Goal: Contribute content: Contribute content

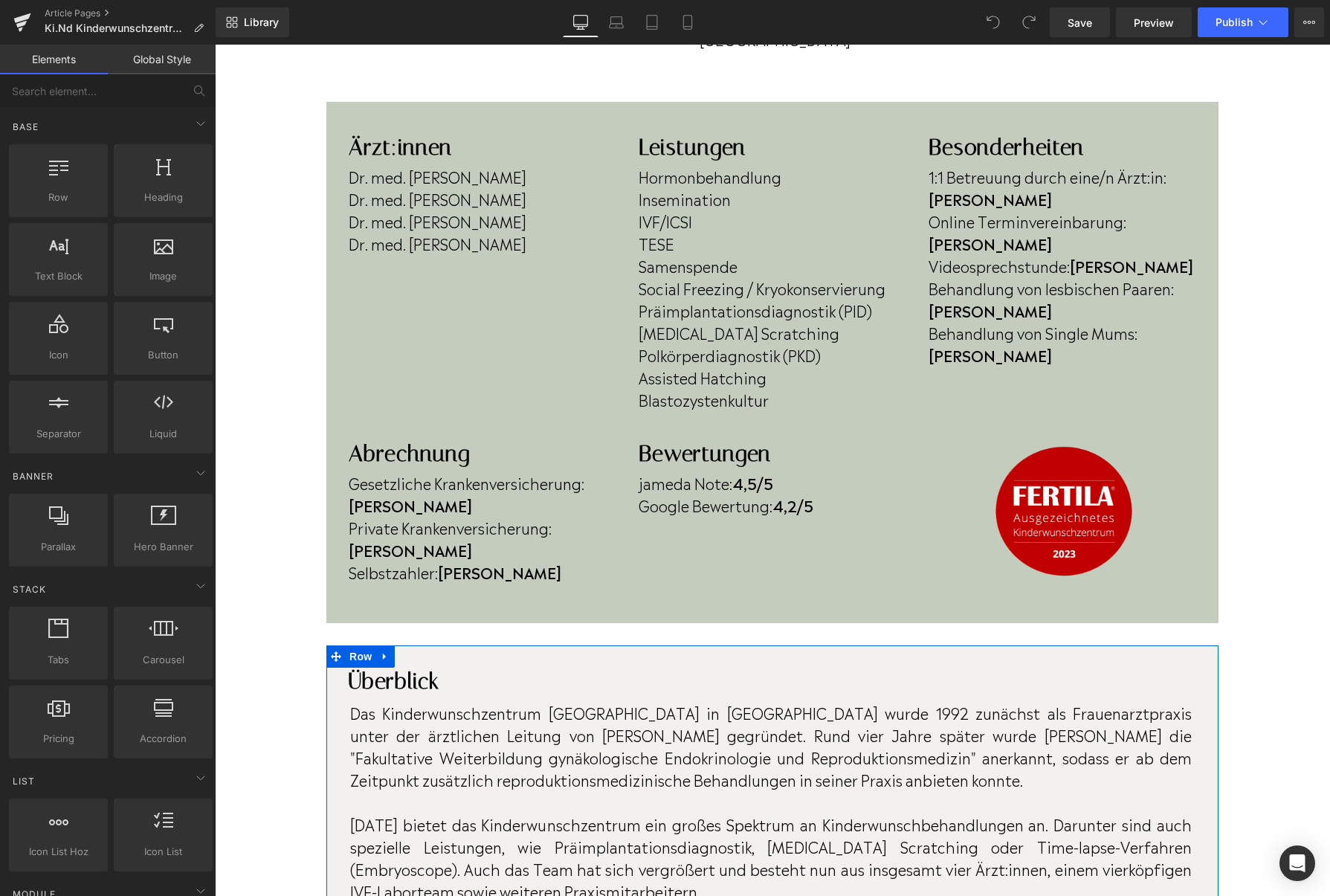
scroll to position [401, 0]
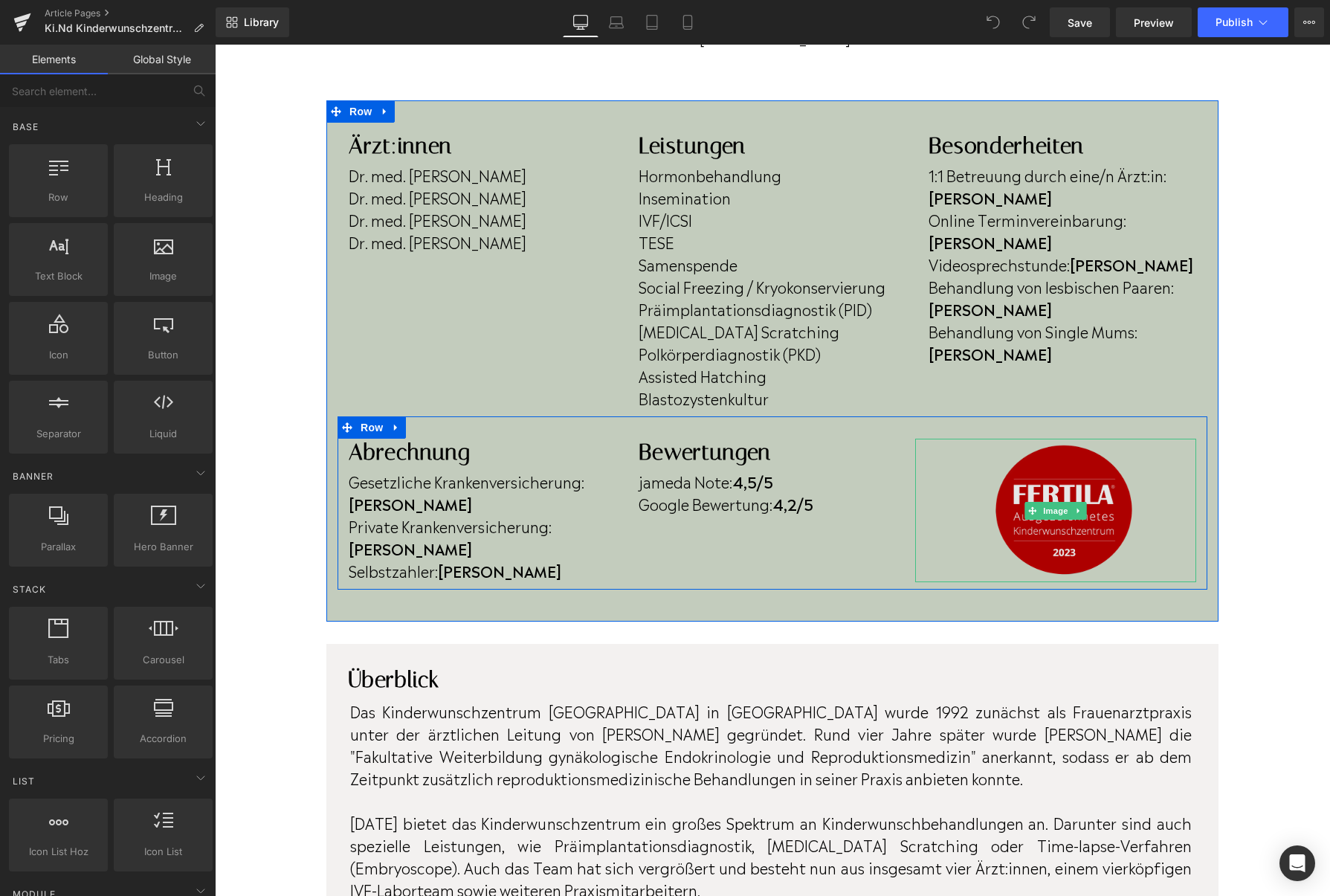
click at [1081, 539] on img at bounding box center [1056, 511] width 169 height 144
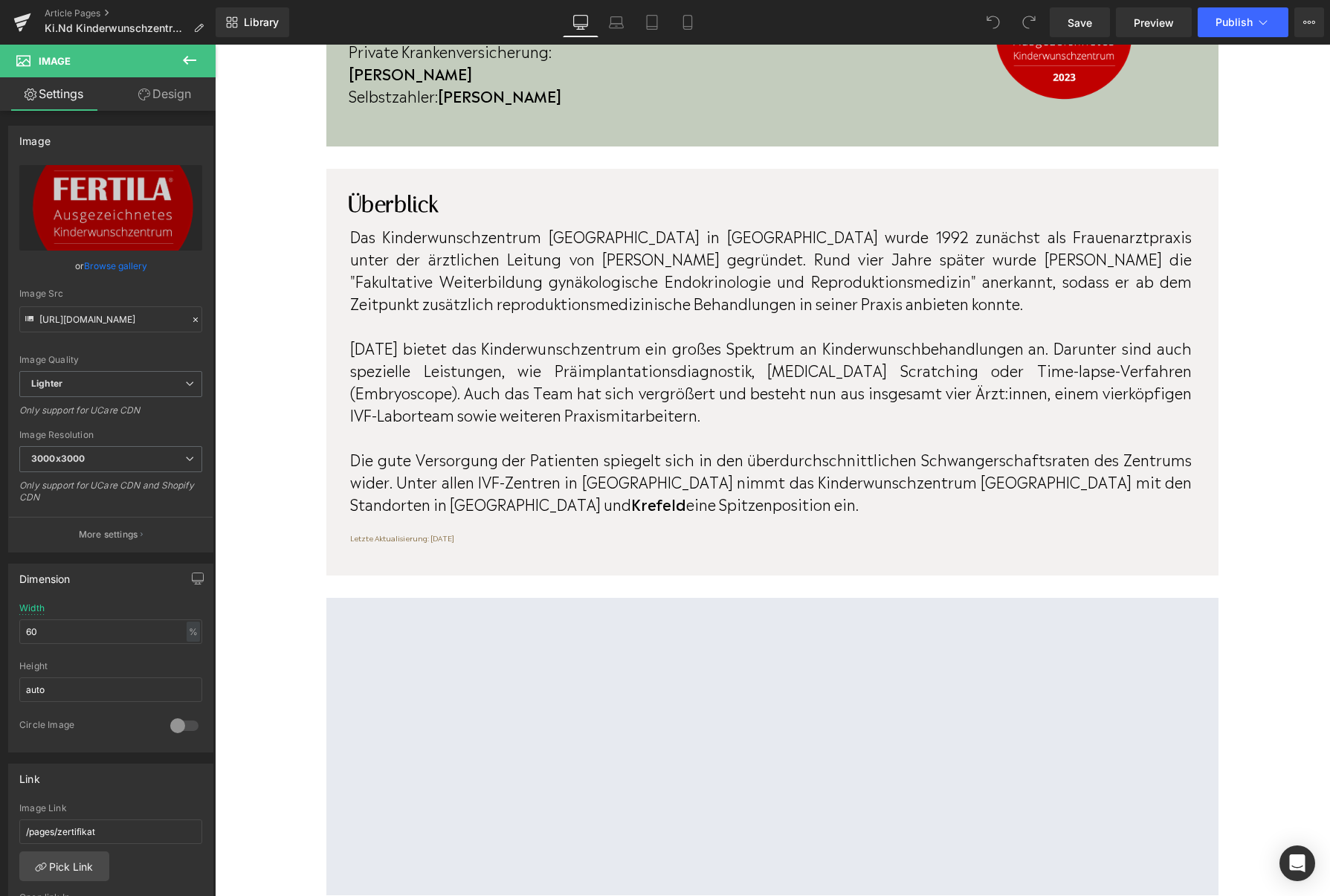
scroll to position [0, 0]
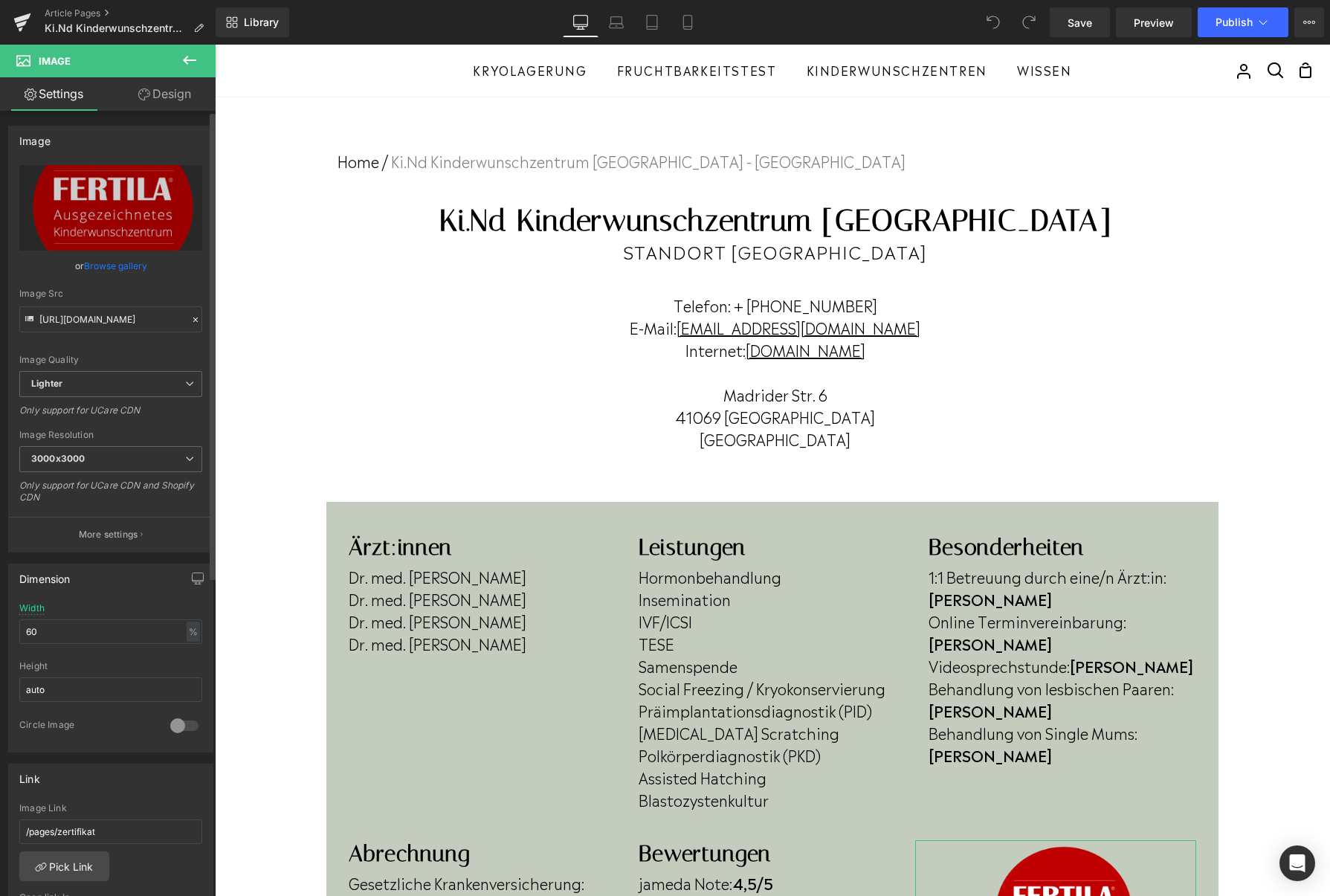
click at [106, 267] on link "Browse gallery" at bounding box center [115, 265] width 63 height 26
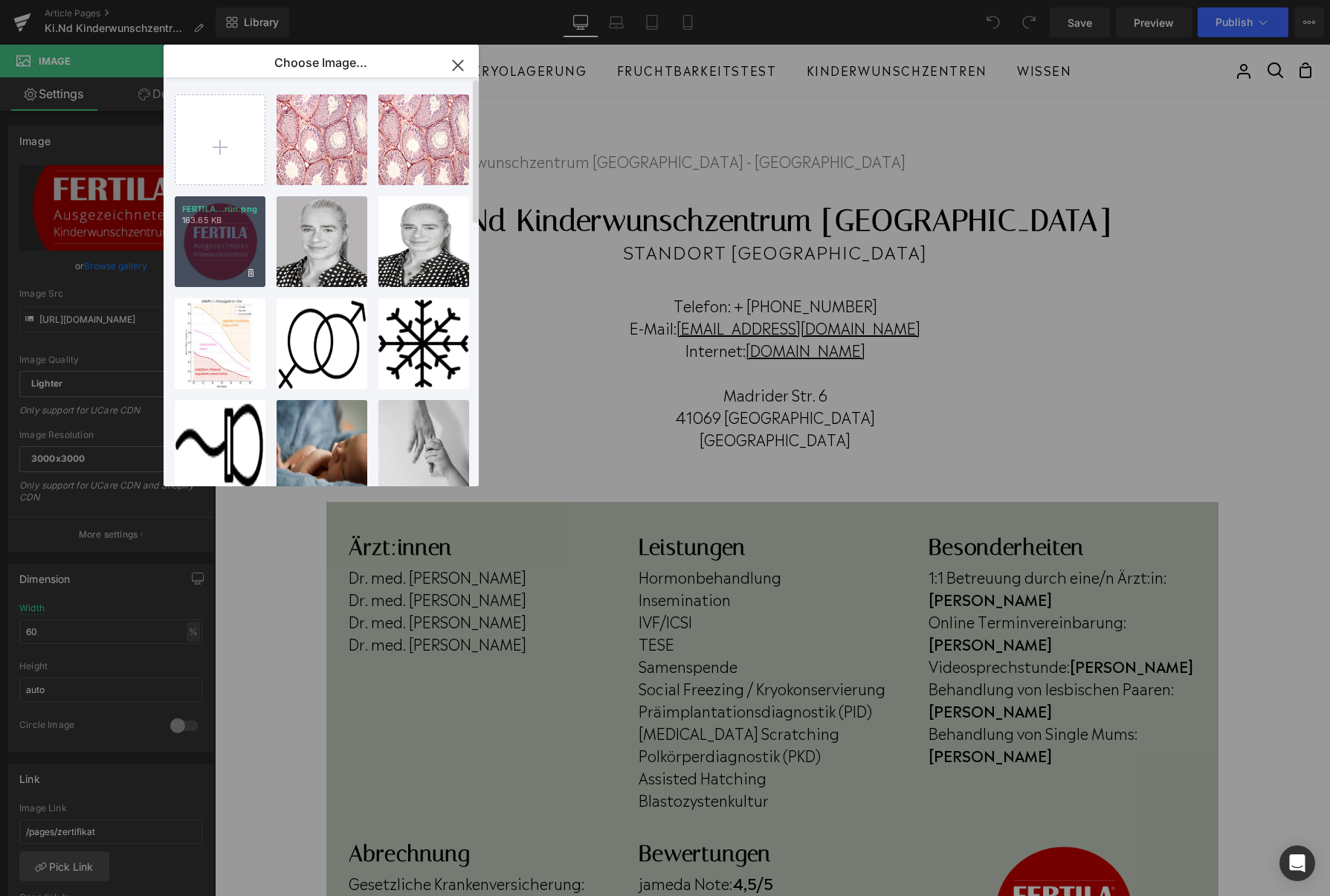
click at [0, 0] on div "FERTILA...rün.png 163.65 KB" at bounding box center [0, 0] width 0 height 0
type input "https://ucarecdn.com/c5ab98f0-74d3-4773-8121-07b005a17799/-/format/auto/-/previ…"
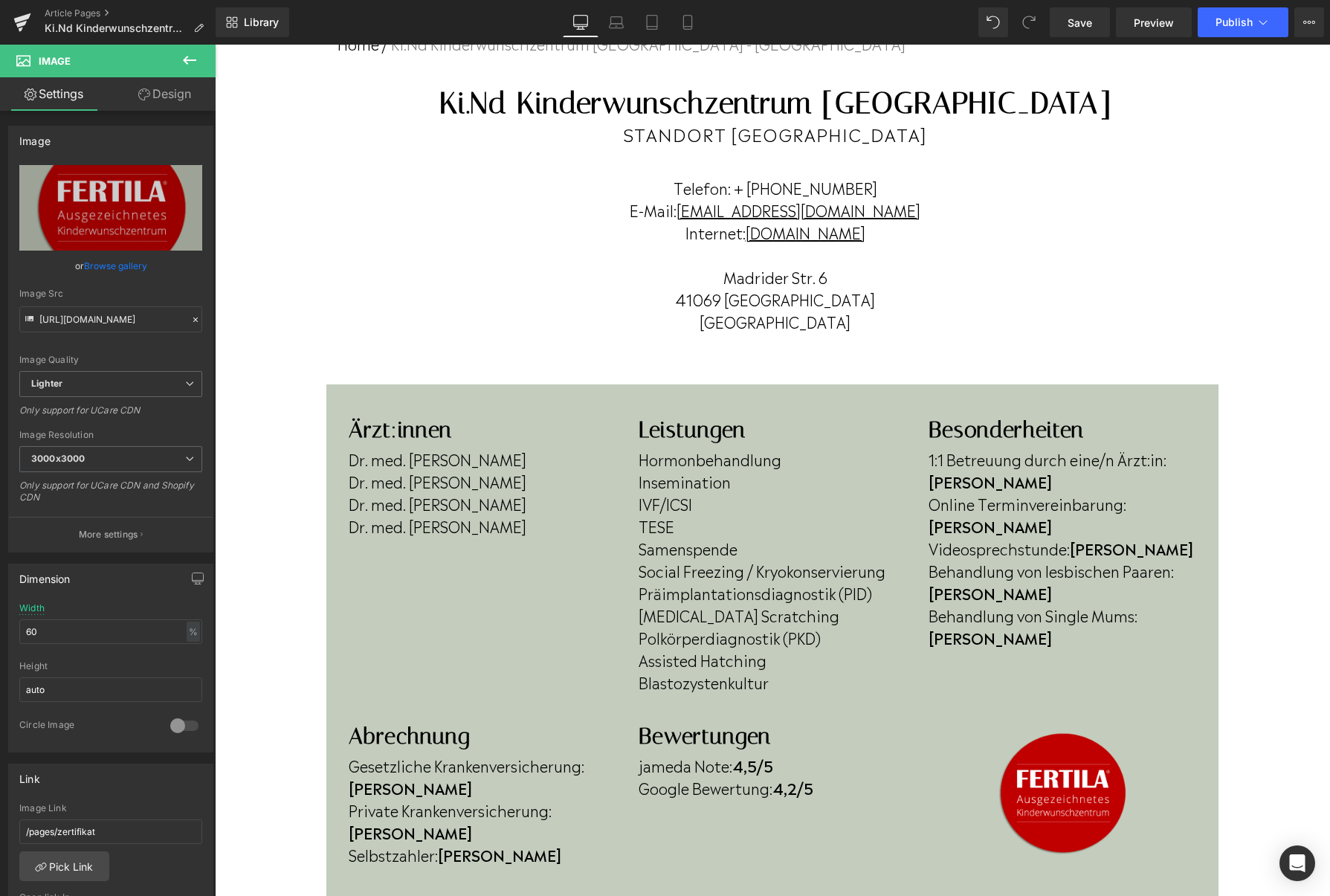
scroll to position [116, 0]
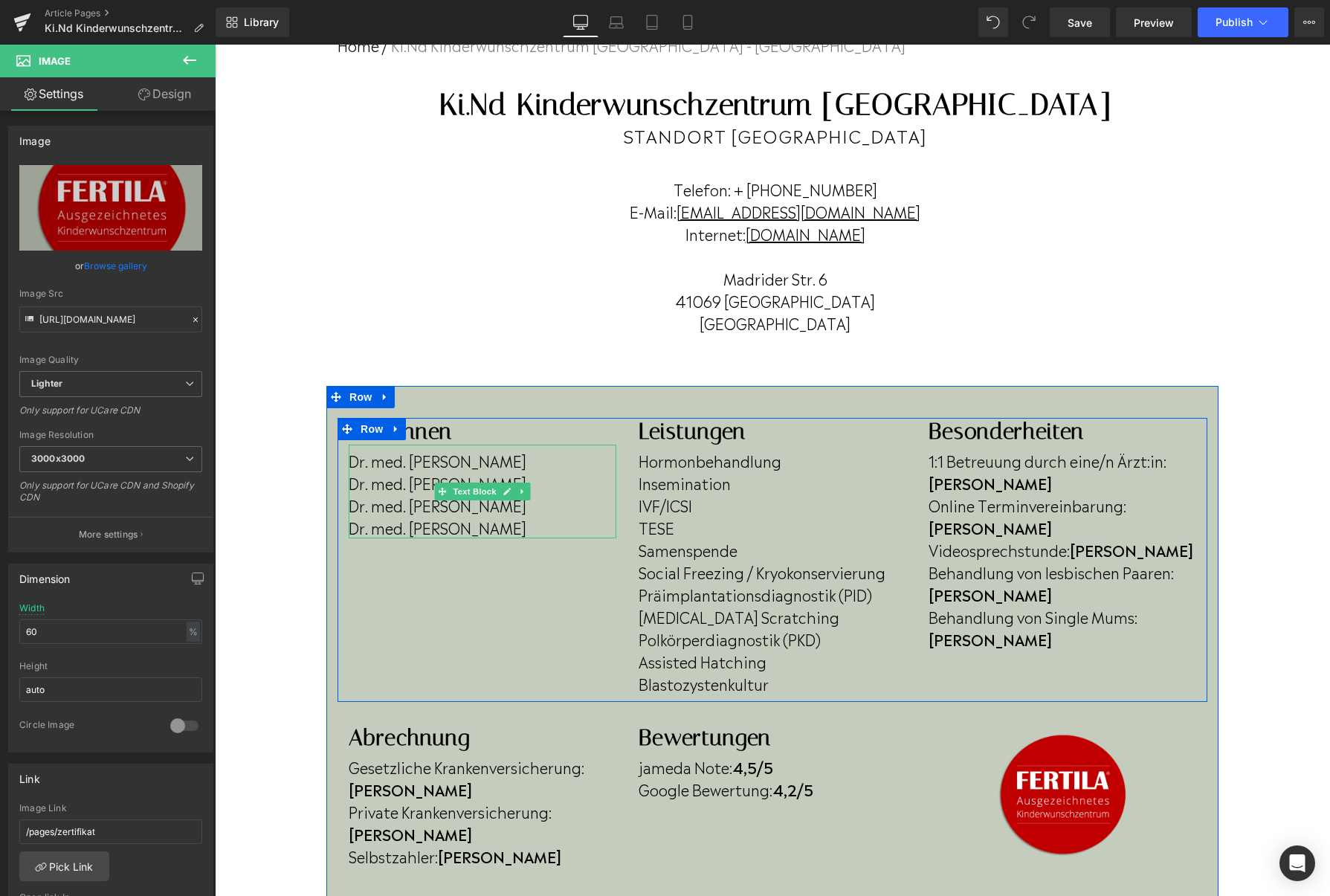
click at [454, 462] on p "Dr. med. Georg Döhmen" at bounding box center [482, 460] width 268 height 22
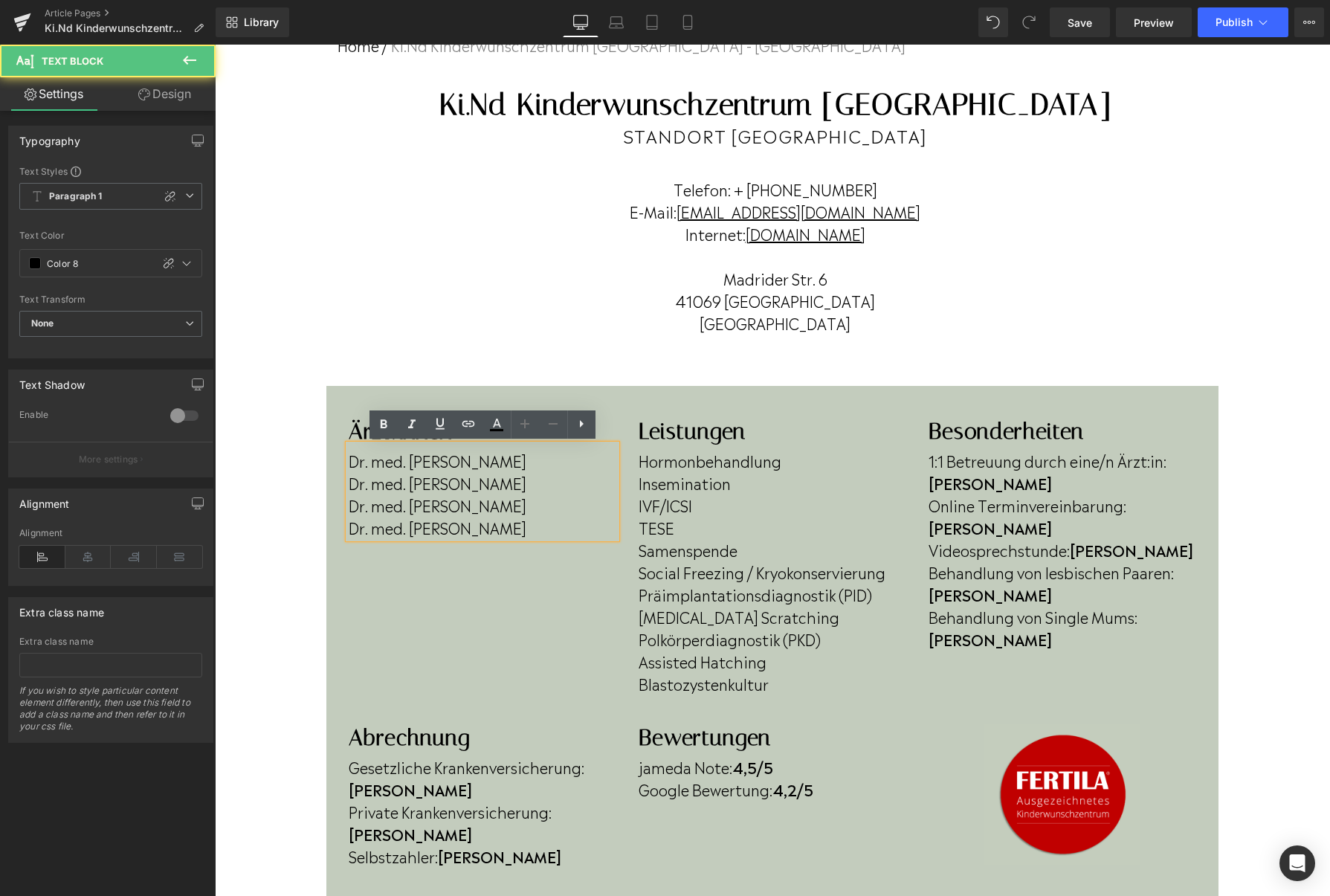
click at [454, 466] on p "Dr. med. Georg Döhmen" at bounding box center [482, 460] width 268 height 22
drag, startPoint x: 415, startPoint y: 483, endPoint x: 546, endPoint y: 480, distance: 131.0
click at [546, 480] on p "Dr. med. Thomas Schalk" at bounding box center [482, 482] width 268 height 22
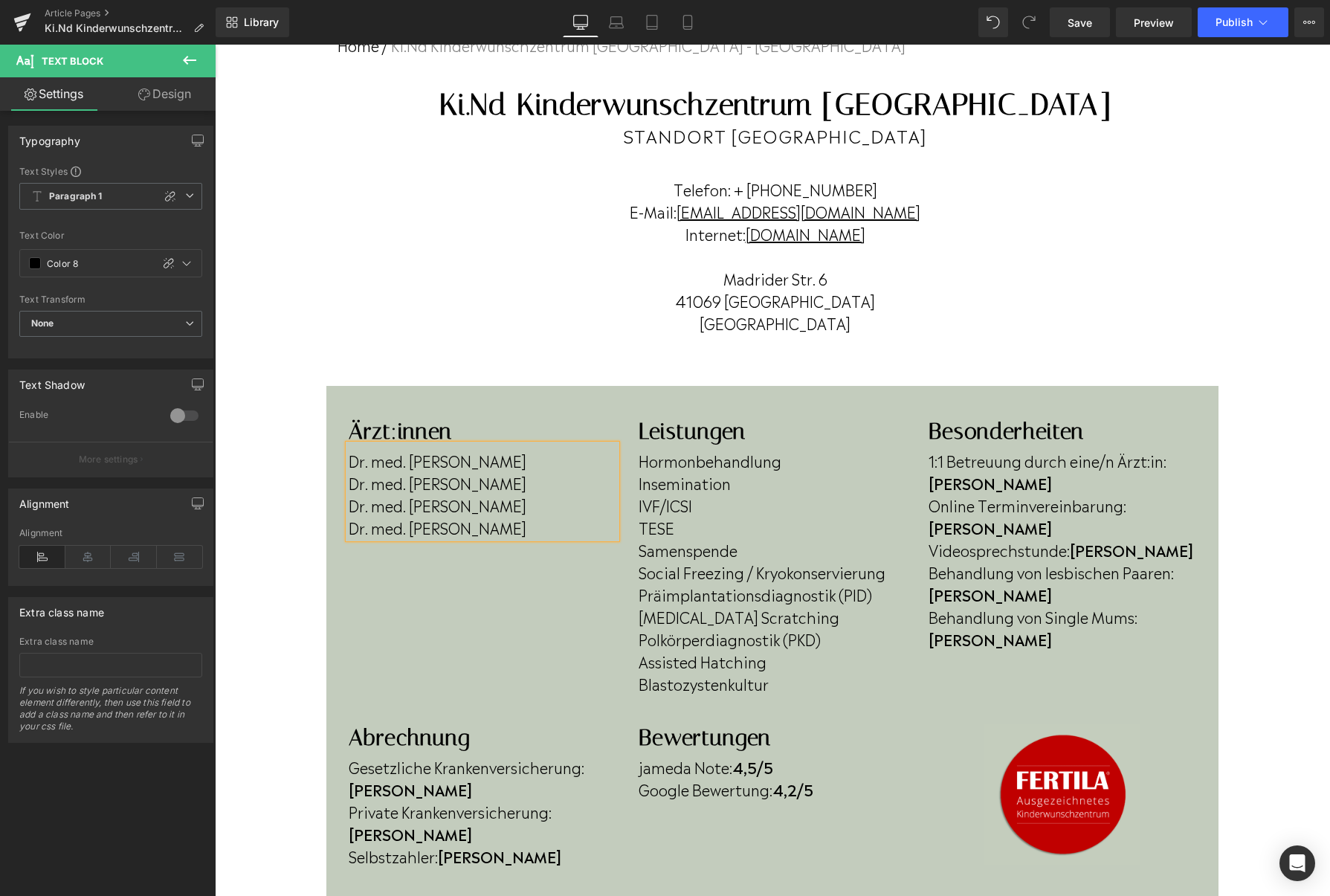
drag, startPoint x: 546, startPoint y: 506, endPoint x: 416, endPoint y: 508, distance: 130.0
click at [416, 508] on p "Dr. med. Cornelius Döhmen" at bounding box center [482, 504] width 268 height 22
drag, startPoint x: 516, startPoint y: 532, endPoint x: 414, endPoint y: 535, distance: 102.0
click at [414, 535] on p "Dr. med. Tania Hamza" at bounding box center [482, 526] width 268 height 22
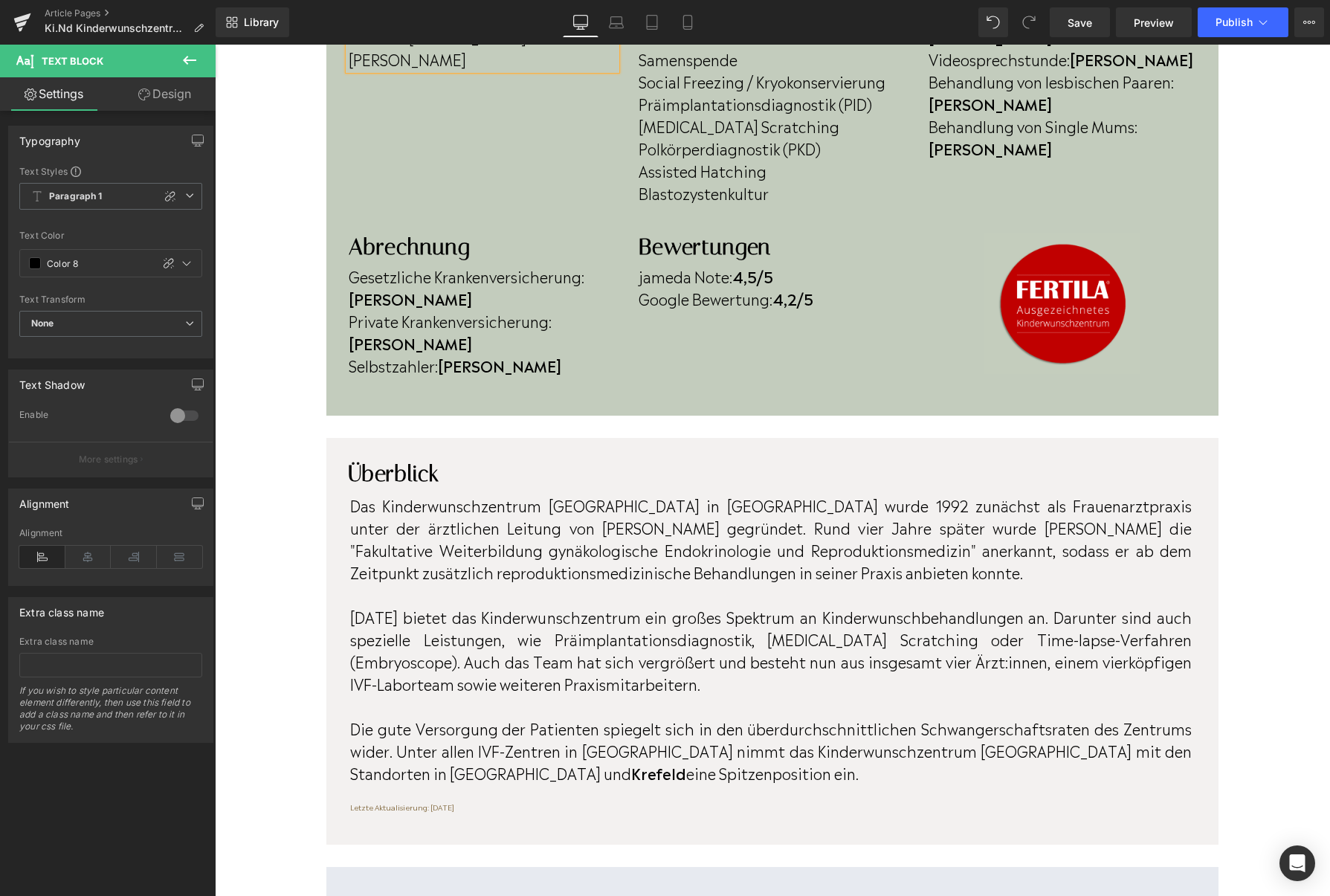
scroll to position [617, 0]
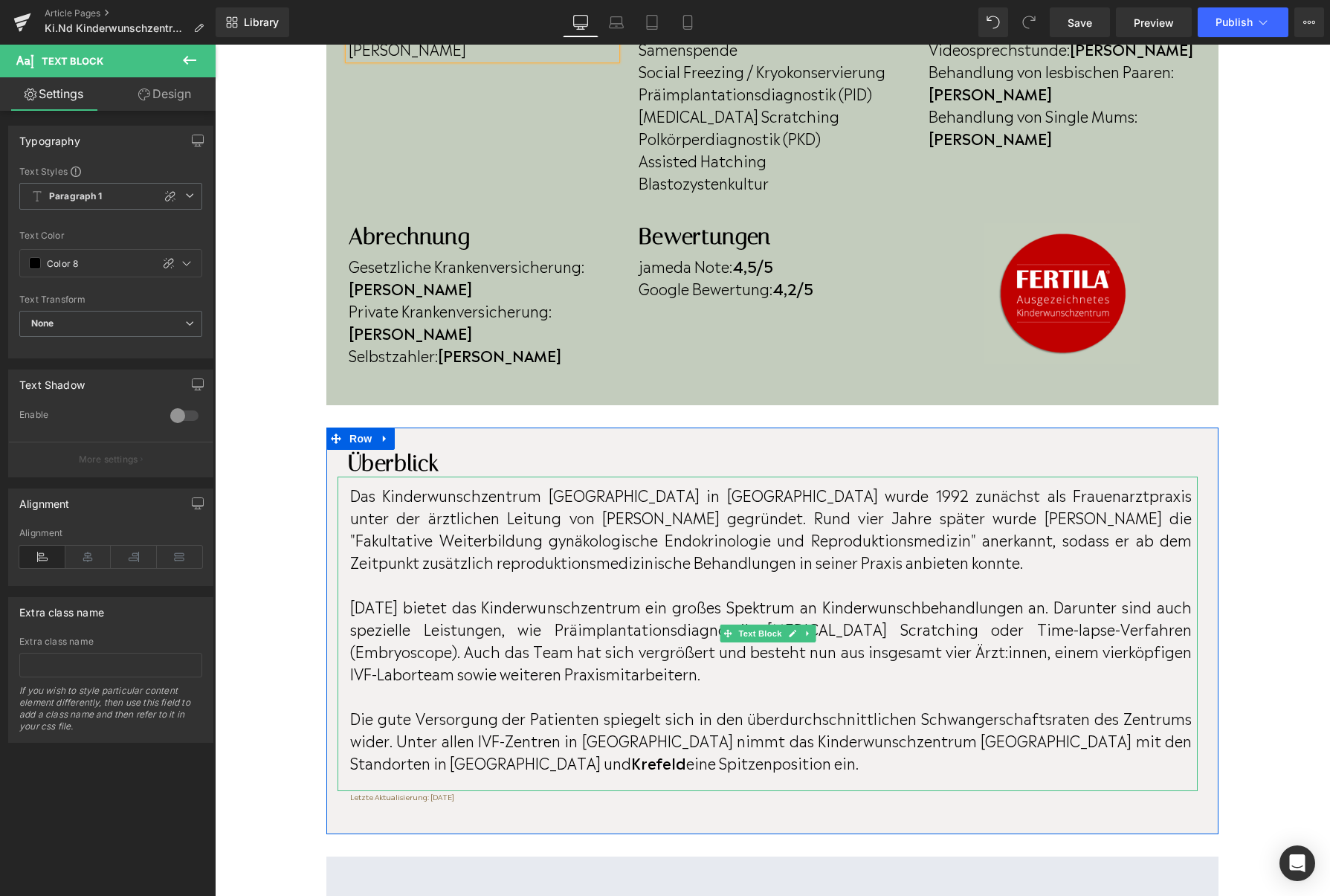
click at [972, 562] on p "Das Kinderwunschzentrum Niederrhein in Mönchengladbach wurde 1992 zunächst als …" at bounding box center [771, 528] width 842 height 89
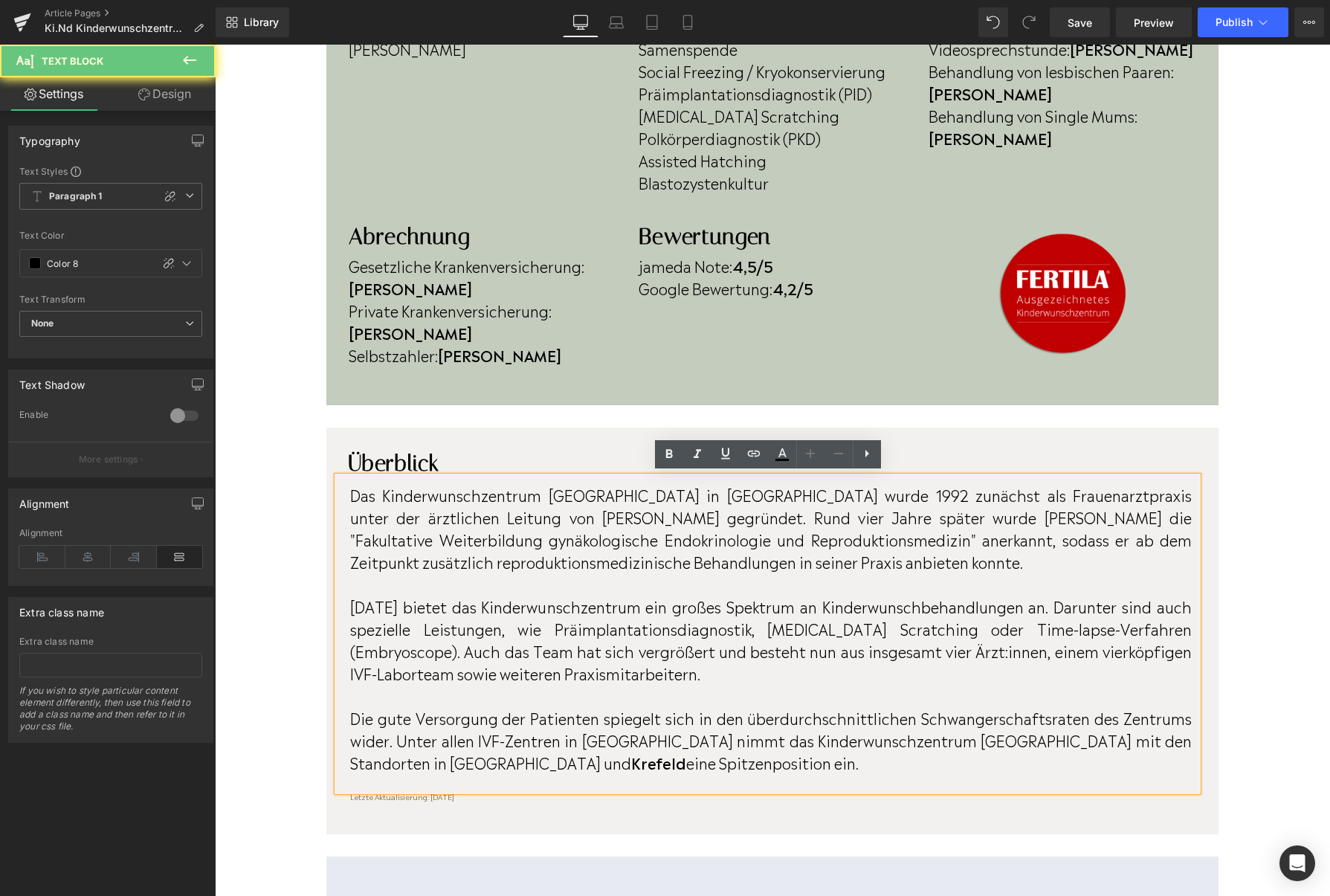
click at [967, 556] on p "Das Kinderwunschzentrum Niederrhein in Mönchengladbach wurde 1992 zunächst als …" at bounding box center [771, 528] width 842 height 89
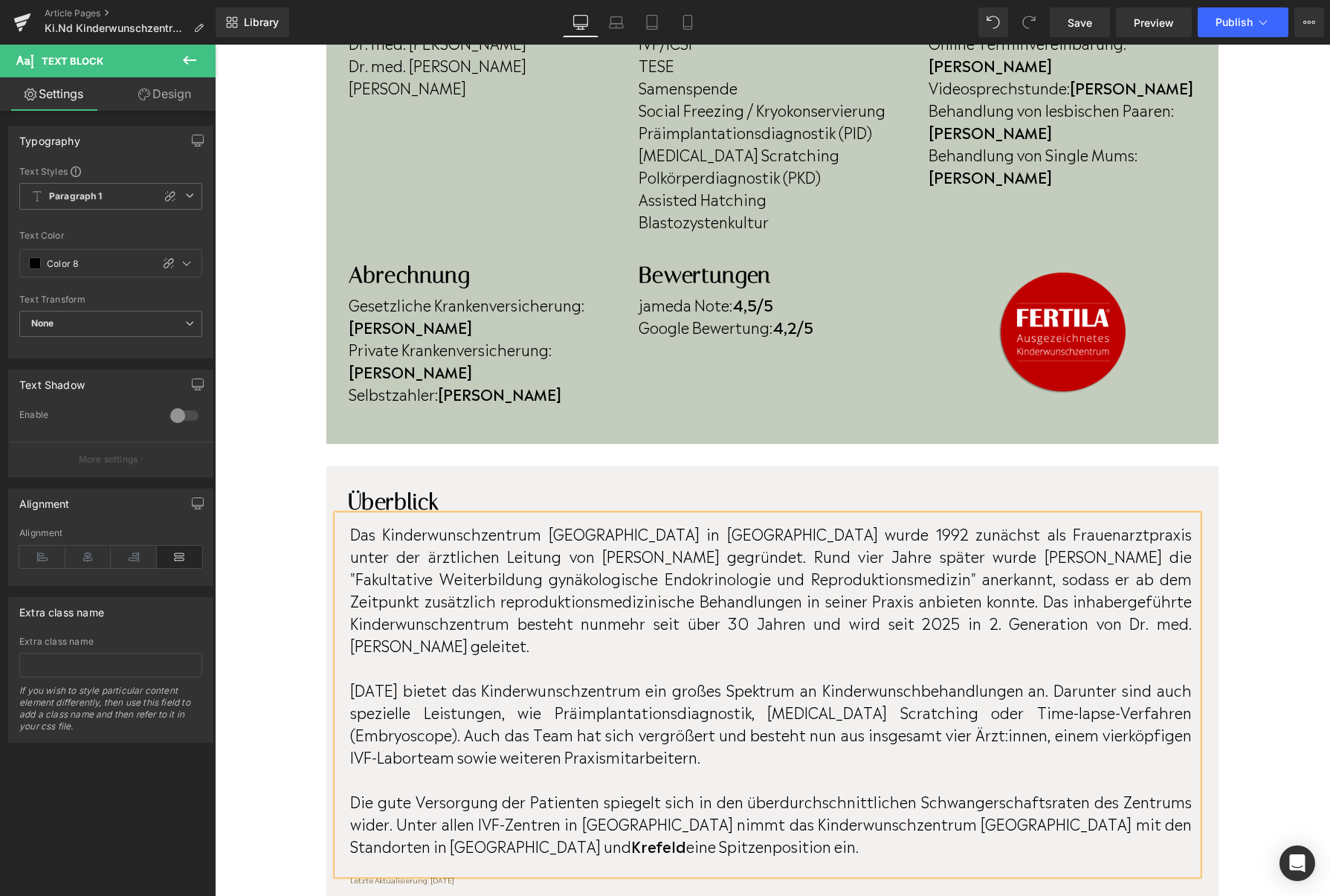
scroll to position [580, 0]
click at [972, 732] on p "Heute bietet das Kinderwunschzentrum ein großes Spektrum an Kinderwunschbehandl…" at bounding box center [771, 721] width 842 height 89
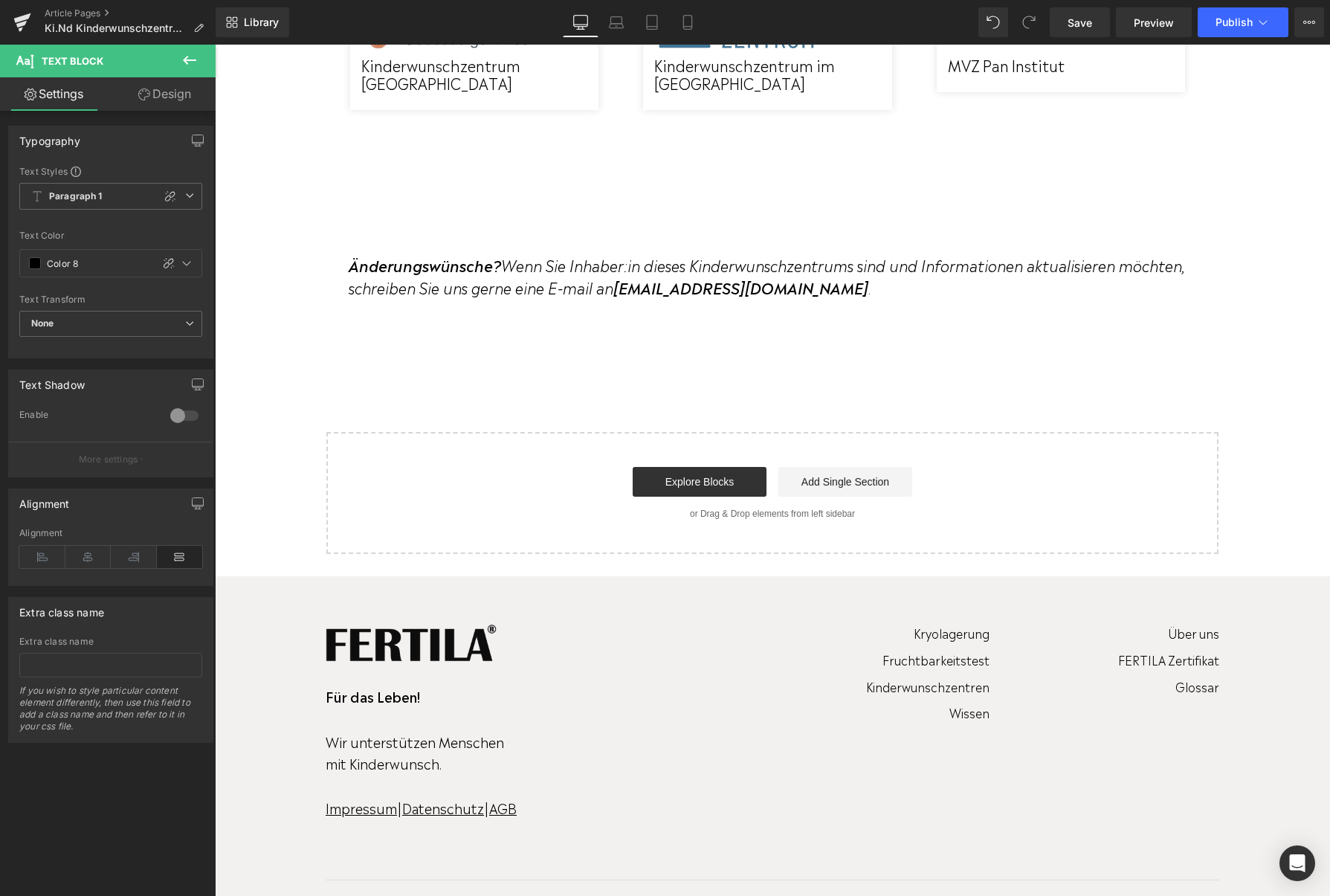
scroll to position [2023, 0]
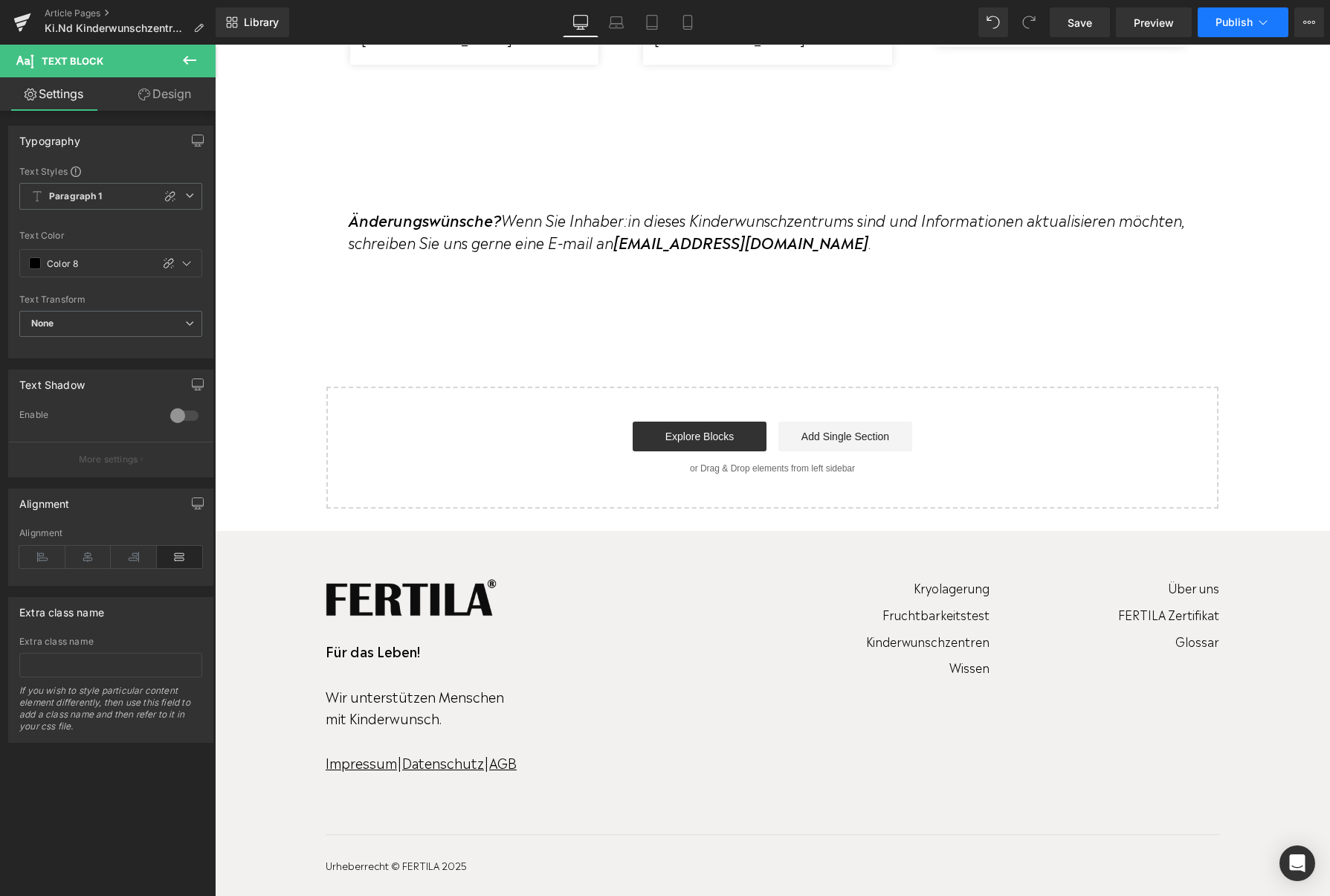
click at [1229, 18] on span "Publish" at bounding box center [1234, 22] width 37 height 12
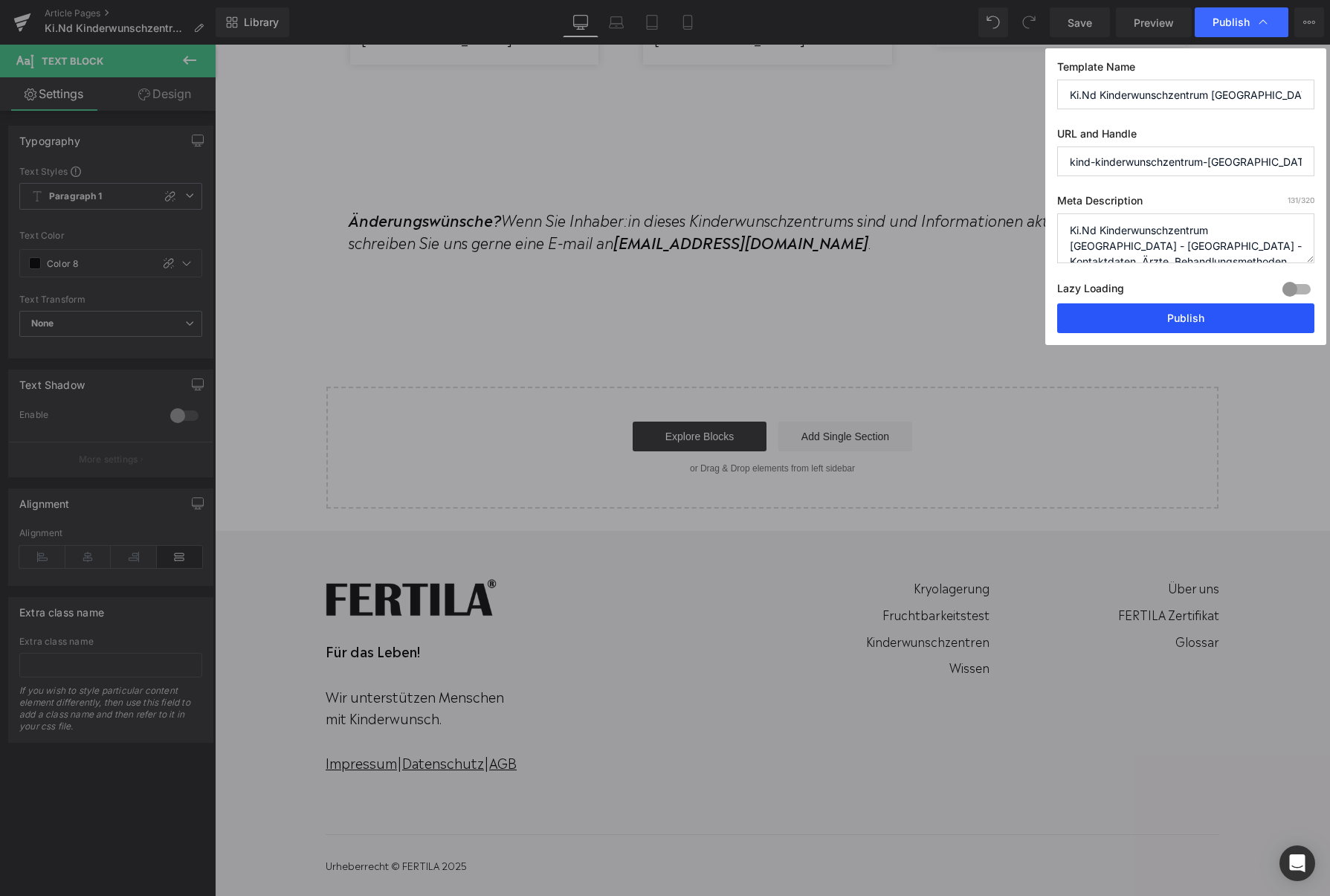
click at [1183, 318] on button "Publish" at bounding box center [1186, 318] width 257 height 30
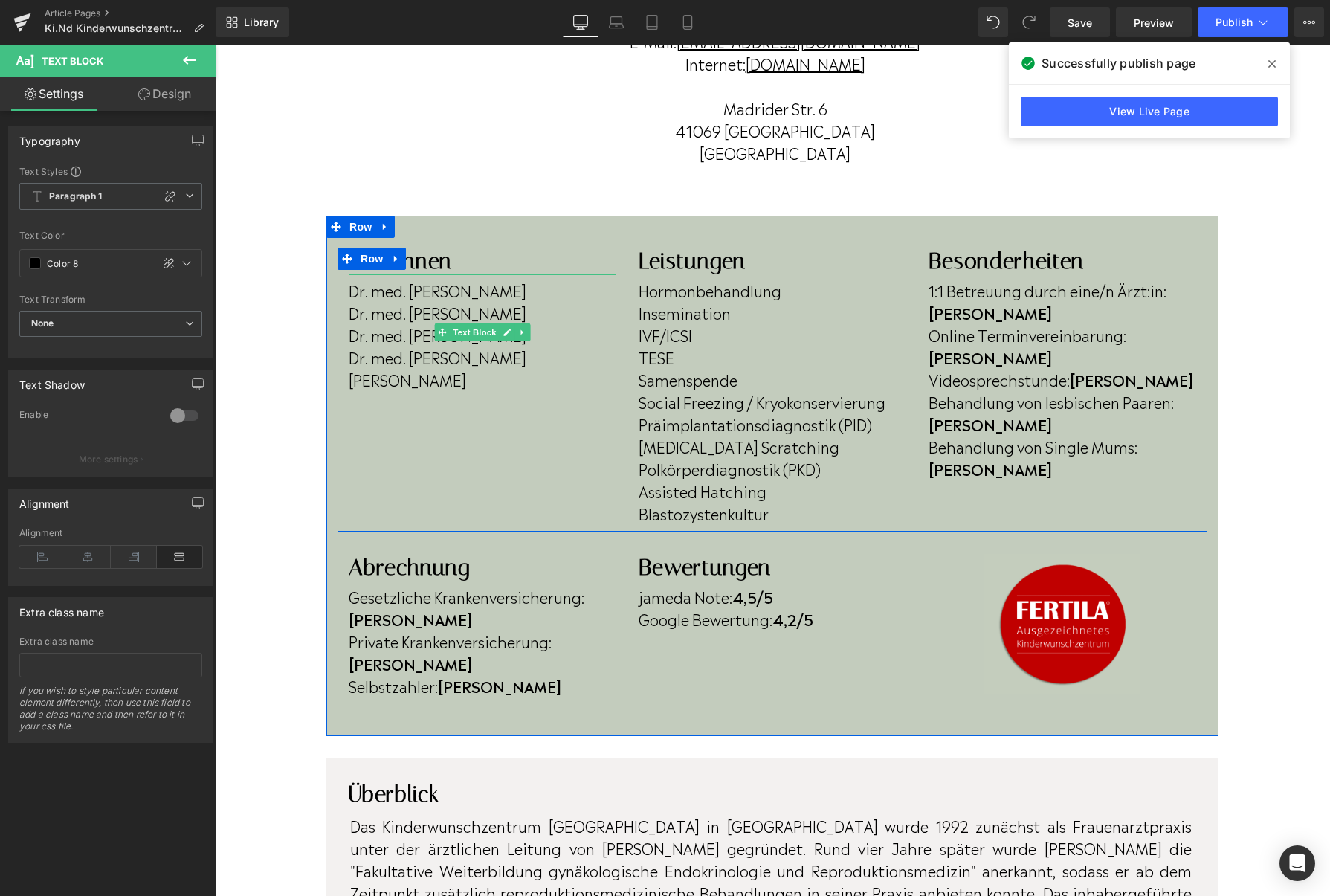
scroll to position [285, 0]
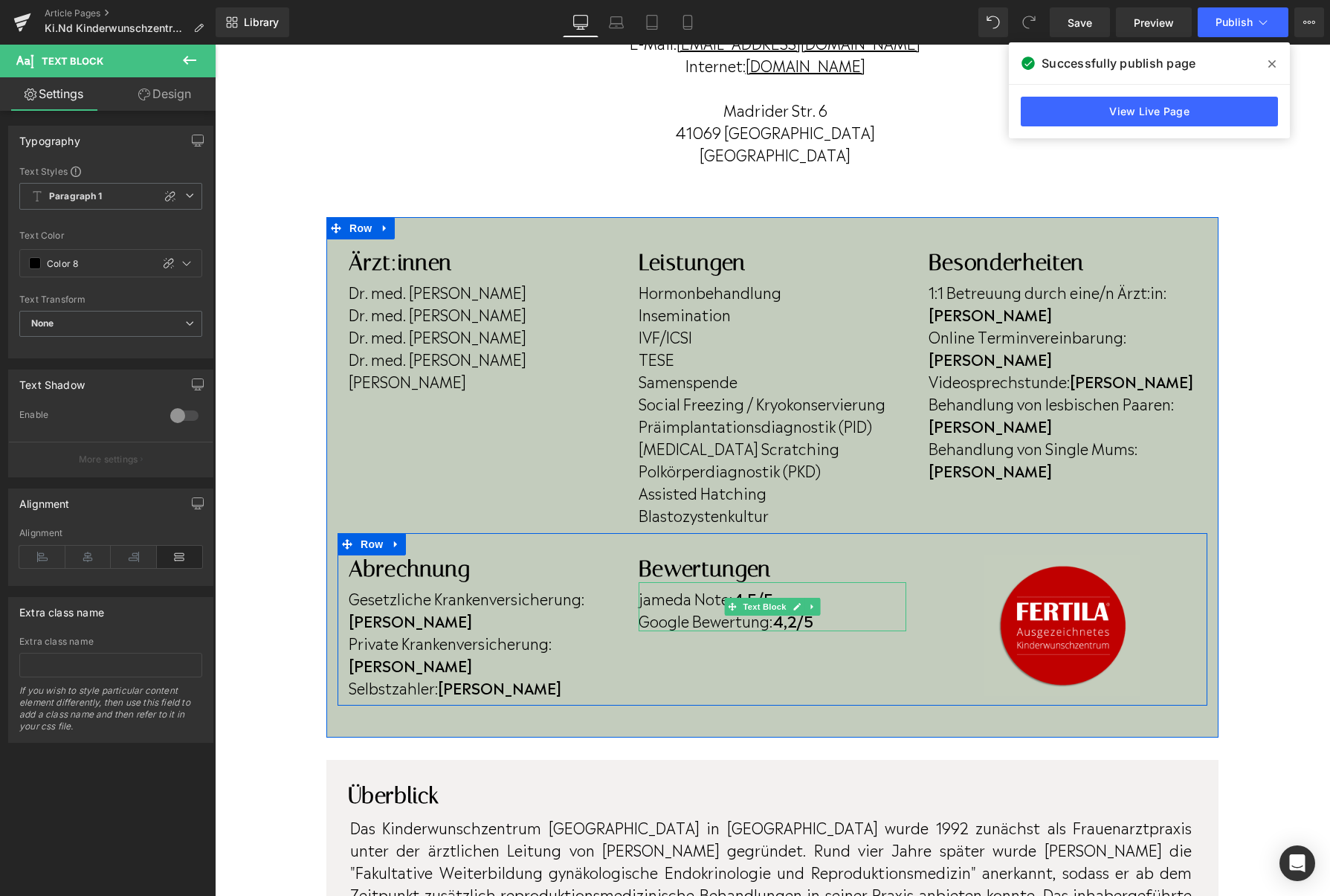
click at [800, 622] on strong "4,2/5" at bounding box center [793, 620] width 41 height 22
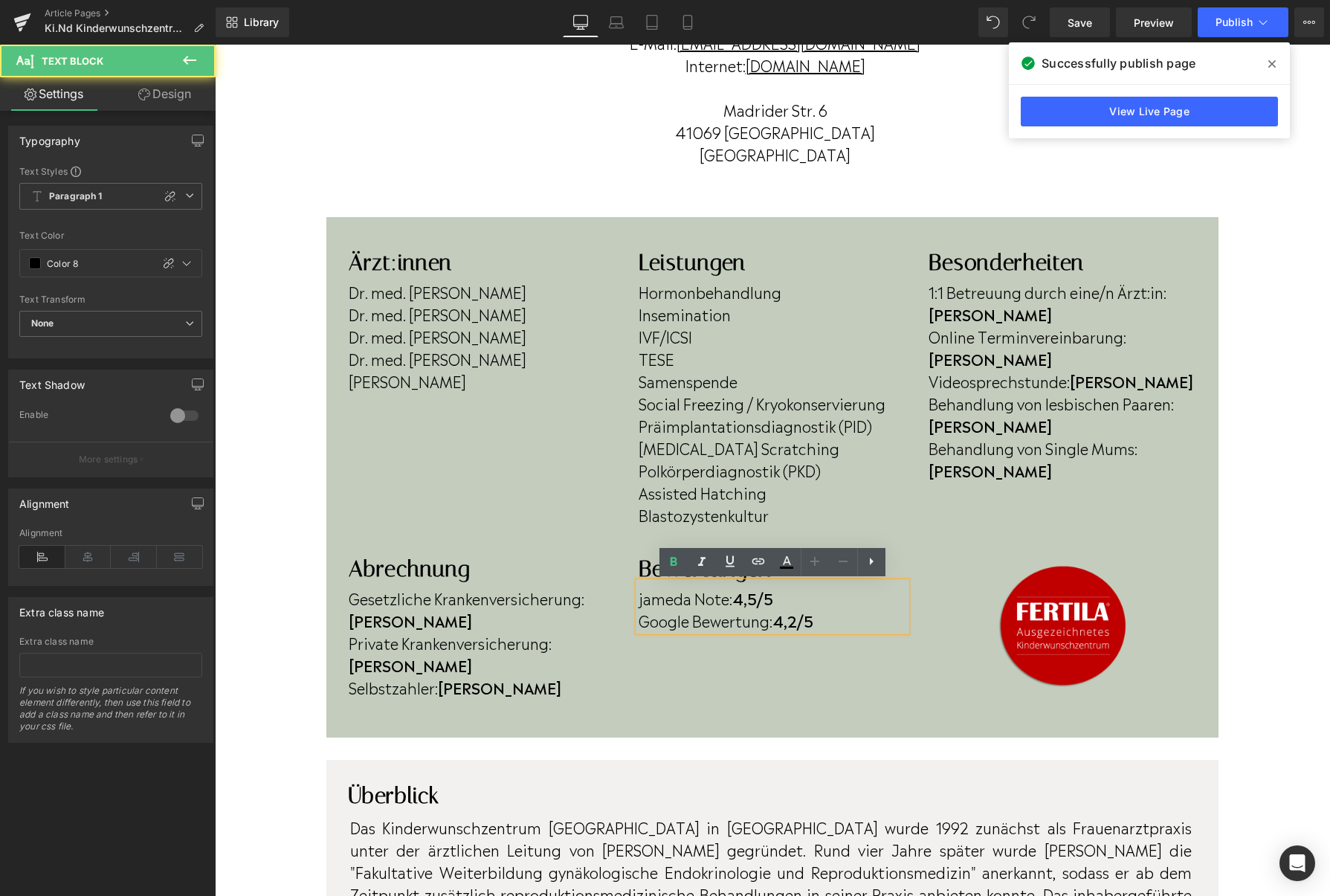
click at [804, 622] on strong "4,2/5" at bounding box center [793, 620] width 41 height 22
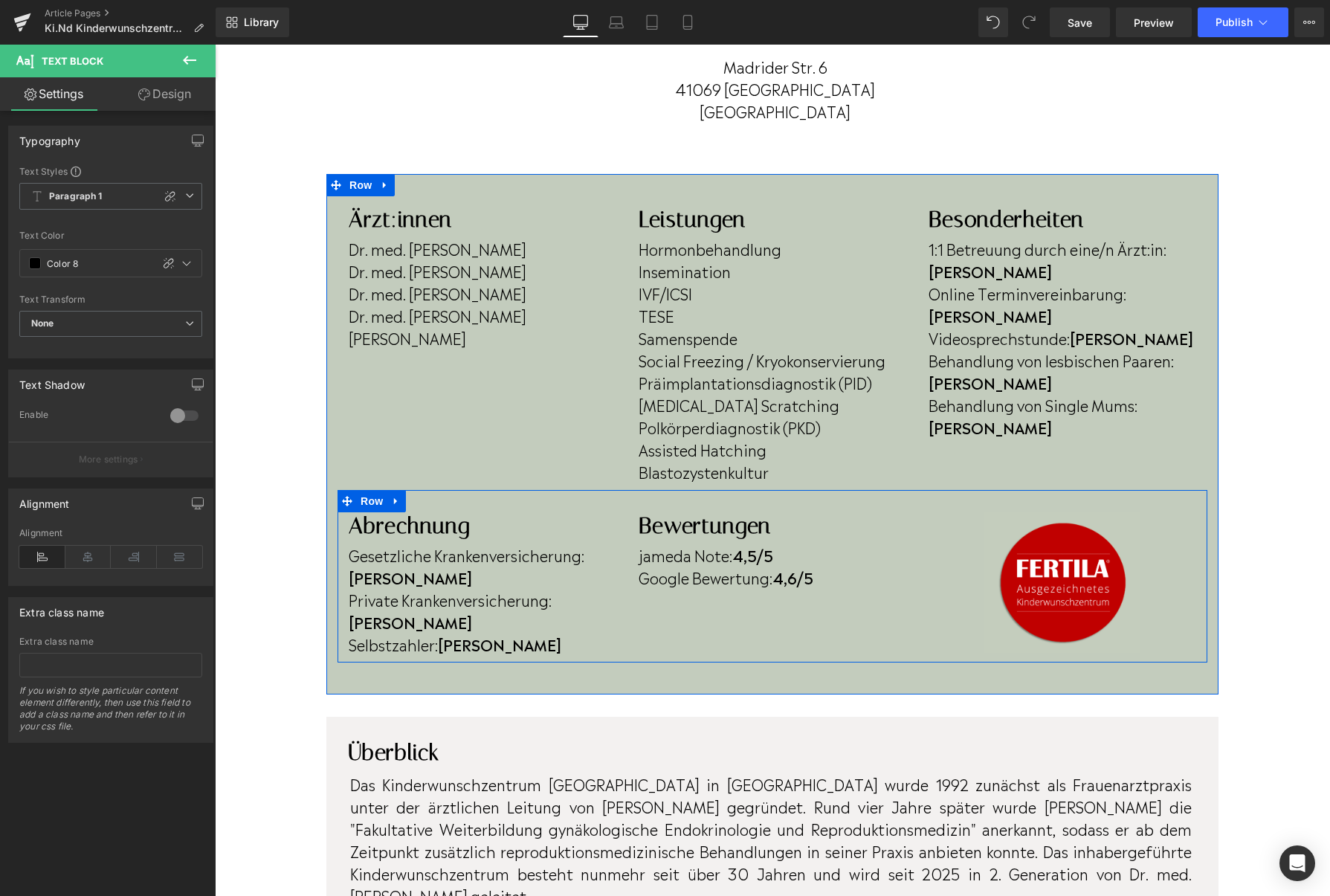
scroll to position [341, 0]
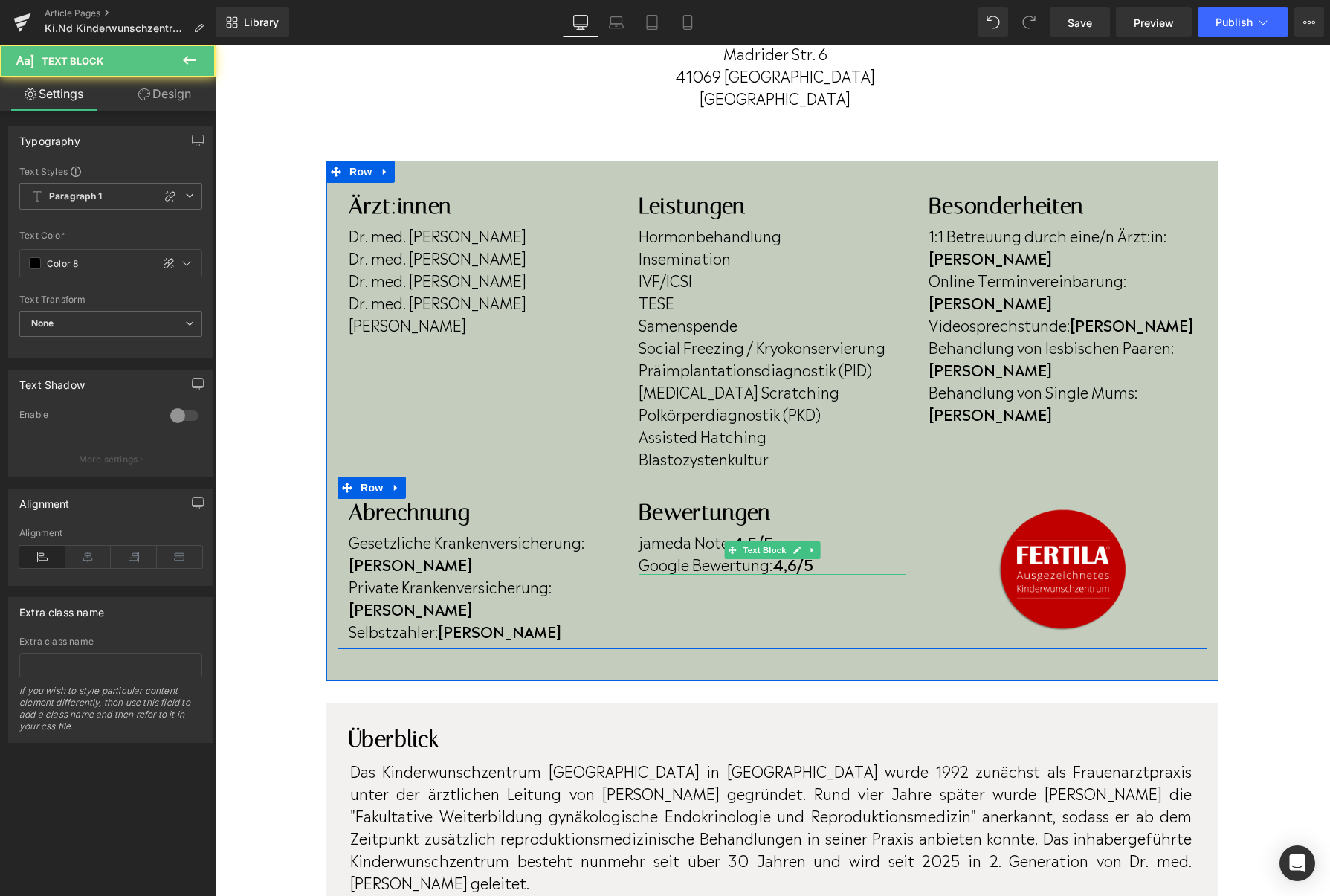
click at [757, 536] on strong "4,5/5" at bounding box center [752, 541] width 41 height 22
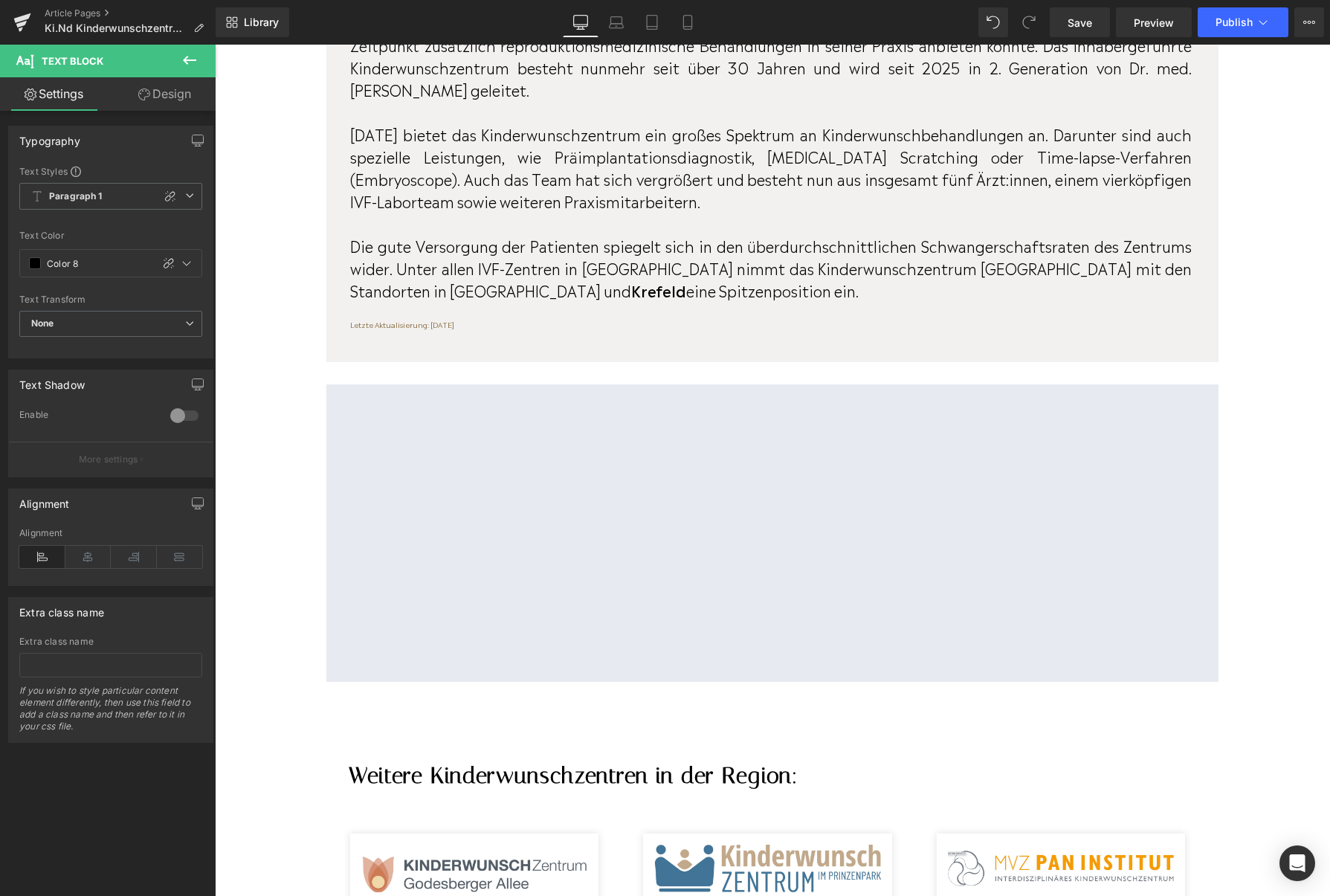
scroll to position [1151, 0]
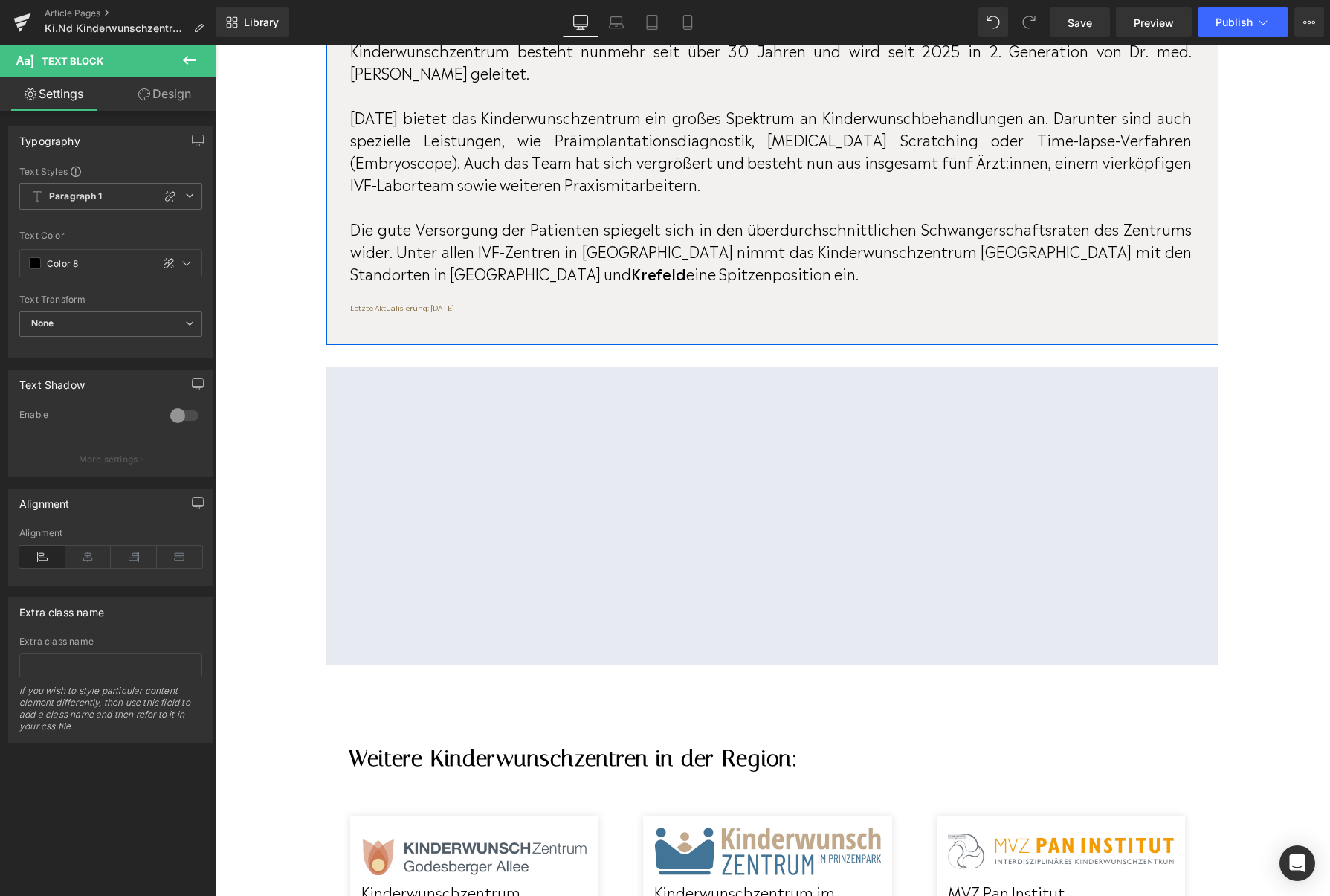
click at [477, 311] on div "Überblick Heading Das Kinderwunschzentrum Niederrhein in Mönchengladbach wurde …" at bounding box center [772, 119] width 893 height 451
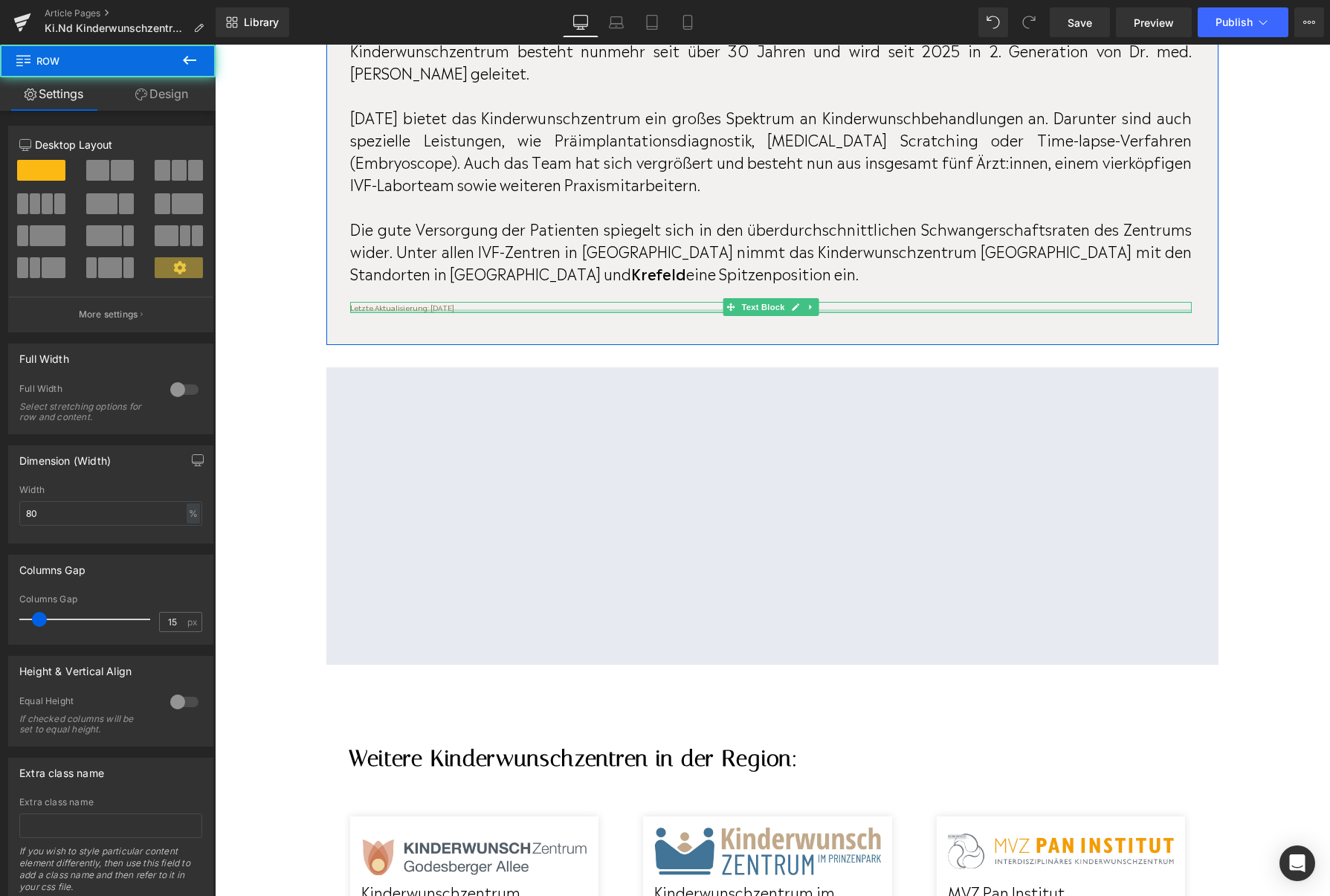
click at [482, 304] on p "Letzte Aktualisierung: April 2024" at bounding box center [771, 307] width 842 height 12
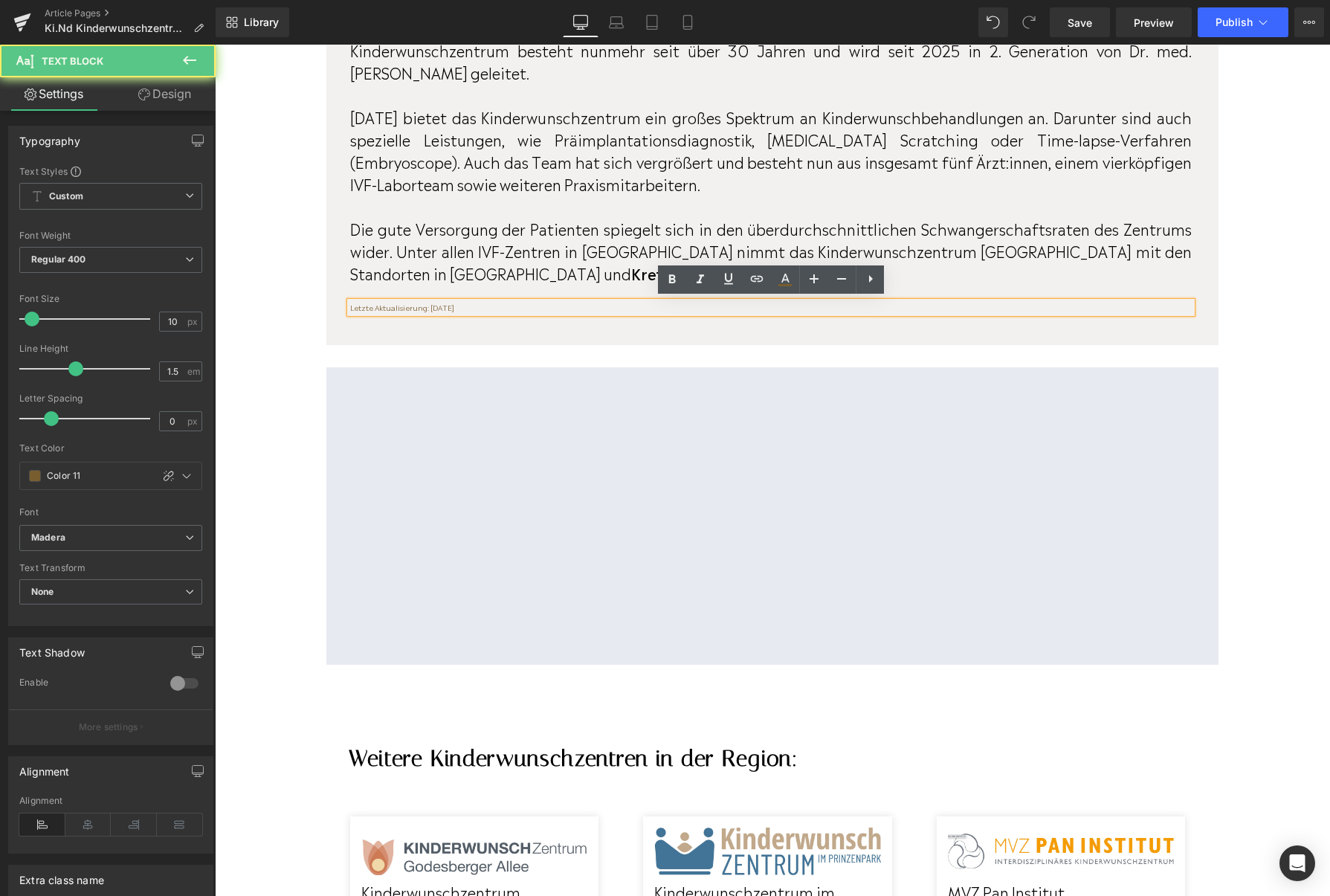
click at [482, 303] on p "Letzte Aktualisierung: April 2024" at bounding box center [771, 307] width 842 height 12
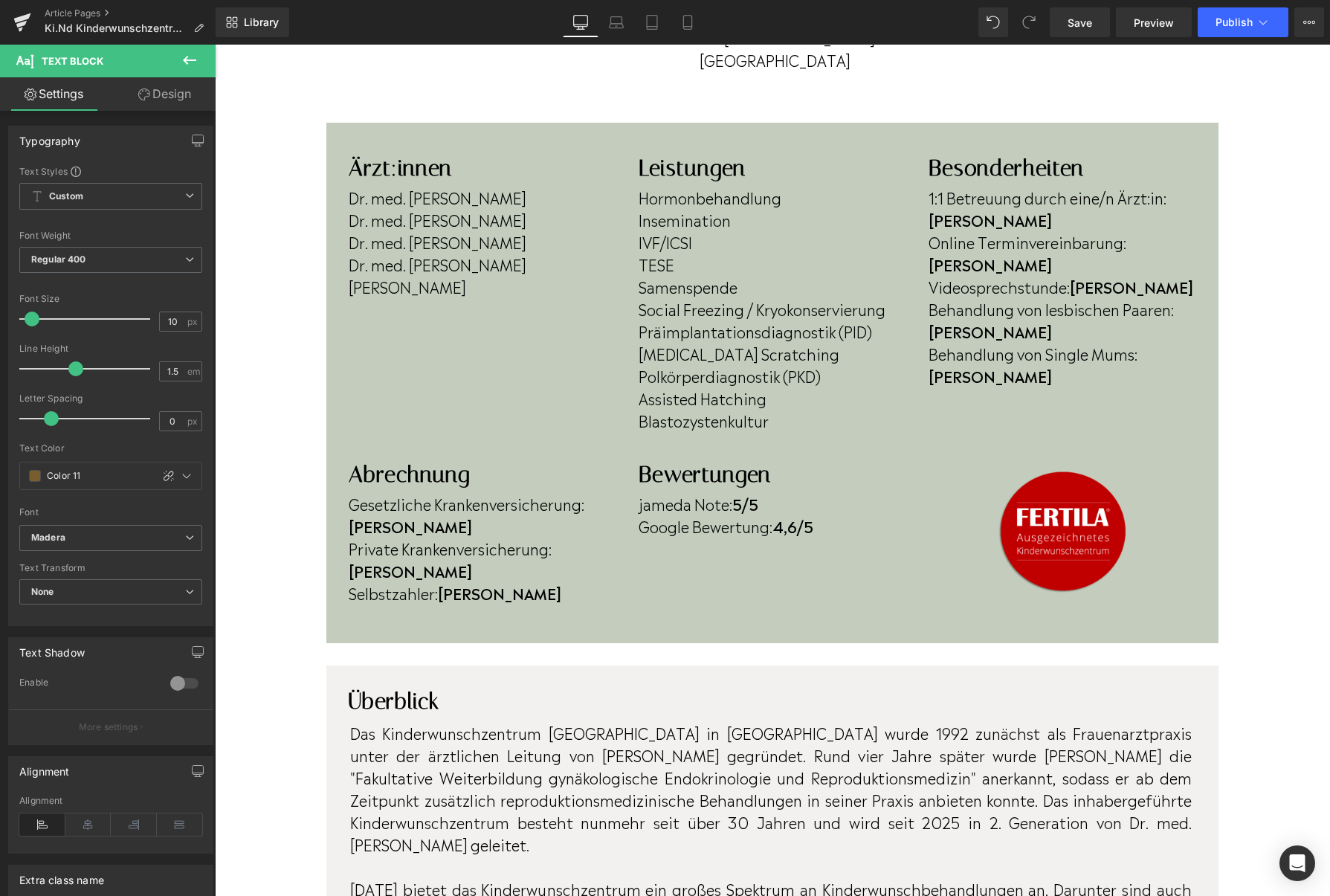
scroll to position [368, 0]
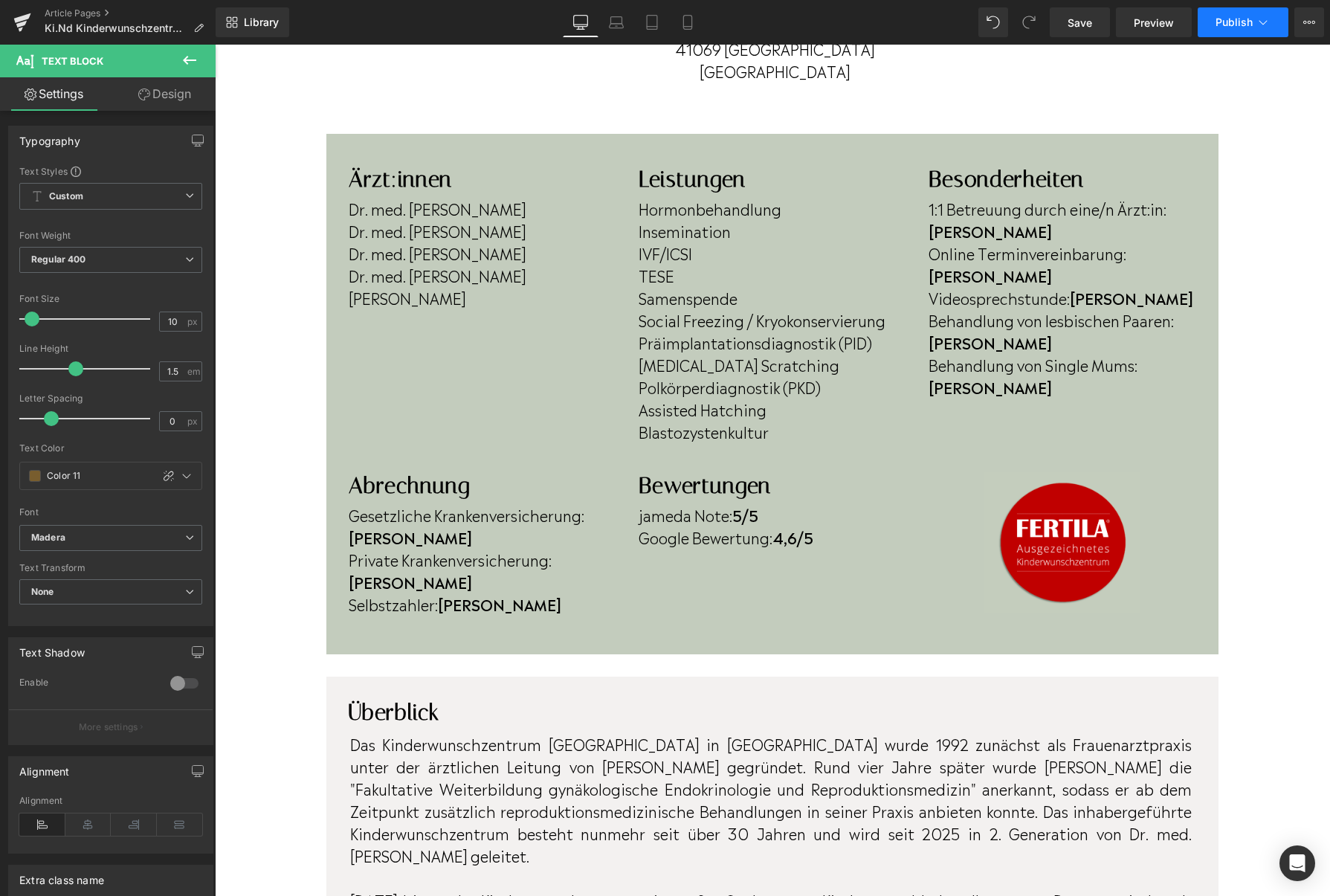
click at [1219, 22] on span "Publish" at bounding box center [1234, 22] width 37 height 12
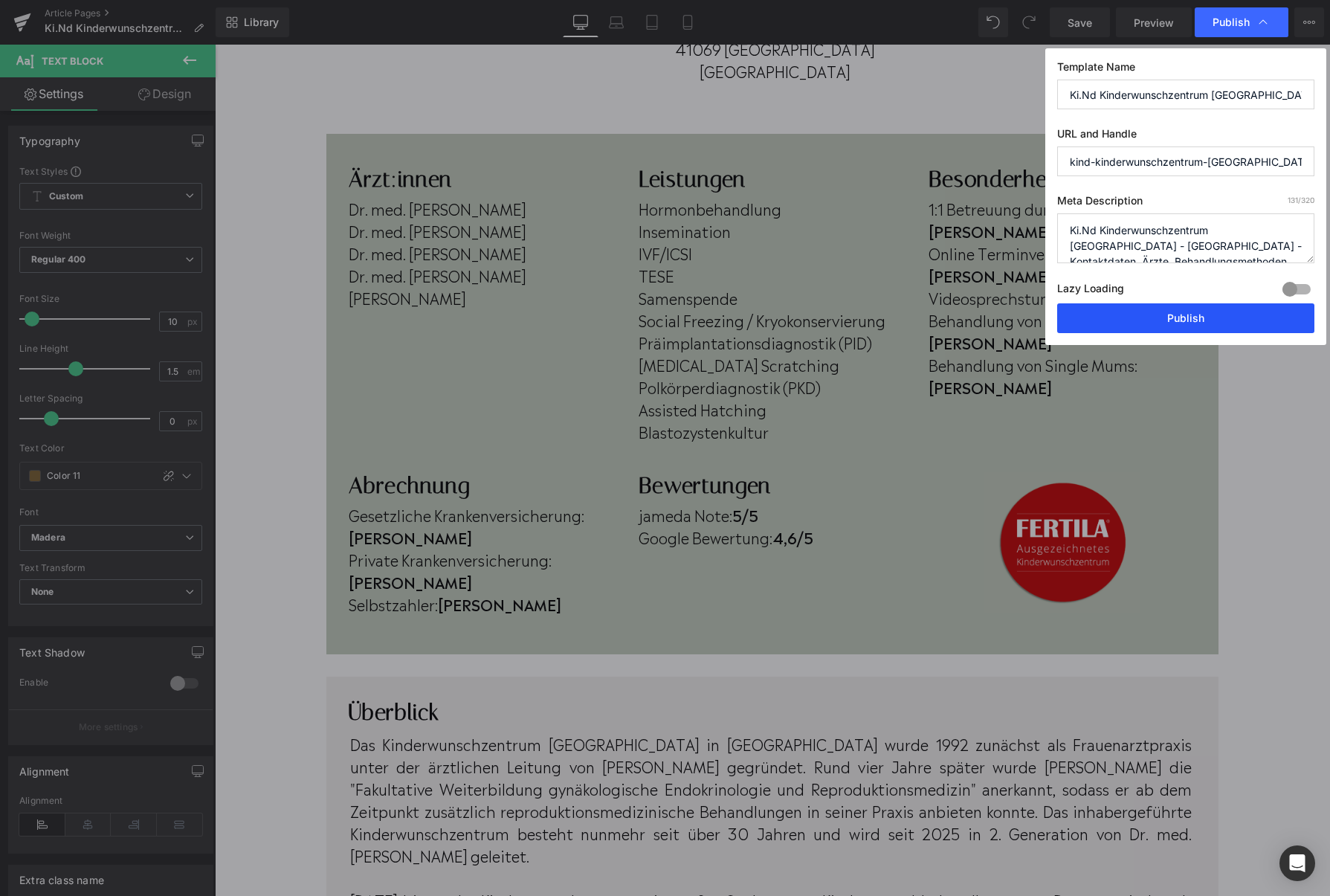
click at [1160, 324] on button "Publish" at bounding box center [1186, 318] width 257 height 30
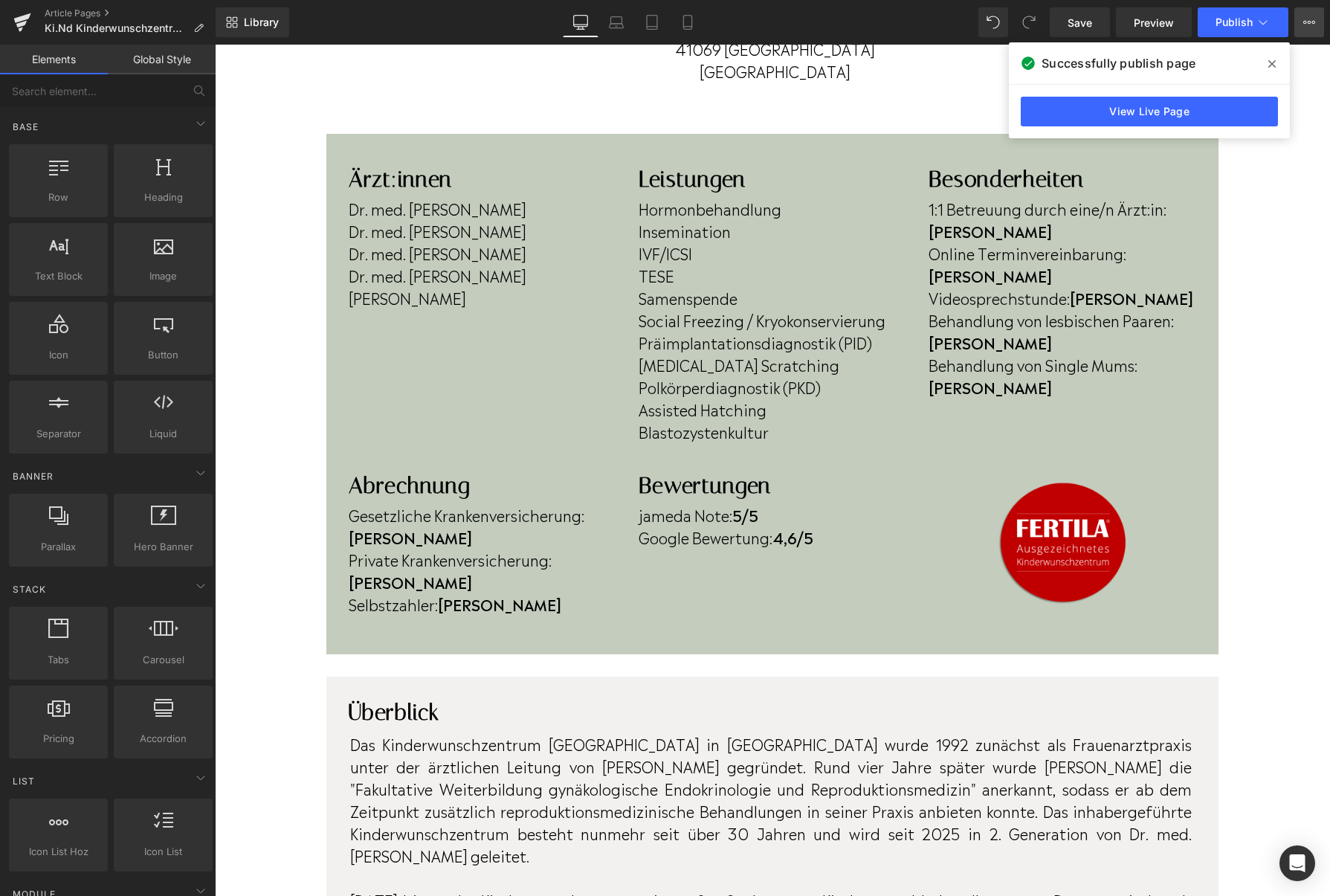
click at [1301, 19] on button "View Live Page View with current Template Save Template to Library Schedule Pub…" at bounding box center [1309, 22] width 30 height 30
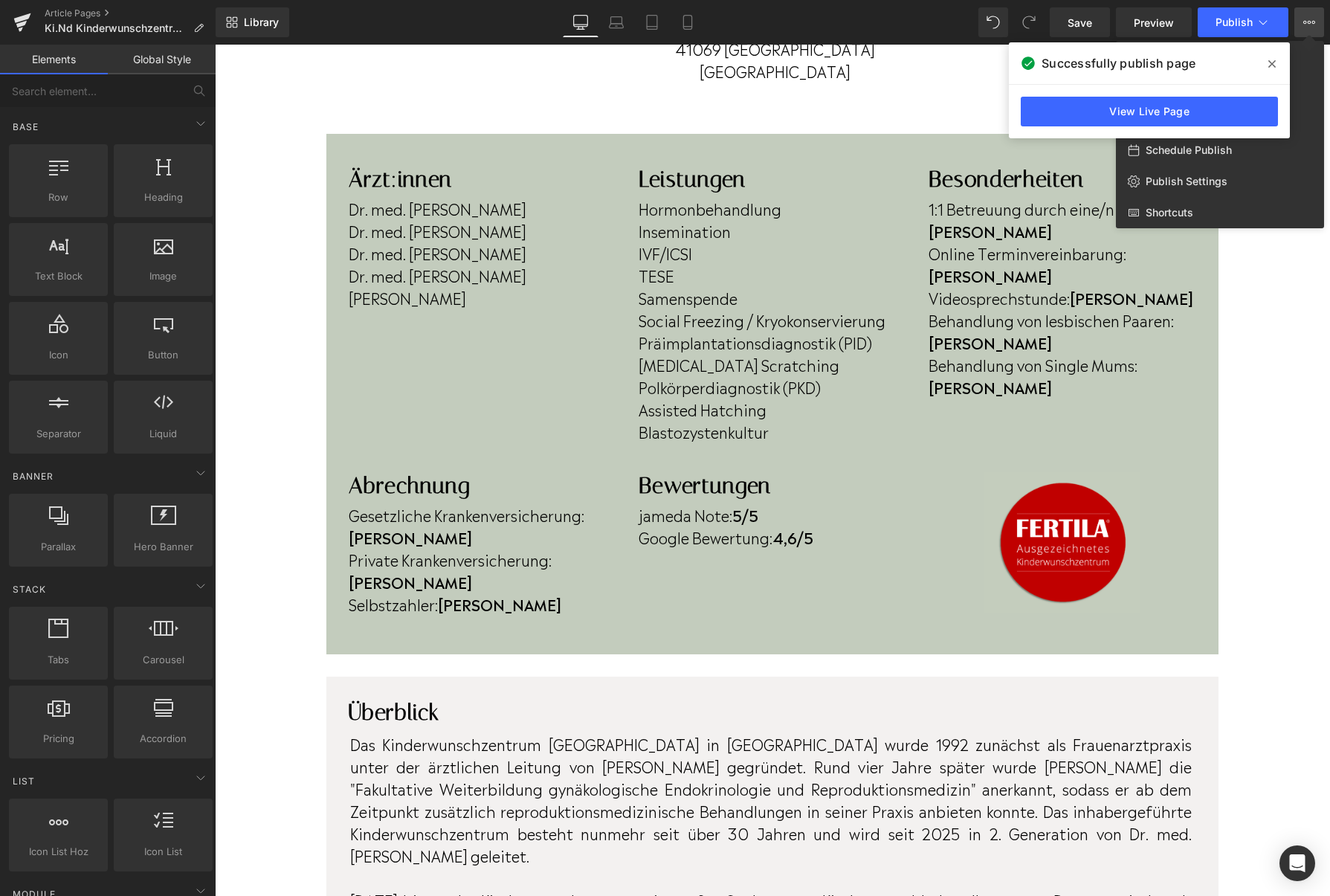
click at [1271, 58] on icon at bounding box center [1272, 64] width 8 height 12
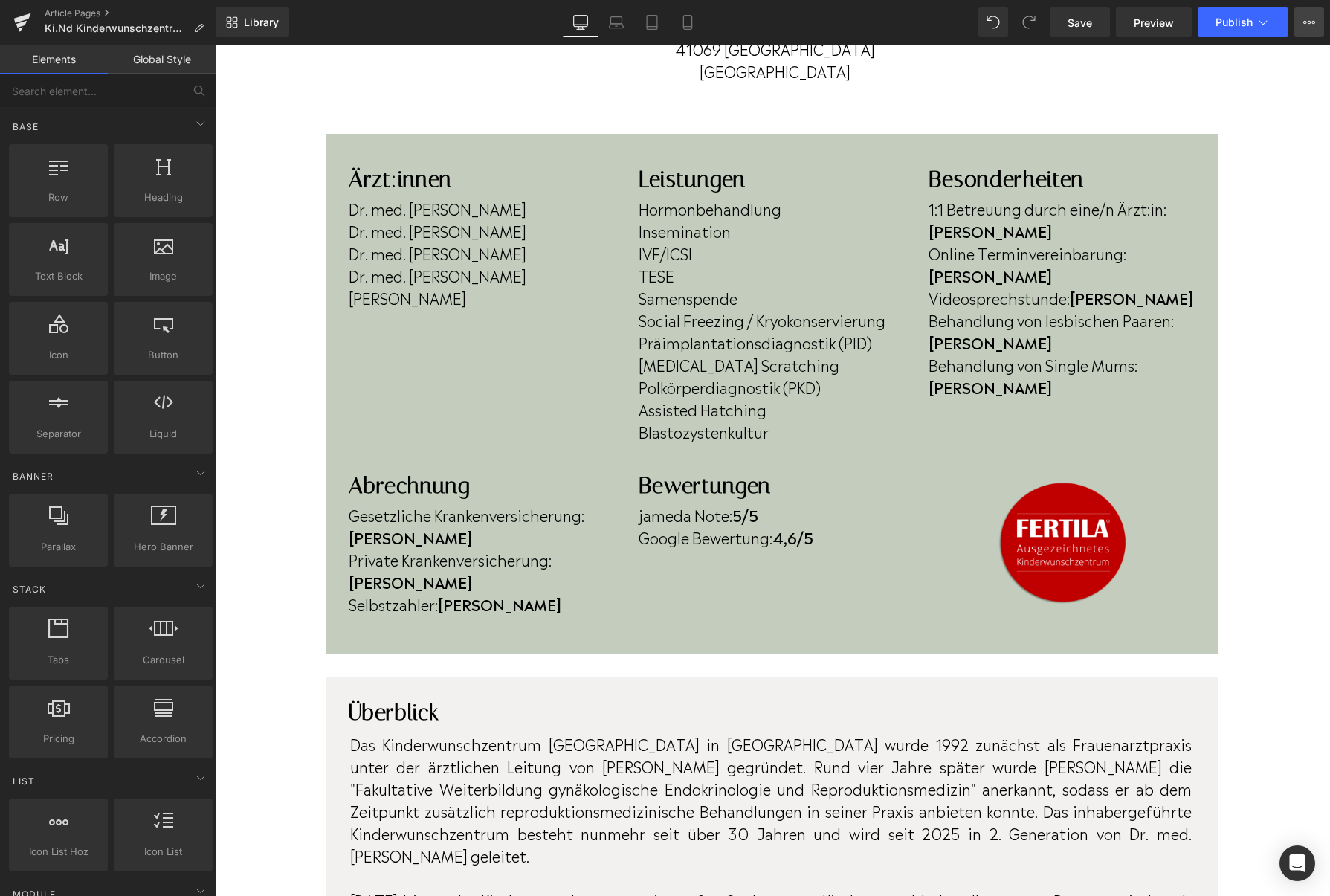
click at [1302, 23] on button "View Live Page View with current Template Save Template to Library Schedule Pub…" at bounding box center [1309, 22] width 30 height 30
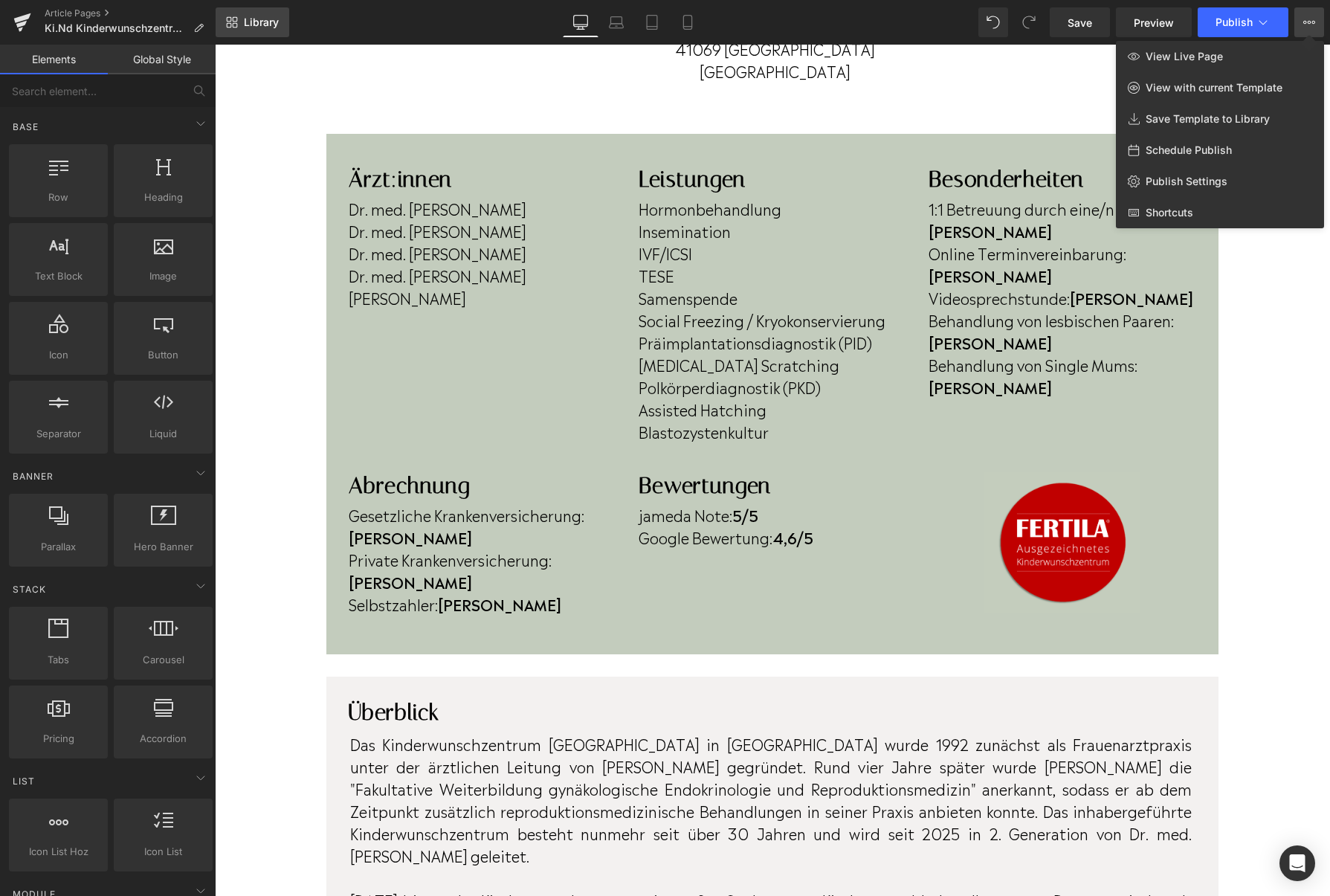
click at [236, 21] on icon at bounding box center [233, 22] width 12 height 12
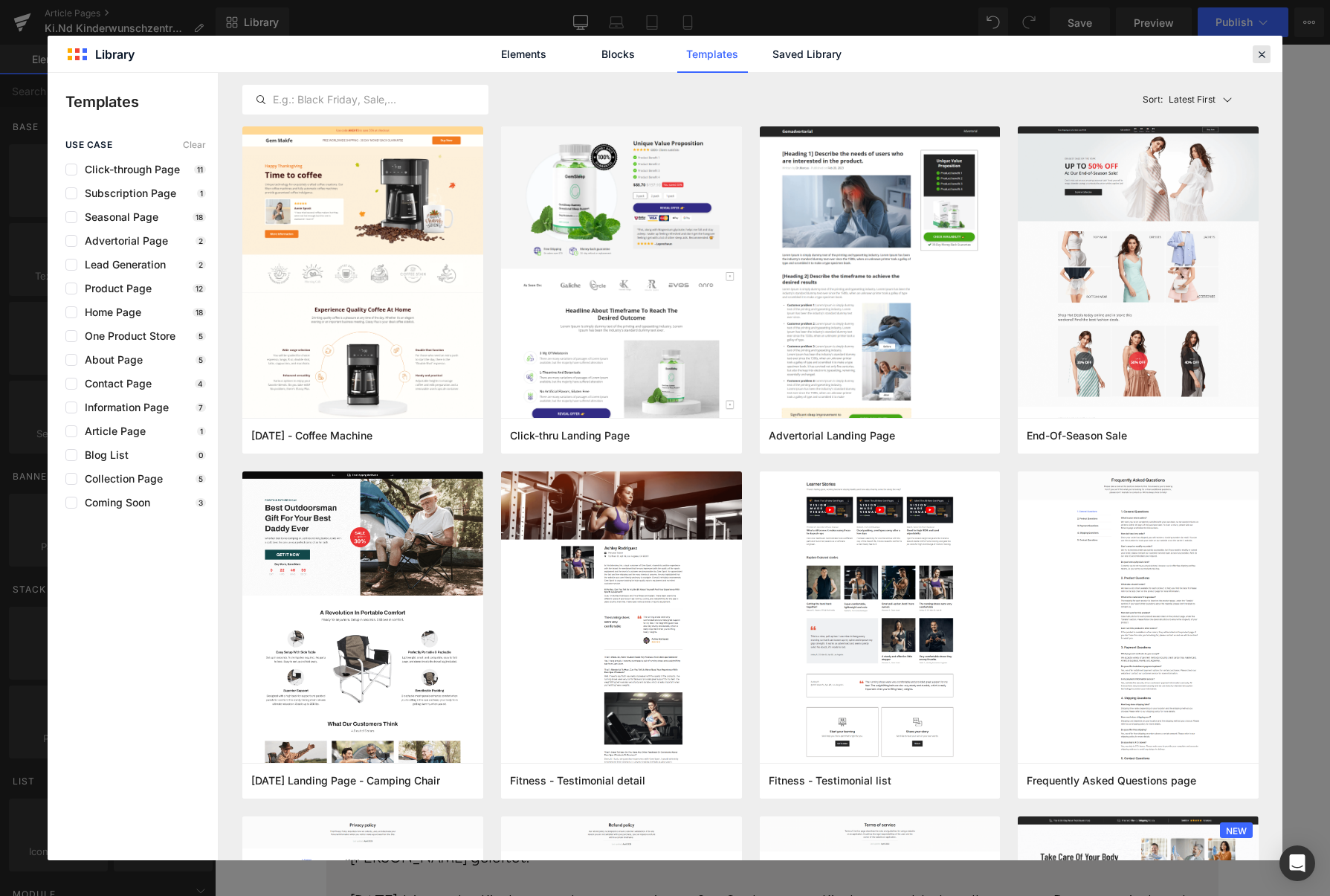
click at [1259, 57] on icon at bounding box center [1262, 54] width 13 height 13
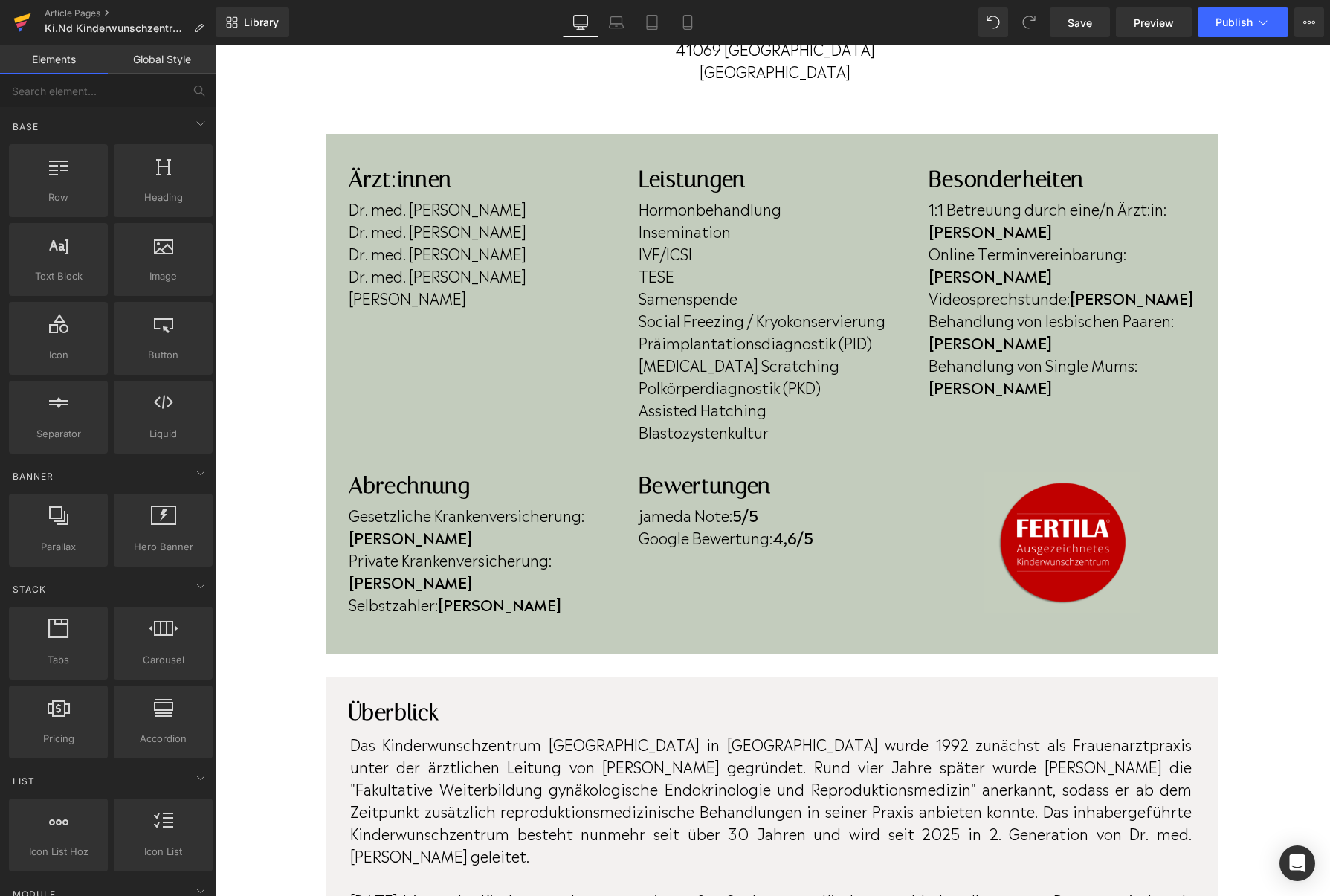
click at [21, 27] on icon at bounding box center [21, 22] width 18 height 37
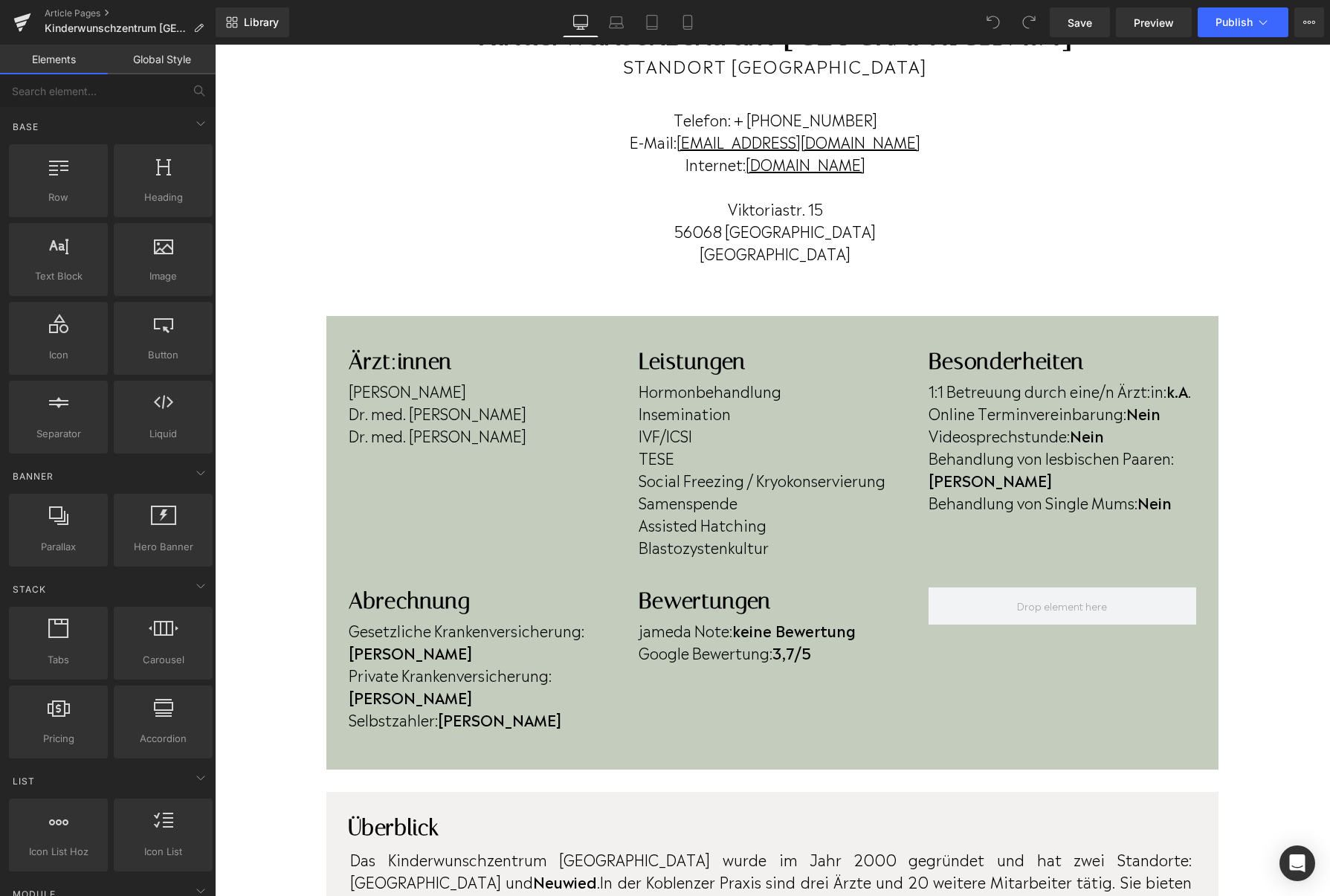
scroll to position [196, 0]
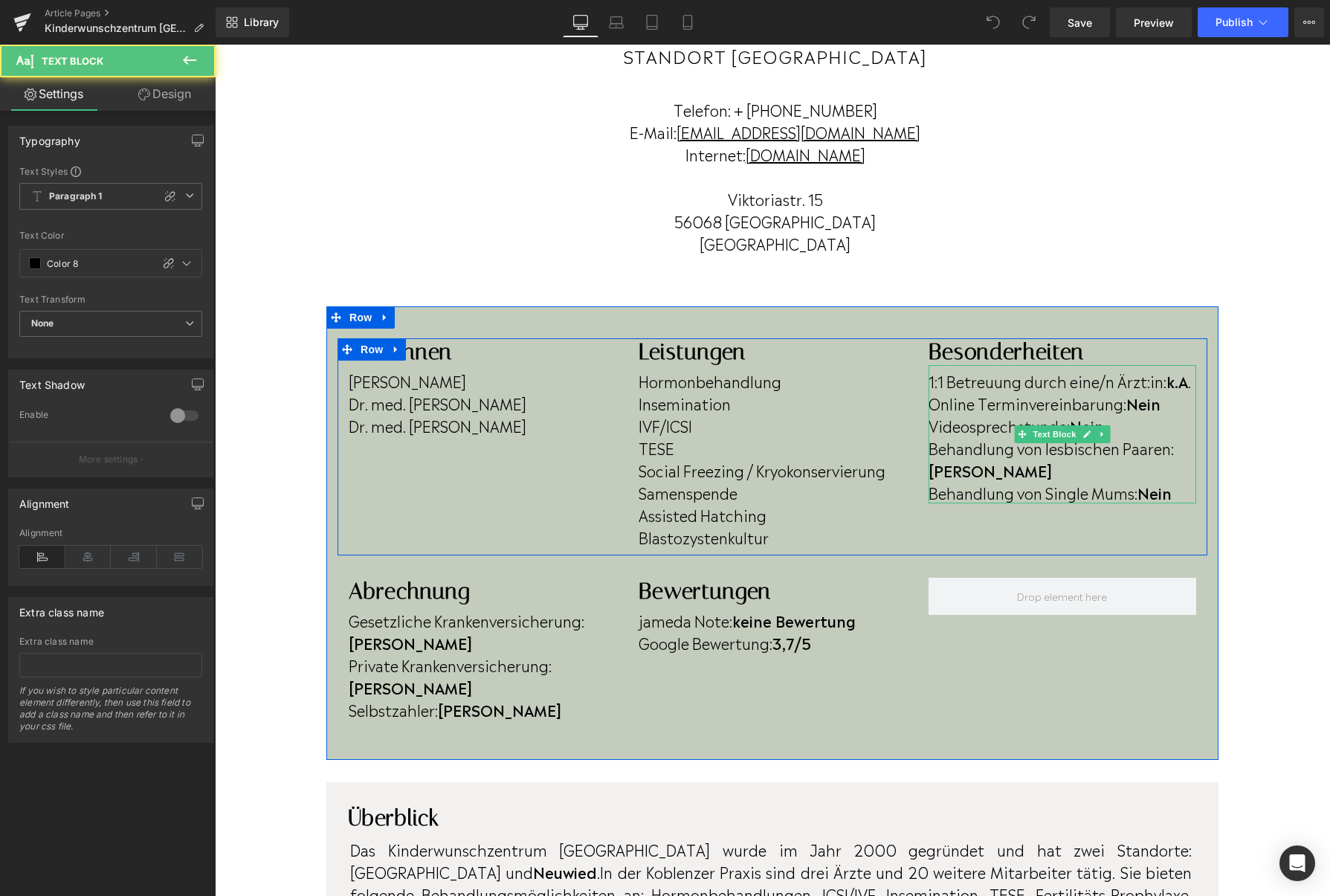
click at [1166, 404] on p "Online Terminvereinbarung: Nein" at bounding box center [1062, 403] width 268 height 22
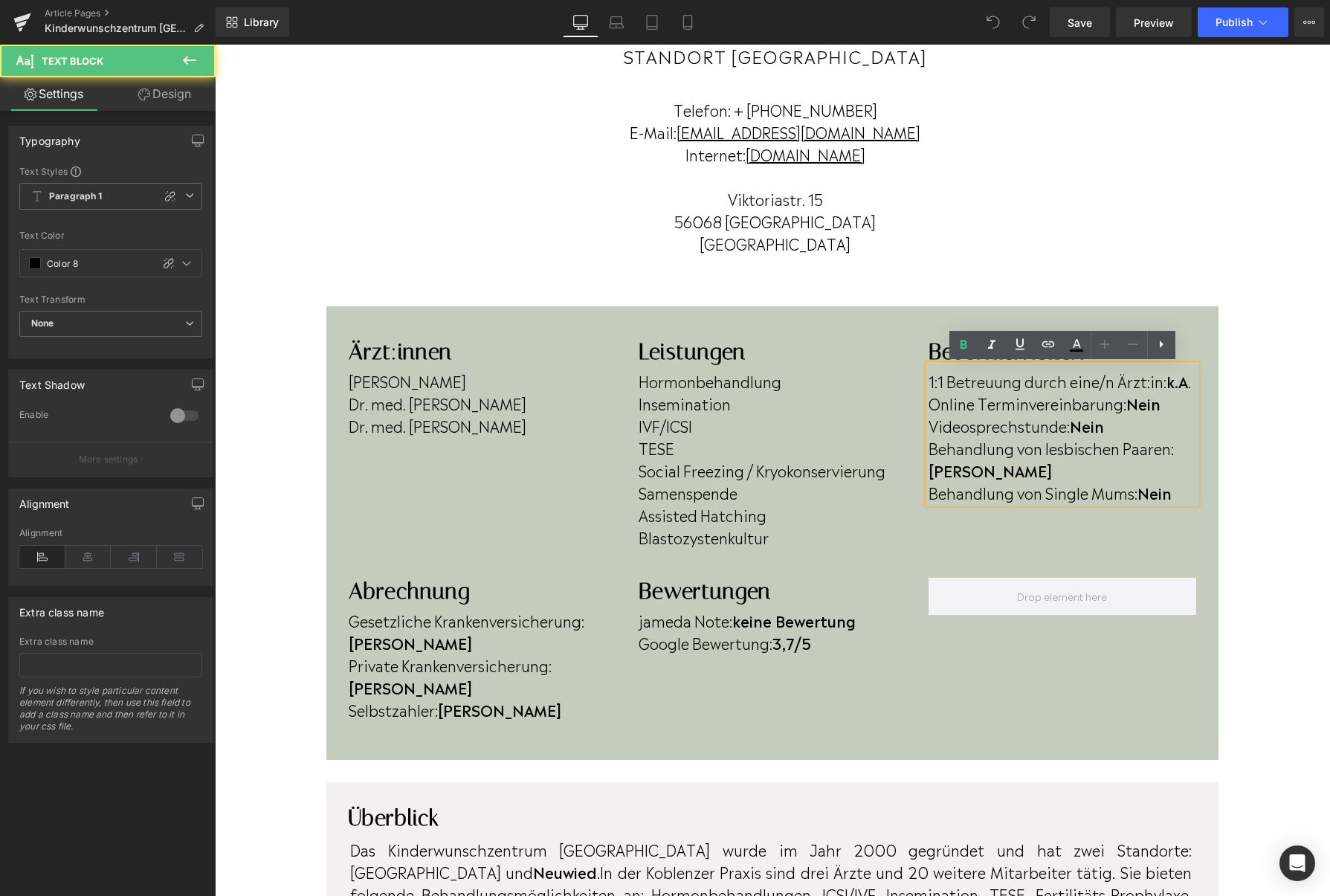
scroll to position [195, 0]
click at [1161, 406] on b "Nein" at bounding box center [1144, 404] width 35 height 22
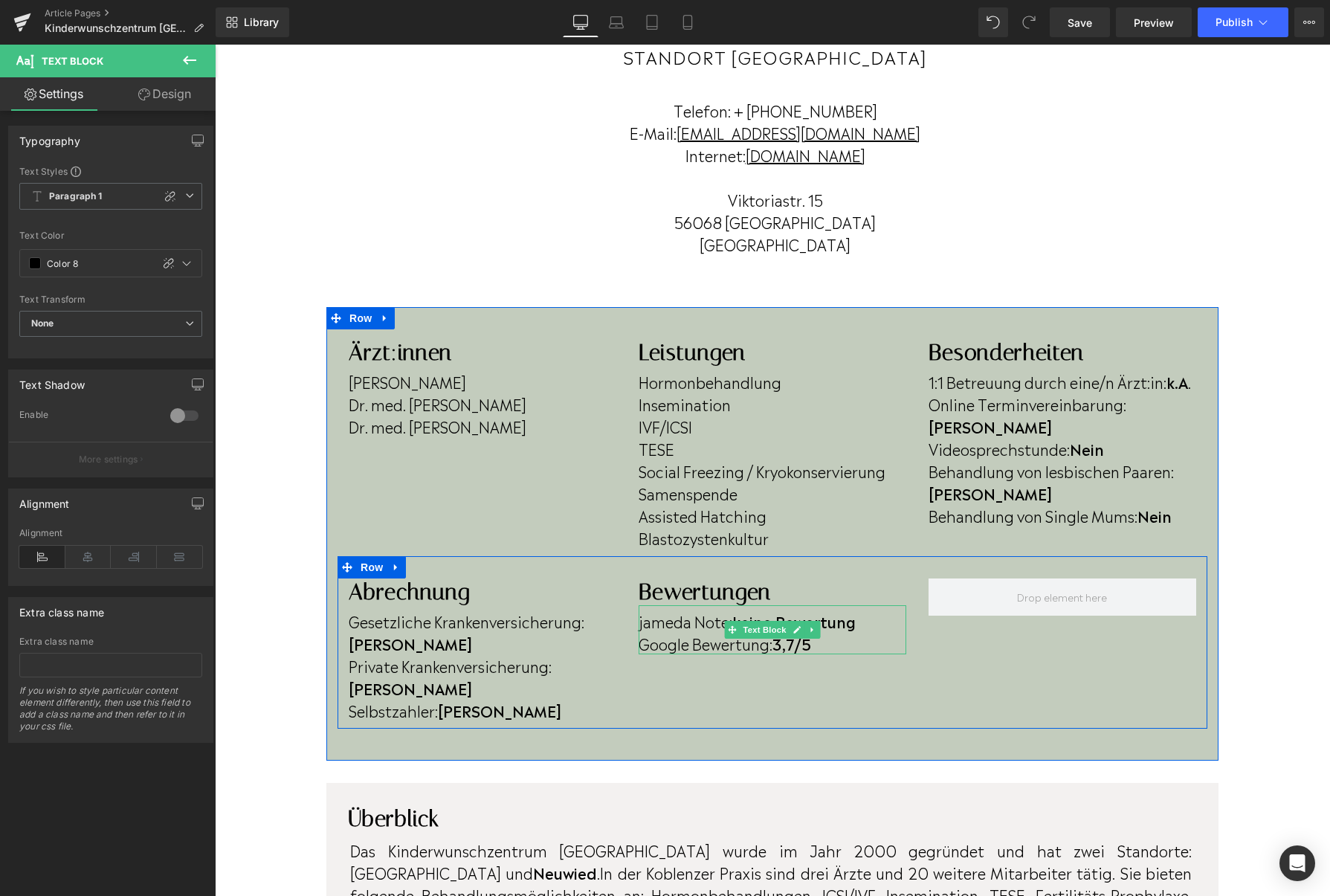
click at [800, 642] on strong "3,7/5" at bounding box center [792, 643] width 38 height 22
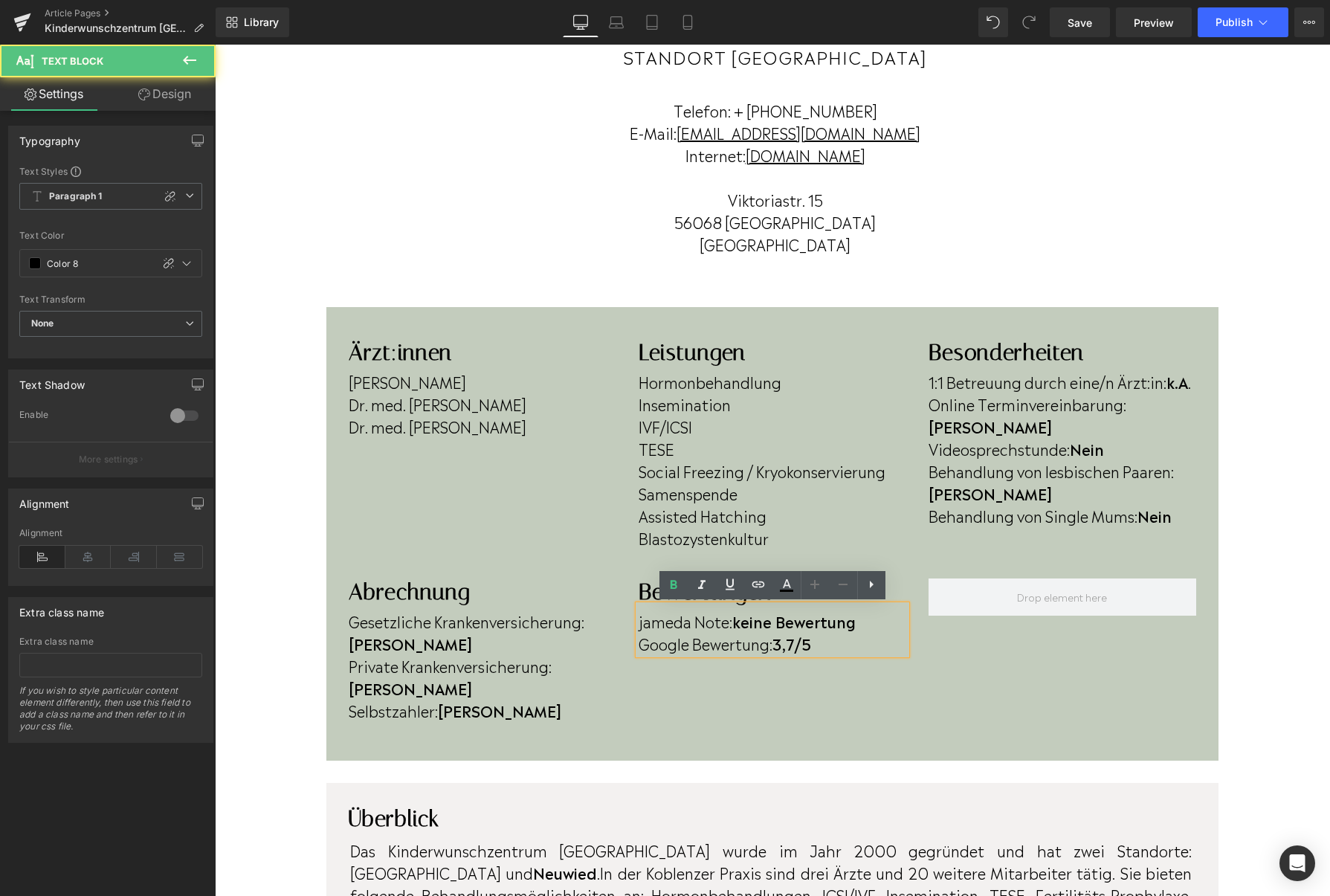
click at [800, 647] on strong "3,7/5" at bounding box center [792, 643] width 38 height 22
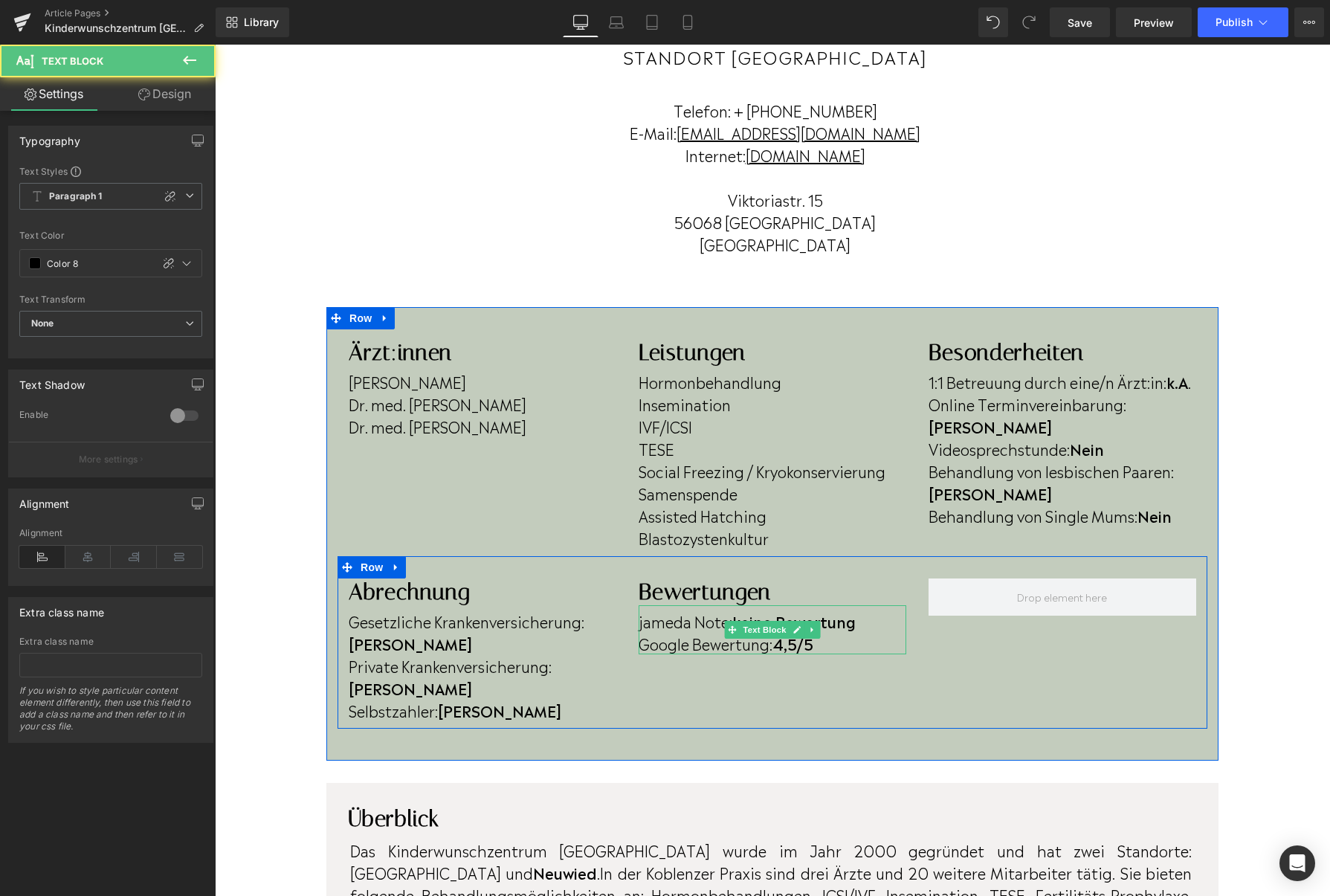
click at [863, 620] on p "jameda Note: keine Bewertung" at bounding box center [772, 621] width 268 height 22
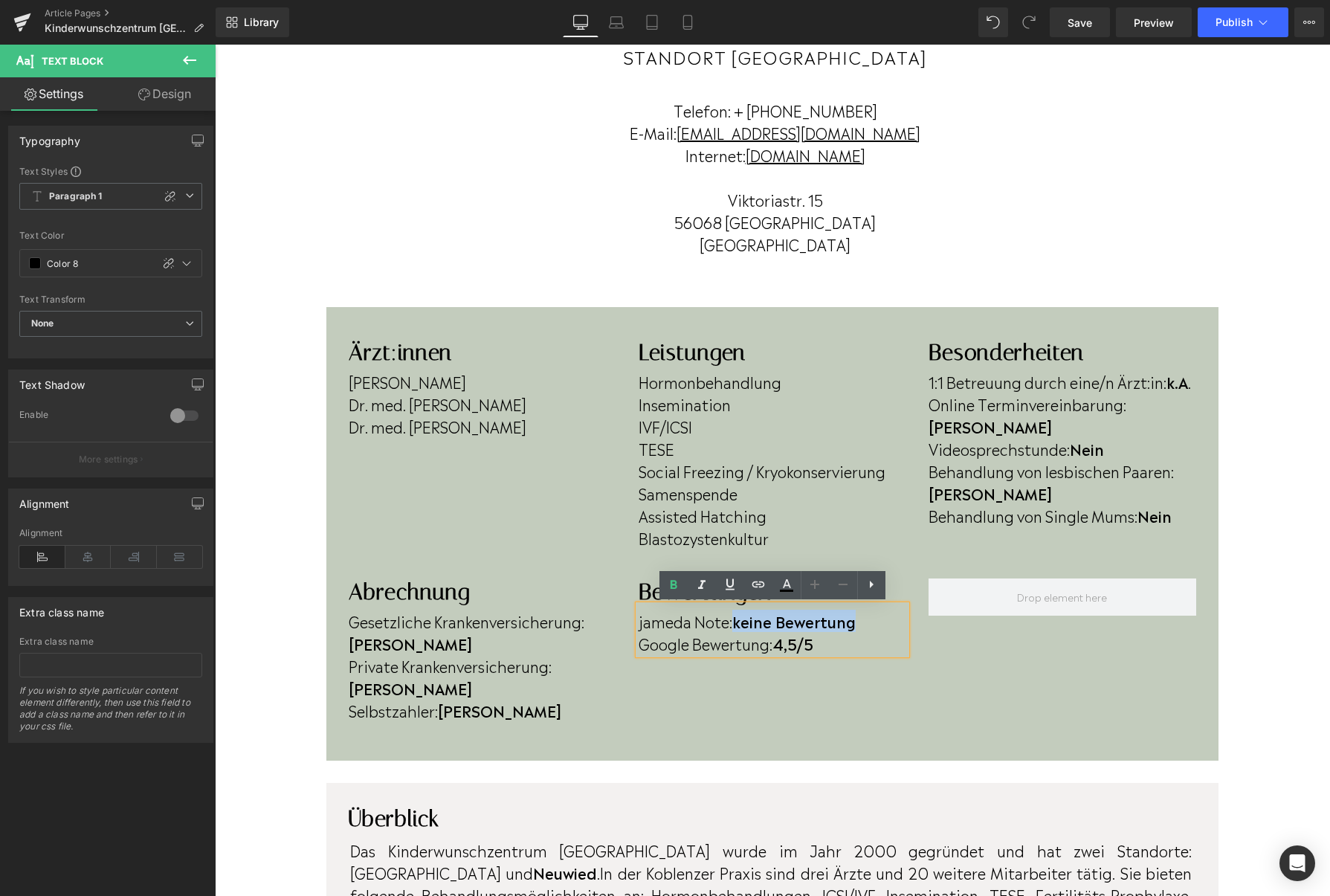
drag, startPoint x: 863, startPoint y: 620, endPoint x: 741, endPoint y: 624, distance: 122.1
click at [741, 624] on p "jameda Note: keine Bewertung" at bounding box center [772, 621] width 268 height 22
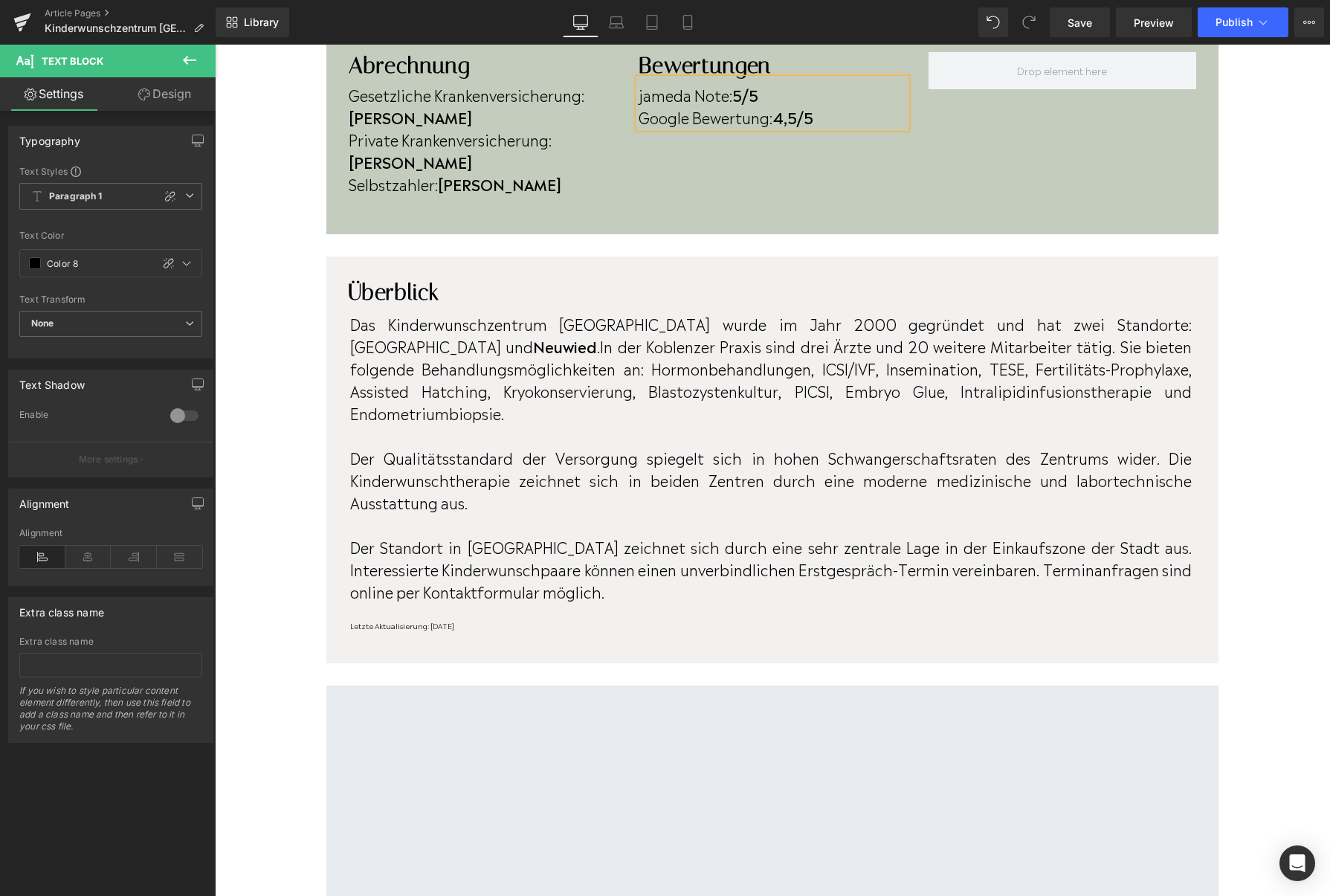
scroll to position [733, 0]
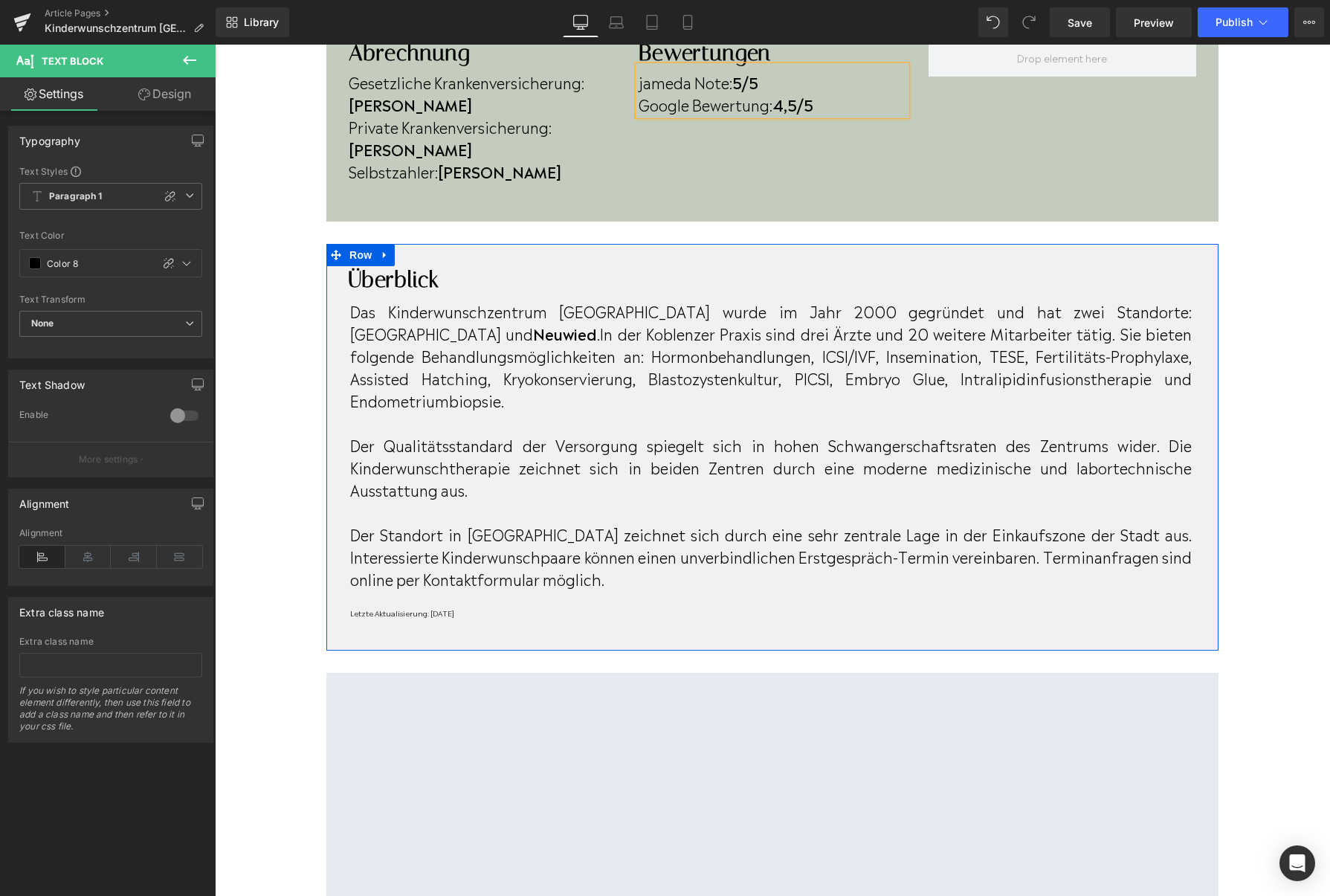
click at [215, 44] on div at bounding box center [215, 44] width 0 height 0
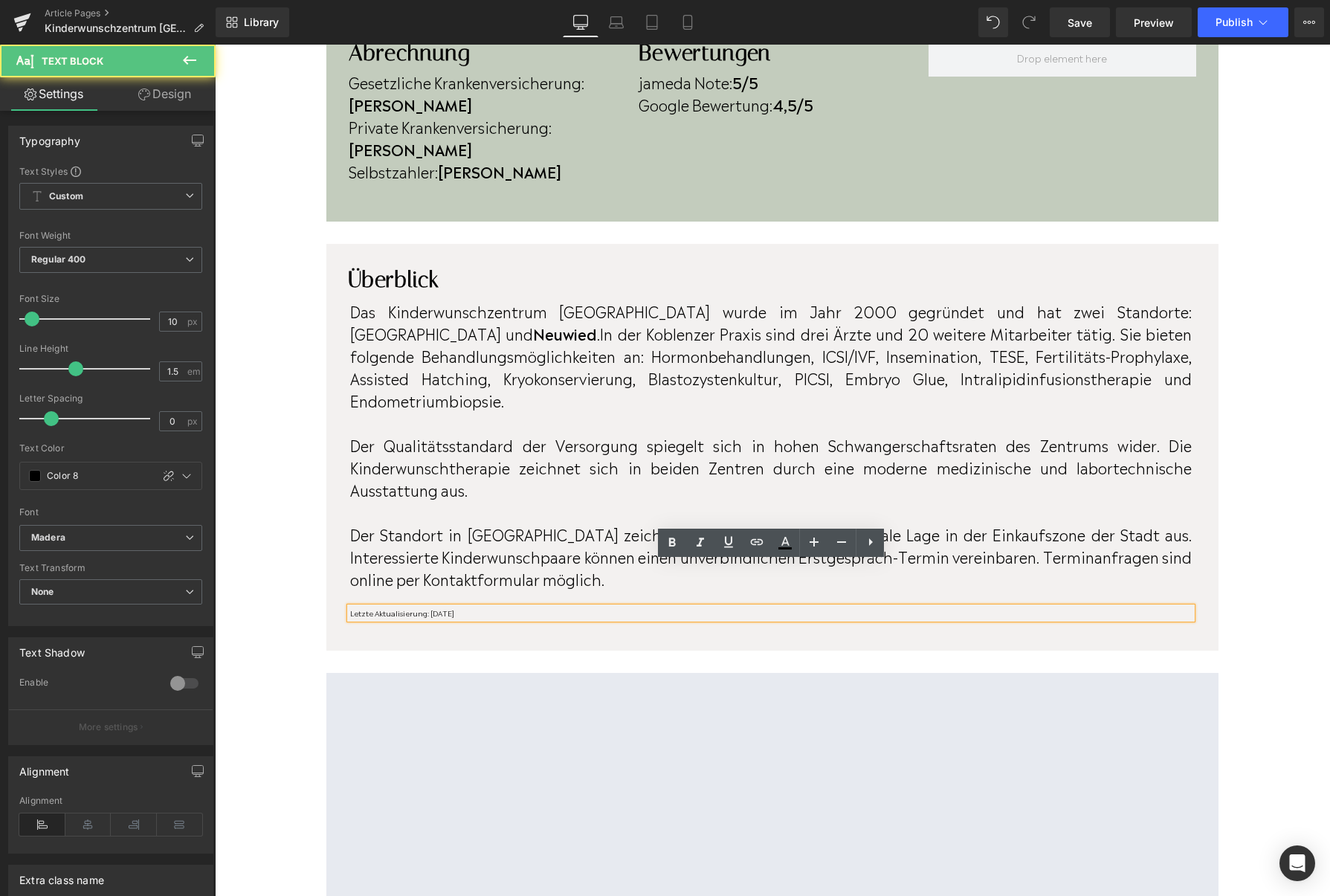
click at [499, 608] on p "Letzte Aktualisierung: [DATE]" at bounding box center [771, 613] width 842 height 12
drag, startPoint x: 499, startPoint y: 567, endPoint x: 435, endPoint y: 568, distance: 64.0
click at [434, 608] on p "Letzte Aktualisierung: [DATE]" at bounding box center [771, 613] width 842 height 12
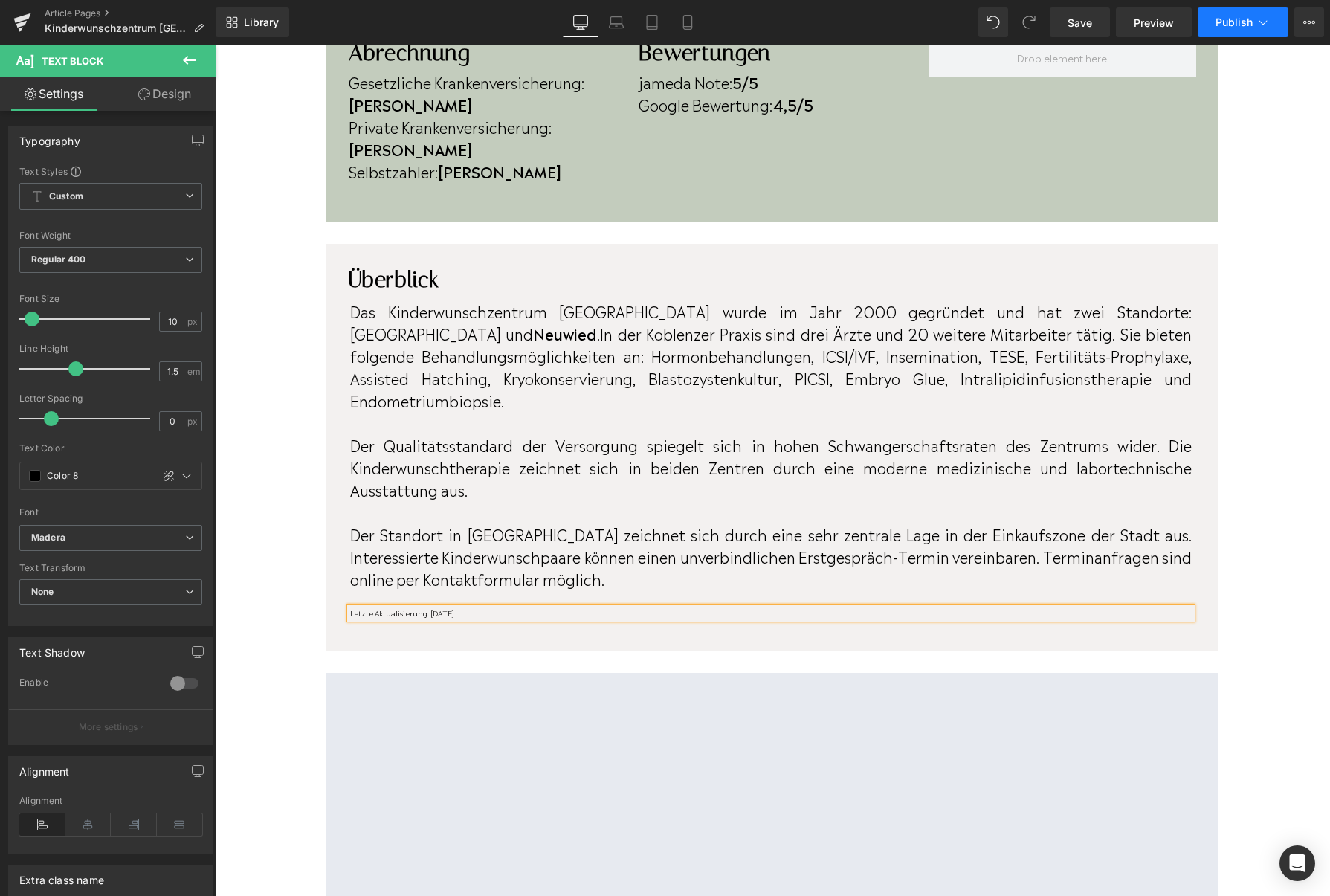
click at [1228, 30] on button "Publish" at bounding box center [1243, 22] width 91 height 30
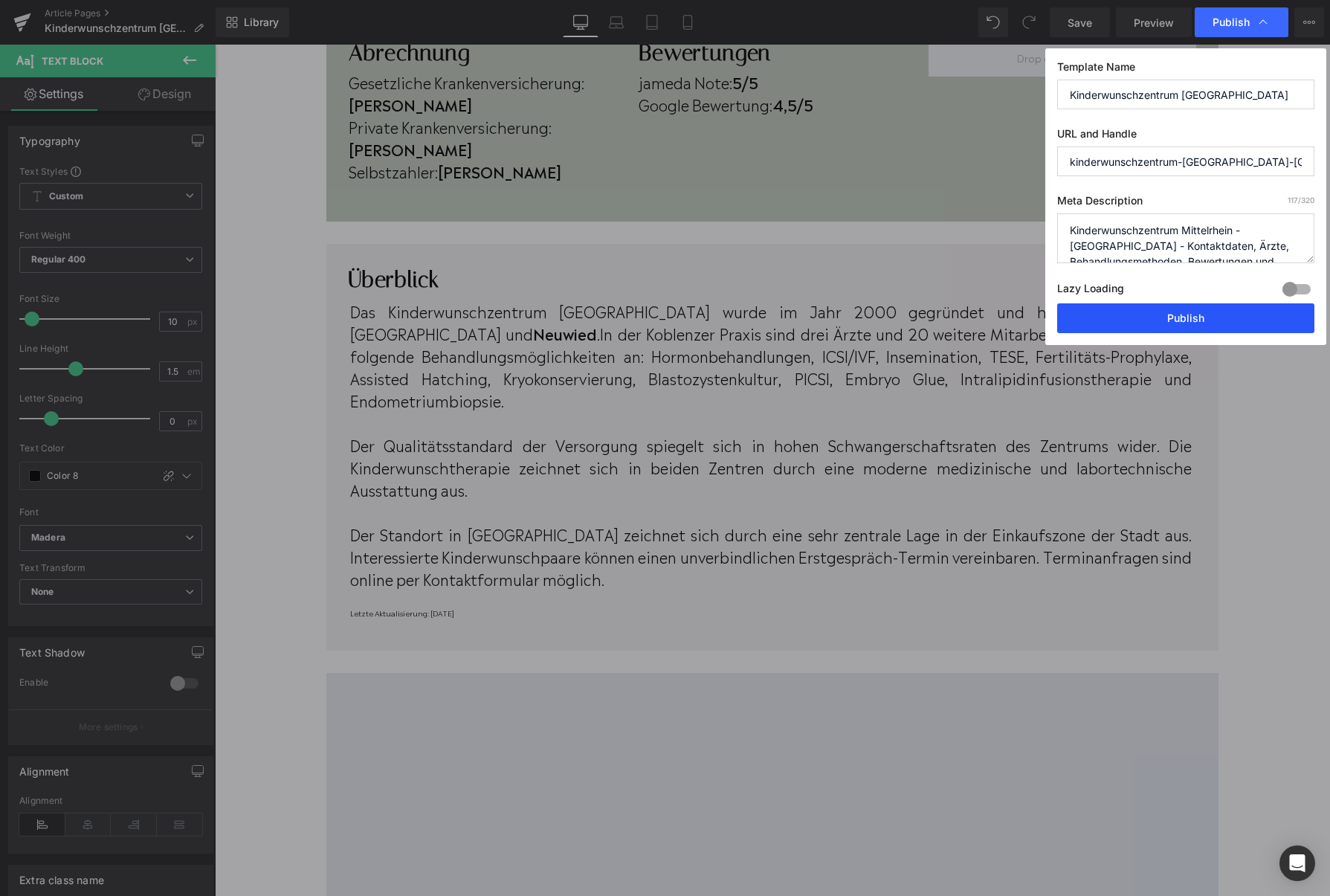
click at [1137, 324] on button "Publish" at bounding box center [1186, 318] width 257 height 30
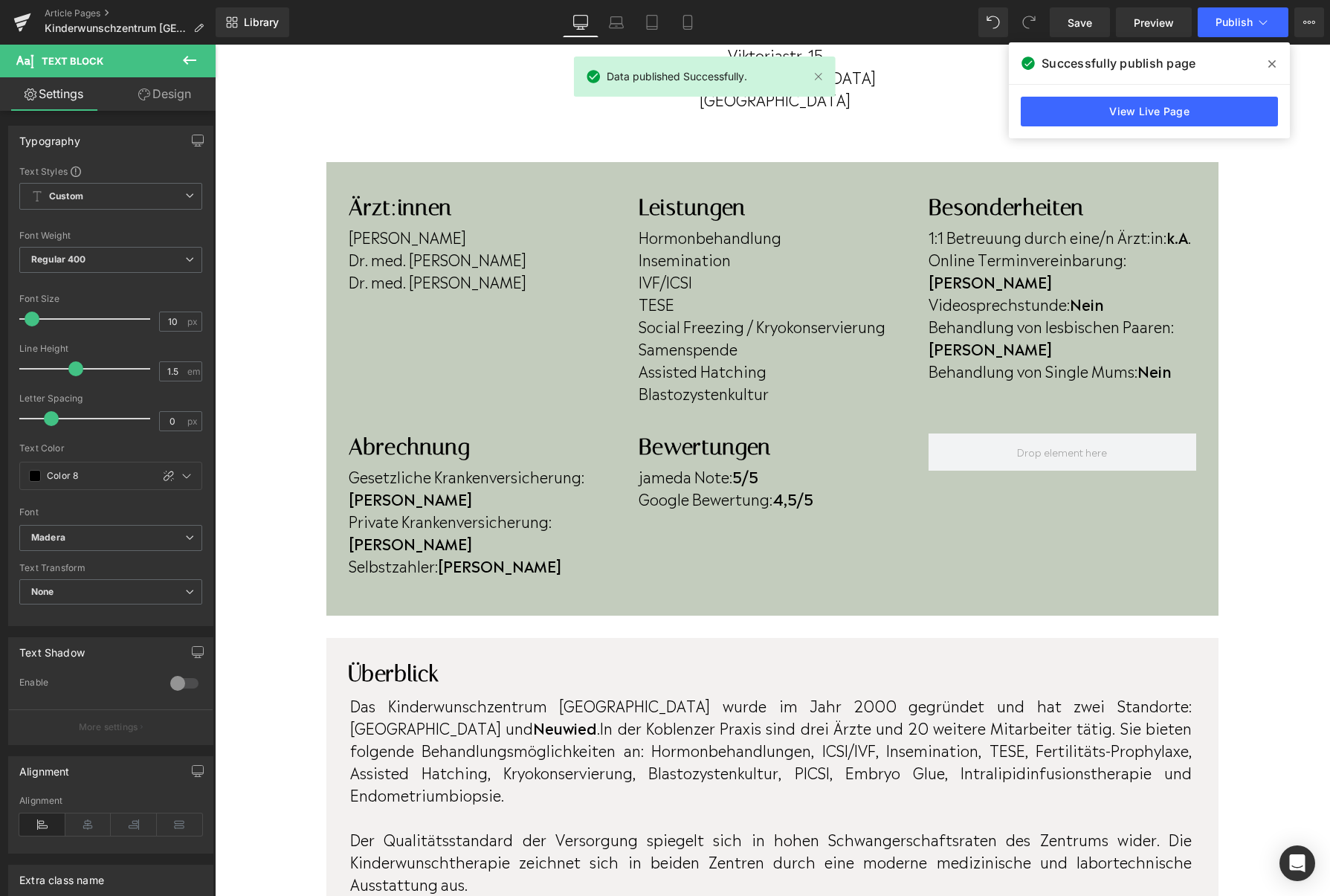
scroll to position [334, 0]
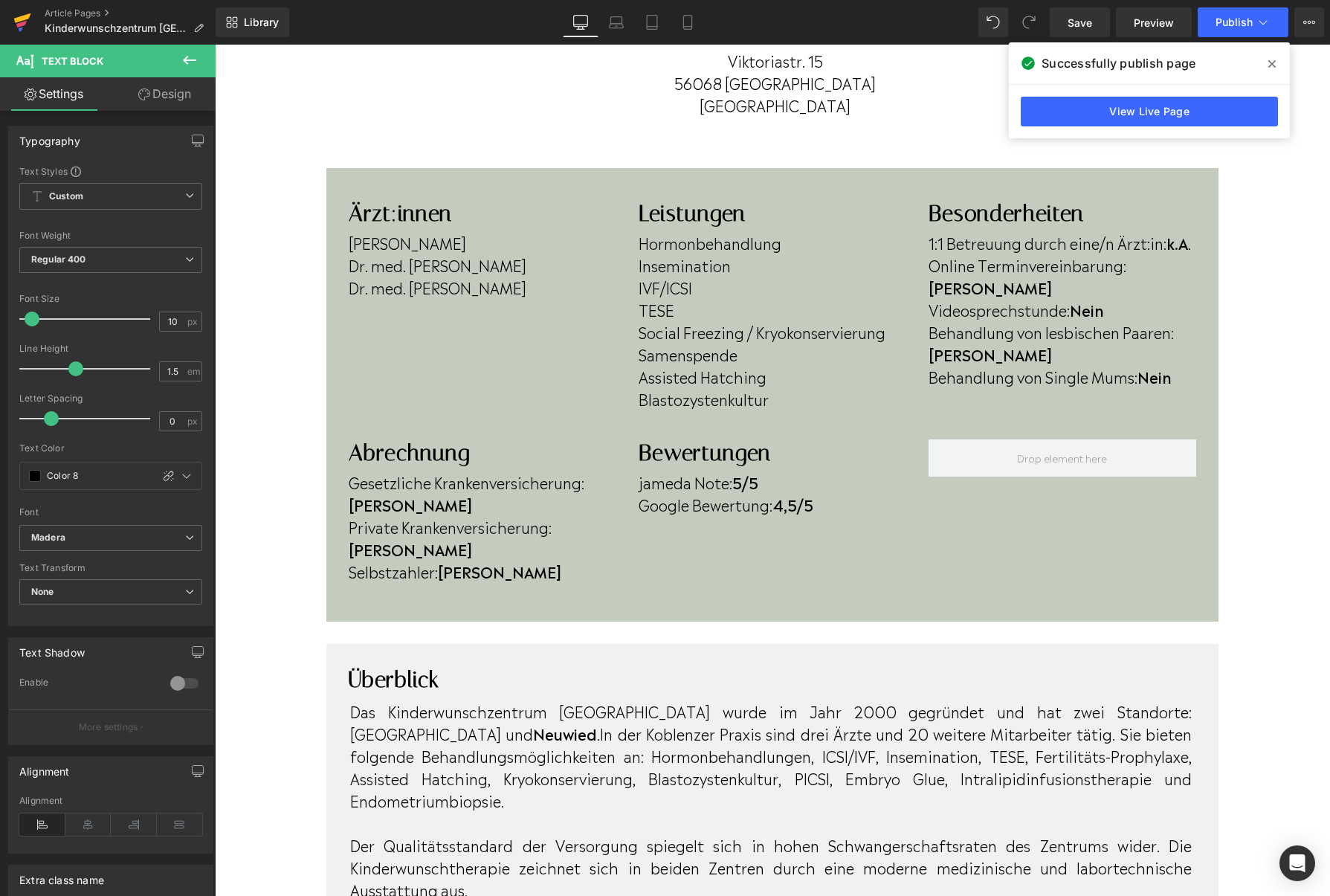
click at [30, 26] on icon at bounding box center [21, 22] width 18 height 37
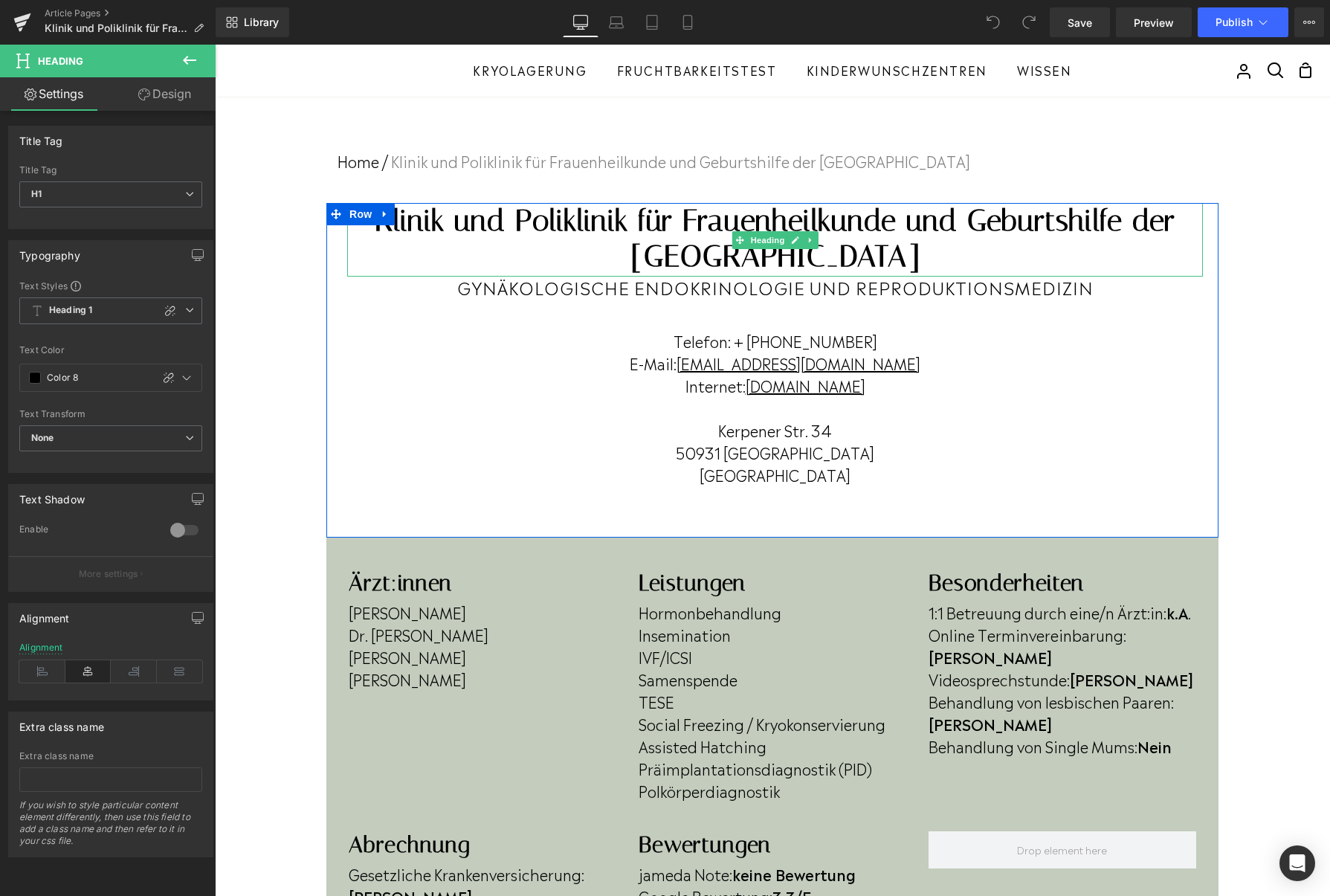
drag, startPoint x: 378, startPoint y: 229, endPoint x: 988, endPoint y: 259, distance: 610.7
click at [988, 259] on h1 "Klinik und Poliklinik für Frauenheilkunde und Geburtshilfe der Universität zu K…" at bounding box center [774, 239] width 856 height 71
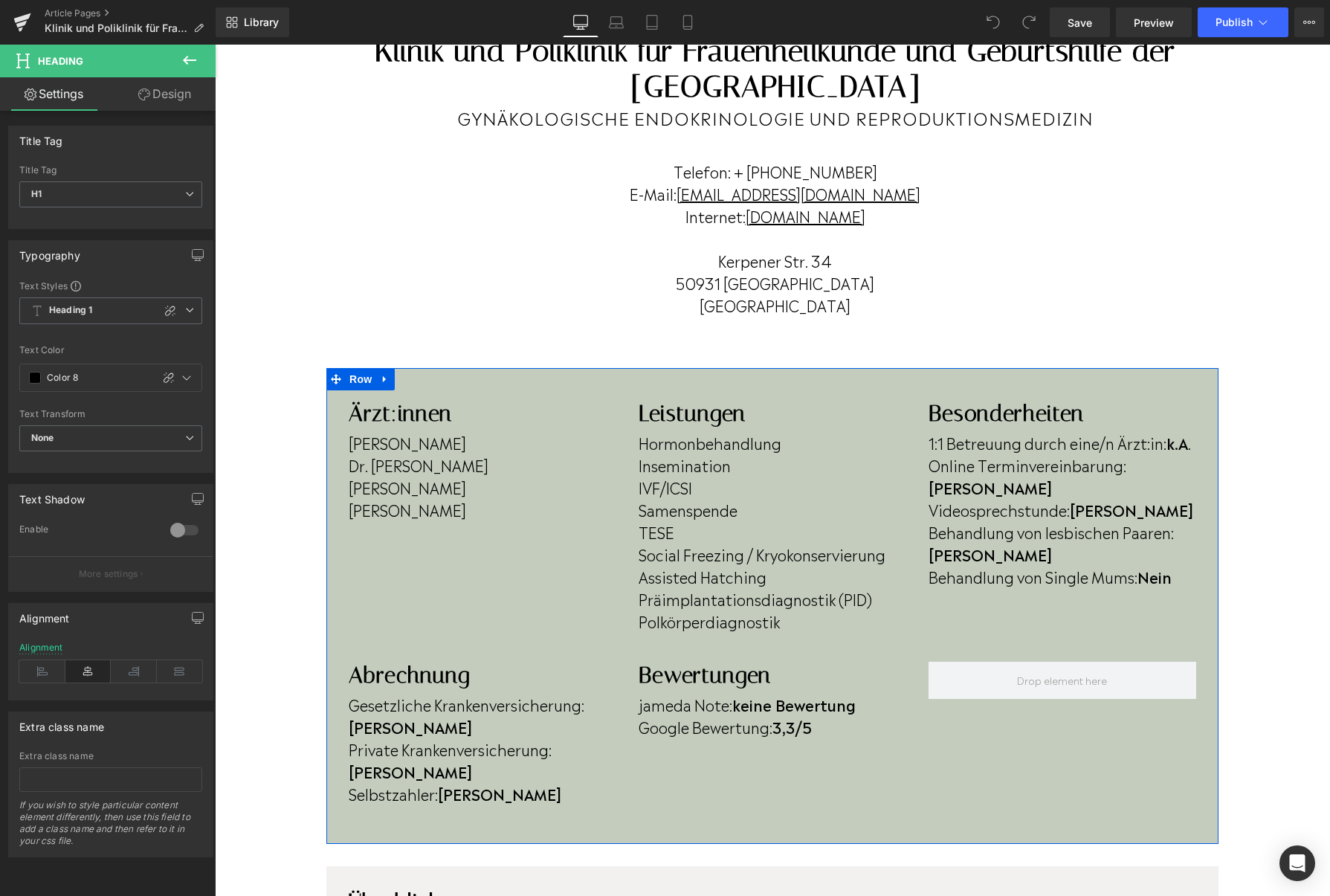
scroll to position [171, 0]
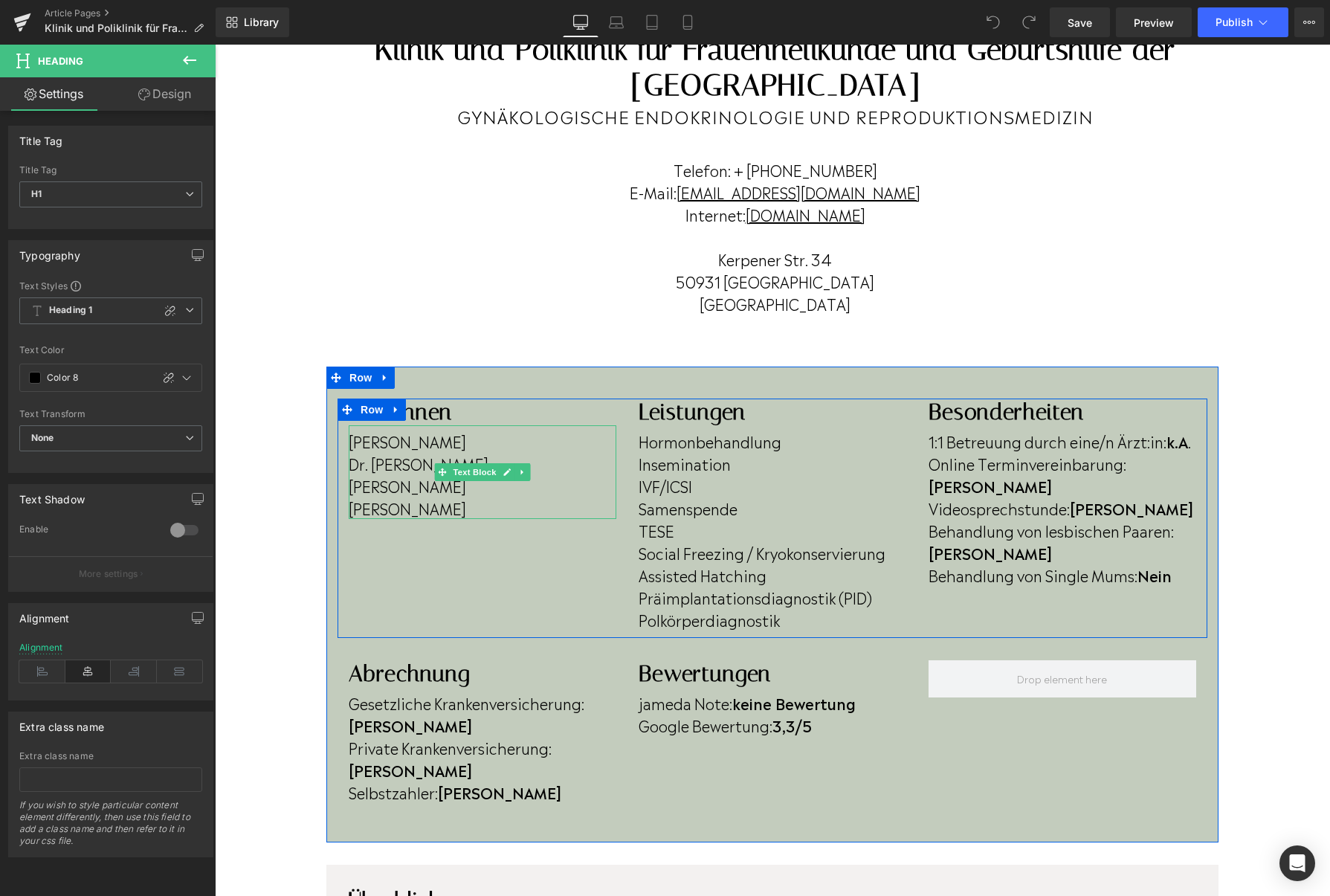
click at [473, 488] on p "Friederike Funke" at bounding box center [482, 485] width 268 height 22
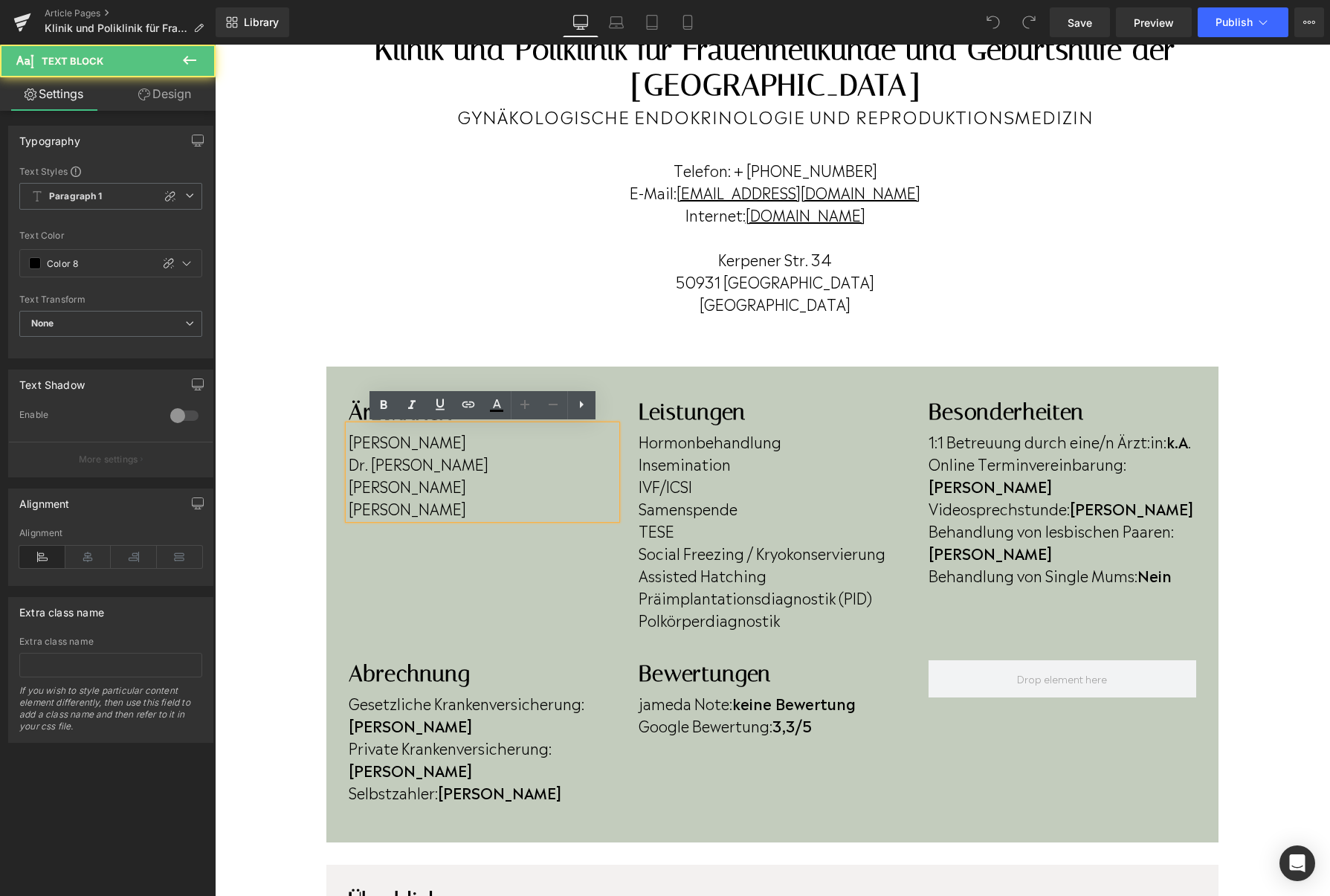
click at [473, 489] on p "Friederike Funke" at bounding box center [482, 485] width 268 height 22
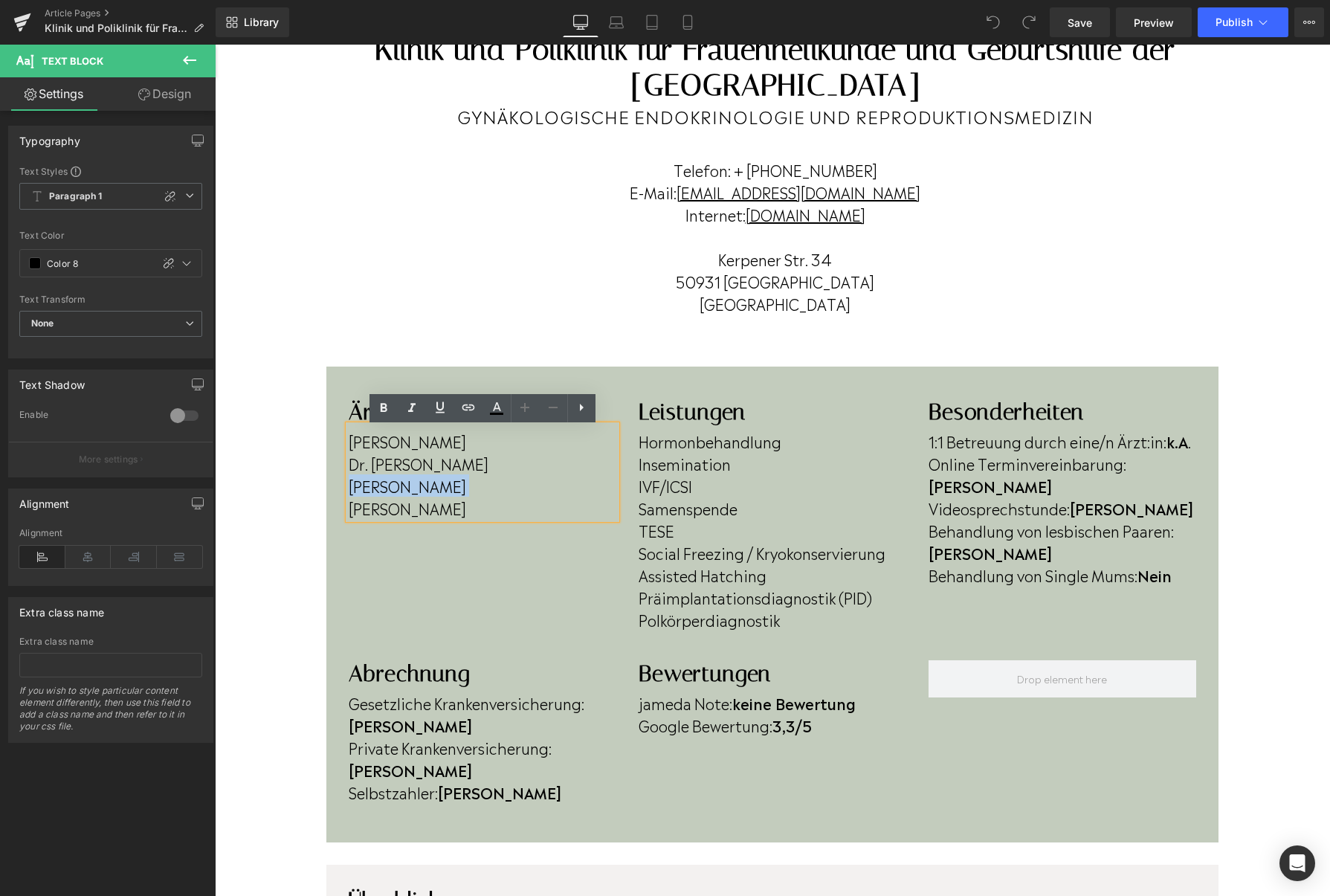
click at [473, 489] on p "Friederike Funke" at bounding box center [482, 485] width 268 height 22
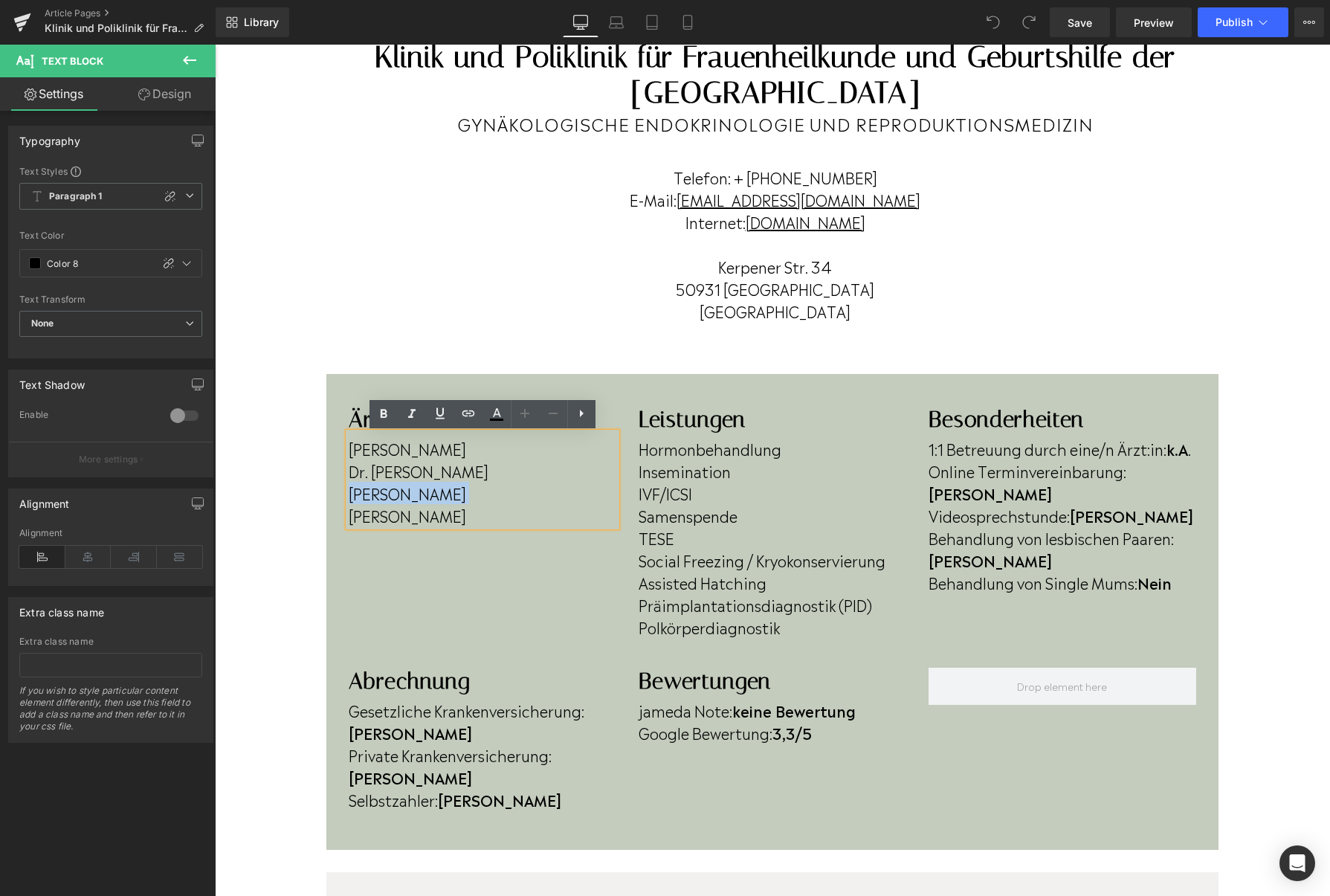
scroll to position [162, 0]
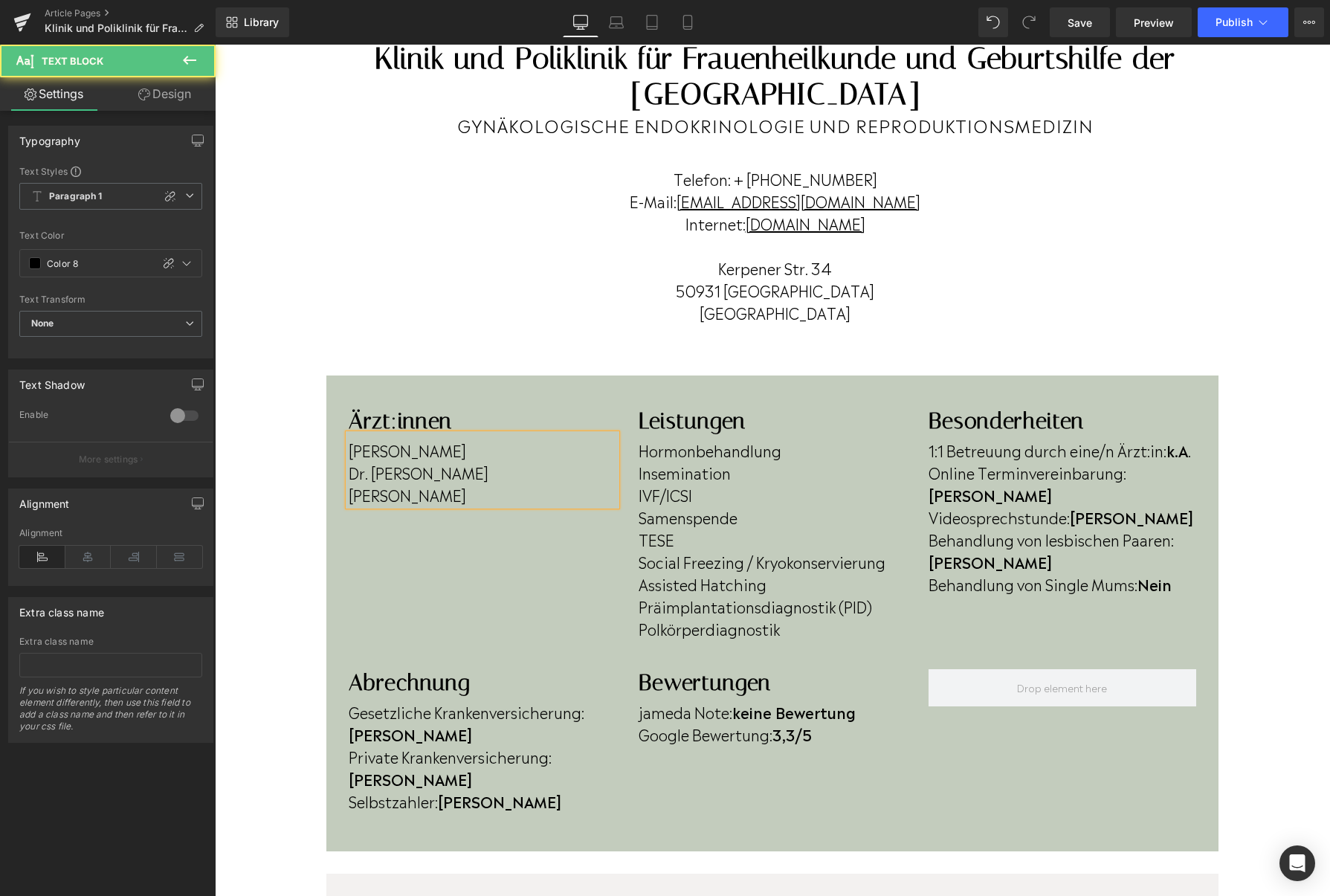
drag, startPoint x: 497, startPoint y: 474, endPoint x: 355, endPoint y: 450, distance: 144.0
click at [355, 450] on div "Dr. Svenja Fütterer Dr. Lisa-Marie Hinzmann Dr. Selina Kiry" at bounding box center [482, 469] width 268 height 71
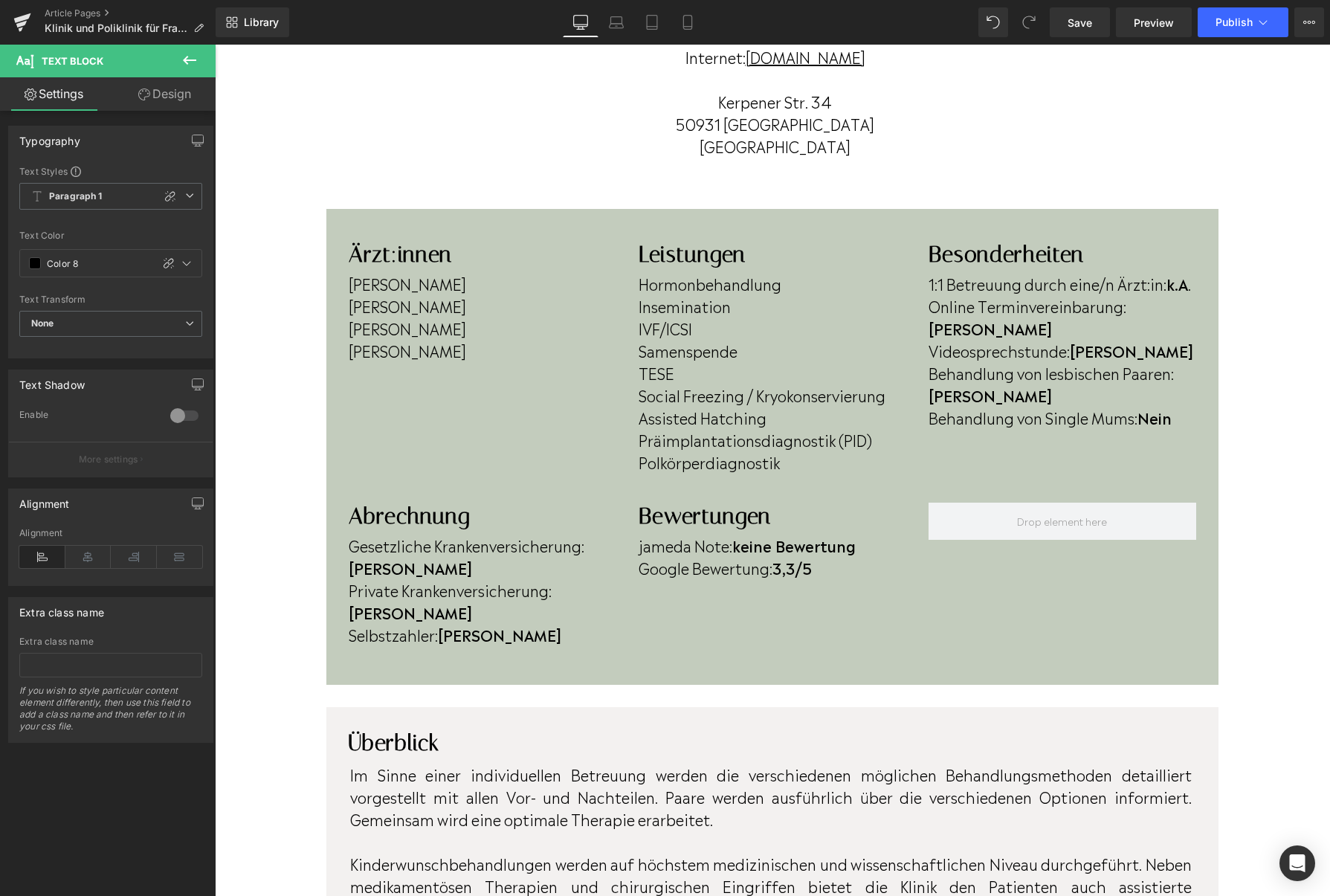
scroll to position [331, 0]
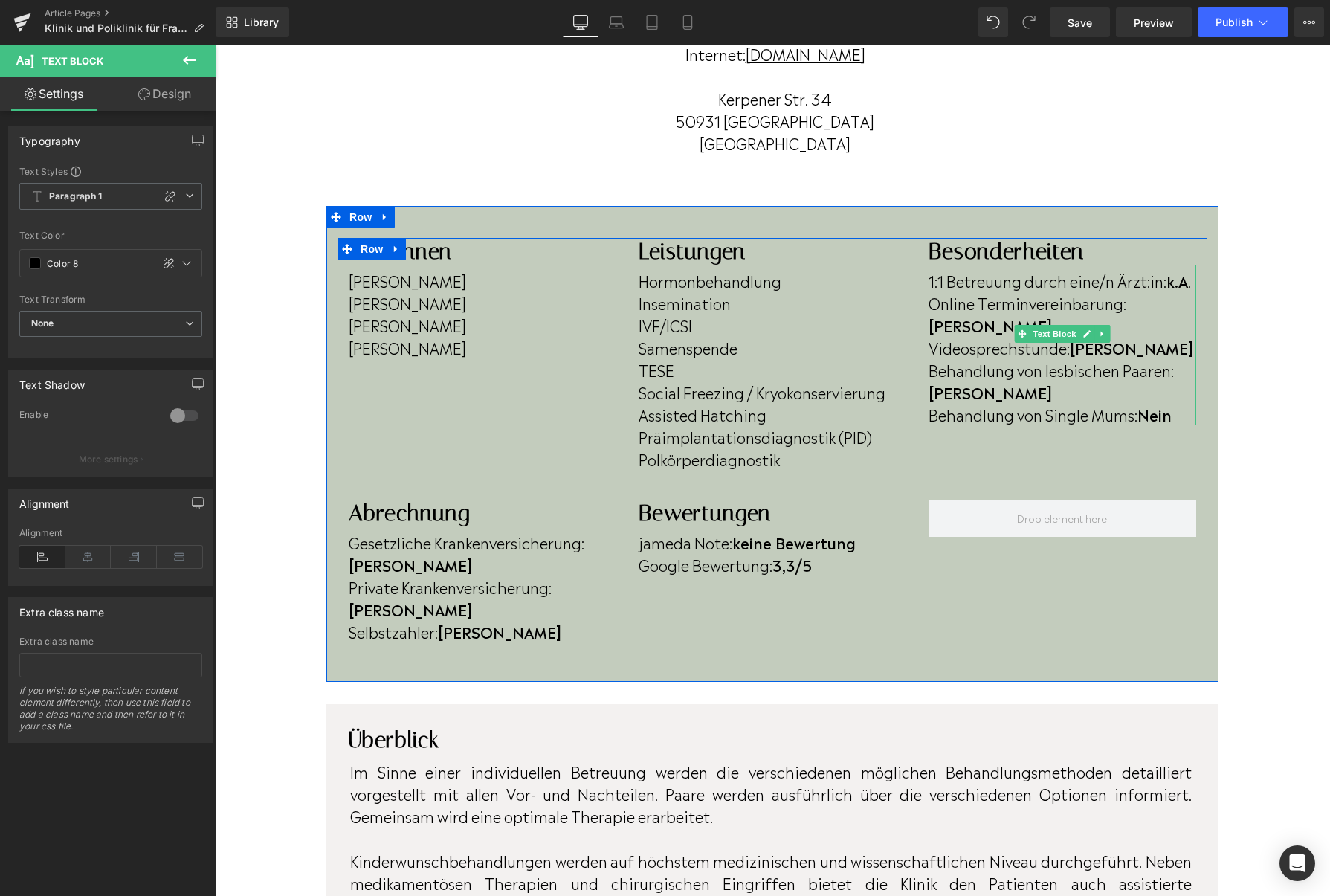
click at [1172, 403] on b "Nein" at bounding box center [1154, 413] width 35 height 22
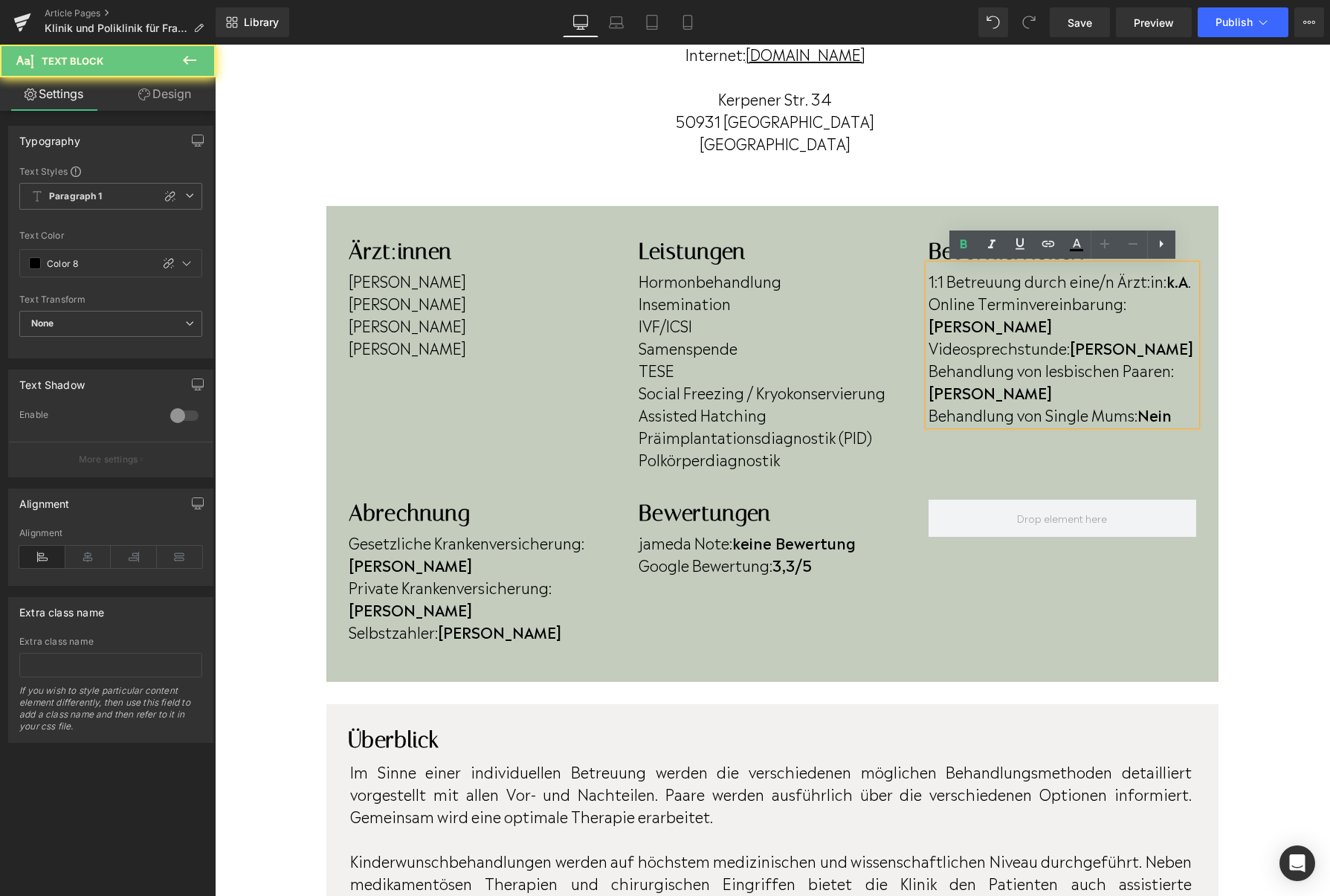
click at [1183, 403] on p "Behandlung von Single Mums: Nein" at bounding box center [1062, 413] width 268 height 22
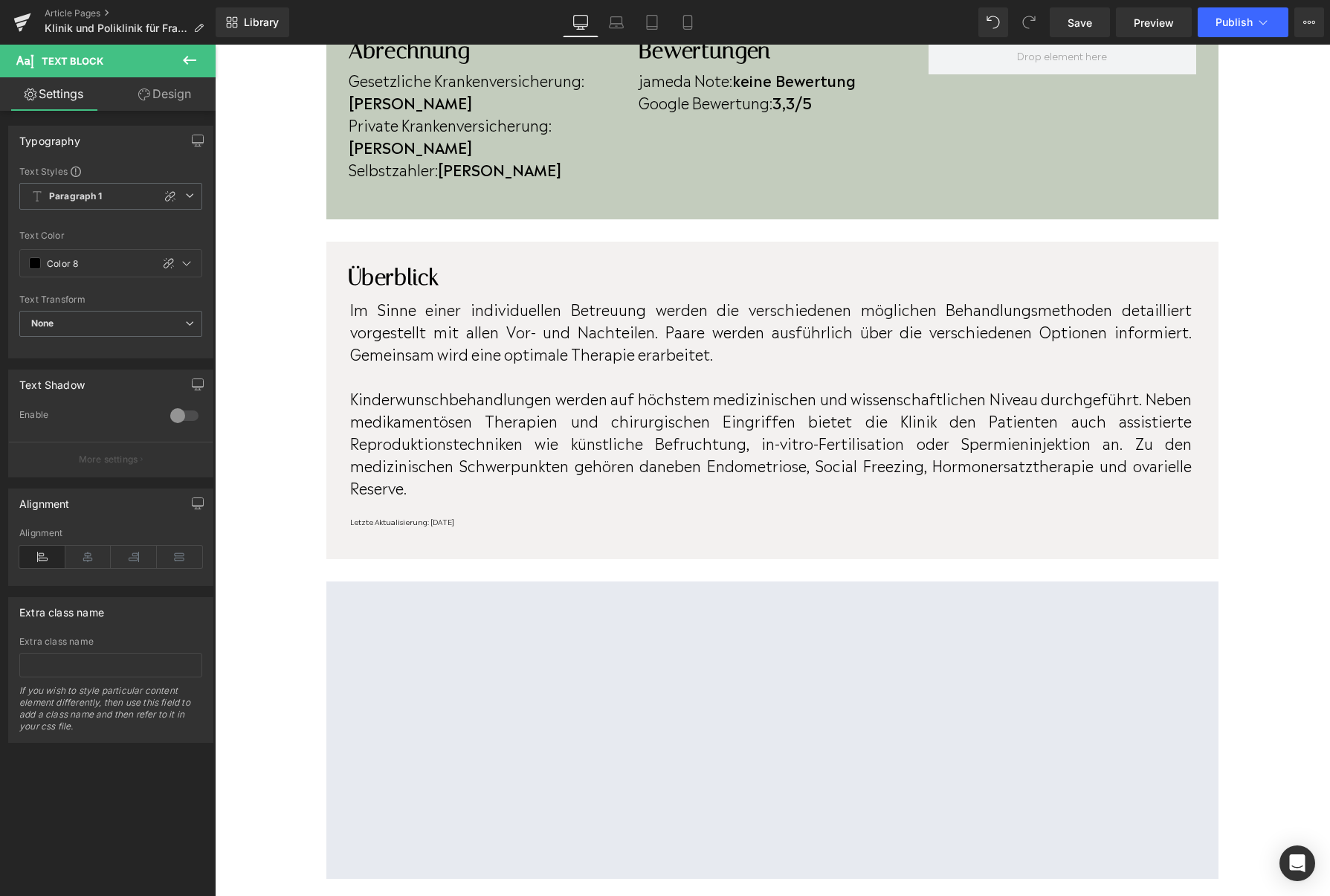
scroll to position [801, 0]
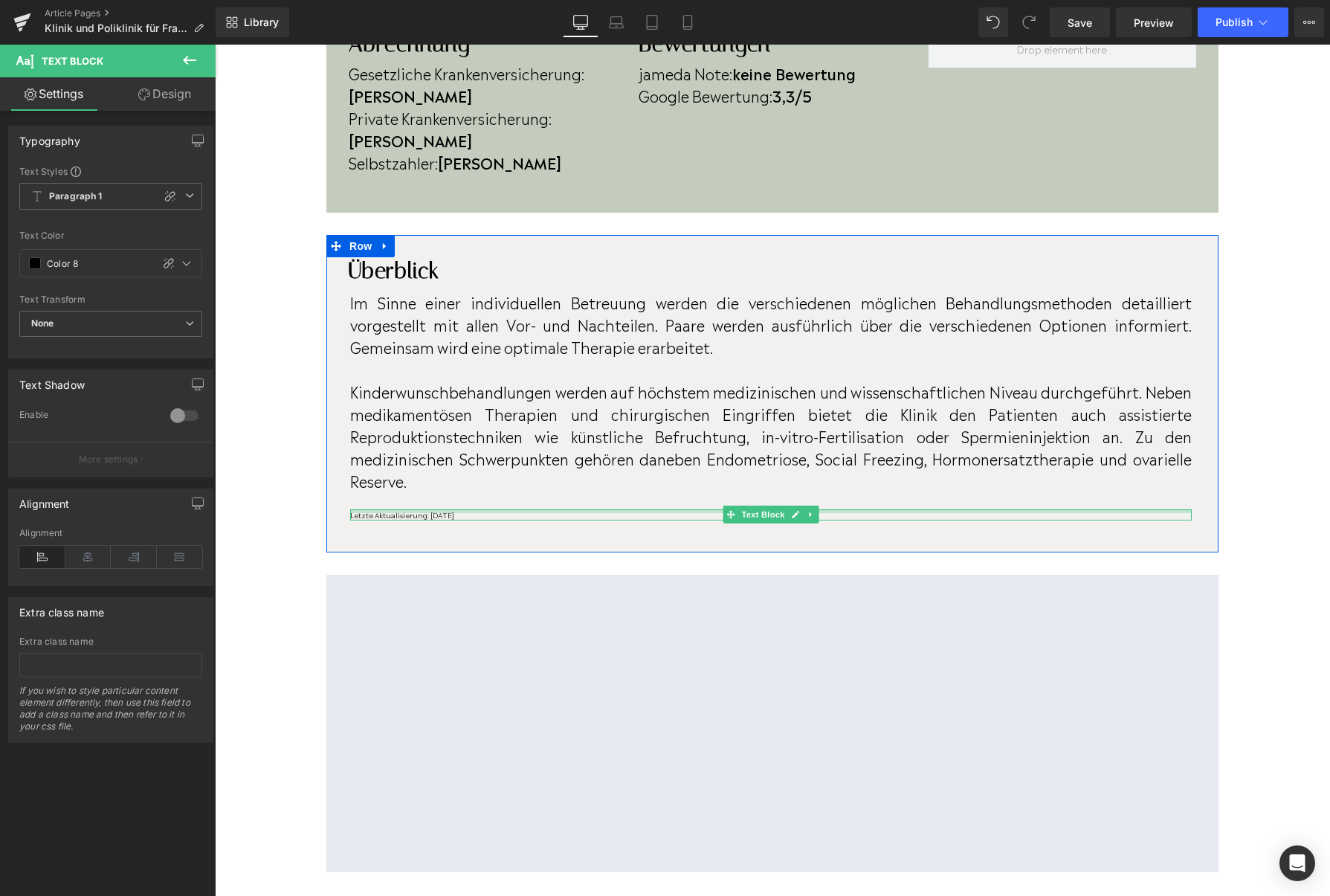
click at [473, 509] on p "Letzte Aktualisierung: [DATE]" at bounding box center [771, 515] width 842 height 12
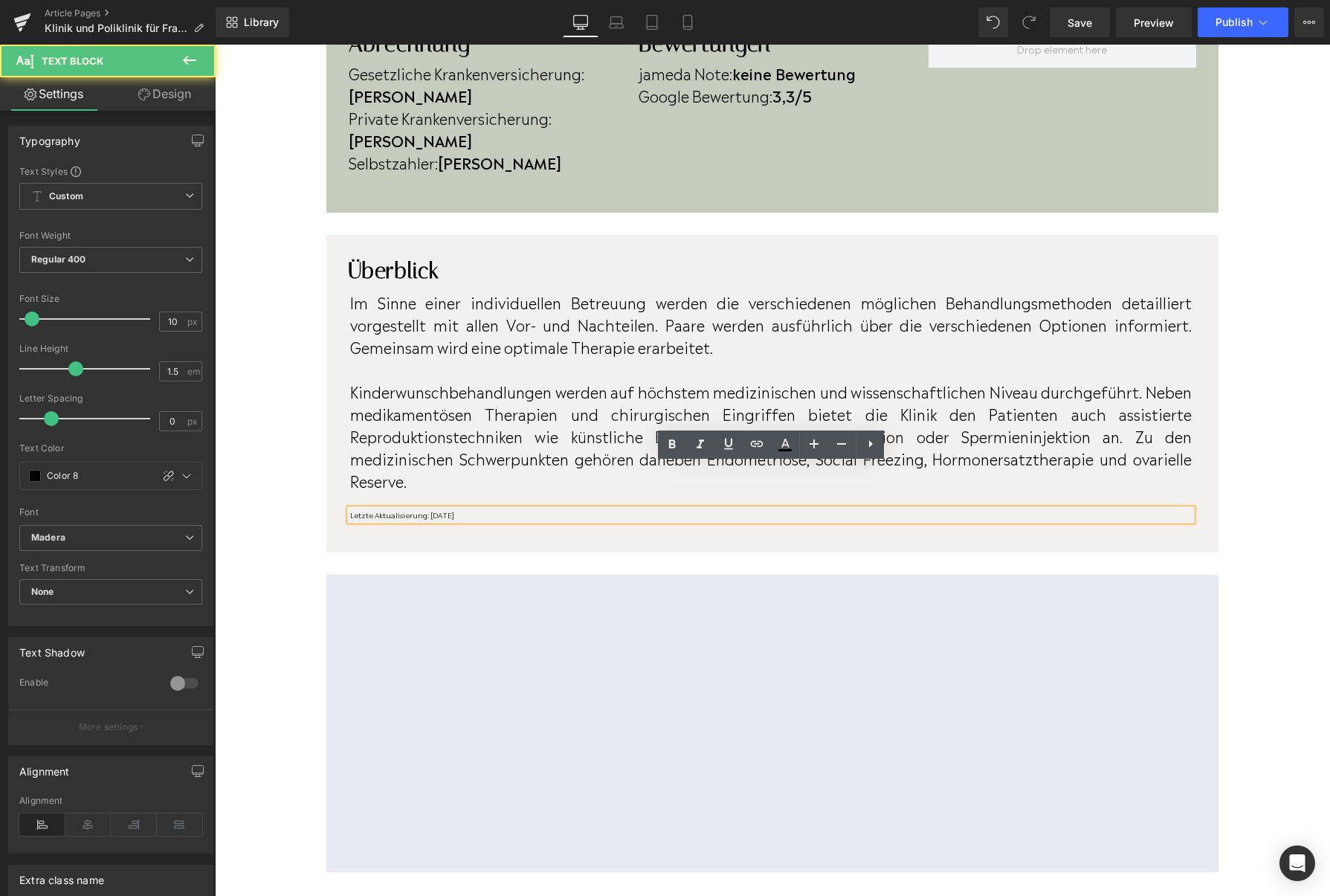
click at [473, 509] on p "Letzte Aktualisierung: [DATE]" at bounding box center [771, 515] width 842 height 12
drag, startPoint x: 473, startPoint y: 469, endPoint x: 447, endPoint y: 468, distance: 26.0
click at [447, 509] on p "Letzte Aktualisierung: [DATE]" at bounding box center [771, 515] width 842 height 12
click at [467, 509] on p "Letzte Aktualisierung: [DATE]" at bounding box center [771, 515] width 842 height 12
drag, startPoint x: 467, startPoint y: 469, endPoint x: 433, endPoint y: 471, distance: 34.1
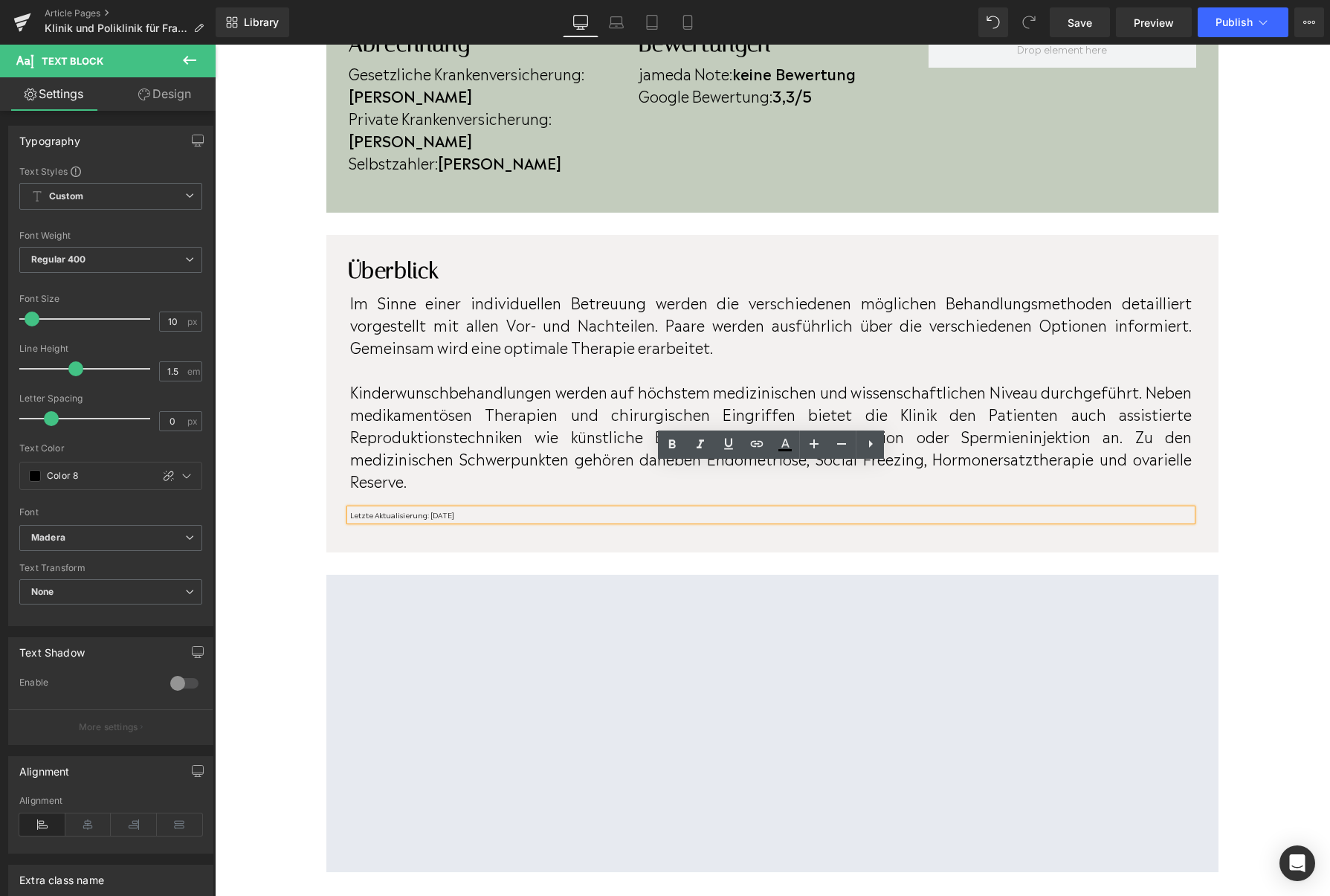
click at [433, 509] on p "Letzte Aktualisierung: April 2023" at bounding box center [771, 515] width 842 height 12
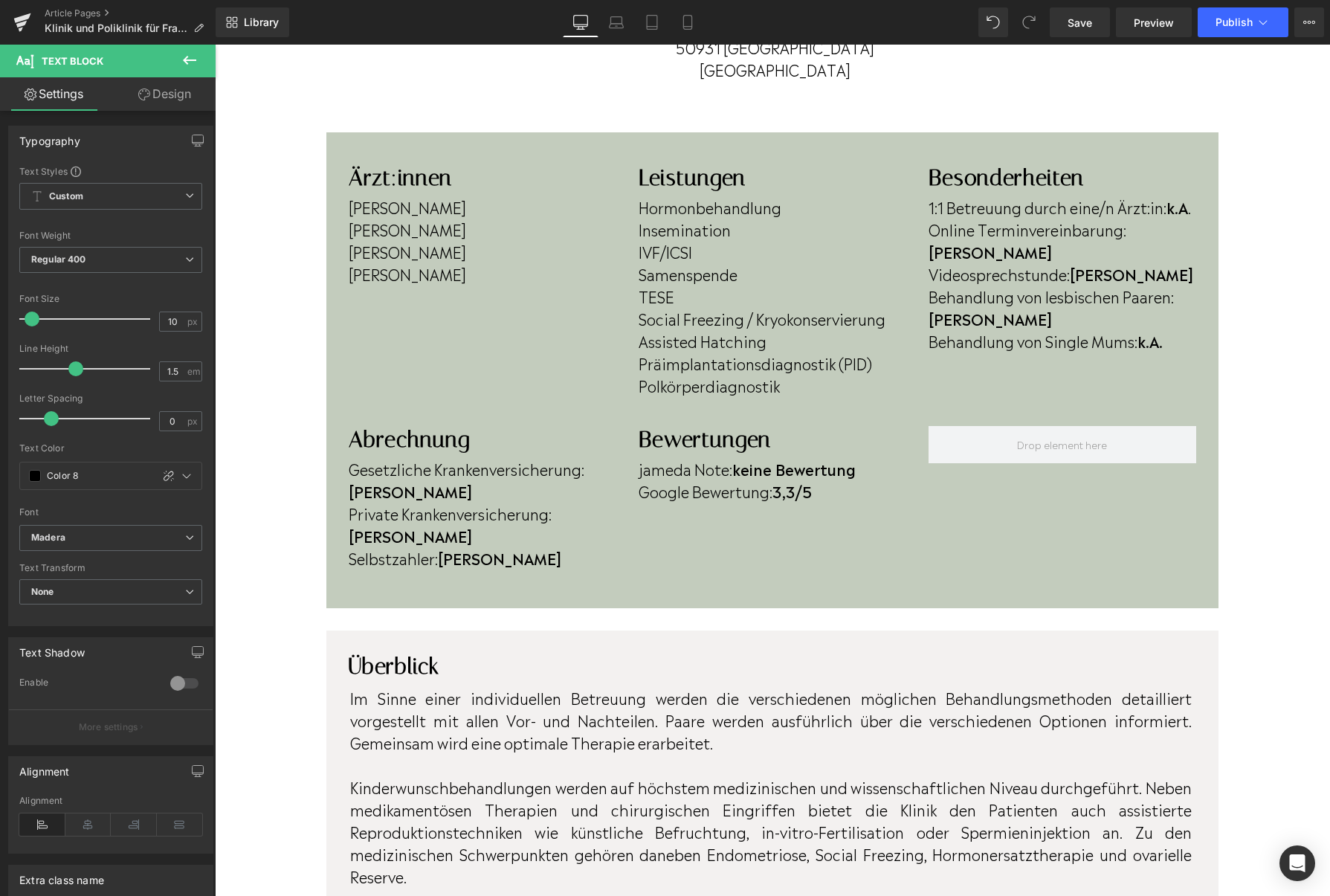
scroll to position [0, 0]
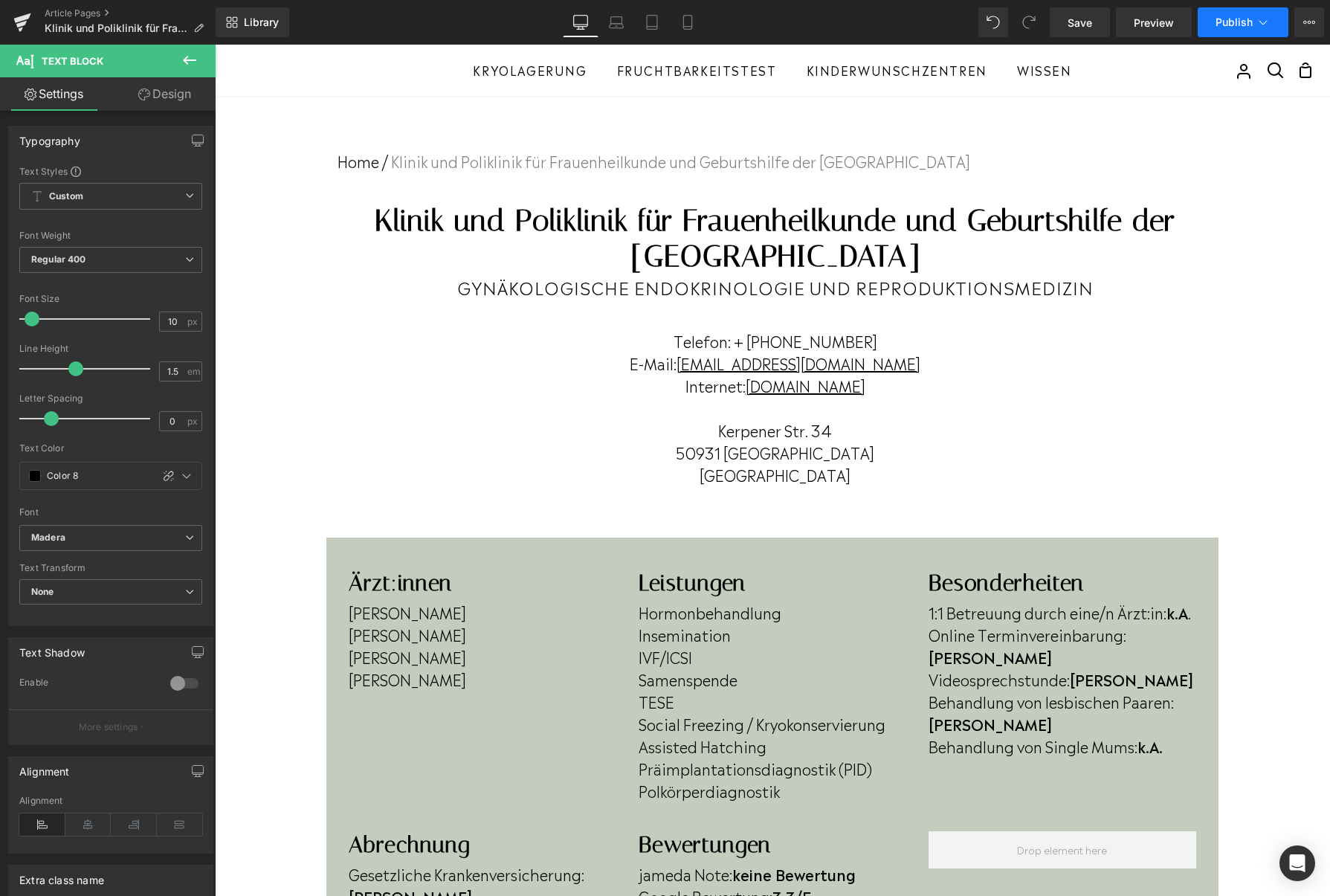
click at [1212, 23] on button "Publish" at bounding box center [1243, 22] width 91 height 30
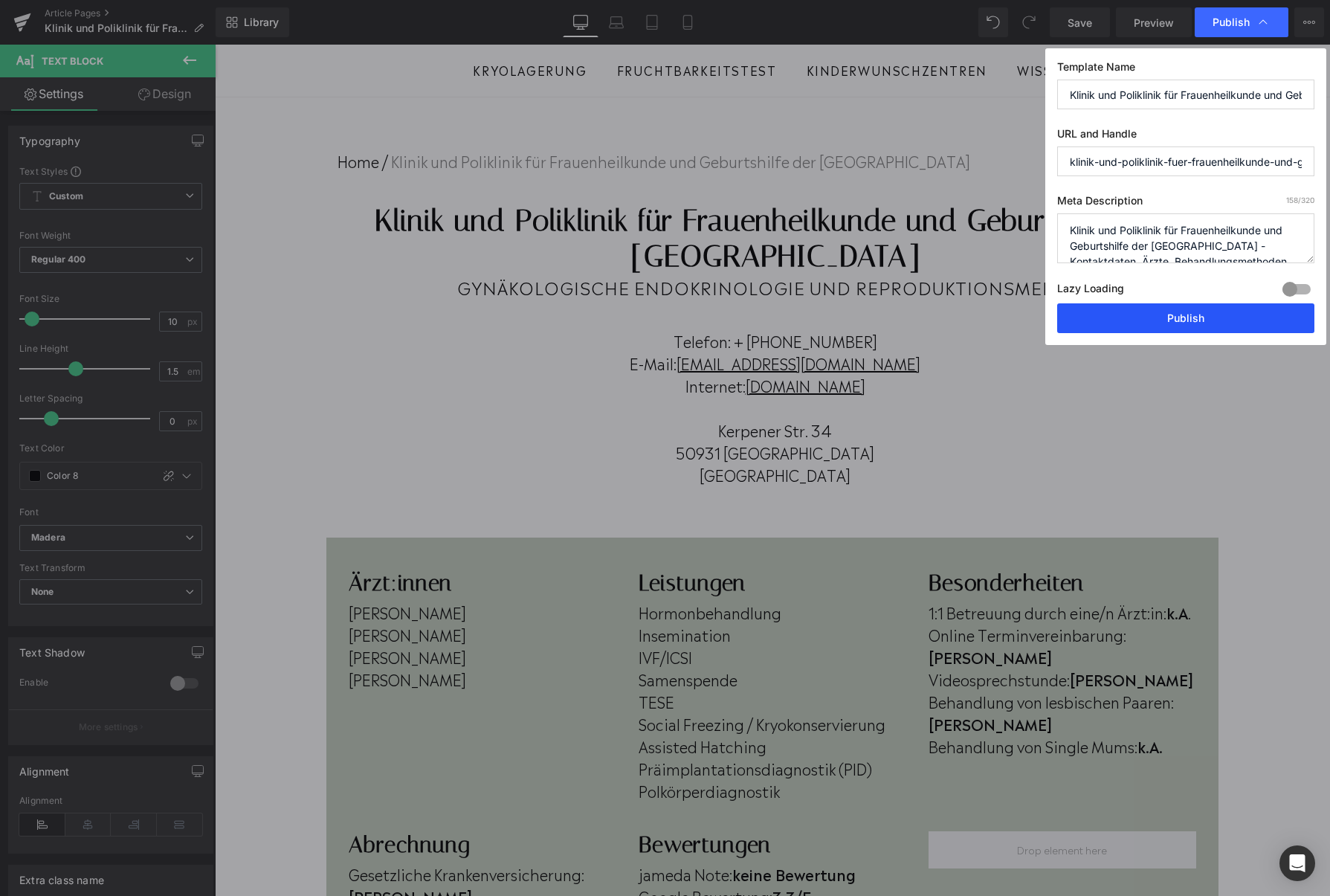
click at [1137, 327] on button "Publish" at bounding box center [1186, 318] width 257 height 30
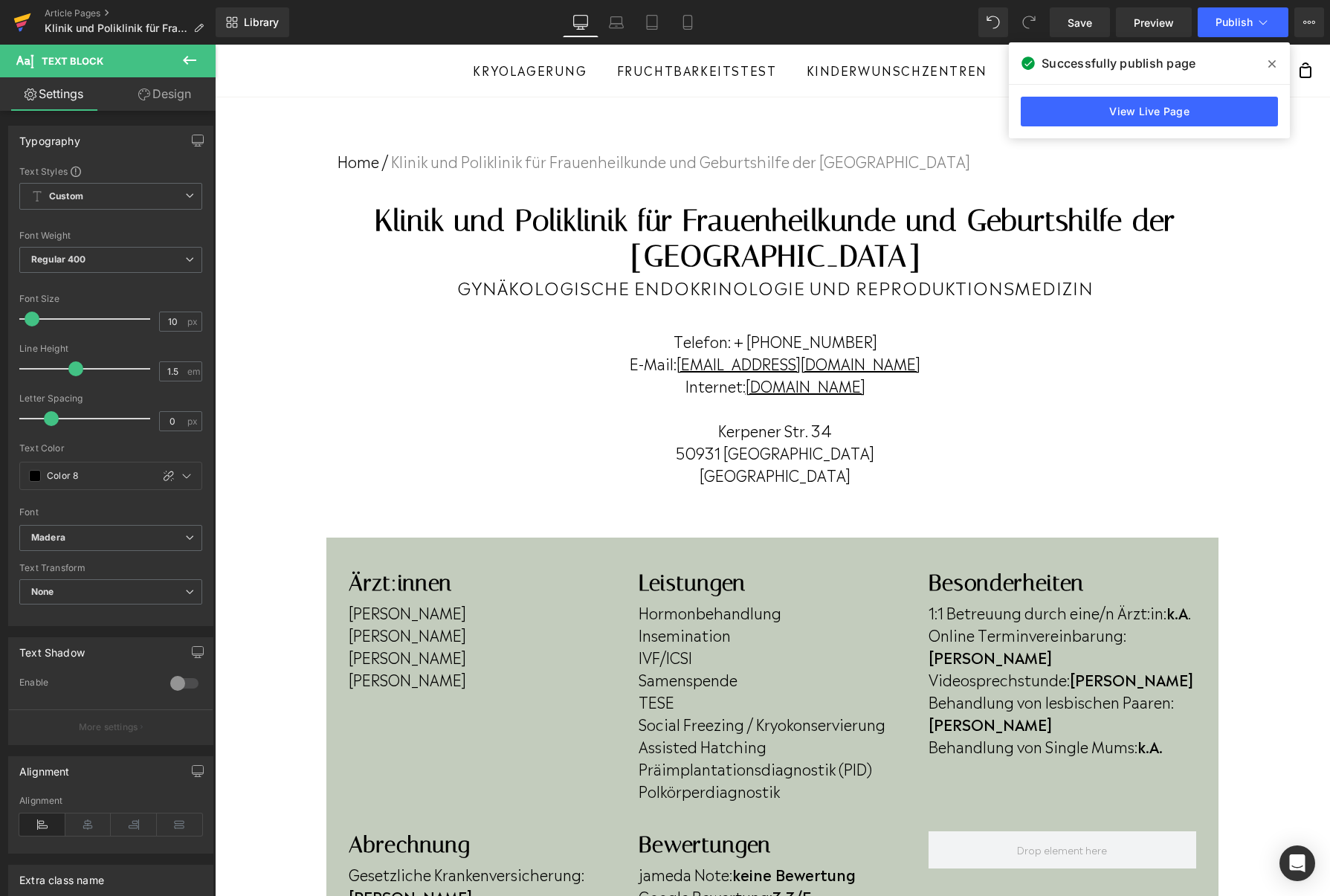
click at [19, 8] on icon at bounding box center [21, 22] width 18 height 37
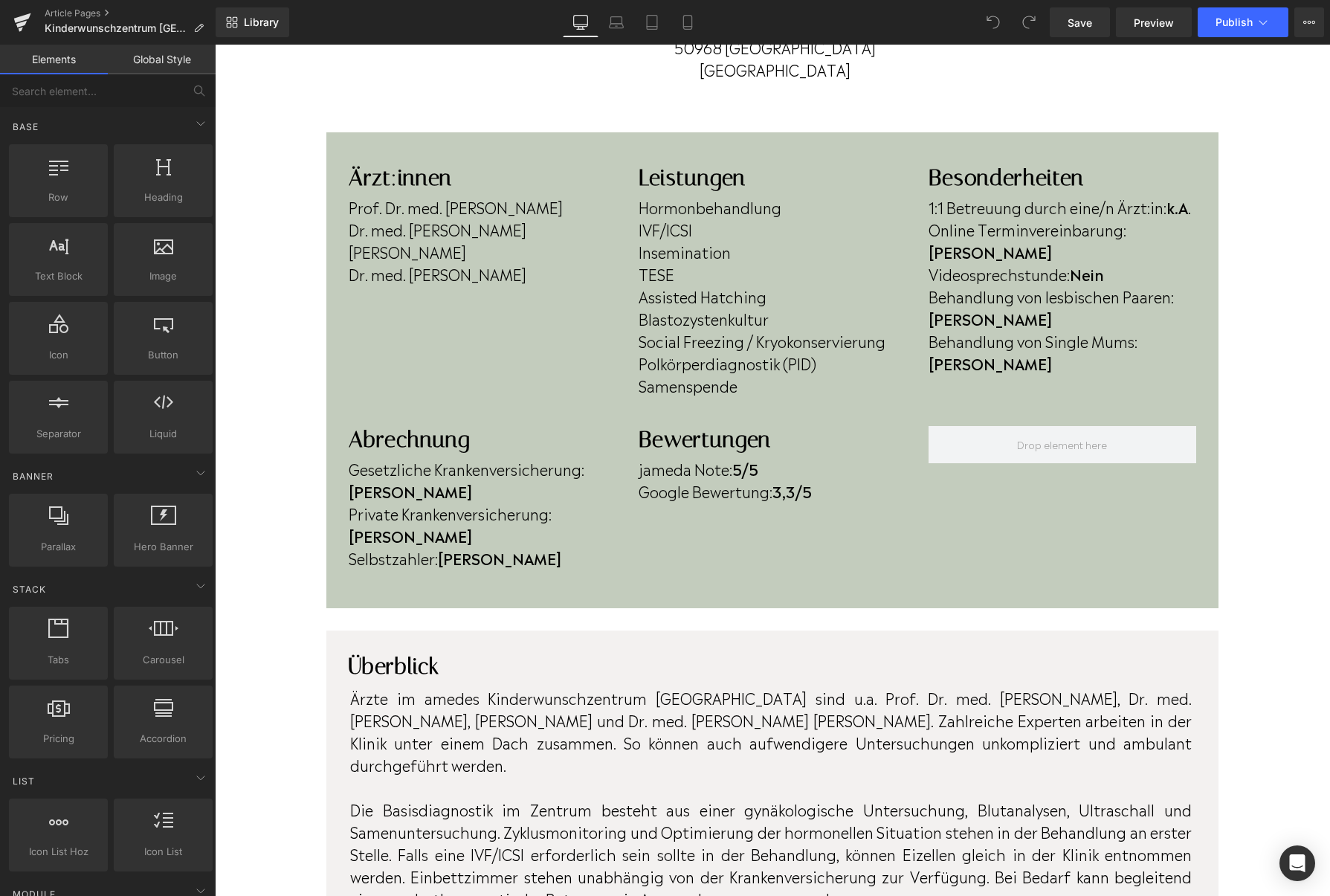
scroll to position [463, 0]
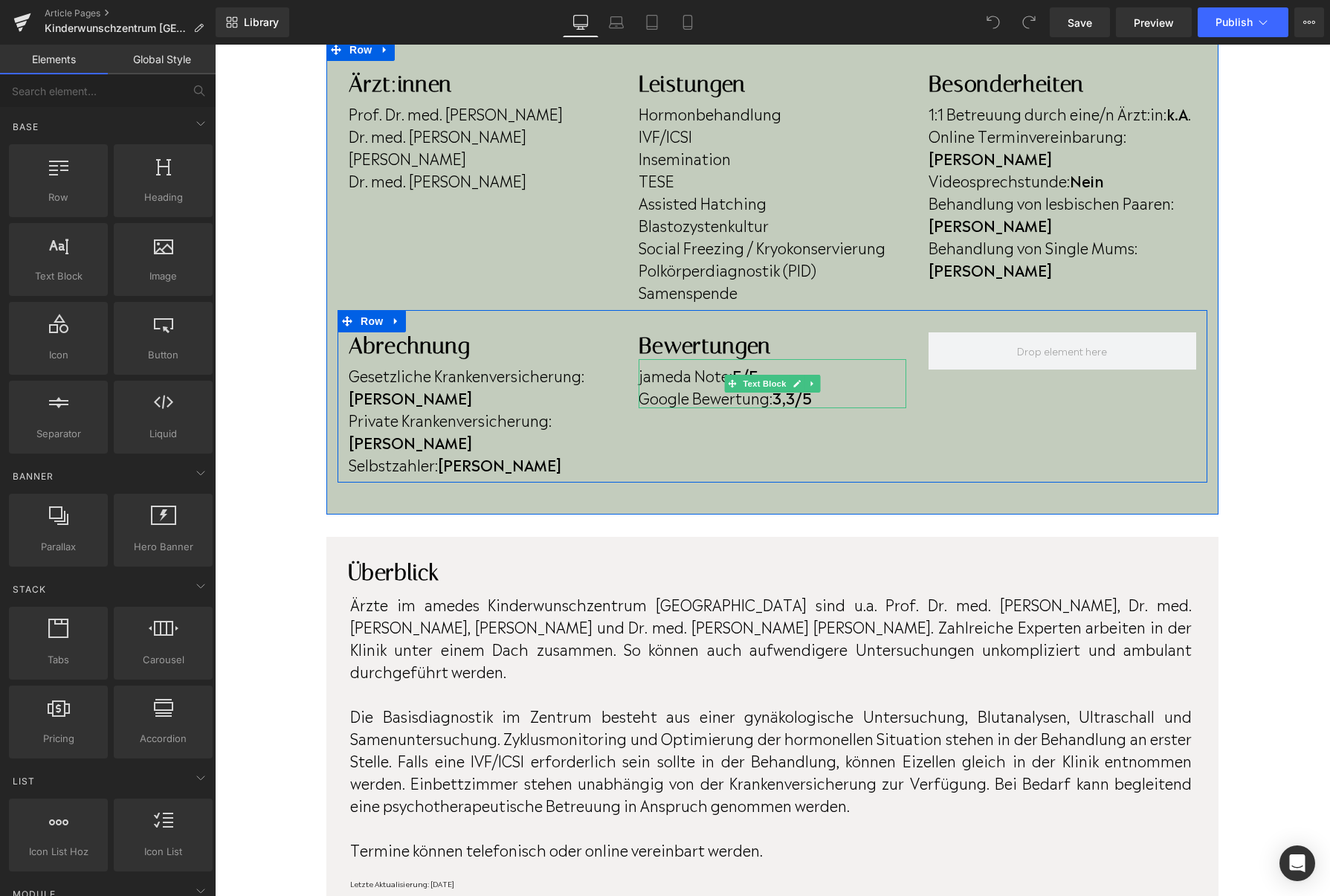
click at [796, 400] on strong "3,3/5" at bounding box center [792, 397] width 39 height 22
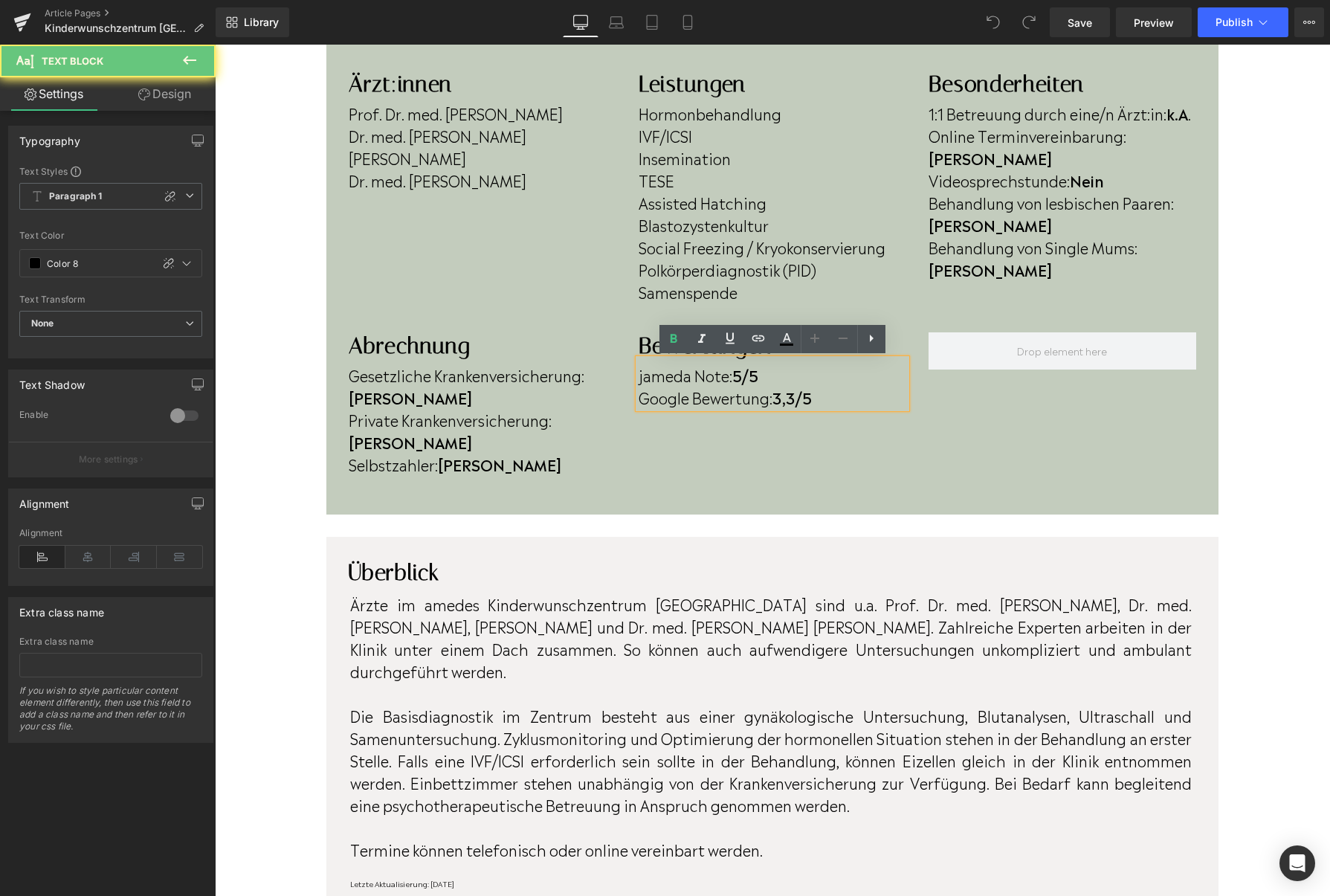
click at [802, 401] on strong "3,3/5" at bounding box center [792, 397] width 39 height 22
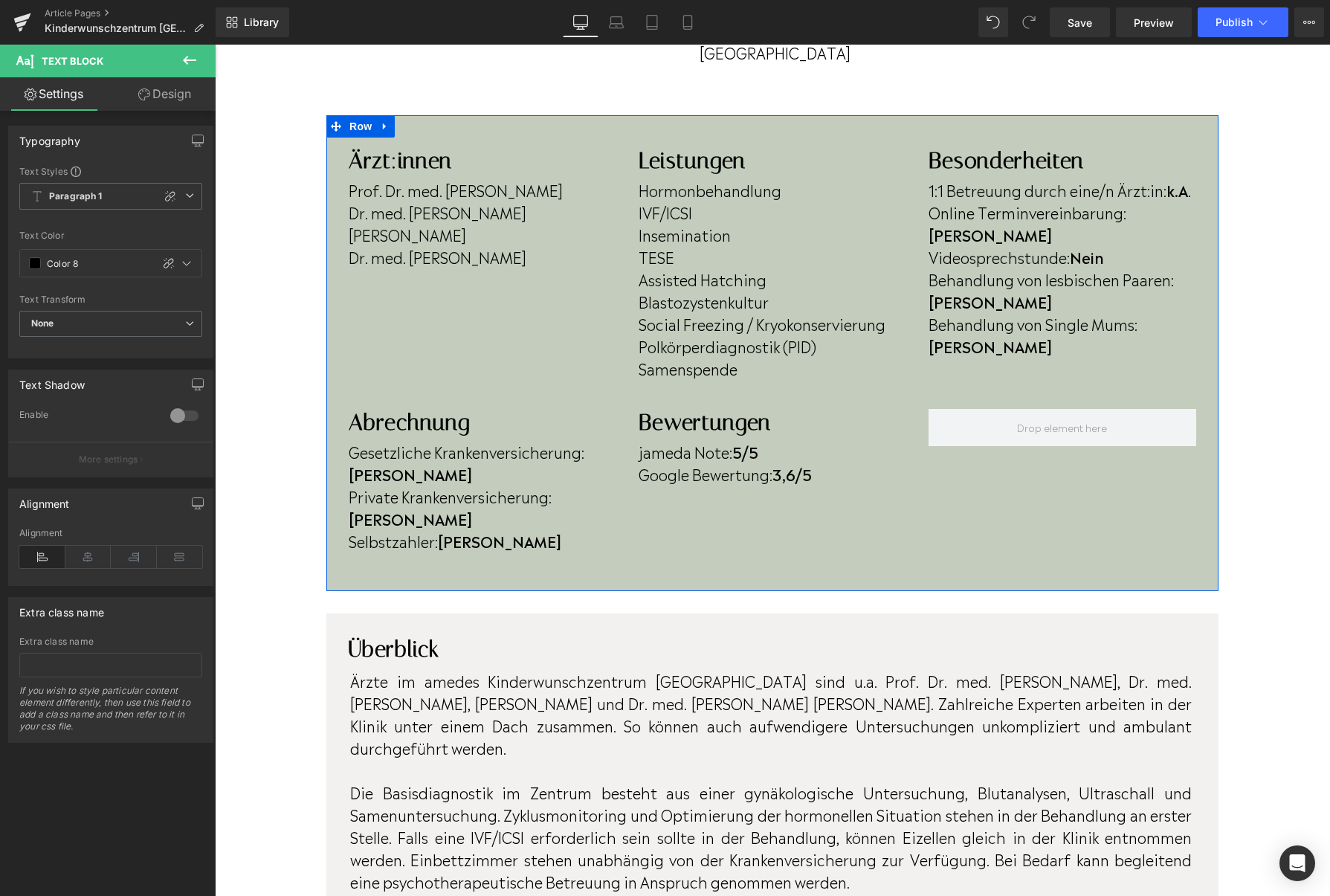
scroll to position [386, 0]
click at [530, 261] on p "Dr. med. [PERSON_NAME]" at bounding box center [482, 257] width 268 height 22
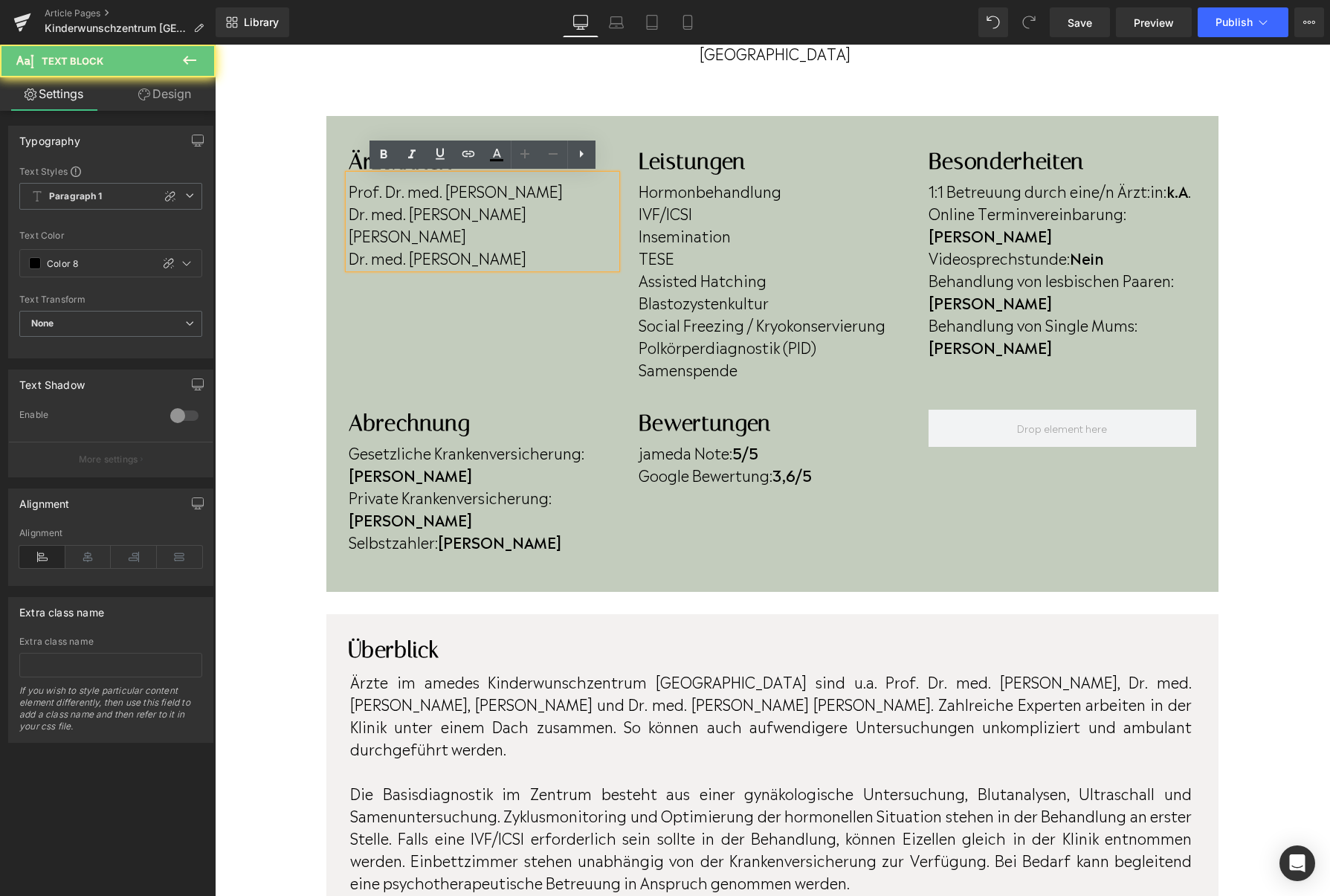
click at [523, 258] on p "Dr. med. [PERSON_NAME]" at bounding box center [482, 257] width 268 height 22
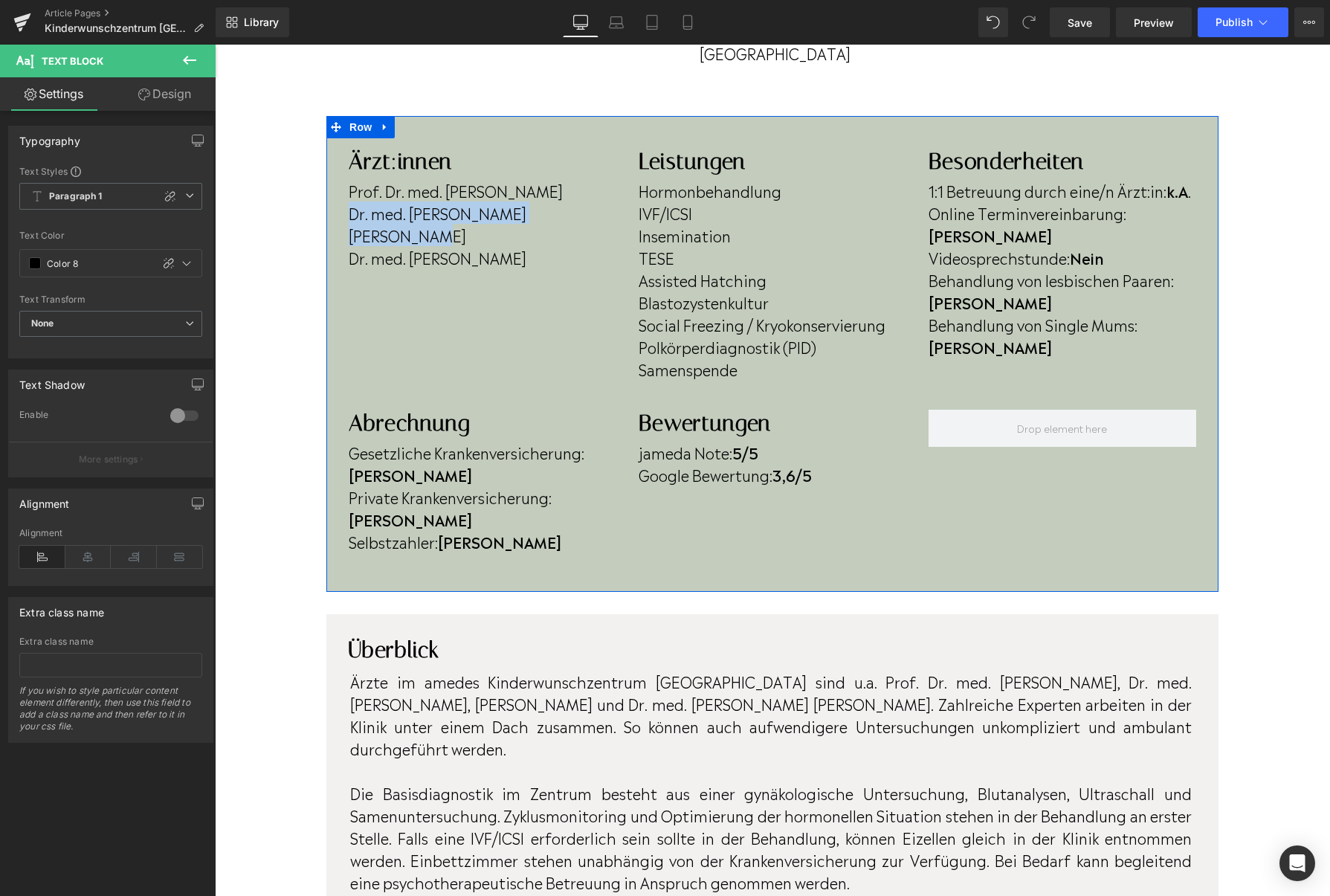
drag, startPoint x: 467, startPoint y: 237, endPoint x: 335, endPoint y: 216, distance: 133.7
click at [335, 216] on div "Ärzt:innen Heading Prof. Dr. med. Gohar Rahimi Dr. med. Birgit Krusenotto Eva S…" at bounding box center [772, 354] width 893 height 412
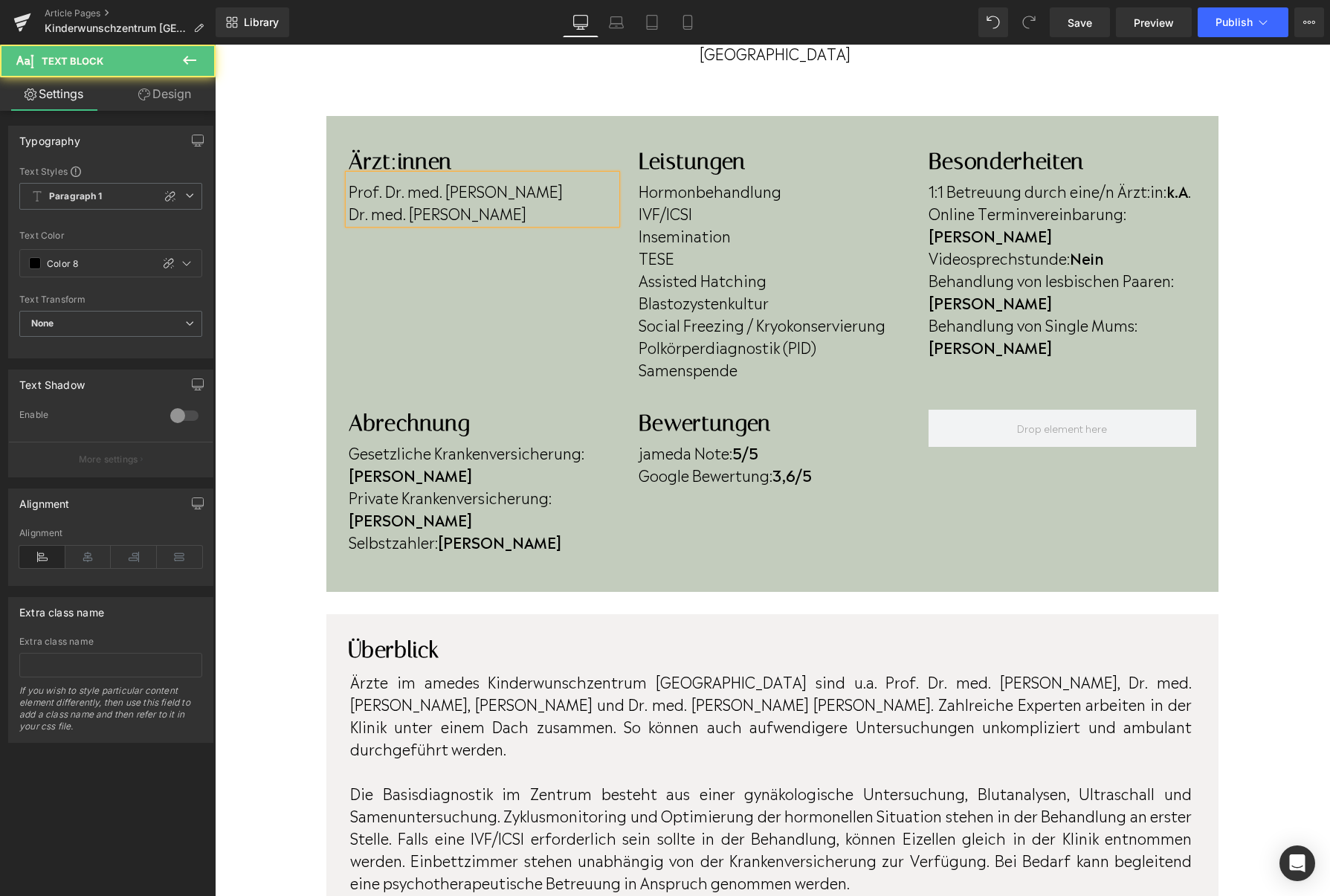
click at [611, 204] on p "Dr. med. Sarah Schütze-Riekert" at bounding box center [482, 212] width 268 height 22
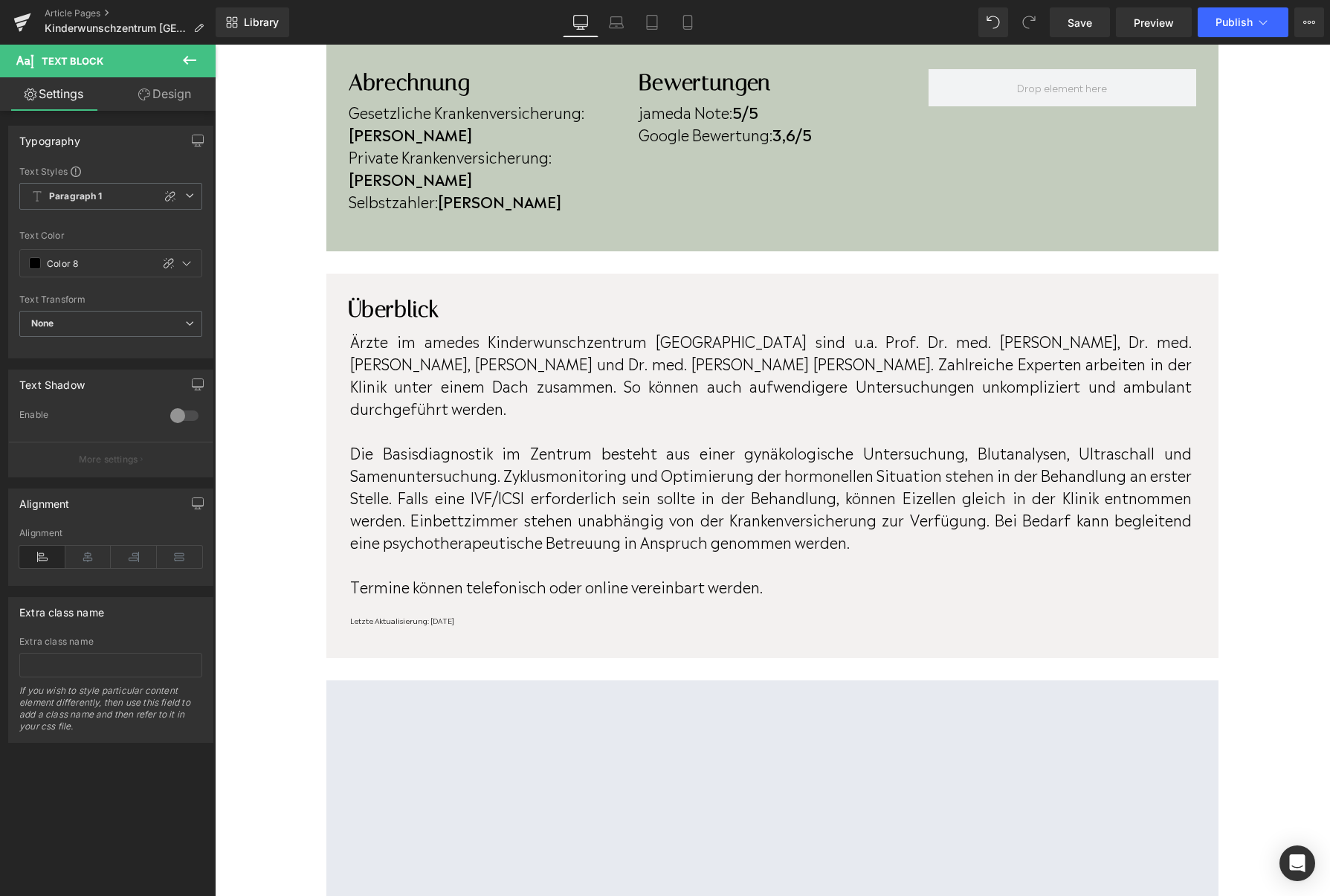
scroll to position [730, 0]
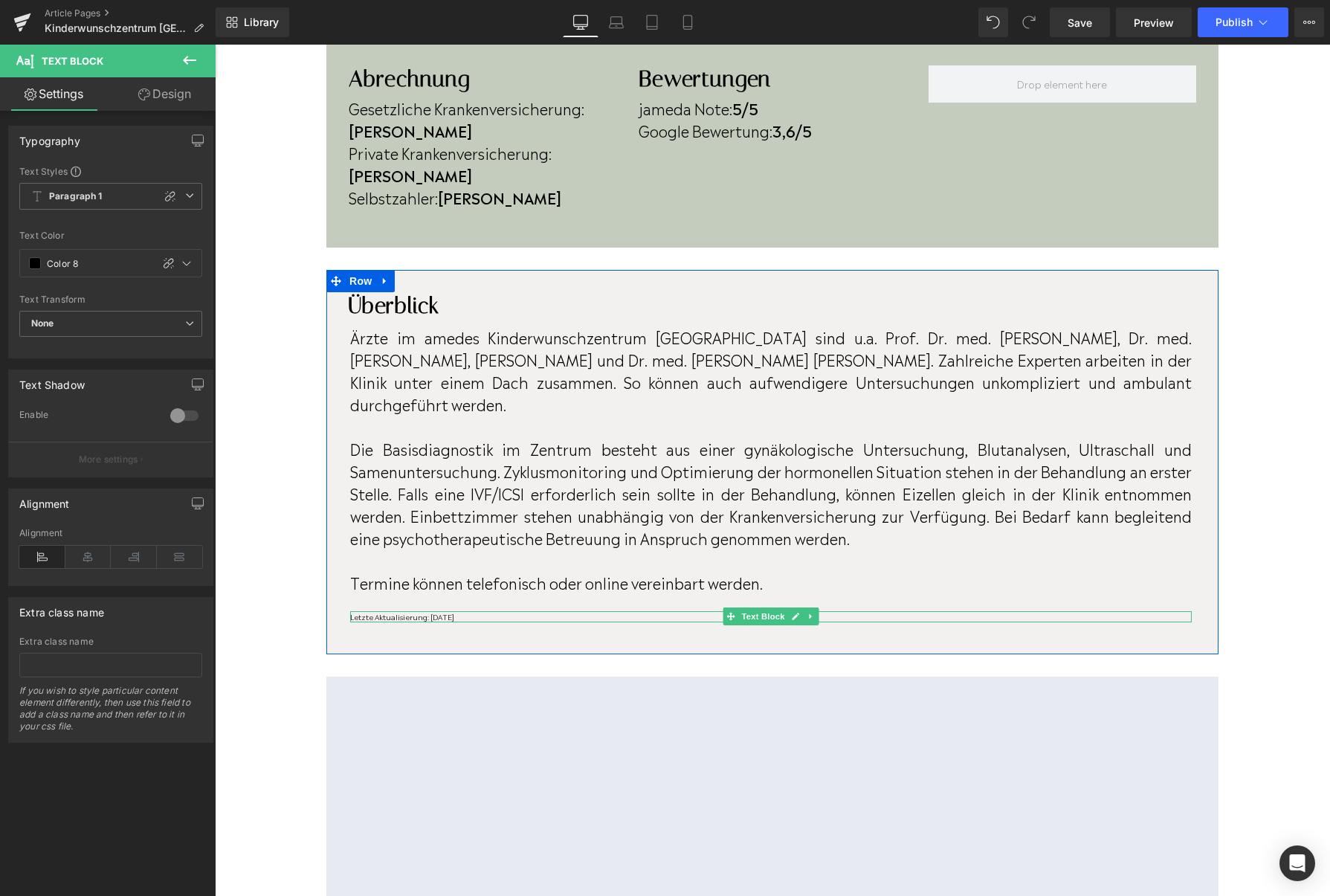
click at [471, 611] on p "Letzte Aktualisierung: [DATE]" at bounding box center [771, 616] width 842 height 12
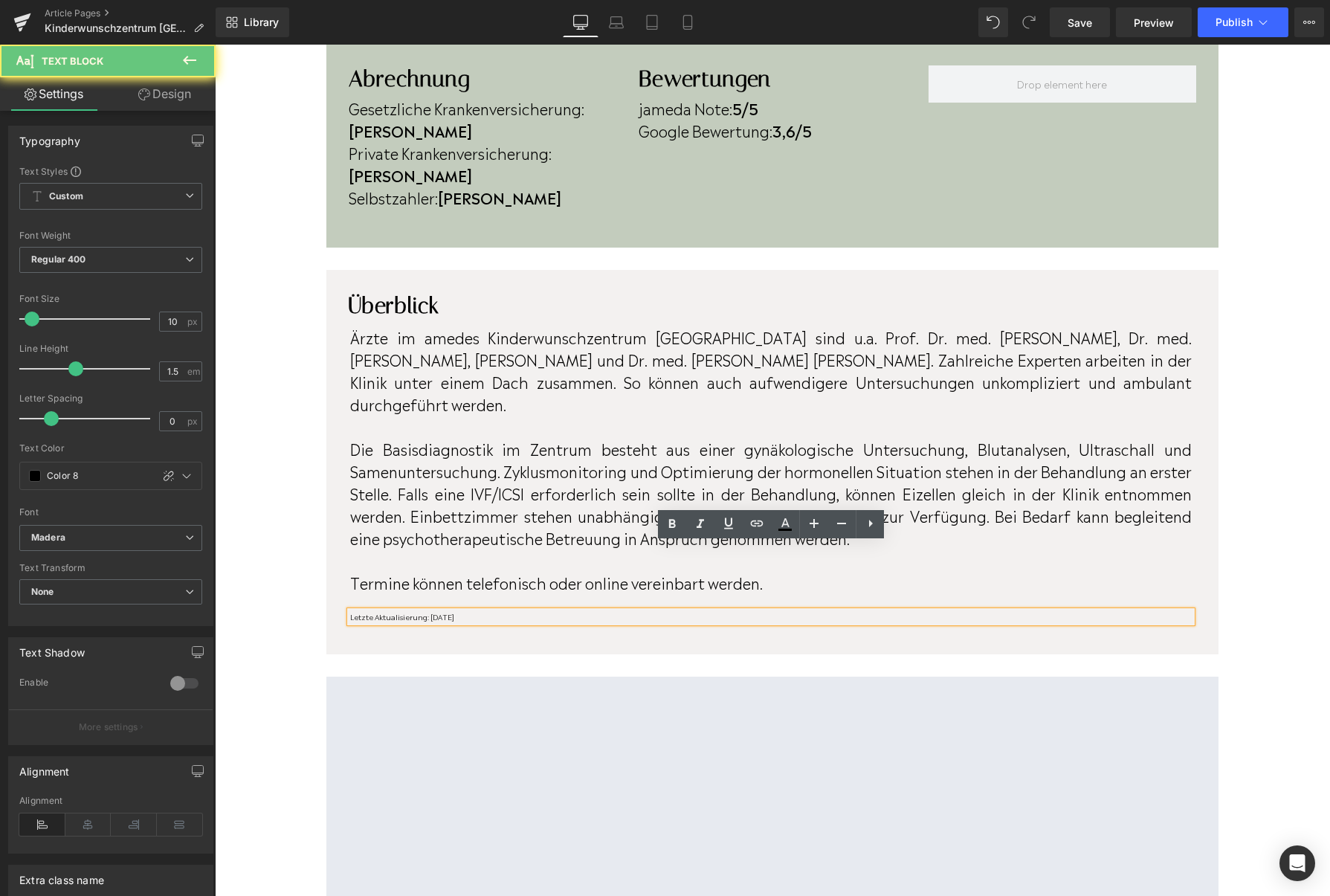
click at [471, 611] on p "Letzte Aktualisierung: [DATE]" at bounding box center [771, 616] width 842 height 12
drag, startPoint x: 471, startPoint y: 548, endPoint x: 434, endPoint y: 548, distance: 37.0
click at [434, 611] on p "Letzte Aktualisierung: [DATE]" at bounding box center [771, 616] width 842 height 12
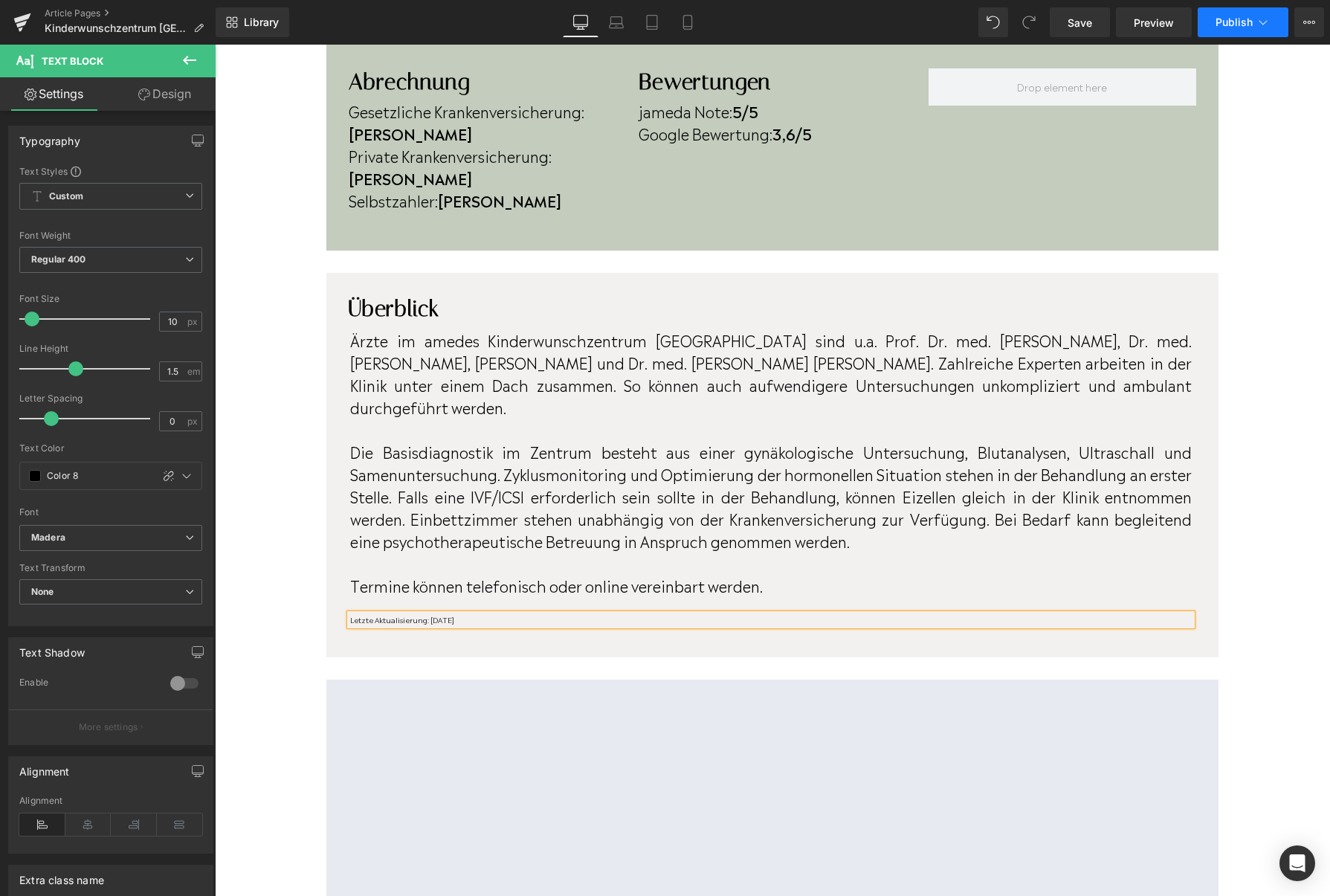
click at [1215, 20] on button "Publish" at bounding box center [1243, 22] width 91 height 30
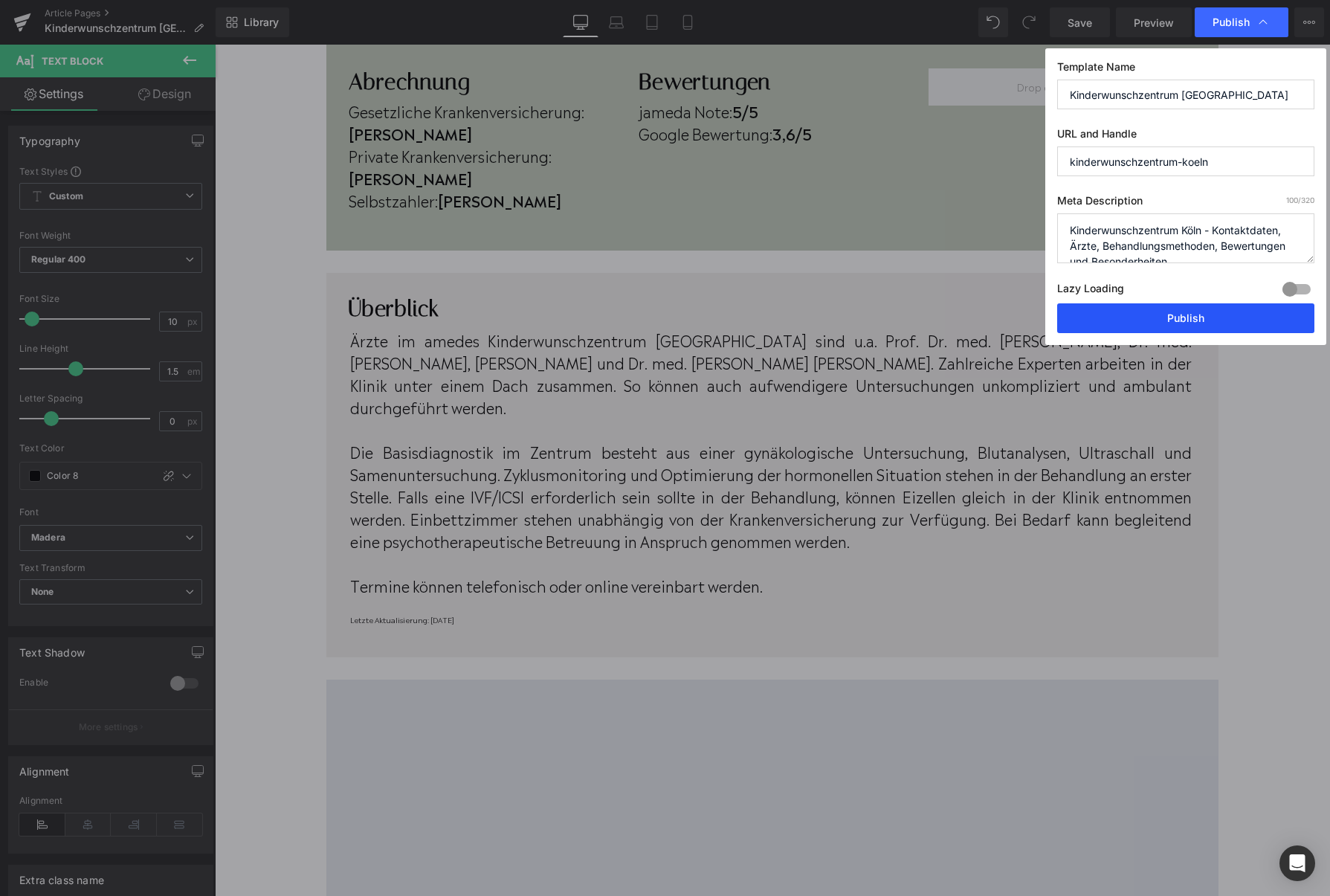
click at [1121, 310] on button "Publish" at bounding box center [1186, 318] width 257 height 30
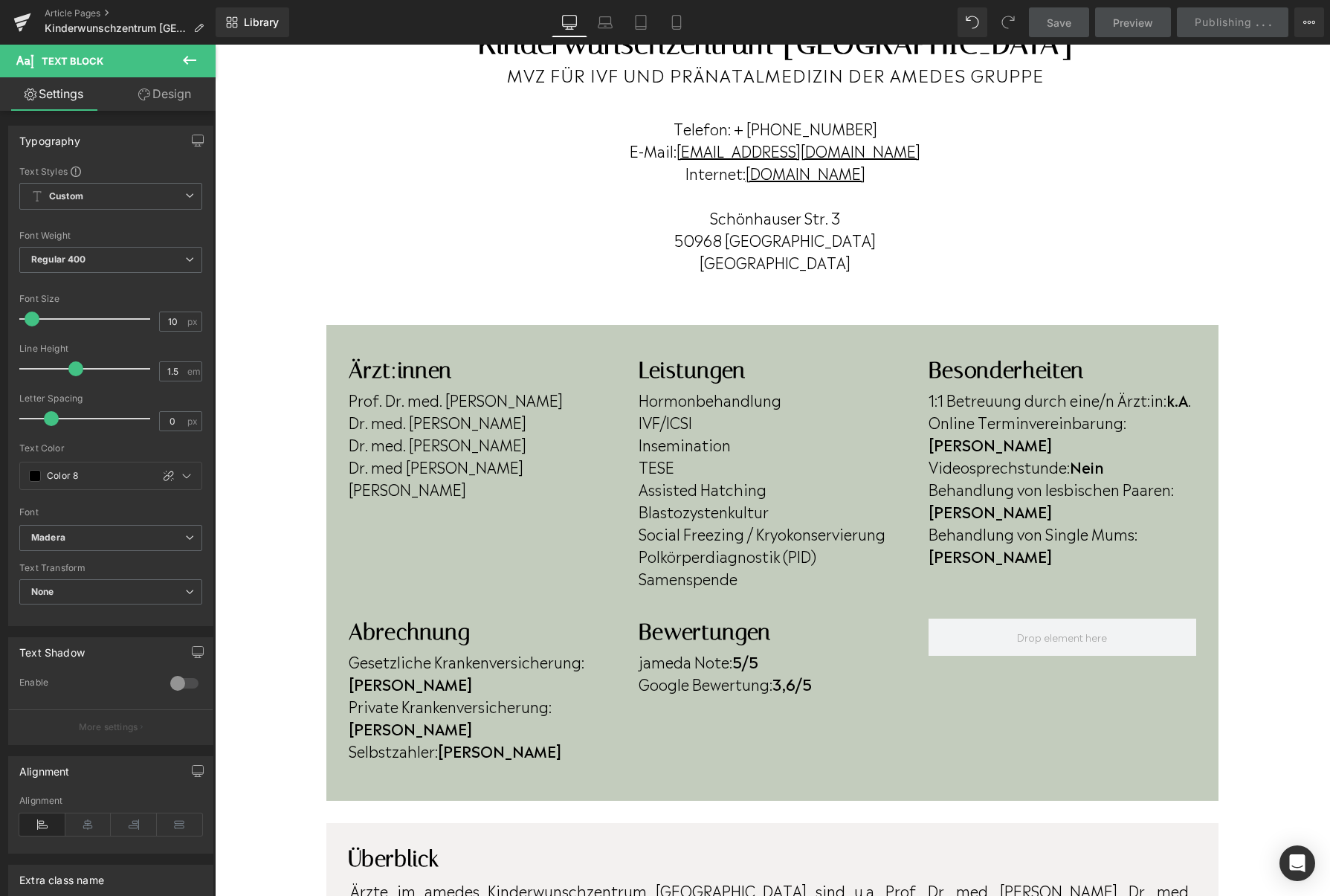
scroll to position [163, 0]
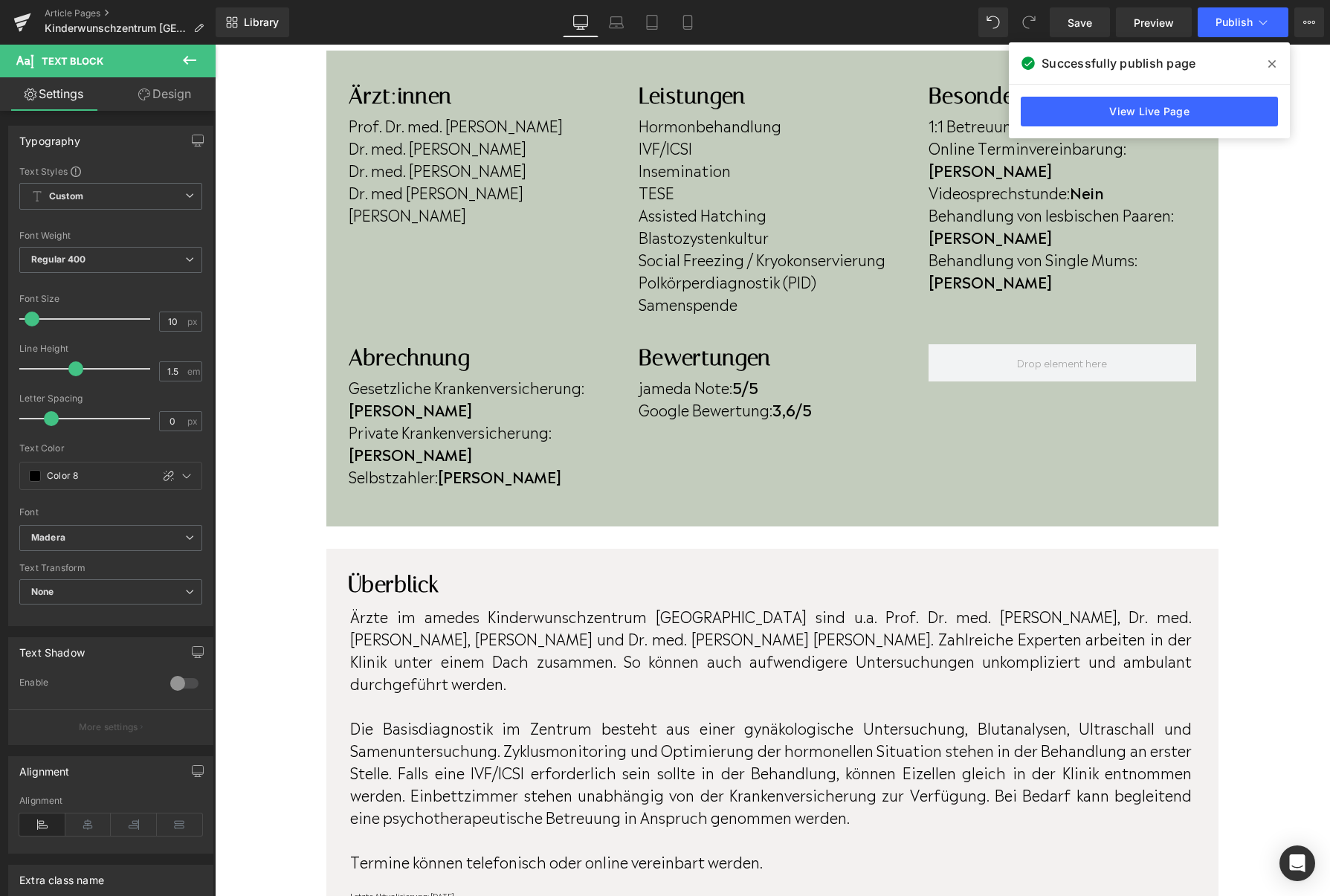
scroll to position [455, 0]
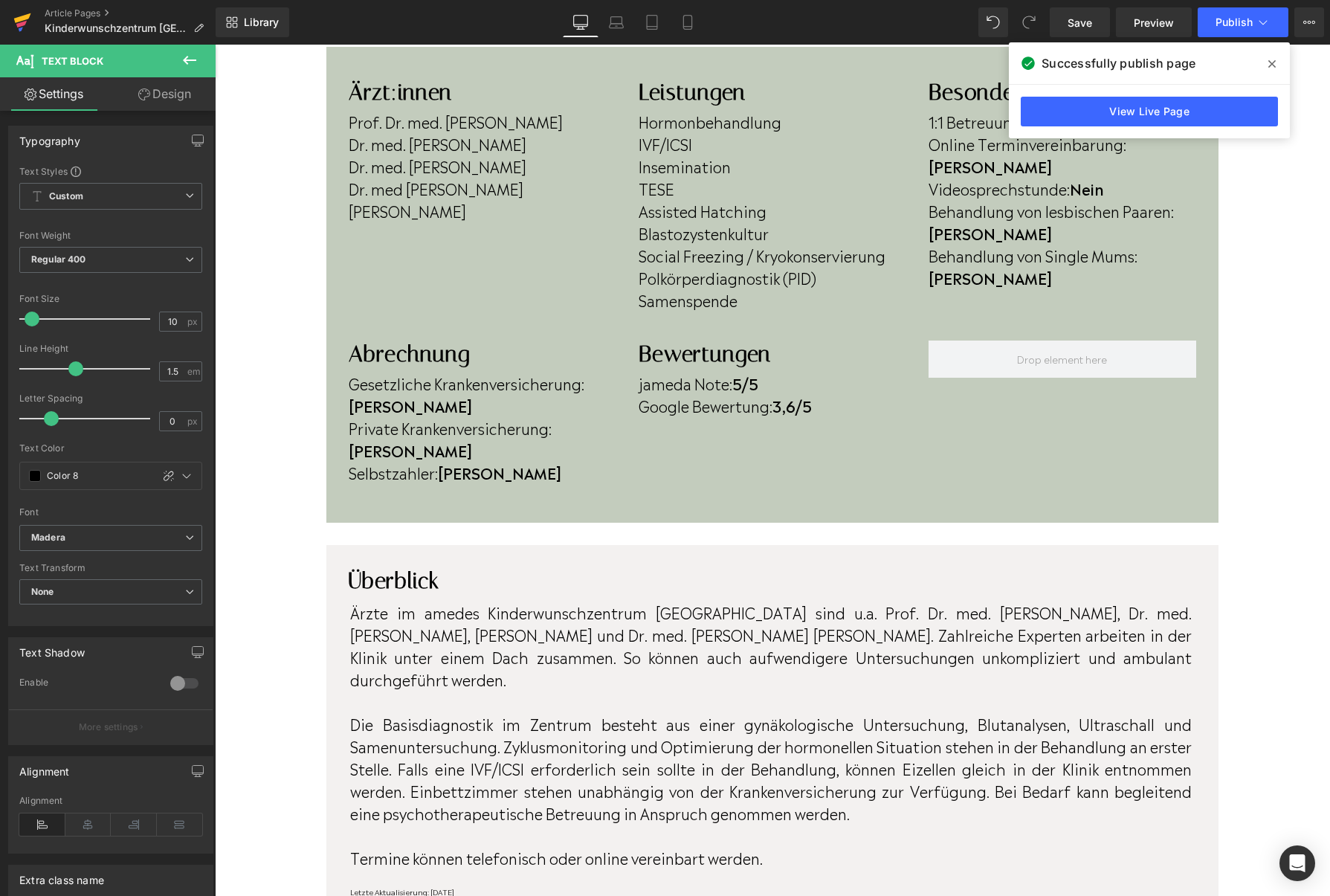
click at [23, 22] on icon at bounding box center [21, 24] width 11 height 7
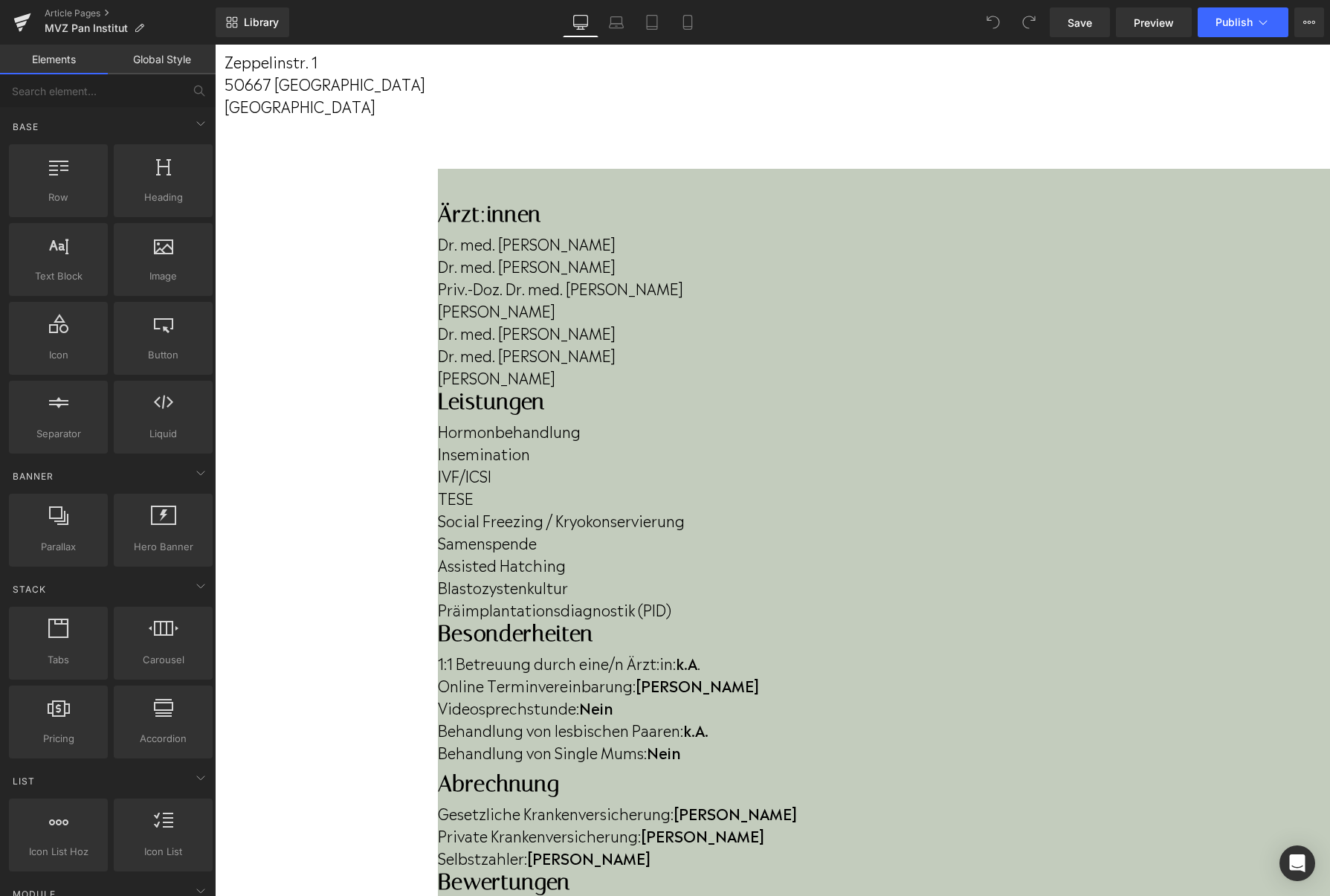
scroll to position [312, 0]
click at [505, 275] on p "Dr. med. [PERSON_NAME]" at bounding box center [884, 263] width 893 height 22
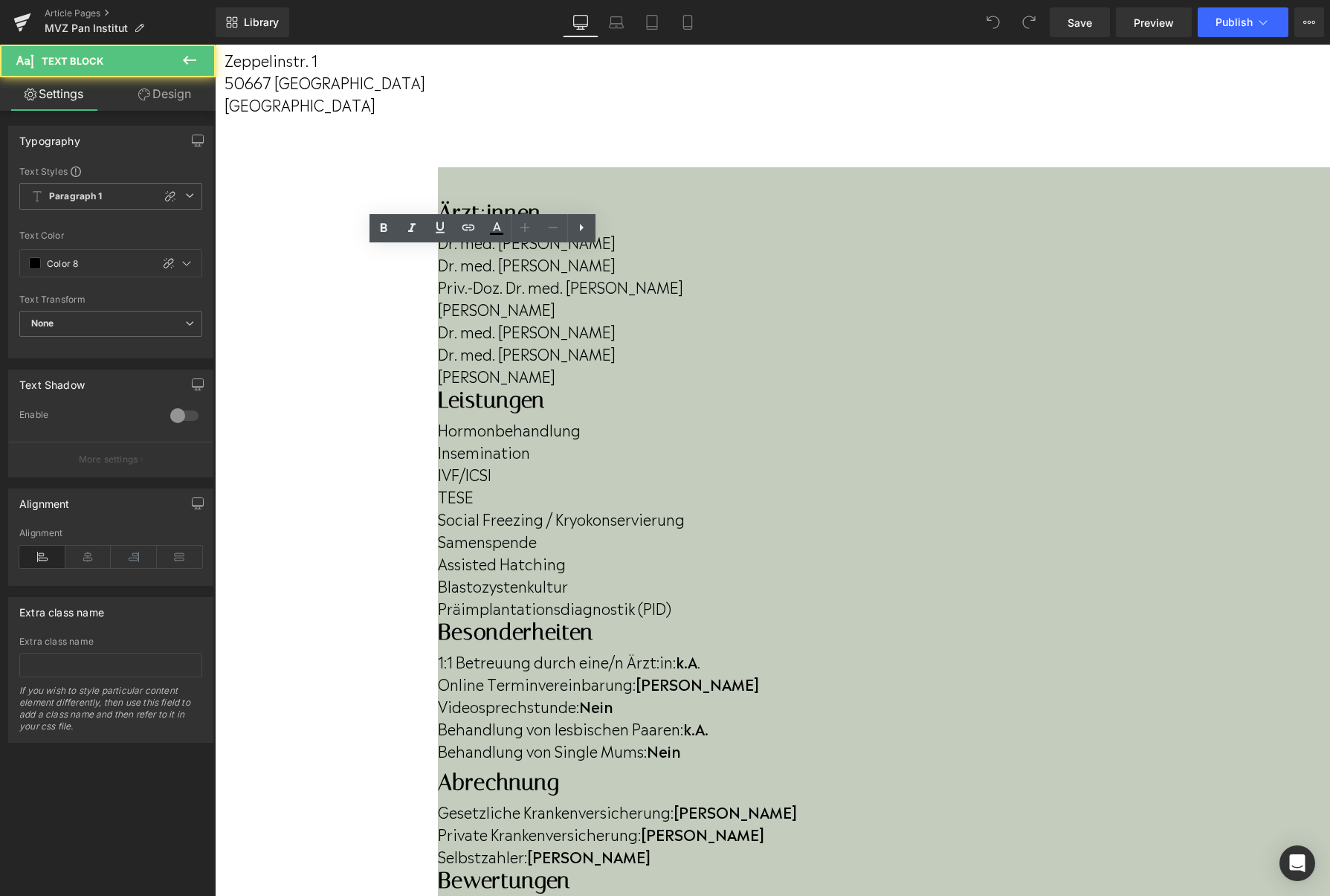
click at [503, 275] on p "Dr. med. [PERSON_NAME]" at bounding box center [884, 263] width 893 height 22
drag, startPoint x: 503, startPoint y: 289, endPoint x: 354, endPoint y: 292, distance: 149.0
click at [438, 275] on p "Dr. med. [PERSON_NAME]" at bounding box center [884, 263] width 893 height 22
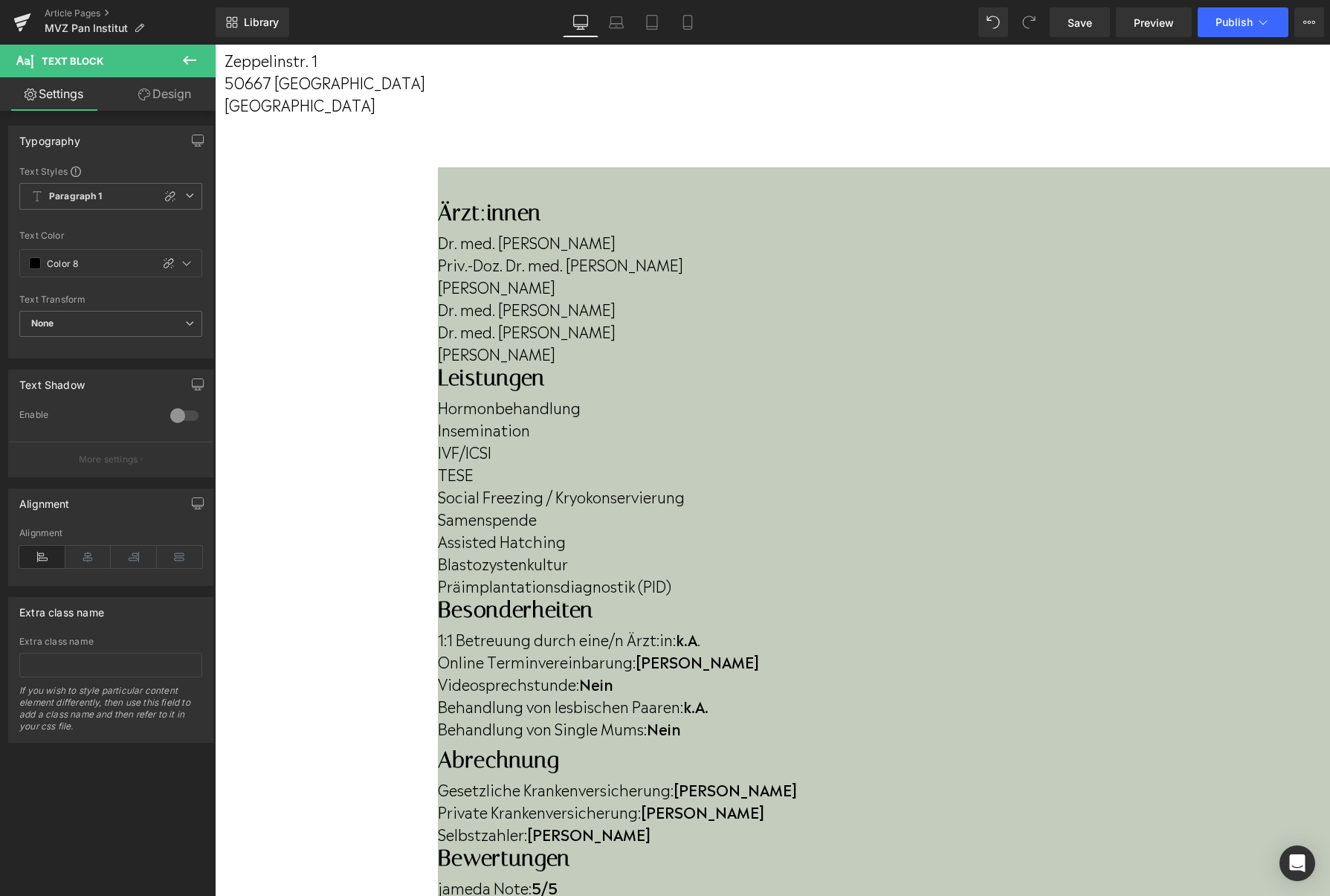
click at [509, 364] on p "[PERSON_NAME]" at bounding box center [884, 353] width 893 height 22
drag, startPoint x: 497, startPoint y: 379, endPoint x: 347, endPoint y: 383, distance: 150.1
click at [438, 364] on div "Dr. med. [PERSON_NAME] Priv.-Doz. Dr. med. [PERSON_NAME] [PERSON_NAME] Dr. med.…" at bounding box center [884, 295] width 893 height 138
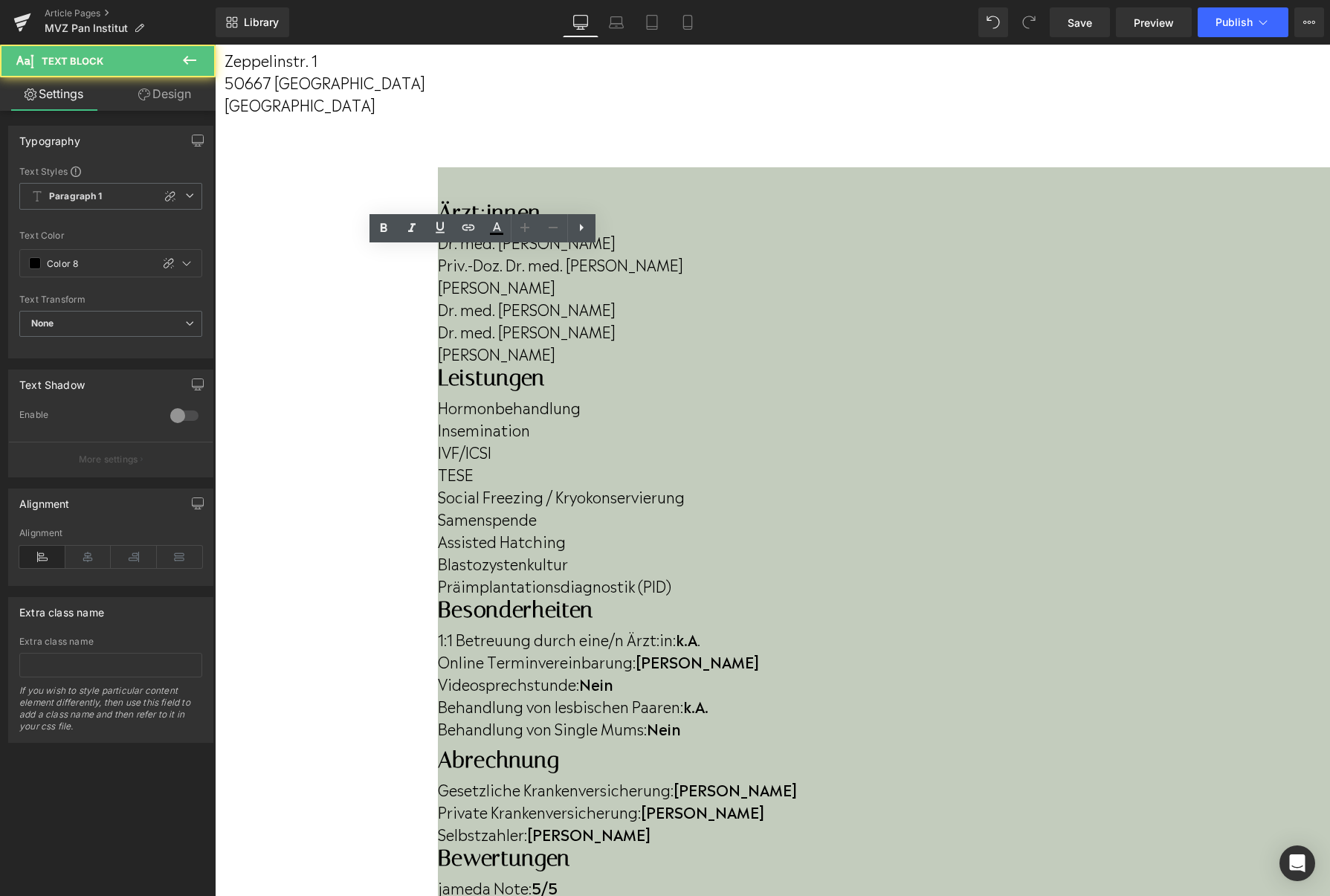
click at [438, 364] on div "Dr. med. [PERSON_NAME] Priv.-Doz. Dr. med. [PERSON_NAME] [PERSON_NAME] Dr. med.…" at bounding box center [884, 295] width 893 height 138
click at [438, 364] on p "[PERSON_NAME]" at bounding box center [884, 353] width 893 height 22
drag, startPoint x: 354, startPoint y: 376, endPoint x: 489, endPoint y: 379, distance: 135.0
click at [489, 364] on p "[PERSON_NAME]" at bounding box center [884, 353] width 893 height 22
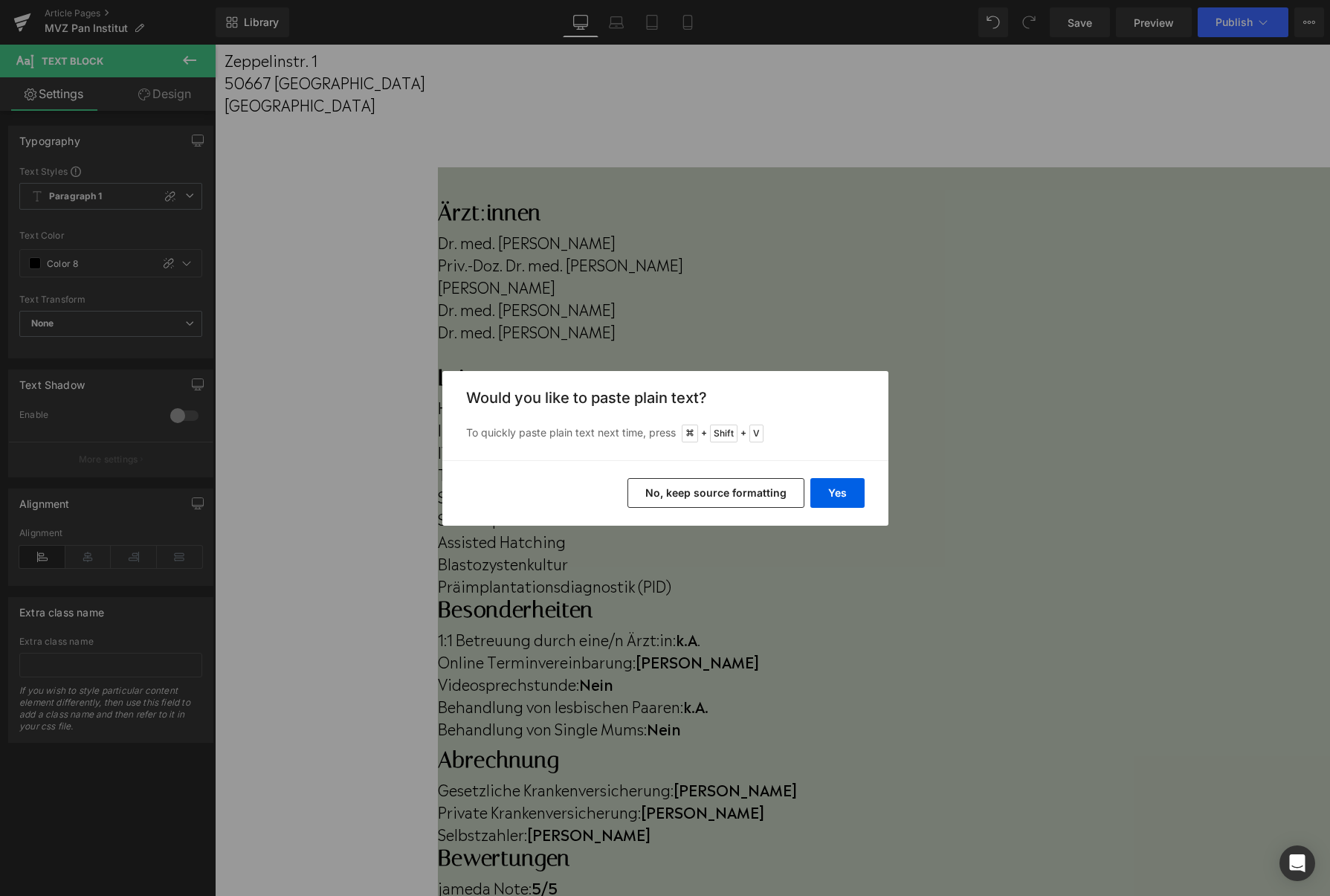
click at [0, 0] on button "No, keep source formatting" at bounding box center [0, 0] width 0 height 0
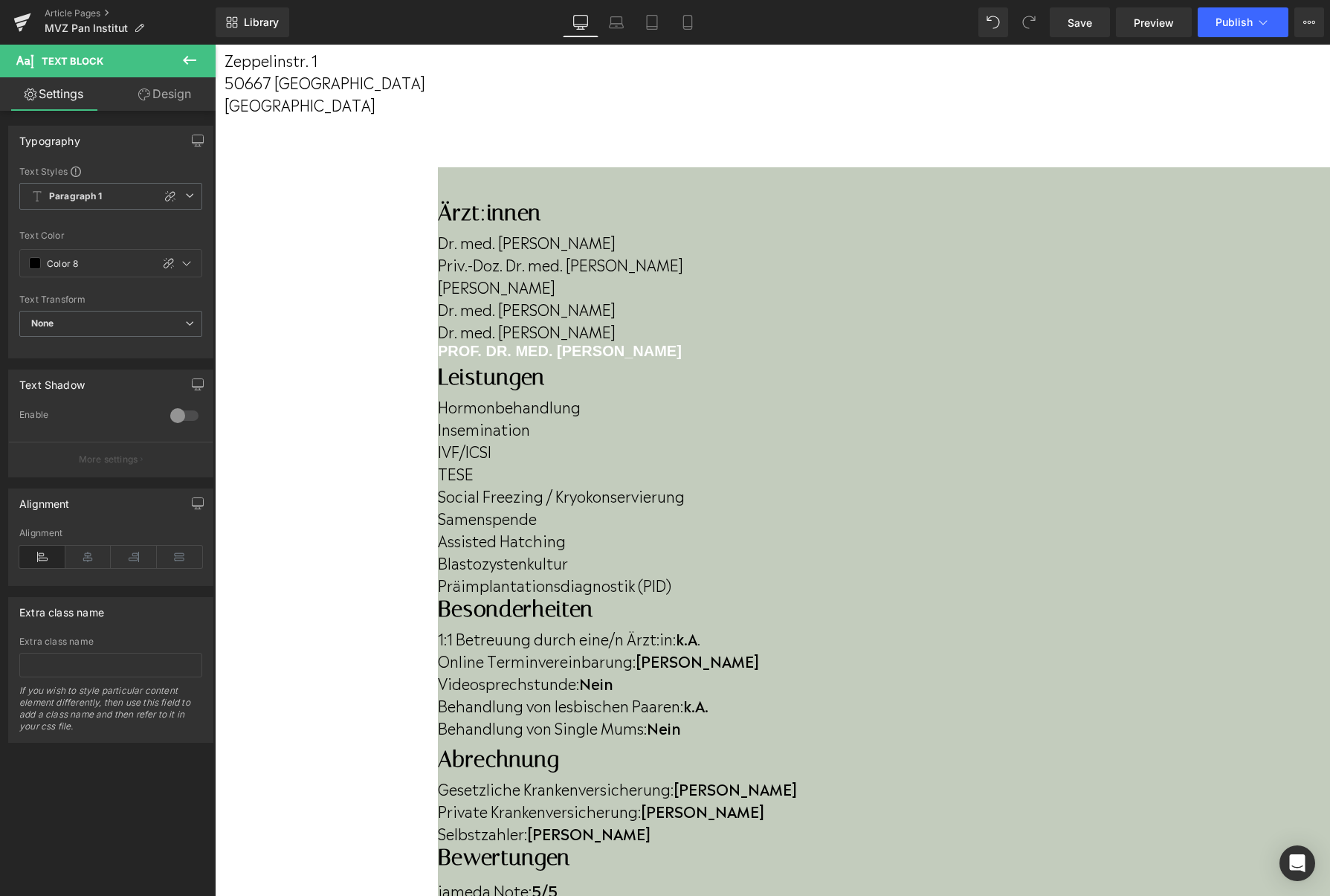
click at [490, 364] on div at bounding box center [884, 361] width 893 height 4
click at [486, 360] on h4 "Prof. Dr. med. [PERSON_NAME]" at bounding box center [884, 351] width 893 height 18
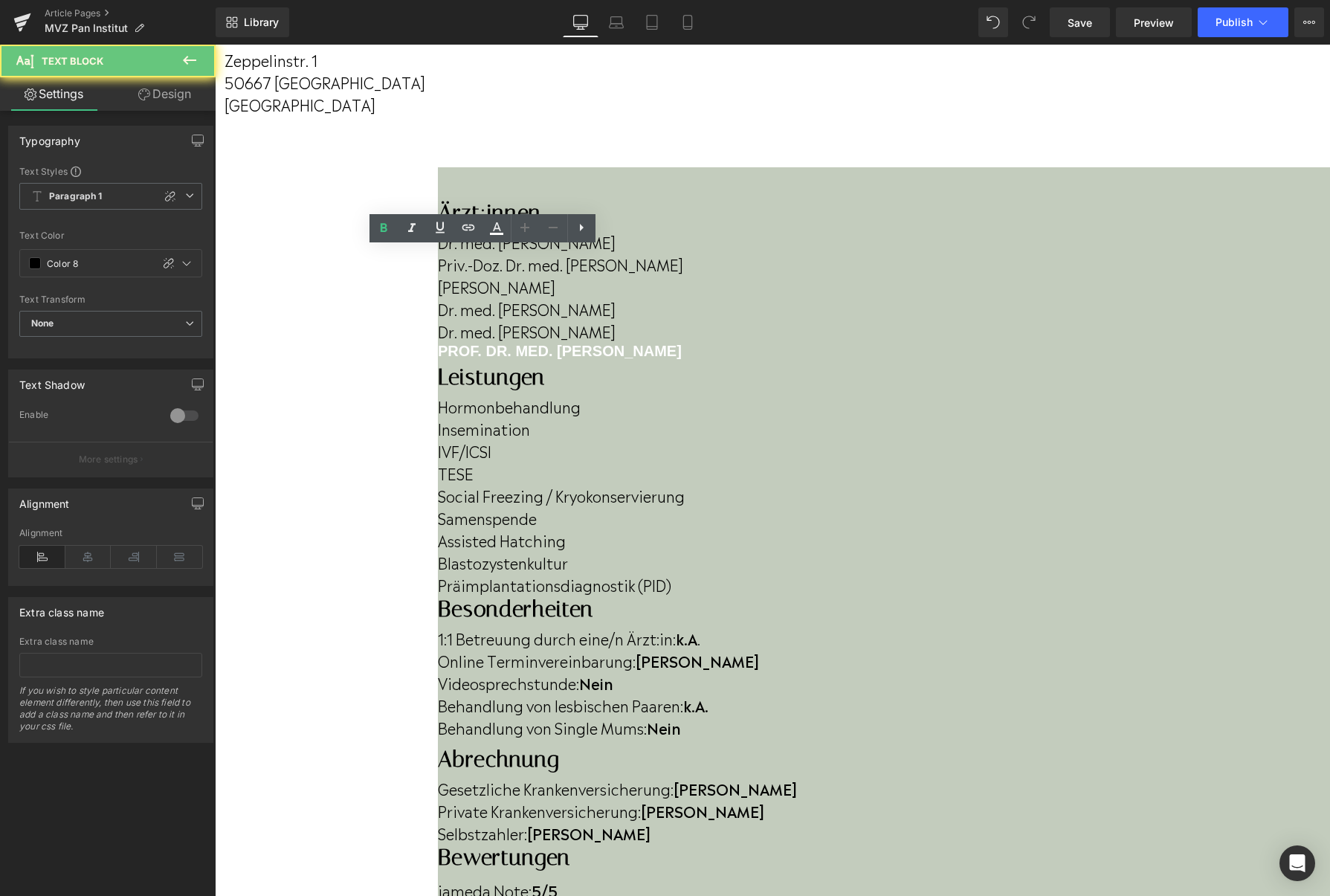
drag, startPoint x: 486, startPoint y: 391, endPoint x: 338, endPoint y: 379, distance: 148.5
click at [438, 364] on div "Ärzt:innen Heading Dr. med. [PERSON_NAME] Priv.-Doz. Dr. med. [PERSON_NAME] [PE…" at bounding box center [884, 282] width 893 height 164
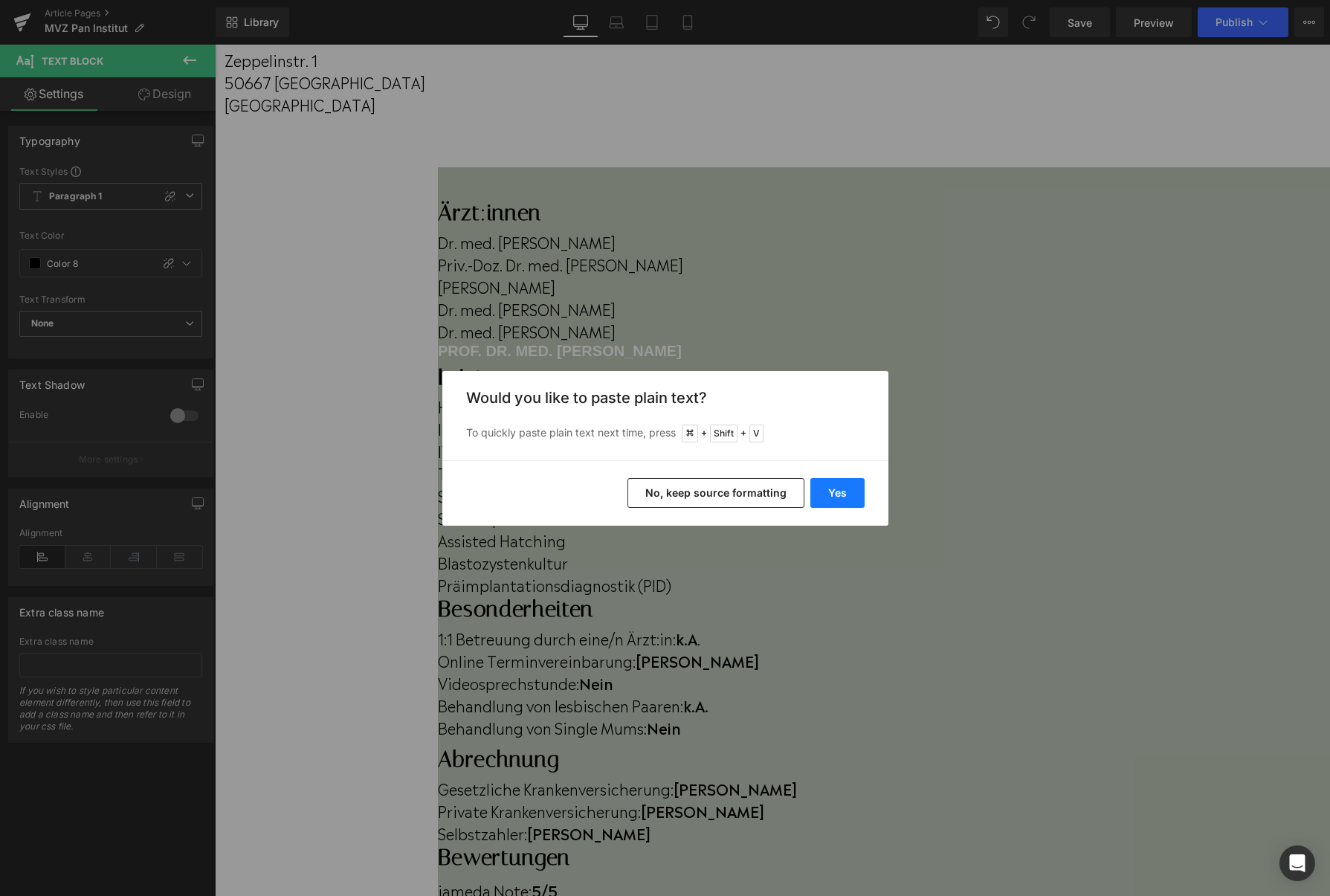
click at [0, 0] on button "Yes" at bounding box center [0, 0] width 0 height 0
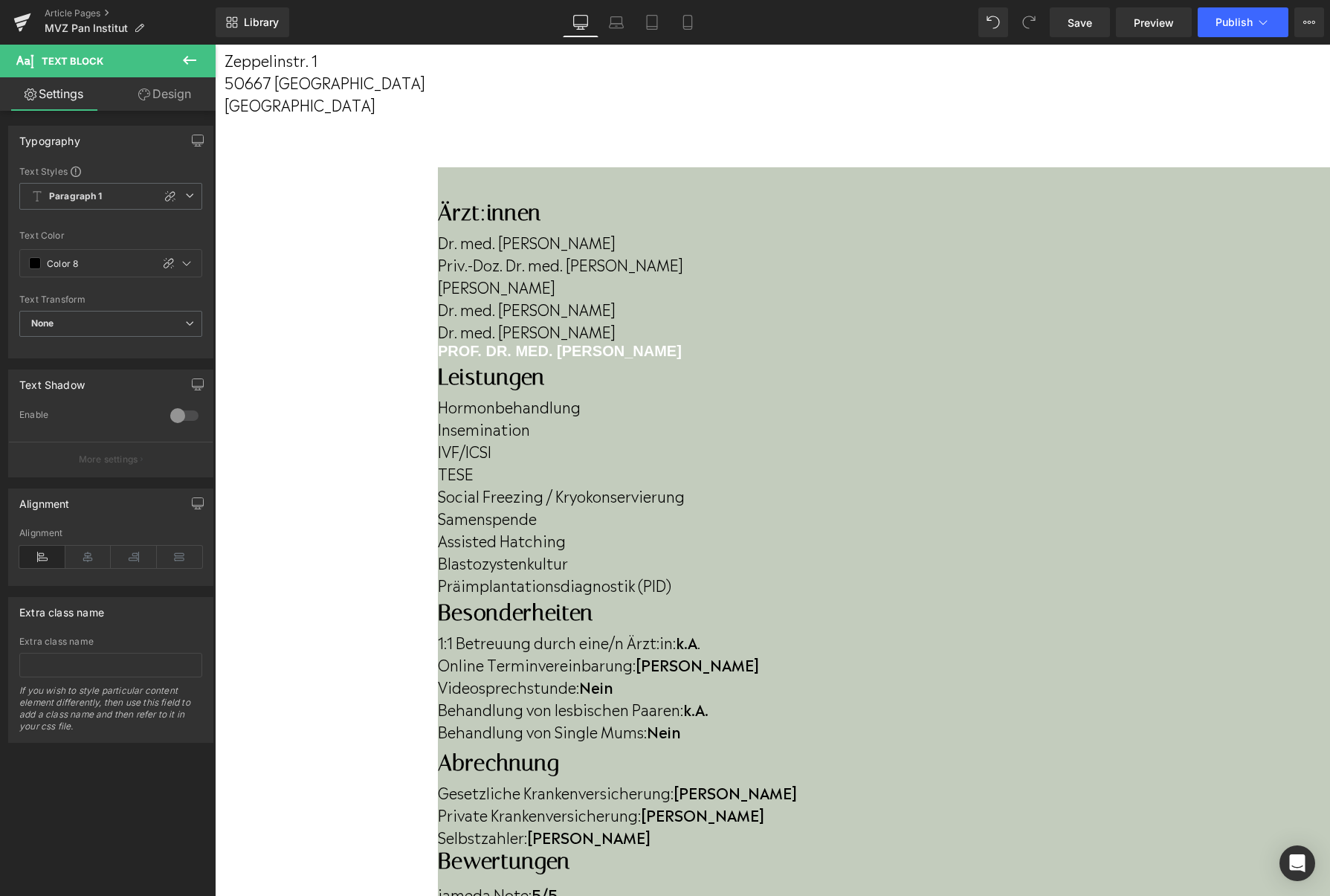
click at [480, 364] on div at bounding box center [884, 361] width 893 height 4
drag, startPoint x: 480, startPoint y: 397, endPoint x: 334, endPoint y: 371, distance: 148.3
click at [438, 371] on div "Ärzt:innen Heading Dr. med. [PERSON_NAME] Priv.-Doz. Dr. med. [PERSON_NAME] [PE…" at bounding box center [884, 578] width 893 height 758
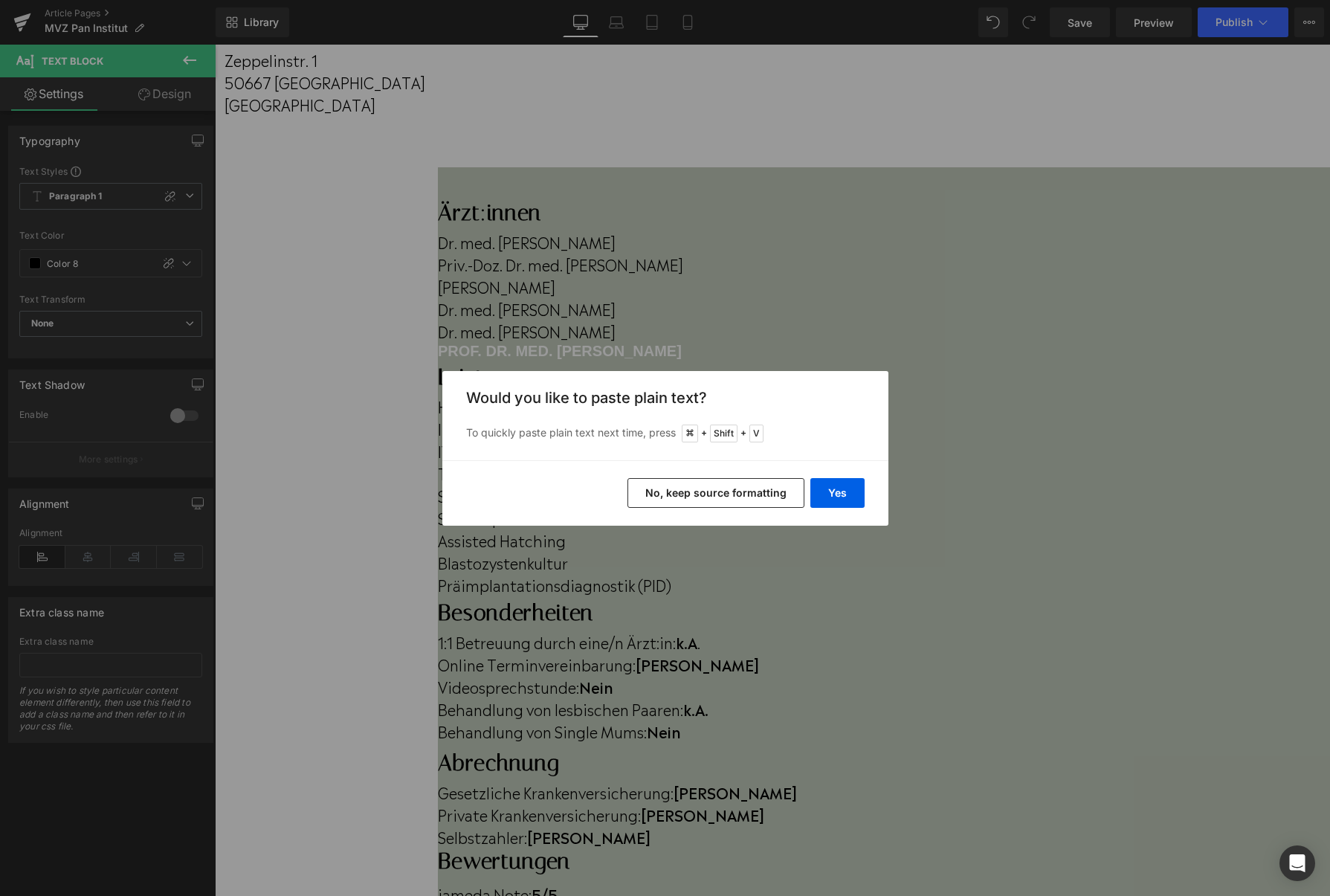
click at [0, 0] on button "No, keep source formatting" at bounding box center [0, 0] width 0 height 0
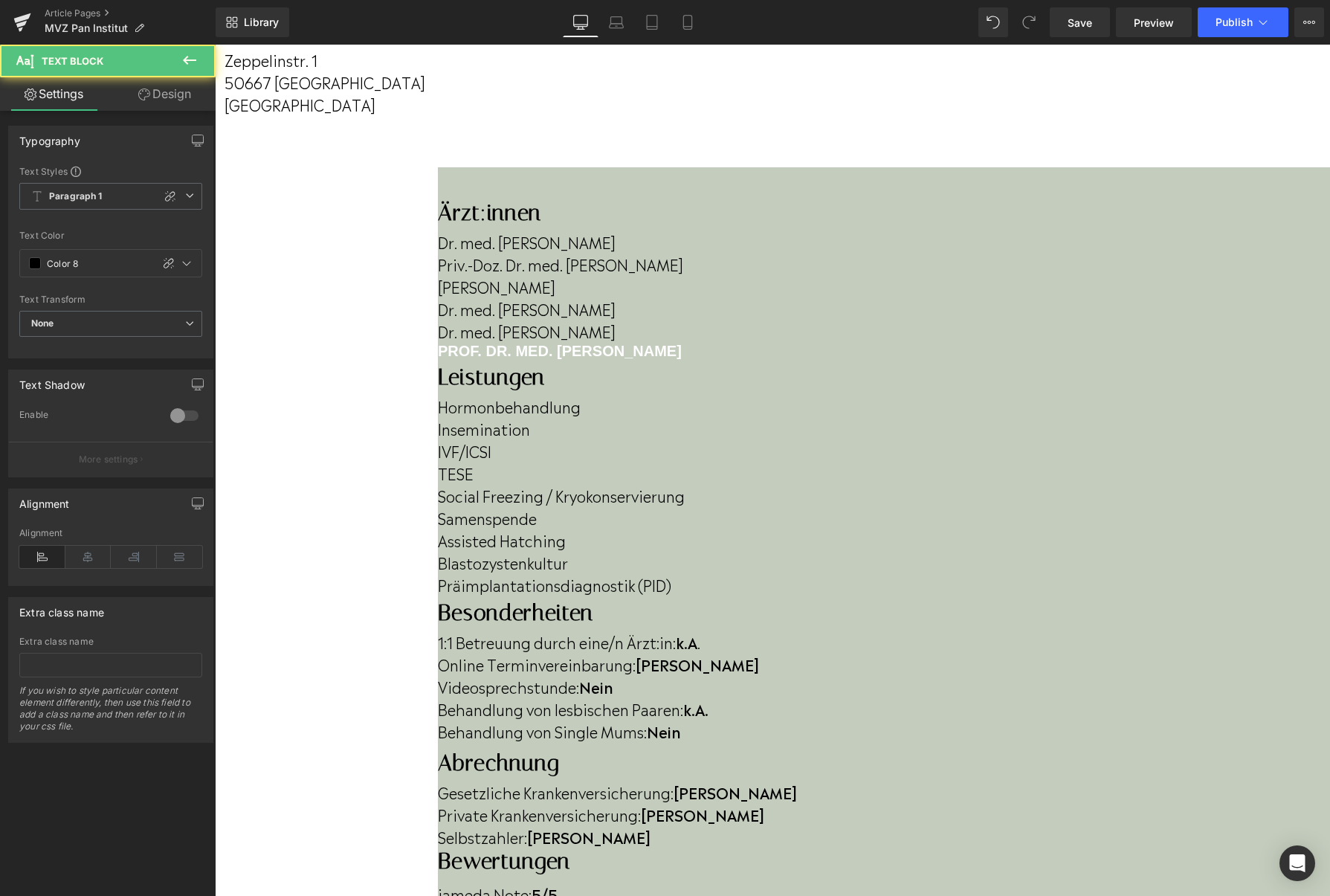
click at [517, 360] on h4 "Prof. Dr. med. [PERSON_NAME]" at bounding box center [884, 351] width 893 height 18
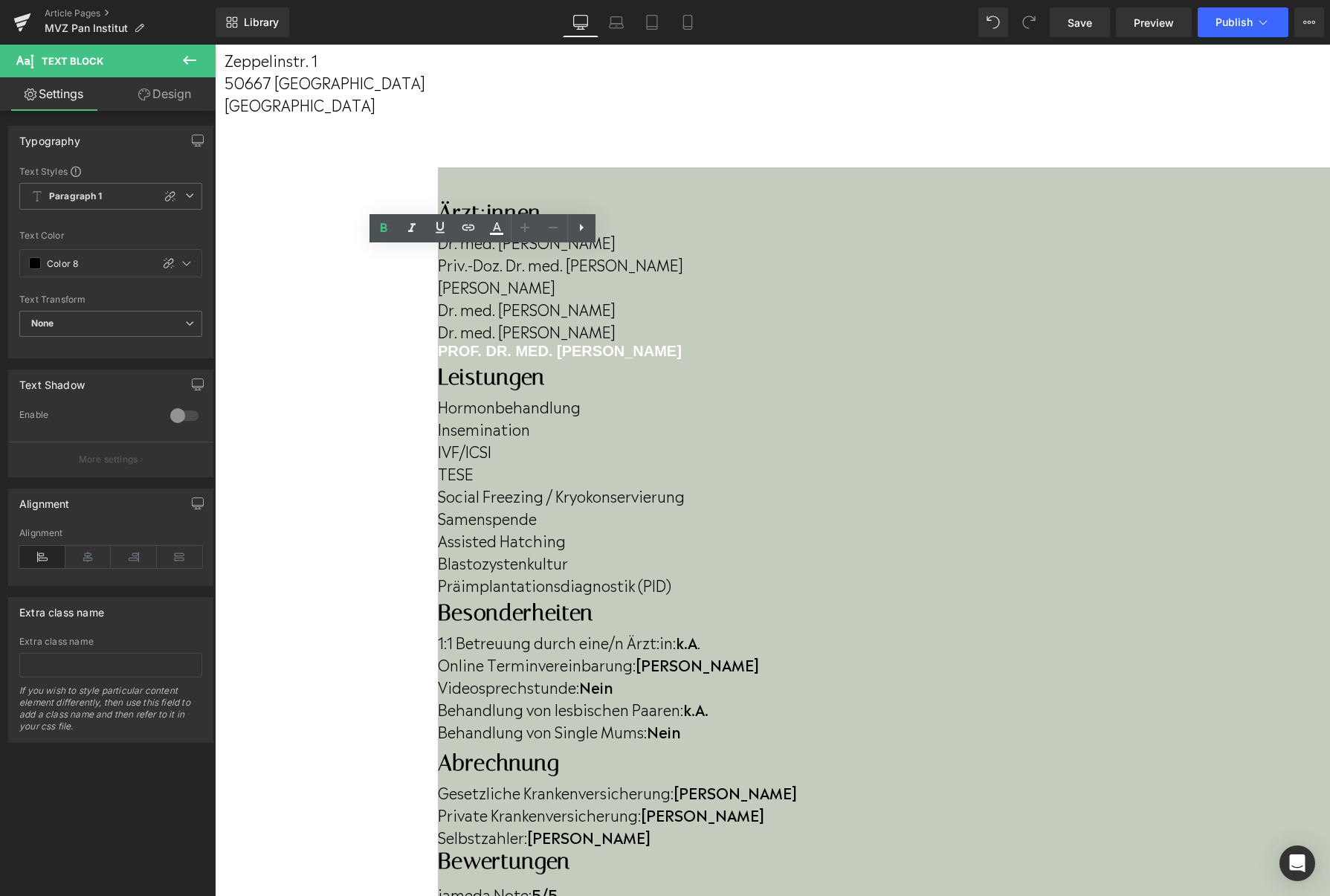
drag, startPoint x: 500, startPoint y: 394, endPoint x: 338, endPoint y: 380, distance: 162.6
click at [438, 364] on div "Ärzt:innen Heading Dr. med. [PERSON_NAME] Priv.-Doz. Dr. med. [PERSON_NAME] [PE…" at bounding box center [884, 282] width 893 height 164
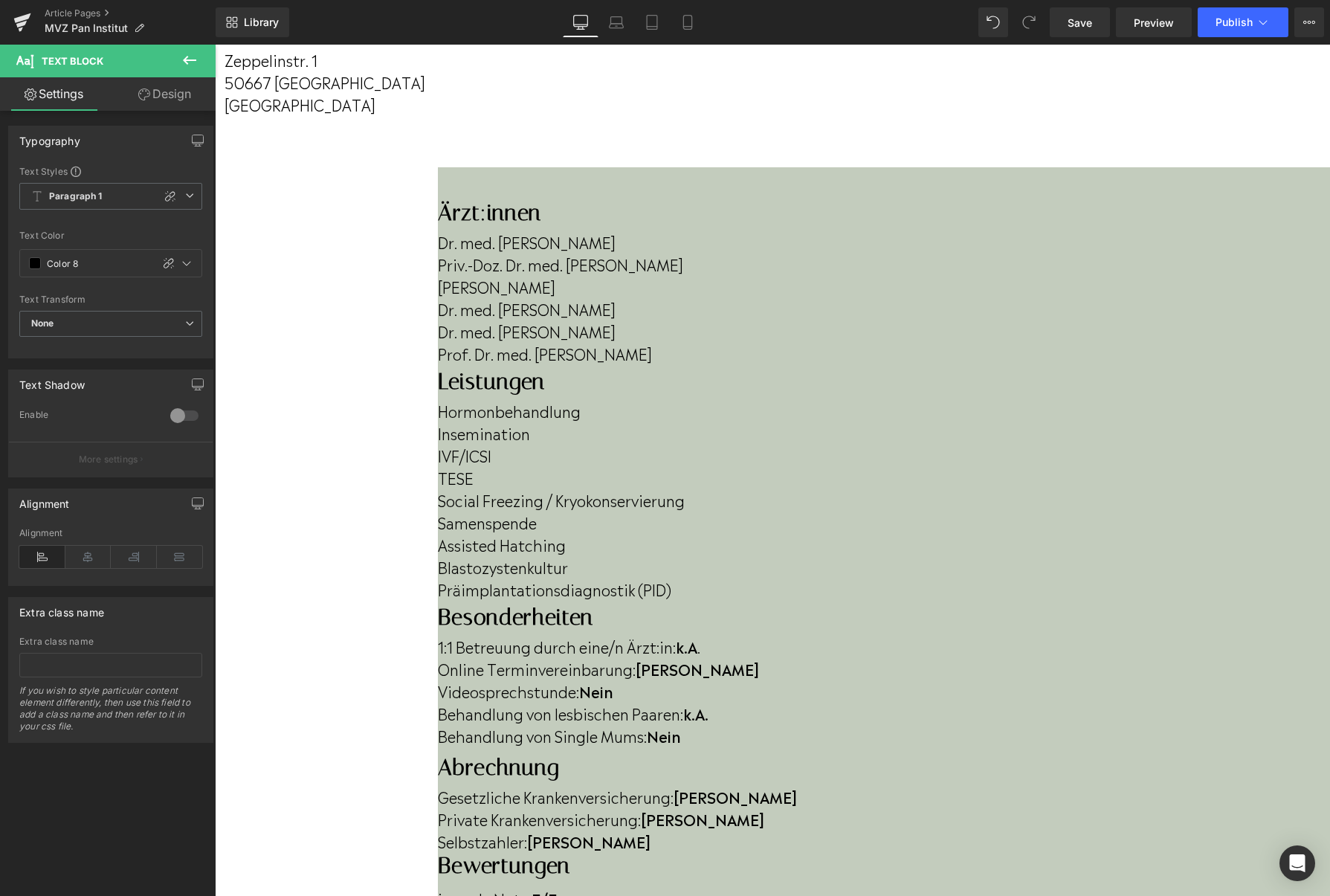
click at [442, 368] on div at bounding box center [440, 368] width 4 height 0
click at [612, 364] on p "Prof. Dr. med. [PERSON_NAME]" at bounding box center [884, 353] width 893 height 22
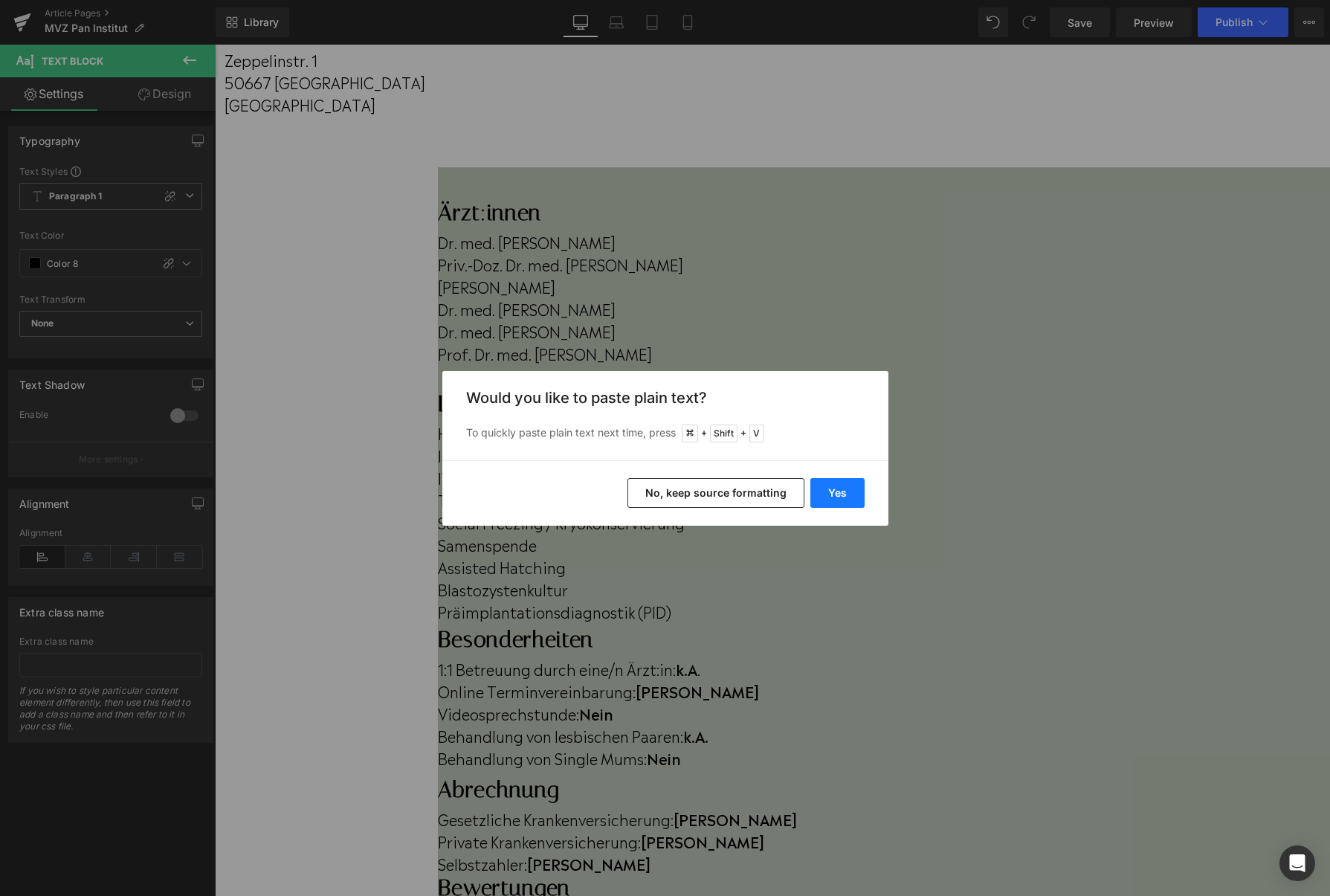
click at [0, 0] on button "Yes" at bounding box center [0, 0] width 0 height 0
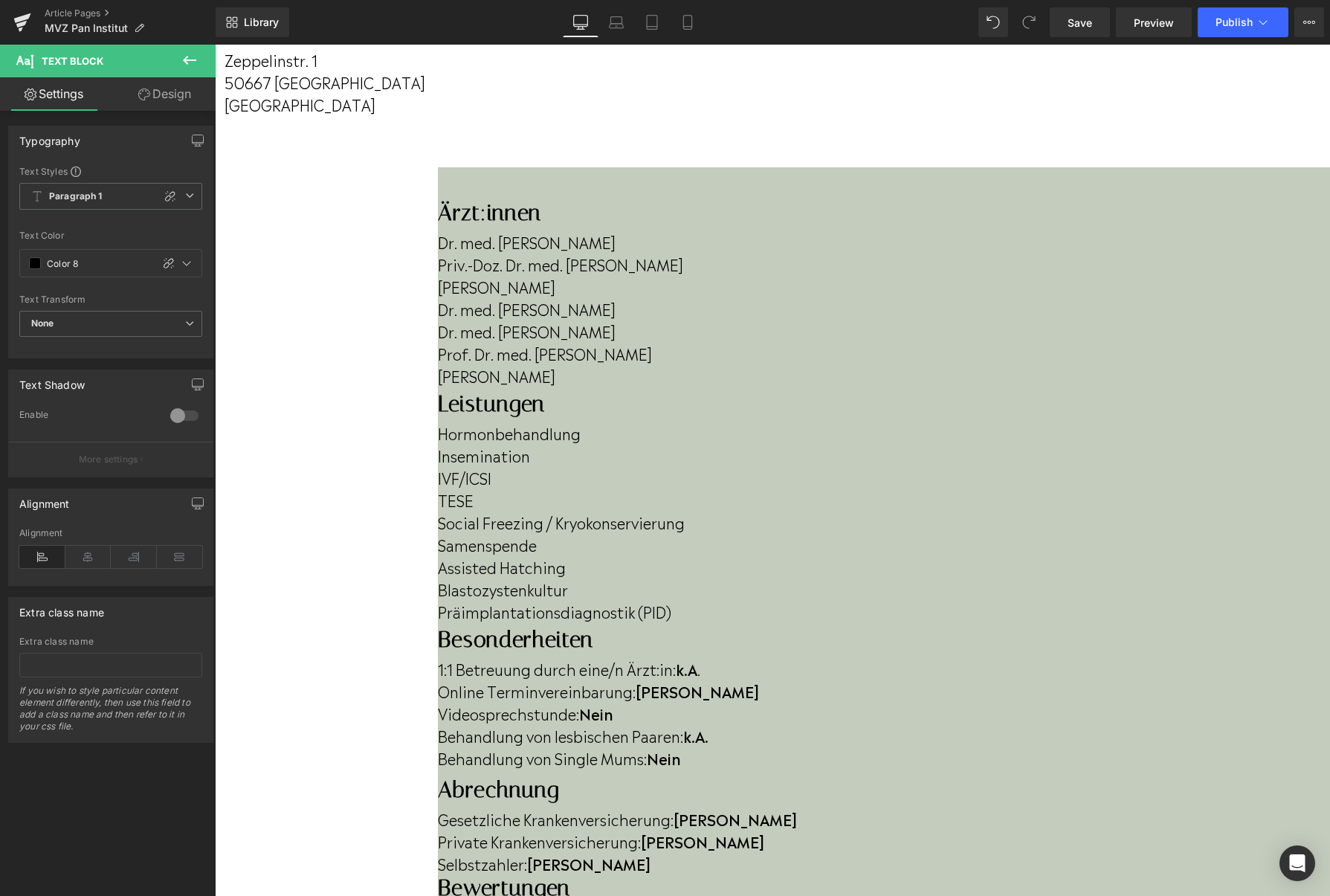
click at [451, 387] on p "[PERSON_NAME]" at bounding box center [884, 375] width 893 height 22
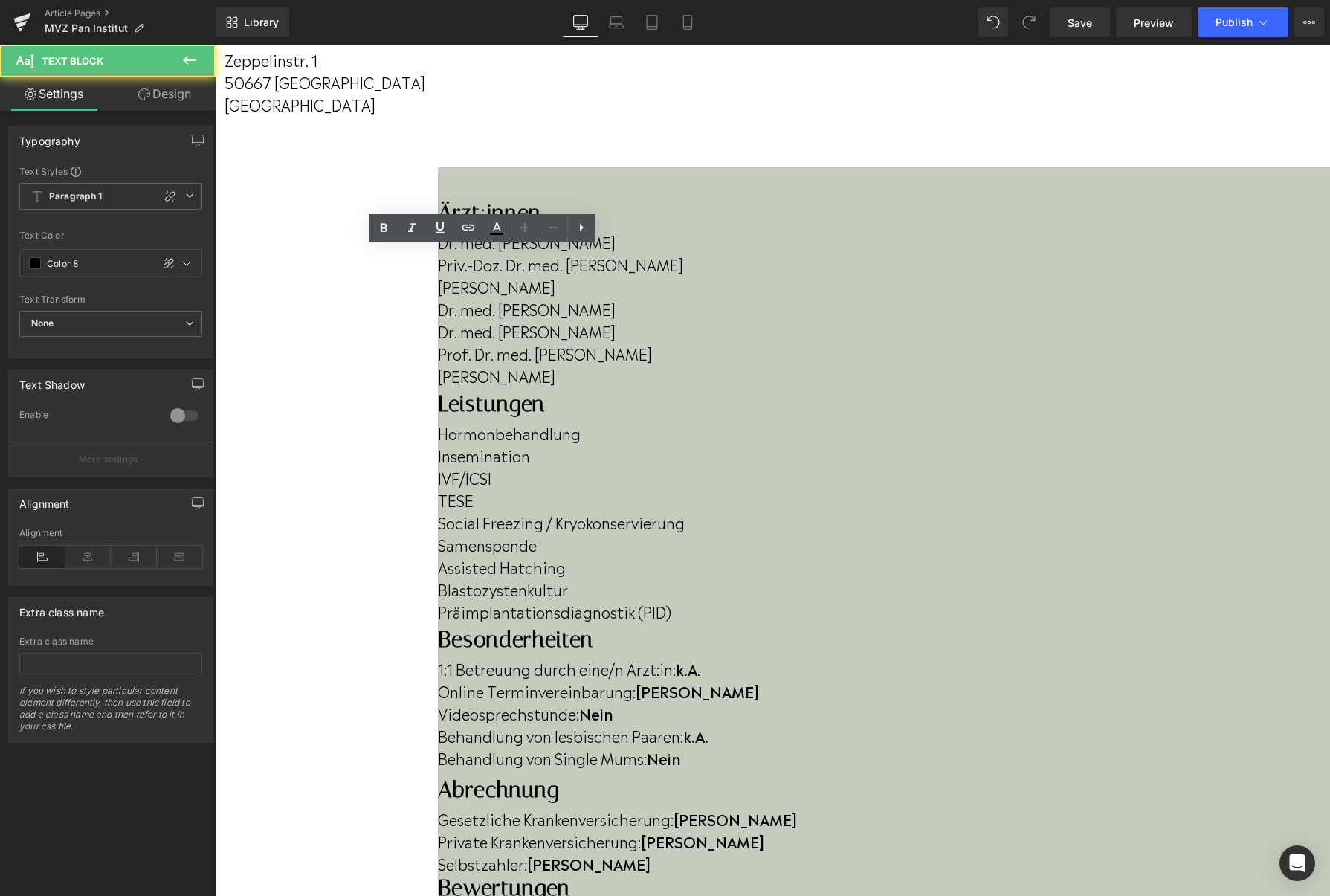
click at [451, 387] on p "[PERSON_NAME]" at bounding box center [884, 375] width 893 height 22
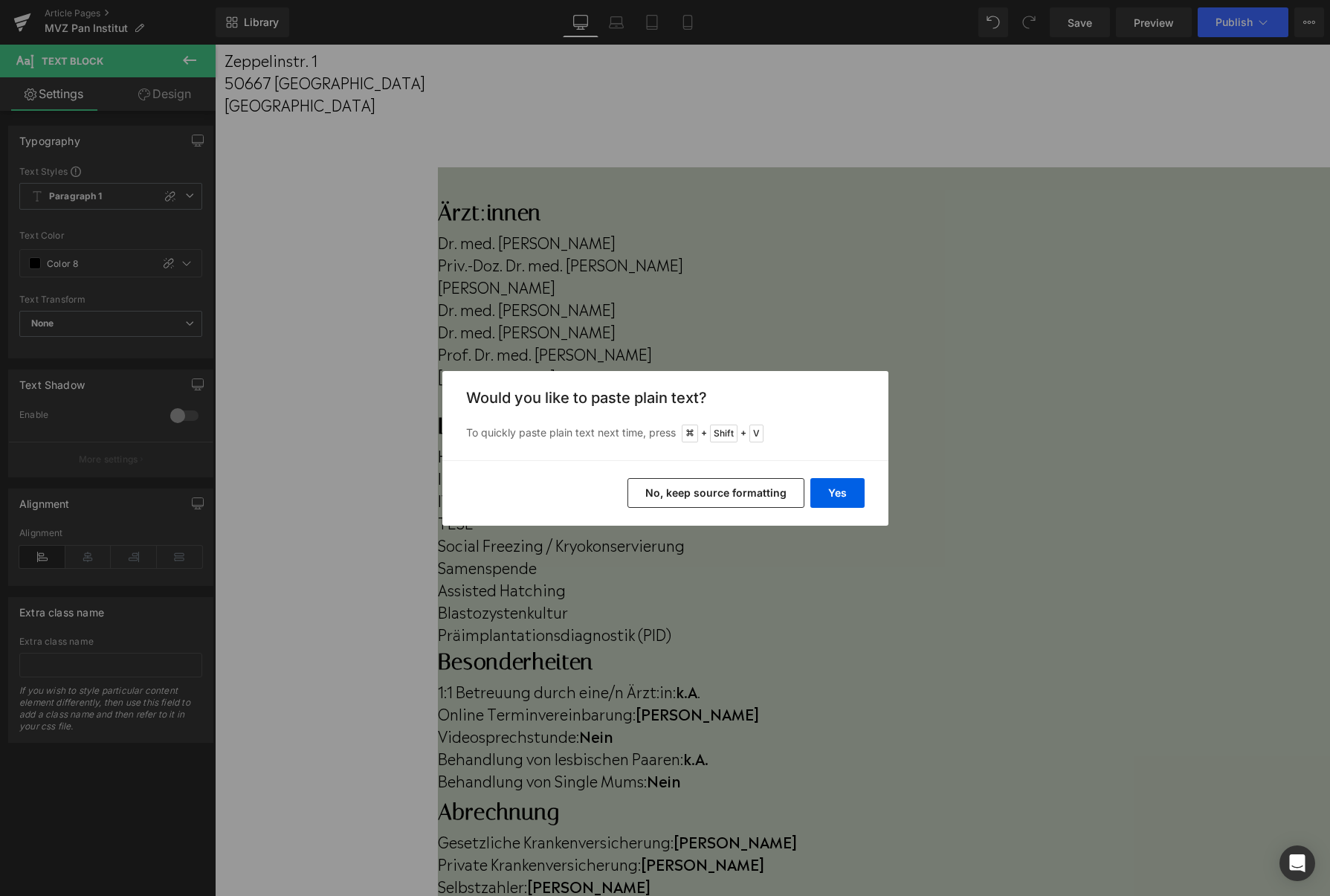
click at [854, 493] on button "Yes" at bounding box center [837, 492] width 54 height 30
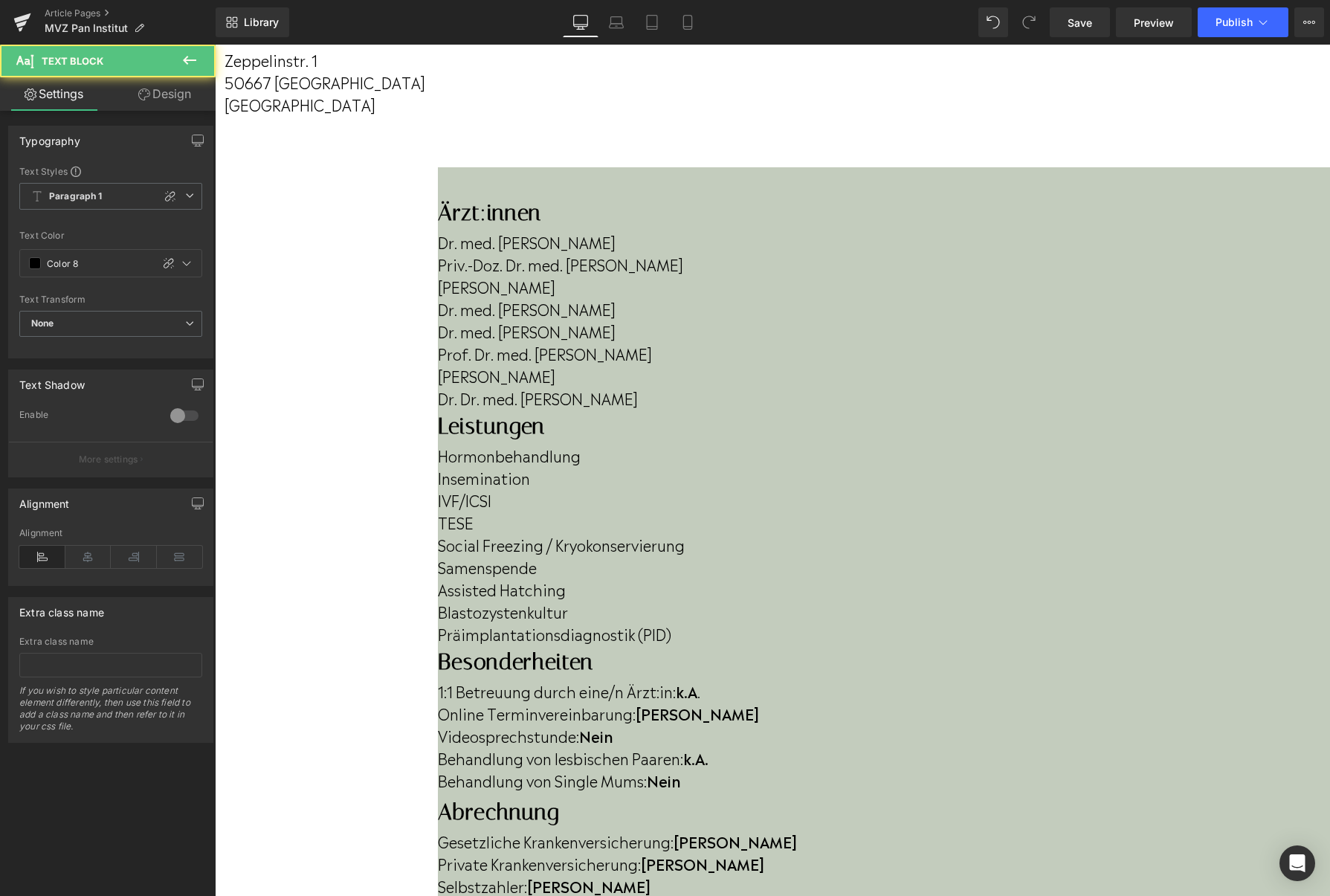
click at [538, 409] on p "Dr. Dr. med. [PERSON_NAME]" at bounding box center [884, 397] width 893 height 22
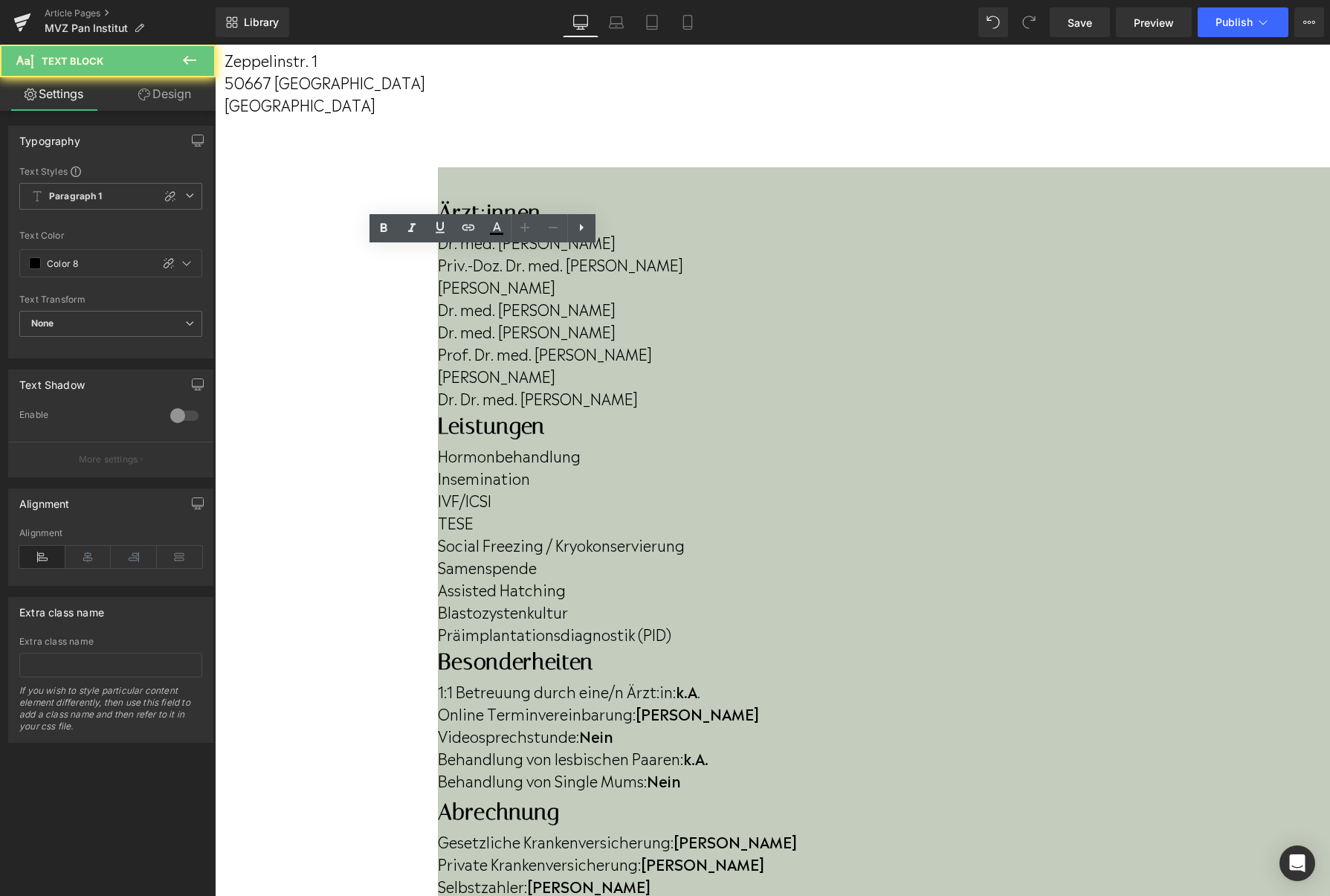
click at [538, 409] on p "Dr. Dr. med. [PERSON_NAME]" at bounding box center [884, 397] width 893 height 22
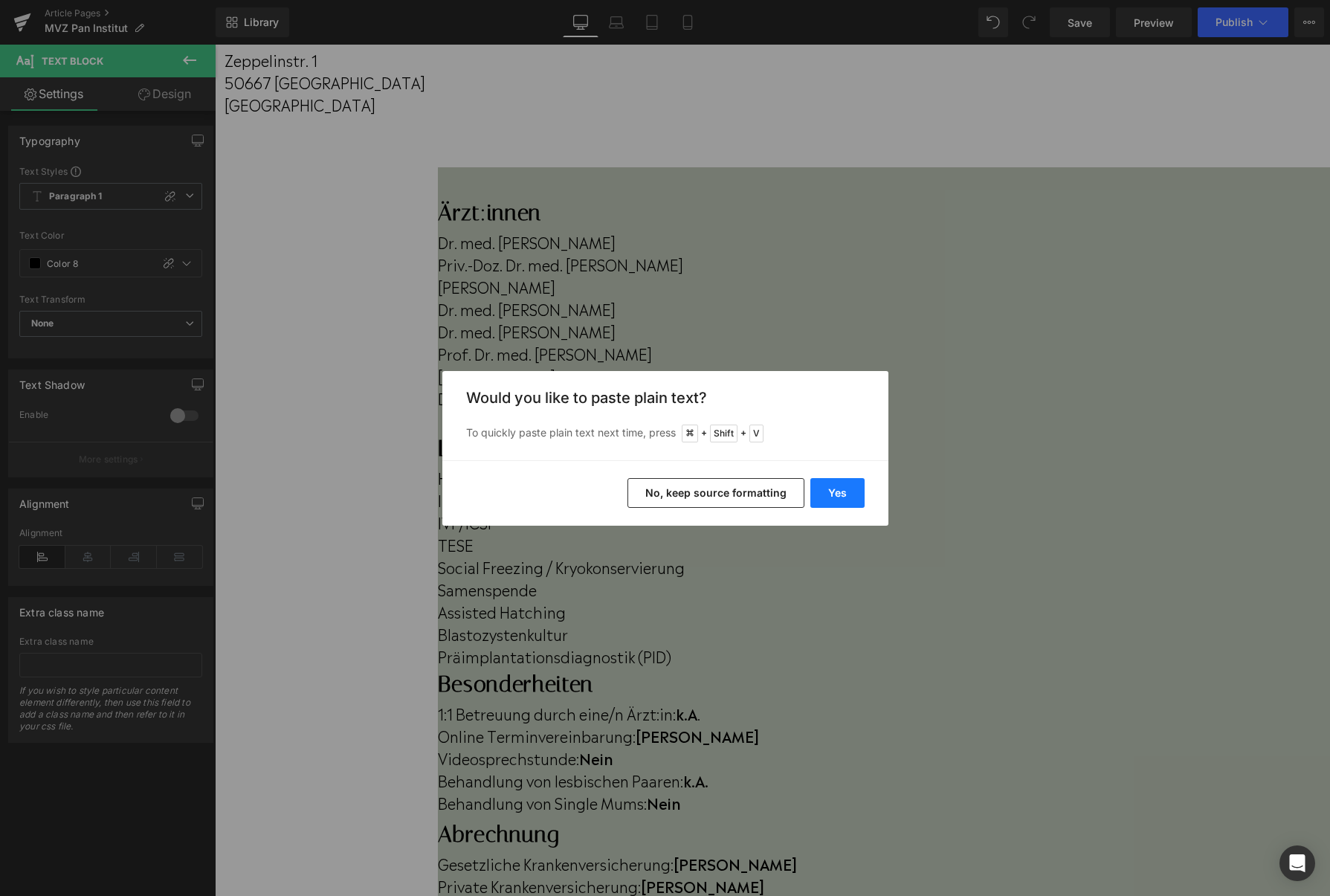
click at [839, 486] on button "Yes" at bounding box center [837, 492] width 54 height 30
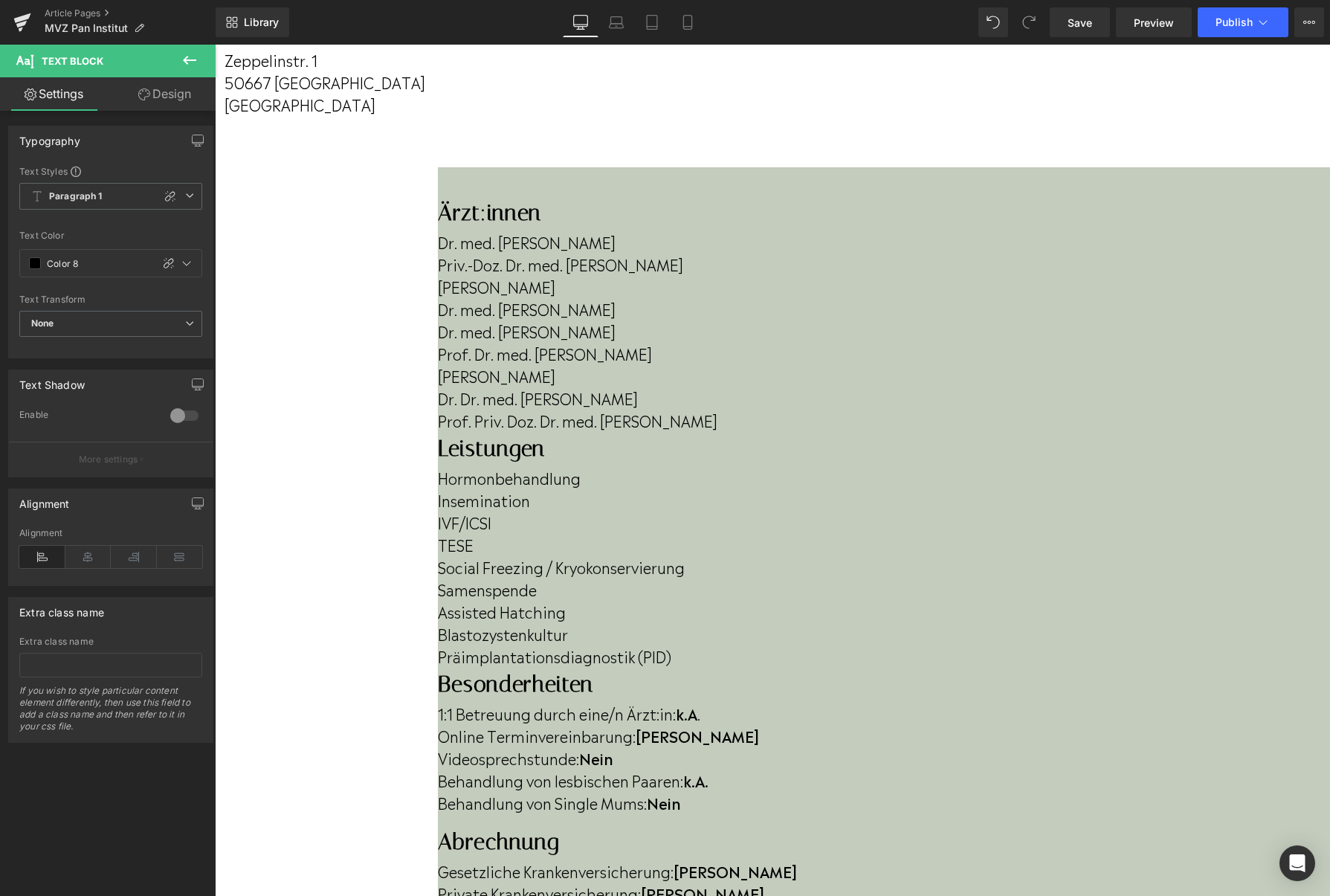
click at [599, 431] on p "Prof. Priv. Doz. Dr. med. [PERSON_NAME]" at bounding box center [884, 420] width 893 height 22
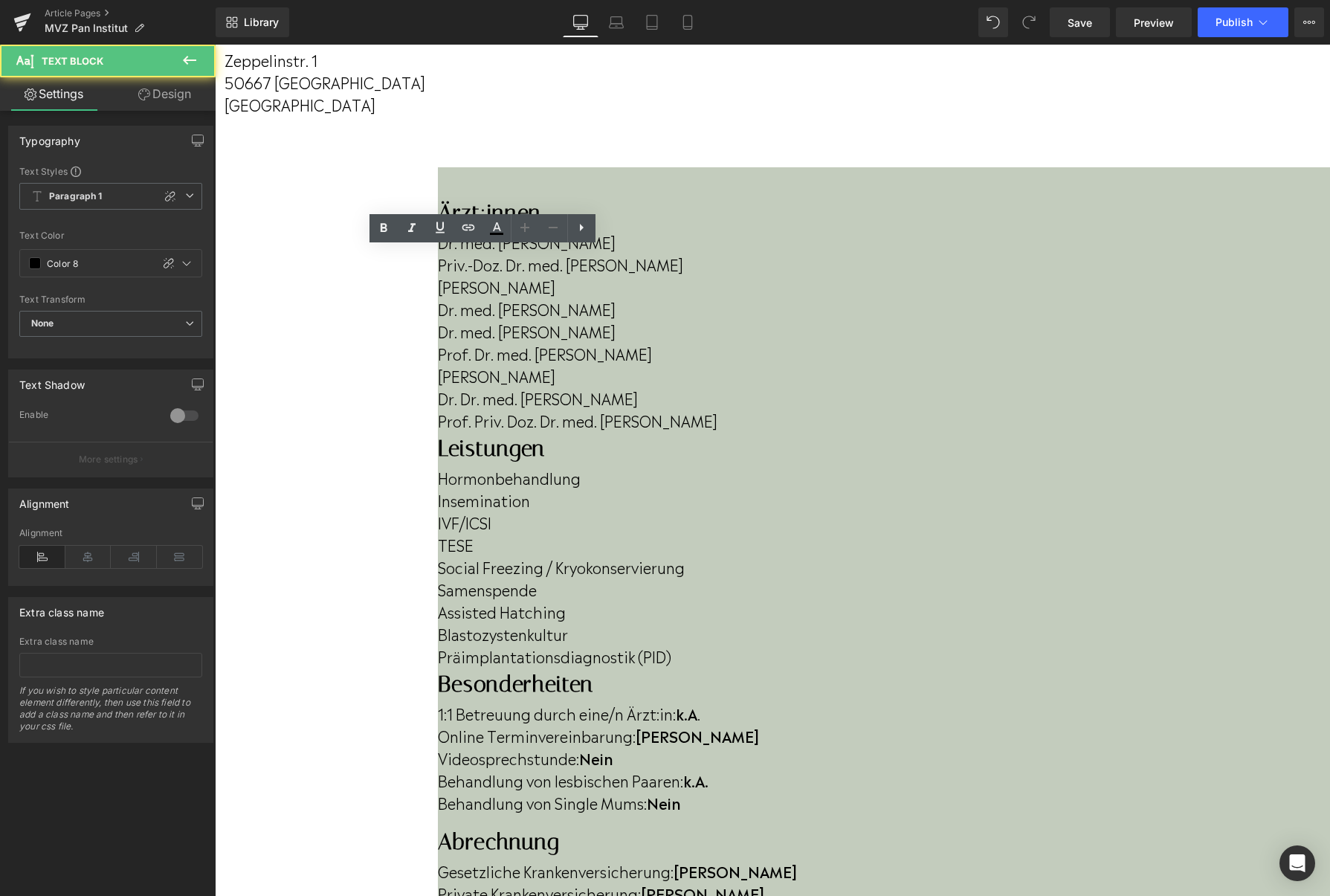
click at [599, 431] on p "Prof. Priv. Doz. Dr. med. [PERSON_NAME]" at bounding box center [884, 420] width 893 height 22
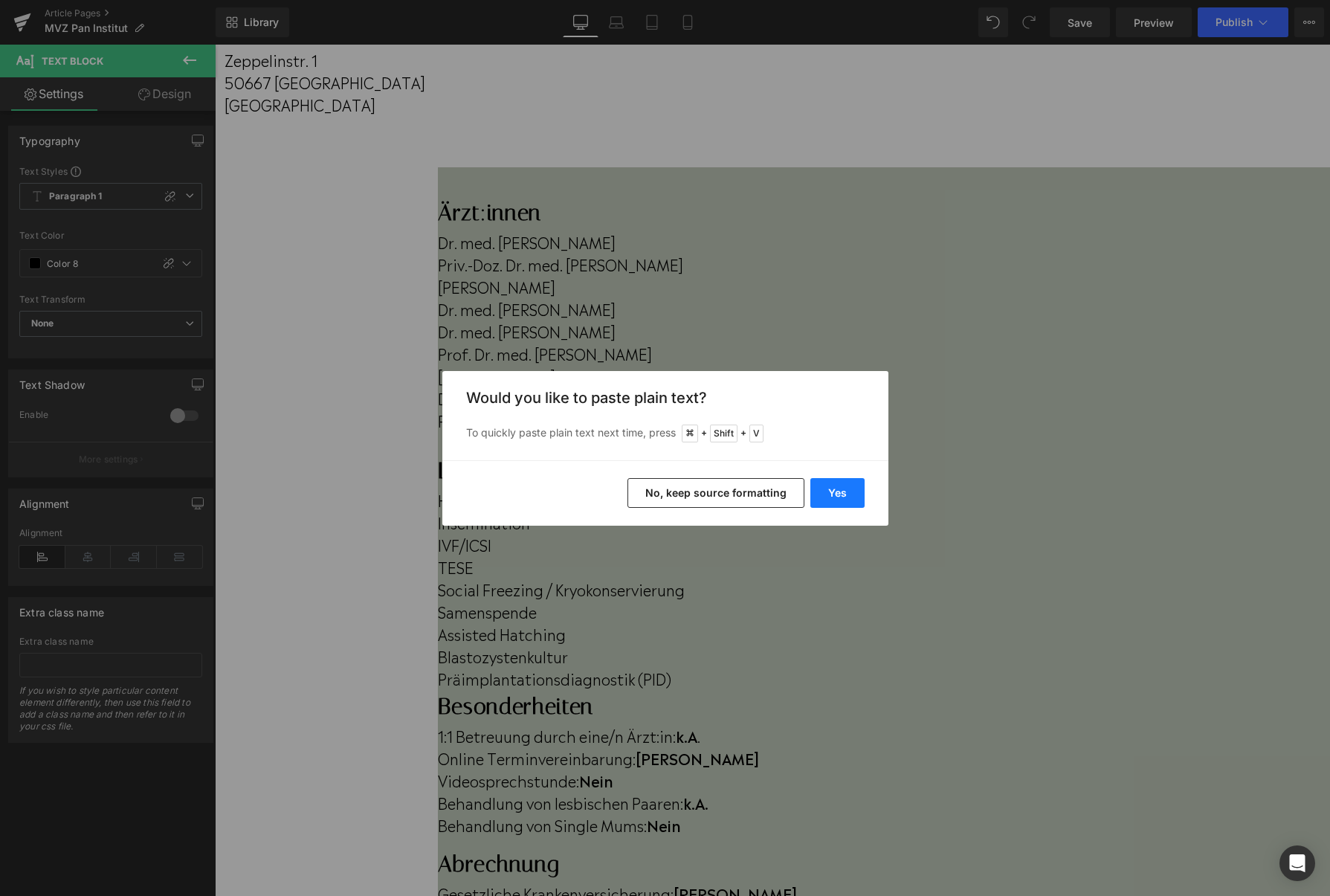
drag, startPoint x: 843, startPoint y: 492, endPoint x: 440, endPoint y: 369, distance: 421.4
click at [0, 0] on button "Yes" at bounding box center [0, 0] width 0 height 0
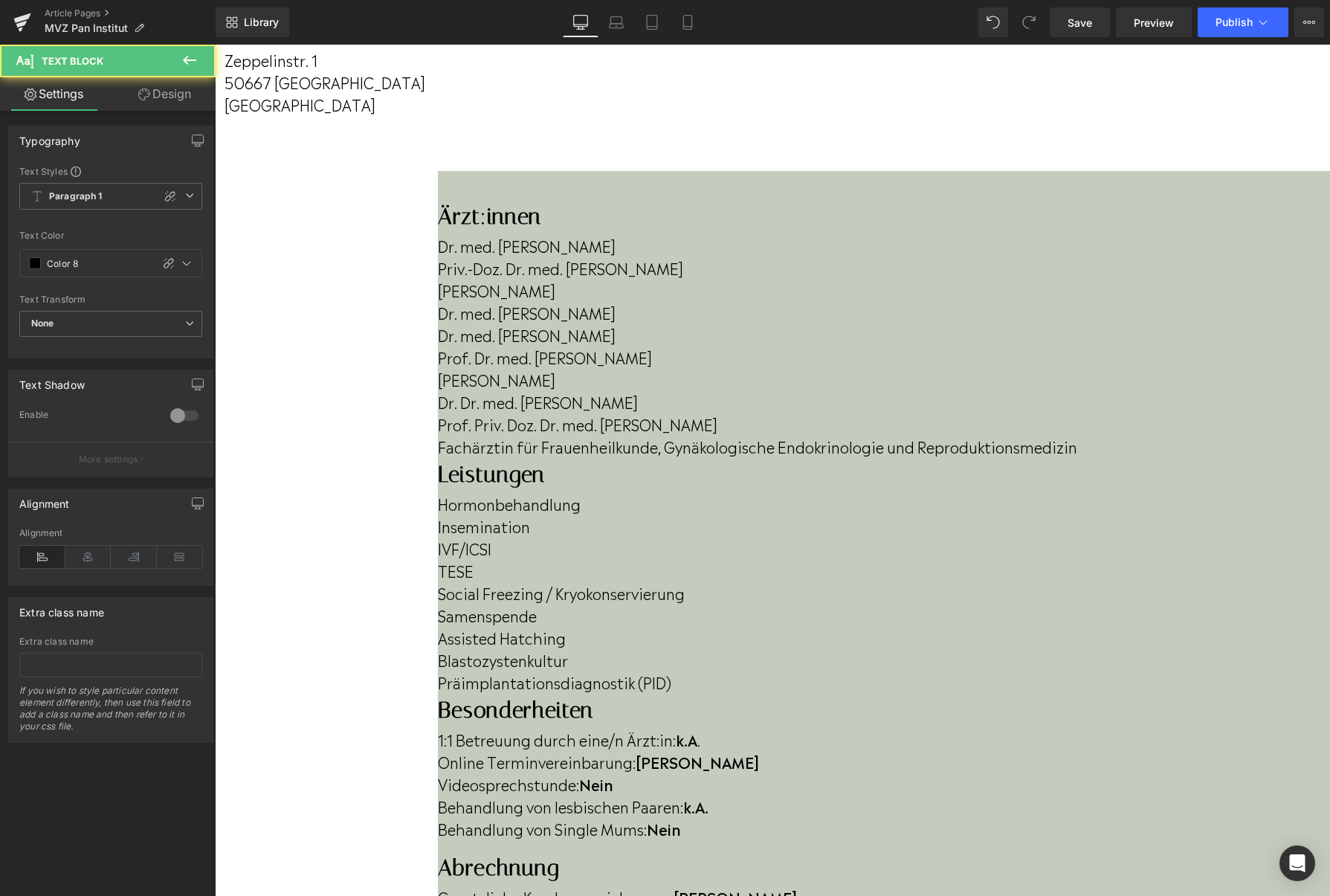
click at [573, 457] on p "Fachärztin für Frauenheilkunde, Gynäkologische Endokrinologie und Reproduktions…" at bounding box center [884, 446] width 893 height 22
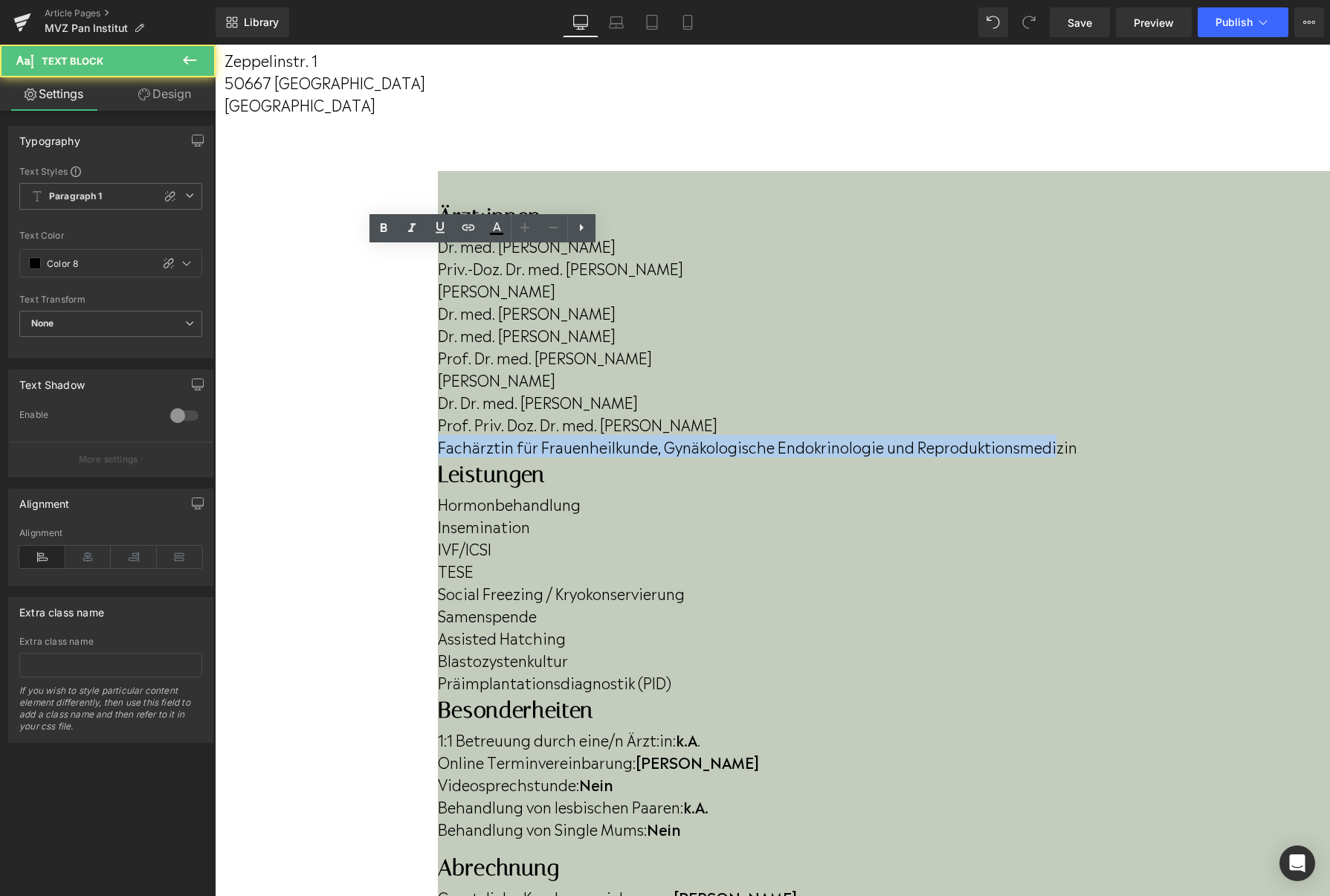
drag, startPoint x: 351, startPoint y: 467, endPoint x: 490, endPoint y: 509, distance: 145.2
click at [490, 457] on p "Fachärztin für Frauenheilkunde, Gynäkologische Endokrinologie und Reproduktions…" at bounding box center [884, 446] width 893 height 22
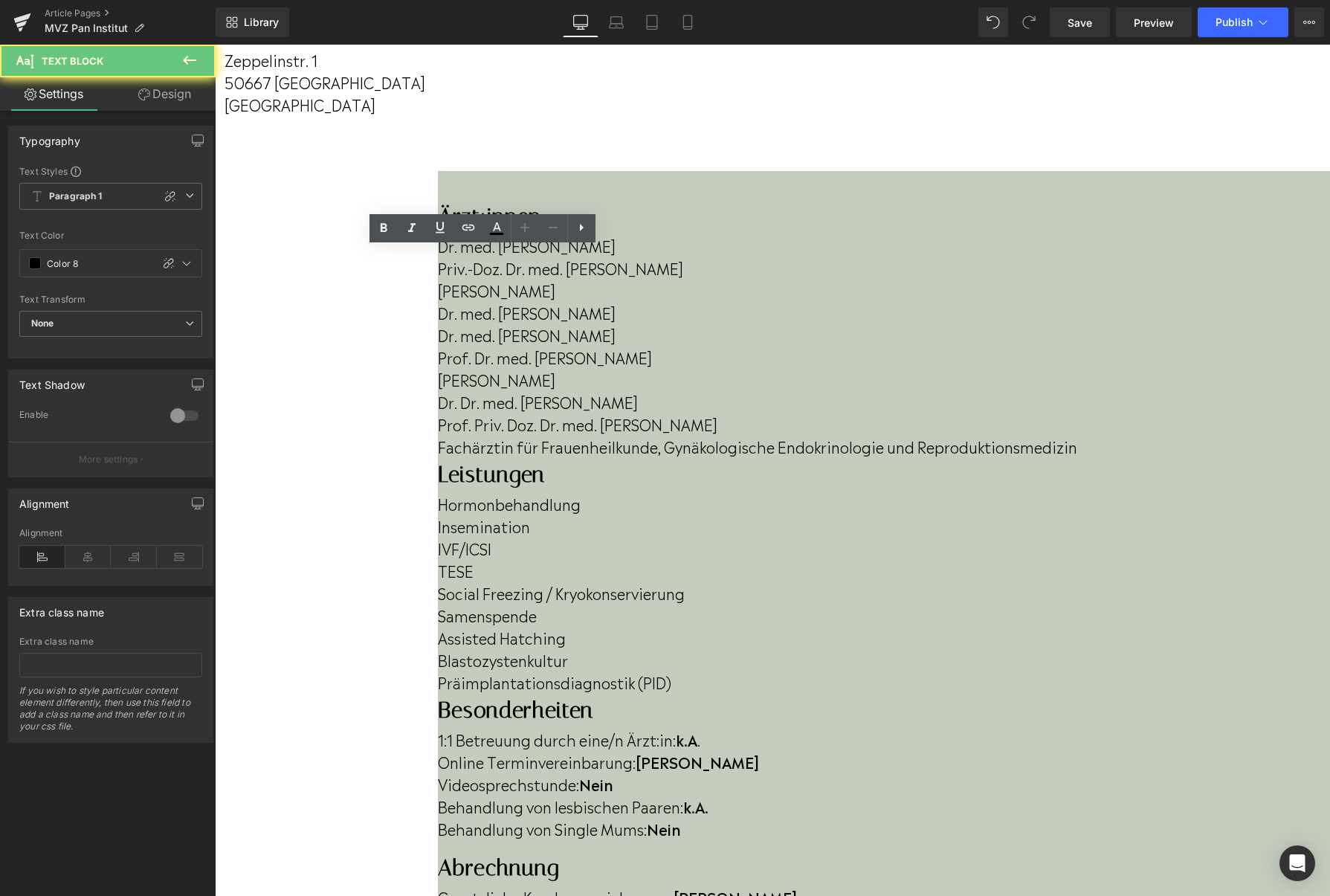
click at [491, 457] on p "Fachärztin für Frauenheilkunde, Gynäkologische Endokrinologie und Reproduktions…" at bounding box center [884, 446] width 893 height 22
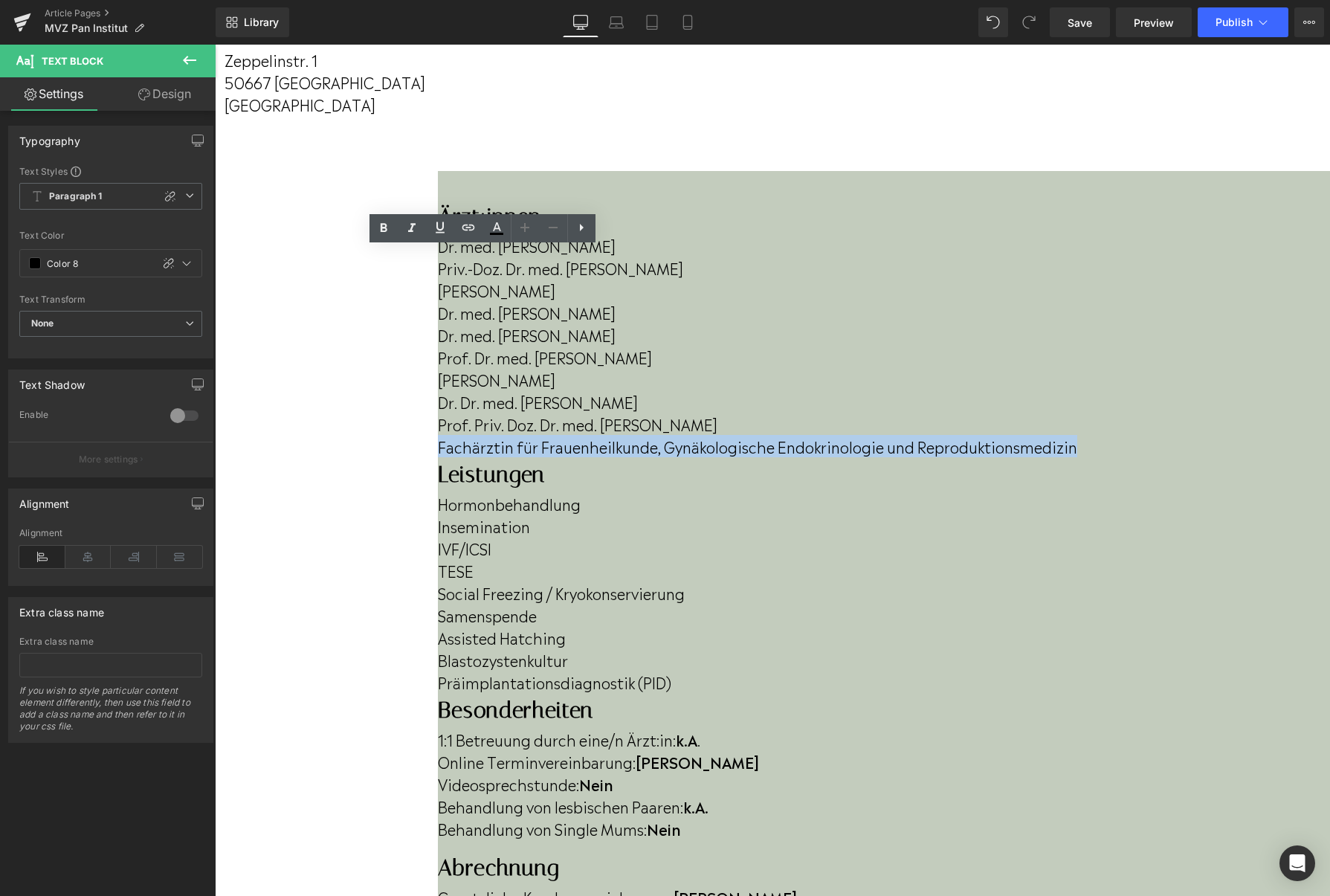
click at [438, 457] on div "Dr. med. [PERSON_NAME] Priv.-Doz. Dr. med. [PERSON_NAME] [PERSON_NAME] Dr. med.…" at bounding box center [884, 343] width 893 height 227
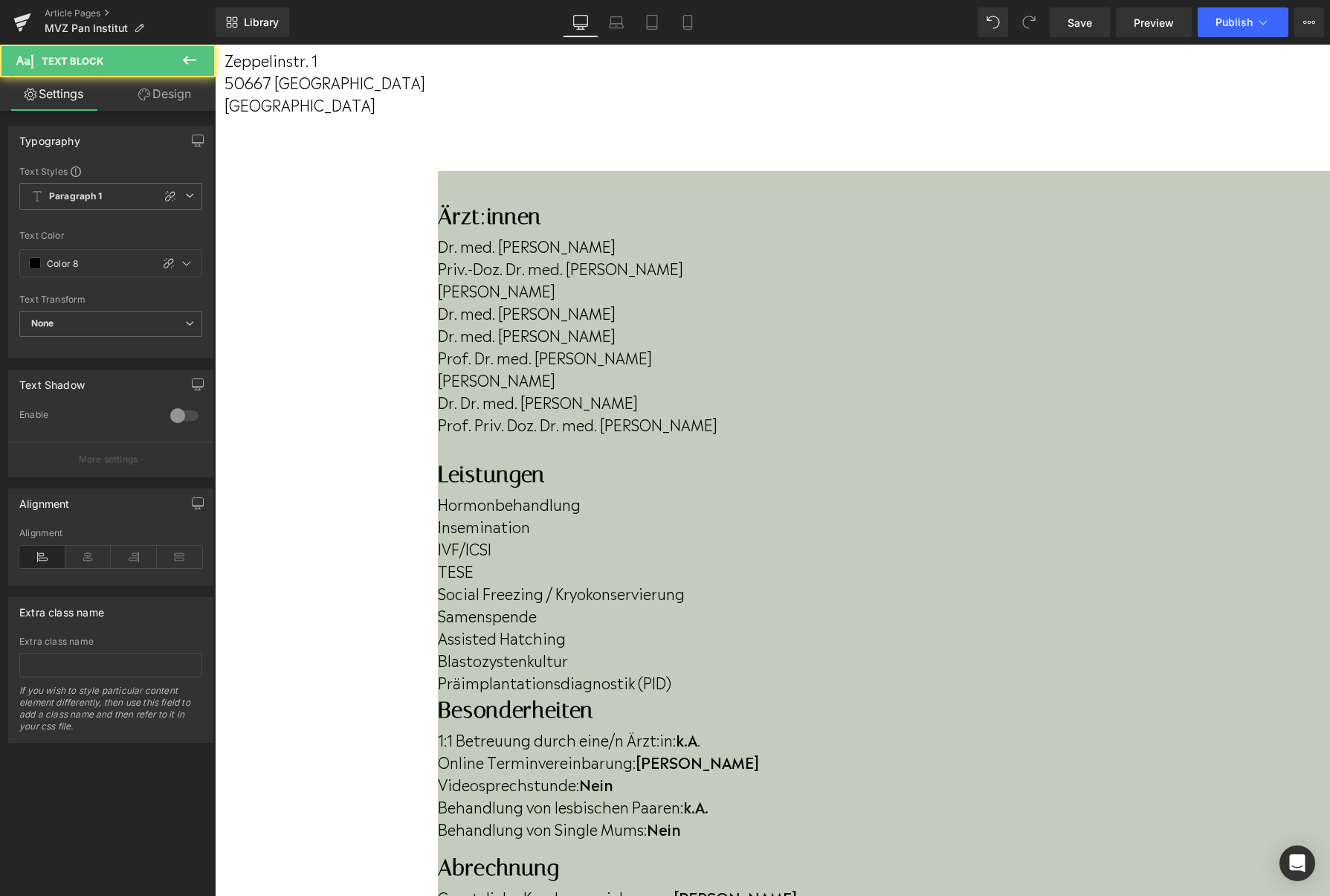
click at [438, 457] on p at bounding box center [884, 446] width 893 height 22
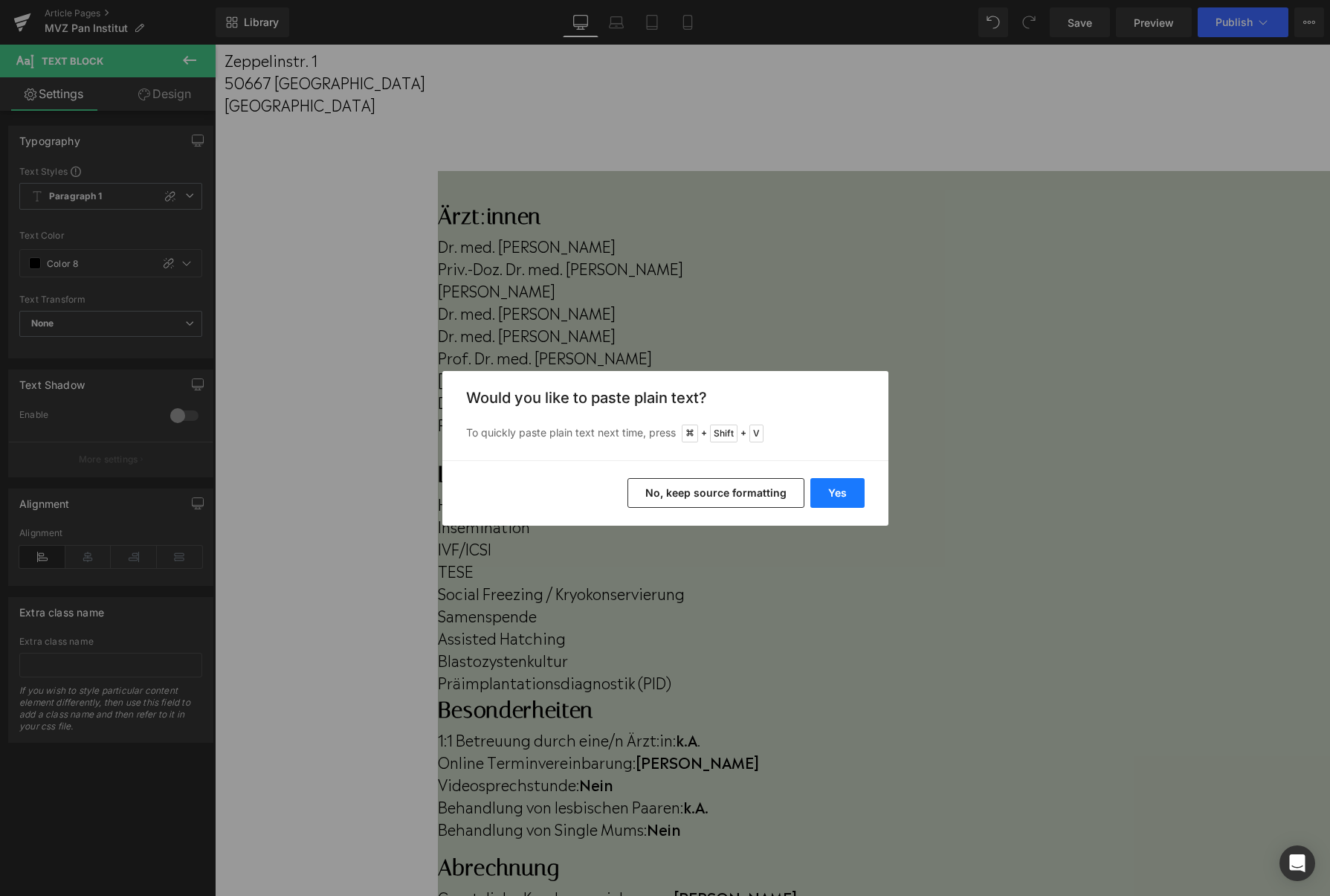
drag, startPoint x: 847, startPoint y: 490, endPoint x: 590, endPoint y: 407, distance: 270.1
click at [0, 0] on button "Yes" at bounding box center [0, 0] width 0 height 0
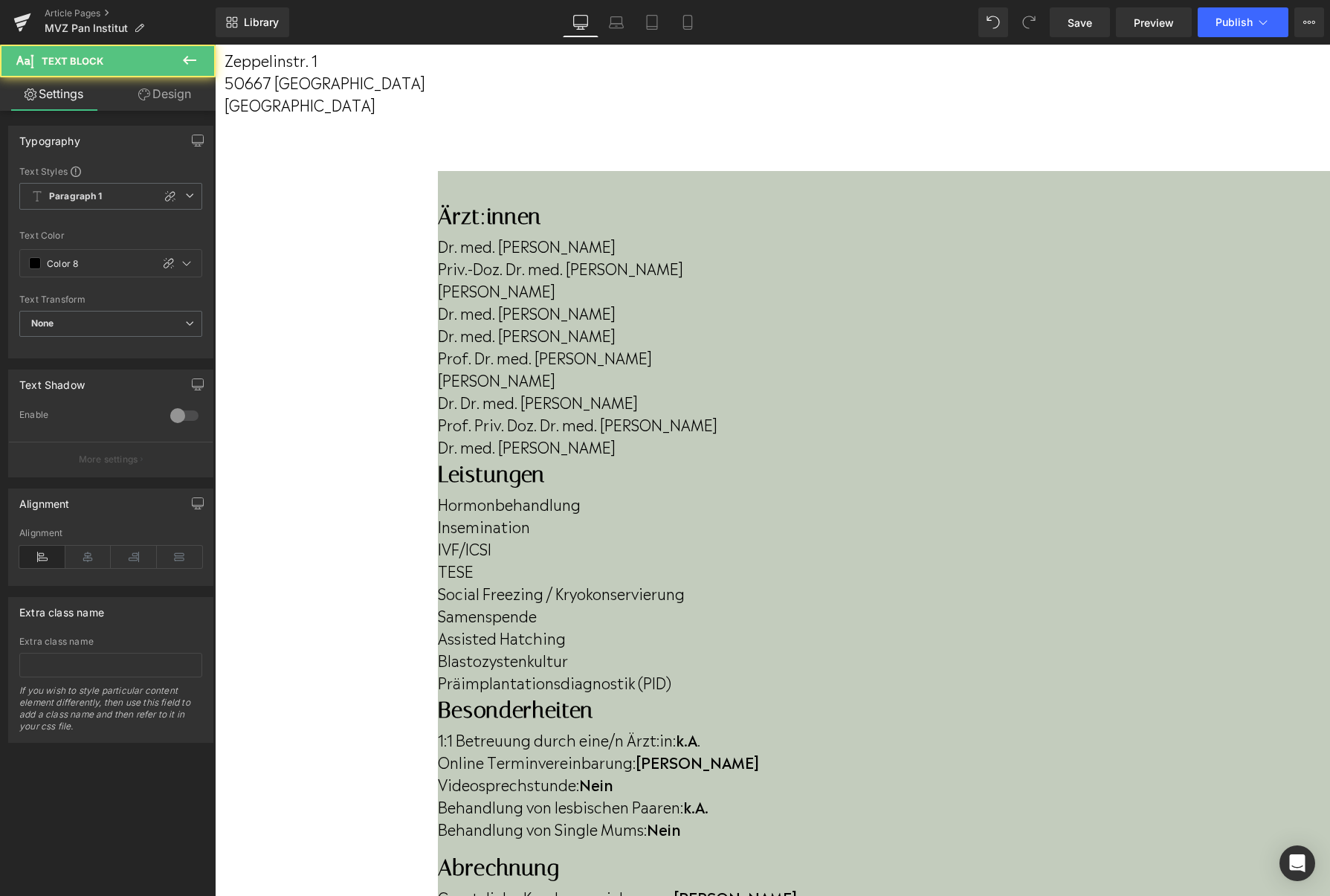
click at [543, 456] on p "Dr. med. [PERSON_NAME]" at bounding box center [884, 446] width 893 height 22
click at [536, 457] on p "Dr. med. [PERSON_NAME]" at bounding box center [884, 446] width 893 height 22
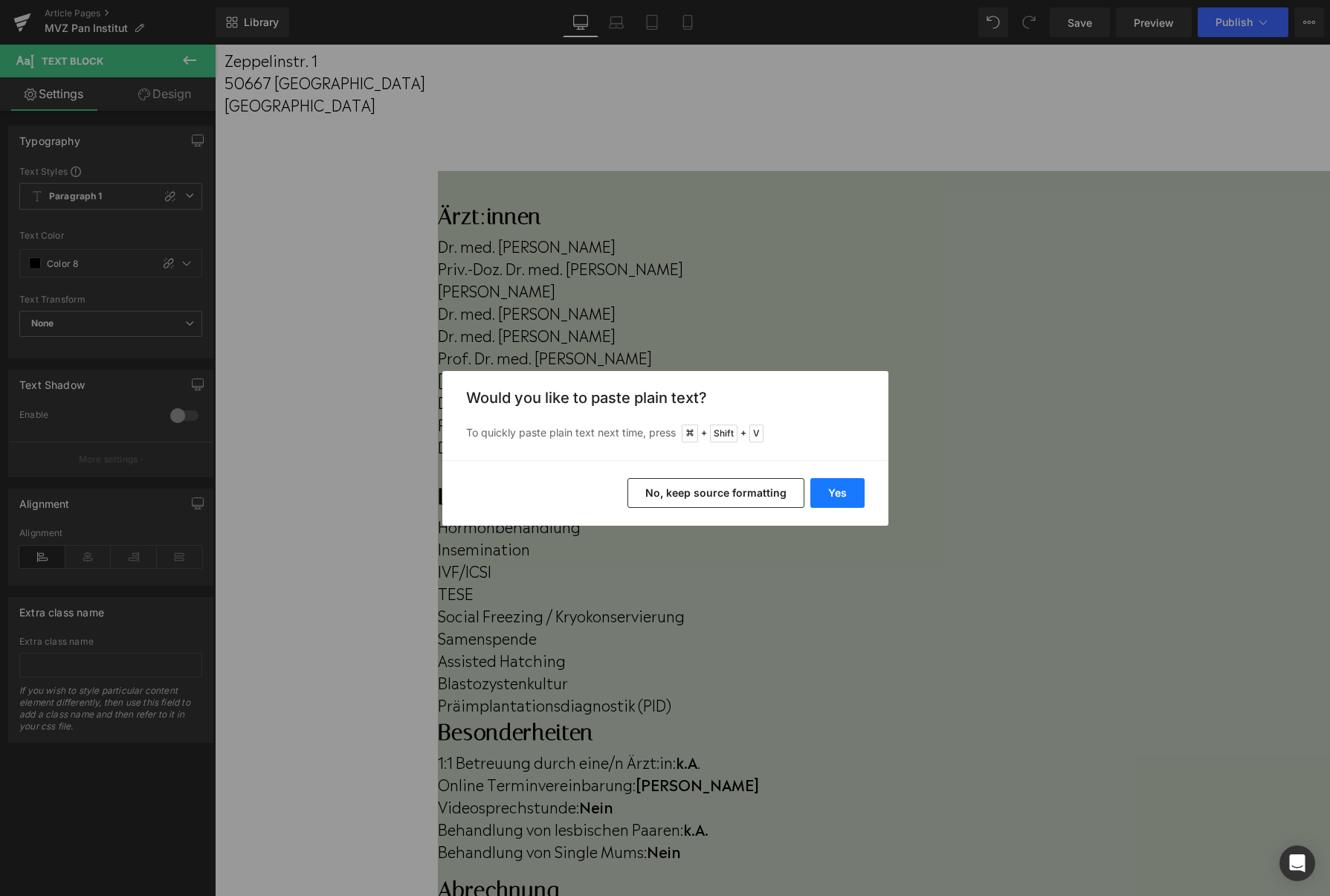
click at [821, 492] on button "Yes" at bounding box center [837, 492] width 54 height 30
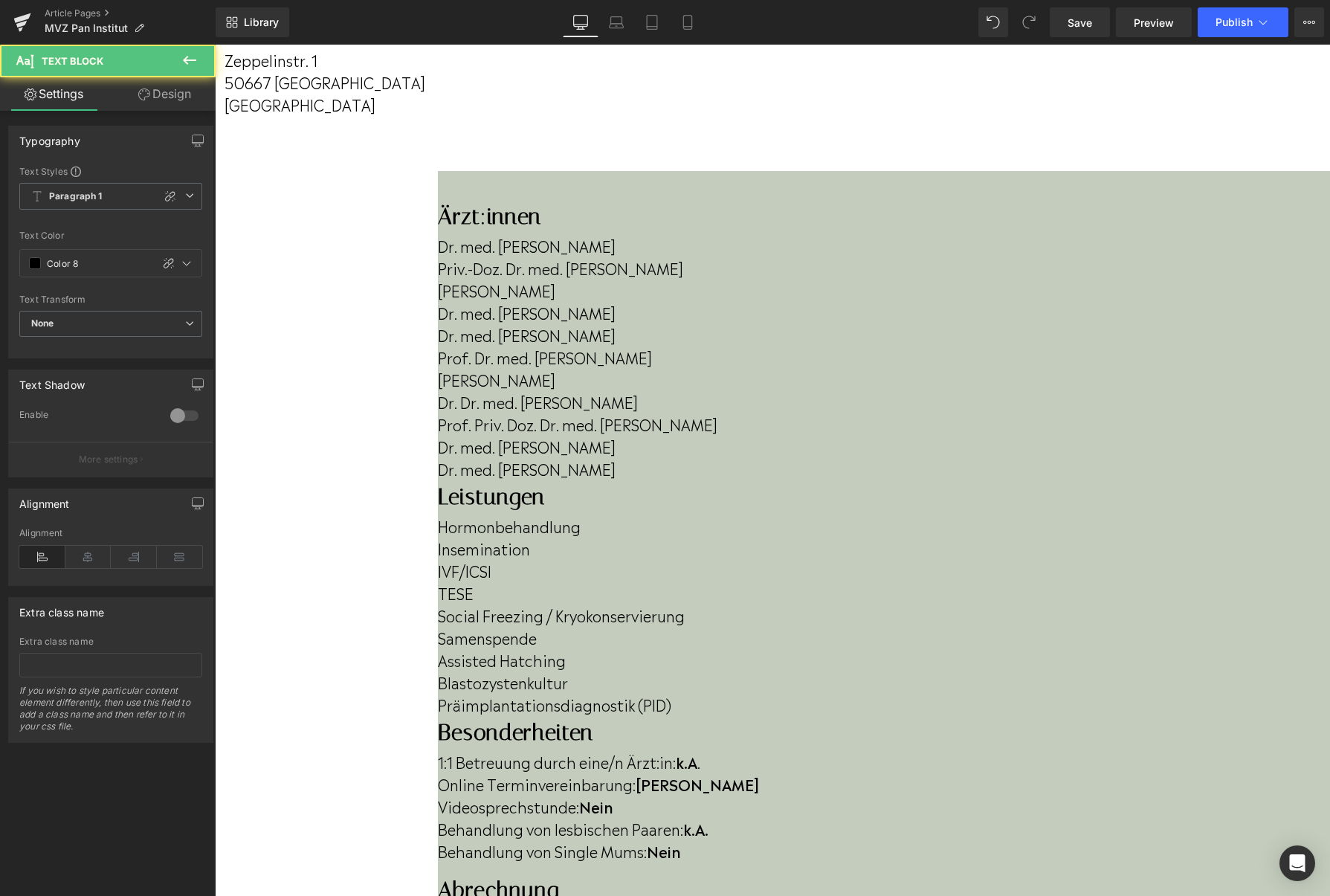
click at [559, 479] on p "Dr. med. [PERSON_NAME]" at bounding box center [884, 468] width 893 height 22
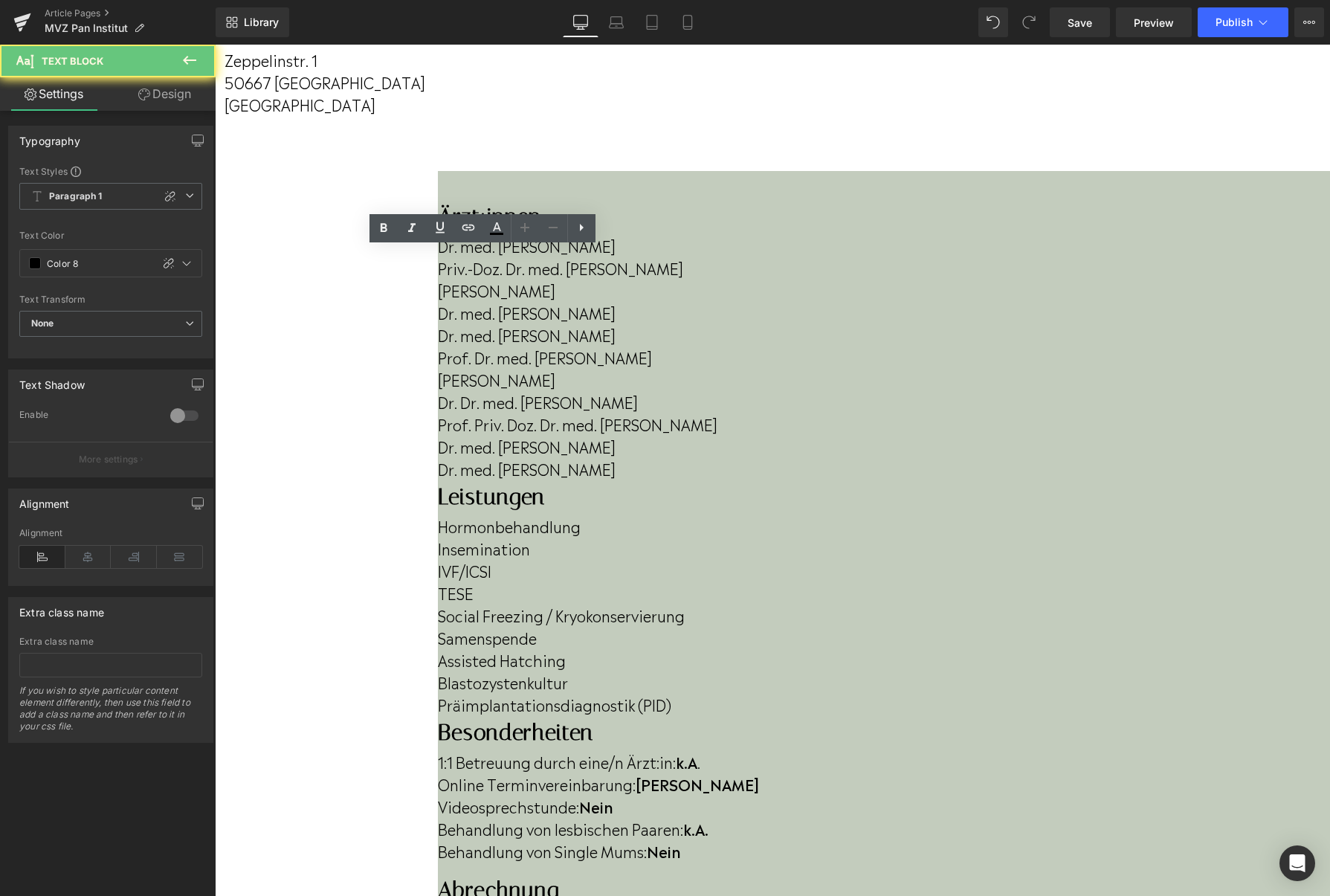
click at [559, 479] on p "Dr. med. [PERSON_NAME]" at bounding box center [884, 468] width 893 height 22
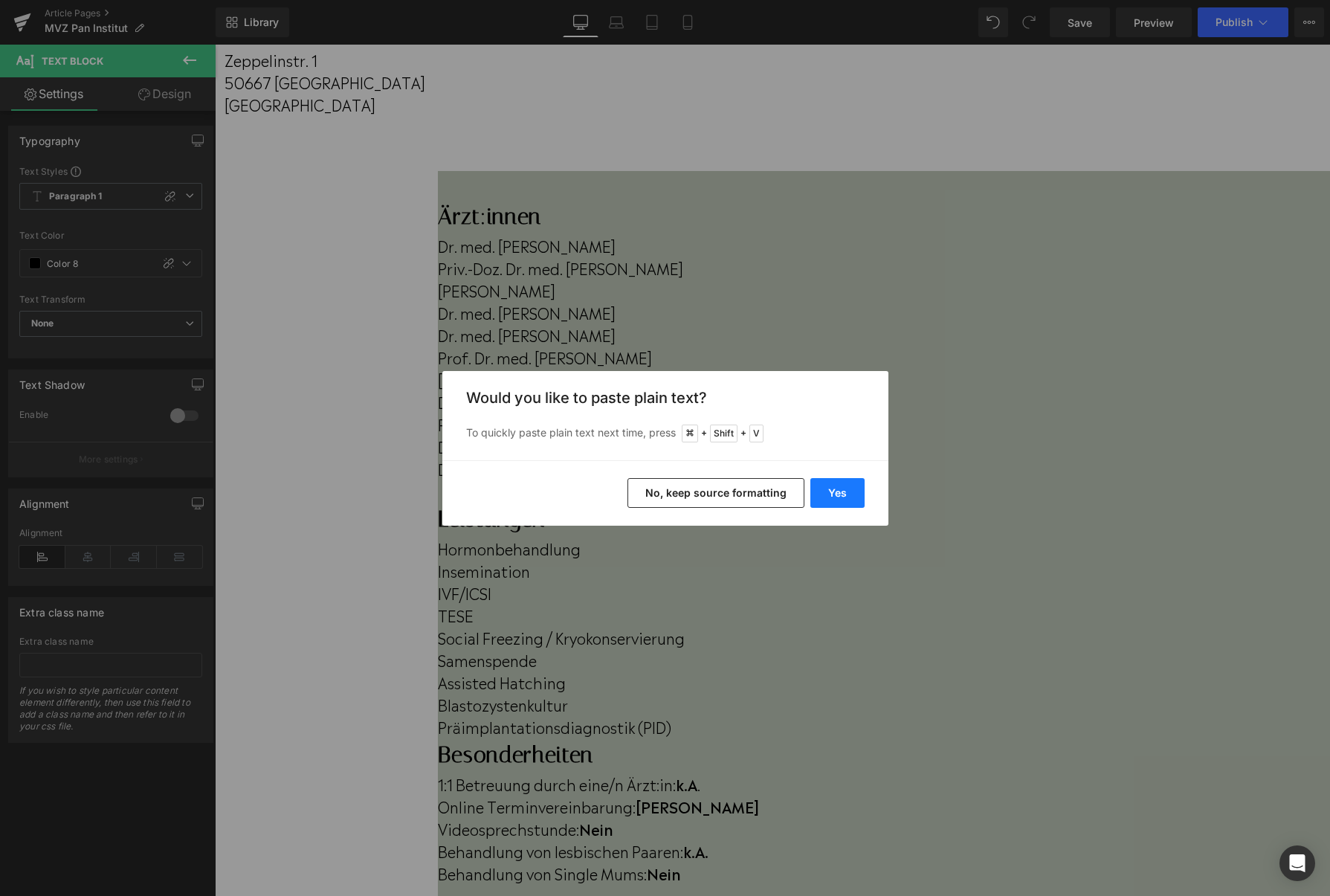
drag, startPoint x: 837, startPoint y: 483, endPoint x: 162, endPoint y: 238, distance: 718.1
click at [837, 483] on button "Yes" at bounding box center [837, 492] width 54 height 30
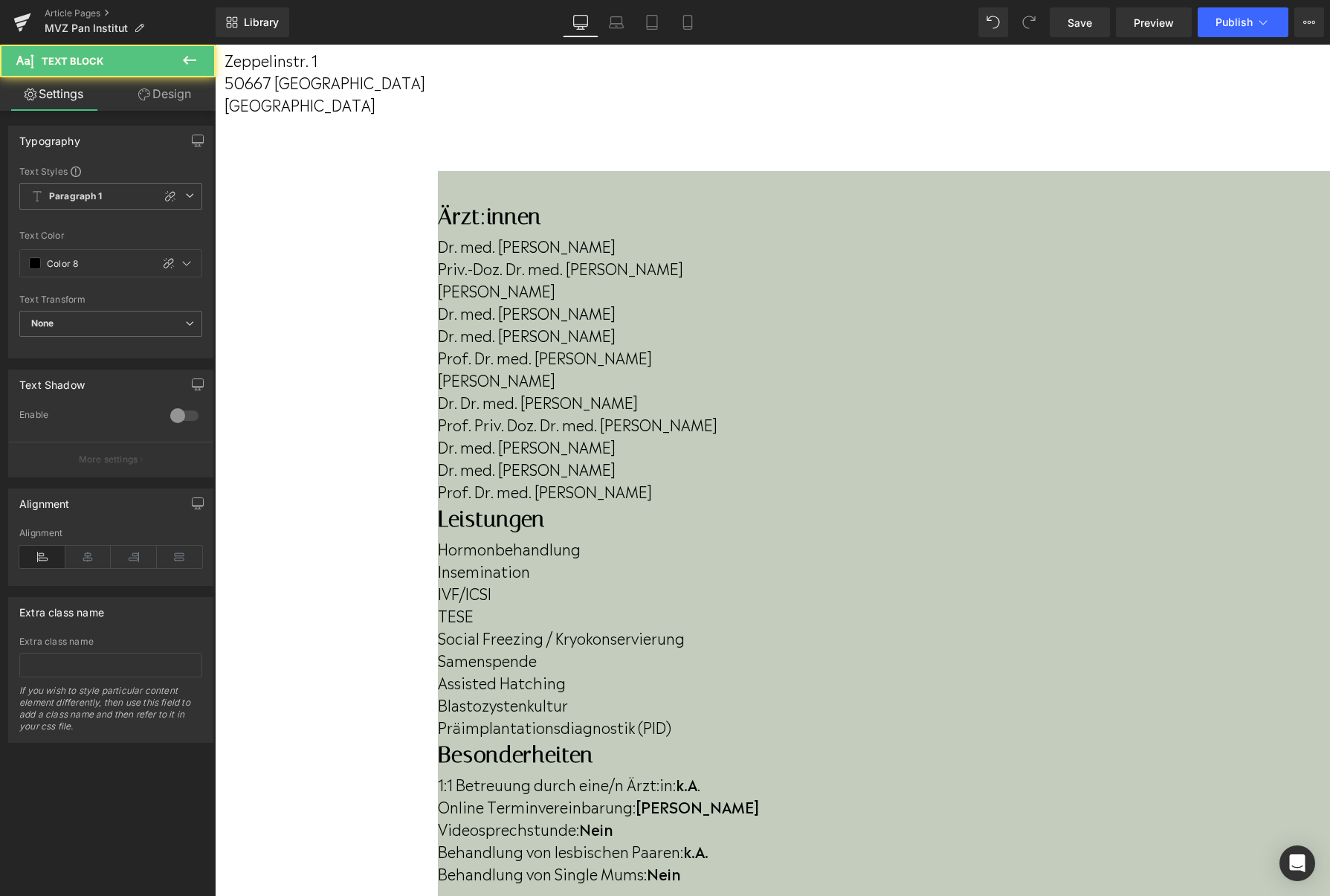
click at [600, 502] on p "Prof. Dr. med. [PERSON_NAME]" at bounding box center [884, 490] width 893 height 22
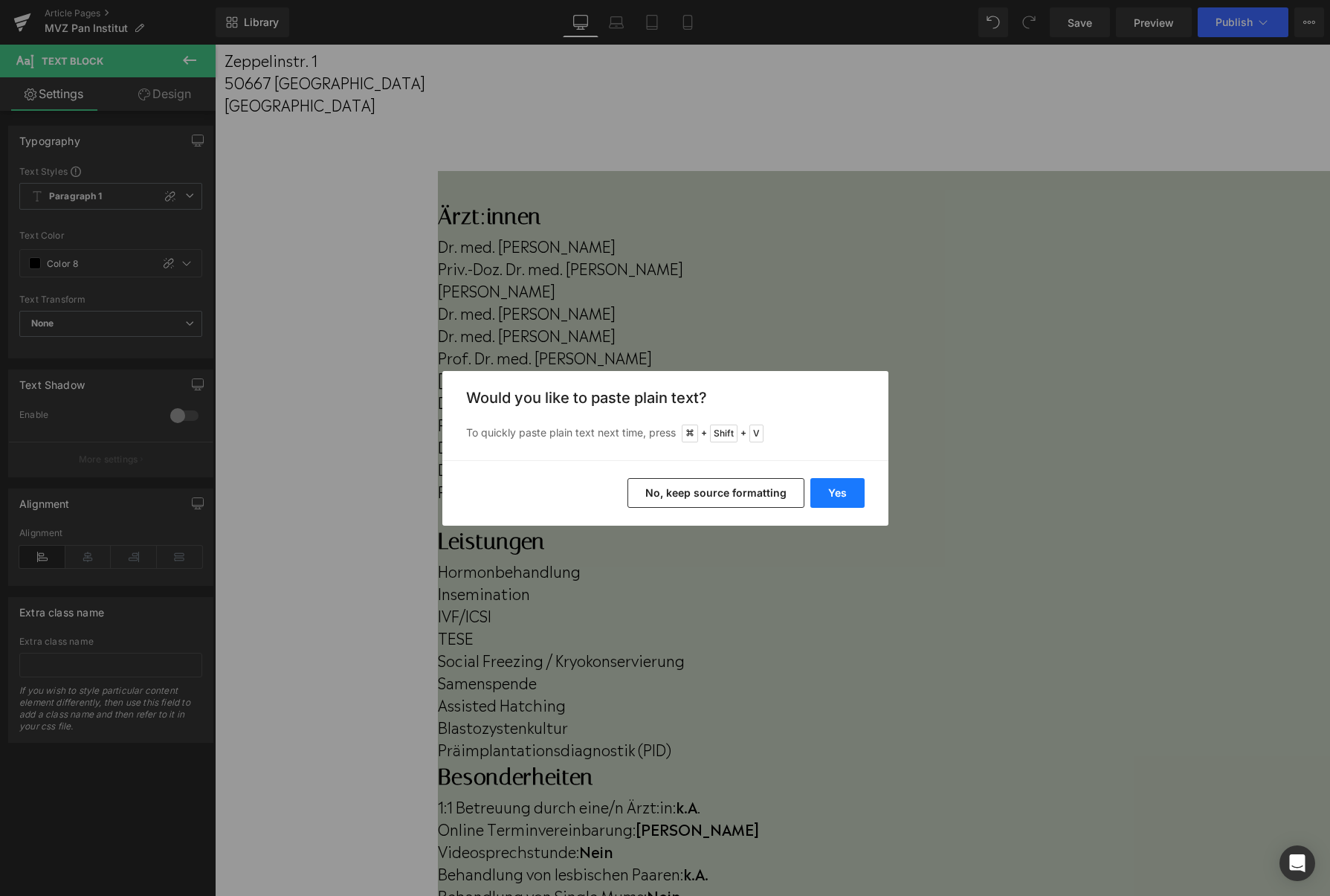
click at [831, 478] on button "Yes" at bounding box center [837, 492] width 54 height 30
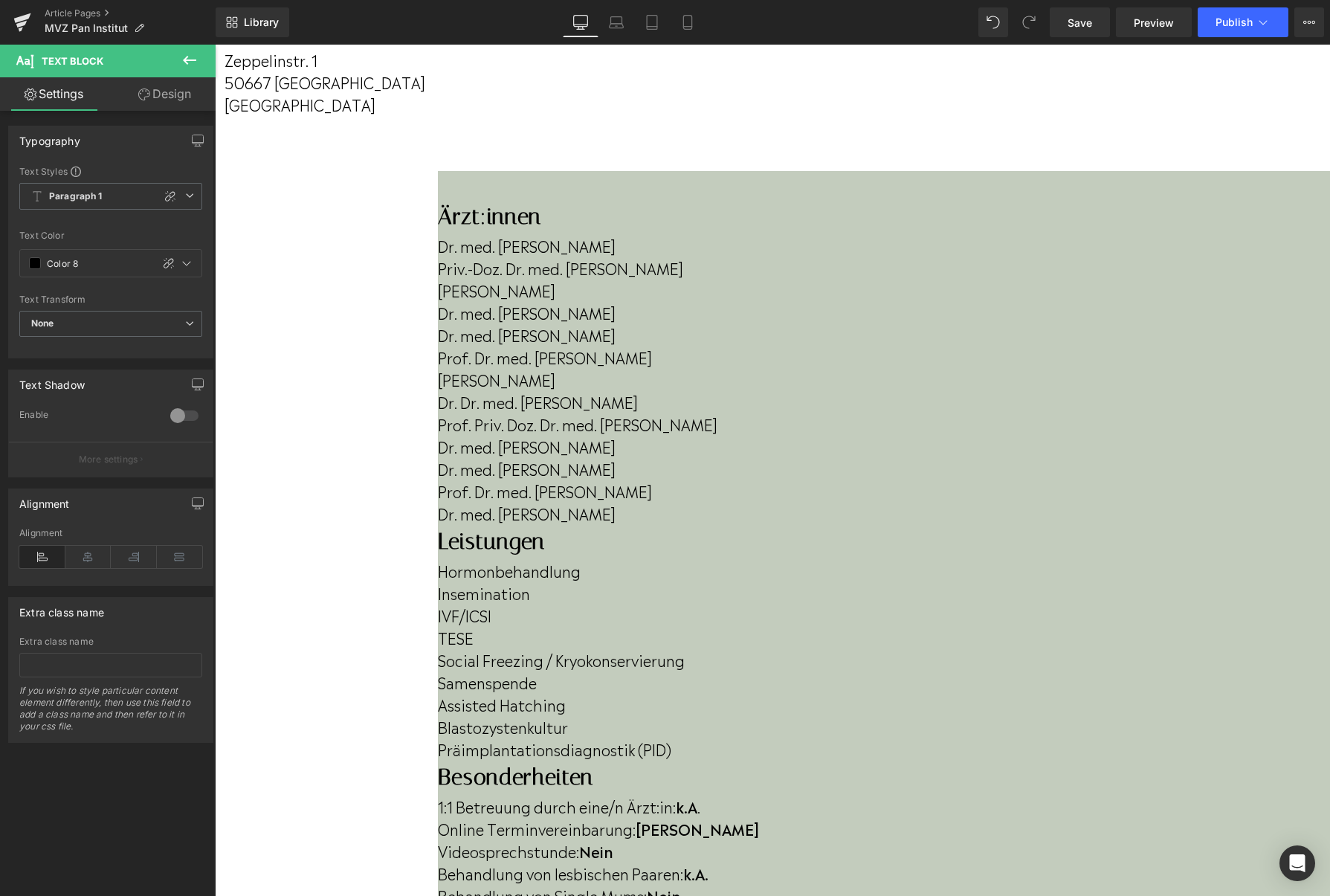
click at [558, 524] on p "Dr. med. [PERSON_NAME]" at bounding box center [884, 512] width 893 height 22
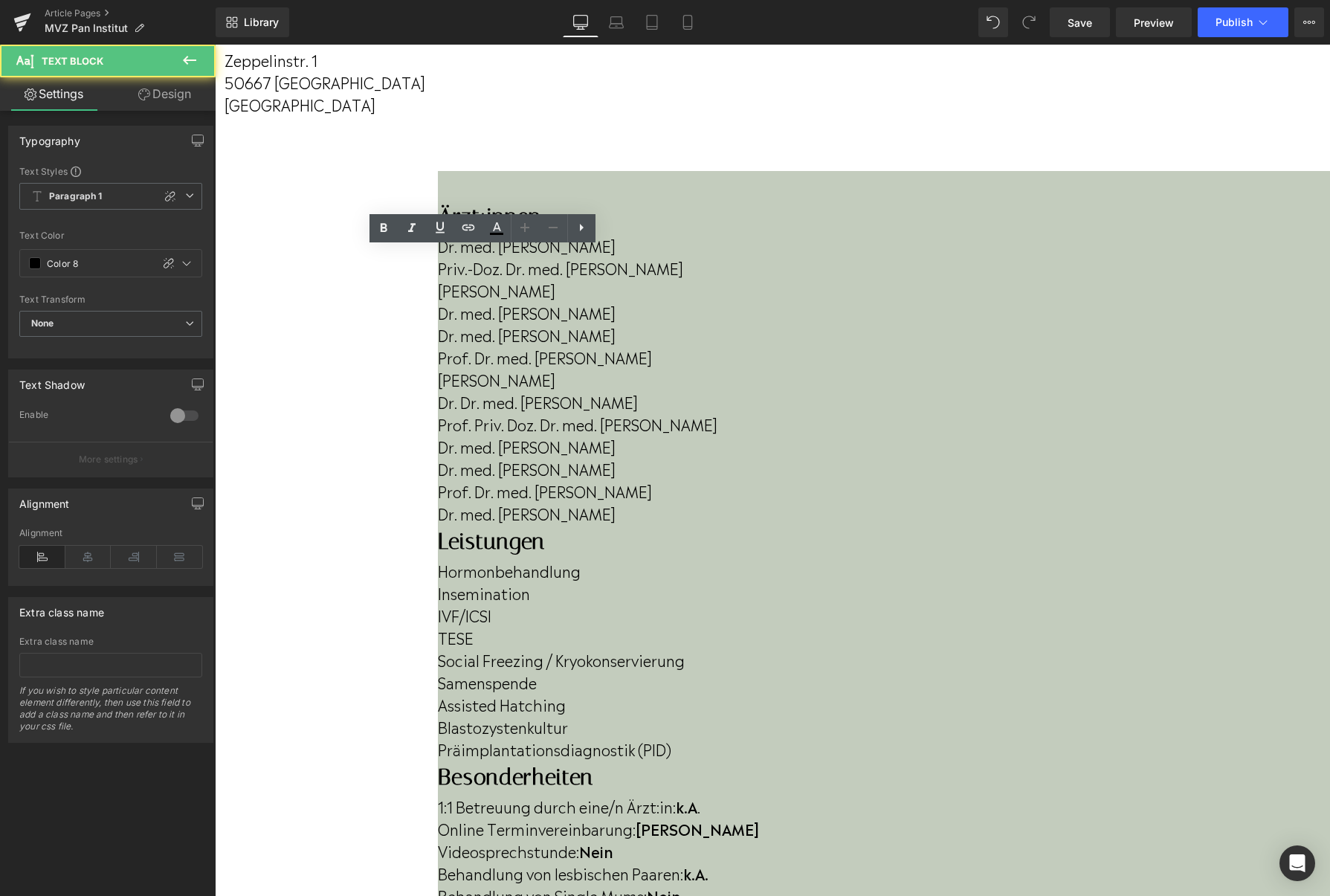
click at [557, 524] on p "Dr. med. [PERSON_NAME]" at bounding box center [884, 512] width 893 height 22
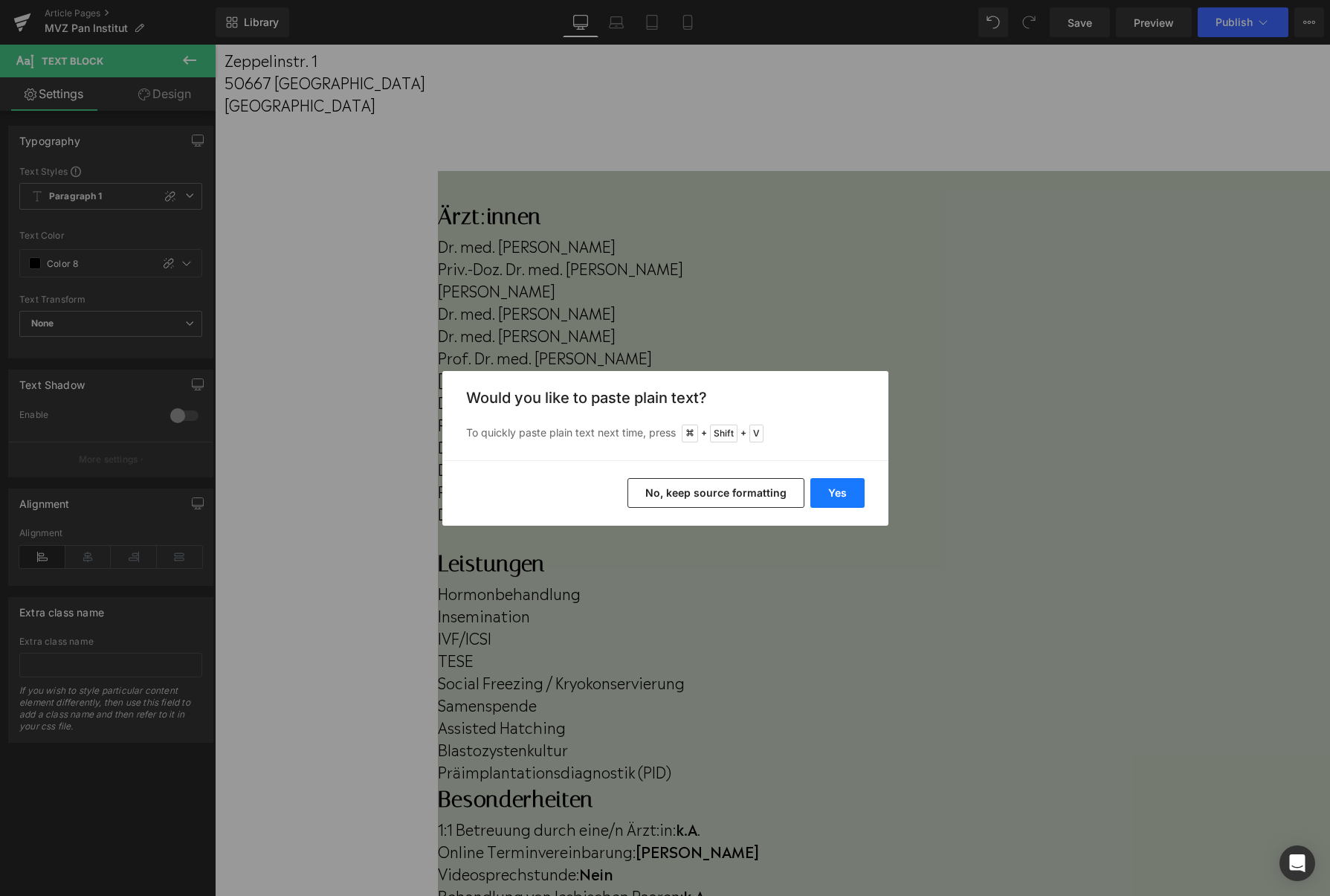
drag, startPoint x: 833, startPoint y: 490, endPoint x: 246, endPoint y: 140, distance: 683.4
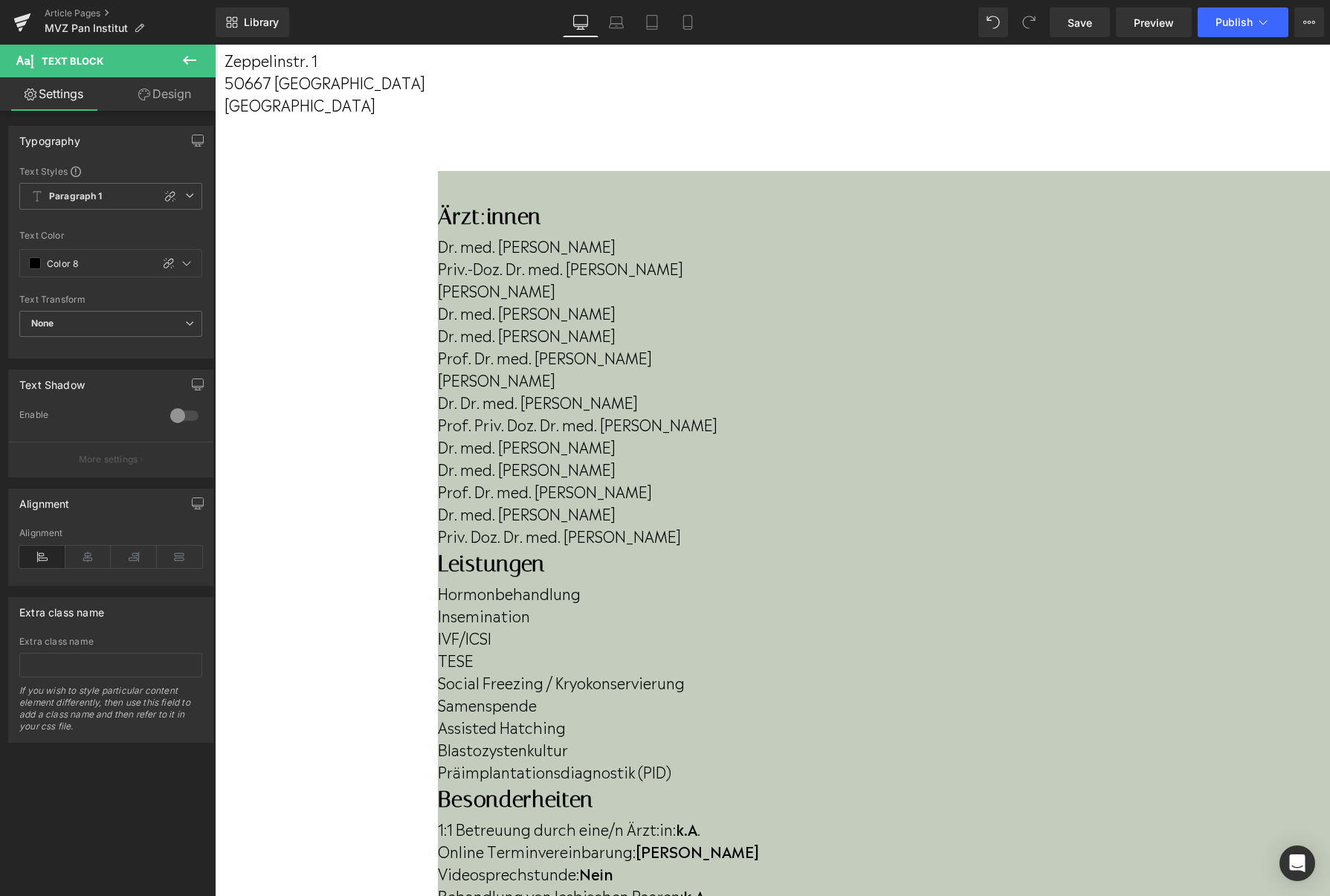
click at [1028, 884] on p "Behandlung von lesbischen Paaren: k.A." at bounding box center [884, 894] width 893 height 22
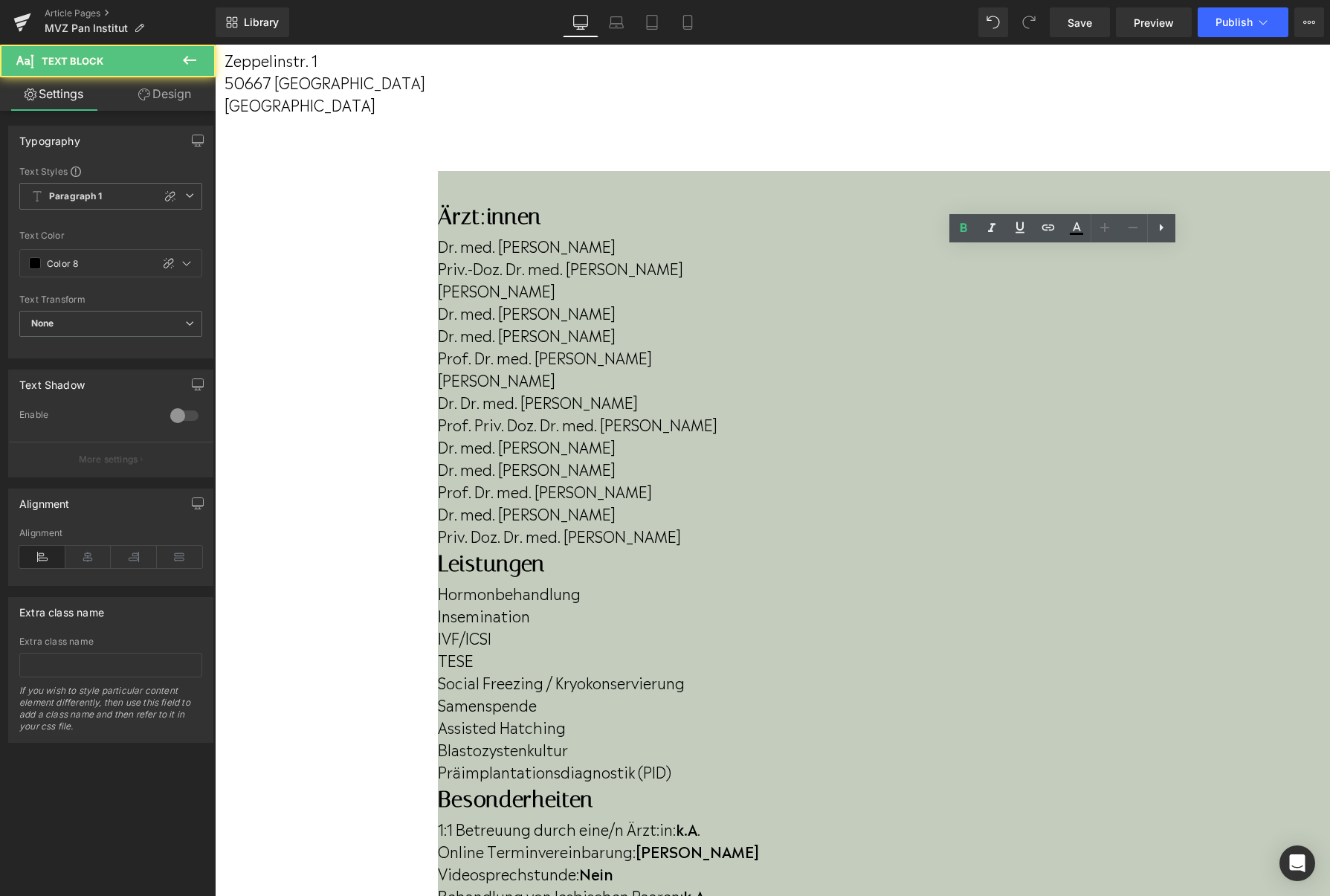
click at [980, 884] on p "Behandlung von lesbischen Paaren: k.A." at bounding box center [884, 894] width 893 height 22
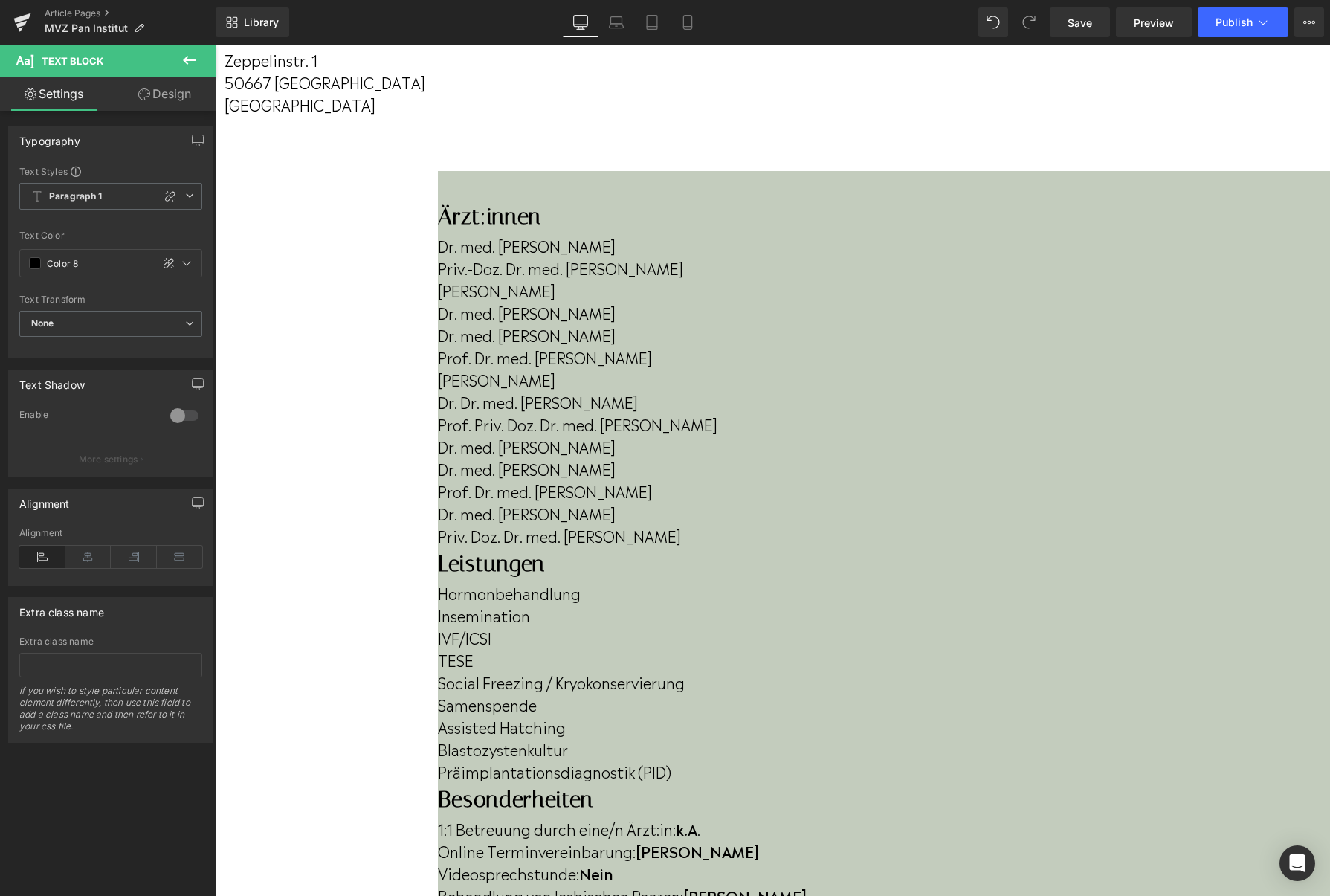
scroll to position [313, 0]
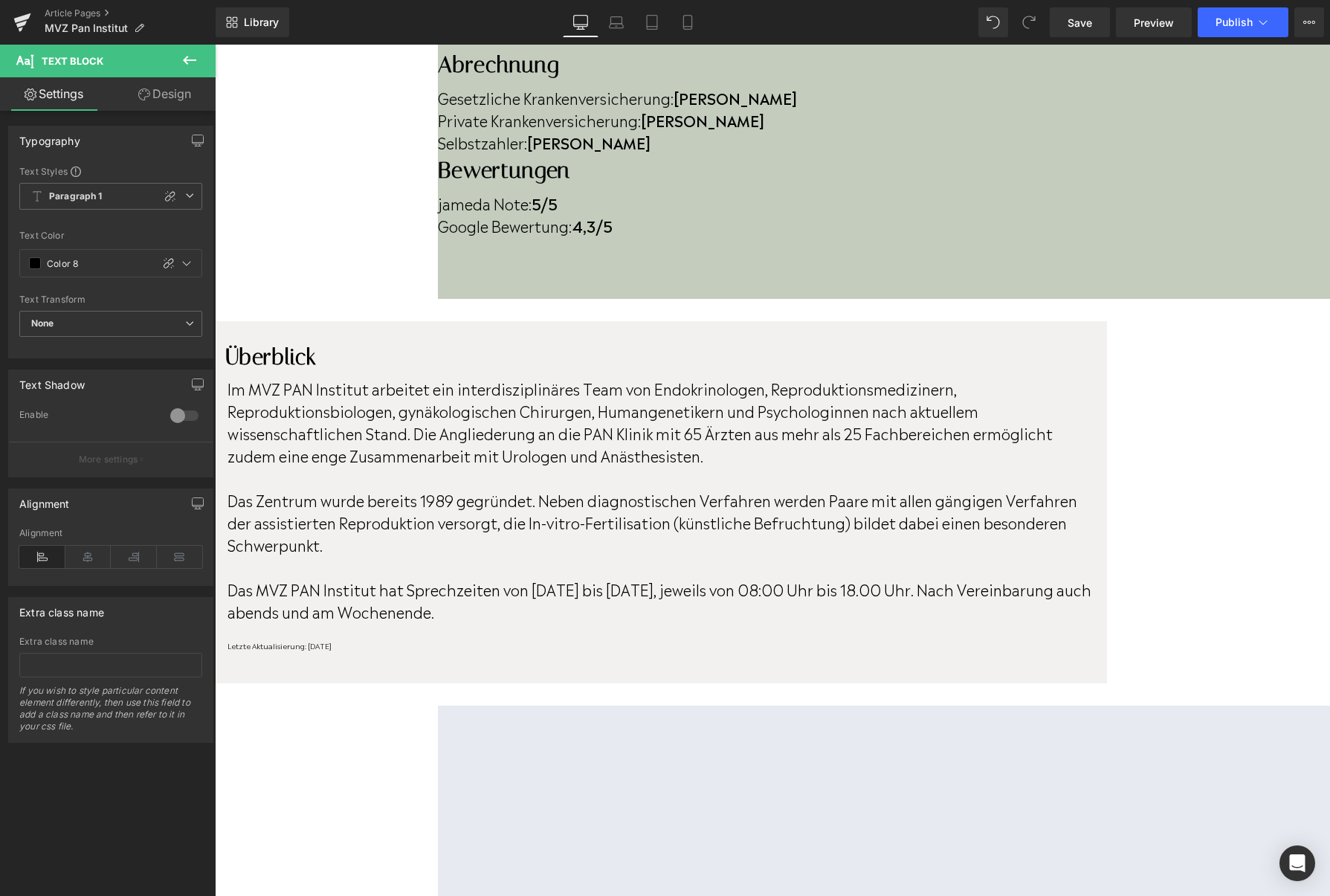
scroll to position [1203, 0]
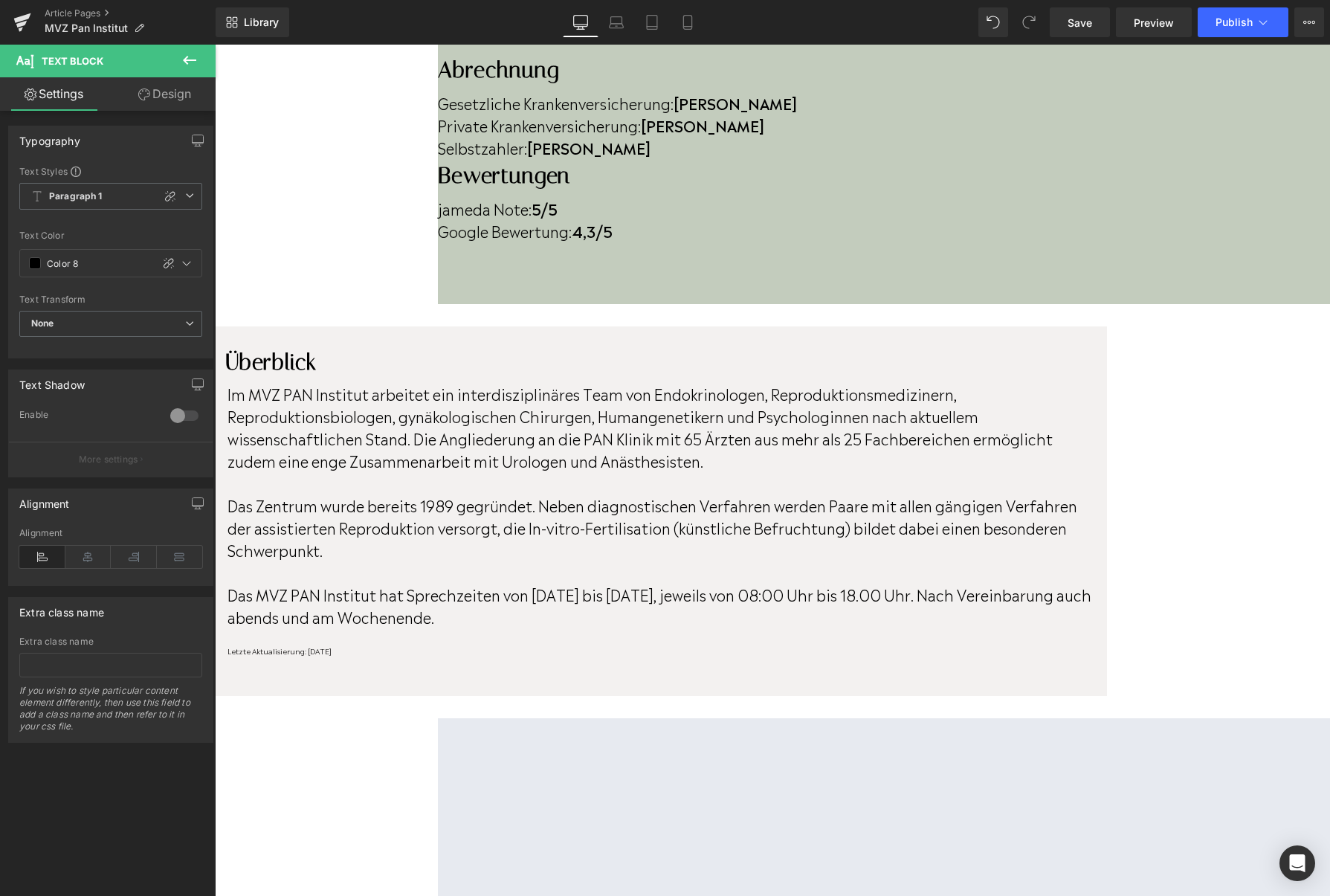
click at [493, 660] on div at bounding box center [659, 661] width 864 height 4
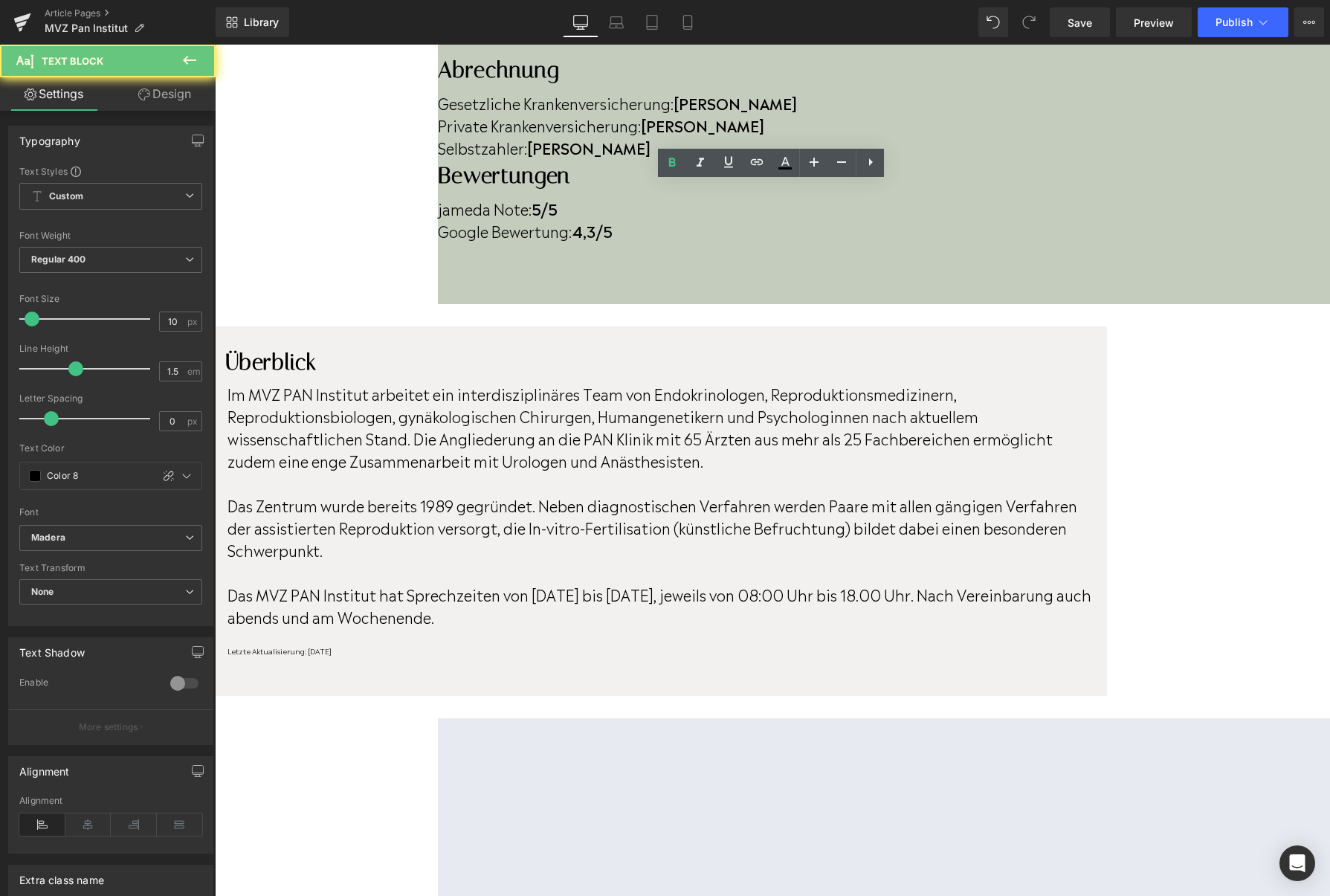
click at [491, 645] on p "Letzte Aktualisierung: [DATE]" at bounding box center [659, 651] width 864 height 12
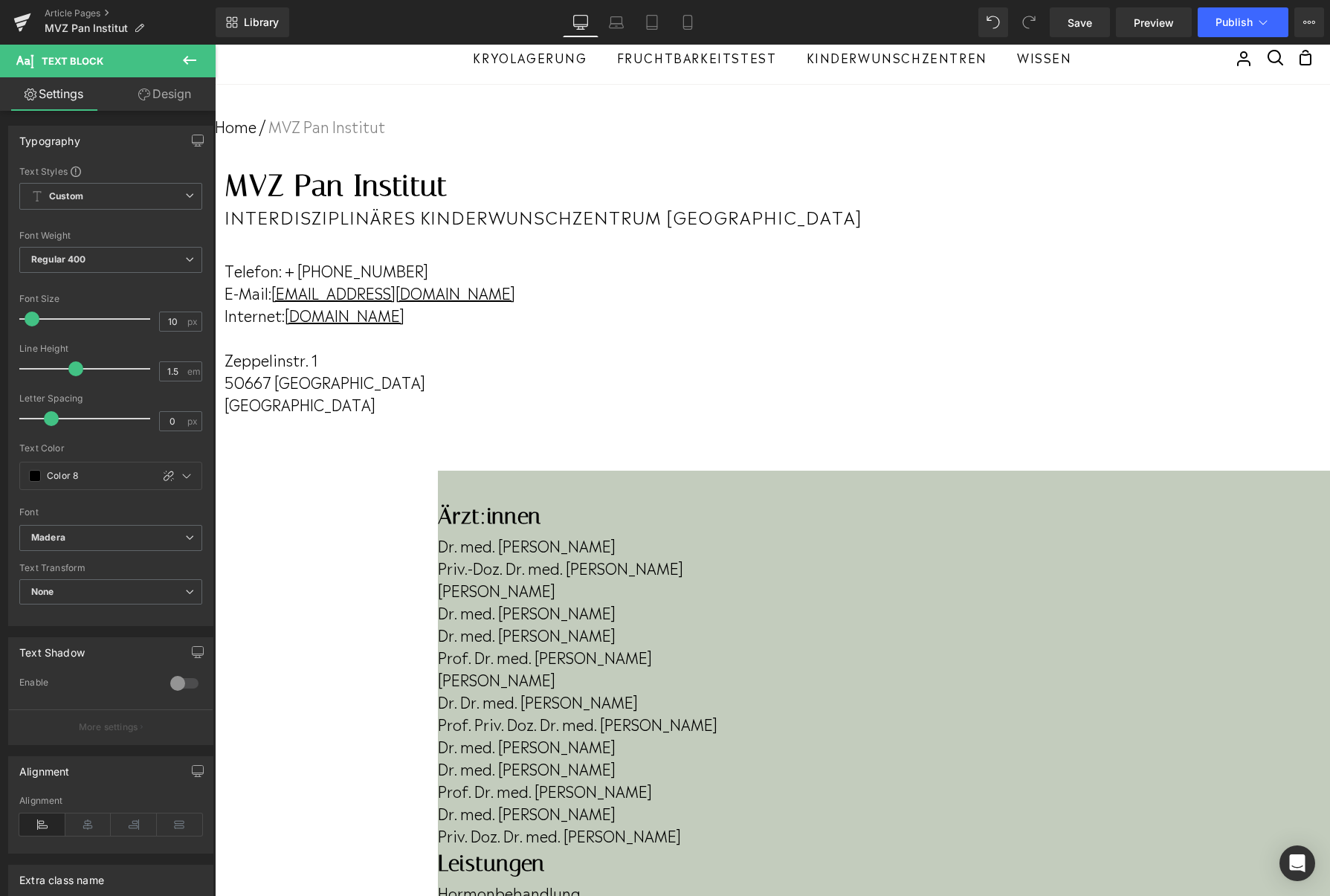
scroll to position [0, 0]
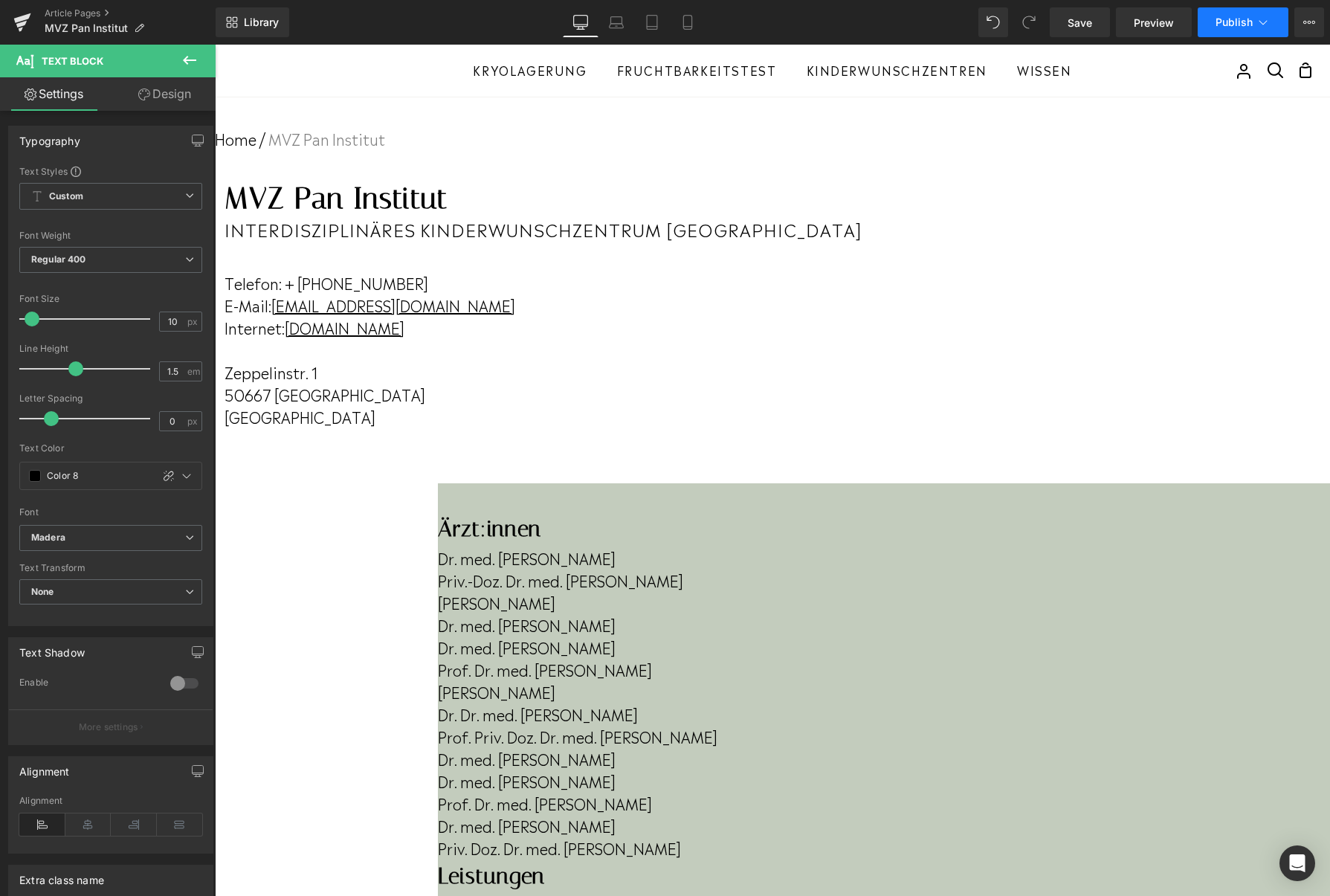
click at [1231, 34] on button "Publish" at bounding box center [1243, 22] width 91 height 30
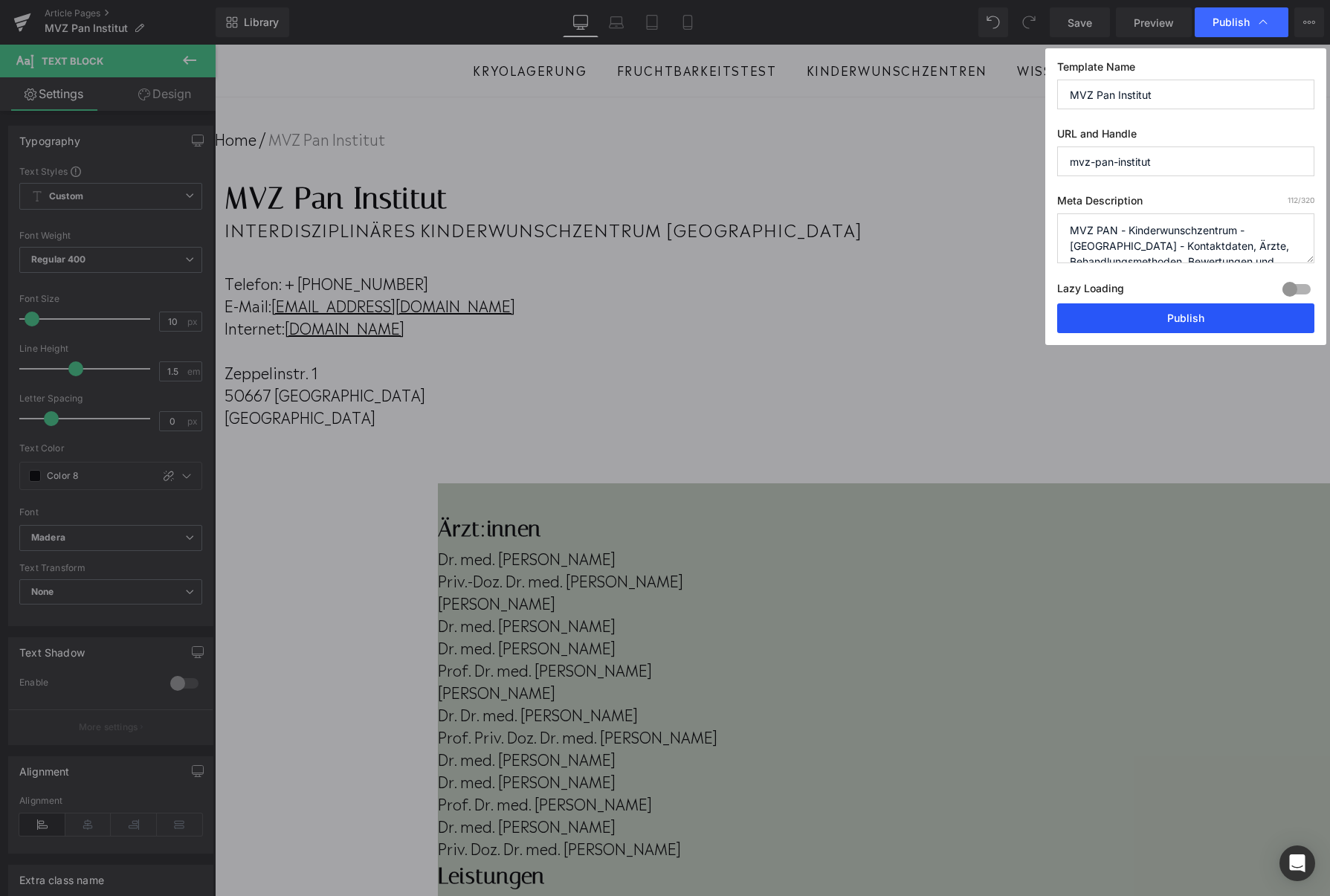
drag, startPoint x: 1190, startPoint y: 318, endPoint x: 1076, endPoint y: 302, distance: 115.1
click at [1190, 318] on button "Publish" at bounding box center [1186, 318] width 257 height 30
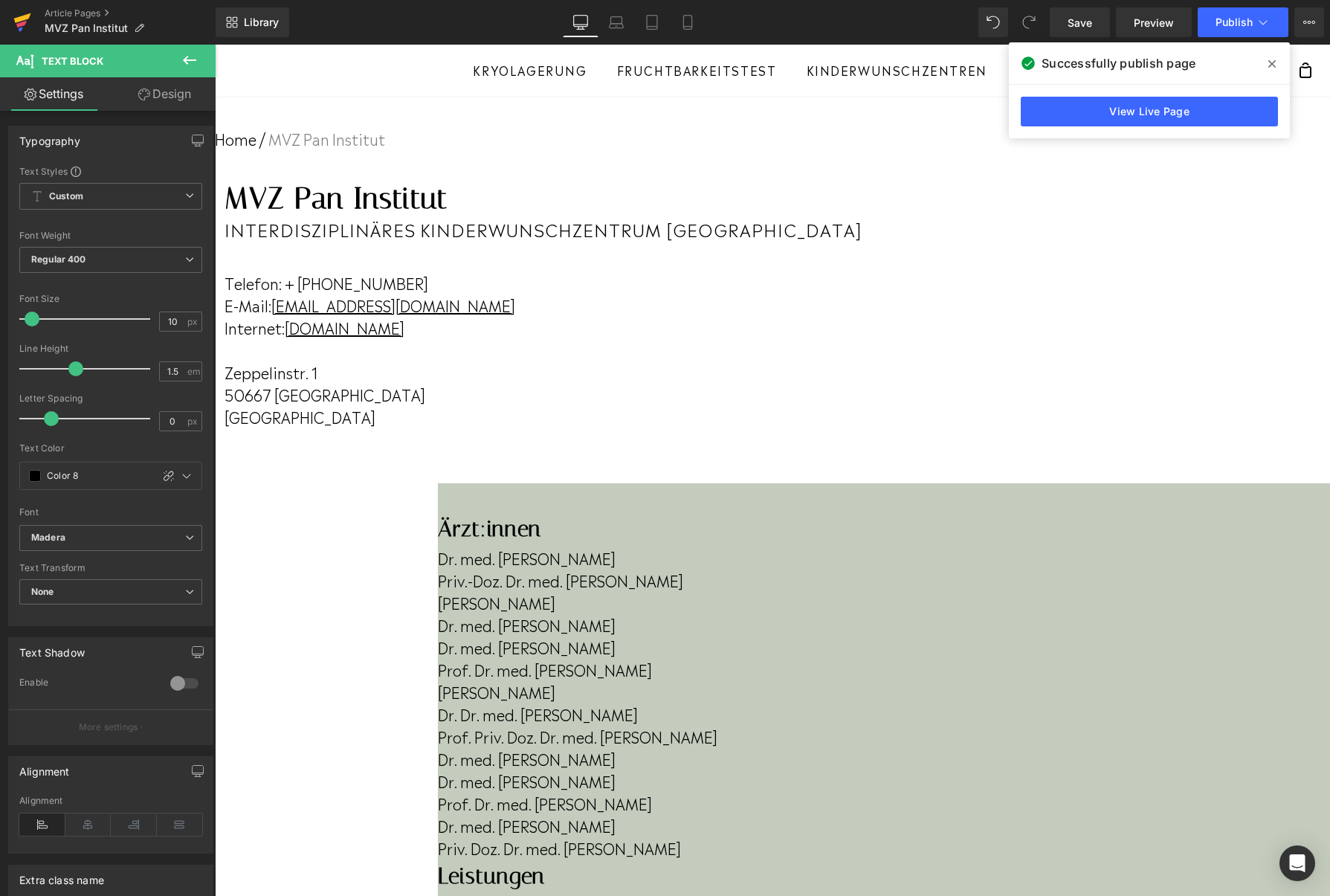
click at [25, 15] on icon at bounding box center [22, 18] width 17 height 10
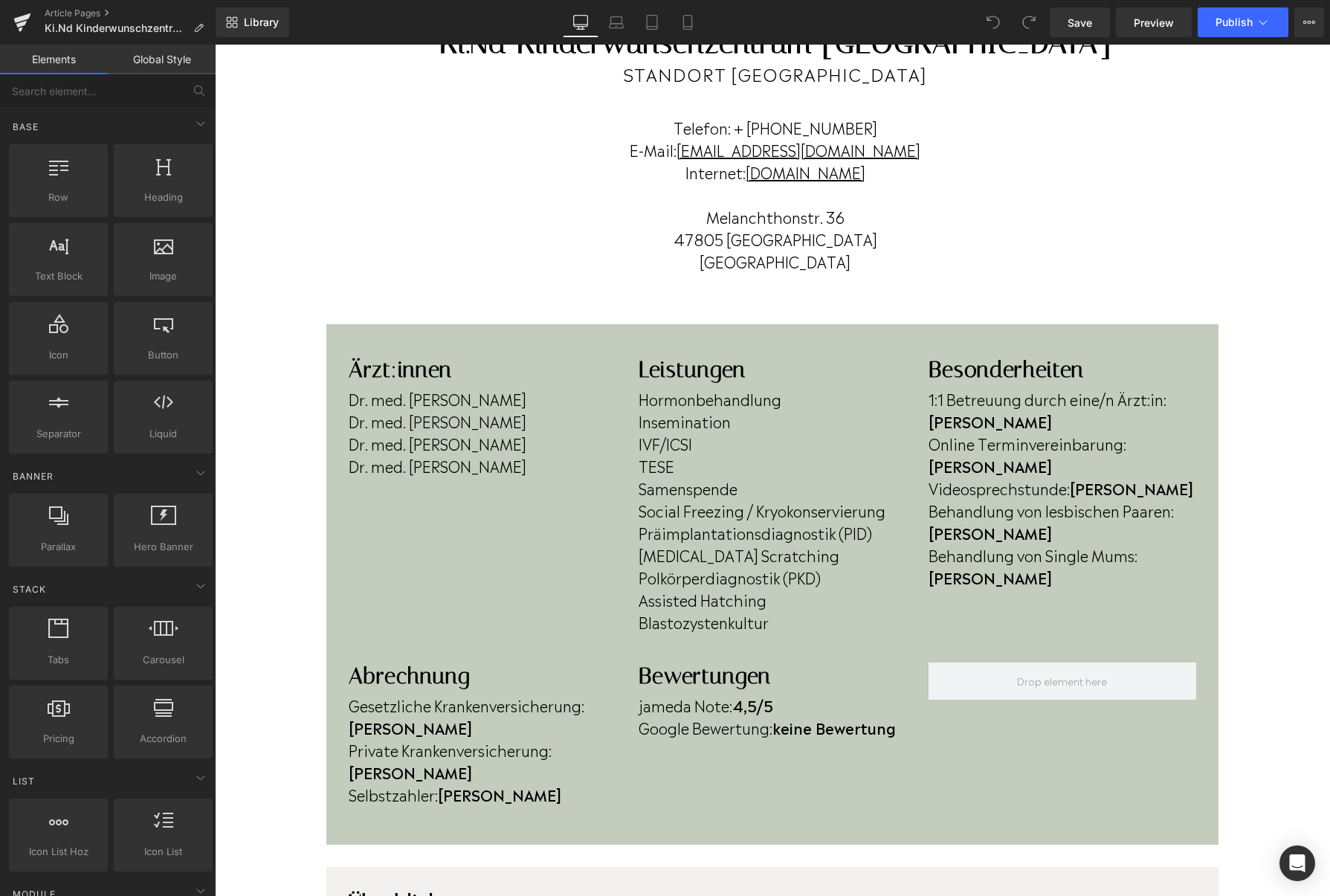
scroll to position [182, 0]
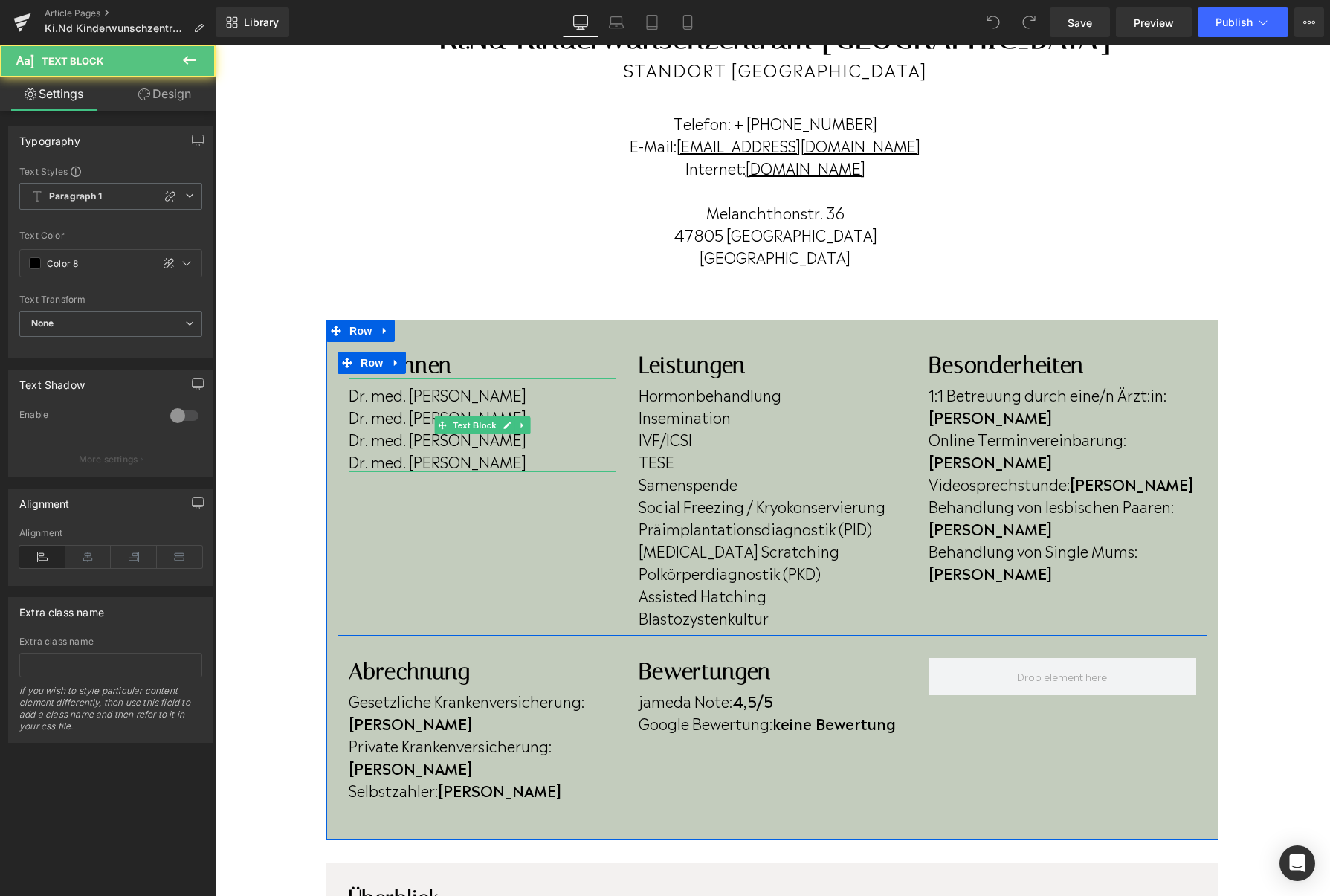
click at [507, 466] on p "Dr. med. [PERSON_NAME]" at bounding box center [482, 460] width 268 height 22
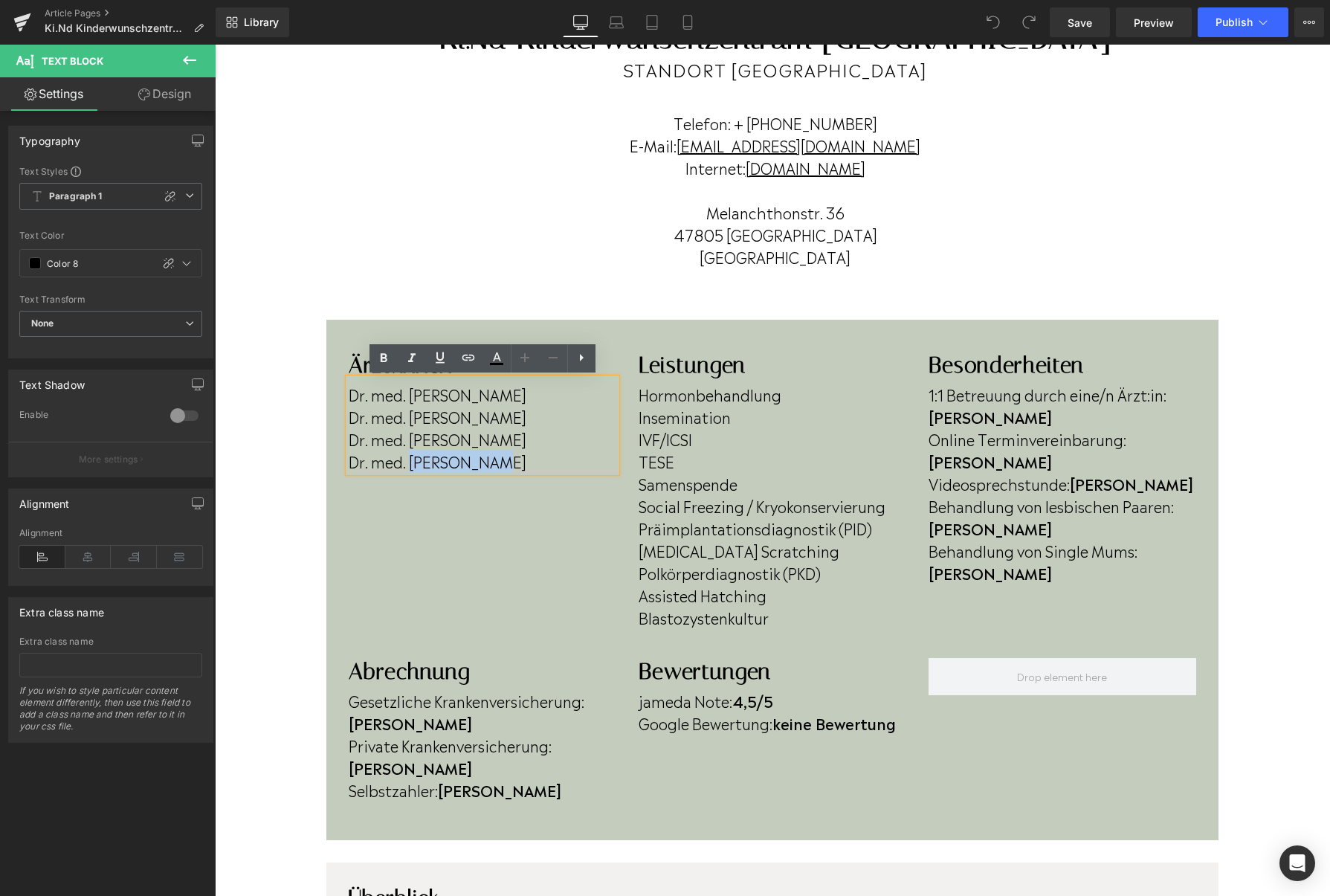
drag, startPoint x: 508, startPoint y: 463, endPoint x: 414, endPoint y: 464, distance: 94.0
click at [414, 464] on p "Dr. med. [PERSON_NAME]" at bounding box center [482, 460] width 268 height 22
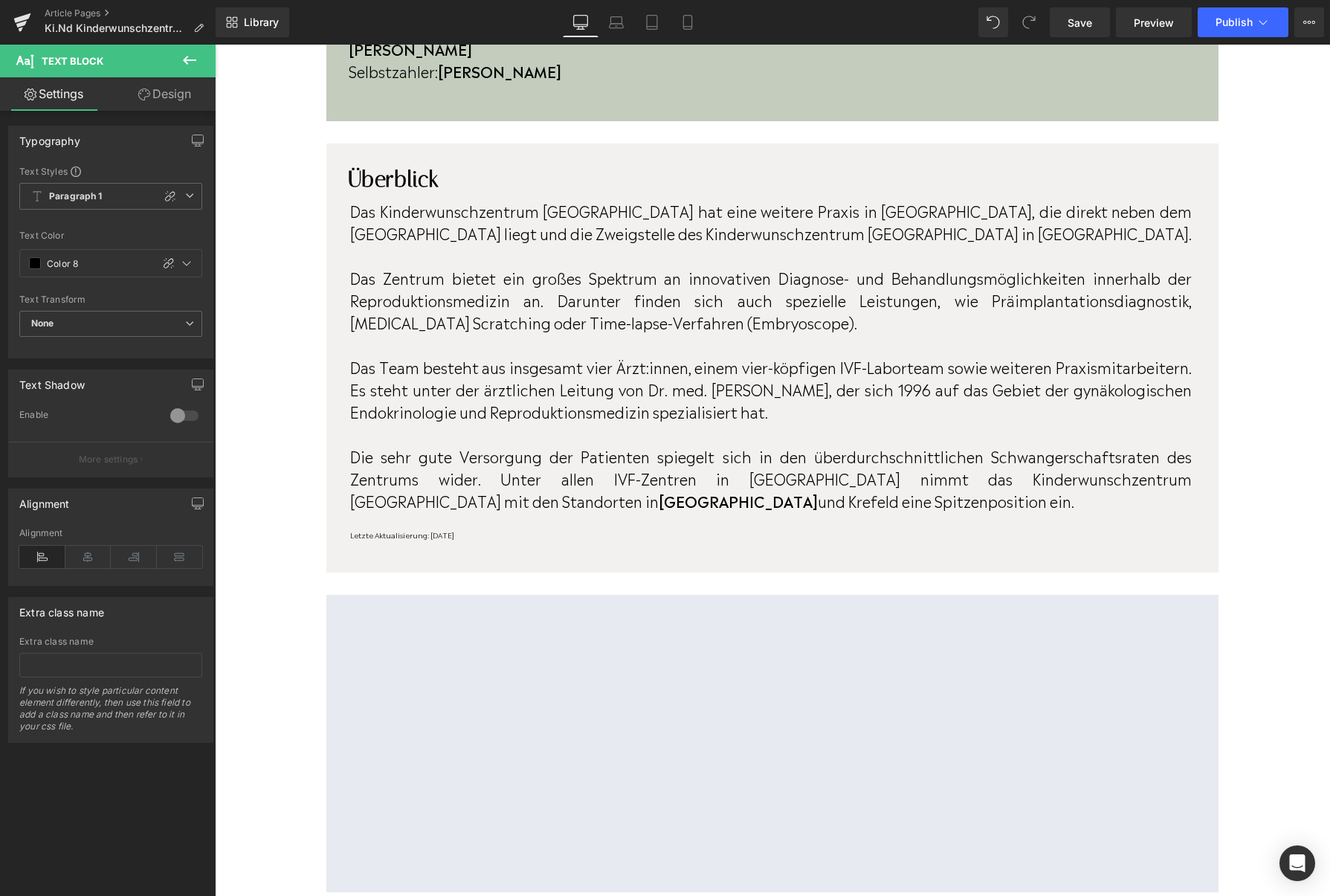
scroll to position [1112, 0]
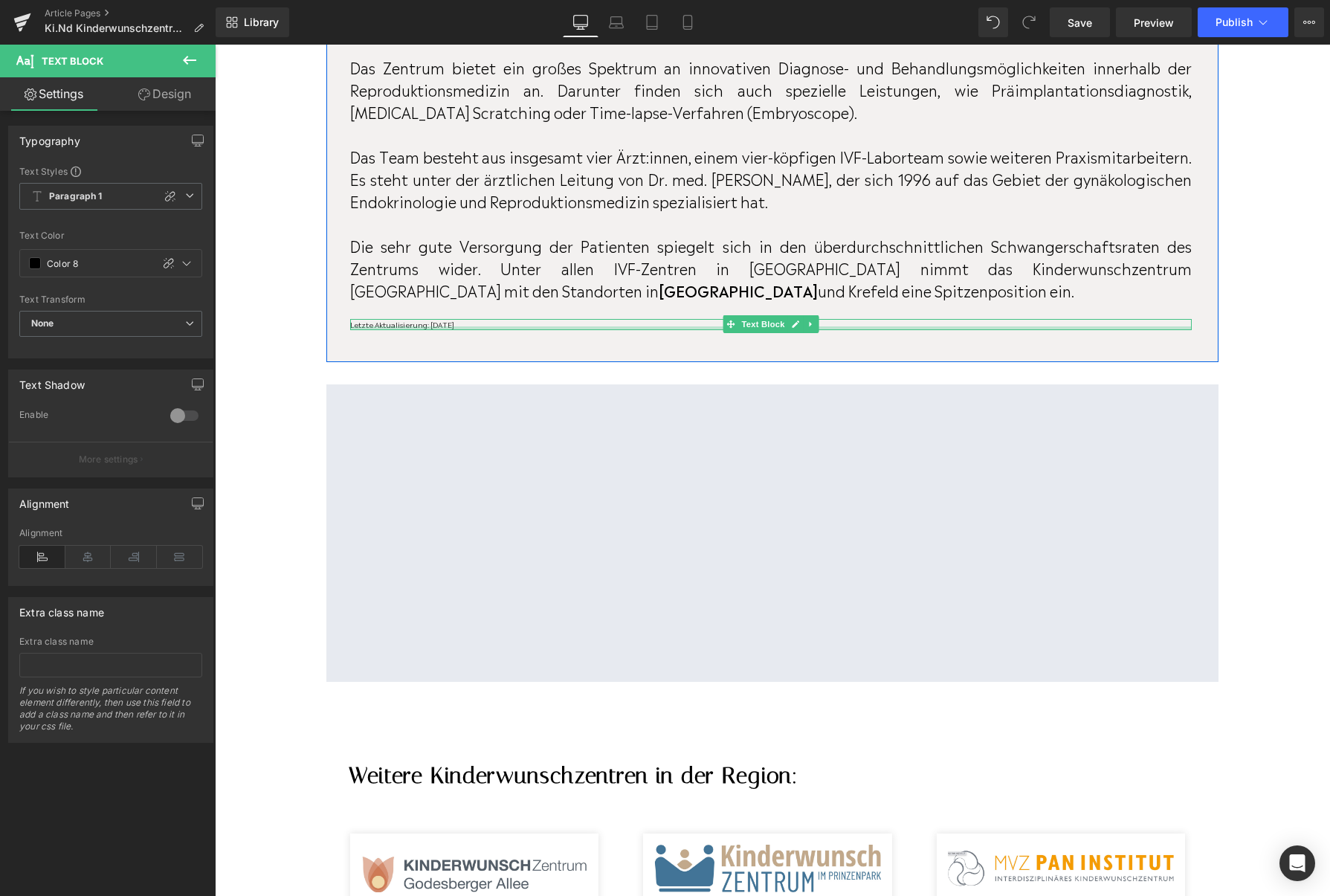
click at [500, 326] on div at bounding box center [771, 328] width 842 height 4
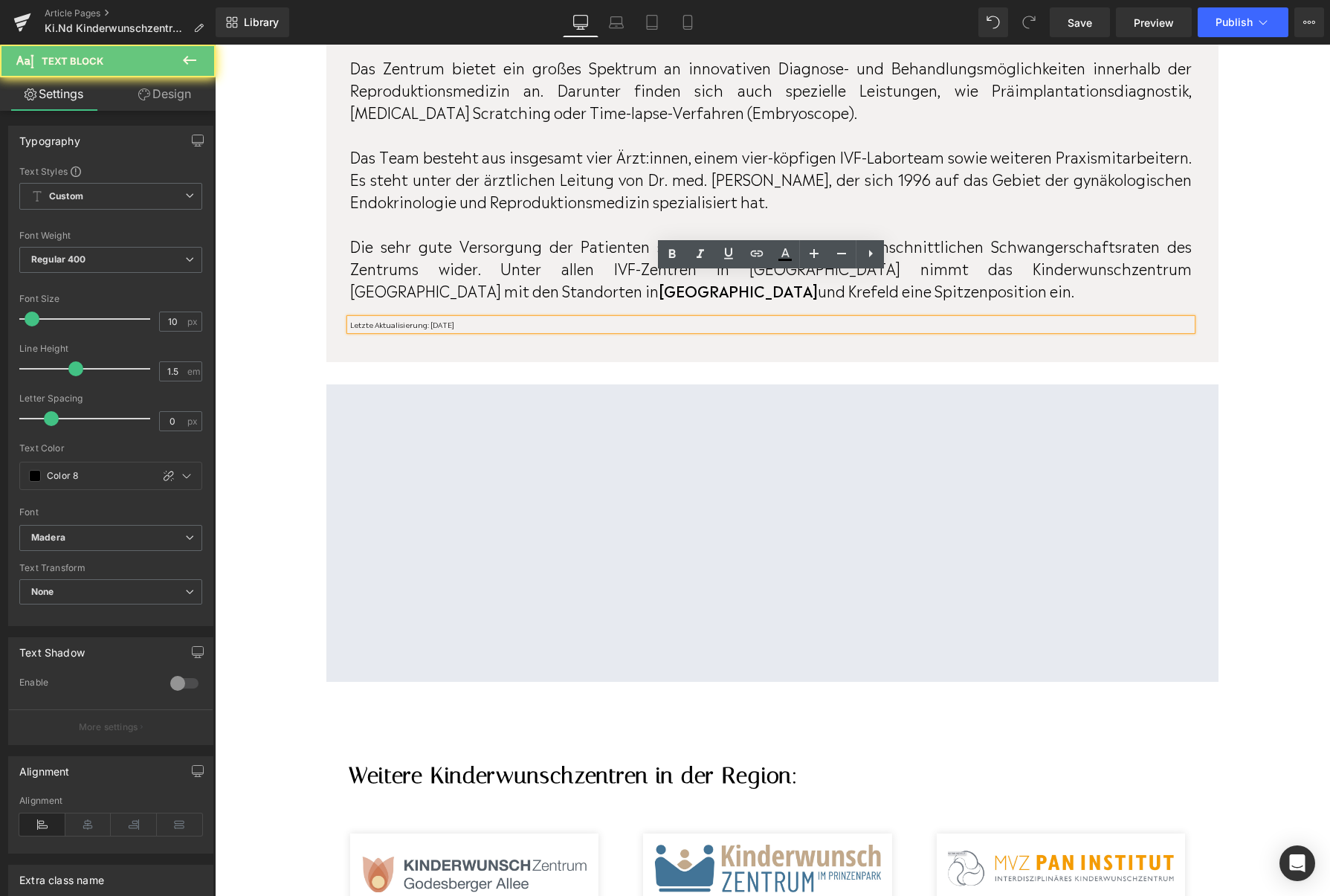
click at [500, 319] on p "Letzte Aktualisierung: [DATE]" at bounding box center [771, 324] width 842 height 12
drag, startPoint x: 500, startPoint y: 278, endPoint x: 433, endPoint y: 280, distance: 67.0
click at [433, 319] on p "Letzte Aktualisierung: April 2024" at bounding box center [771, 324] width 842 height 12
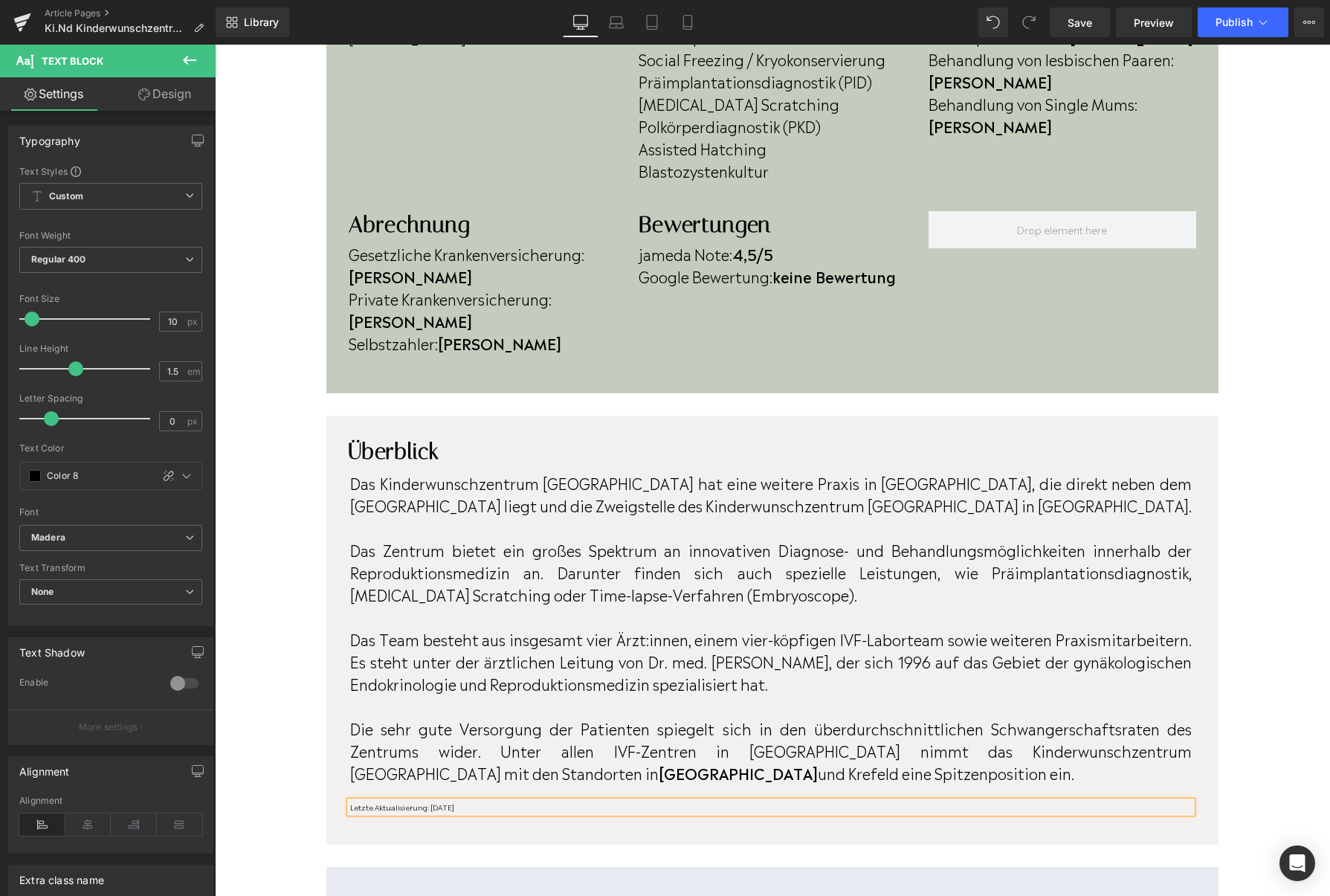
scroll to position [633, 0]
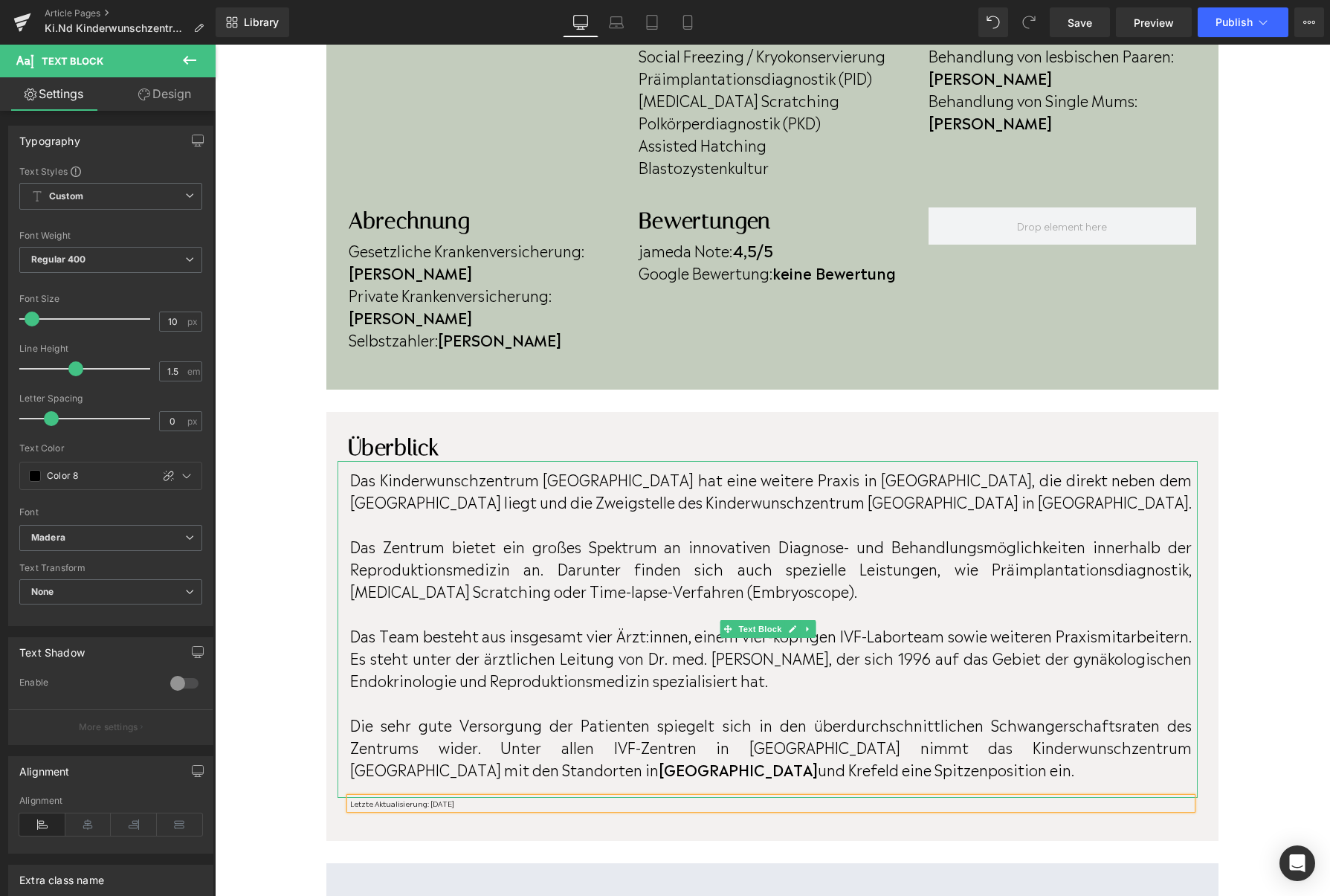
click at [613, 624] on p "Das Team besteht aus insgesamt vier Ärzt:innen, einem vier-köpfigen IVF-Laborte…" at bounding box center [771, 657] width 842 height 67
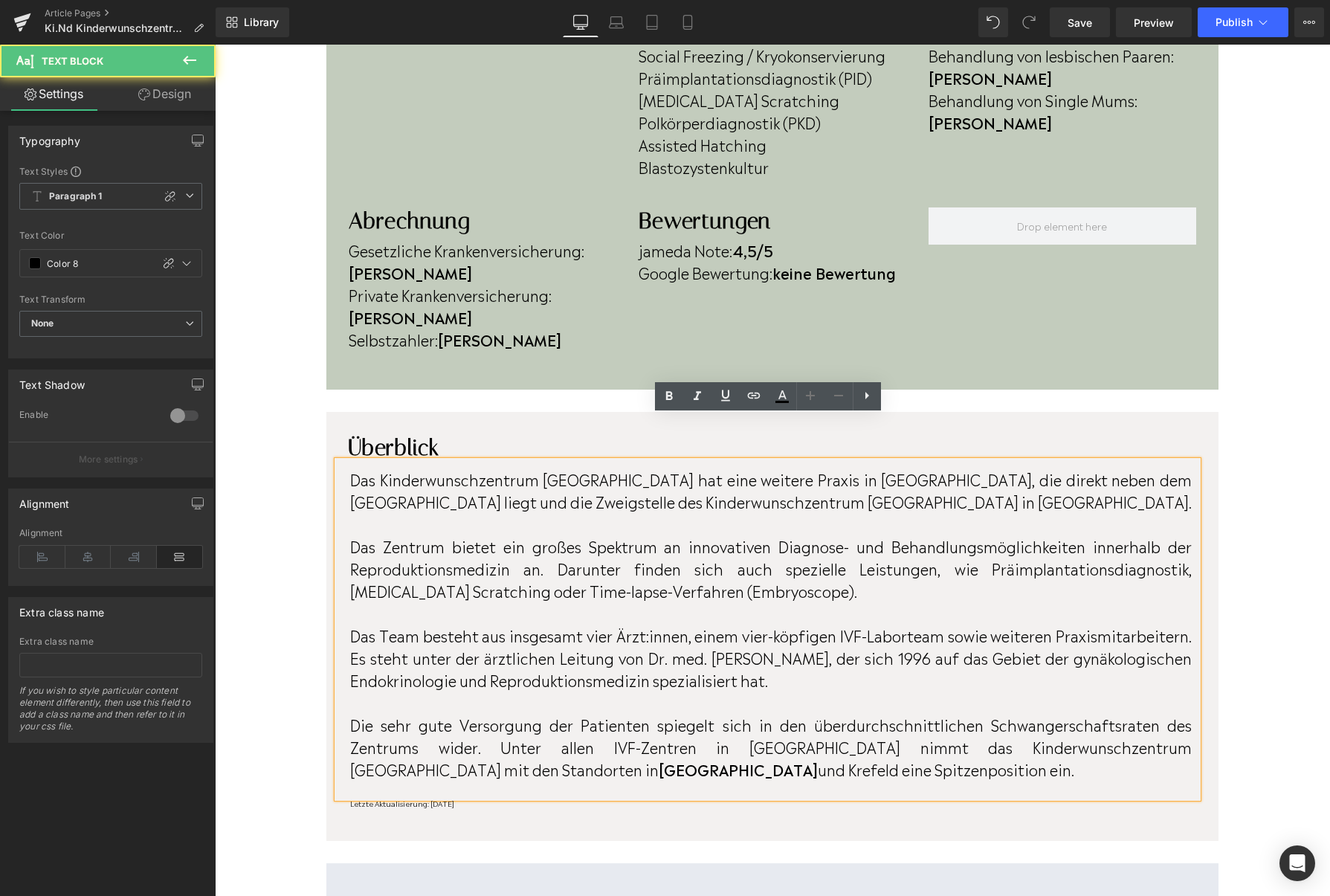
click at [612, 624] on p "Das Team besteht aus insgesamt vier Ärzt:innen, einem vier-köpfigen IVF-Laborte…" at bounding box center [771, 657] width 842 height 67
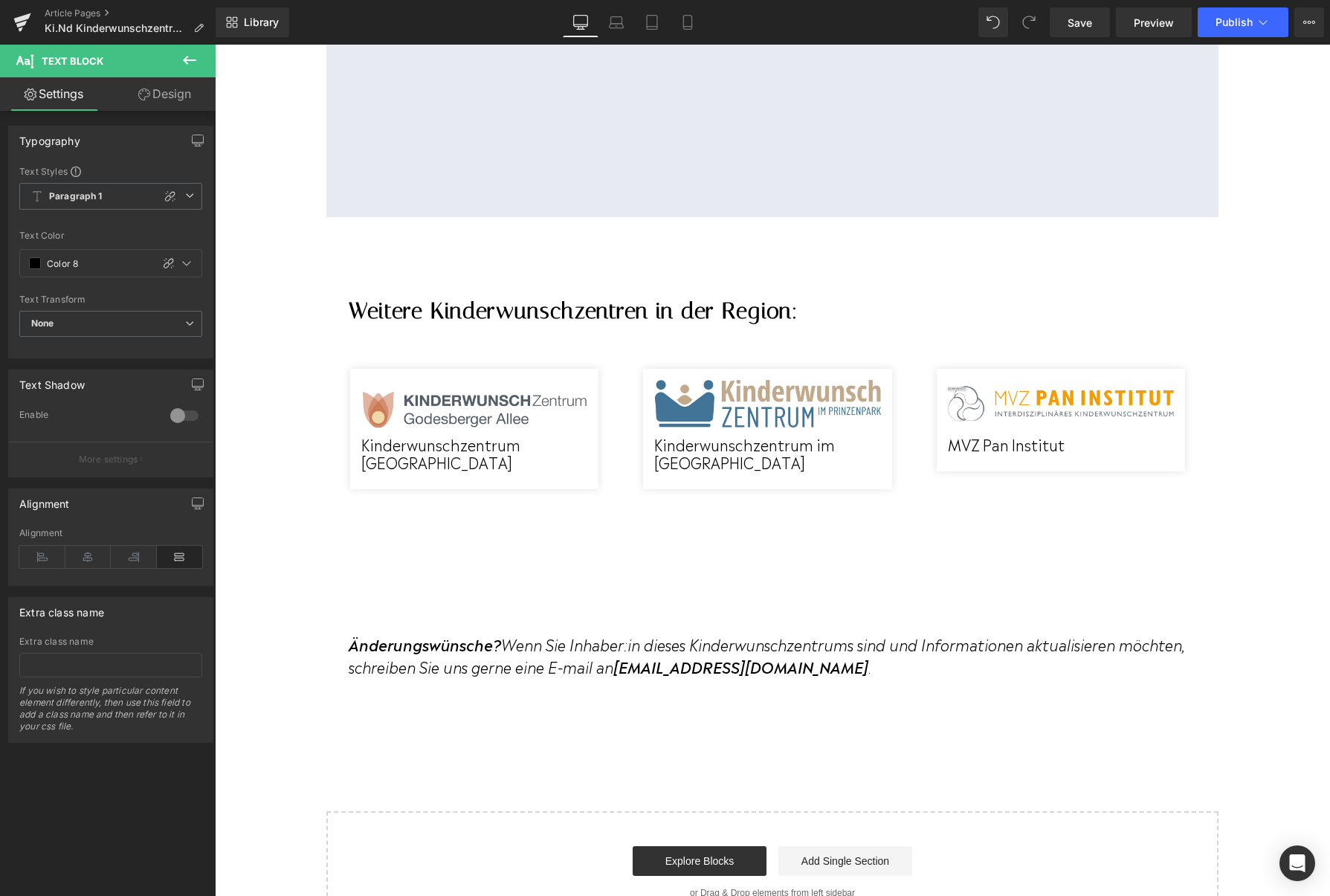
scroll to position [1616, 0]
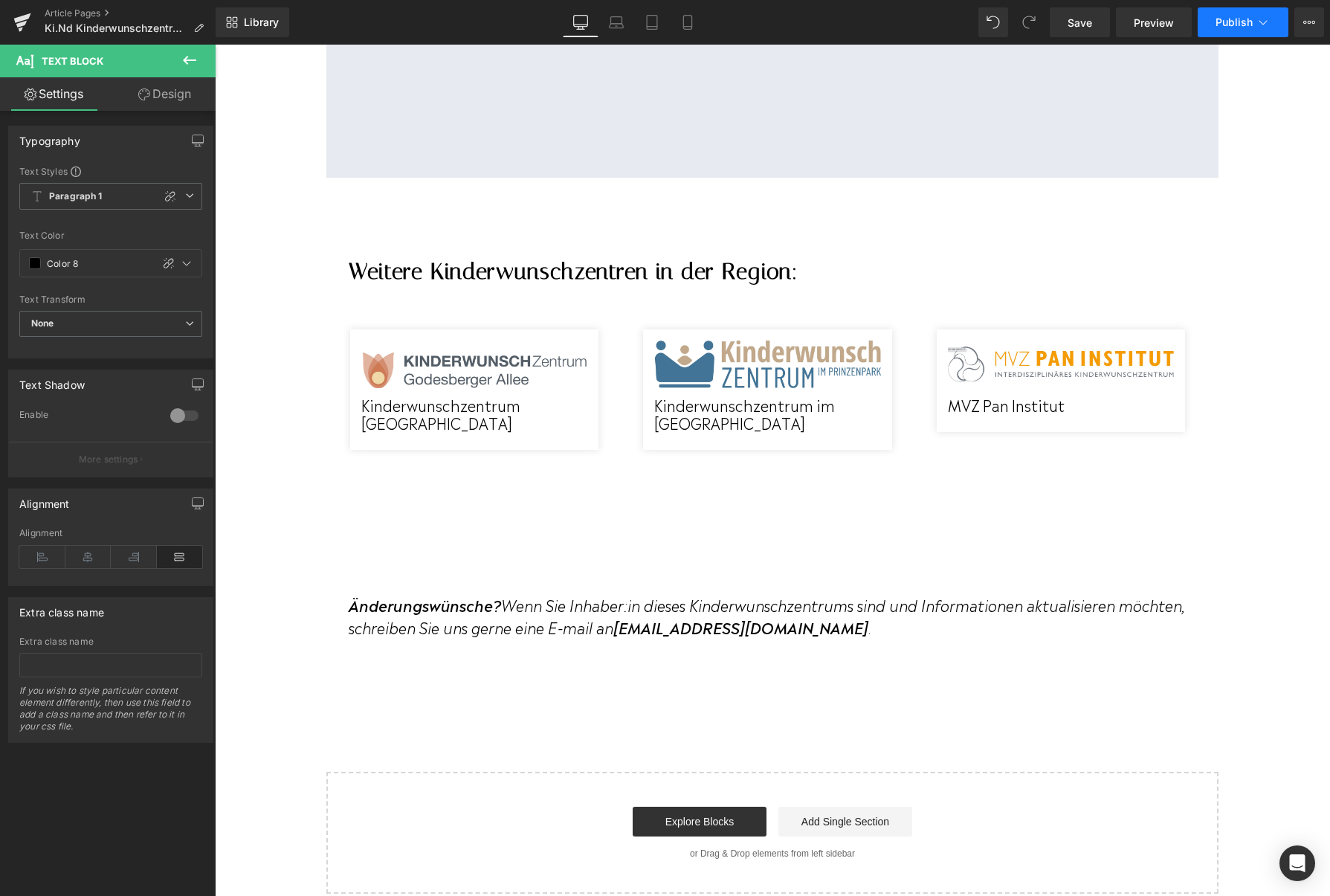
click at [1219, 31] on button "Publish" at bounding box center [1243, 22] width 91 height 30
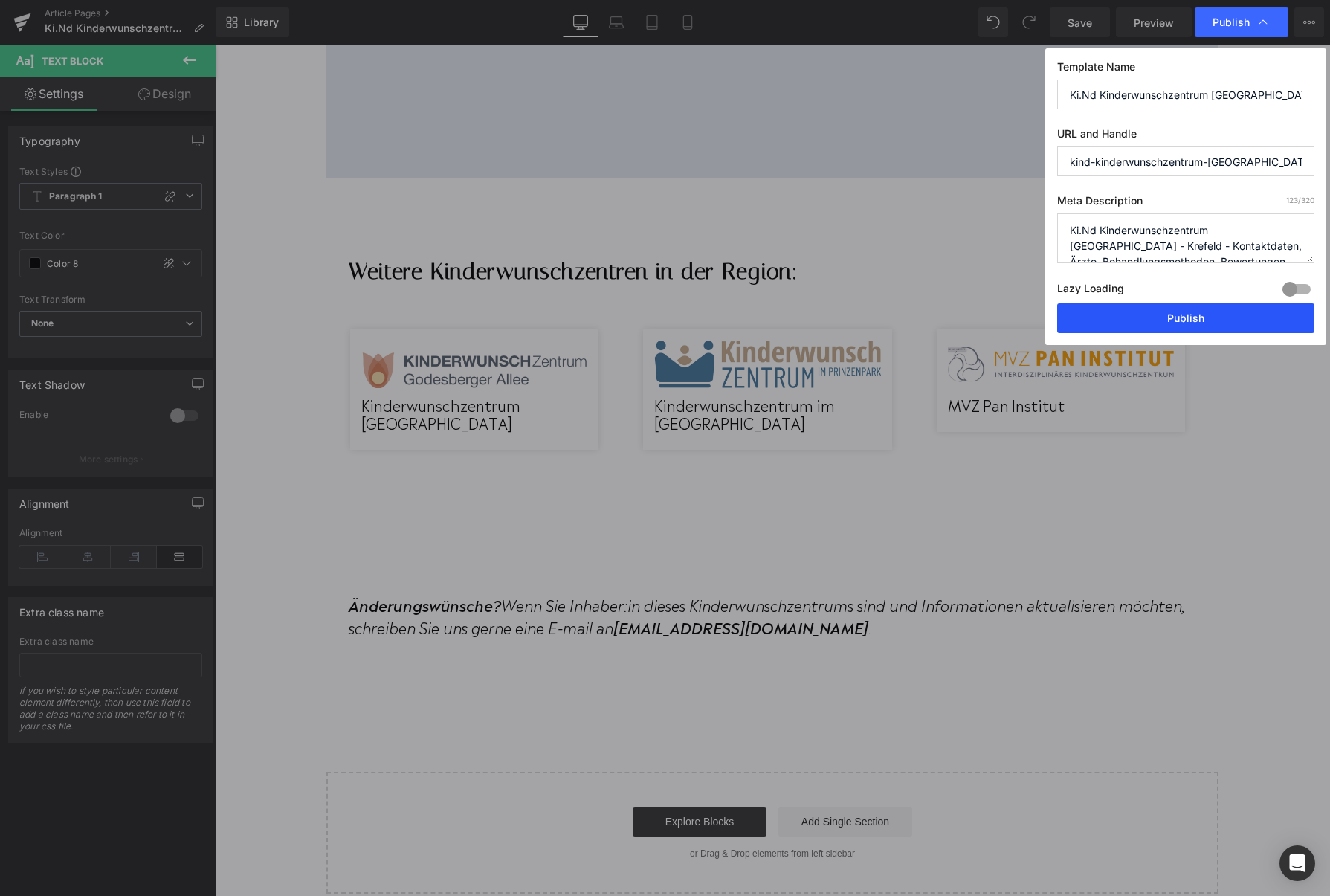
drag, startPoint x: 1140, startPoint y: 317, endPoint x: 926, endPoint y: 272, distance: 218.7
click at [1140, 317] on button "Publish" at bounding box center [1186, 318] width 257 height 30
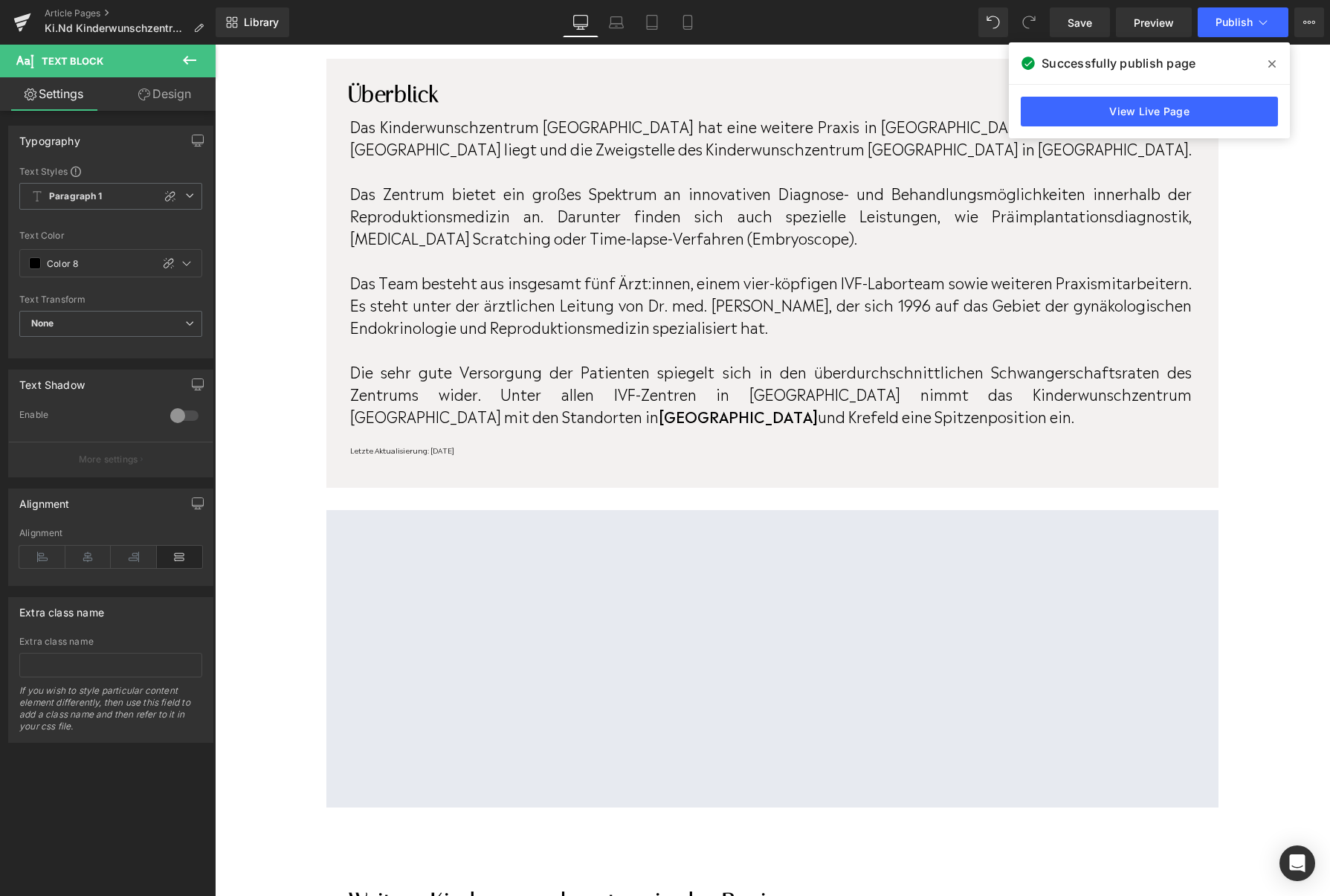
scroll to position [972, 0]
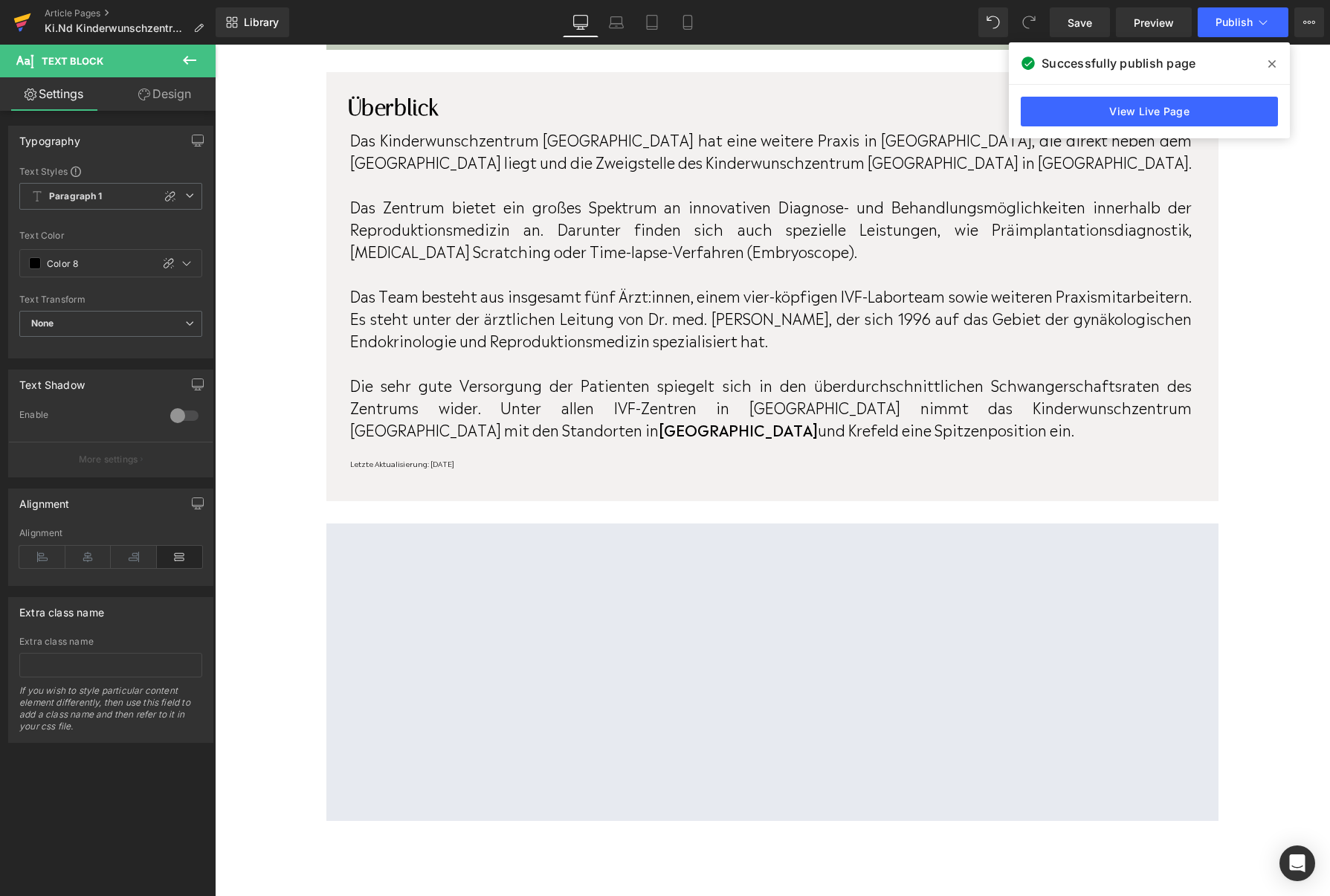
click at [22, 26] on icon at bounding box center [21, 22] width 18 height 37
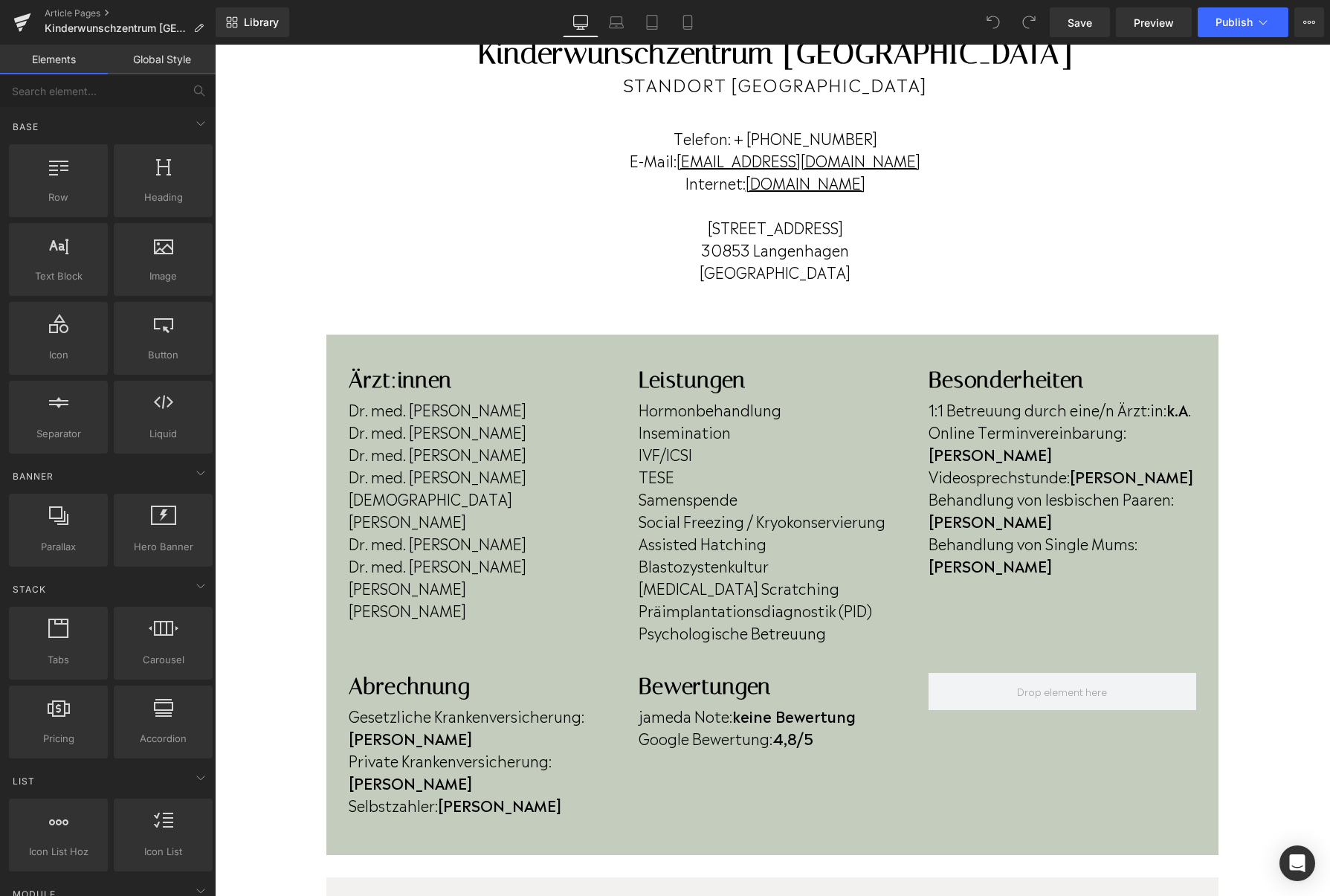
scroll to position [176, 0]
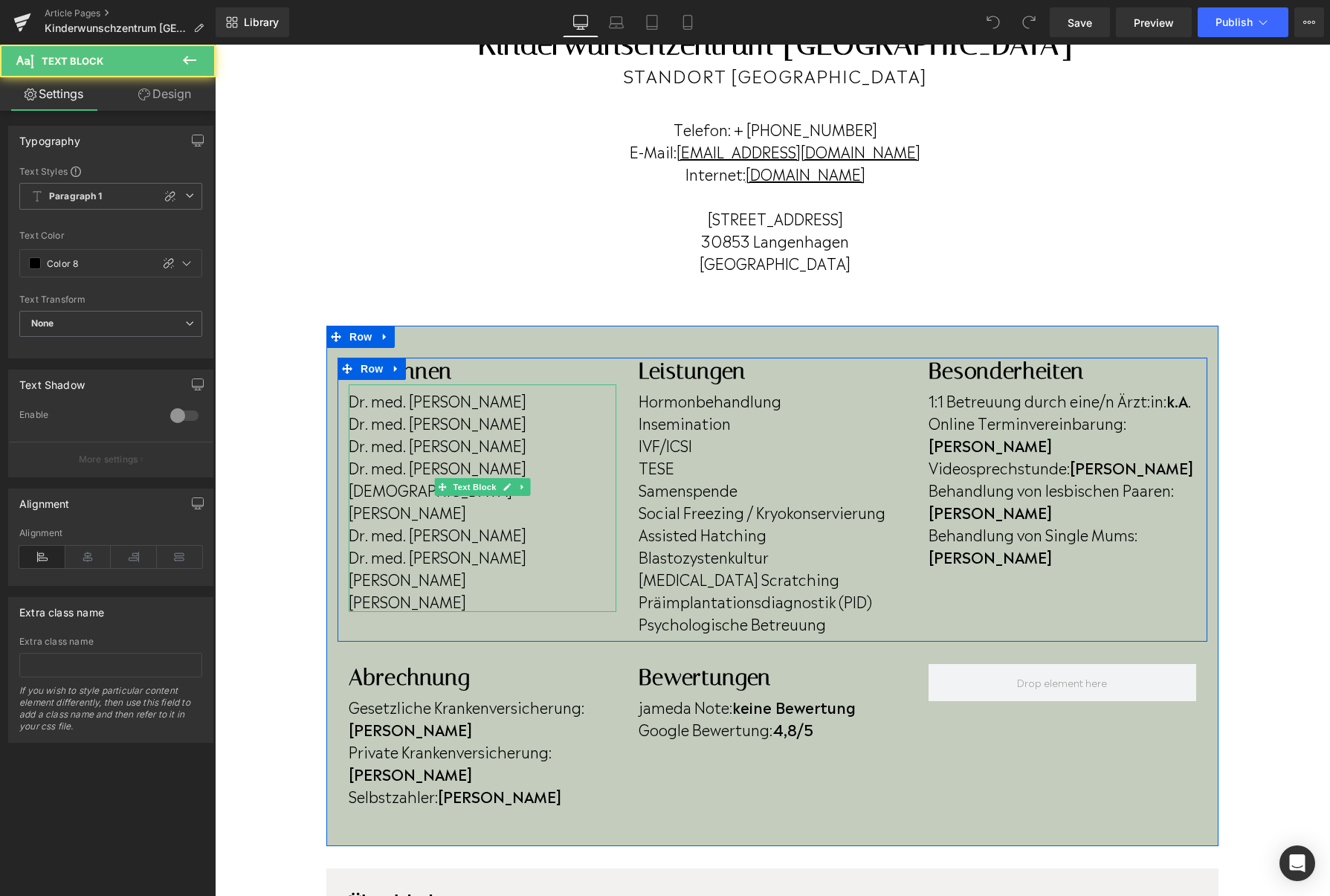
click at [455, 589] on p "[PERSON_NAME]" at bounding box center [482, 600] width 268 height 22
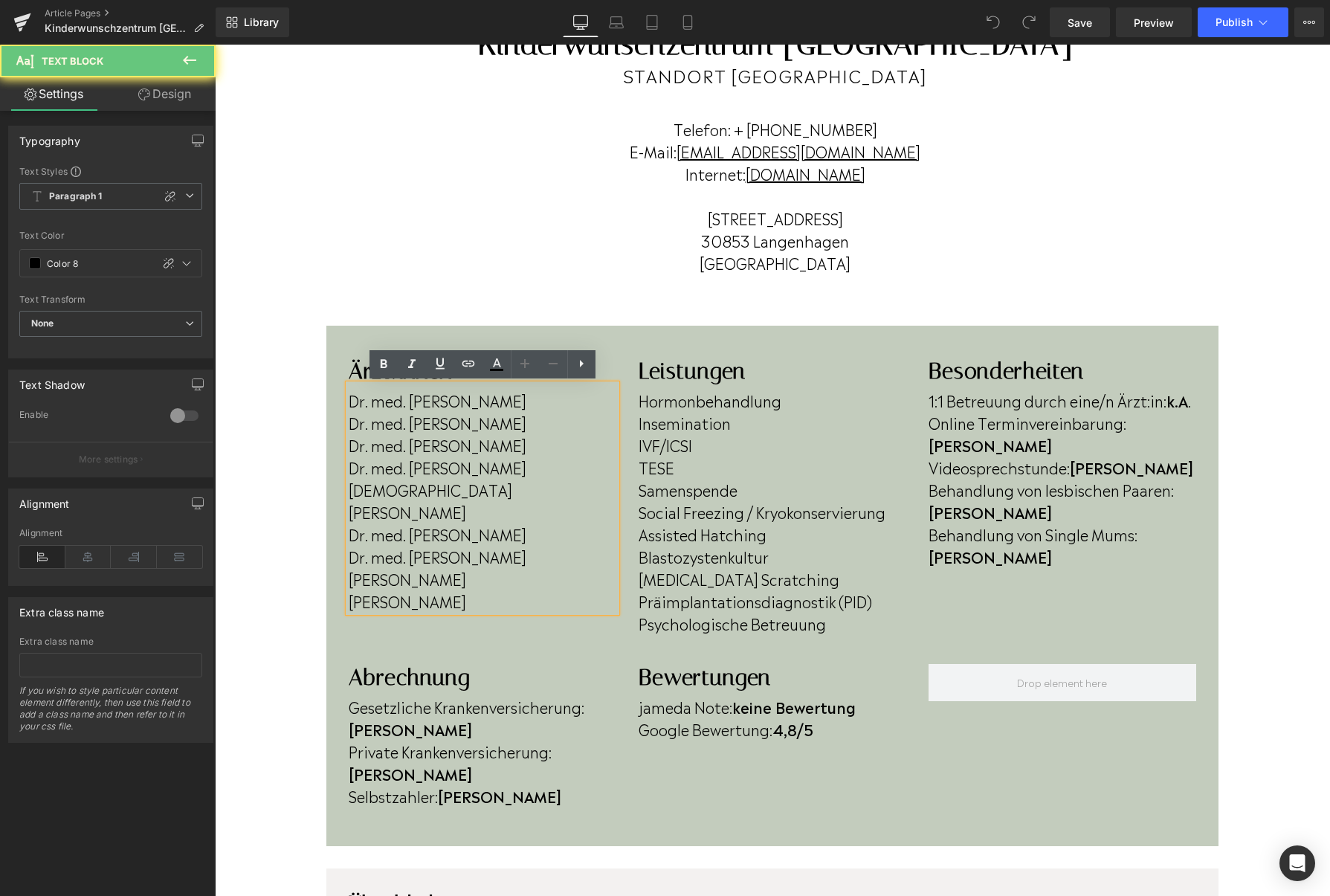
click at [454, 589] on p "[PERSON_NAME]" at bounding box center [482, 600] width 268 height 22
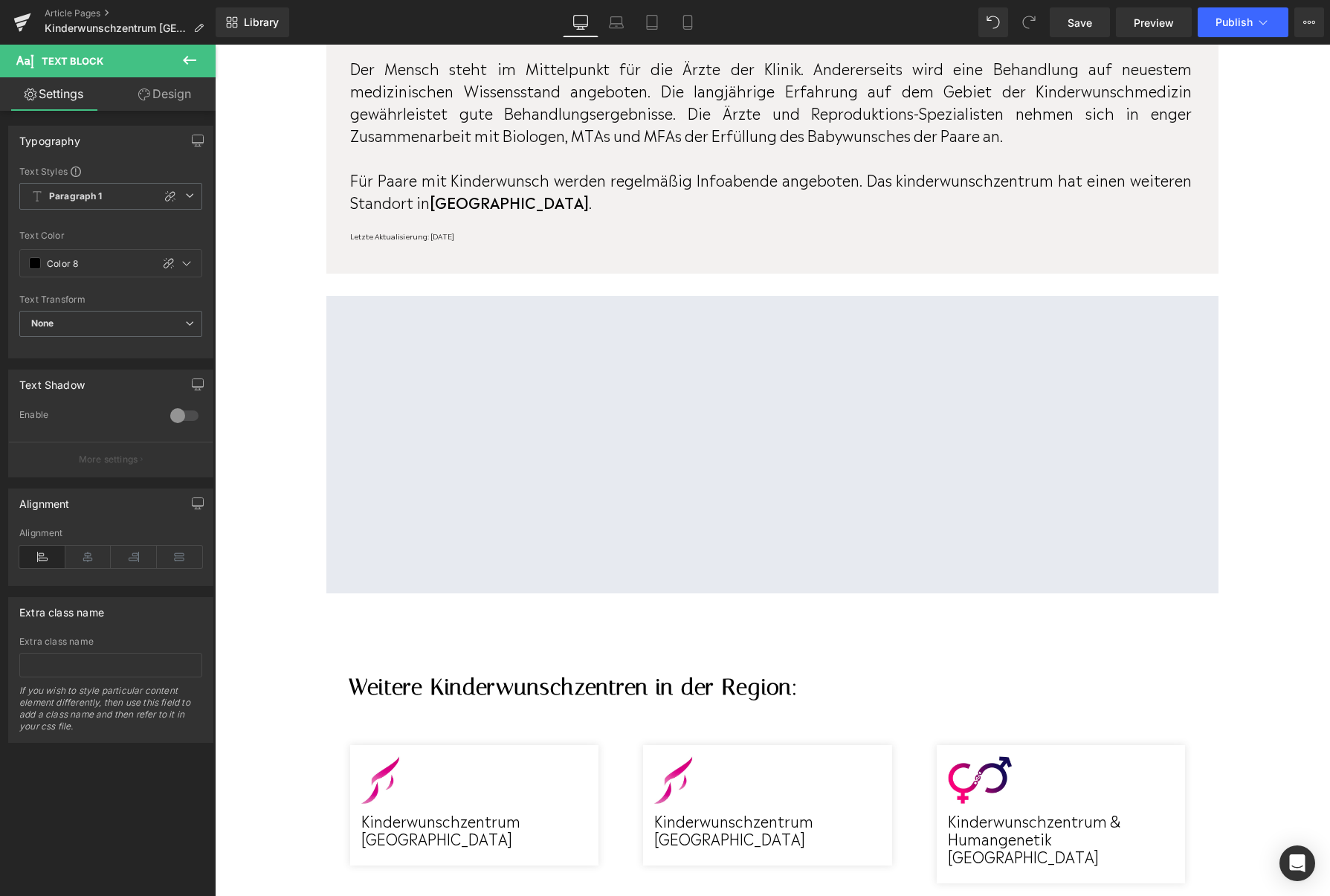
scroll to position [1197, 0]
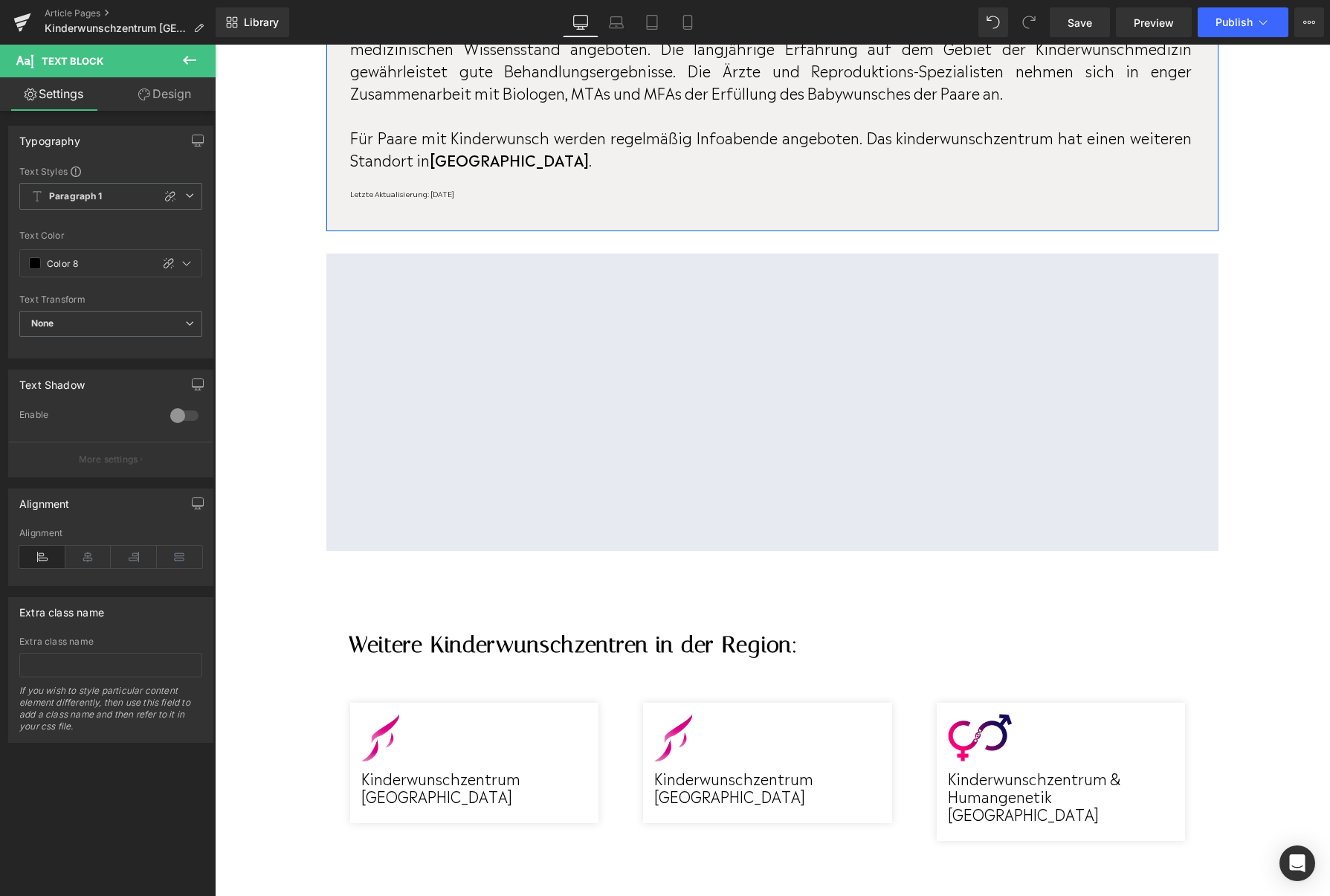
click at [502, 188] on p "Letzte Aktualisierung: [DATE]" at bounding box center [771, 193] width 842 height 12
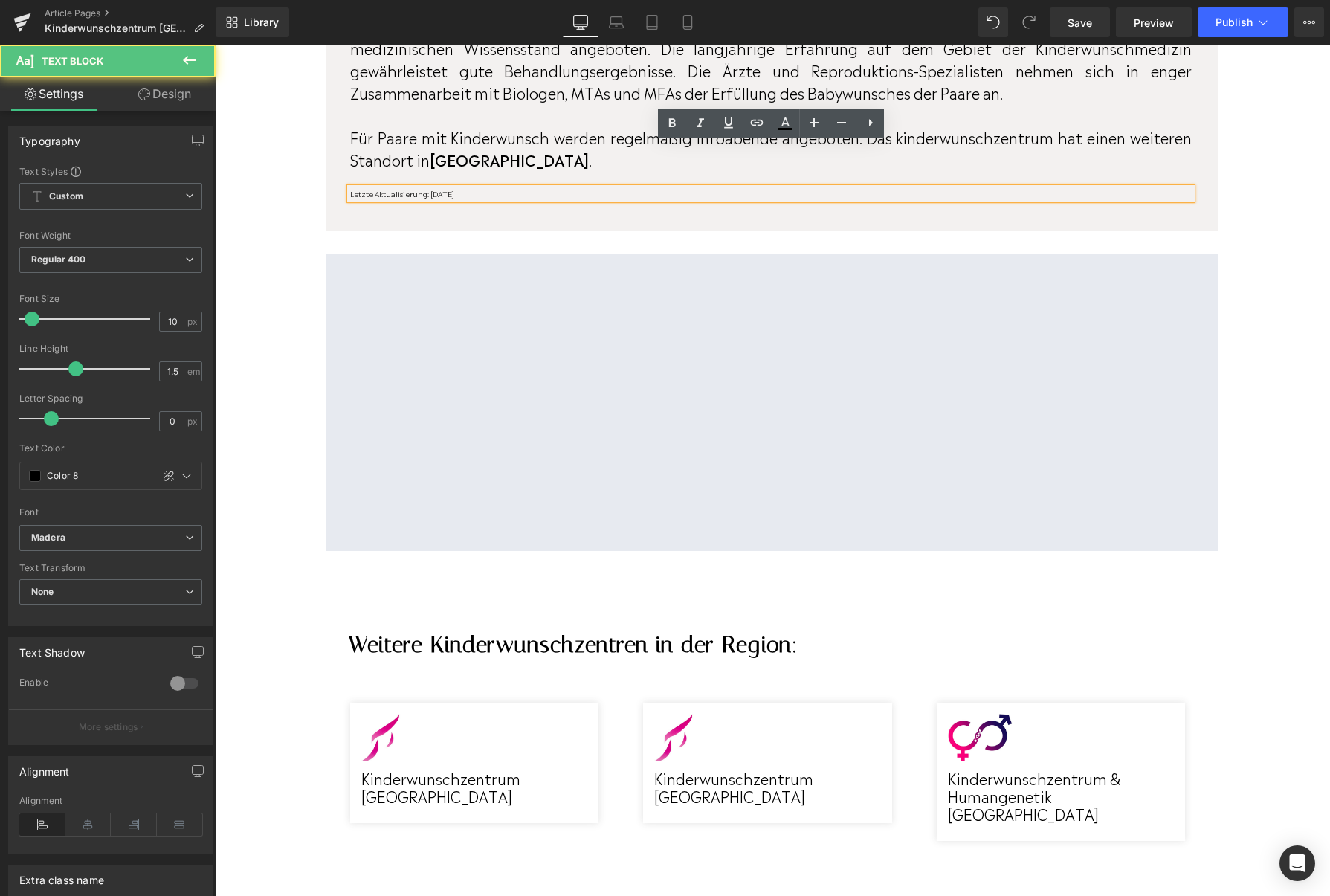
click at [502, 188] on p "Letzte Aktualisierung: [DATE]" at bounding box center [771, 193] width 842 height 12
drag, startPoint x: 476, startPoint y: 149, endPoint x: 431, endPoint y: 153, distance: 45.2
click at [431, 188] on p "Letzte Aktualisierung: [DATE]" at bounding box center [771, 193] width 842 height 12
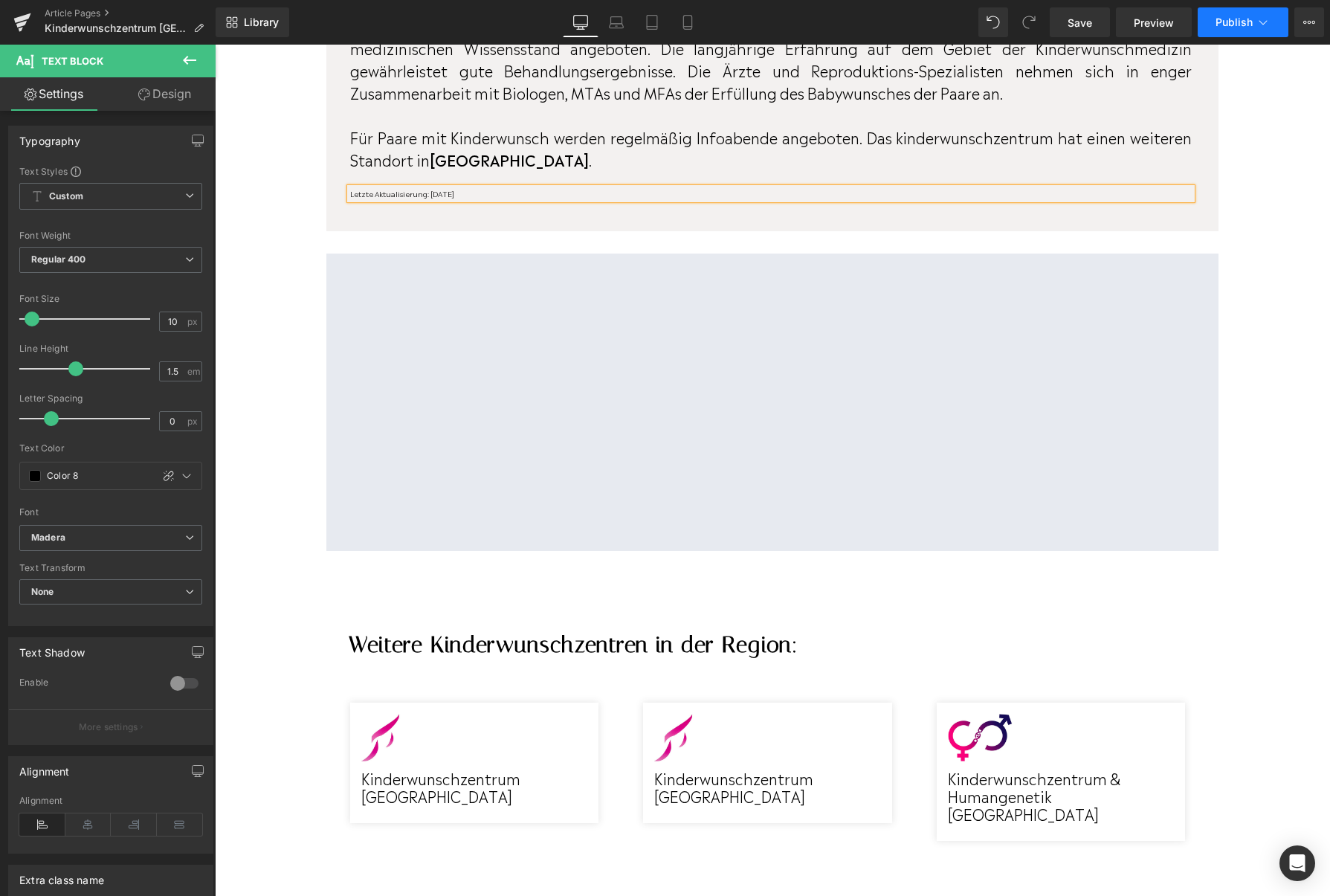
click at [1234, 19] on span "Publish" at bounding box center [1234, 22] width 37 height 12
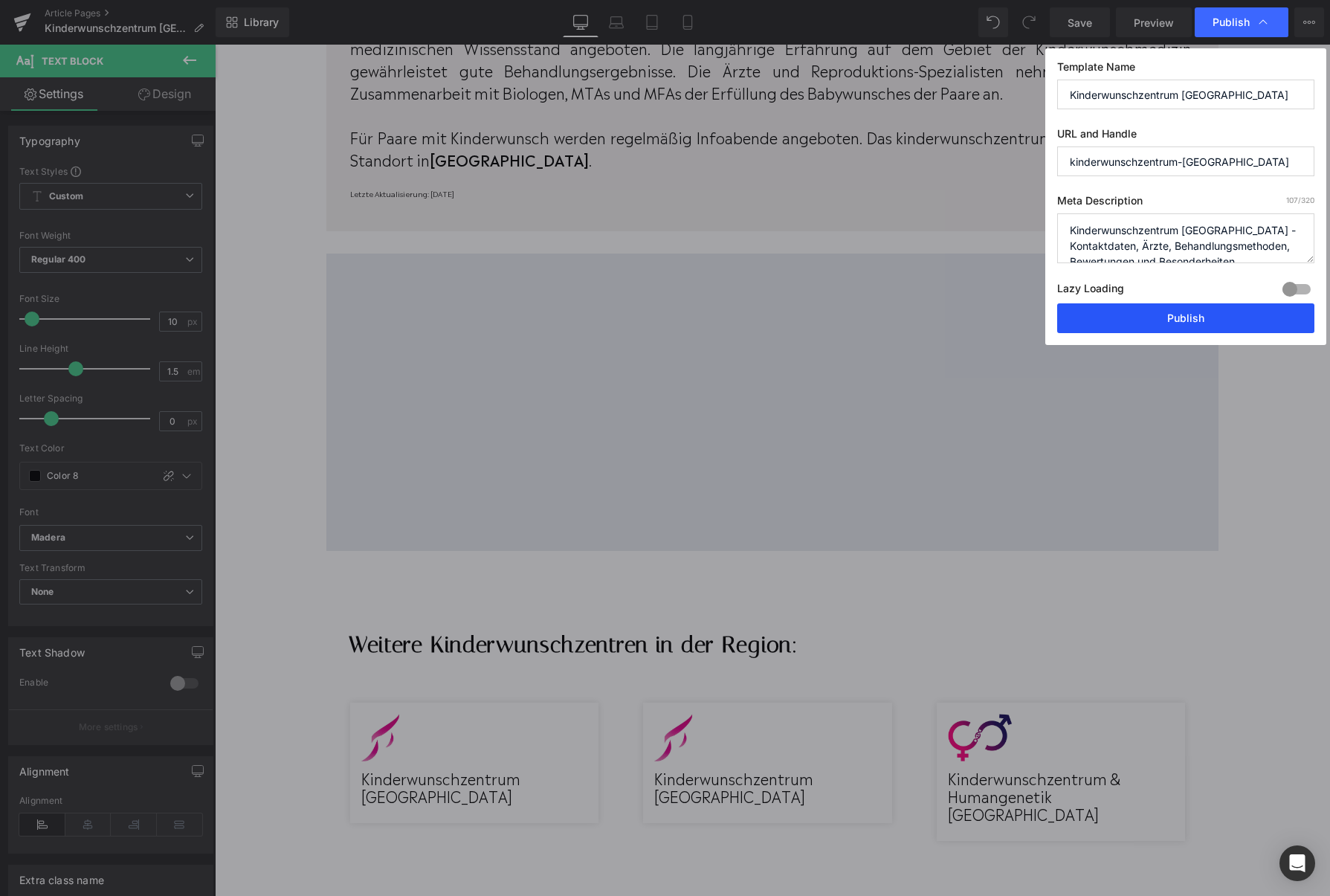
click at [1152, 315] on button "Publish" at bounding box center [1186, 318] width 257 height 30
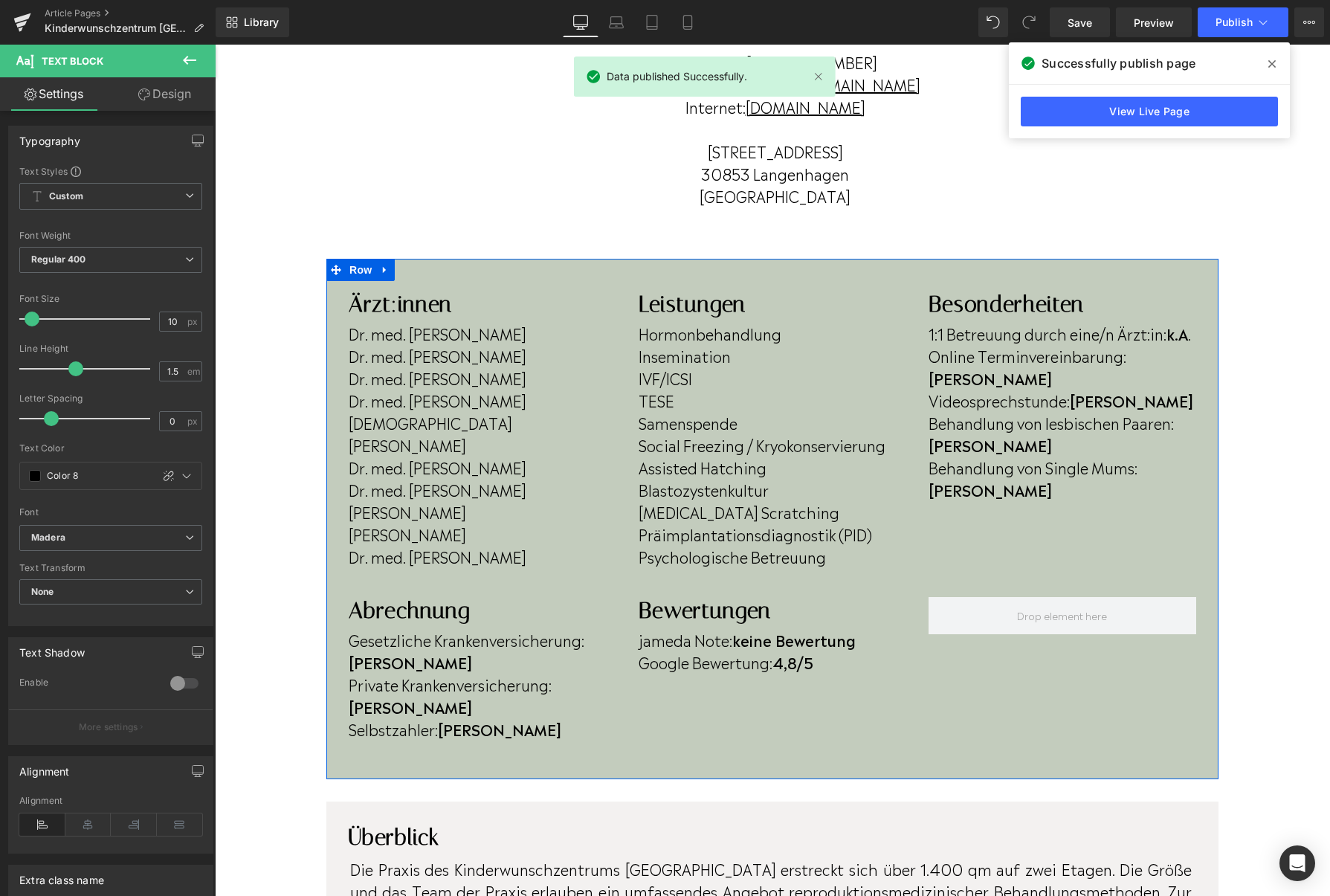
scroll to position [320, 0]
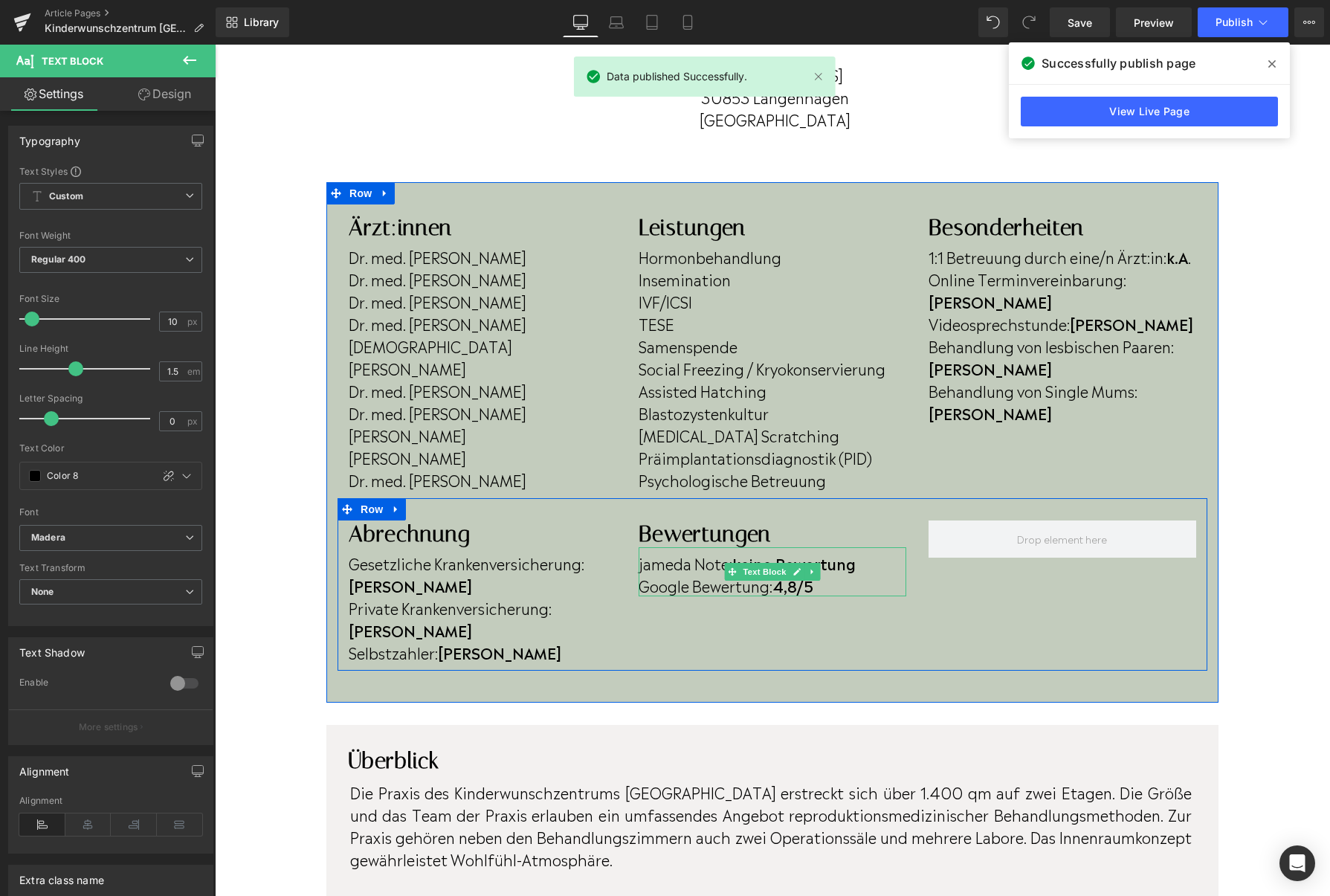
click at [868, 565] on p "jameda Note: keine Bewertung" at bounding box center [772, 562] width 268 height 22
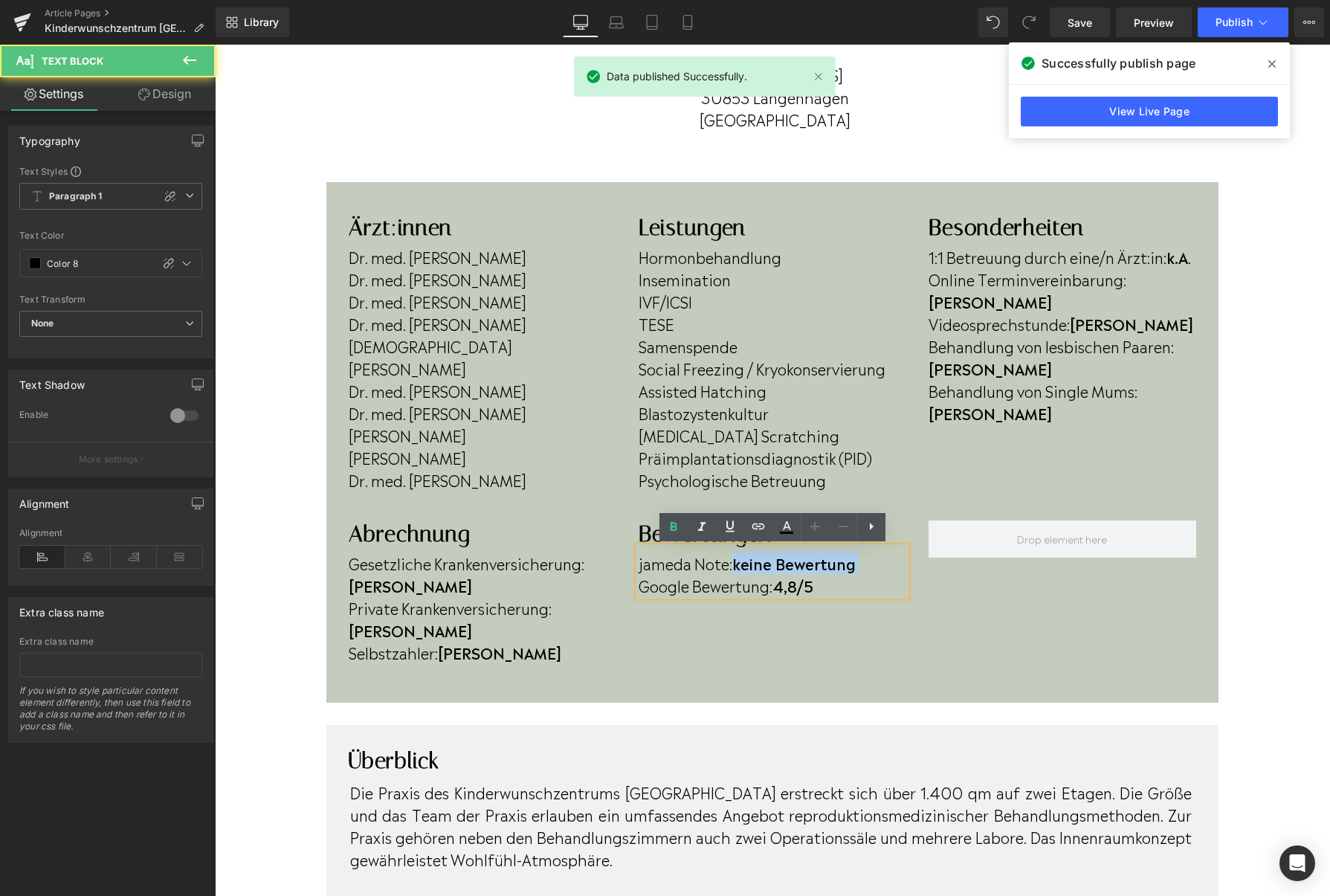
click at [868, 565] on p "jameda Note: keine Bewertung" at bounding box center [772, 562] width 268 height 22
drag, startPoint x: 868, startPoint y: 565, endPoint x: 790, endPoint y: 562, distance: 78.1
click at [790, 562] on p "jameda Note: keine Bewertung" at bounding box center [772, 562] width 268 height 22
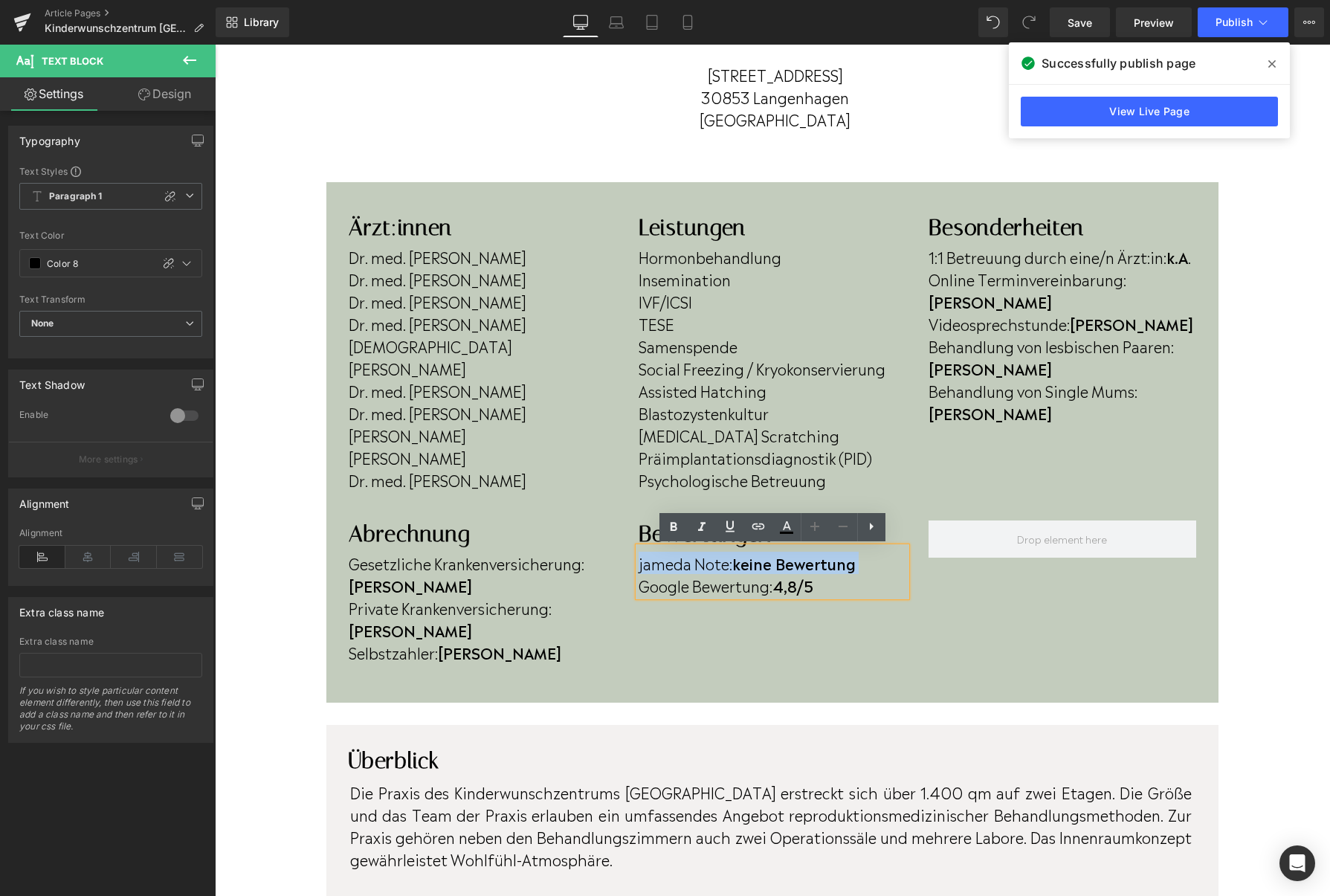
click at [866, 563] on p "jameda Note: keine Bewertung" at bounding box center [772, 562] width 268 height 22
drag, startPoint x: 853, startPoint y: 563, endPoint x: 743, endPoint y: 564, distance: 110.0
click at [743, 564] on p "jameda Note: keine Bewertung" at bounding box center [772, 562] width 268 height 22
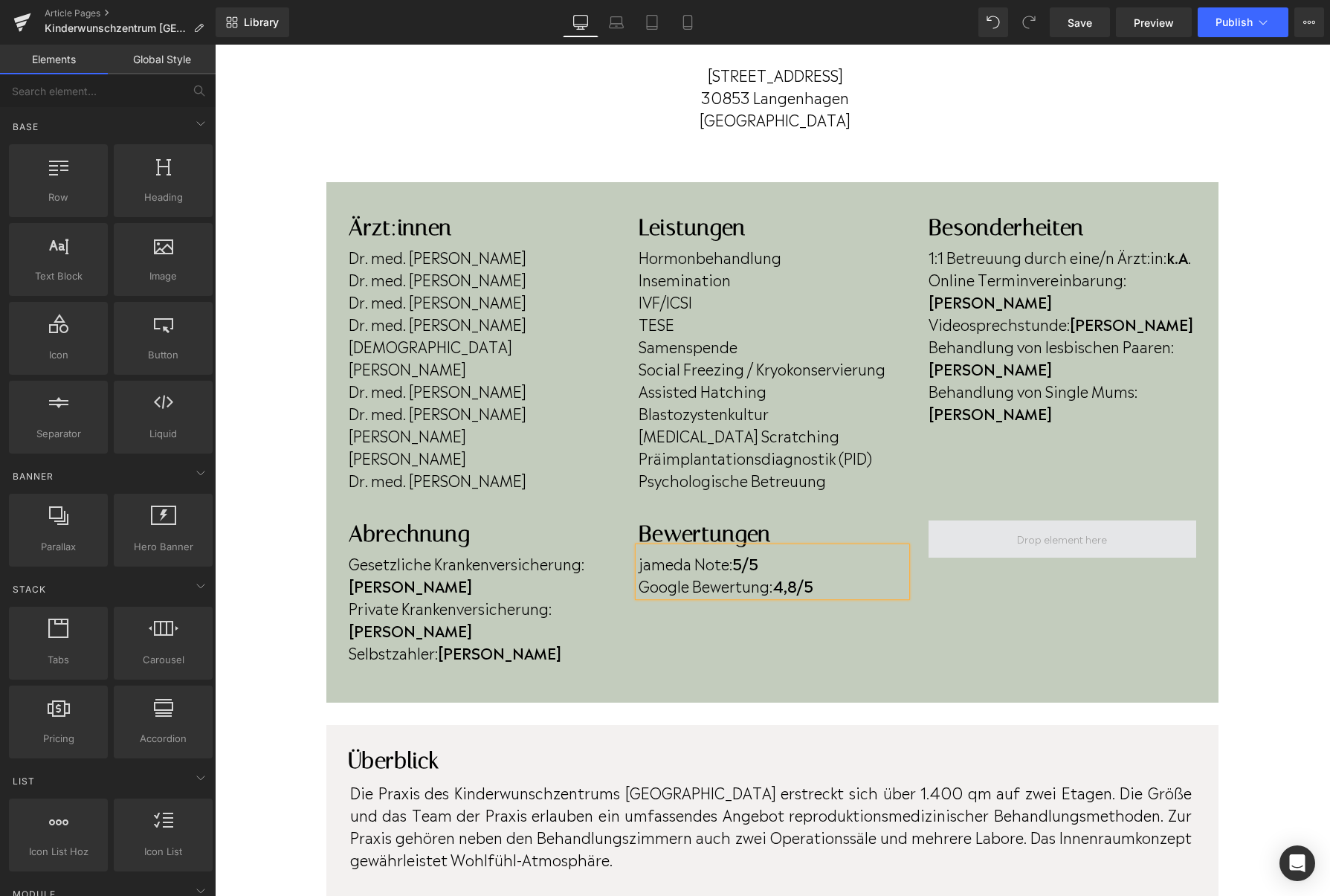
click at [1092, 536] on span at bounding box center [1062, 539] width 101 height 23
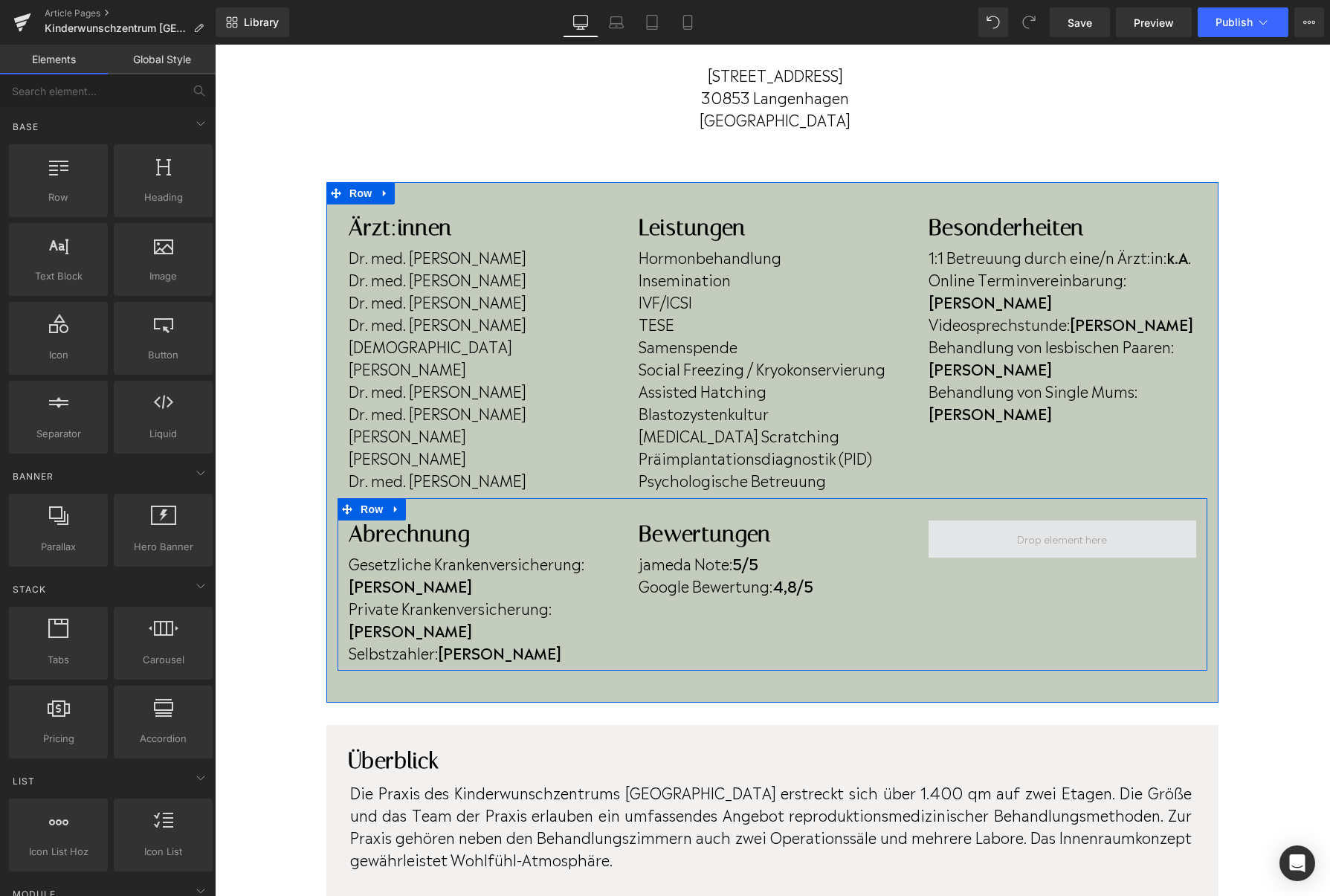
click at [1030, 532] on span at bounding box center [1062, 539] width 101 height 23
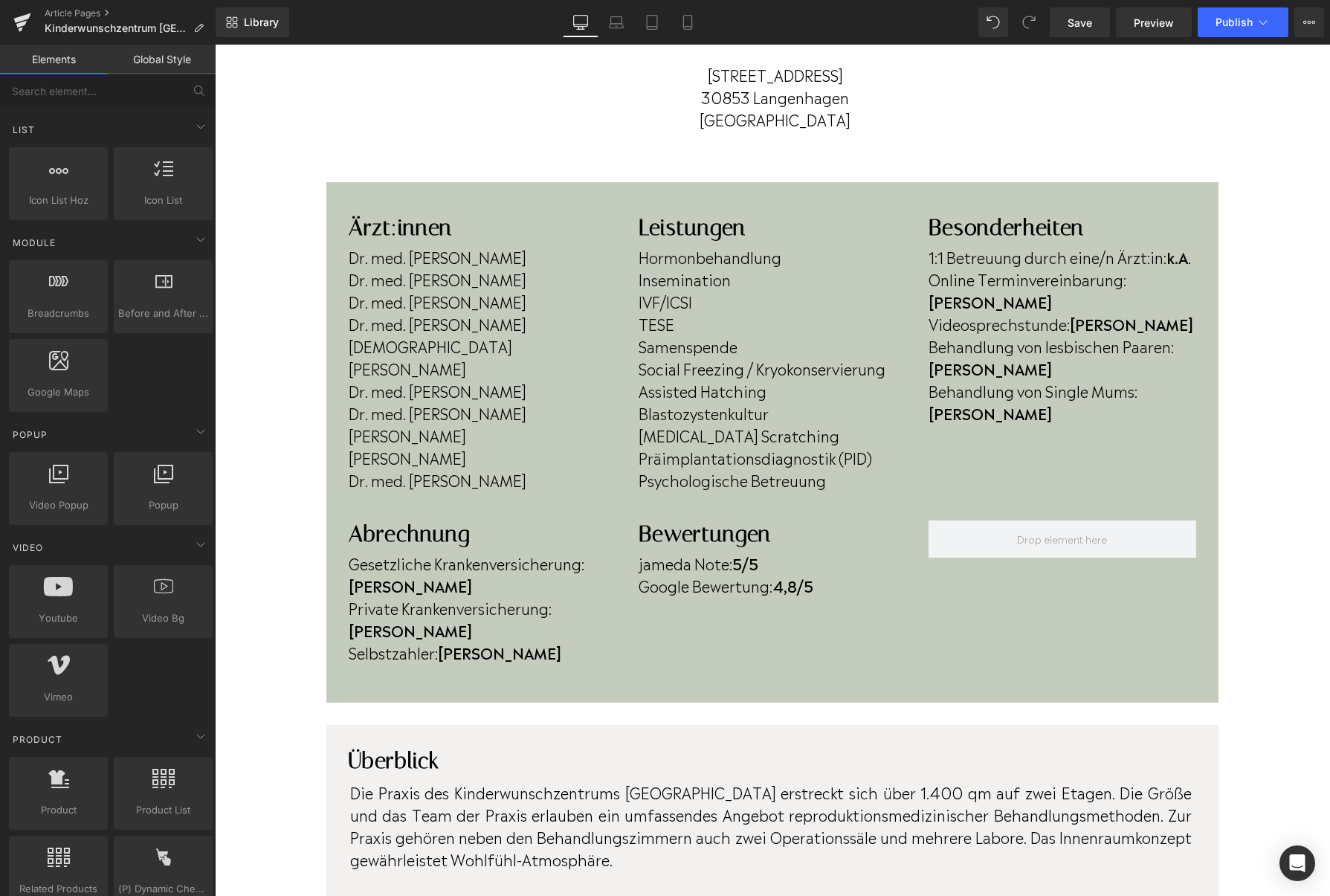
scroll to position [0, 0]
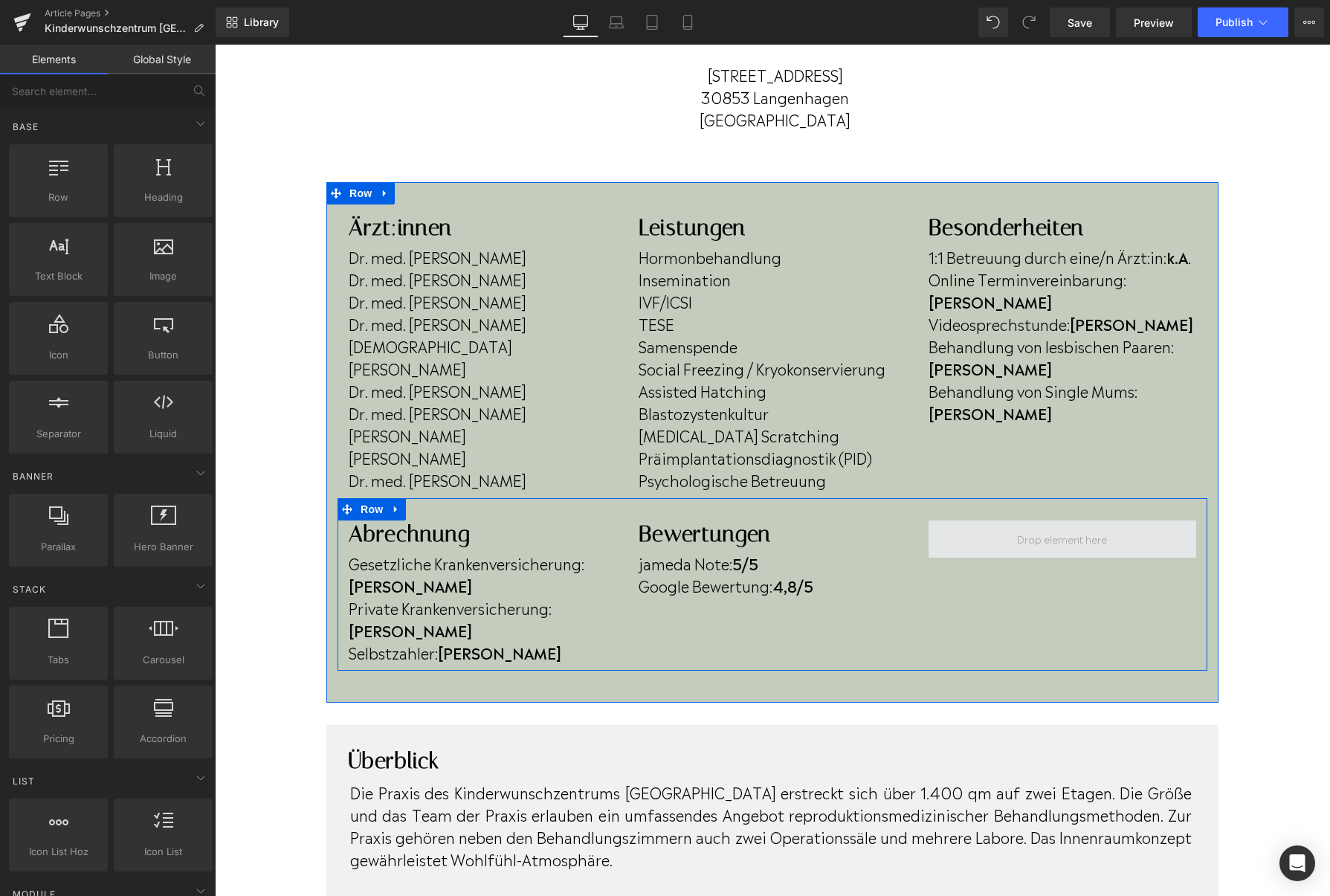
click at [1104, 539] on span at bounding box center [1062, 539] width 101 height 23
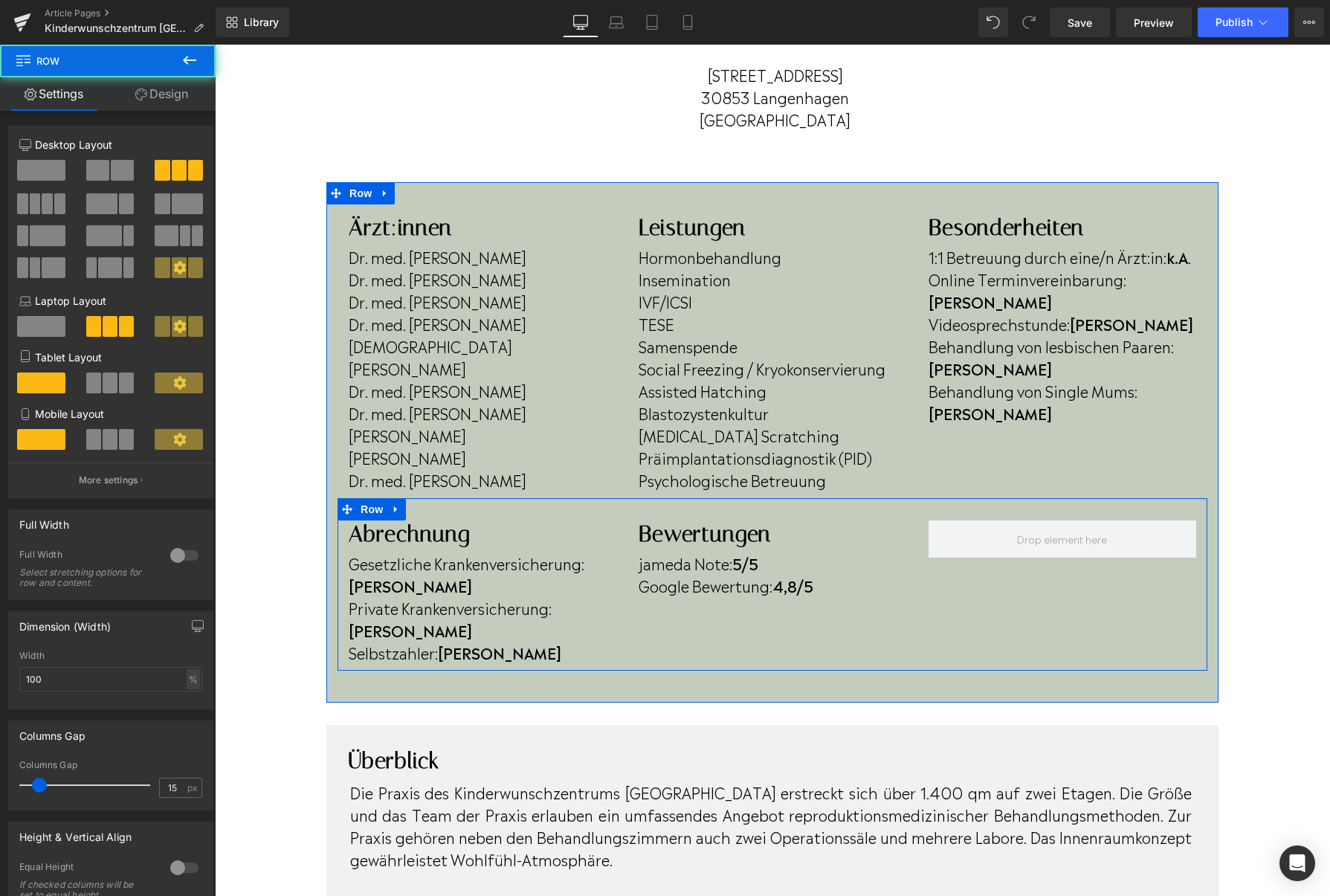
click at [1048, 581] on div "Abrechnung Heading Gesetzliche Krankenversicherung: Ja Private Krankenversicher…" at bounding box center [773, 584] width 870 height 173
click at [684, 578] on span "Google Bewertung:" at bounding box center [705, 585] width 134 height 22
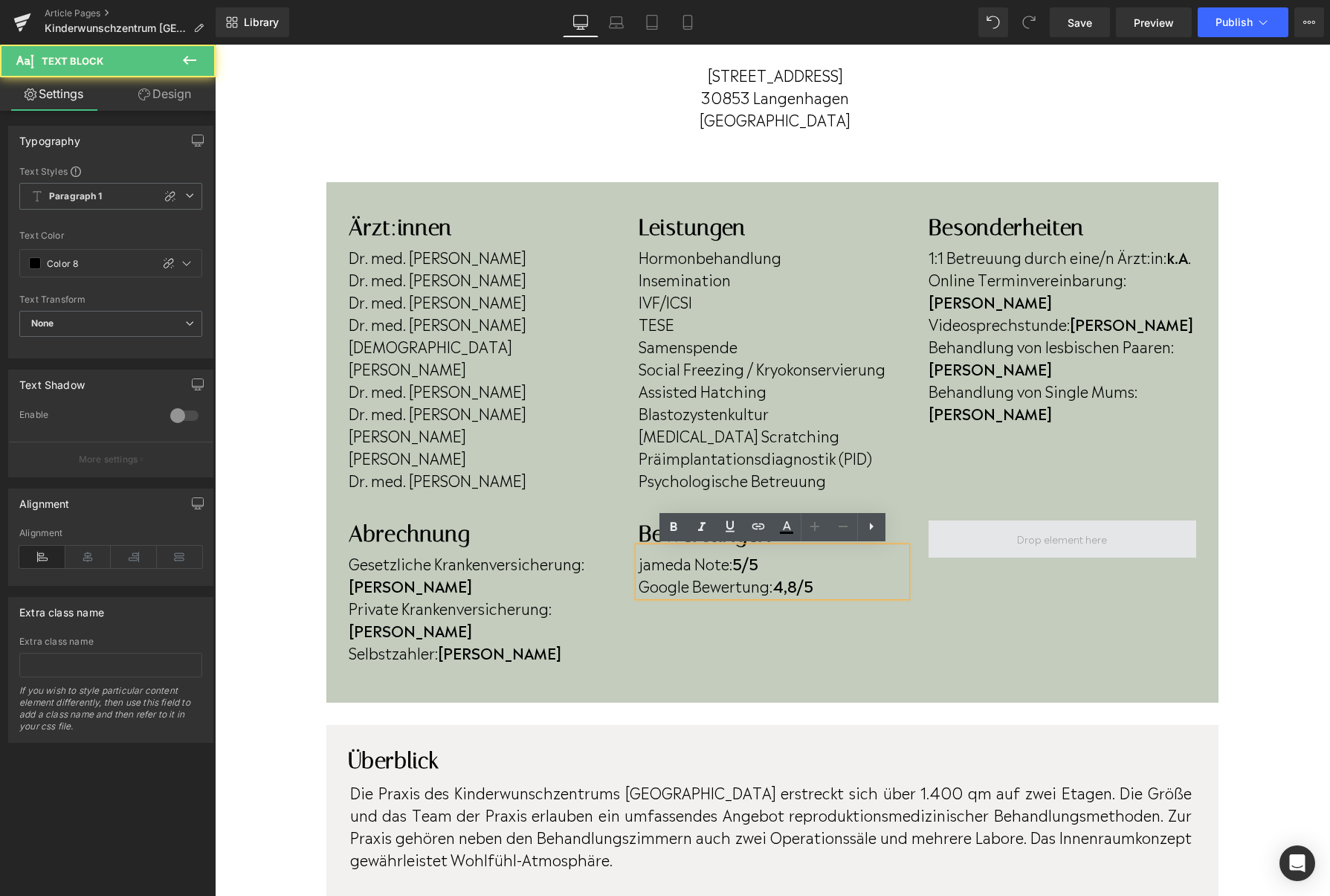
click at [942, 550] on span at bounding box center [1062, 539] width 268 height 37
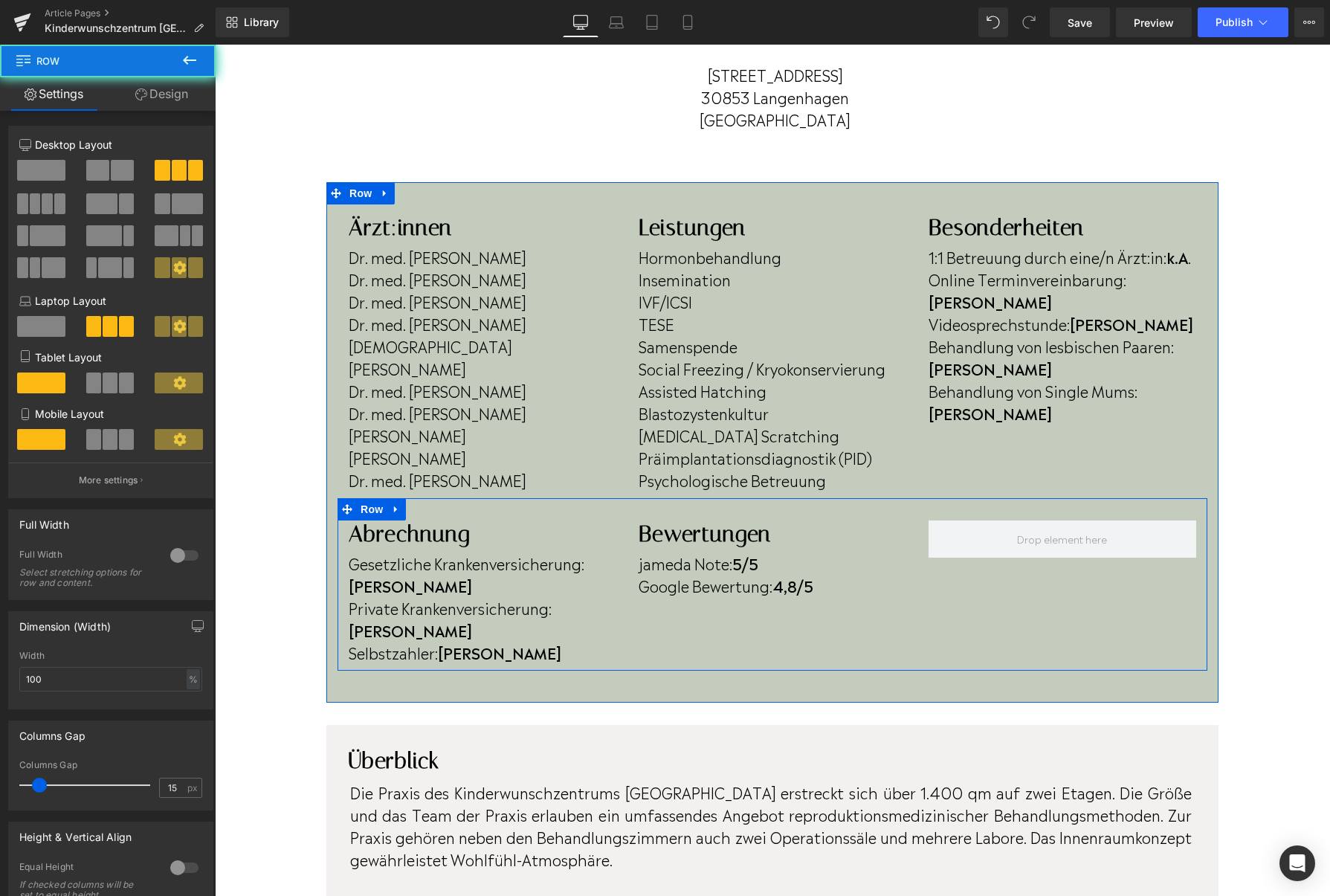
click at [954, 588] on div "Abrechnung Heading Gesetzliche Krankenversicherung: Ja Private Krankenversicher…" at bounding box center [773, 584] width 870 height 173
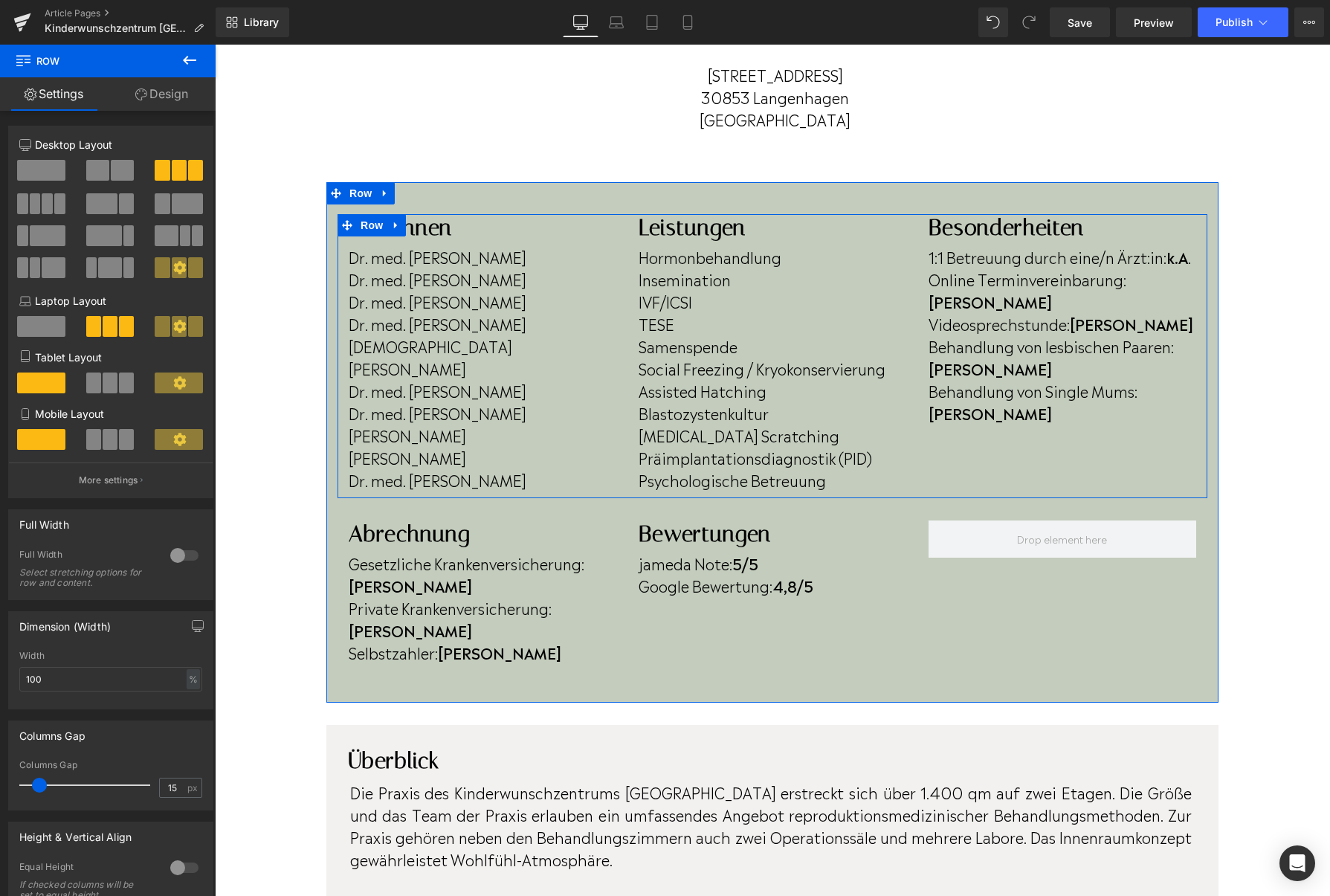
click at [953, 453] on div "Ärzt:innen Heading Dr. med. Martina Müseler-Albers Dr. med. Thilo Schill Dr. me…" at bounding box center [773, 356] width 870 height 284
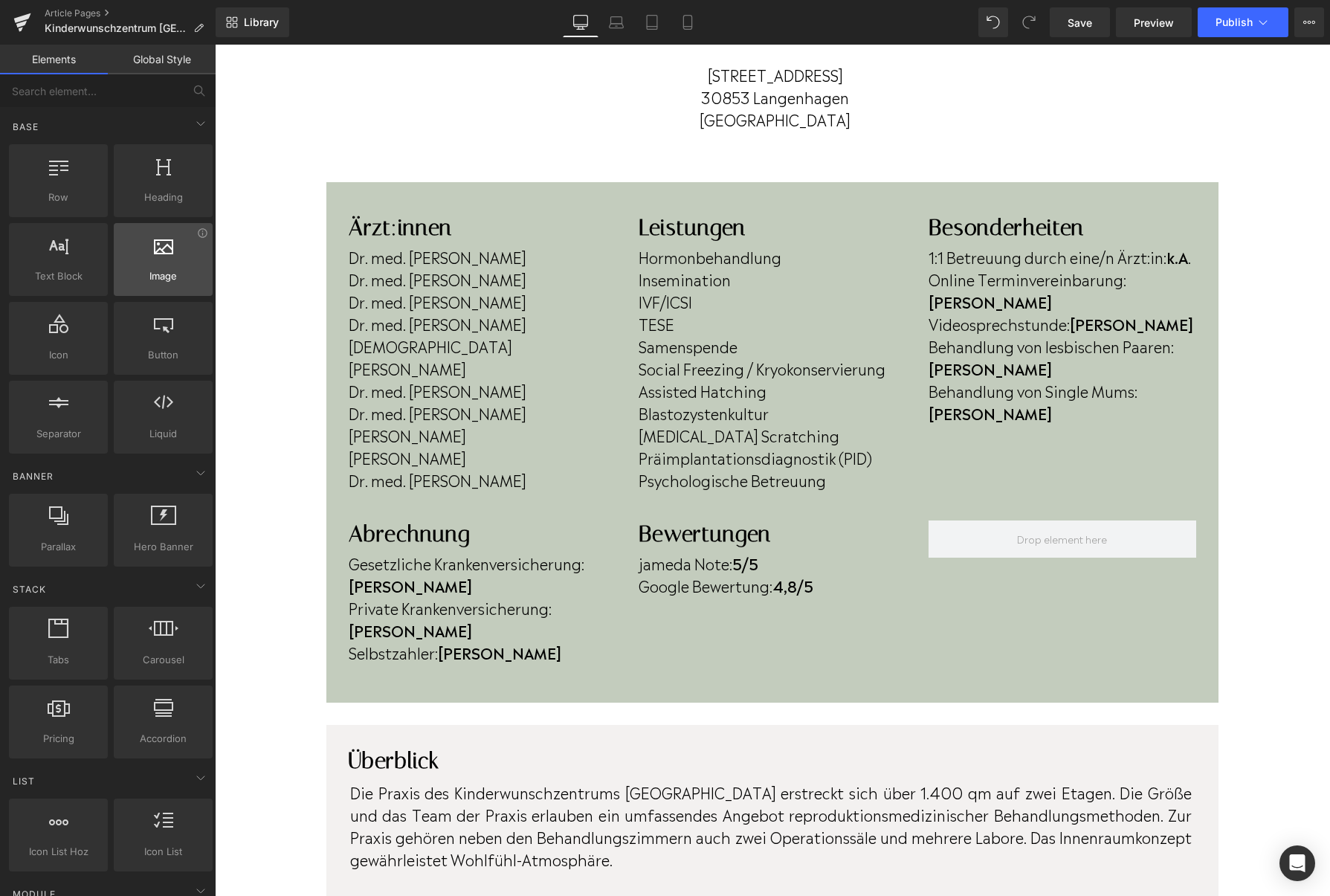
click at [163, 253] on icon at bounding box center [163, 244] width 19 height 19
click at [168, 272] on span "Image" at bounding box center [163, 276] width 90 height 15
click at [187, 59] on link "Global Style" at bounding box center [161, 59] width 107 height 30
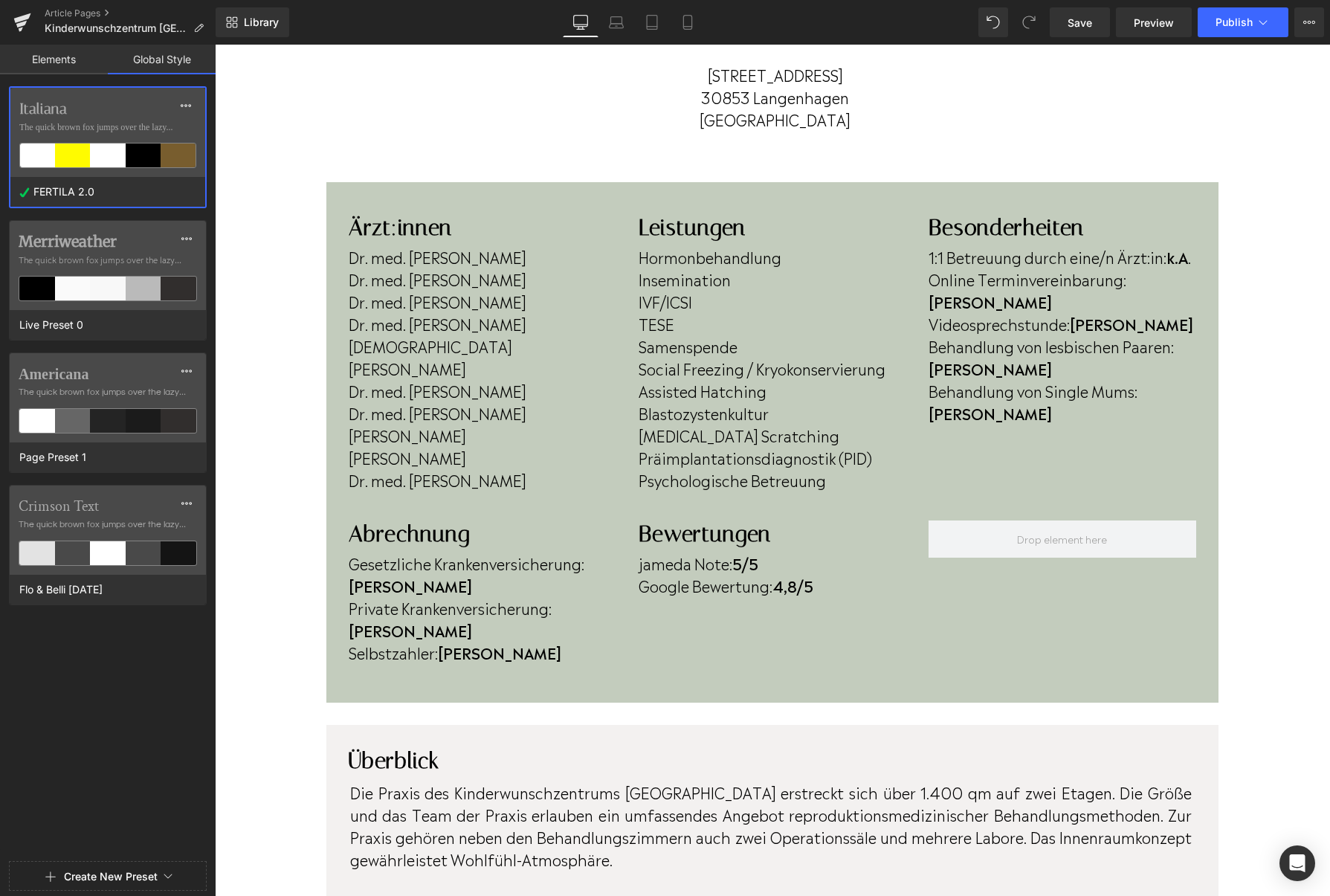
drag, startPoint x: 60, startPoint y: 62, endPoint x: 60, endPoint y: 75, distance: 13.0
click at [60, 64] on link "Elements" at bounding box center [54, 59] width 107 height 30
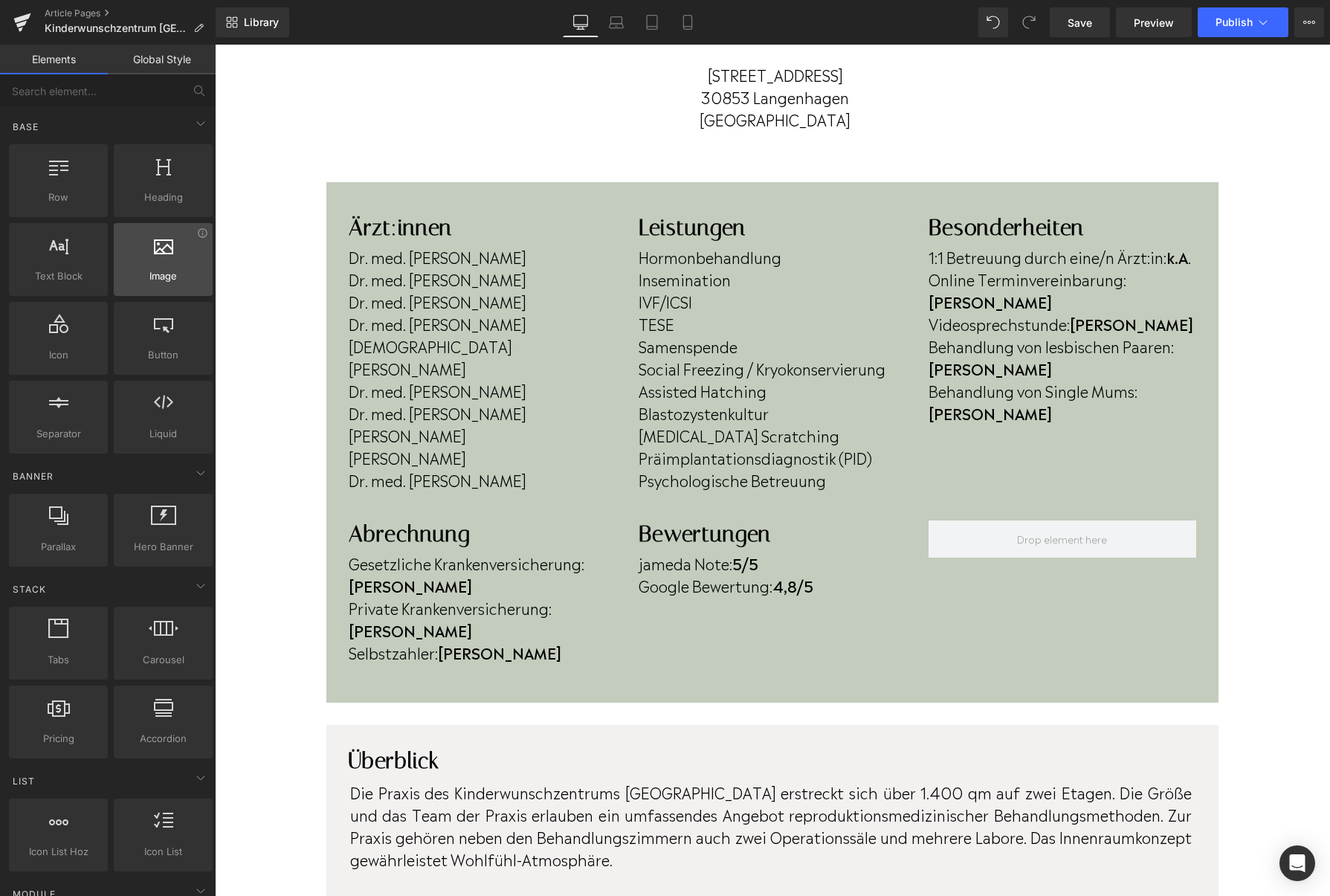
click at [157, 288] on div "Image images, photos, alts, uploads" at bounding box center [163, 259] width 99 height 73
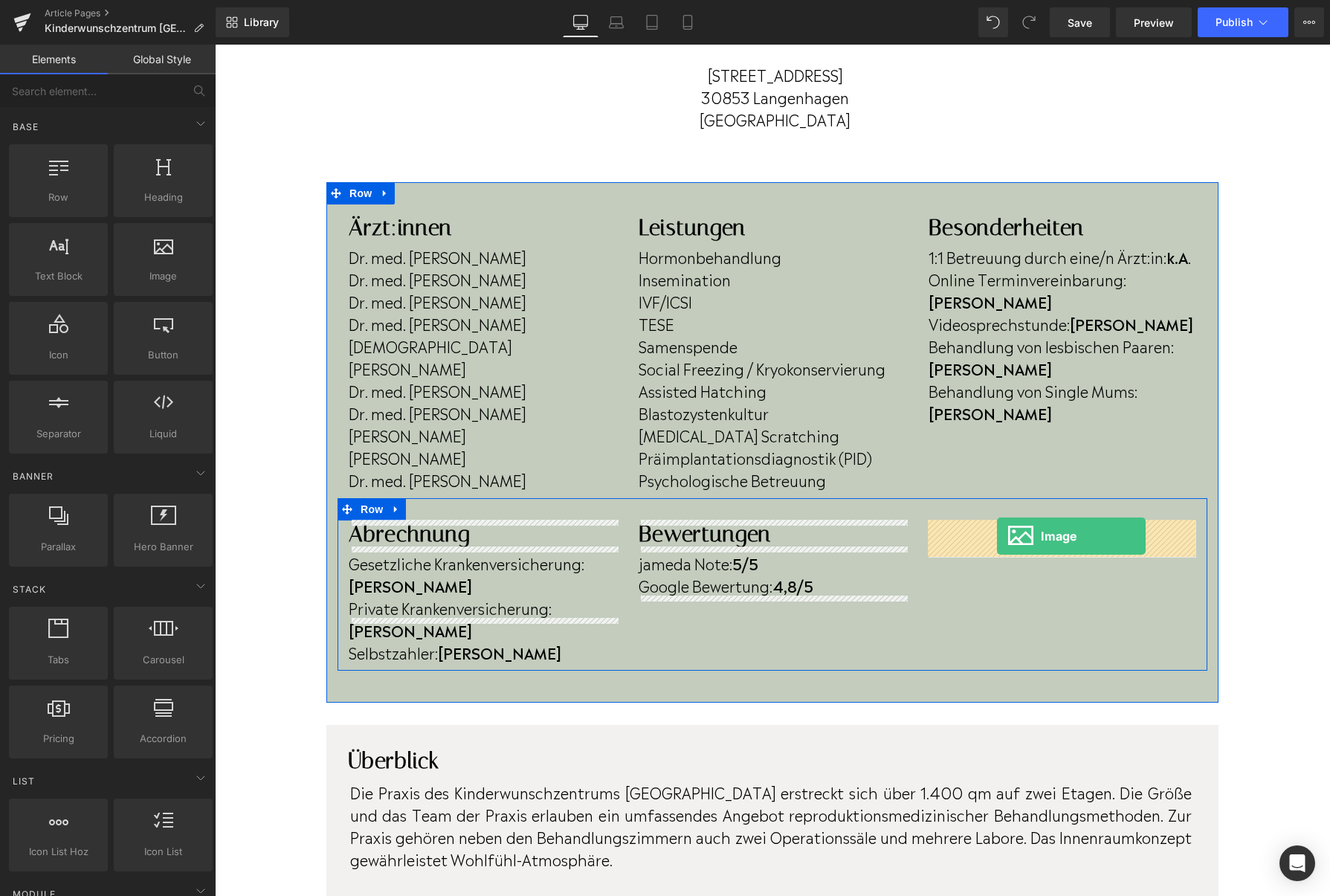
drag, startPoint x: 372, startPoint y: 332, endPoint x: 997, endPoint y: 536, distance: 657.5
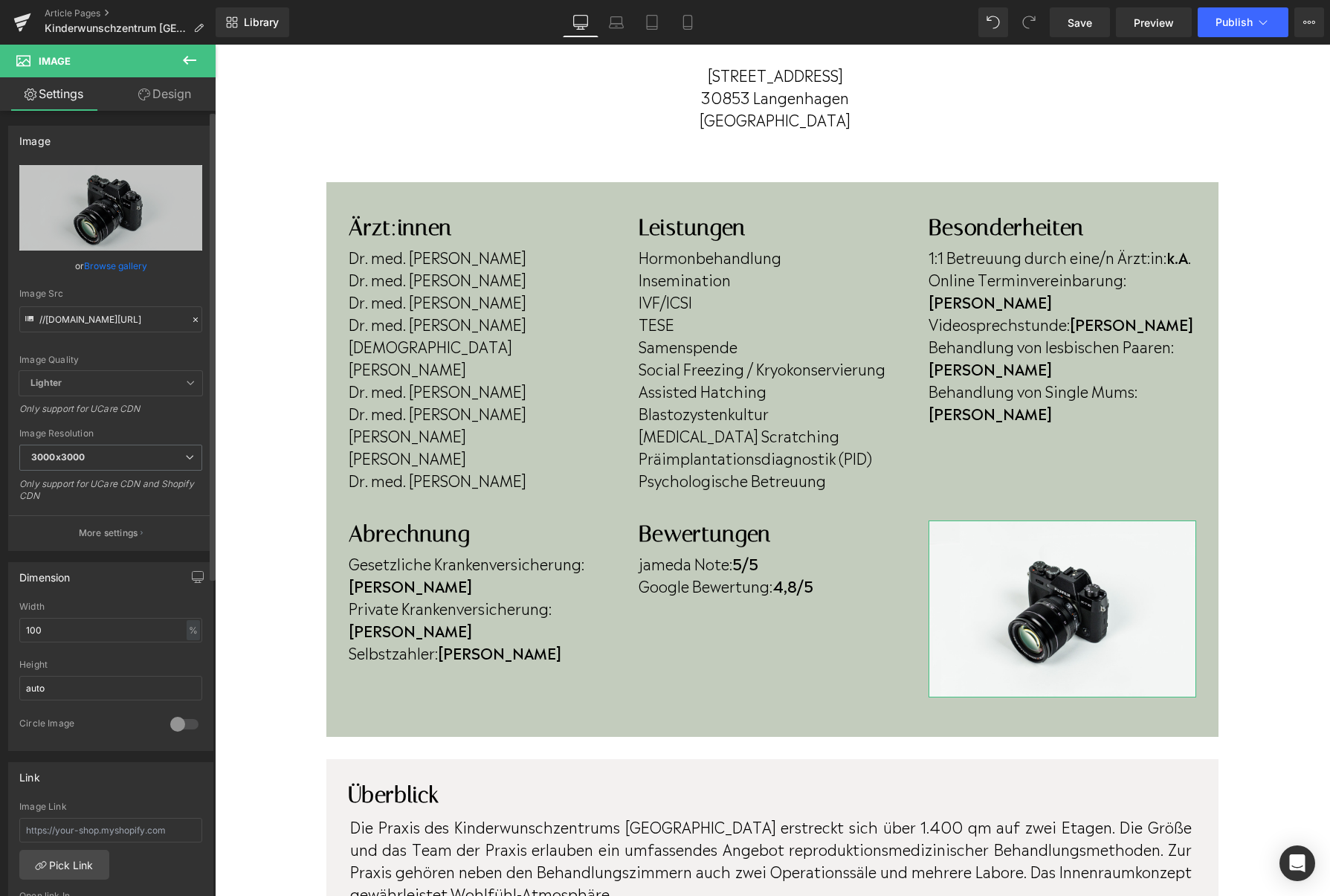
click at [102, 265] on link "Browse gallery" at bounding box center [115, 265] width 63 height 26
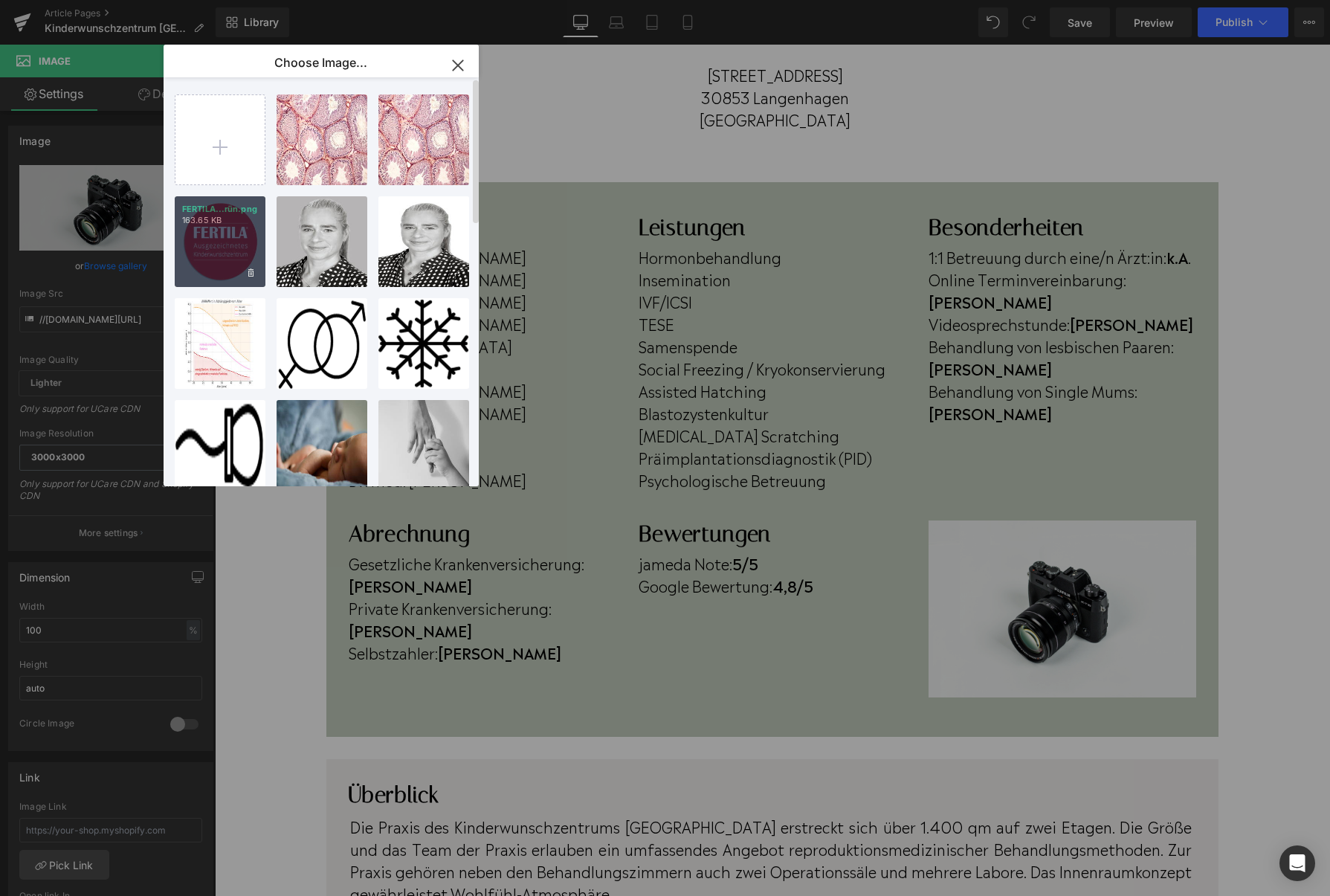
click at [234, 254] on div "FERTILA...rün.png 163.65 KB" at bounding box center [220, 242] width 91 height 91
type input "https://ucarecdn.com/c5ab98f0-74d3-4773-8121-07b005a17799/-/format/auto/-/previ…"
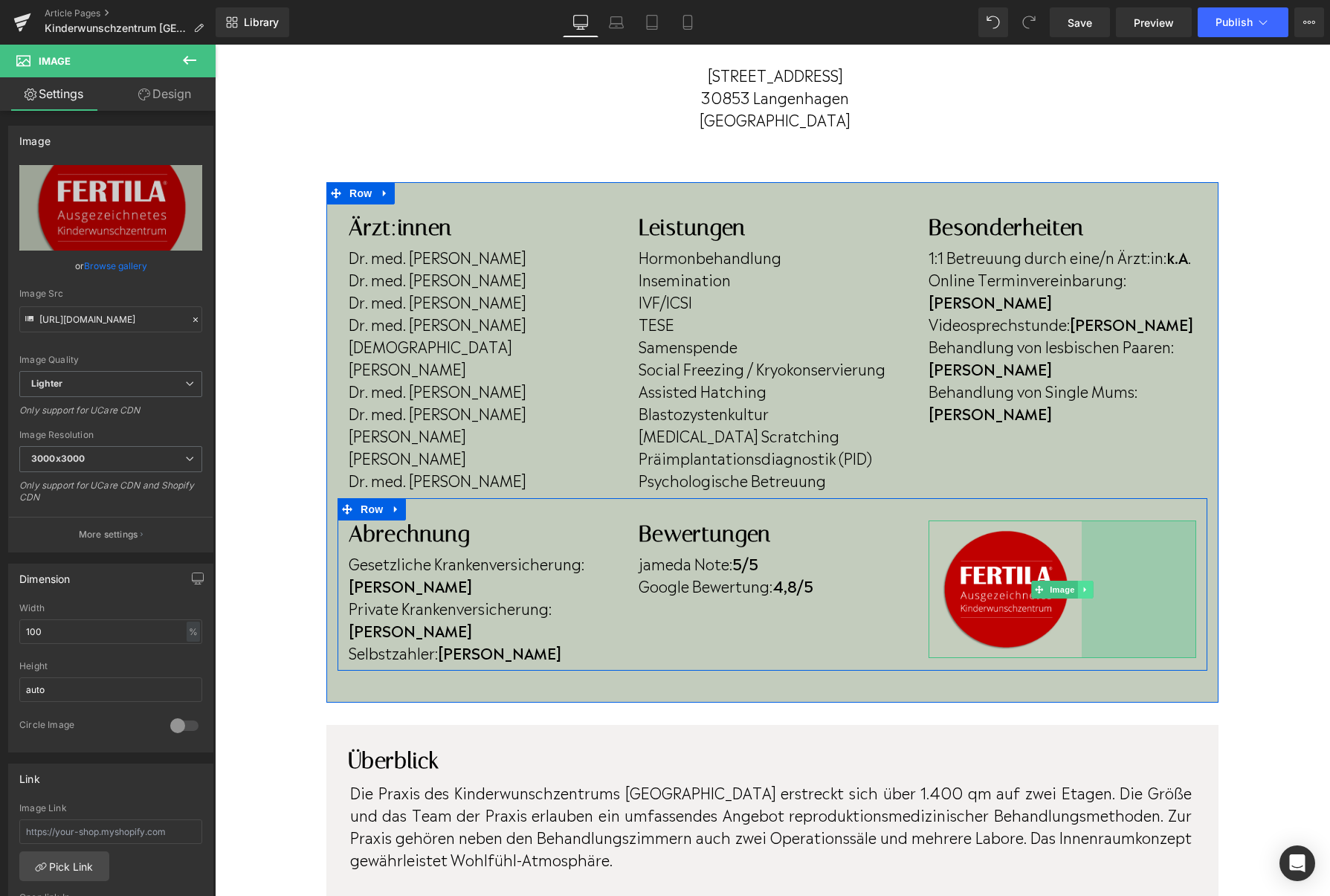
drag, startPoint x: 1194, startPoint y: 753, endPoint x: 1080, endPoint y: 581, distance: 206.3
click at [1080, 581] on div "Image 154px" at bounding box center [1062, 589] width 268 height 138
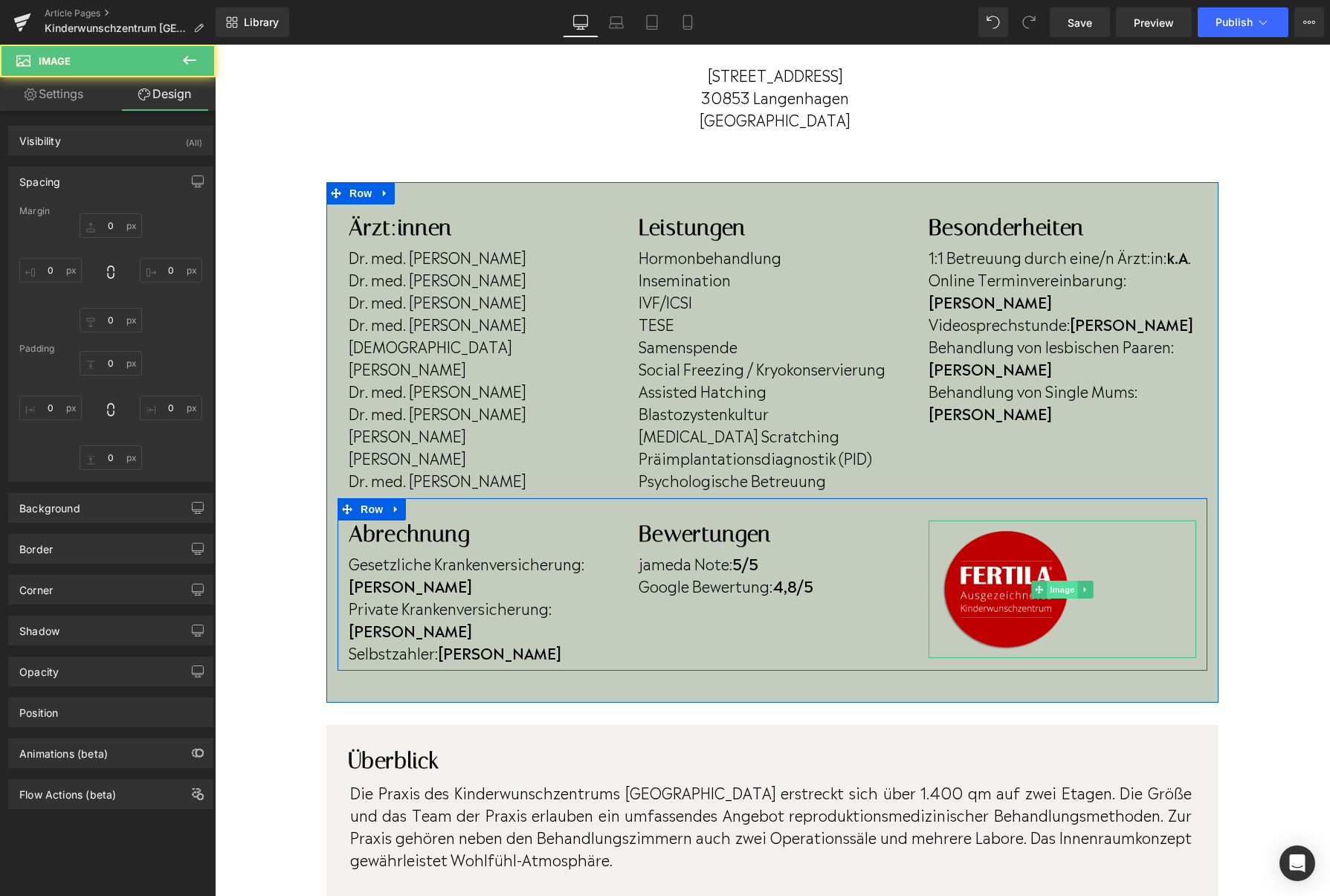
type input "0"
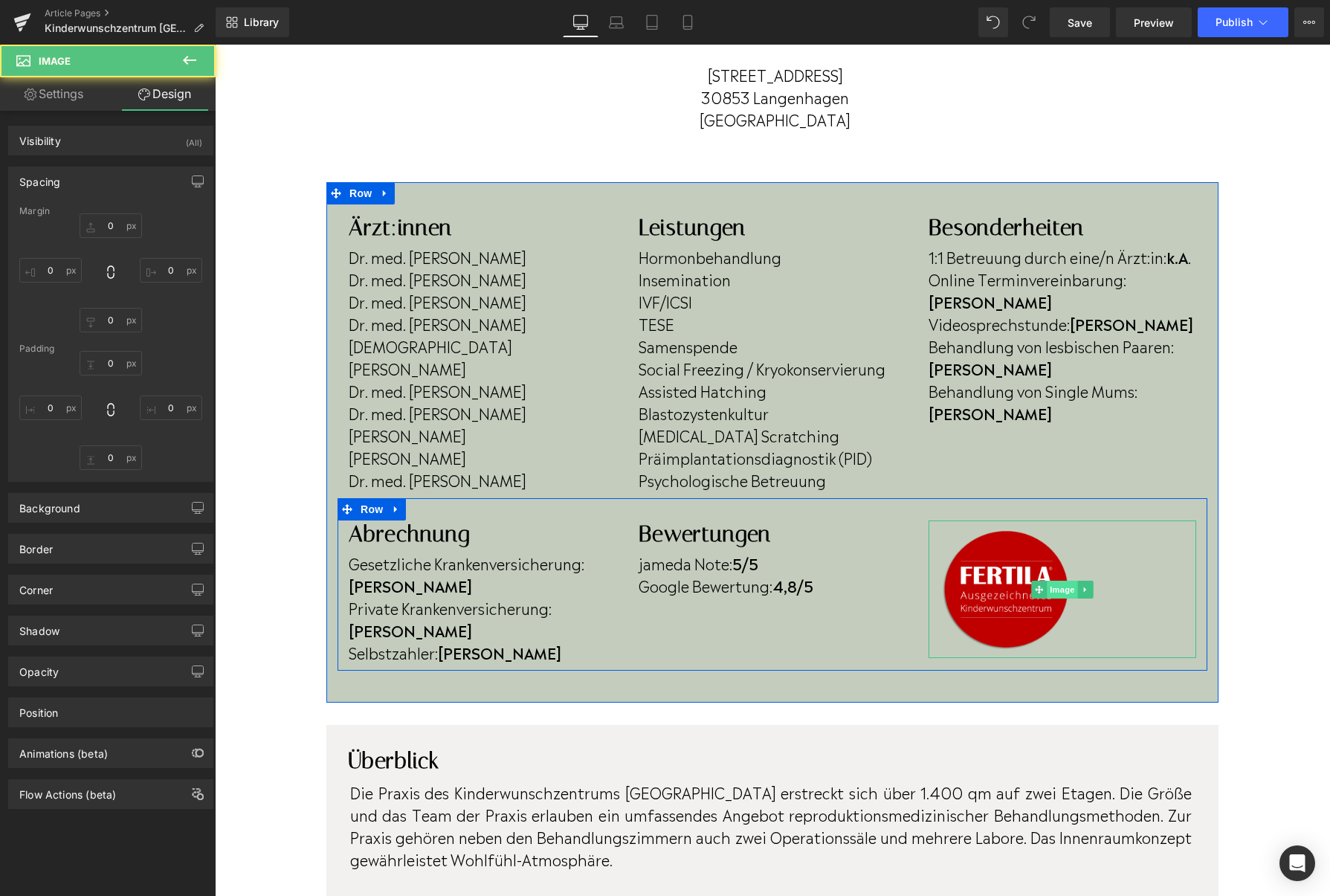
type input "154"
type input "0"
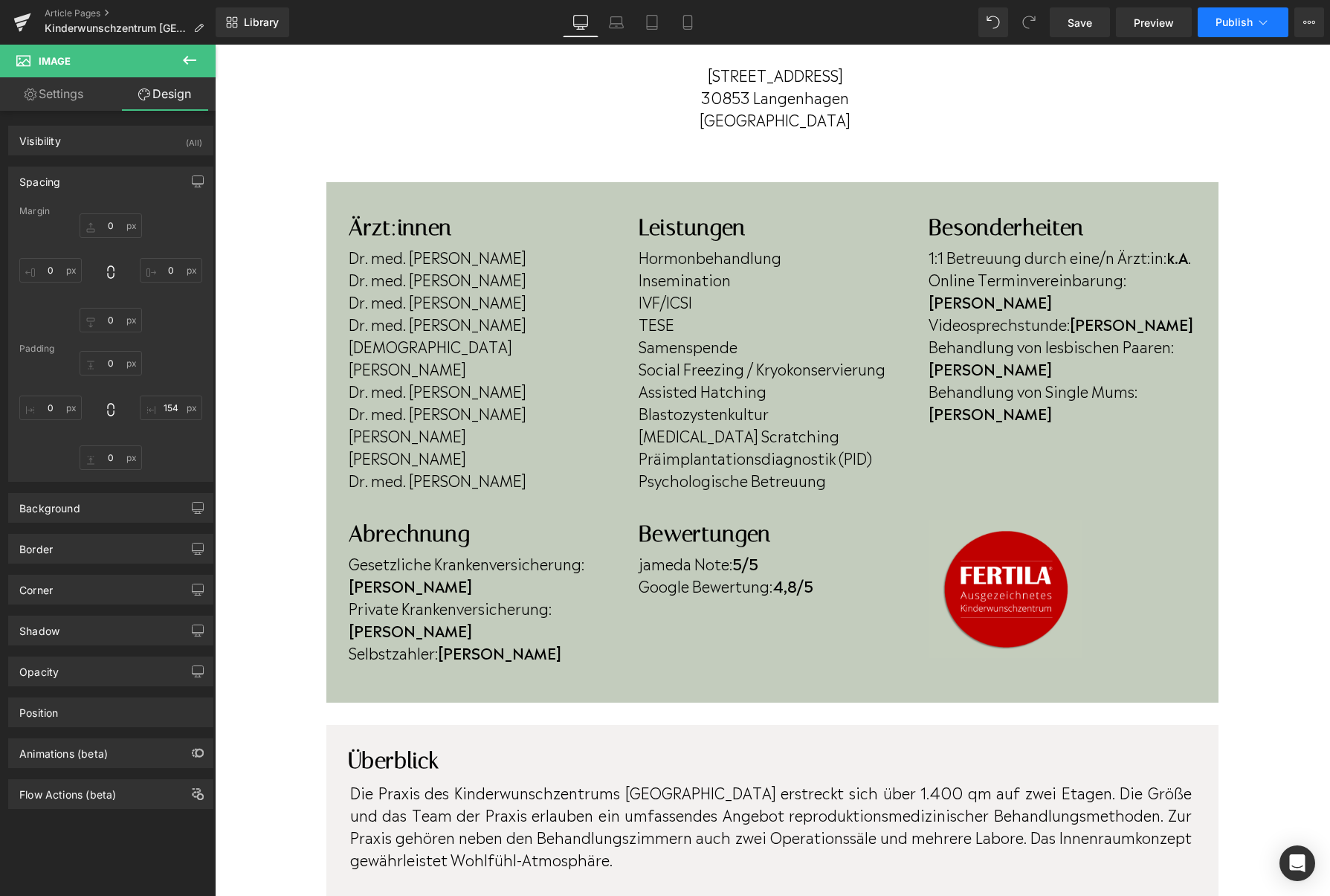
click at [1238, 29] on button "Publish" at bounding box center [1243, 22] width 91 height 30
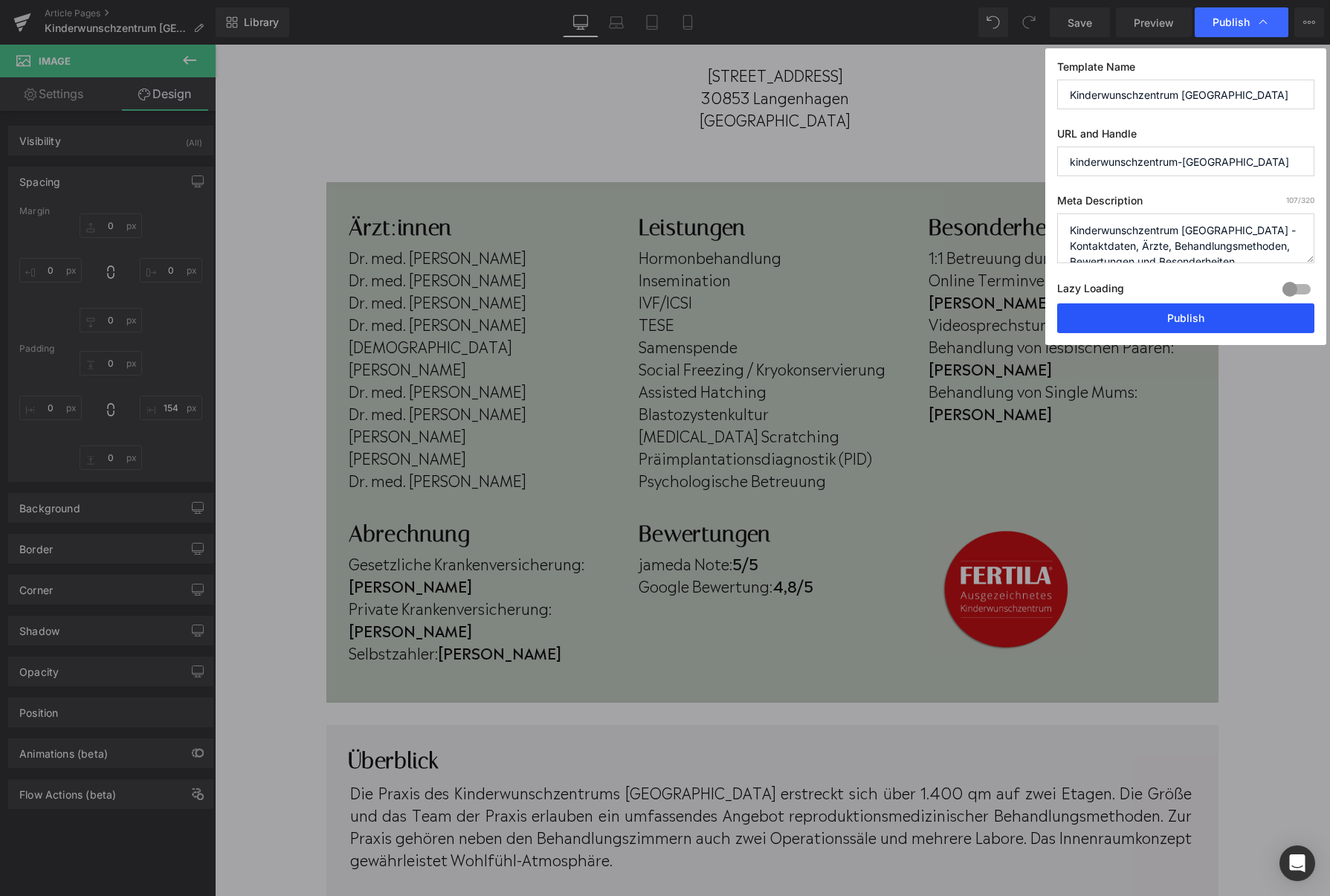
click at [1186, 325] on button "Publish" at bounding box center [1186, 318] width 257 height 30
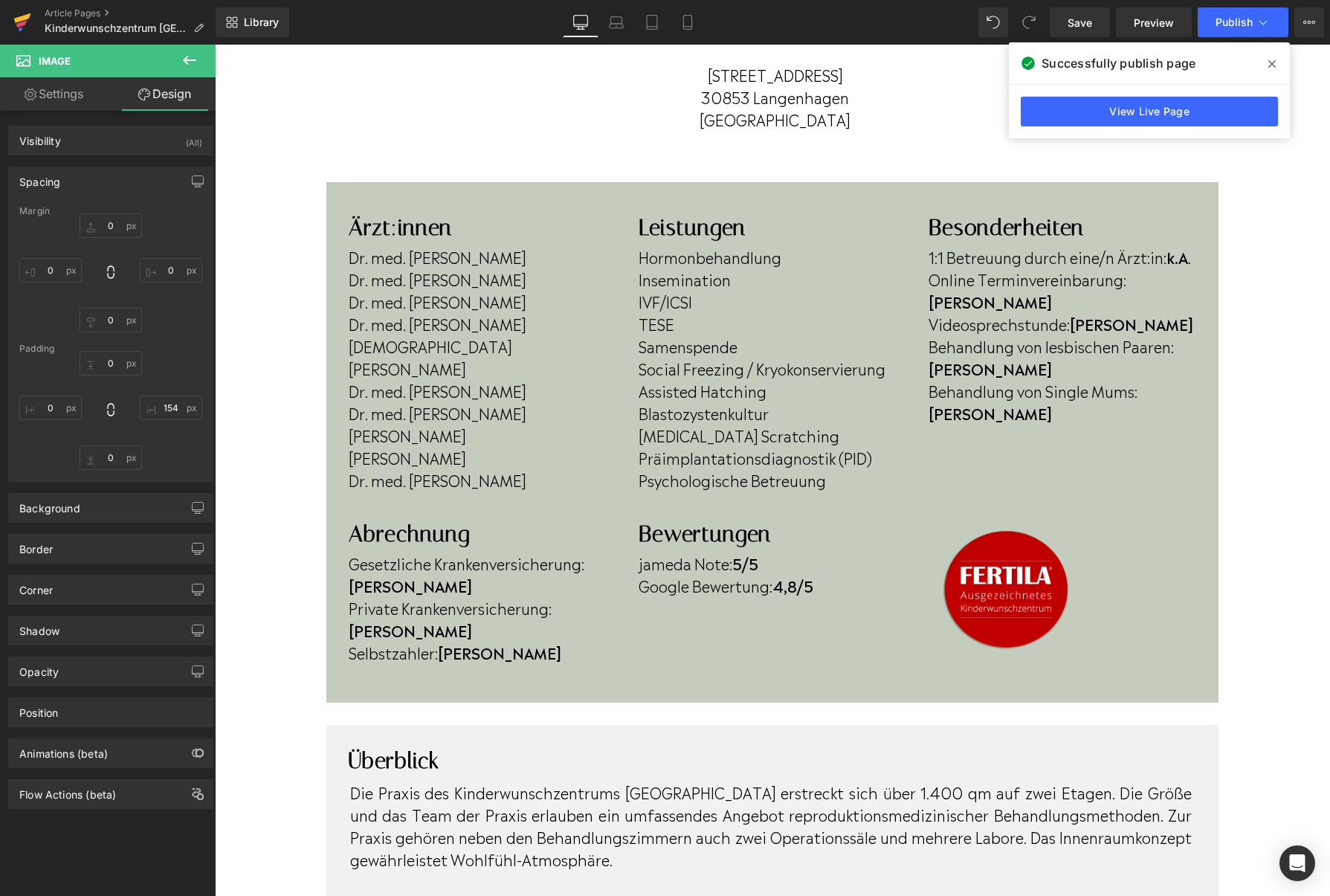
click at [17, 26] on icon at bounding box center [21, 24] width 11 height 7
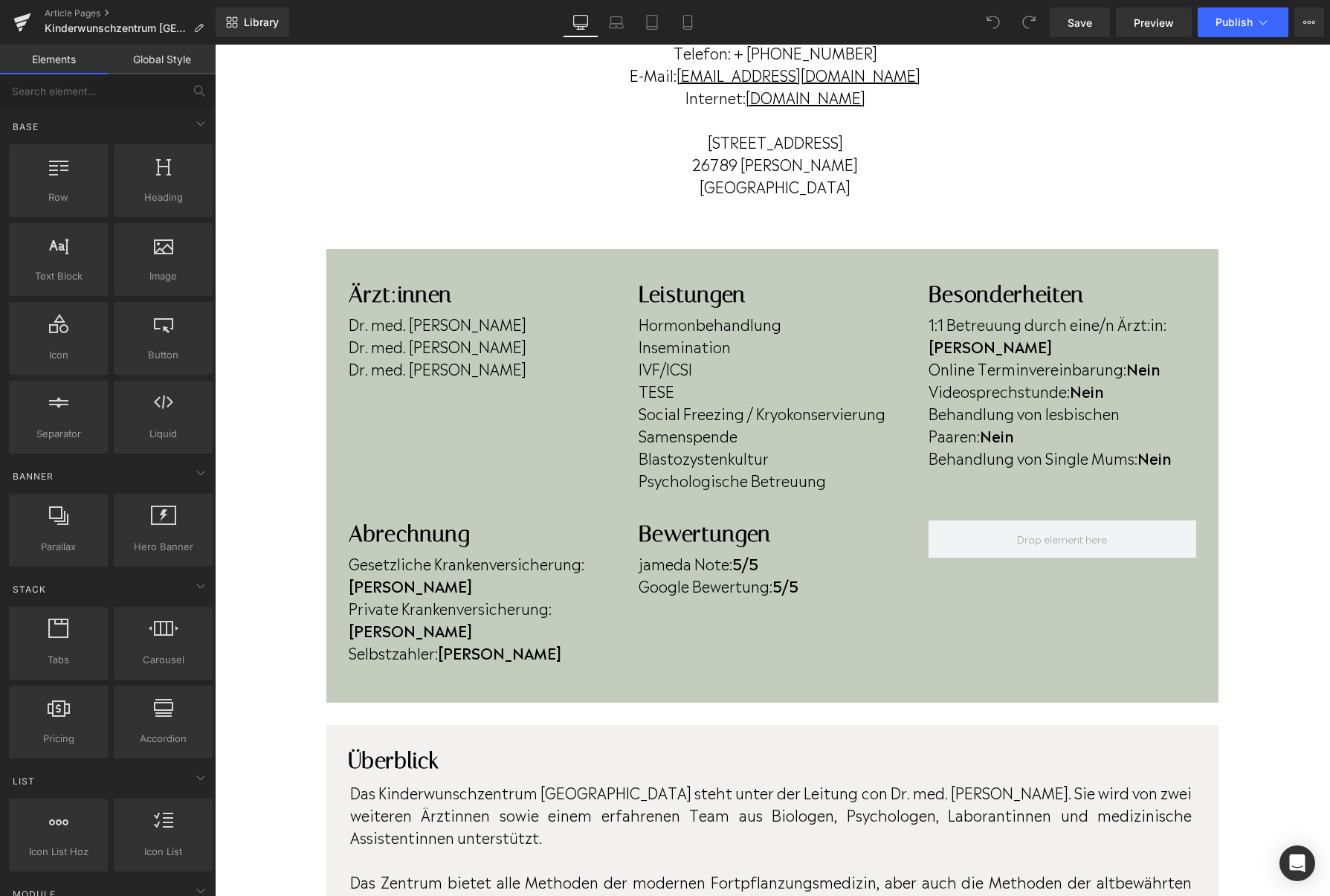
scroll to position [229, 0]
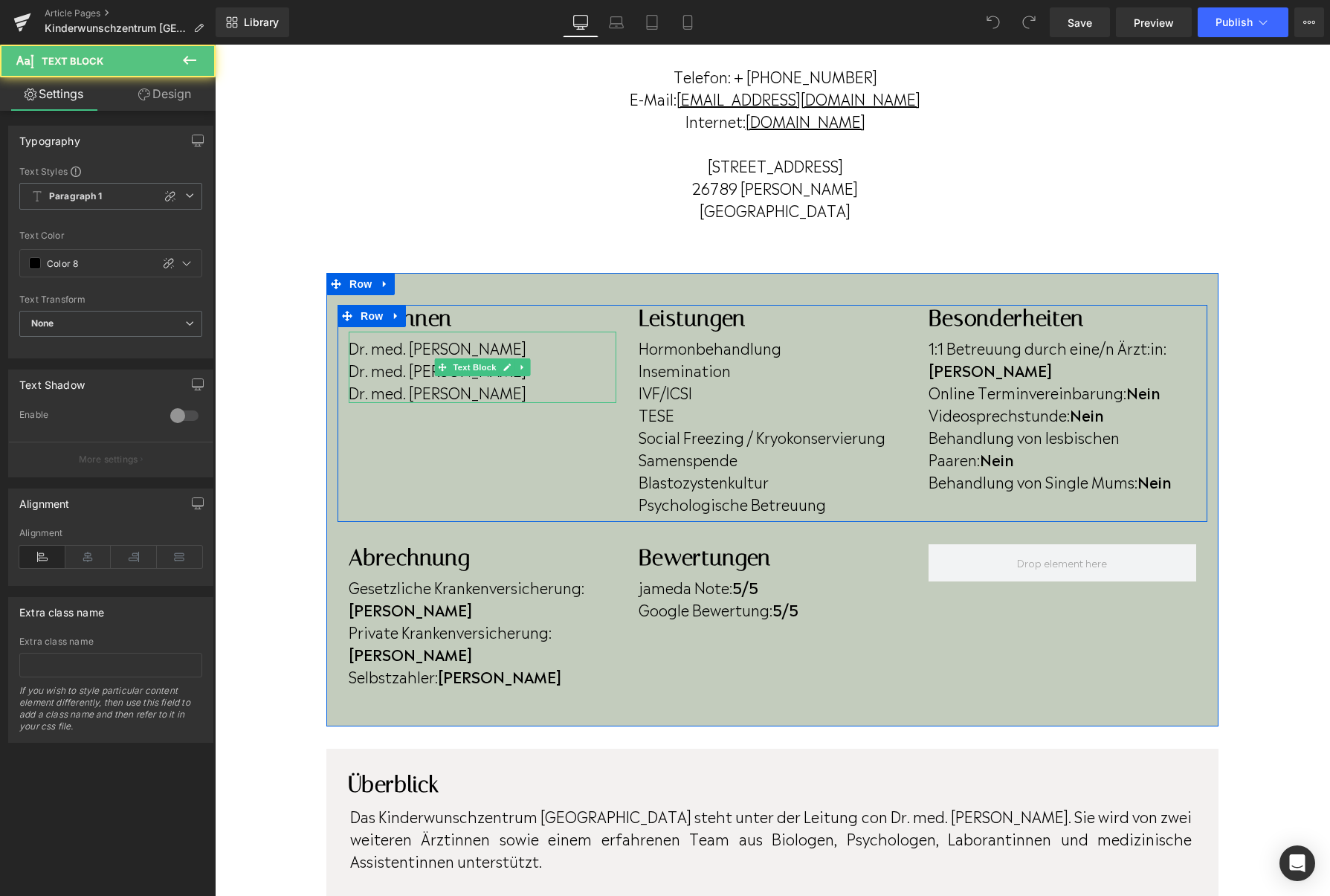
click at [533, 377] on p "Dr. med. Alice Rachidi" at bounding box center [482, 369] width 268 height 22
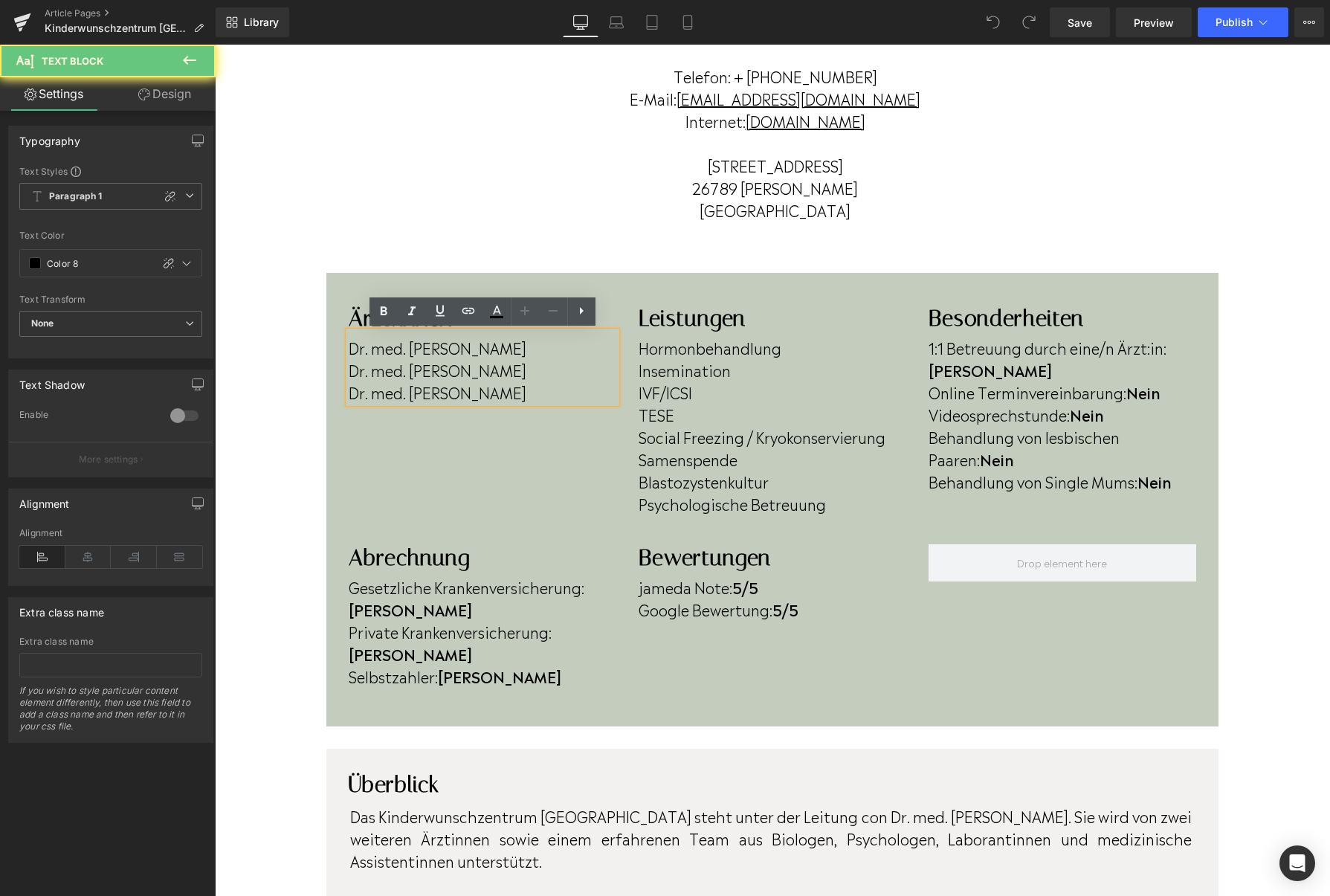
click at [530, 372] on p "Dr. med. Alice Rachidi" at bounding box center [482, 369] width 268 height 22
drag, startPoint x: 478, startPoint y: 371, endPoint x: 348, endPoint y: 363, distance: 130.2
click at [348, 363] on p "Dr. med. Alice Rachidi" at bounding box center [482, 370] width 268 height 22
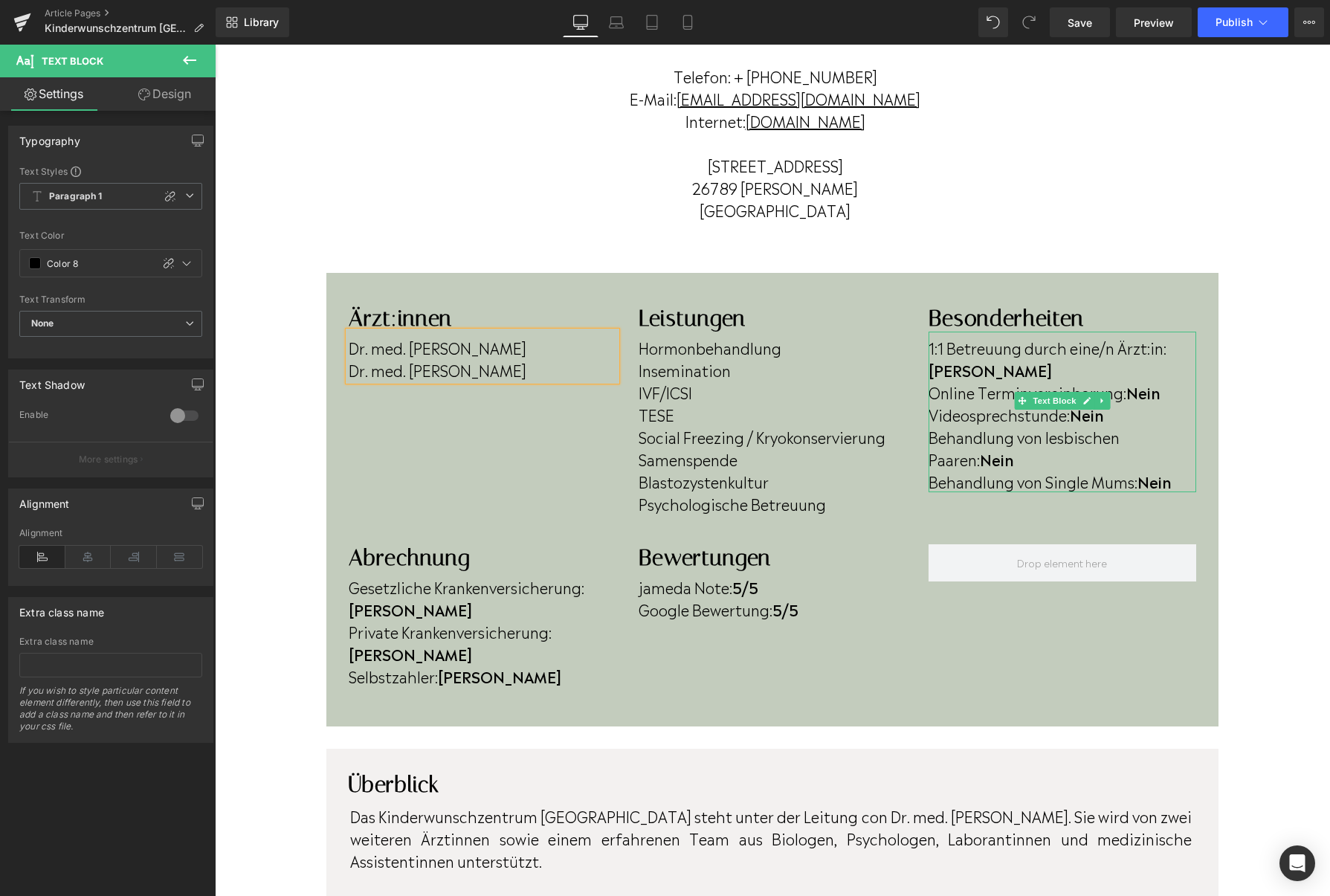
click at [1167, 380] on p "Online Terminvereinbarung: Nein" at bounding box center [1062, 391] width 268 height 22
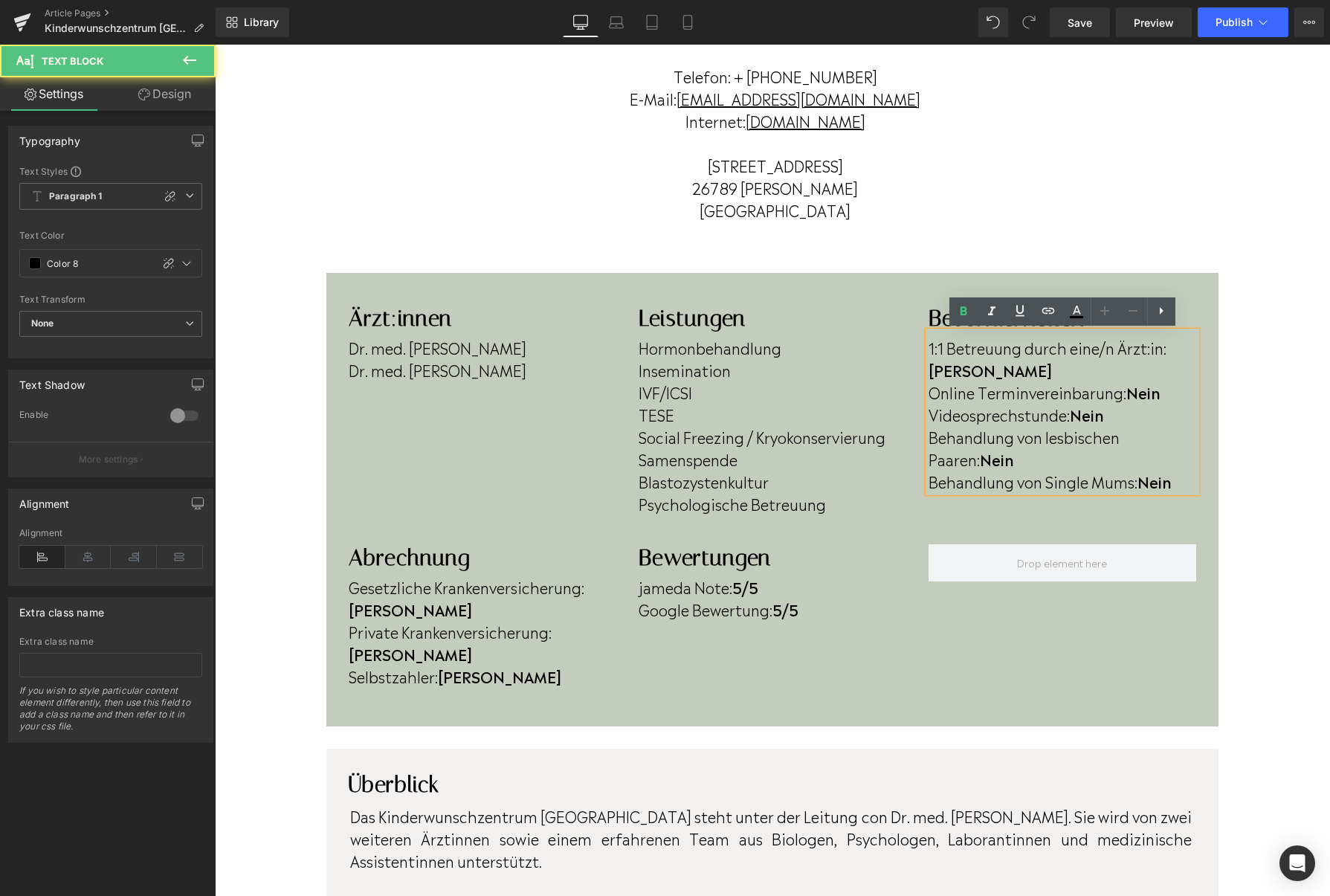
click at [1167, 380] on p "Online Terminvereinbarung: Nein" at bounding box center [1062, 391] width 268 height 22
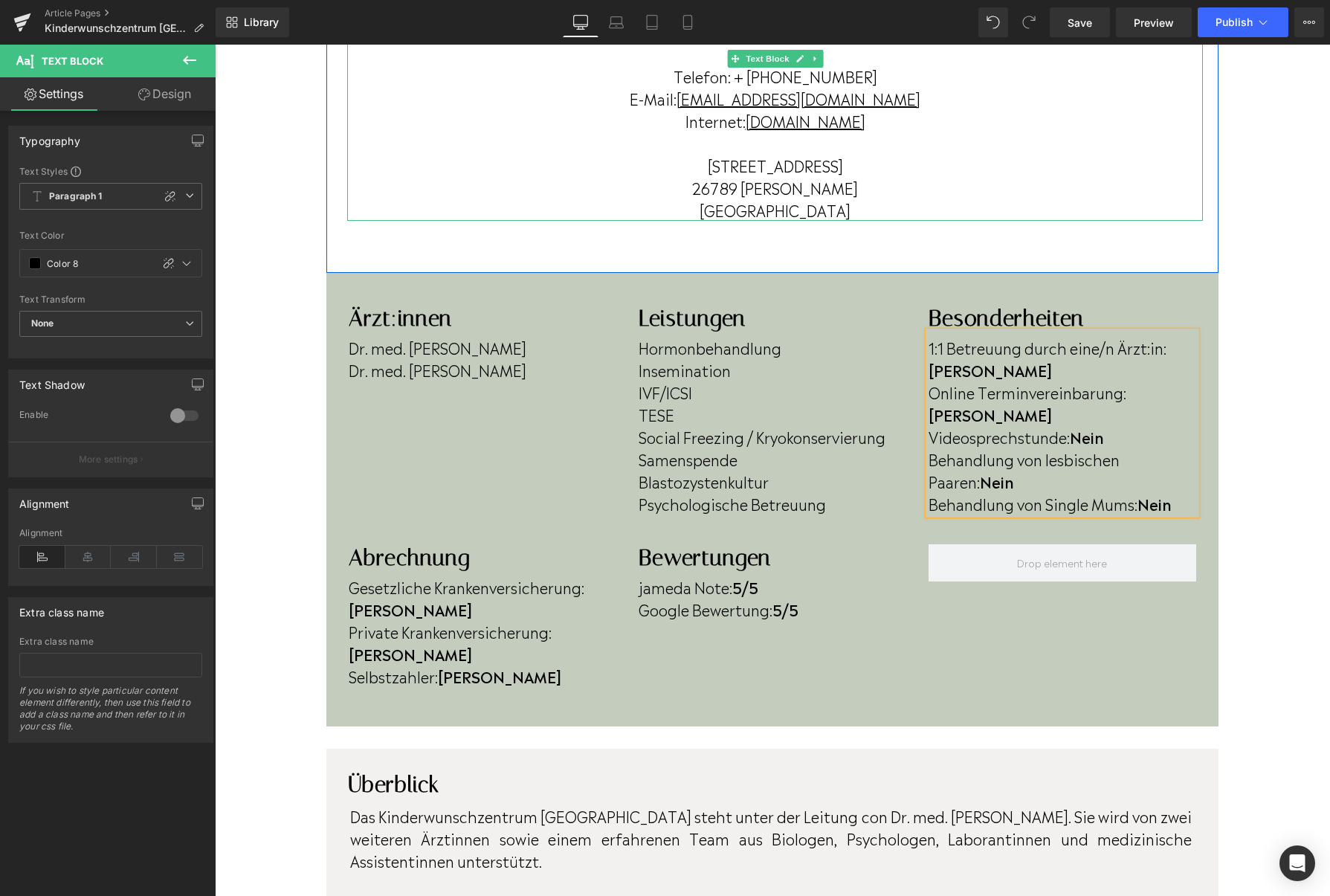
scroll to position [228, 0]
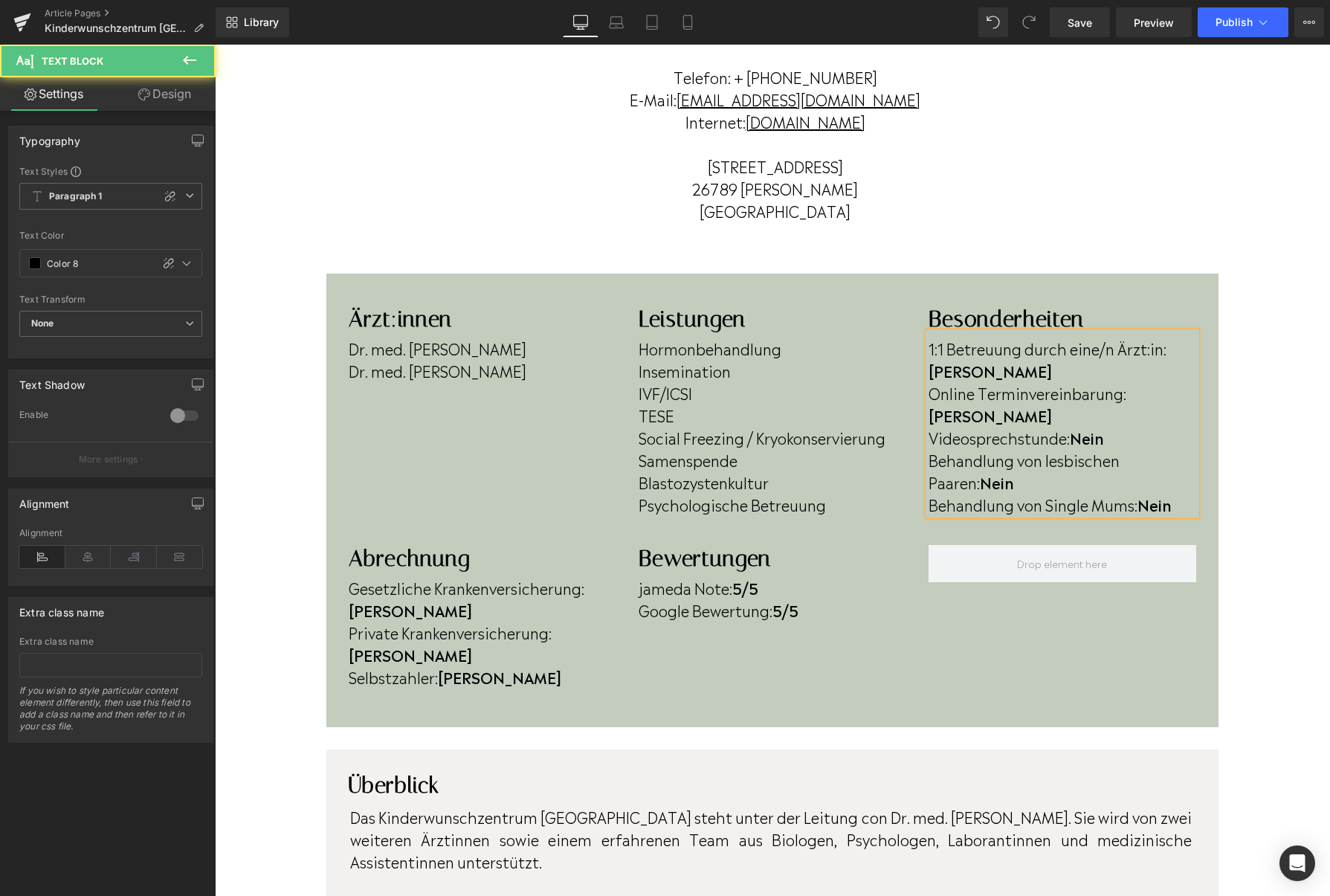
click at [982, 448] on p "Behandlung von lesbischen Paaren: Nein" at bounding box center [1062, 470] width 268 height 44
click at [1187, 492] on p "Behandlung von Single Mums: Nein" at bounding box center [1062, 503] width 268 height 22
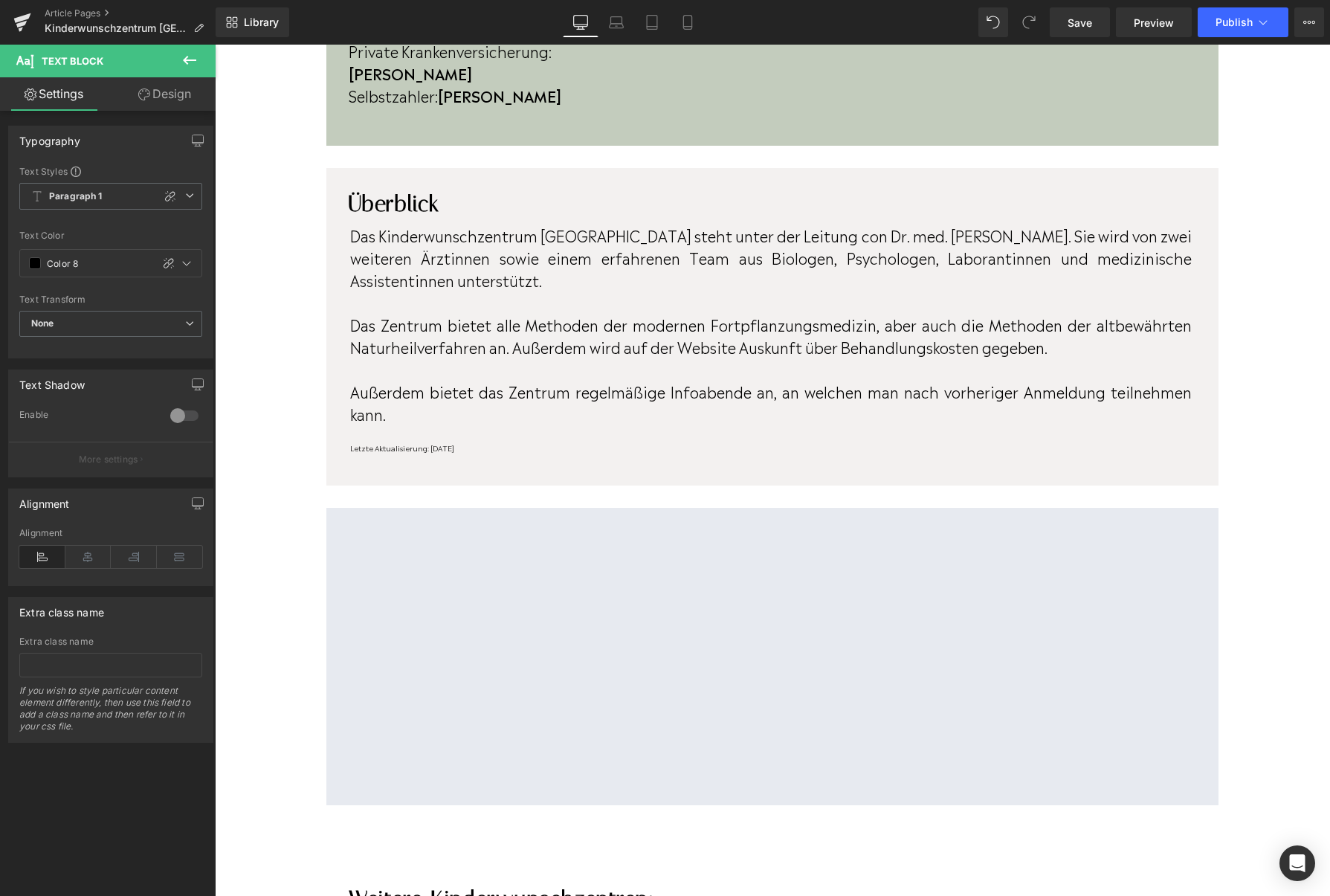
scroll to position [807, 0]
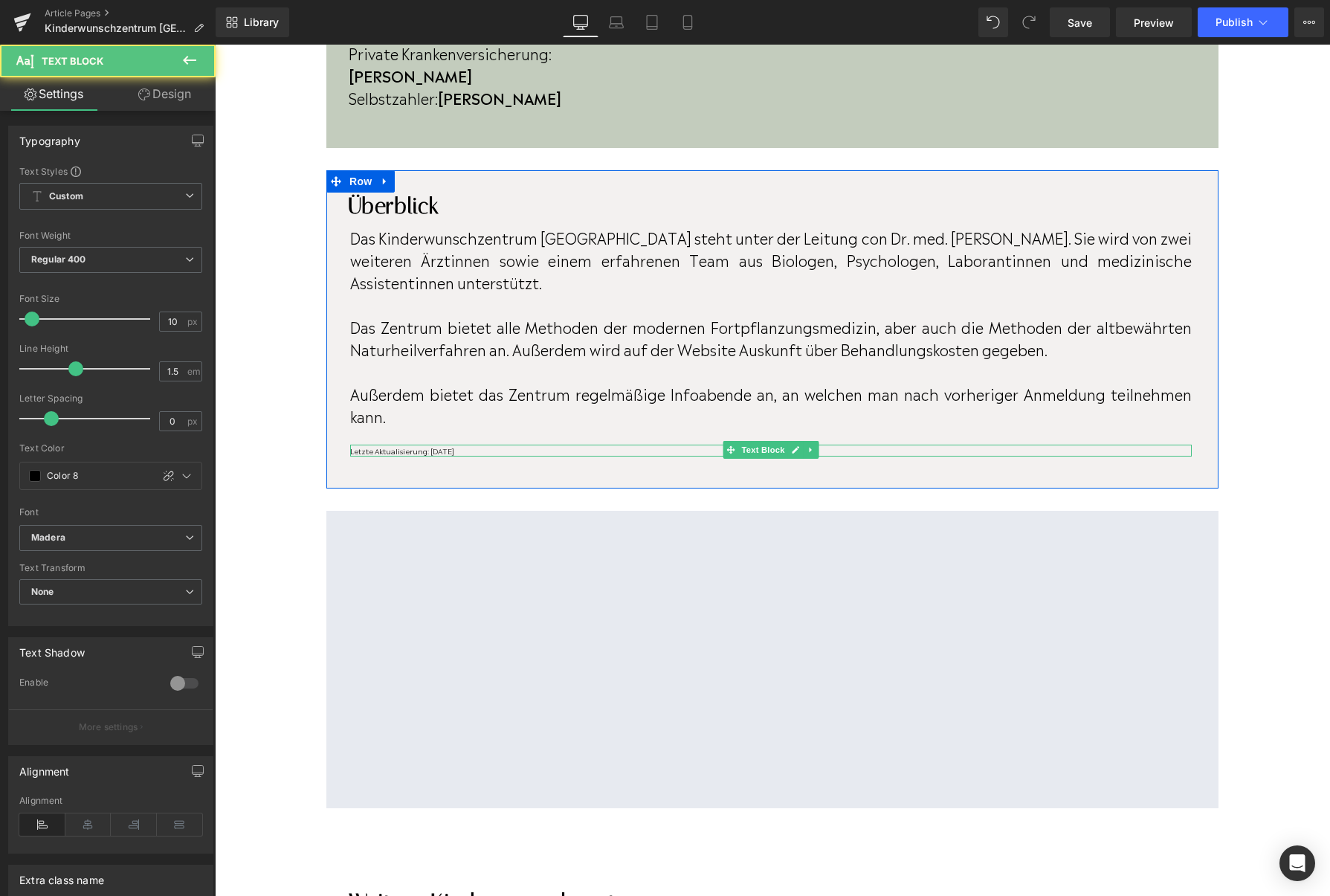
click at [484, 444] on div "Letzte Aktualisierung: April 2023 Text Block" at bounding box center [771, 450] width 842 height 12
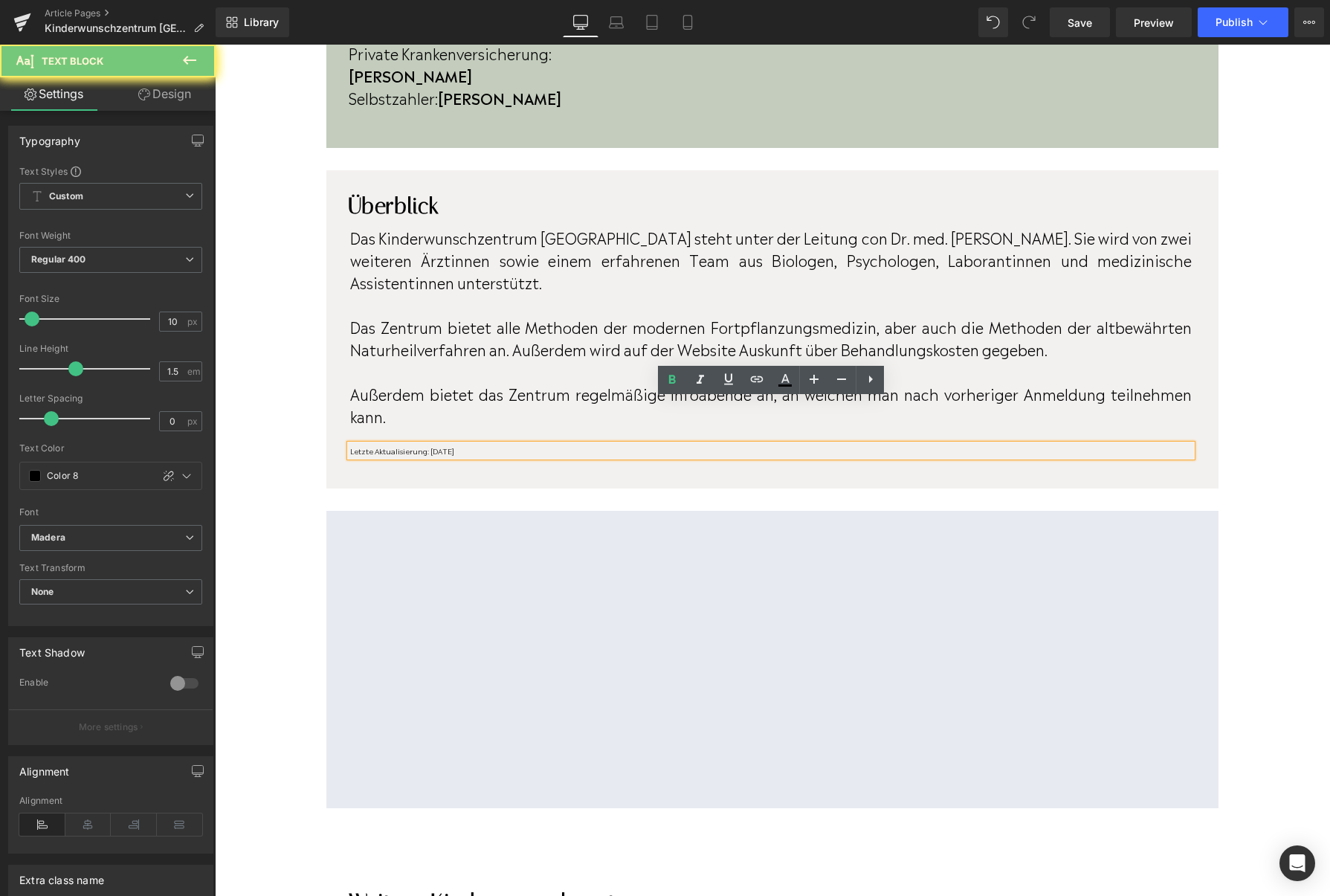
click at [484, 445] on p "Letzte Aktualisierung: [DATE]" at bounding box center [771, 450] width 842 height 12
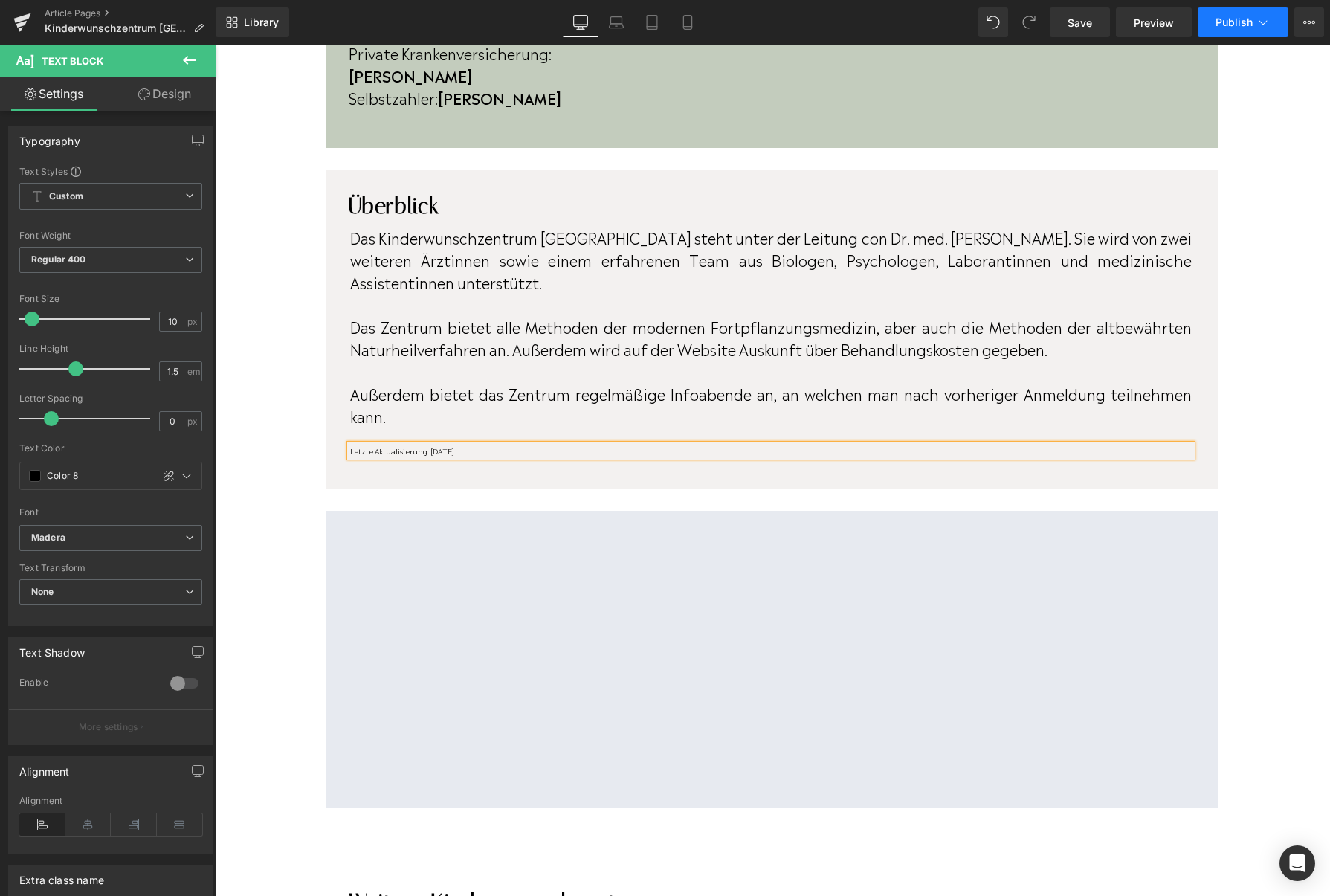
click at [1216, 12] on button "Publish" at bounding box center [1243, 22] width 91 height 30
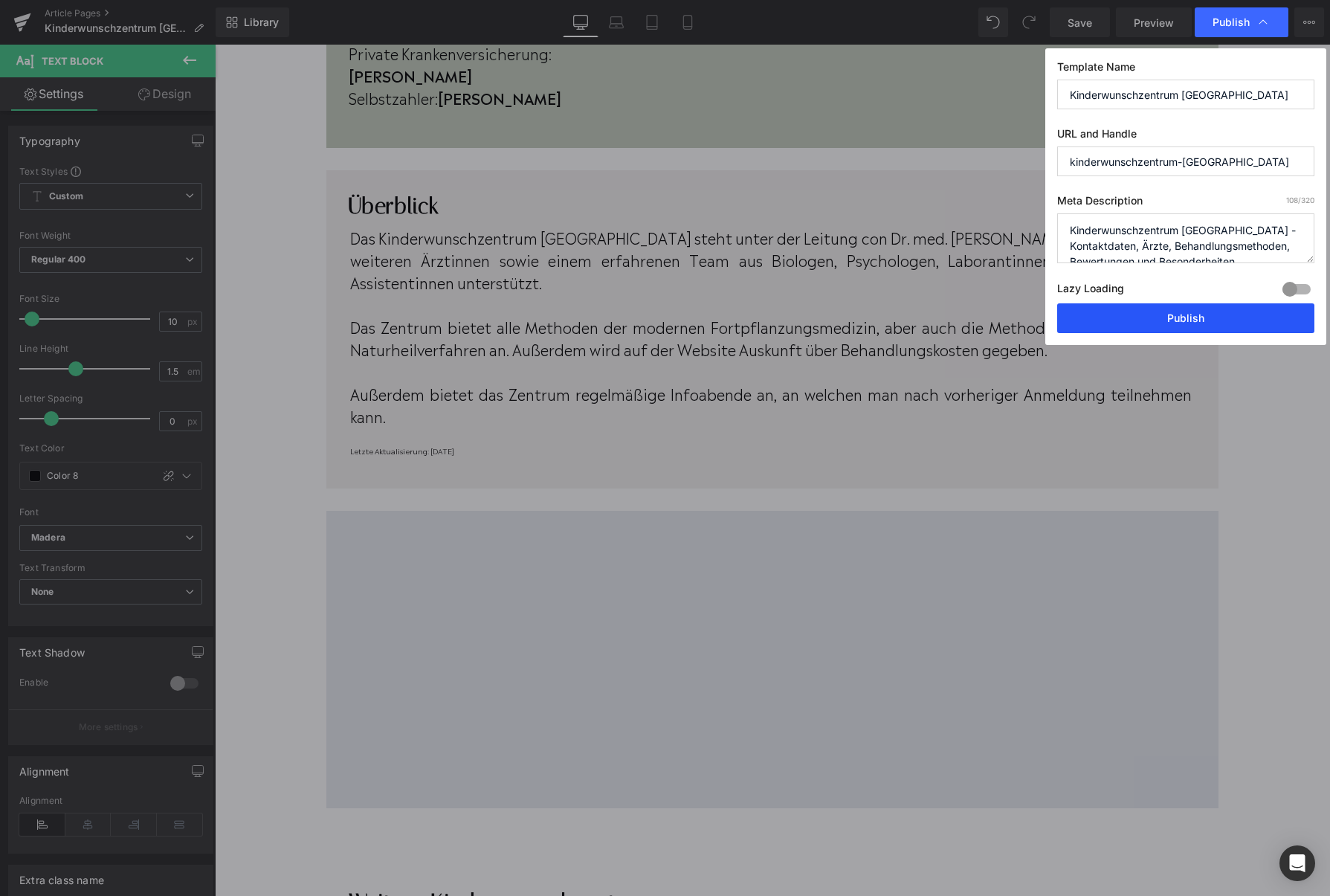
click at [1200, 323] on button "Publish" at bounding box center [1186, 318] width 257 height 30
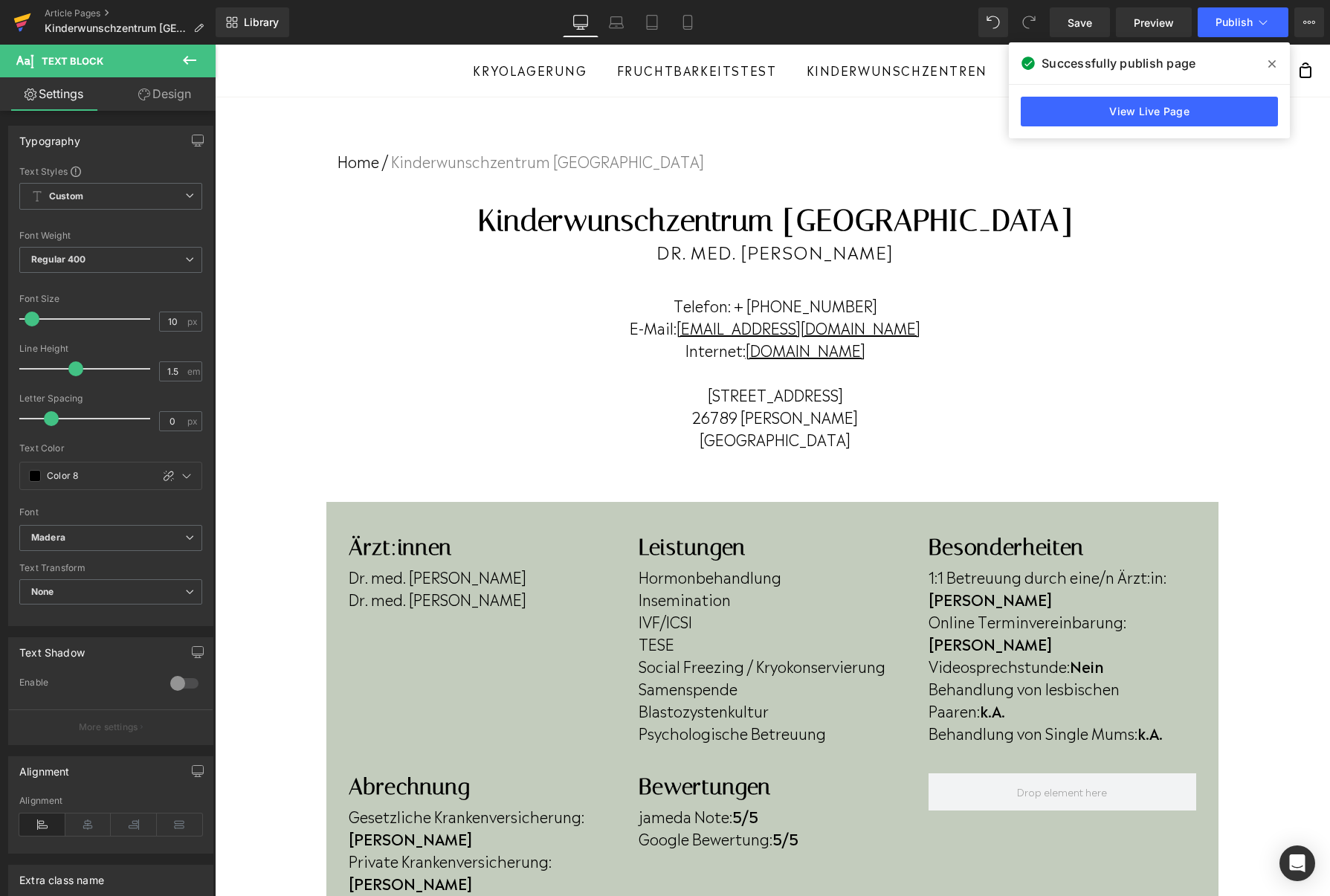
click at [33, 25] on link at bounding box center [22, 22] width 45 height 44
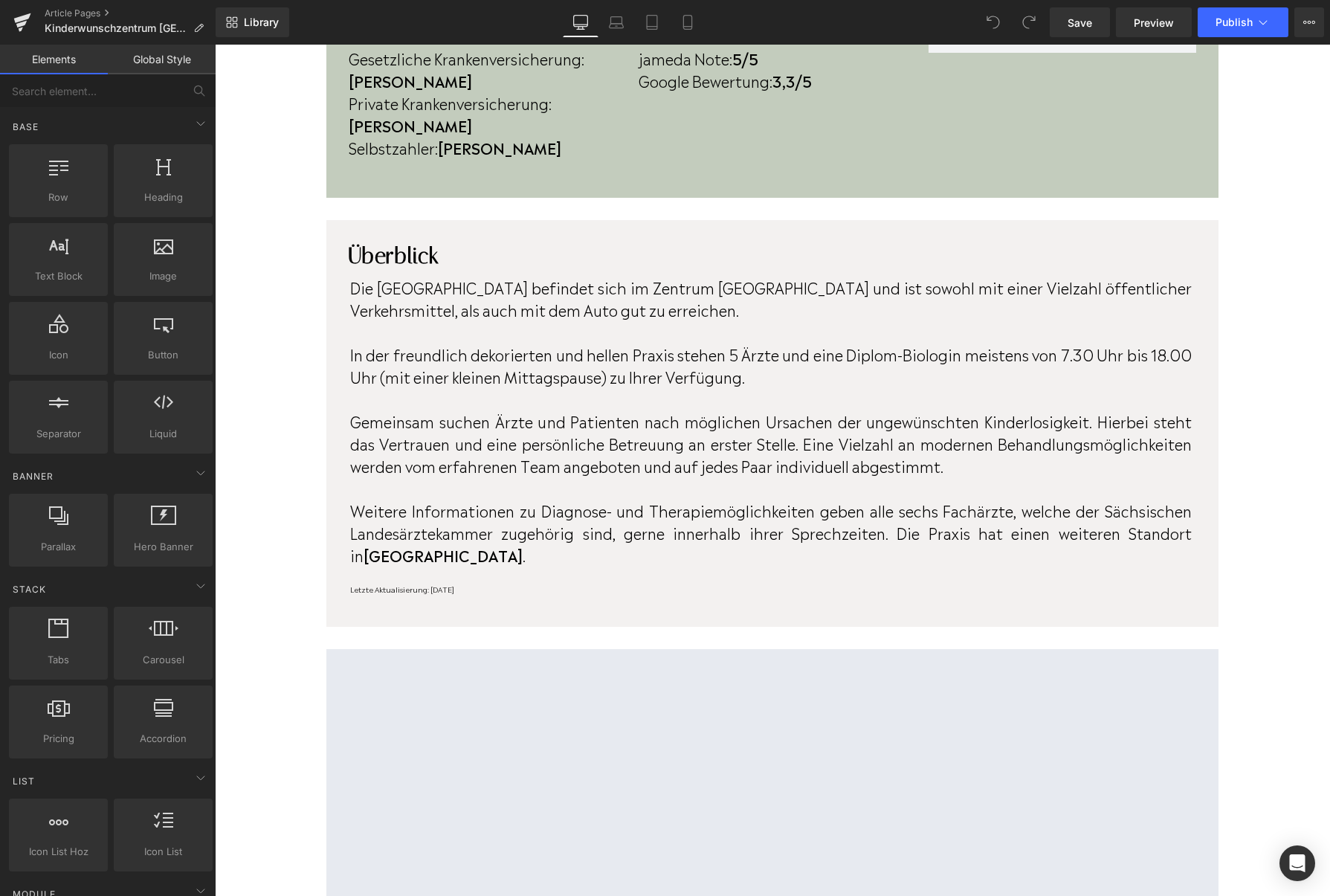
scroll to position [733, 0]
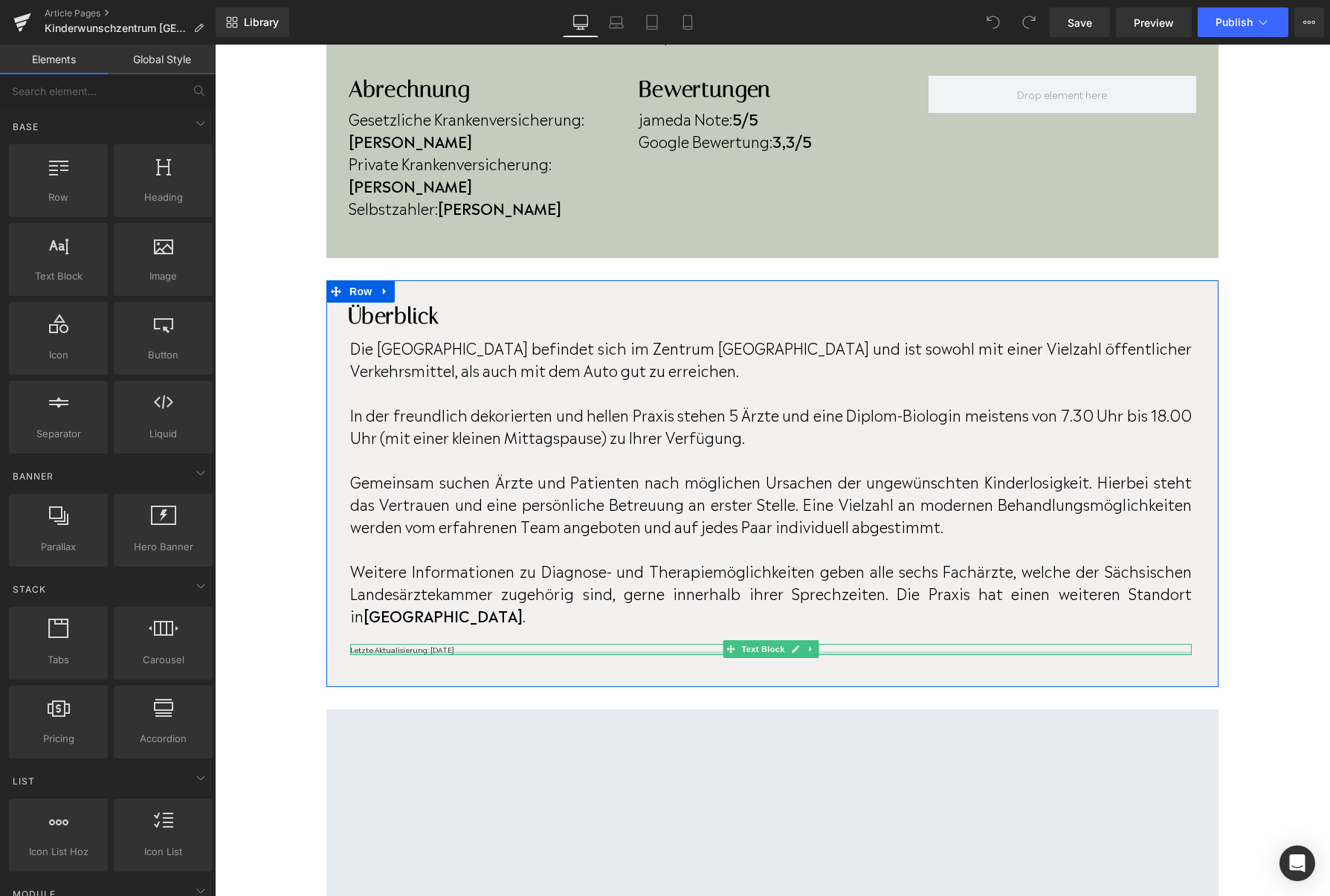
click at [482, 644] on p "Letzte Aktualisierung: [DATE]" at bounding box center [771, 649] width 842 height 12
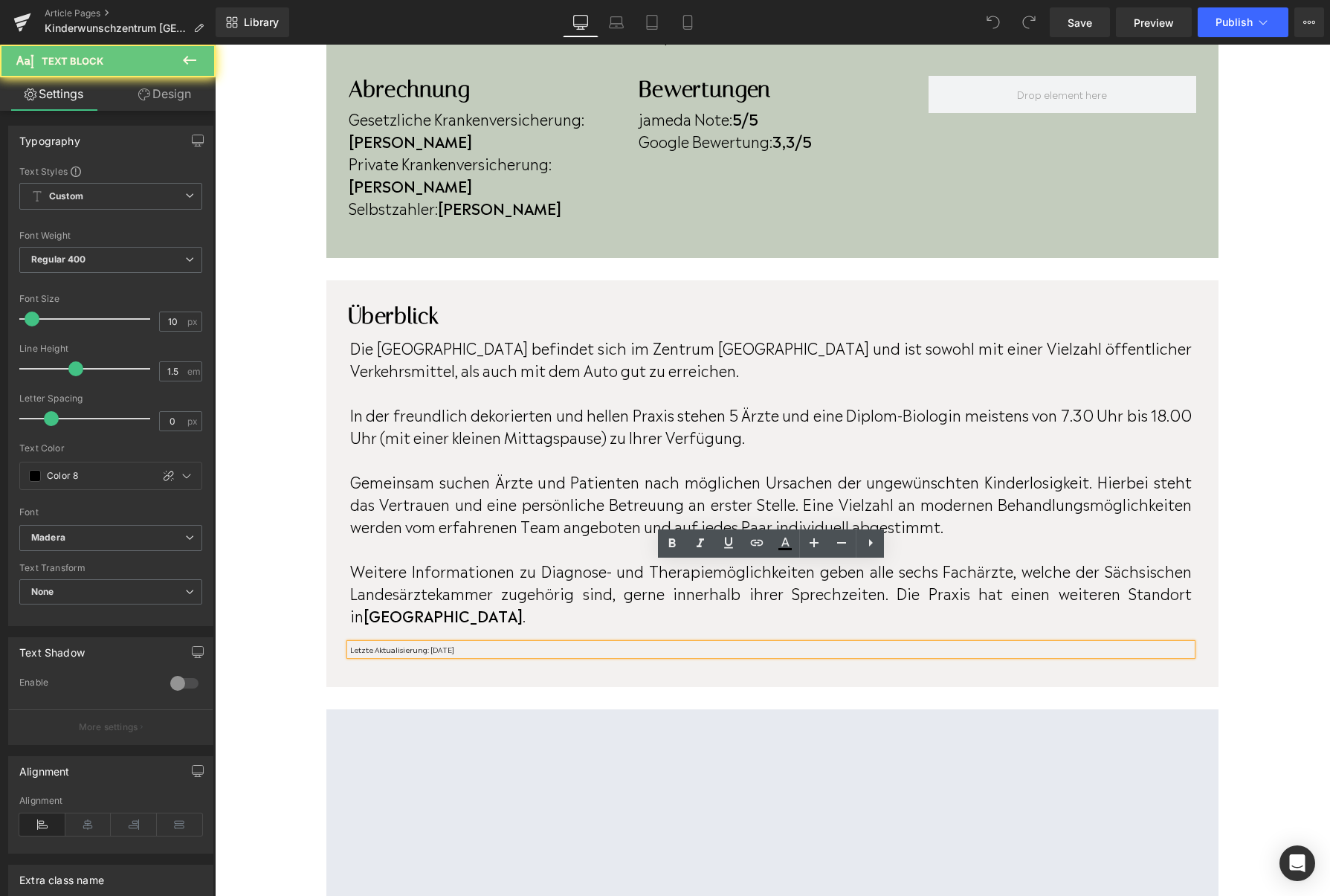
click at [482, 644] on p "Letzte Aktualisierung: [DATE]" at bounding box center [771, 649] width 842 height 12
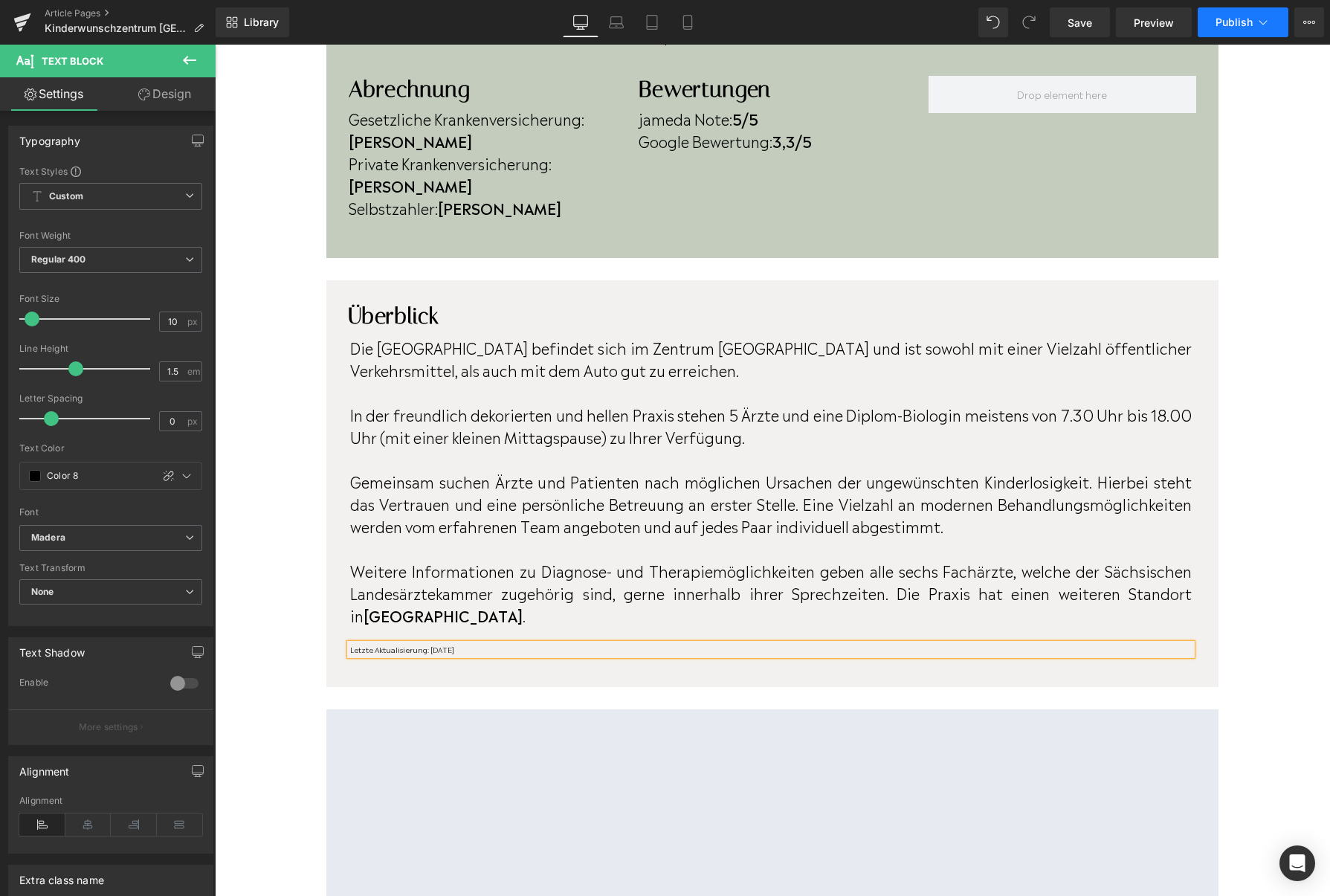
click at [1229, 22] on span "Publish" at bounding box center [1234, 22] width 37 height 12
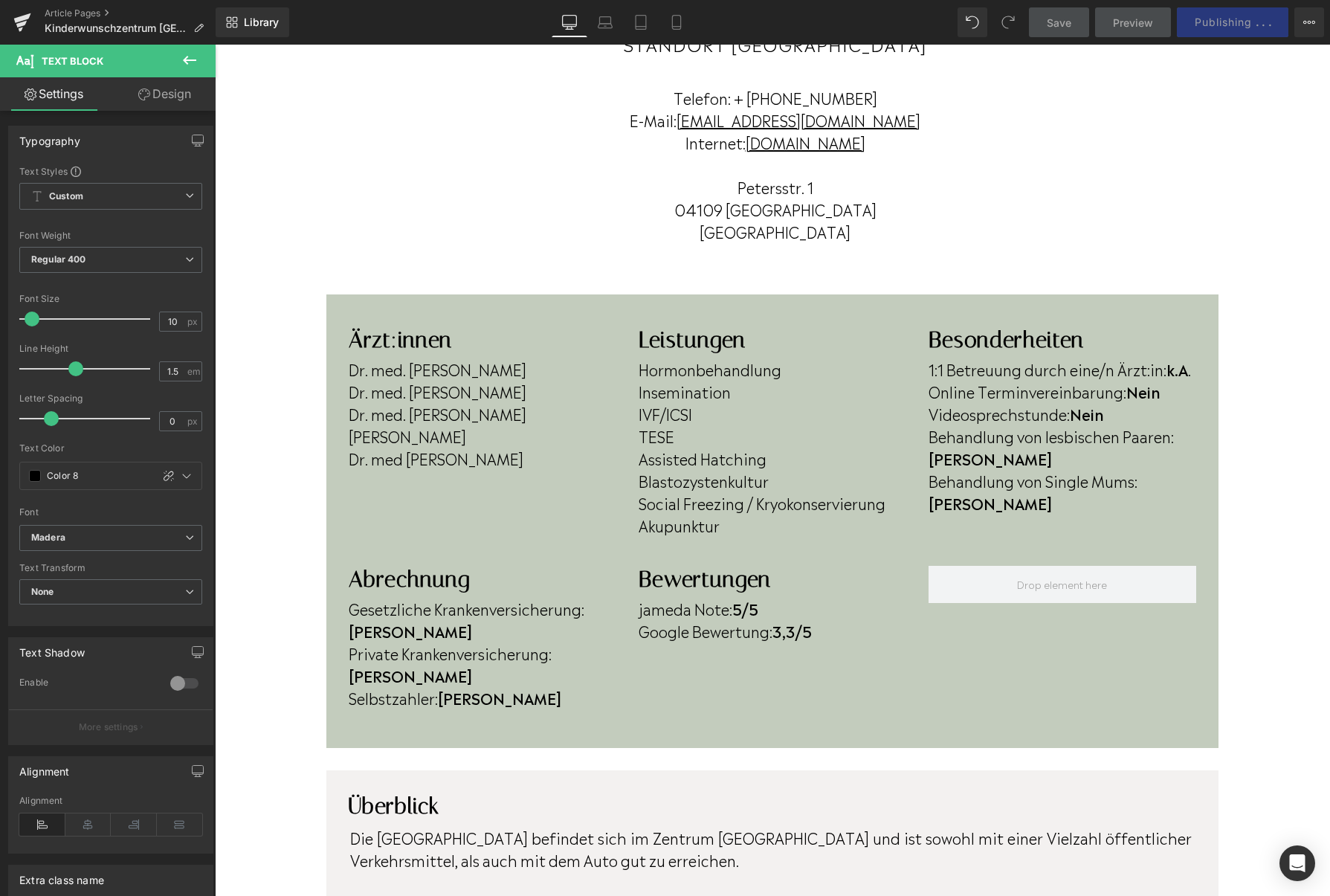
scroll to position [240, 0]
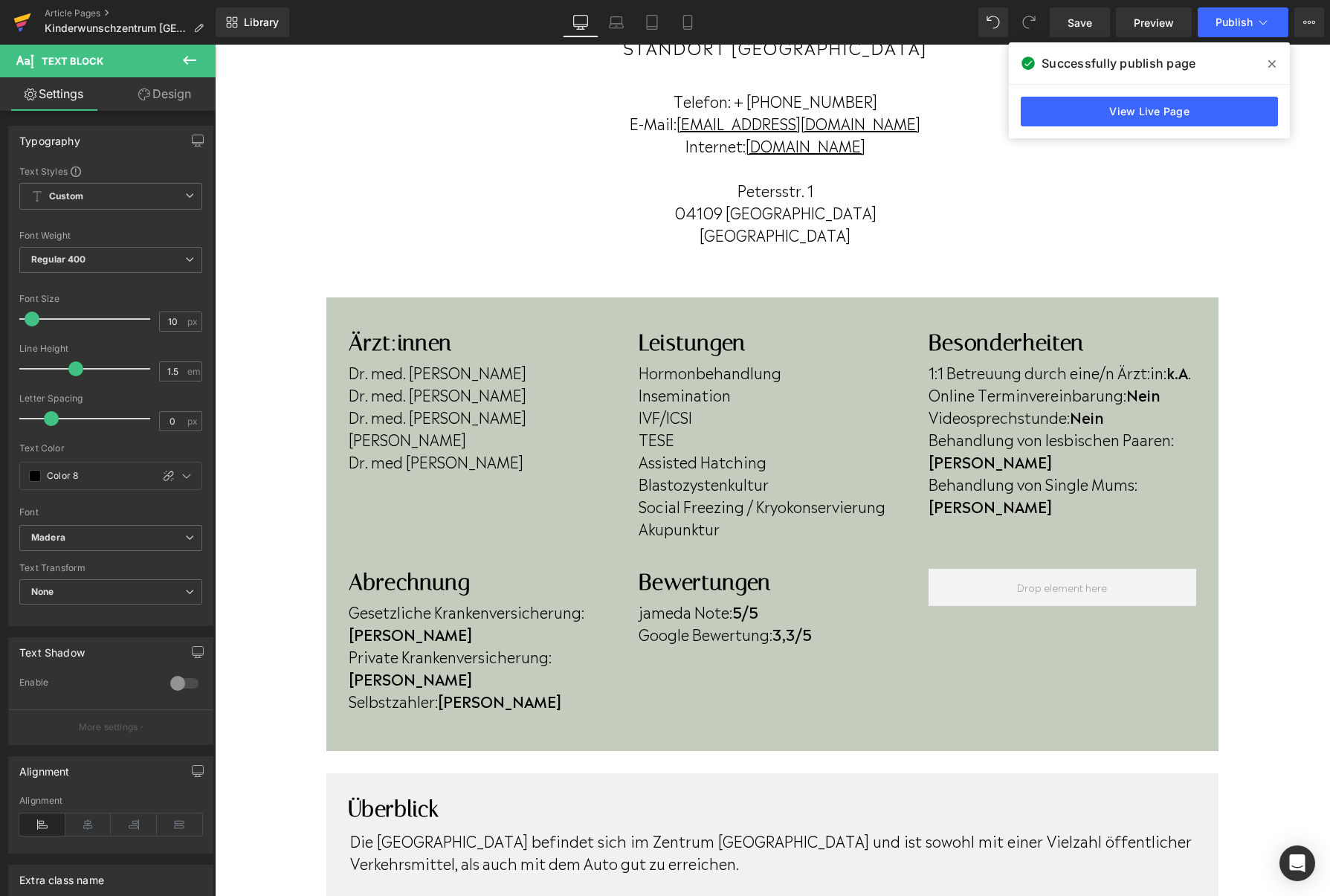
click at [32, 25] on link at bounding box center [22, 22] width 45 height 44
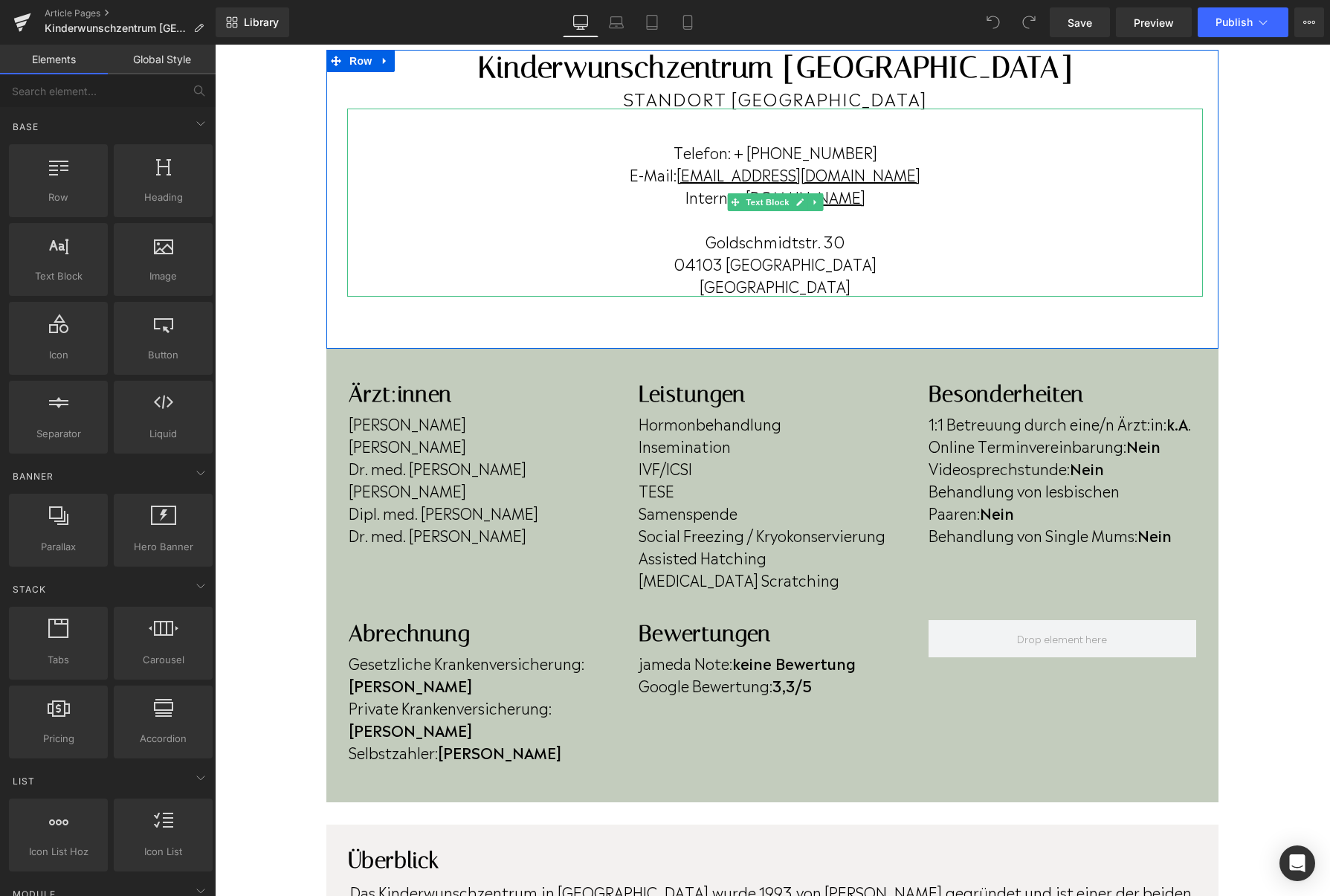
scroll to position [156, 0]
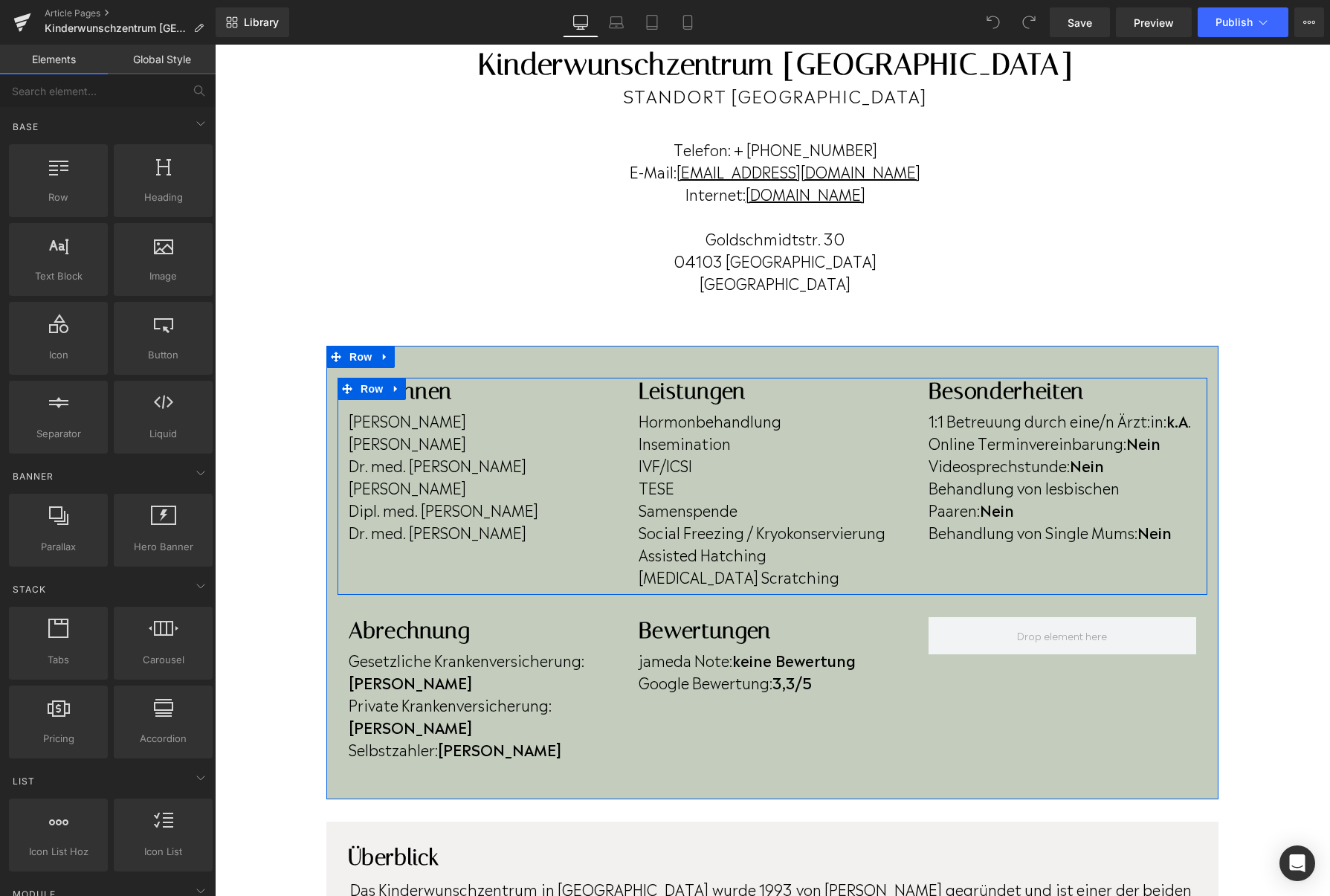
click at [526, 533] on p "Dr. med. Petra Jogschies" at bounding box center [482, 531] width 268 height 22
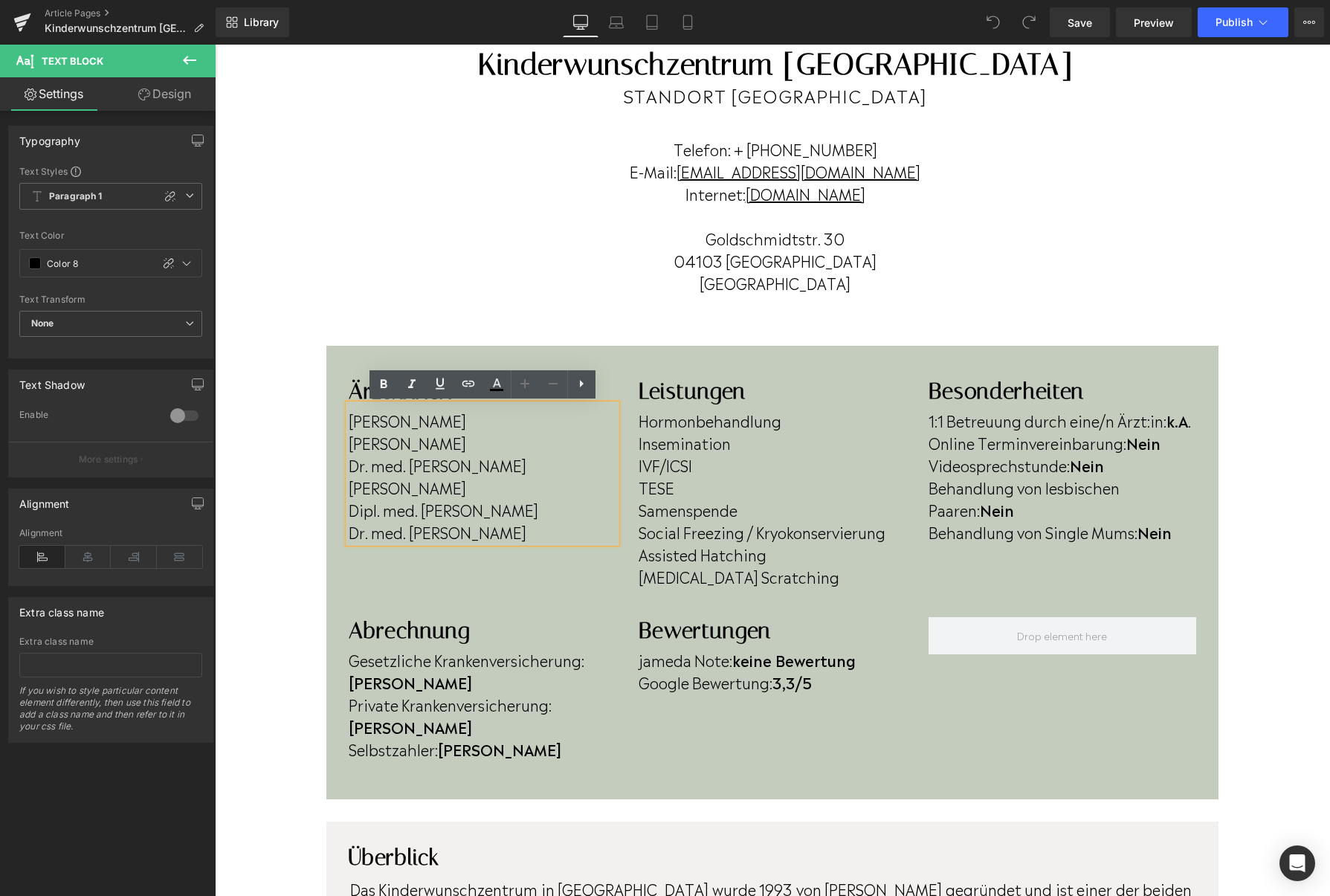
drag, startPoint x: 526, startPoint y: 533, endPoint x: 338, endPoint y: 539, distance: 188.1
click at [338, 539] on div "Ärzt:innen Heading Laila Shugair Susanne Zöller Dr. med. Beate Decker Dörte Gei…" at bounding box center [483, 460] width 290 height 165
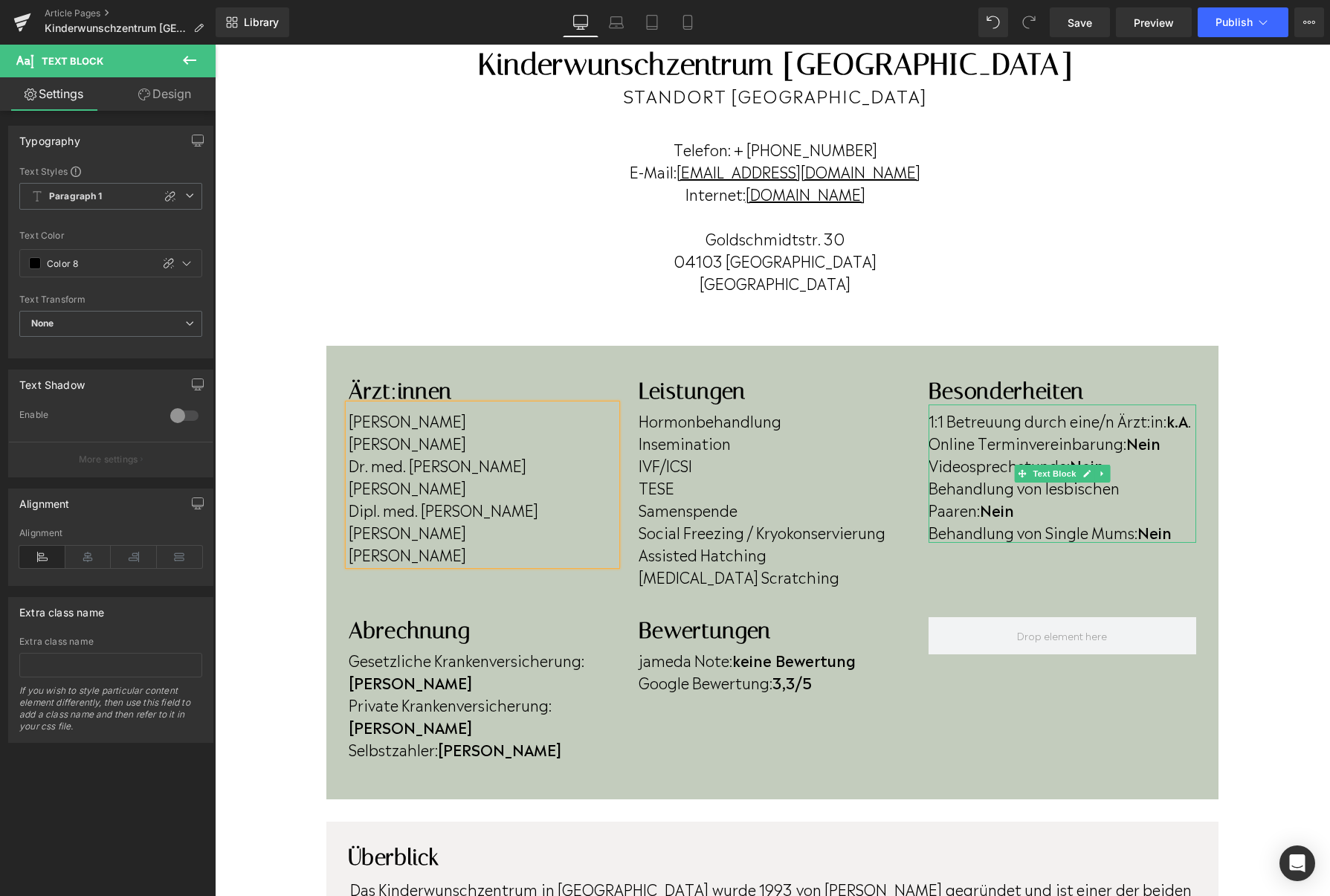
click at [1044, 507] on p "Behandlung von lesbischen Paaren: Nein" at bounding box center [1062, 498] width 268 height 44
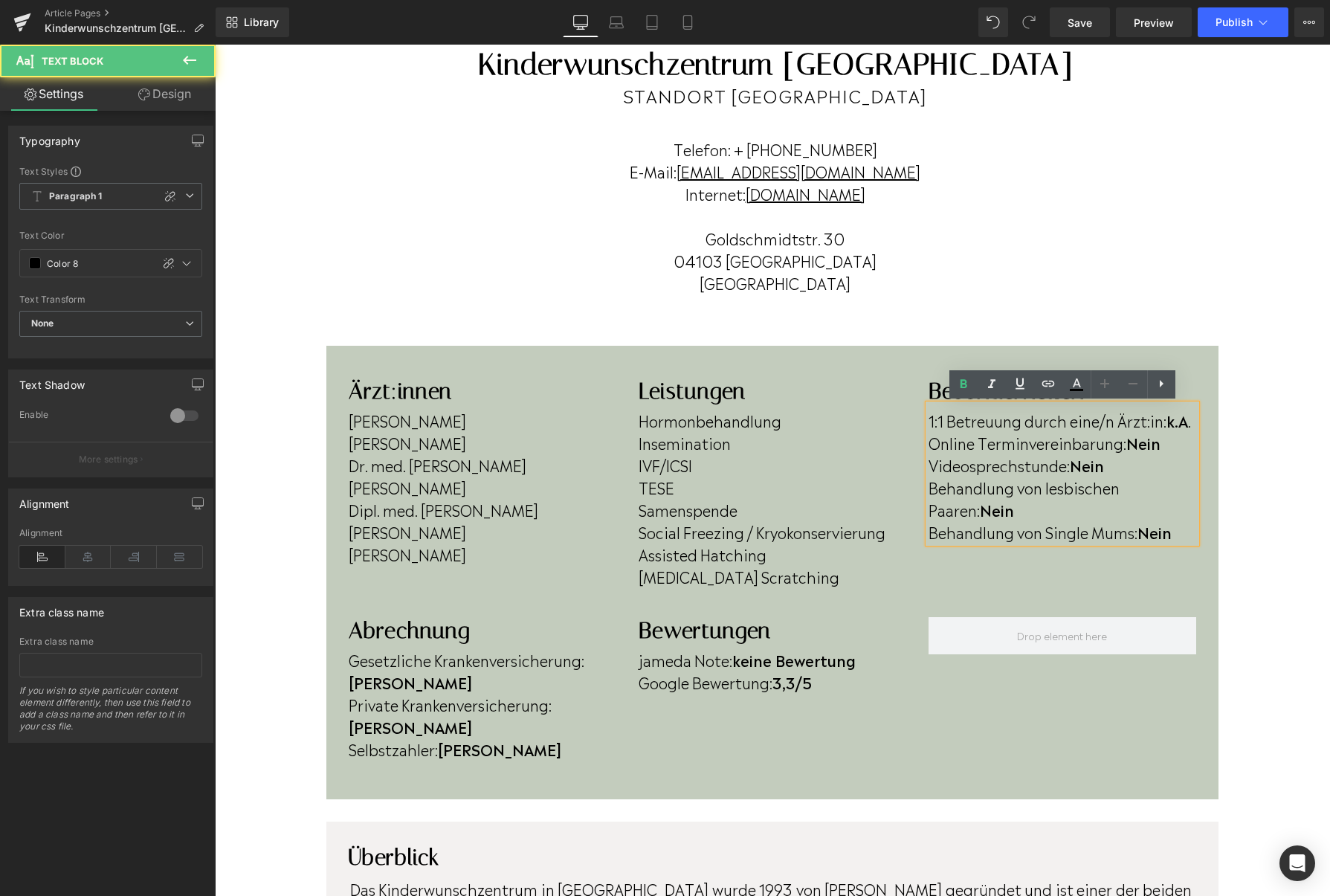
click at [1041, 514] on p "Behandlung von lesbischen Paaren: Nein" at bounding box center [1062, 498] width 268 height 44
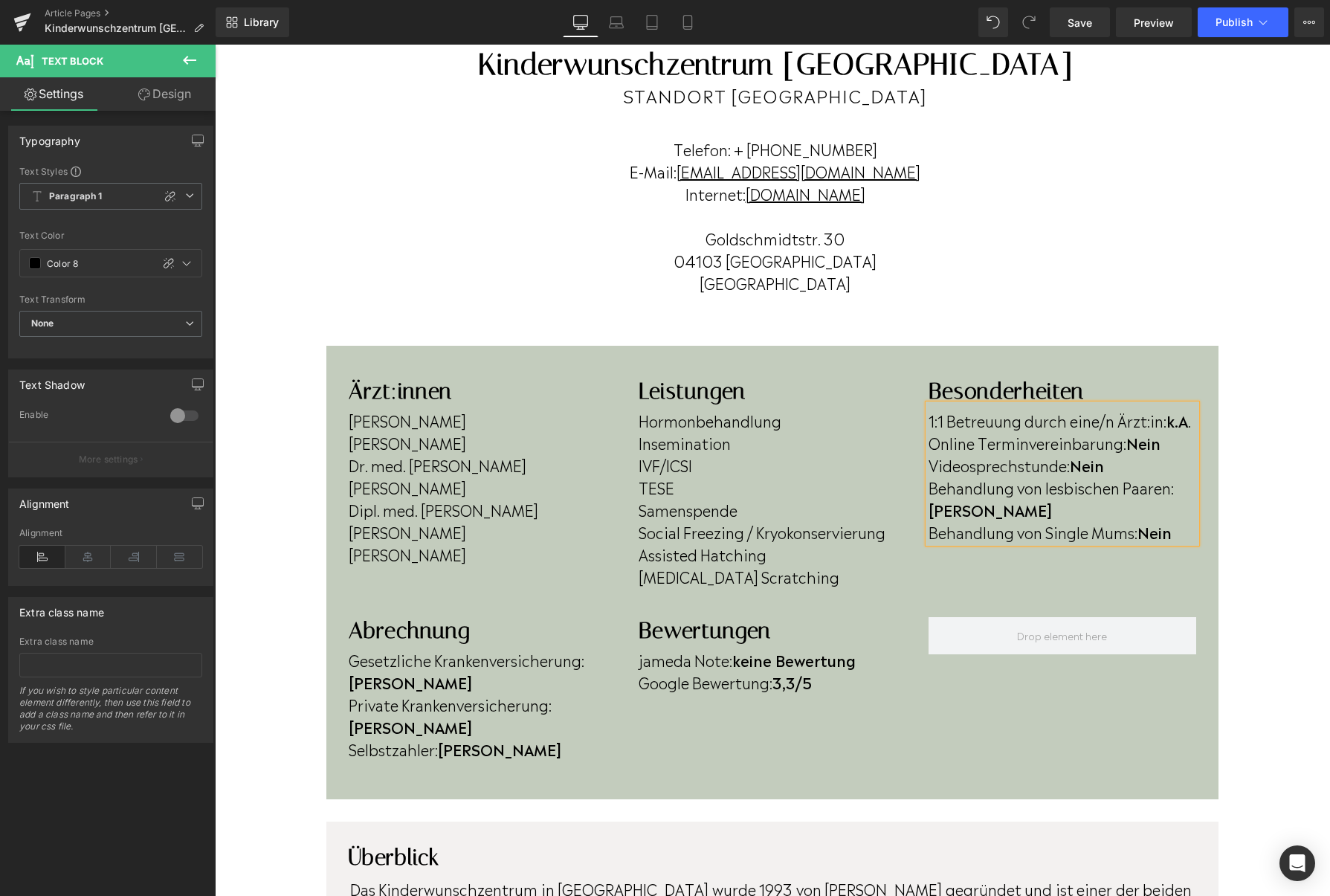
scroll to position [159, 0]
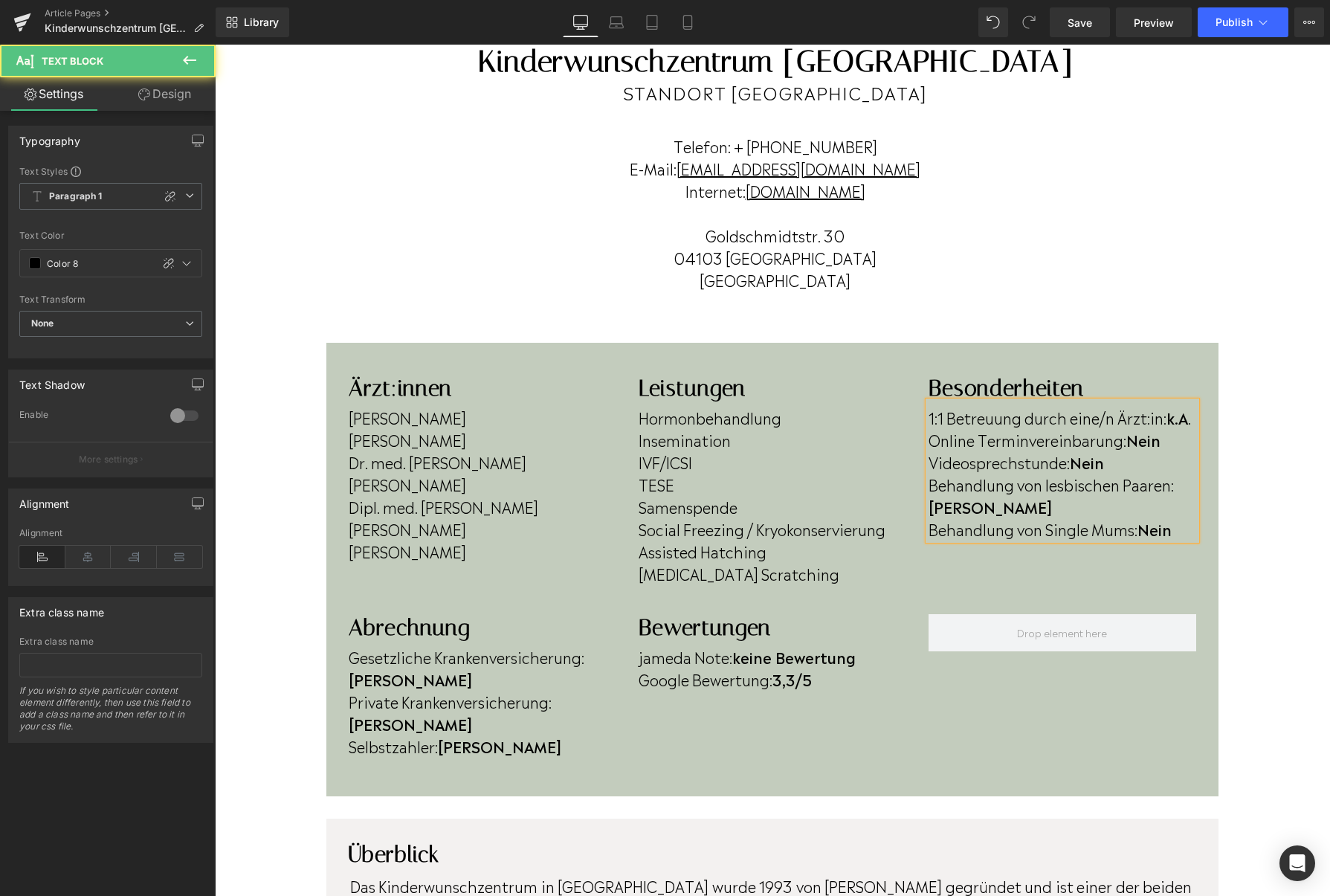
click at [1180, 531] on p "Behandlung von Single Mums: Nein" at bounding box center [1062, 528] width 268 height 22
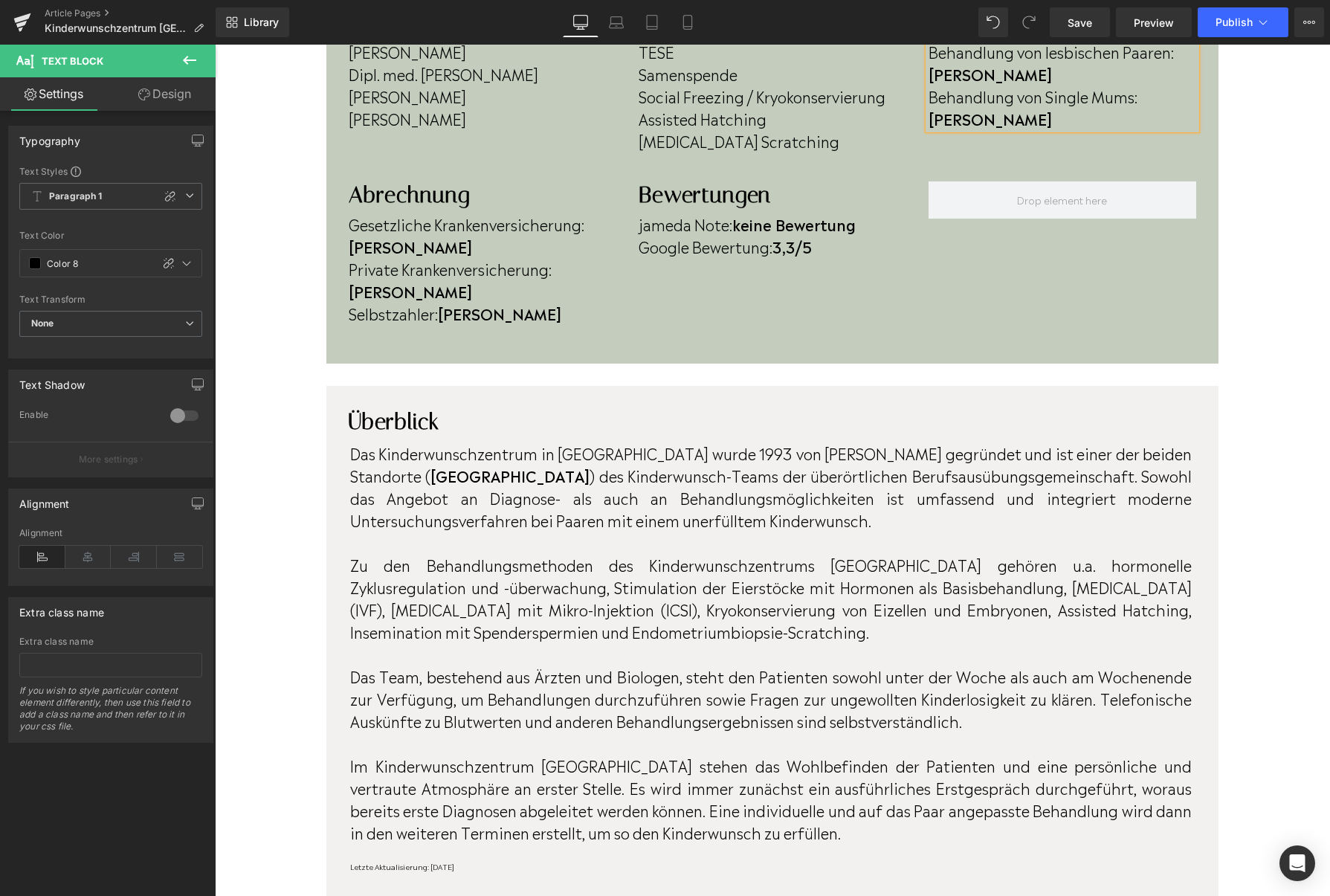
scroll to position [578, 0]
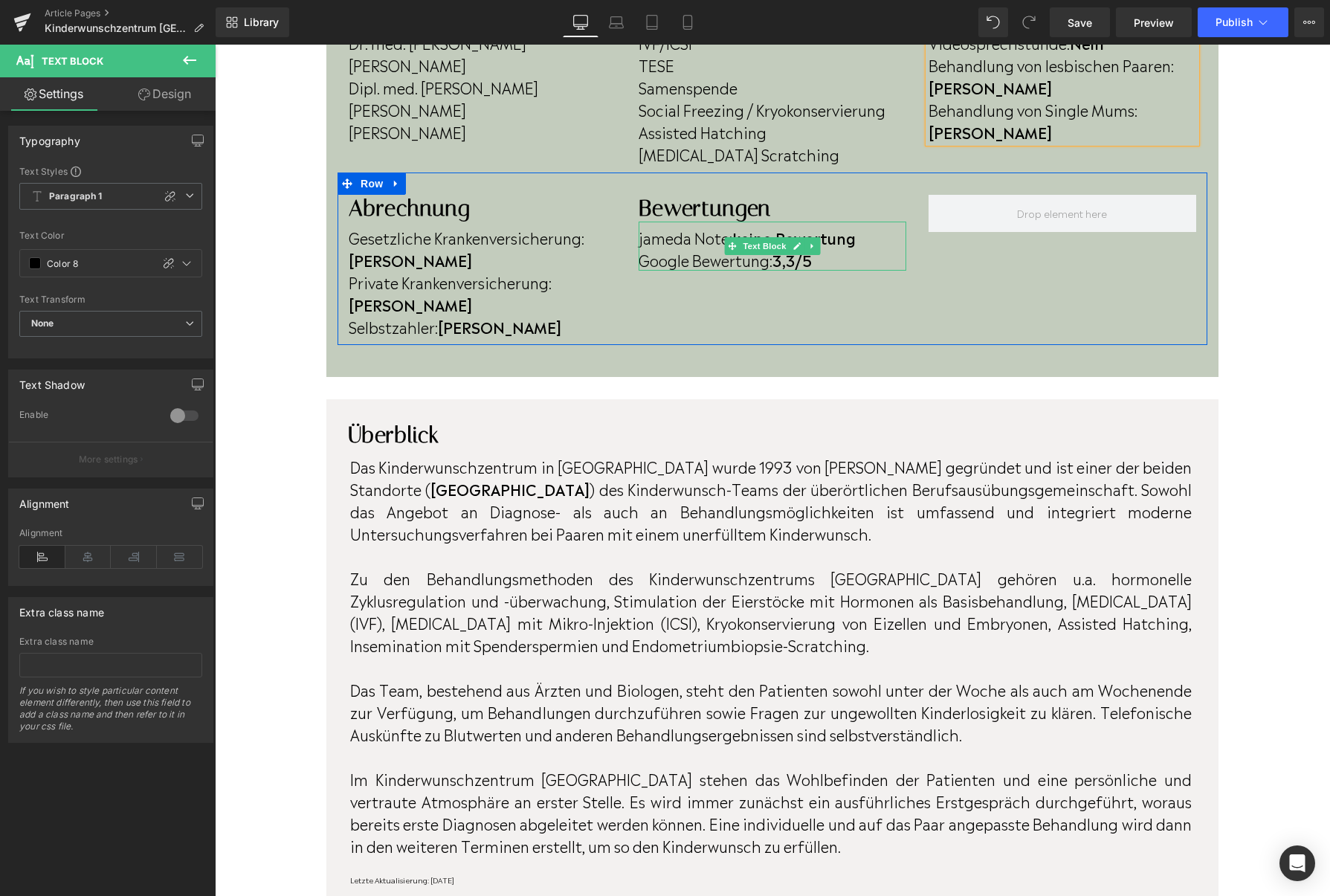
click at [802, 259] on strong "3,3/5" at bounding box center [792, 259] width 39 height 22
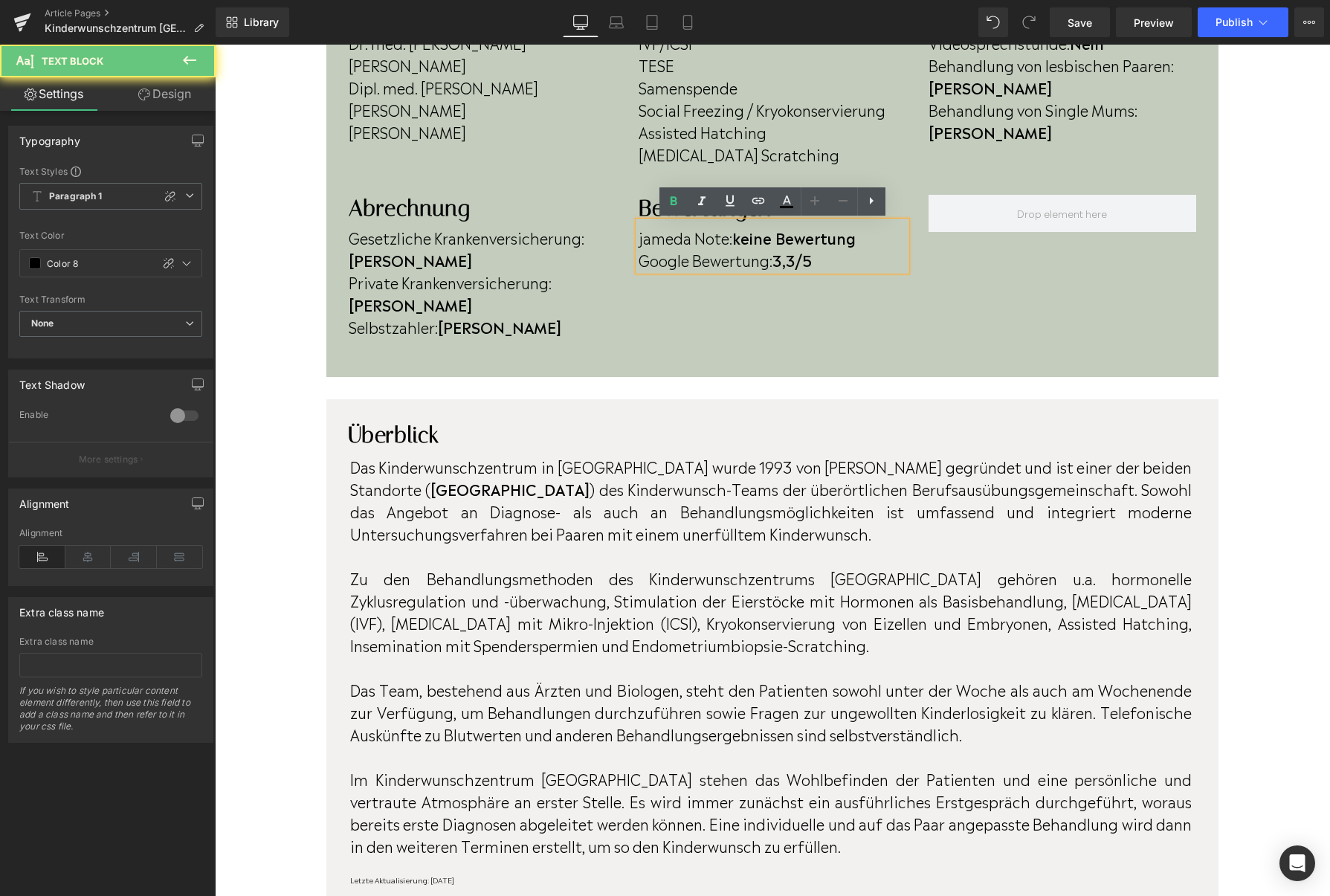
click at [802, 266] on strong "3,3/5" at bounding box center [792, 259] width 39 height 22
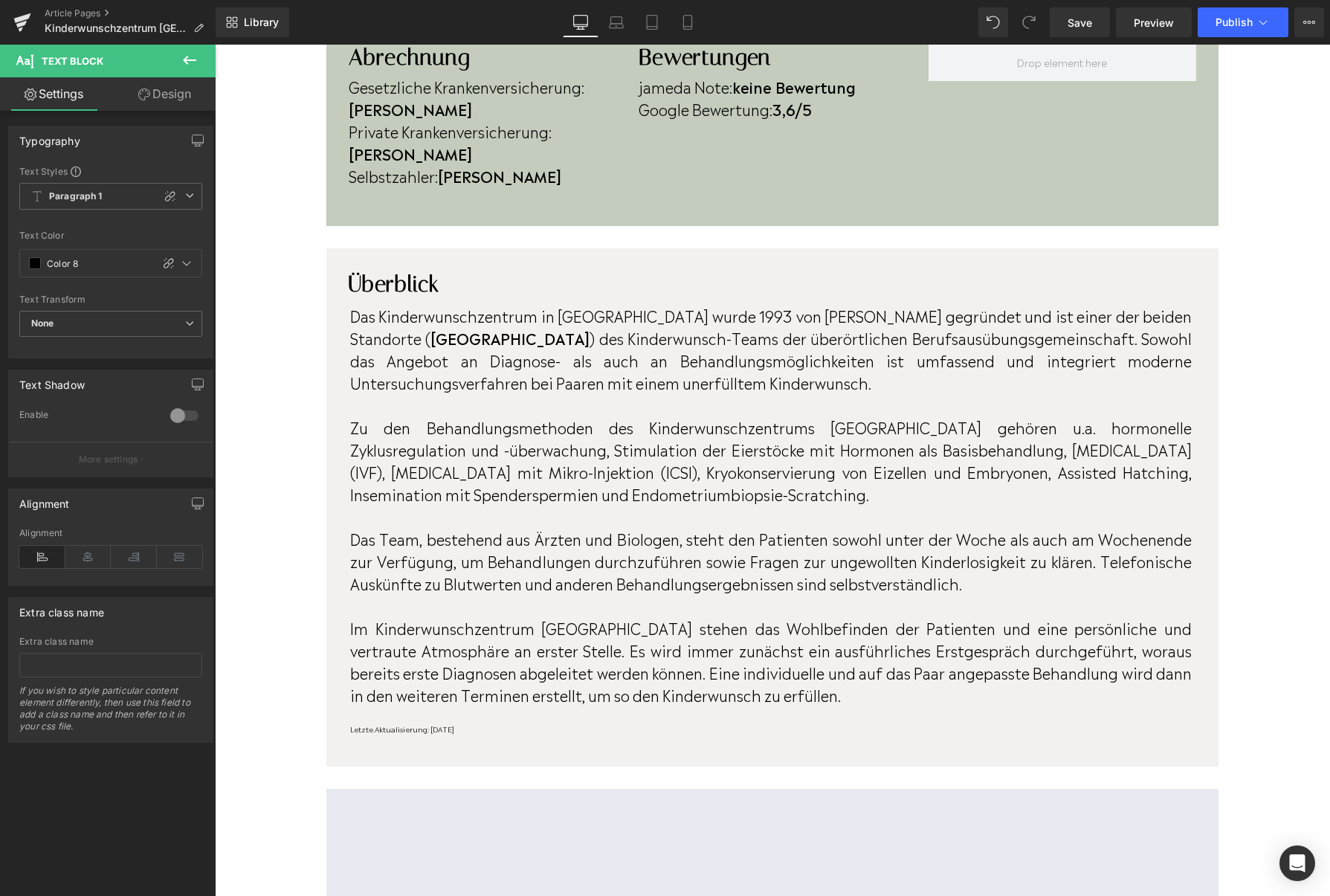
scroll to position [751, 0]
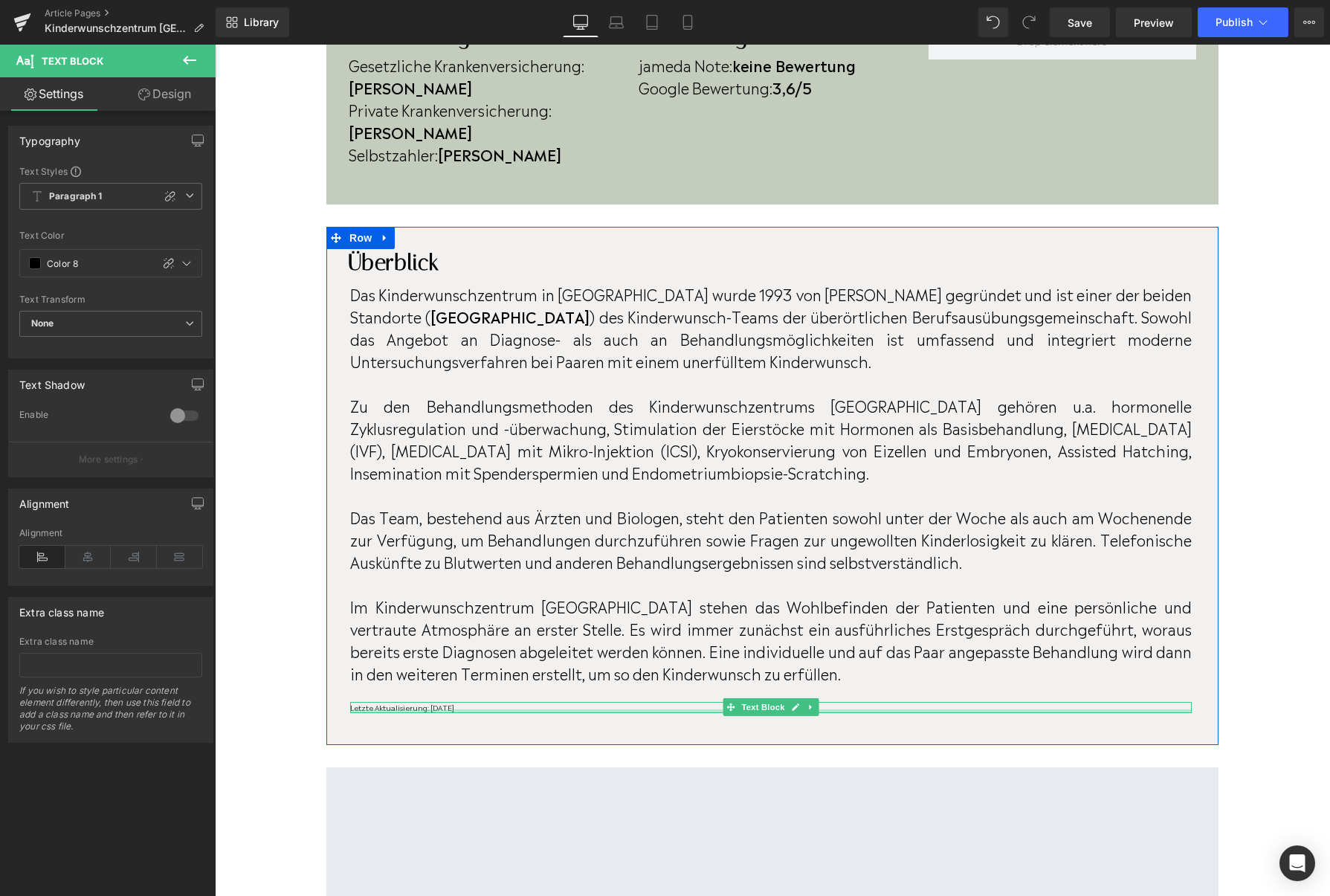
click at [471, 709] on div at bounding box center [771, 710] width 842 height 4
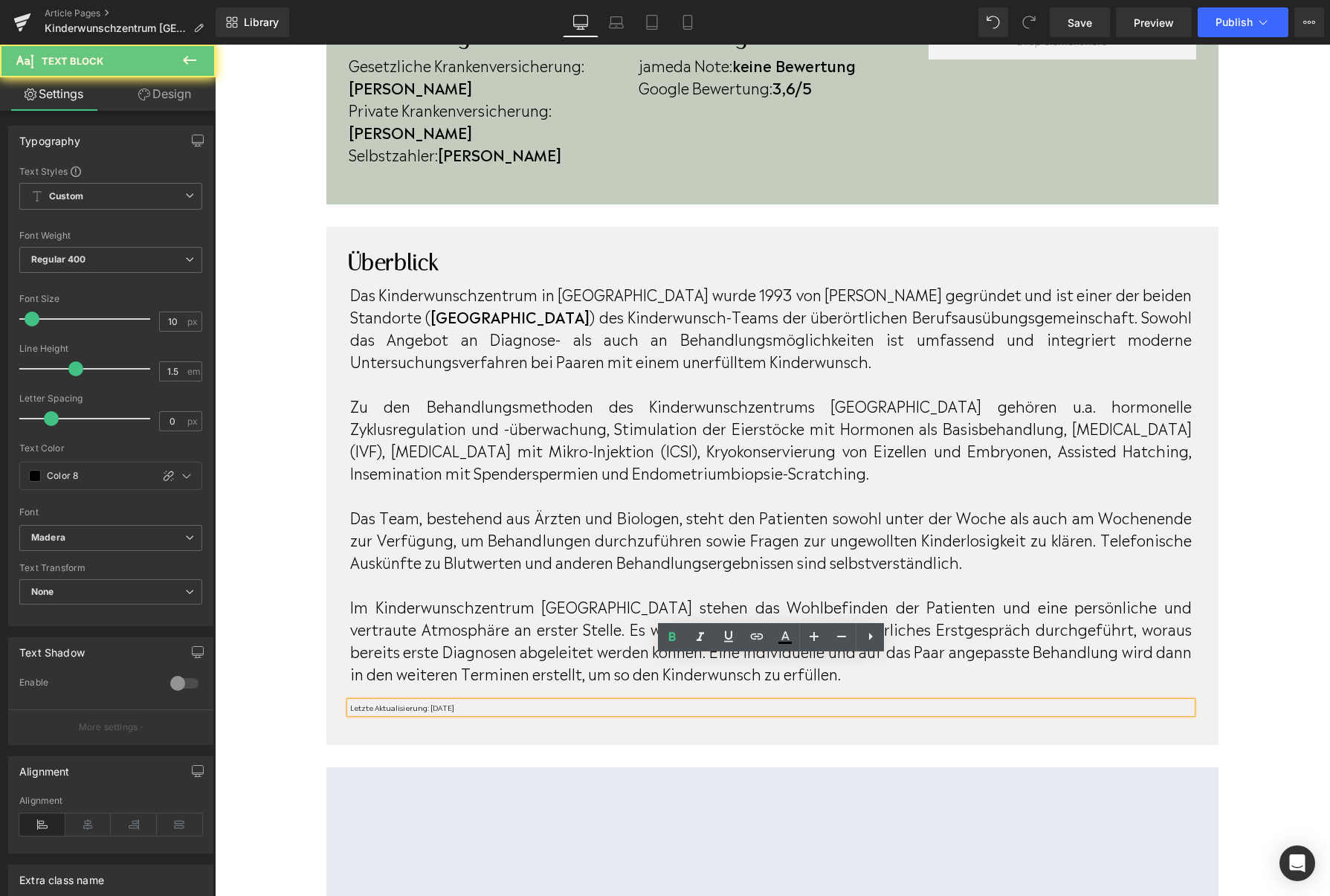
click at [471, 702] on p "Letzte Aktualisierung: [DATE]" at bounding box center [771, 707] width 842 height 12
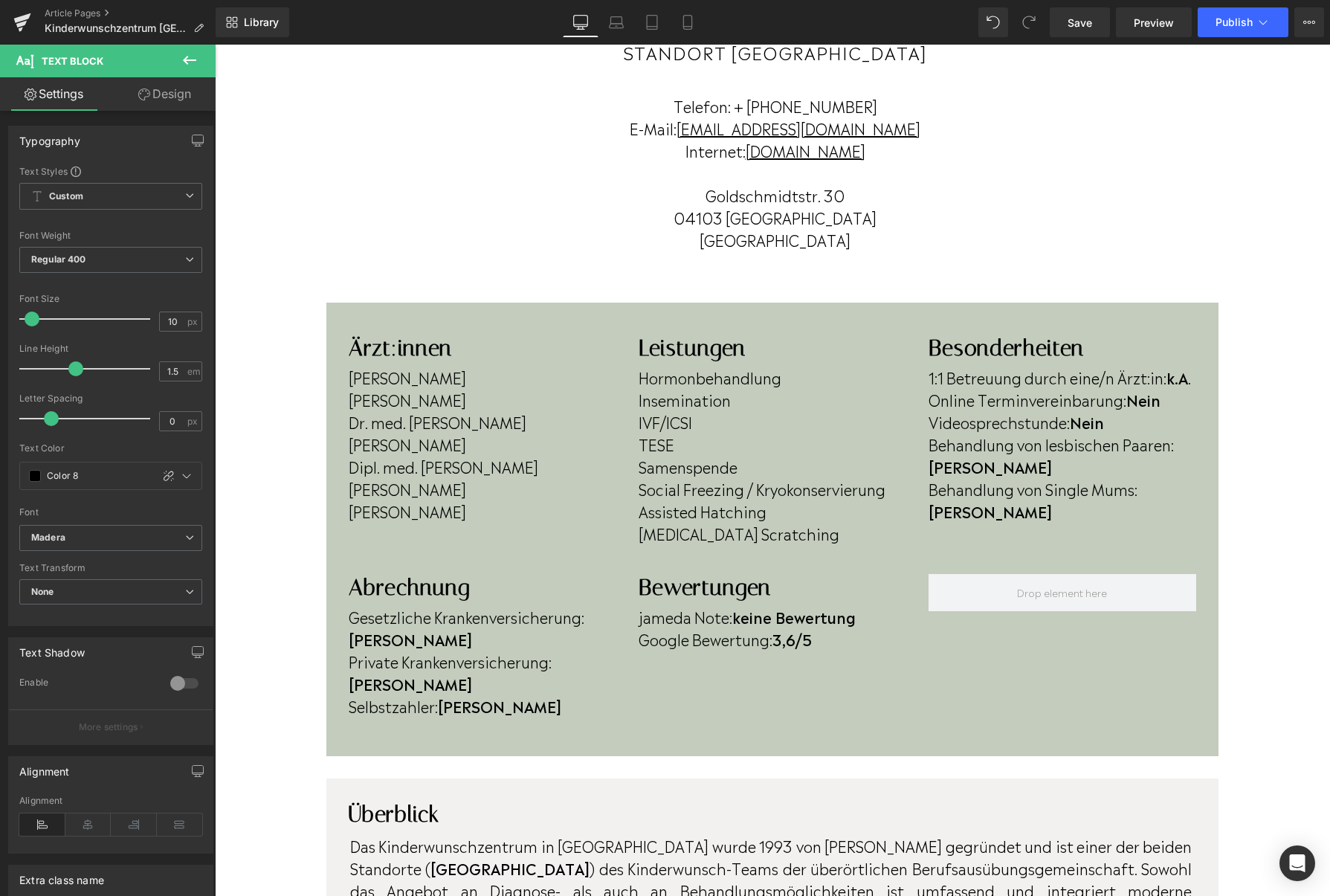
scroll to position [0, 0]
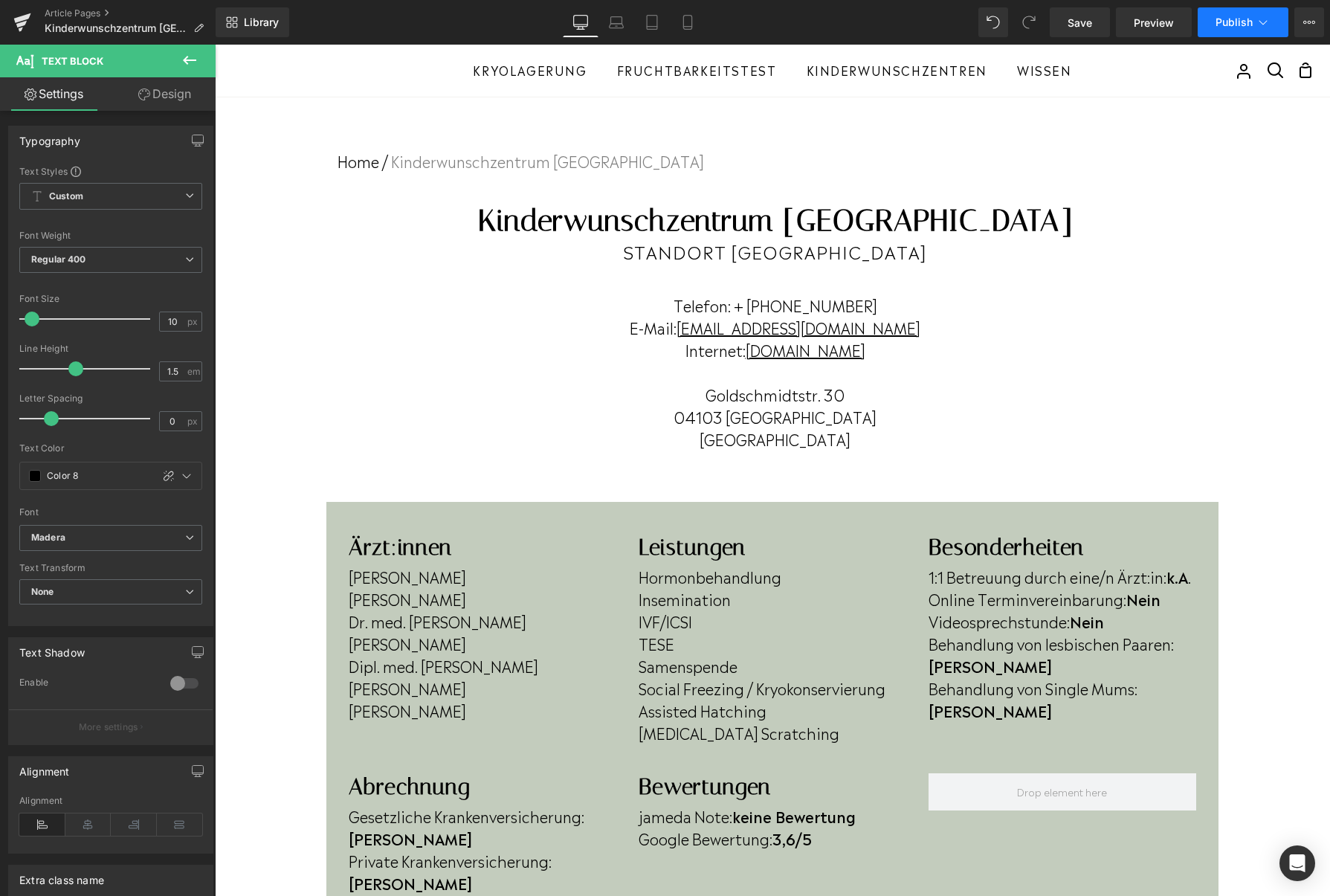
click at [1219, 35] on button "Publish" at bounding box center [1243, 22] width 91 height 30
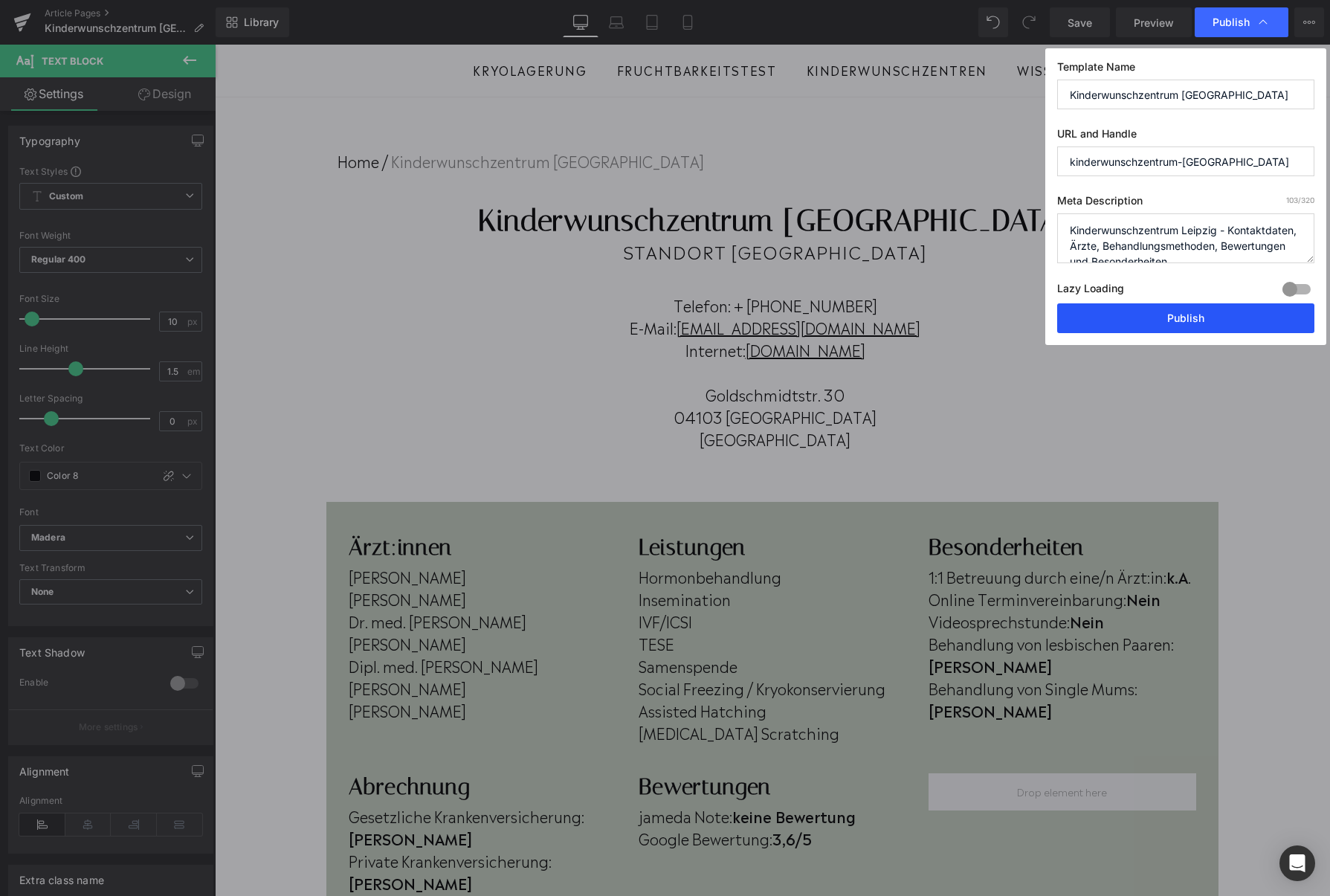
click at [1138, 318] on button "Publish" at bounding box center [1186, 318] width 257 height 30
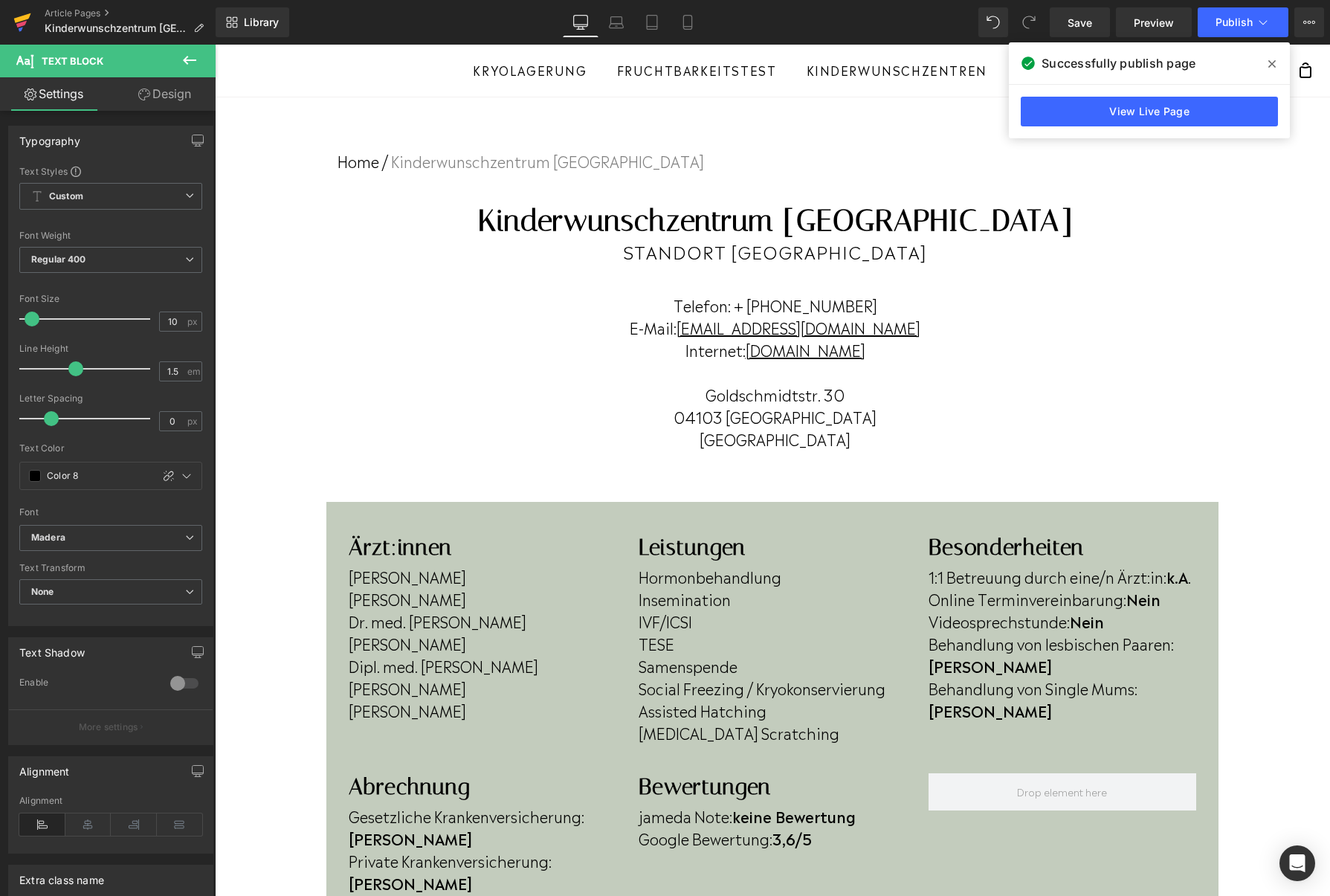
click at [24, 21] on icon at bounding box center [21, 24] width 11 height 7
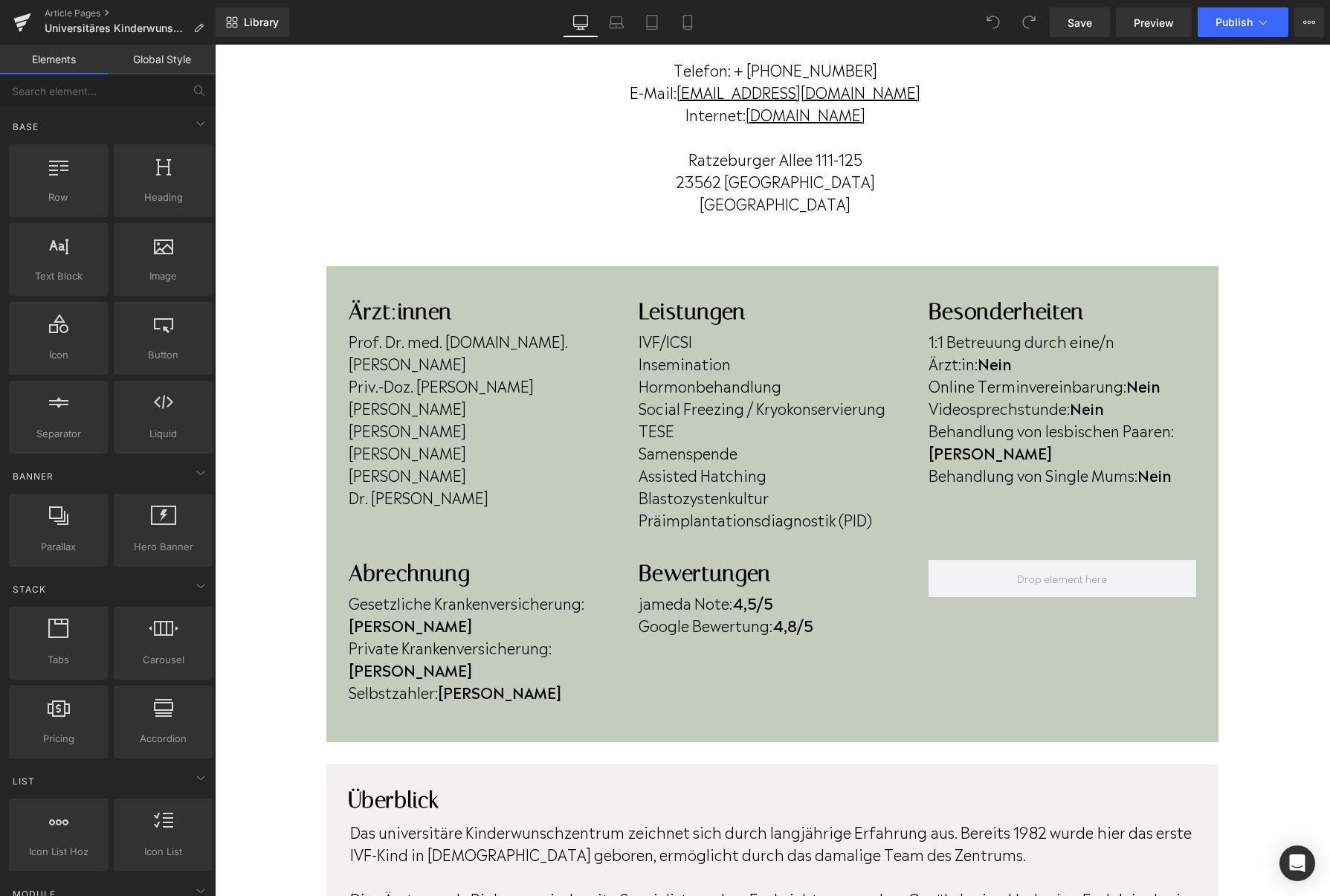
scroll to position [270, 0]
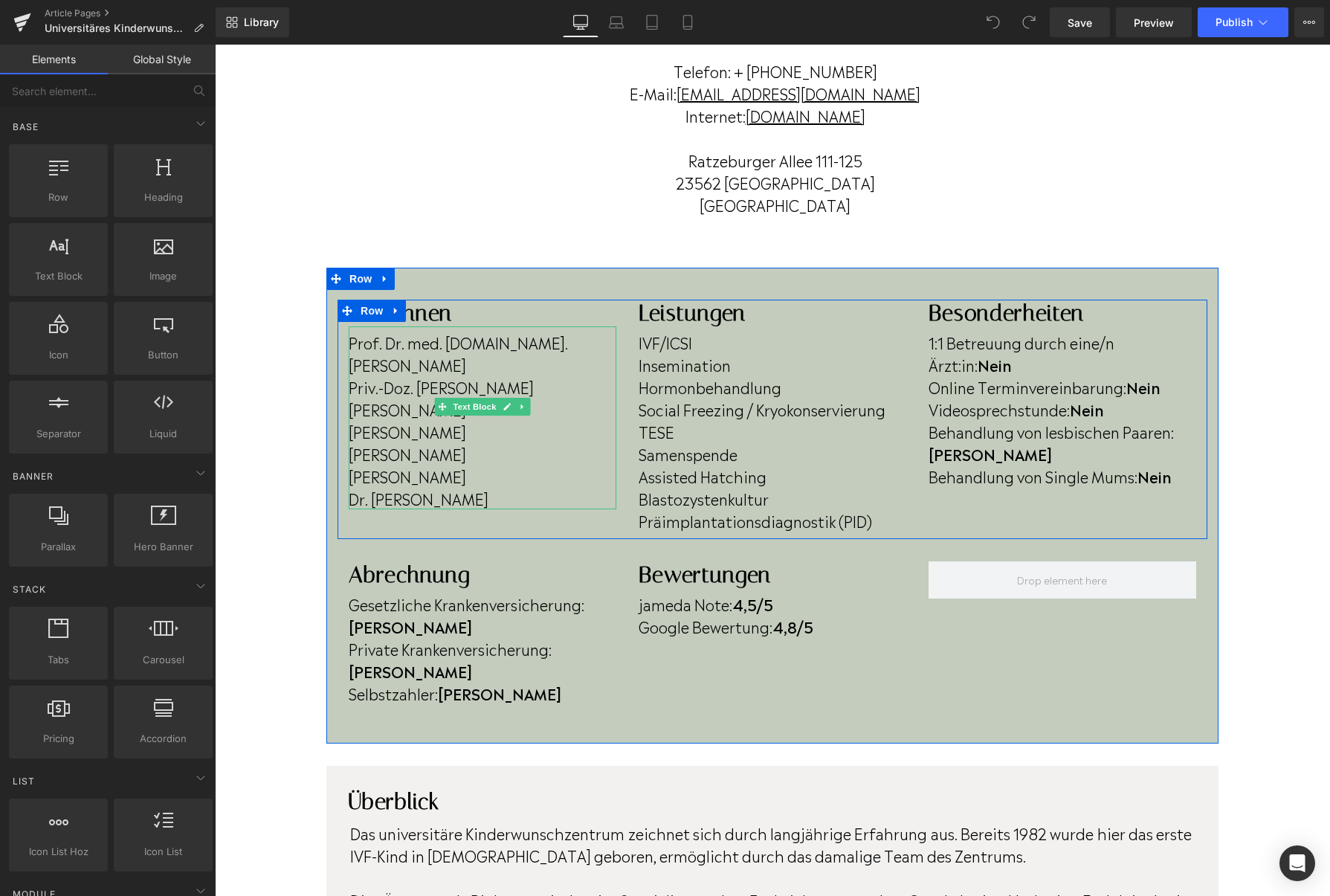
click at [493, 443] on p "Dr. Laszlo Nanassy" at bounding box center [482, 453] width 268 height 22
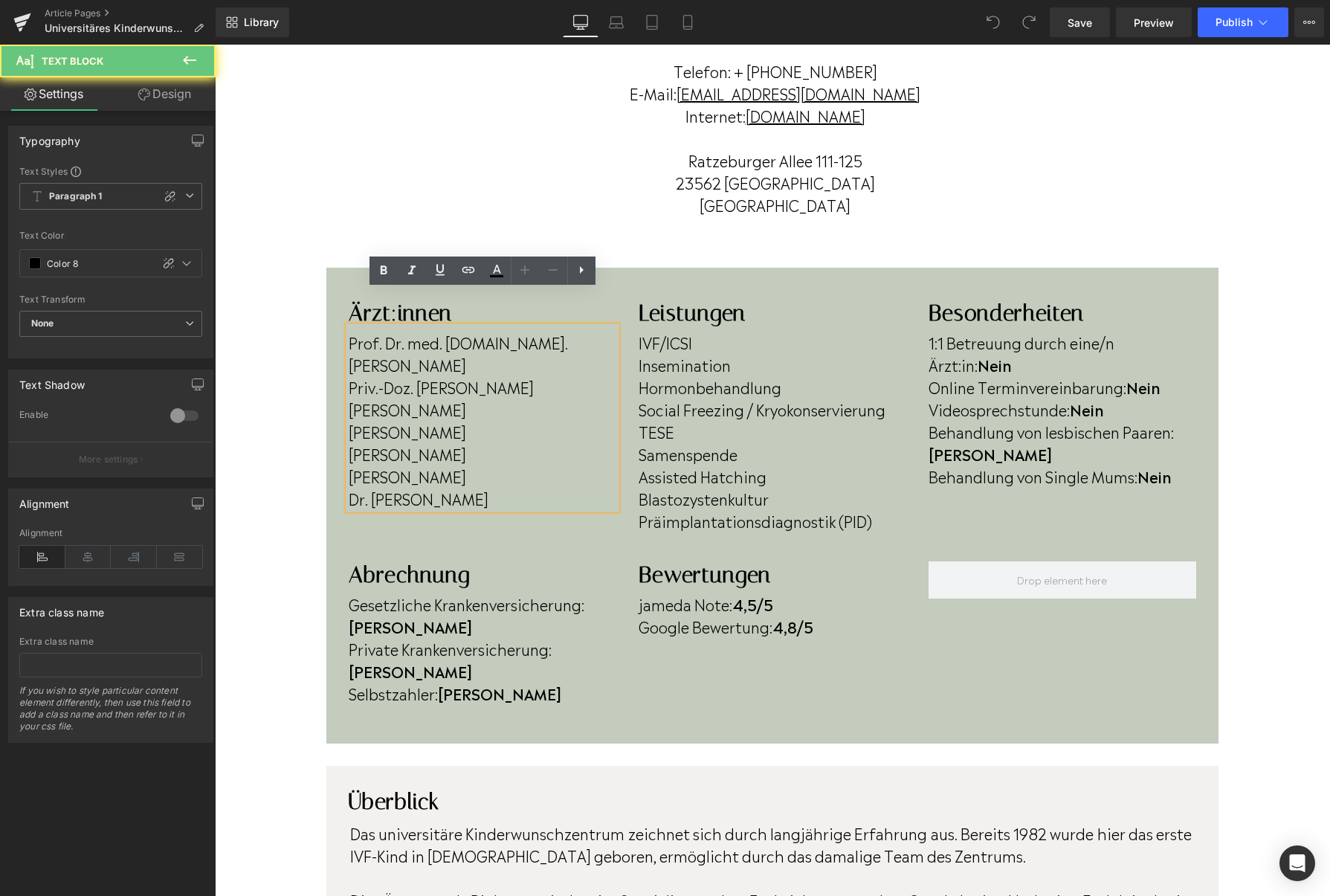
click at [483, 443] on p "Dr. Laszlo Nanassy" at bounding box center [482, 453] width 268 height 22
drag, startPoint x: 483, startPoint y: 399, endPoint x: 352, endPoint y: 397, distance: 131.0
click at [352, 443] on p "Dr. Laszlo Nanassy" at bounding box center [482, 453] width 268 height 22
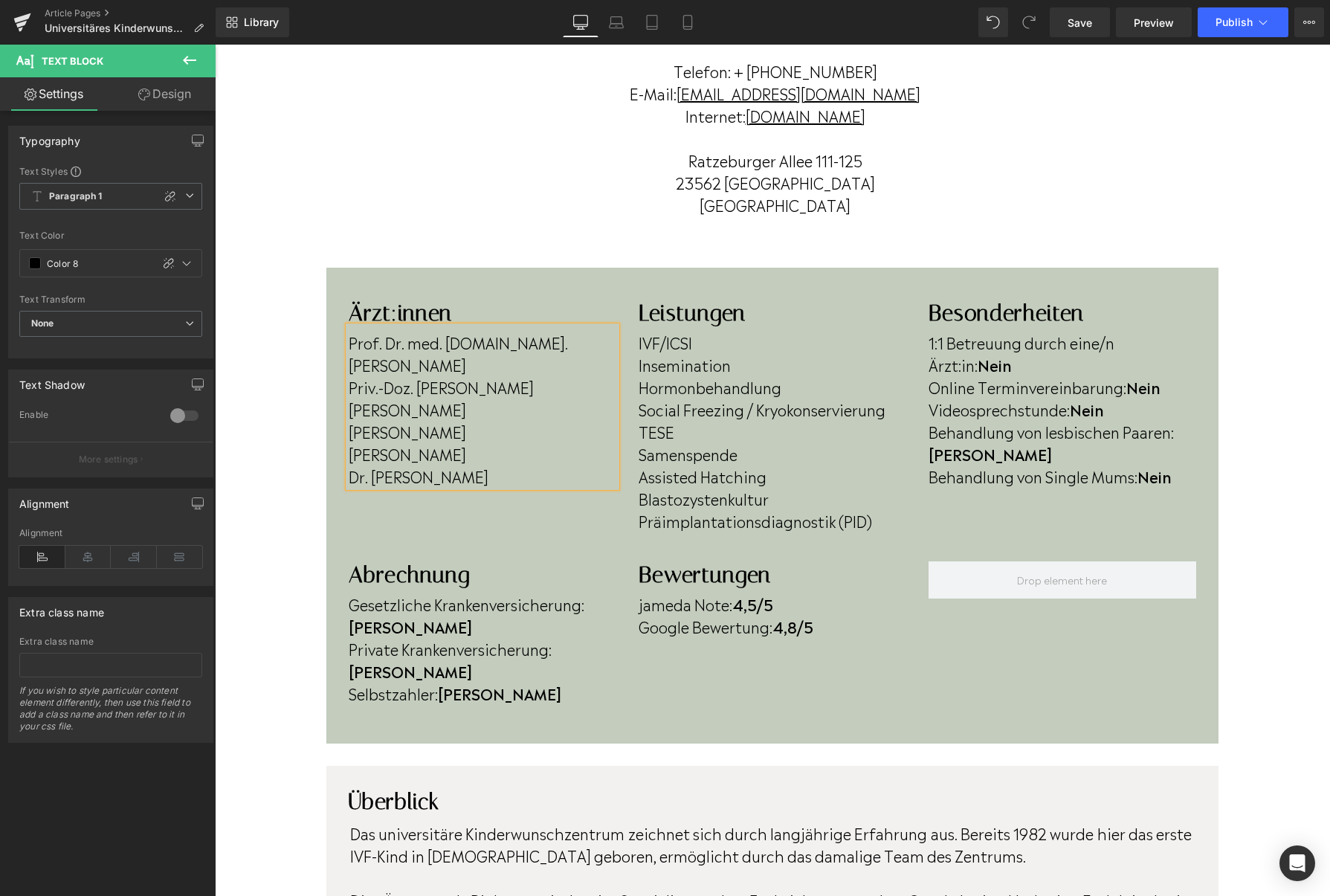
click at [602, 465] on p "Dr. [PERSON_NAME]" at bounding box center [482, 476] width 268 height 22
drag, startPoint x: 602, startPoint y: 424, endPoint x: 343, endPoint y: 421, distance: 259.0
click at [343, 421] on div "Ärzt:innen Heading Prof. Dr. med. M.Sc. Georg Griesinger Priv.-Doz. Dr. Askan S…" at bounding box center [483, 393] width 290 height 187
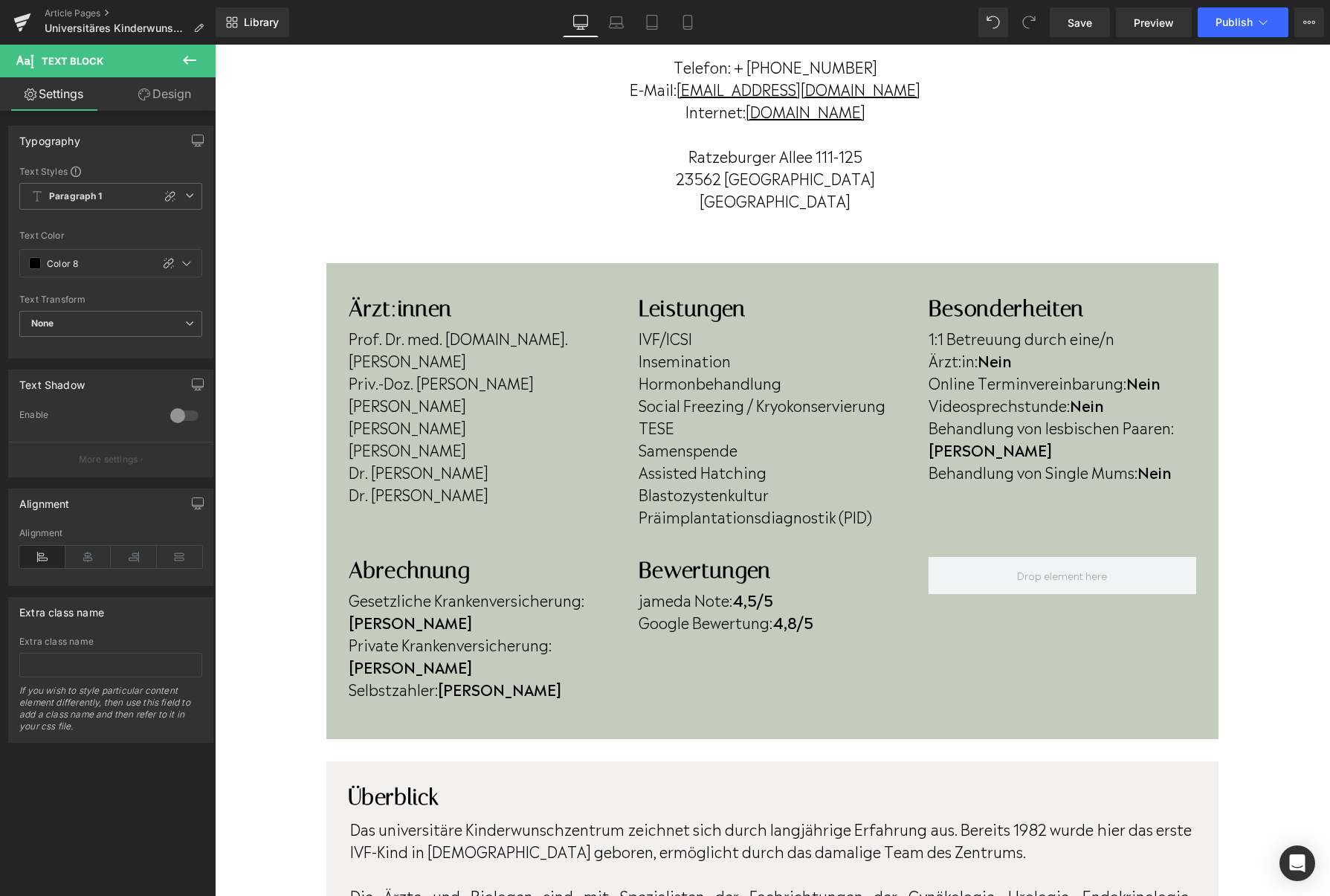
scroll to position [240, 0]
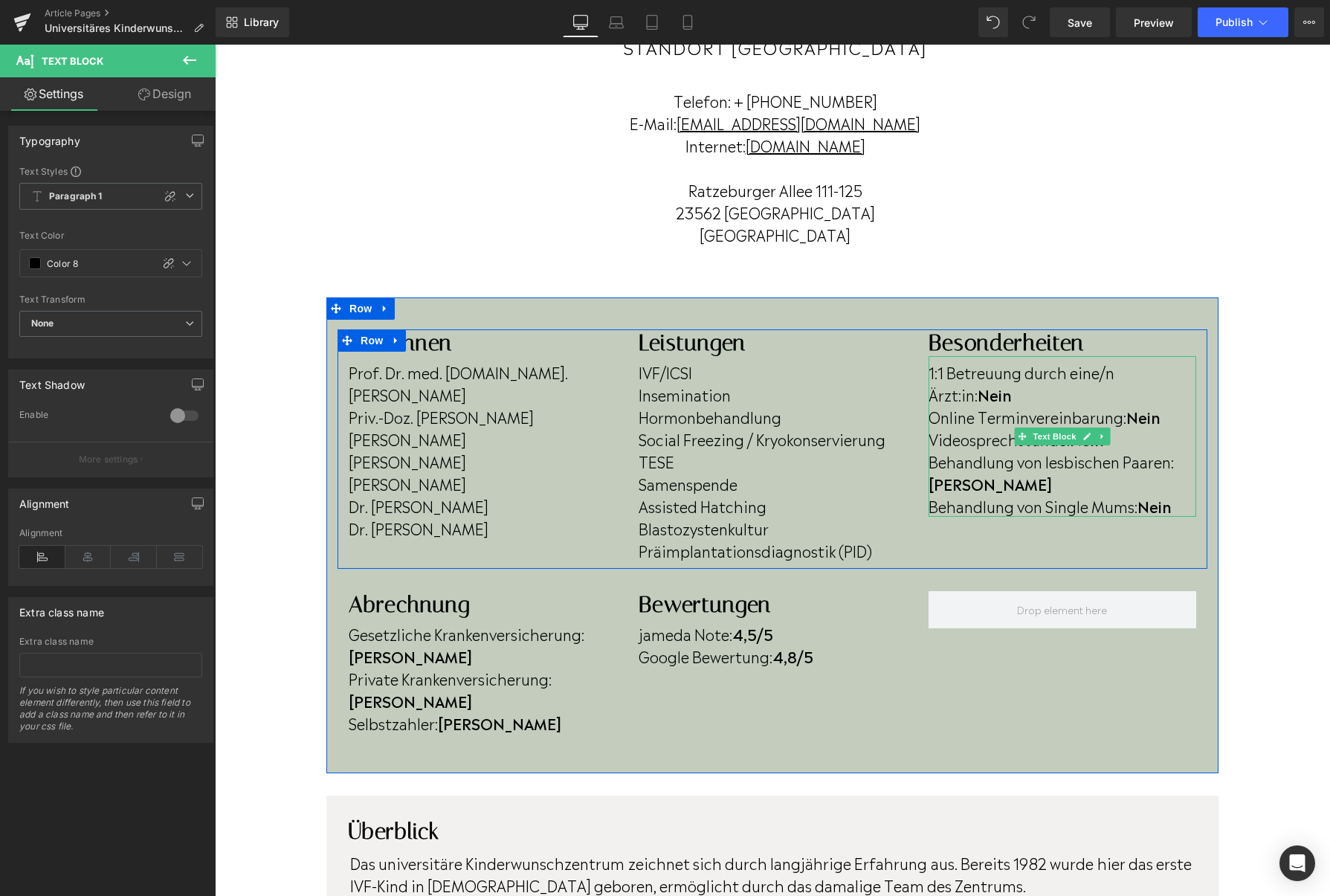
click at [1178, 494] on p "Behandlung von Single Mums: Nein" at bounding box center [1062, 505] width 268 height 22
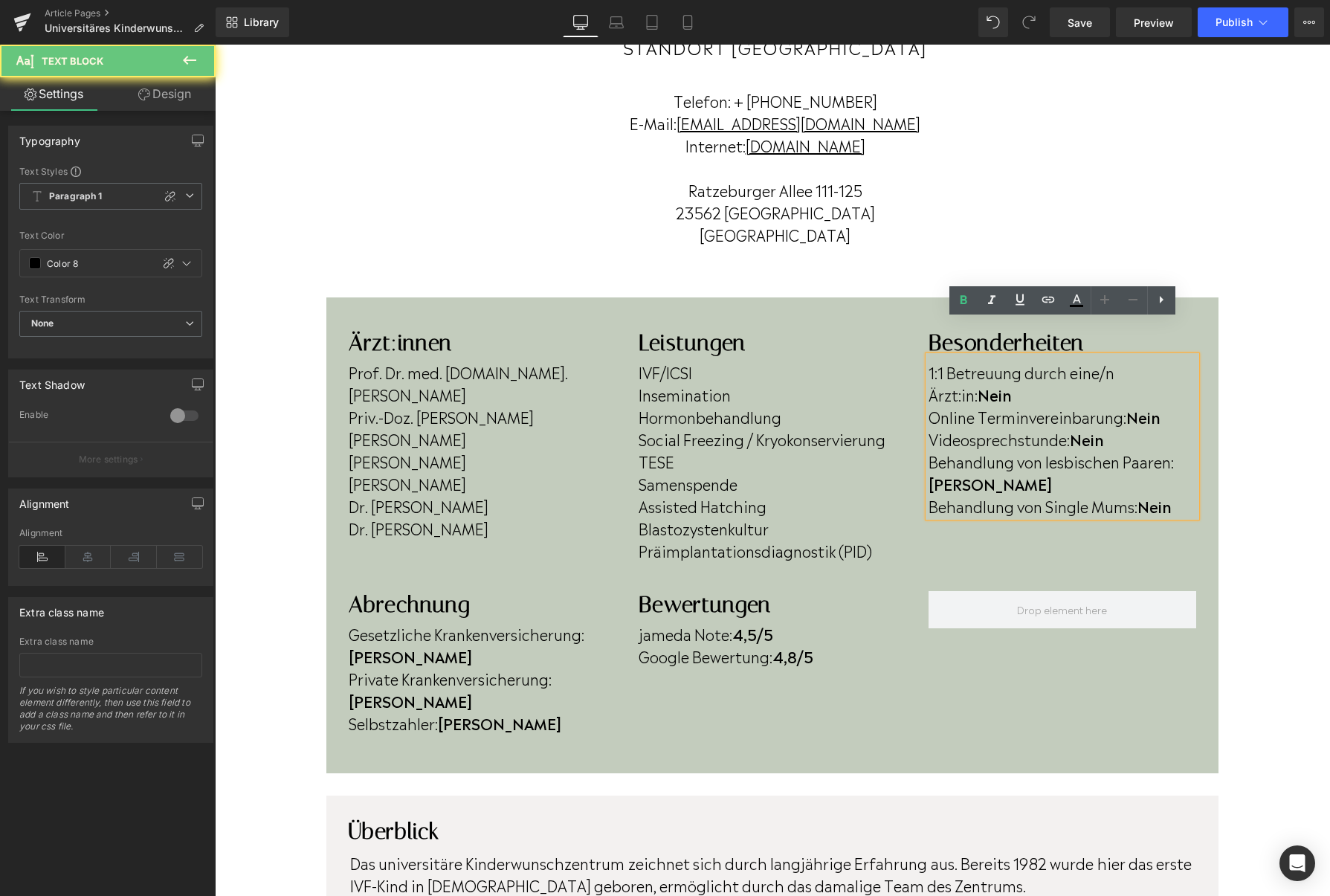
click at [1178, 494] on p "Behandlung von Single Mums: Nein" at bounding box center [1062, 505] width 268 height 22
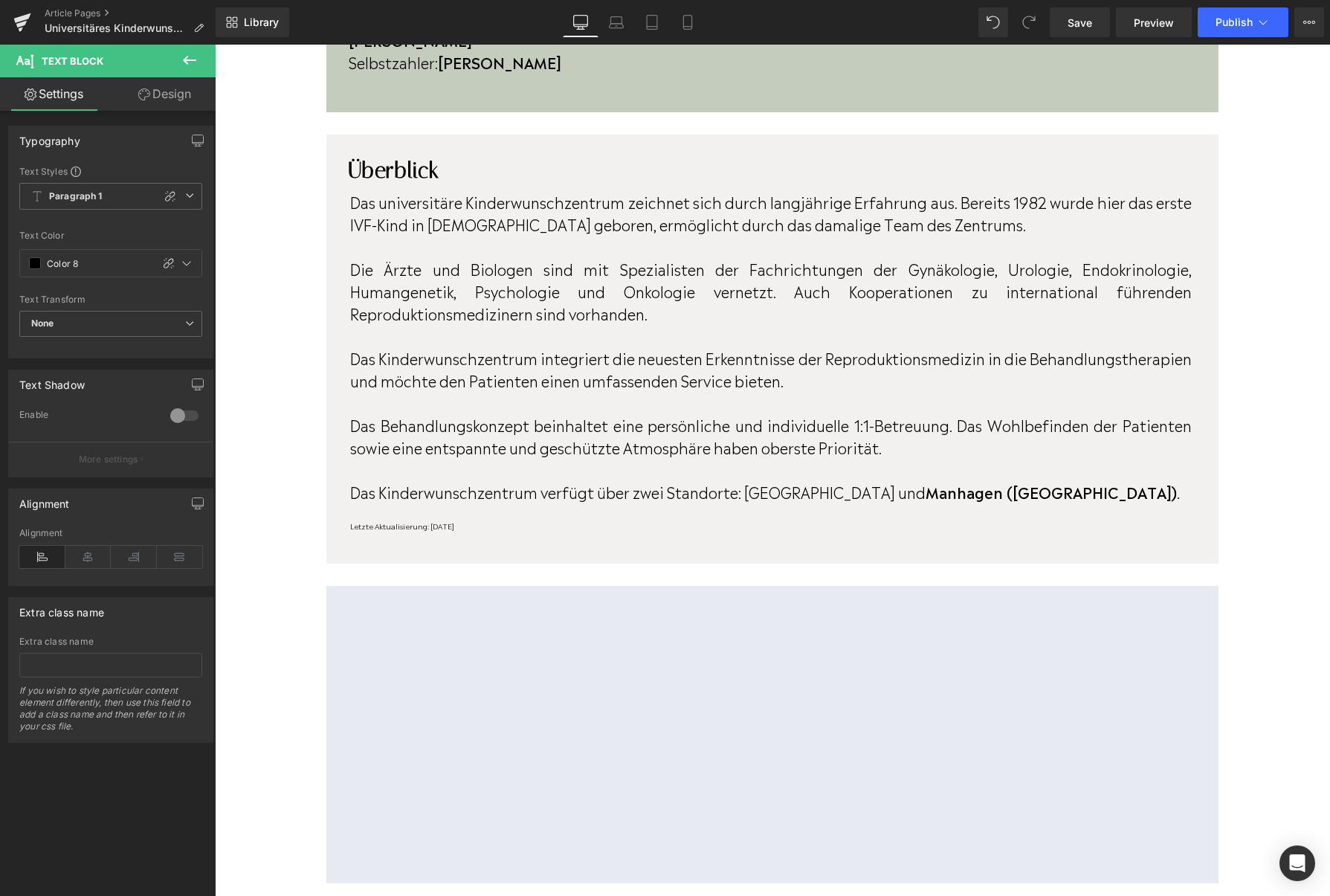
scroll to position [902, 0]
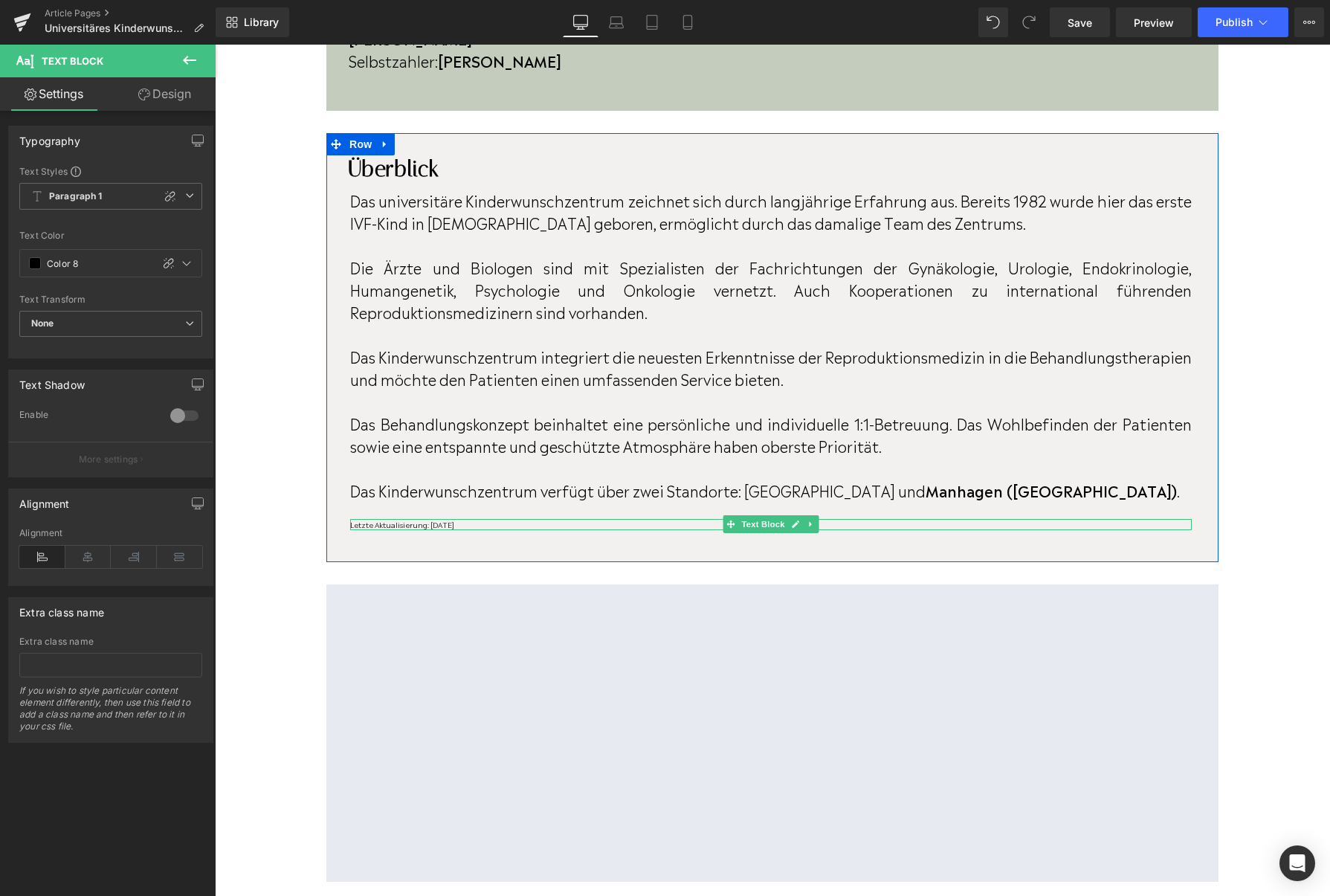
click at [491, 519] on p "Letzte Aktualisierung: [DATE]" at bounding box center [771, 524] width 842 height 12
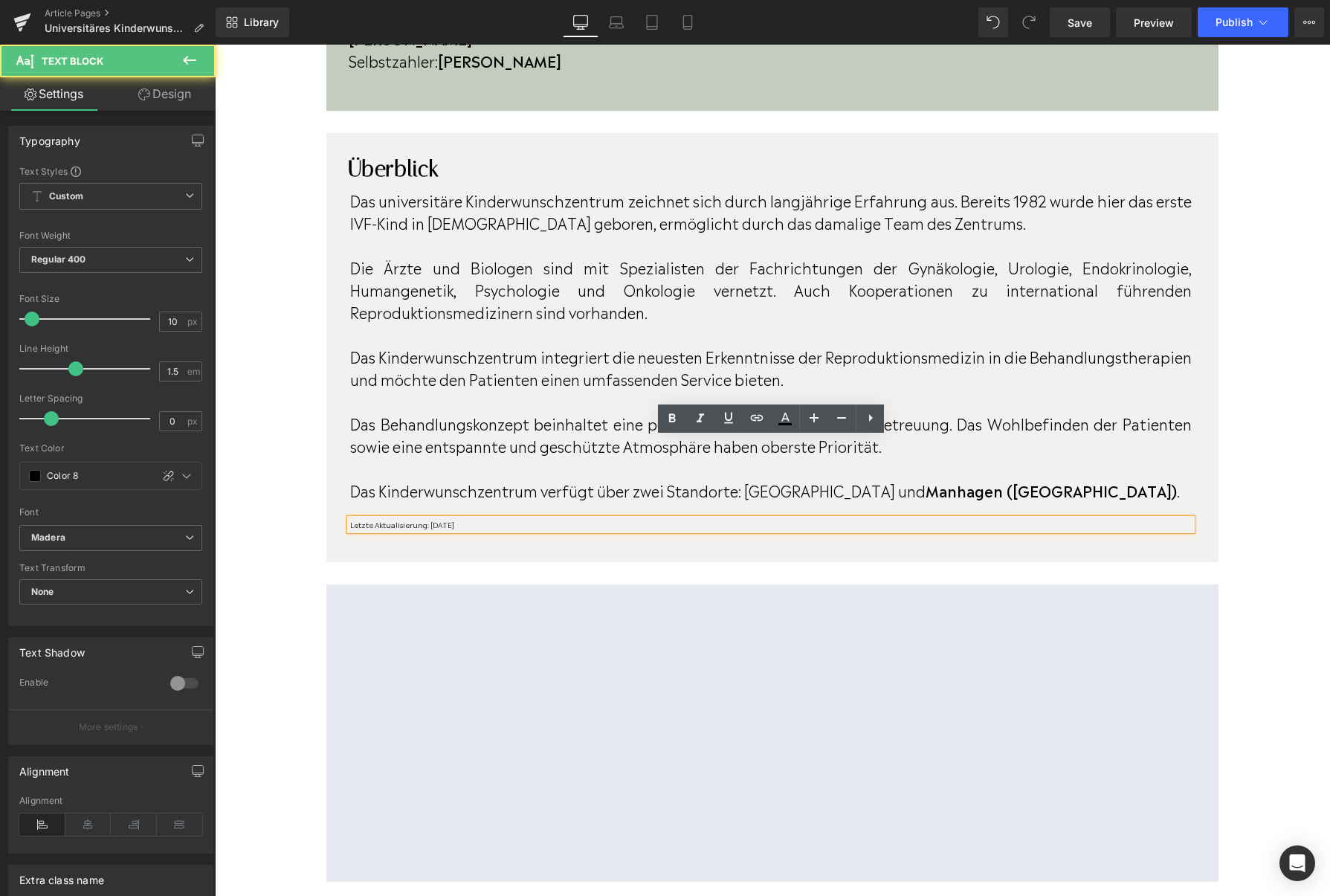
click at [491, 519] on p "Letzte Aktualisierung: [DATE]" at bounding box center [771, 524] width 842 height 12
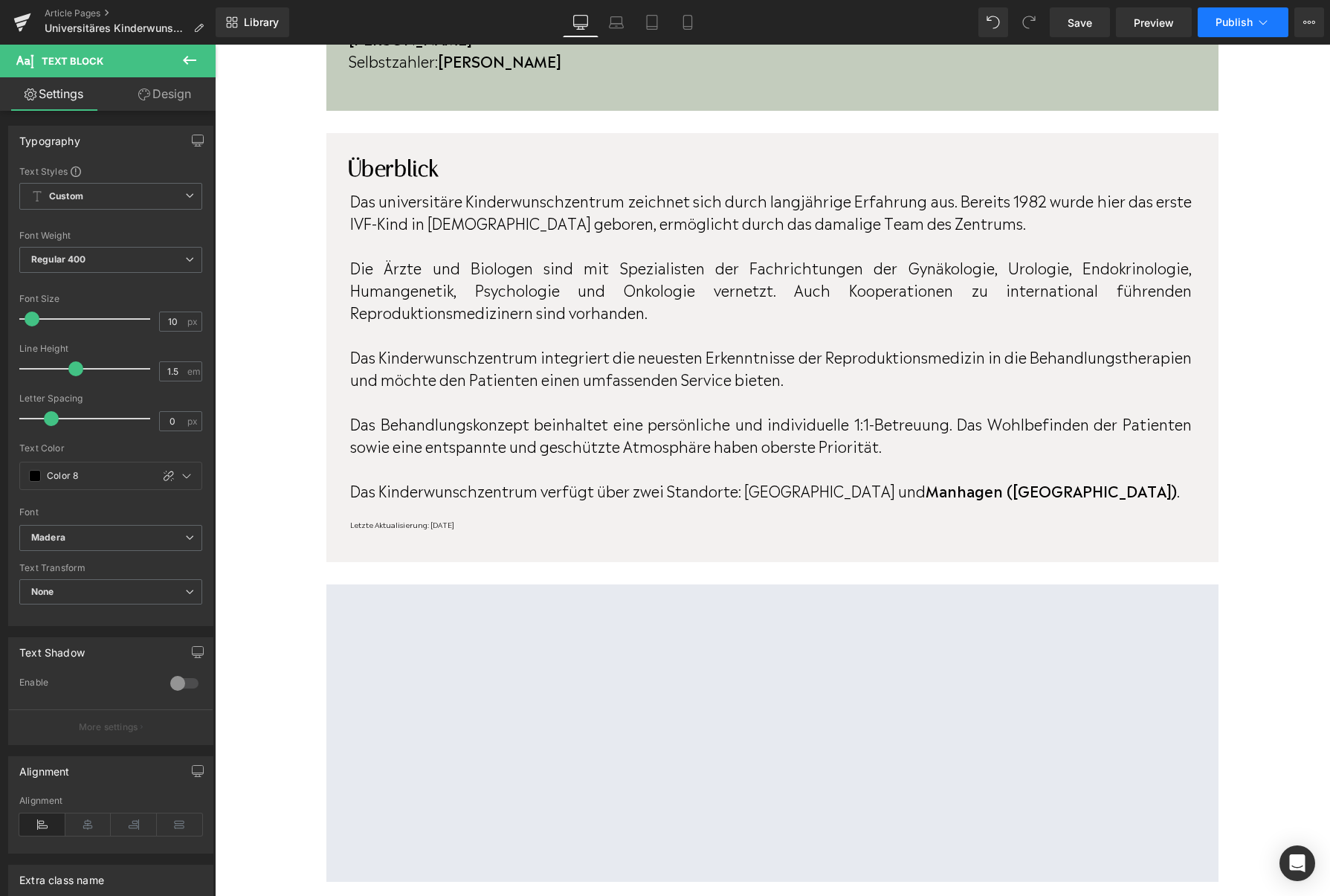
click at [1236, 33] on button "Publish" at bounding box center [1243, 22] width 91 height 30
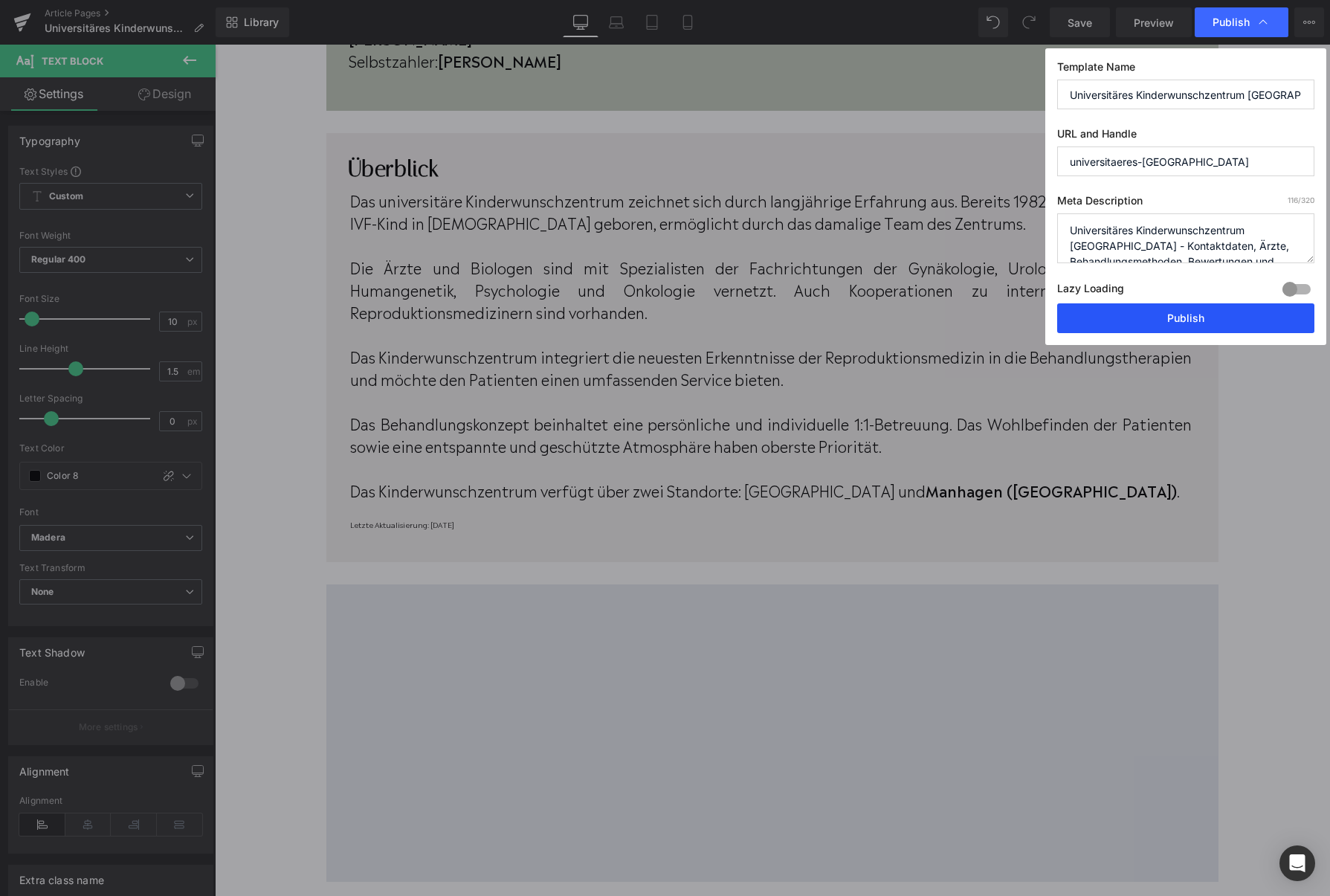
click at [1170, 315] on button "Publish" at bounding box center [1186, 318] width 257 height 30
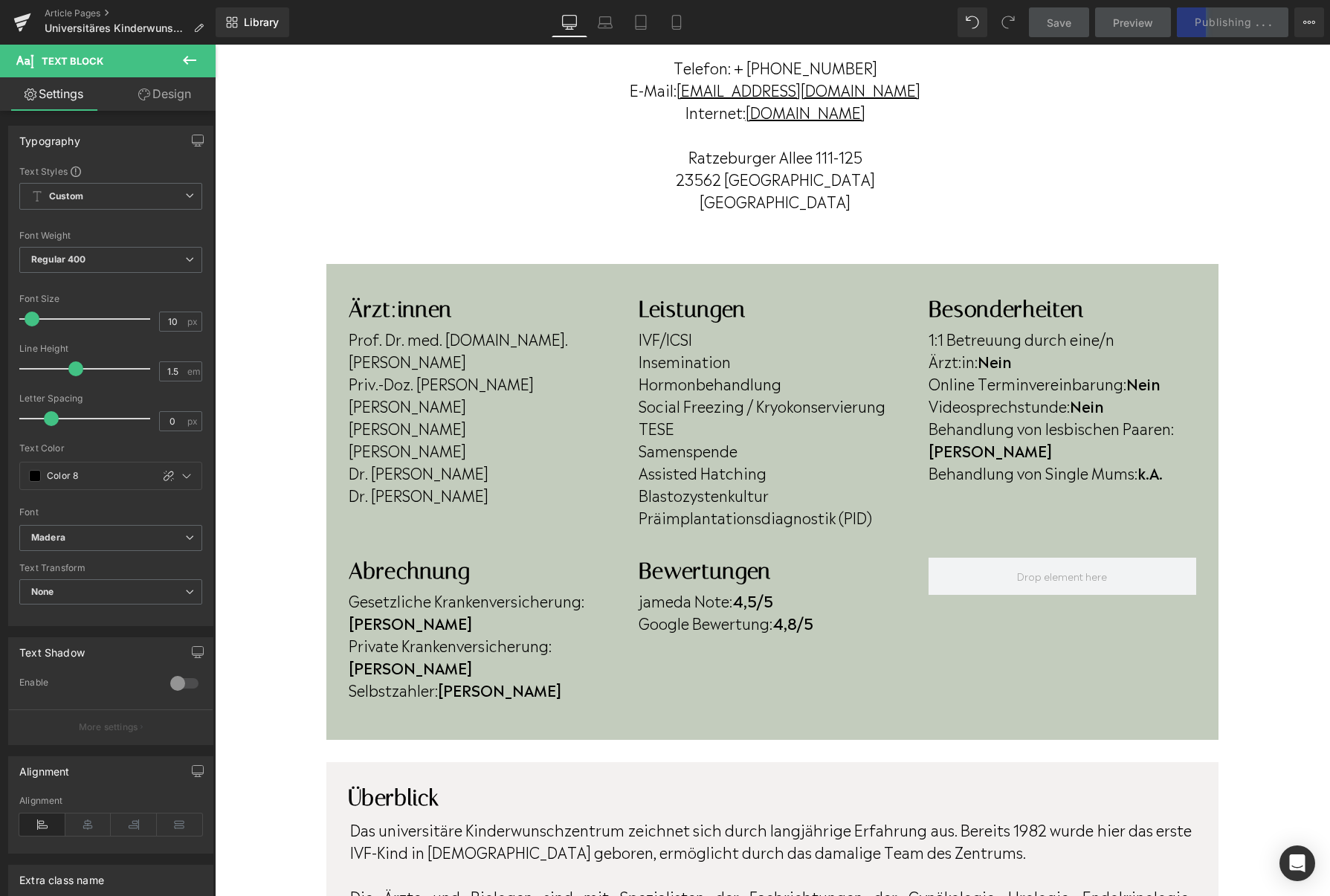
scroll to position [251, 0]
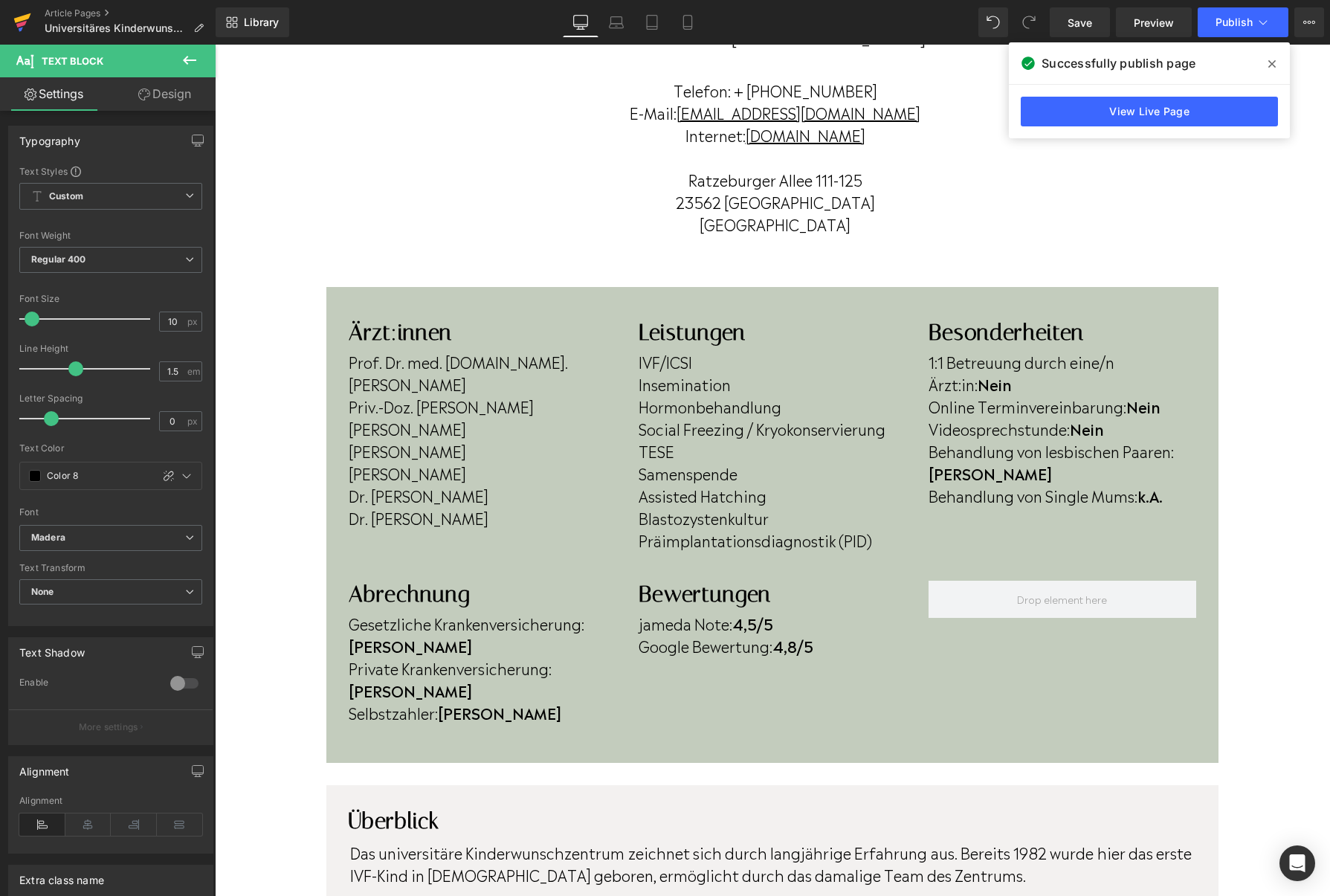
click at [33, 27] on link at bounding box center [22, 22] width 45 height 44
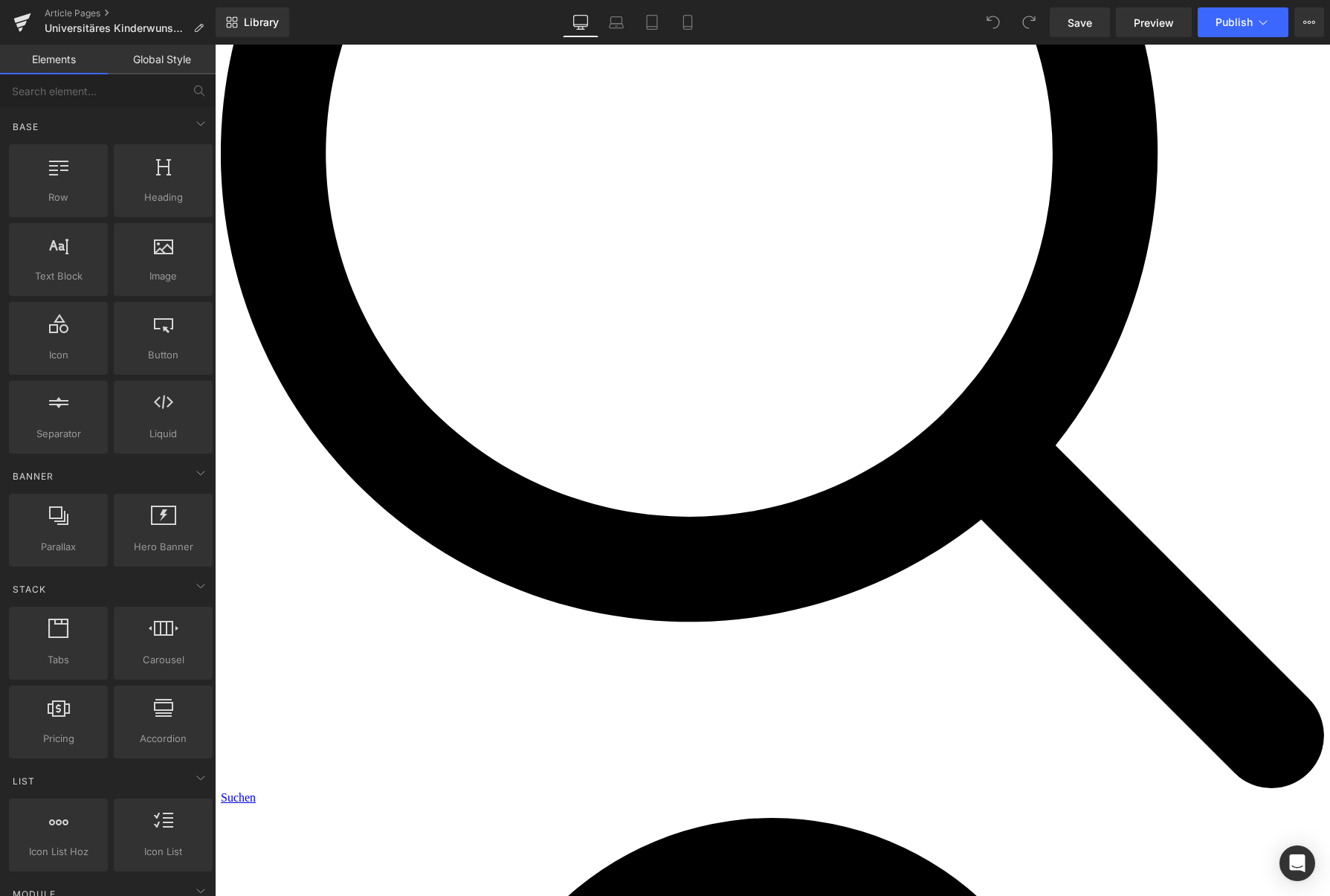
scroll to position [378, 0]
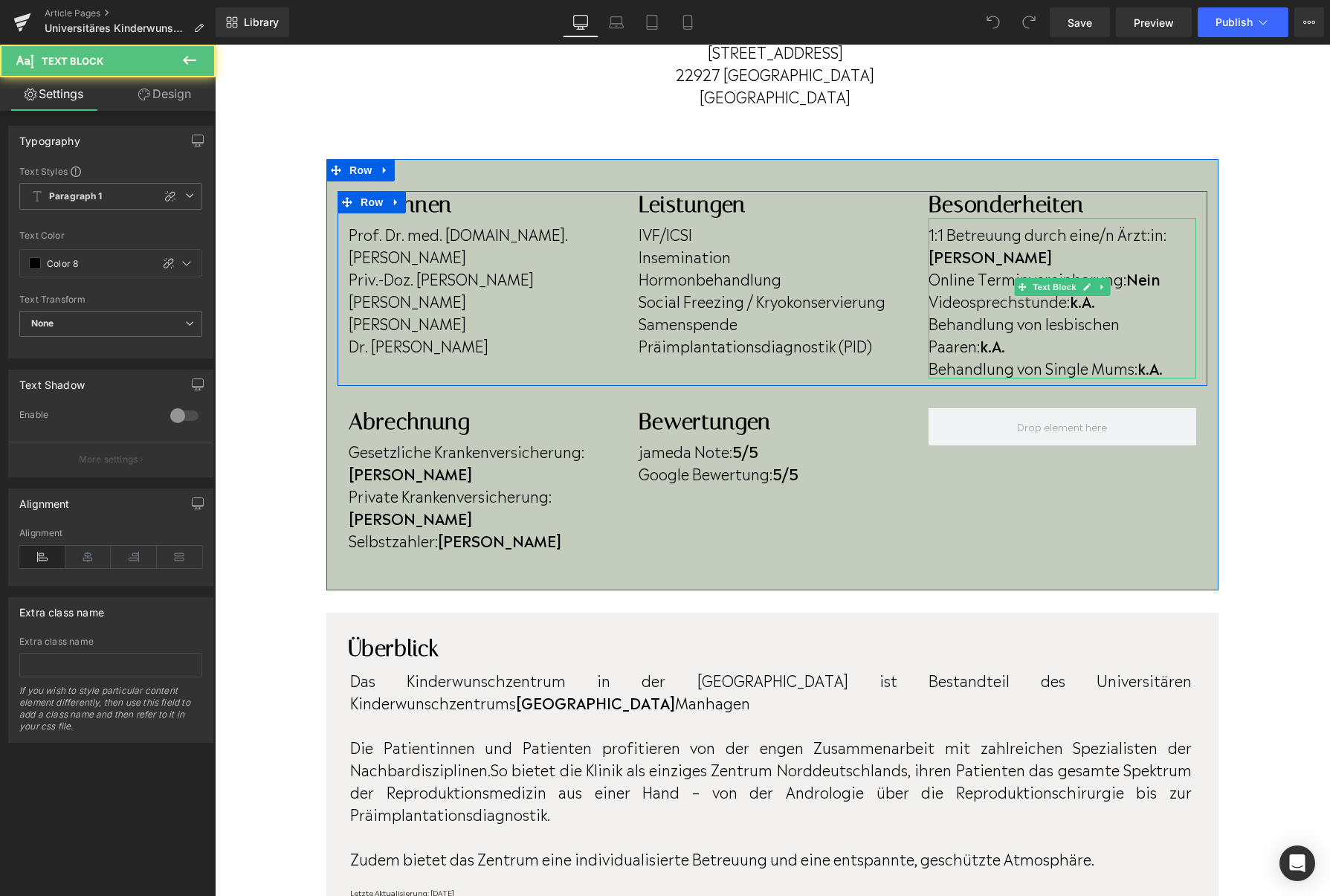
click at [1137, 289] on p "Videosprechstunde: k.A." at bounding box center [1062, 300] width 268 height 22
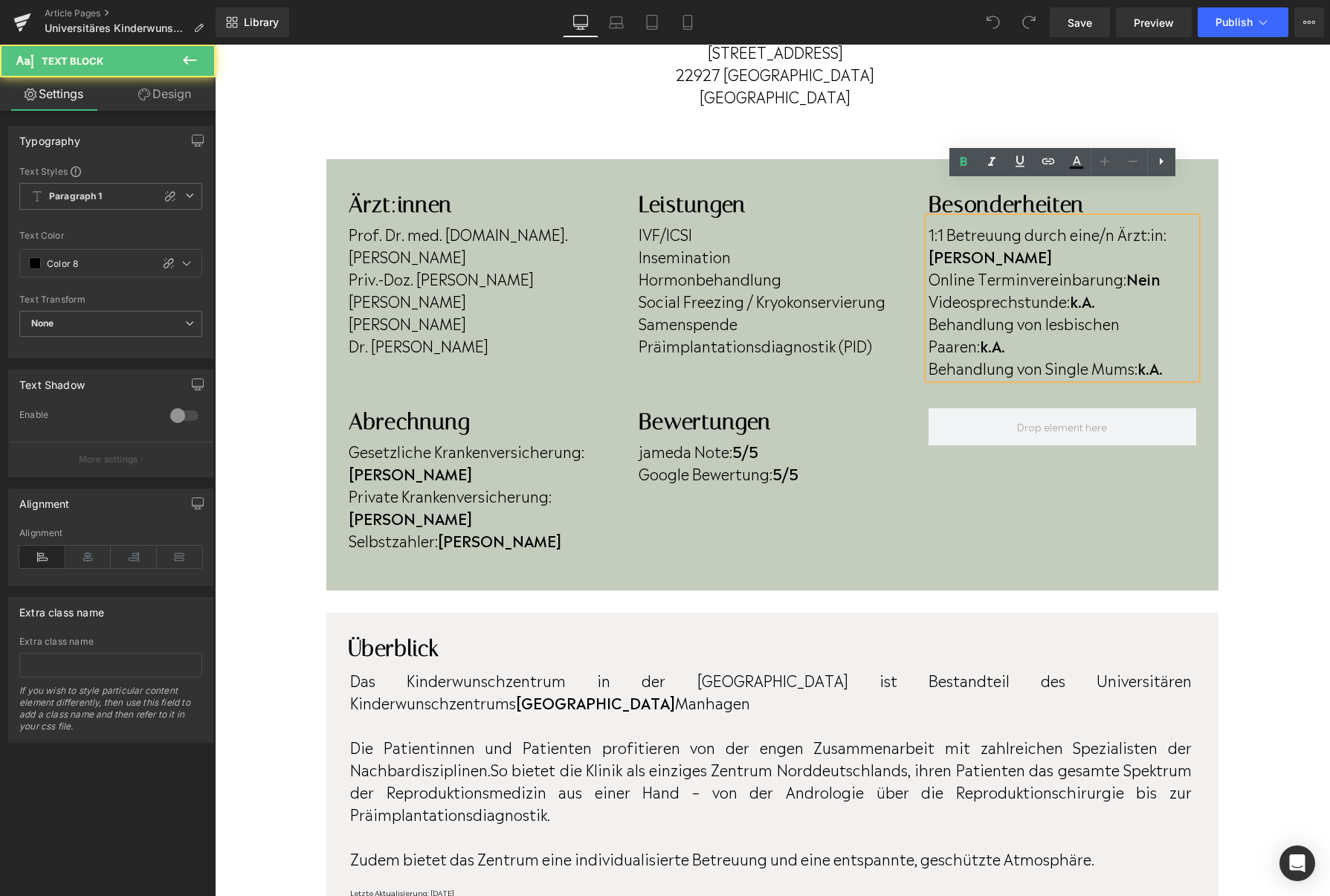
click at [1107, 289] on p "Videosprechstunde: k.A." at bounding box center [1062, 300] width 268 height 22
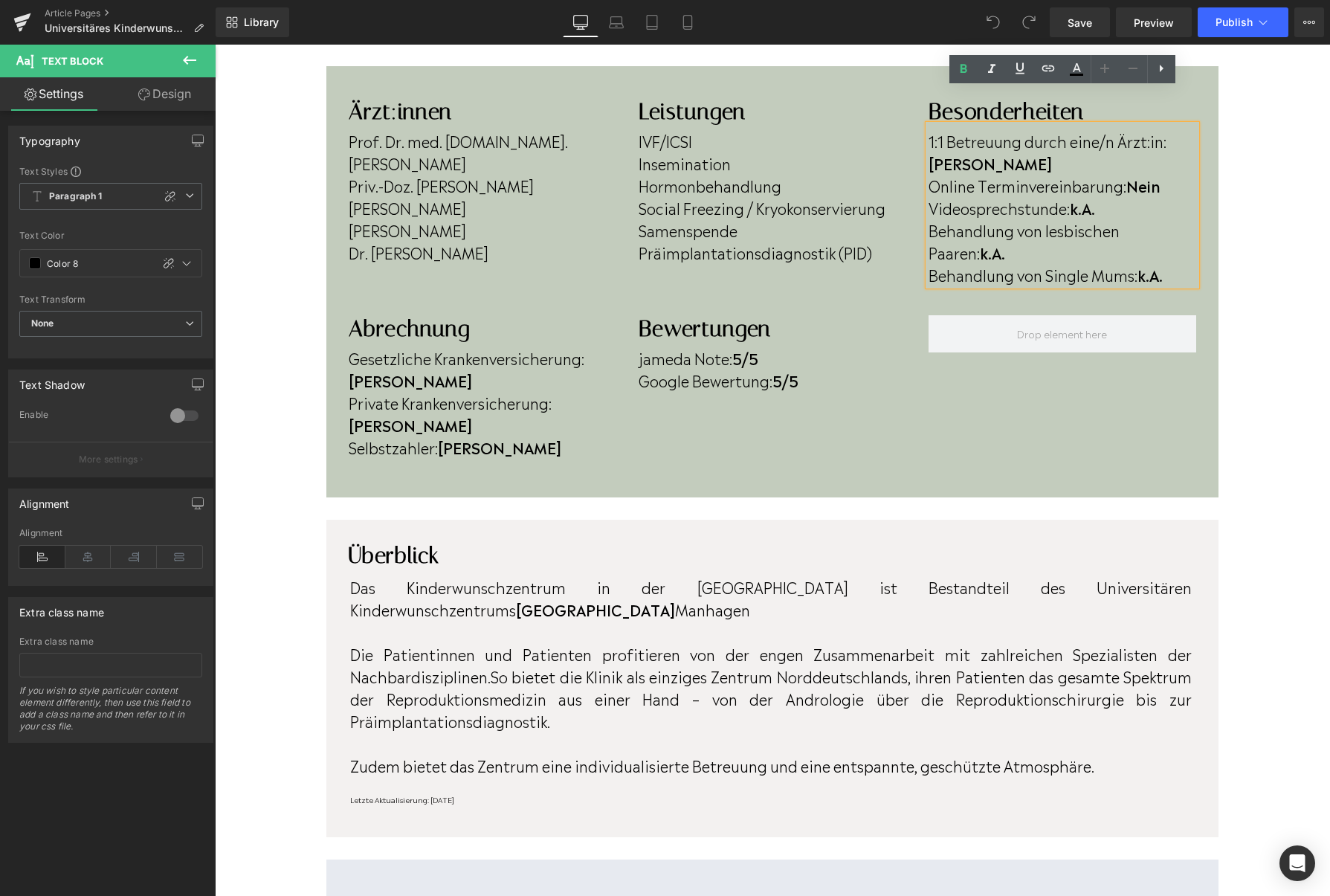
scroll to position [474, 0]
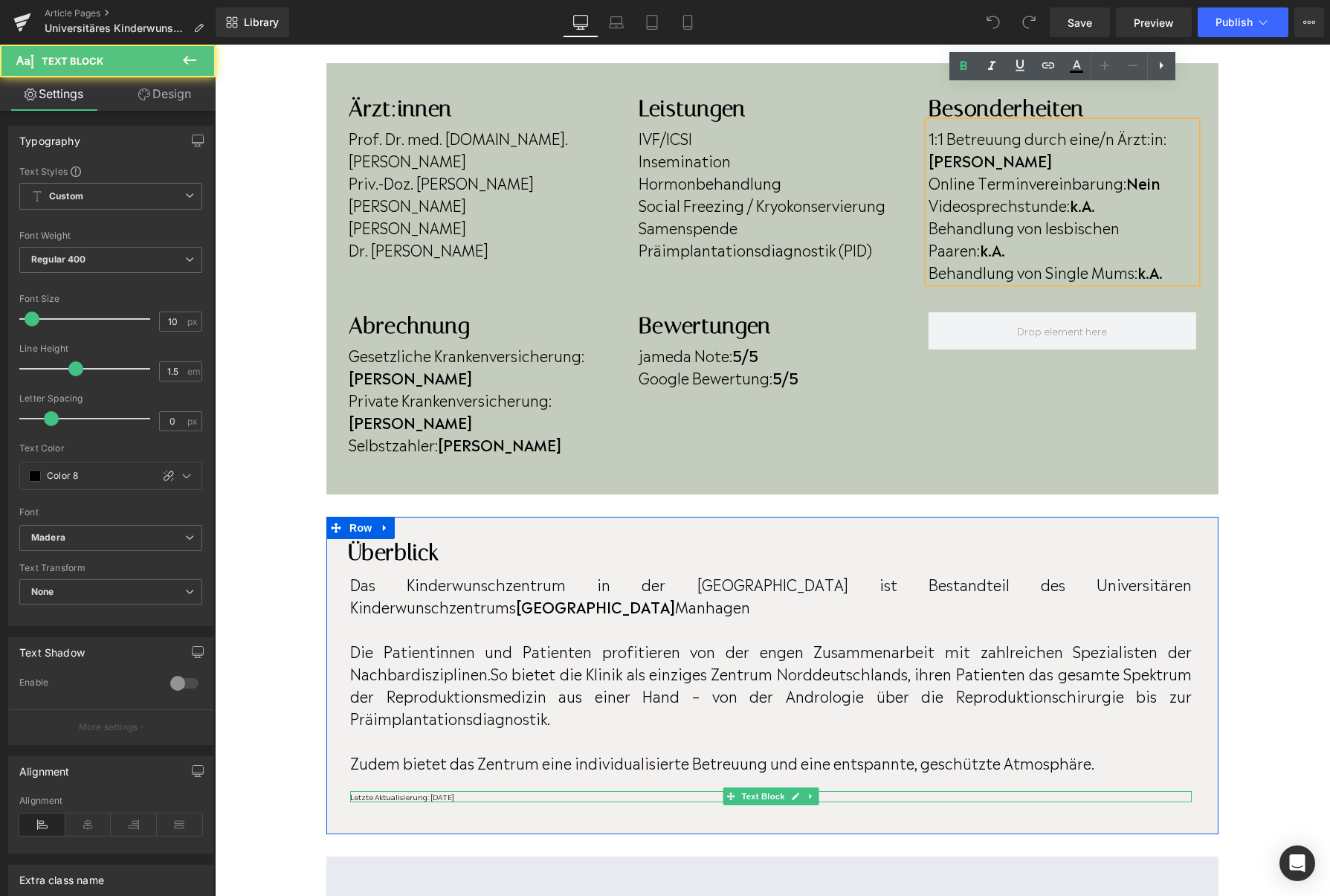
click at [470, 791] on p "Letzte Aktualisierung: [DATE]" at bounding box center [771, 796] width 842 height 12
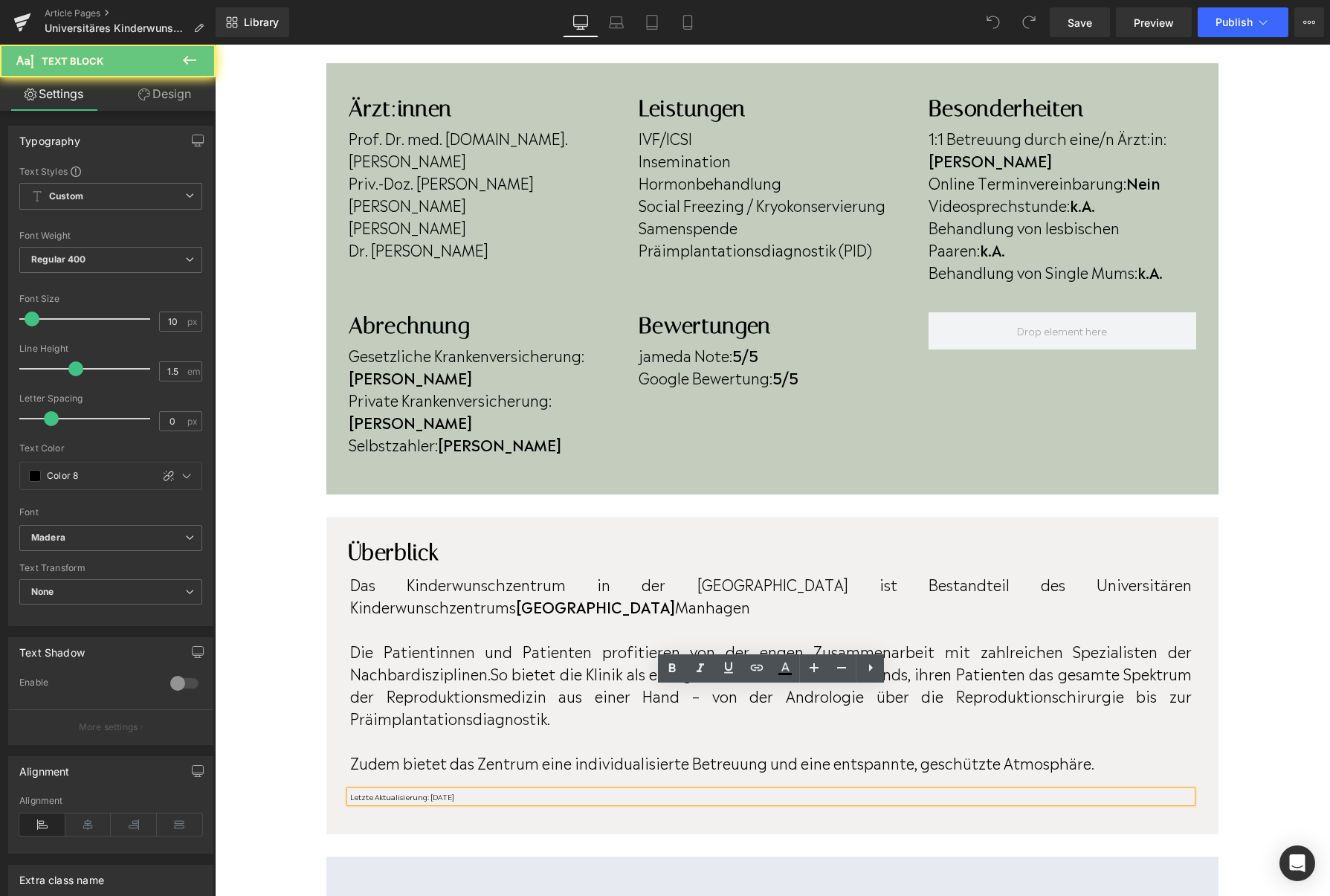
click at [470, 791] on p "Letzte Aktualisierung: [DATE]" at bounding box center [771, 796] width 842 height 12
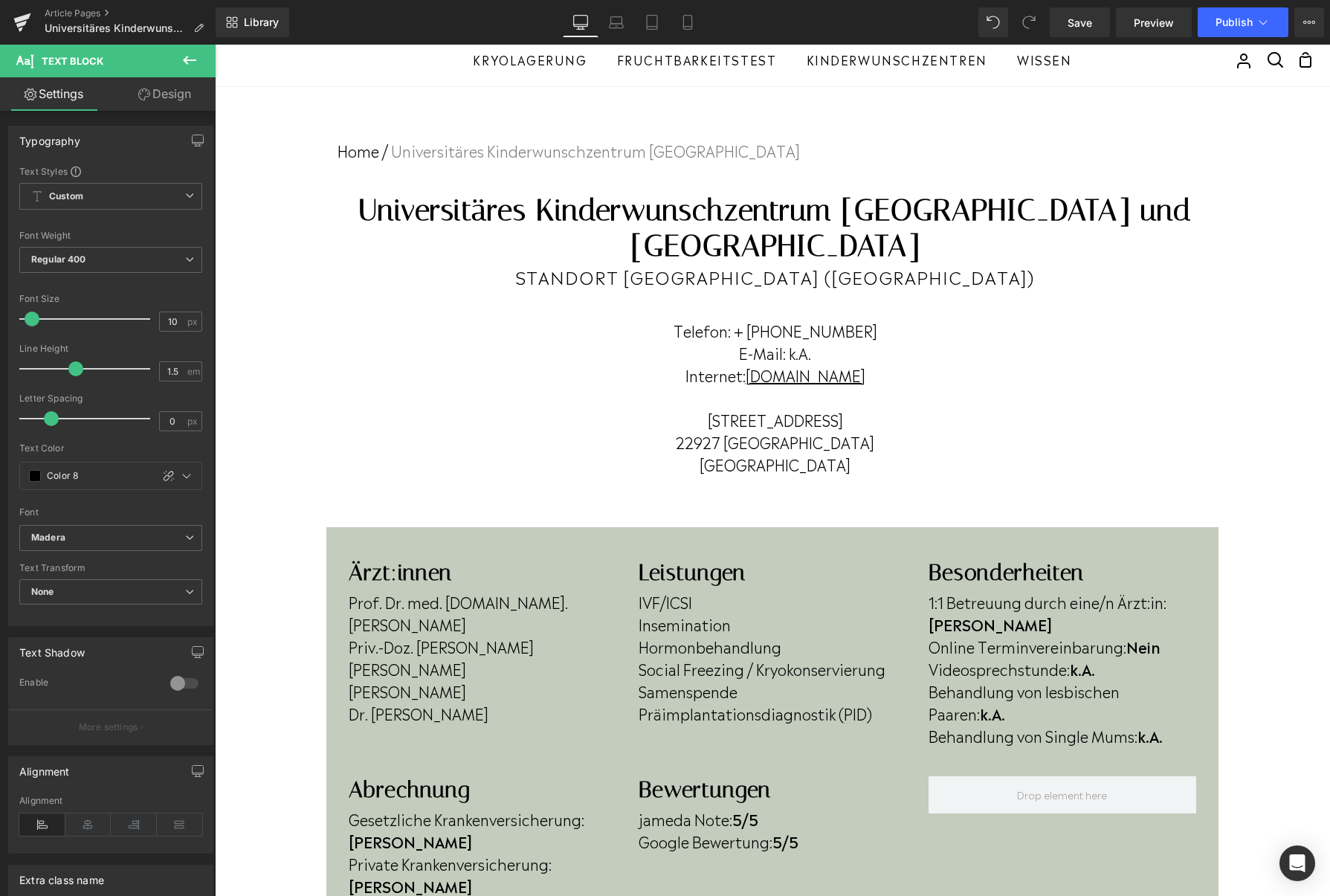
scroll to position [0, 0]
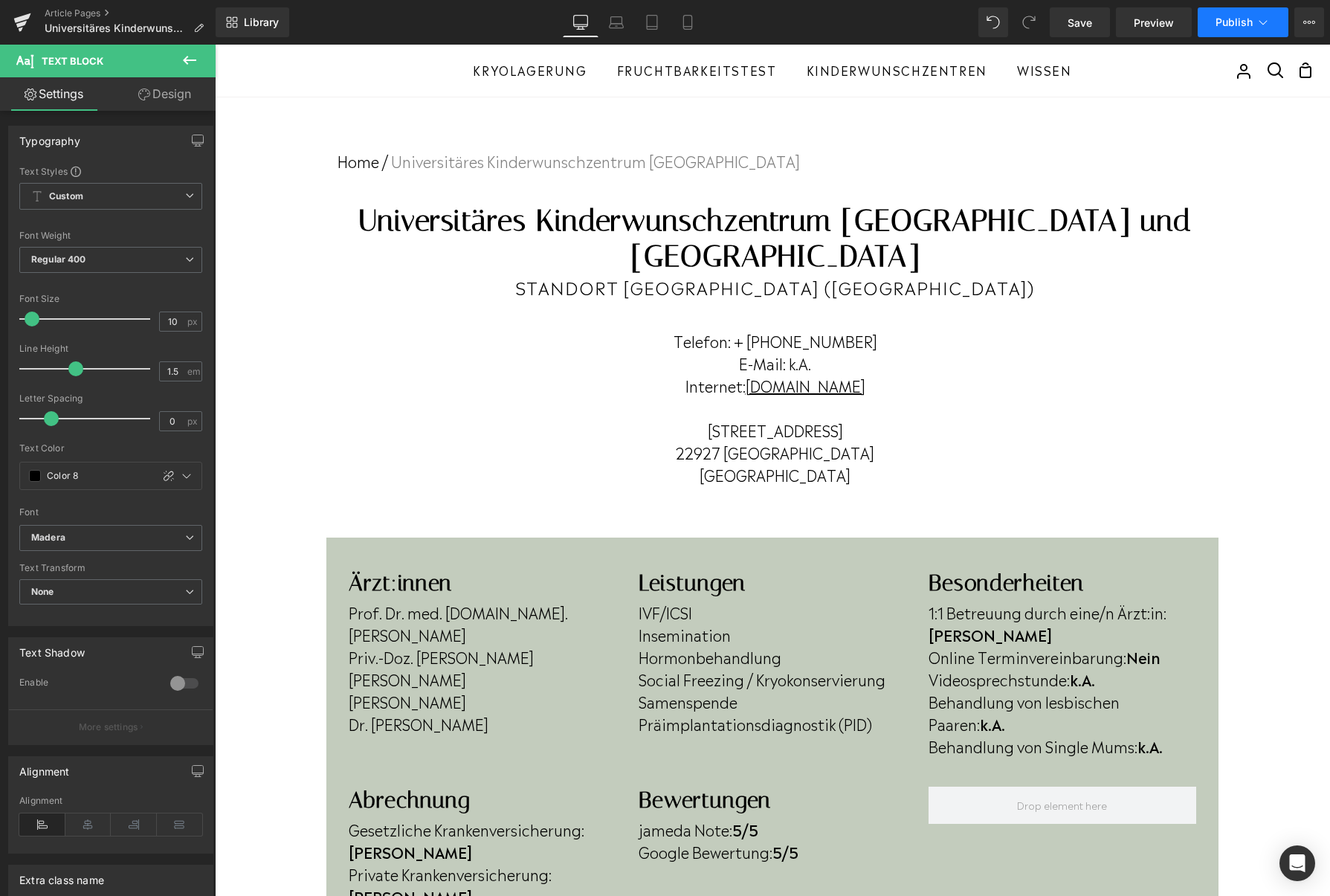
click at [1216, 21] on span "Publish" at bounding box center [1234, 22] width 37 height 12
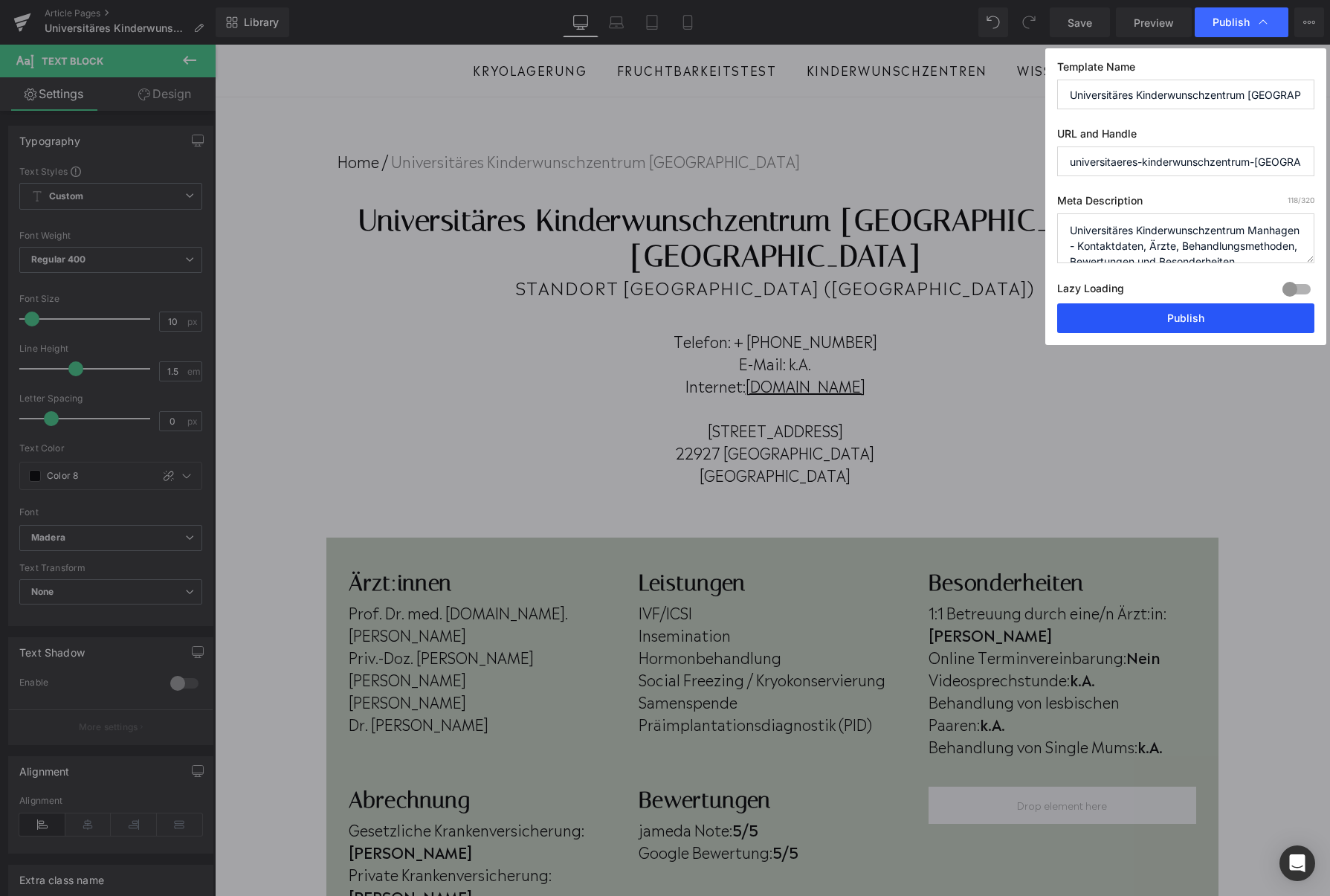
click at [0, 0] on button "Publish" at bounding box center [0, 0] width 0 height 0
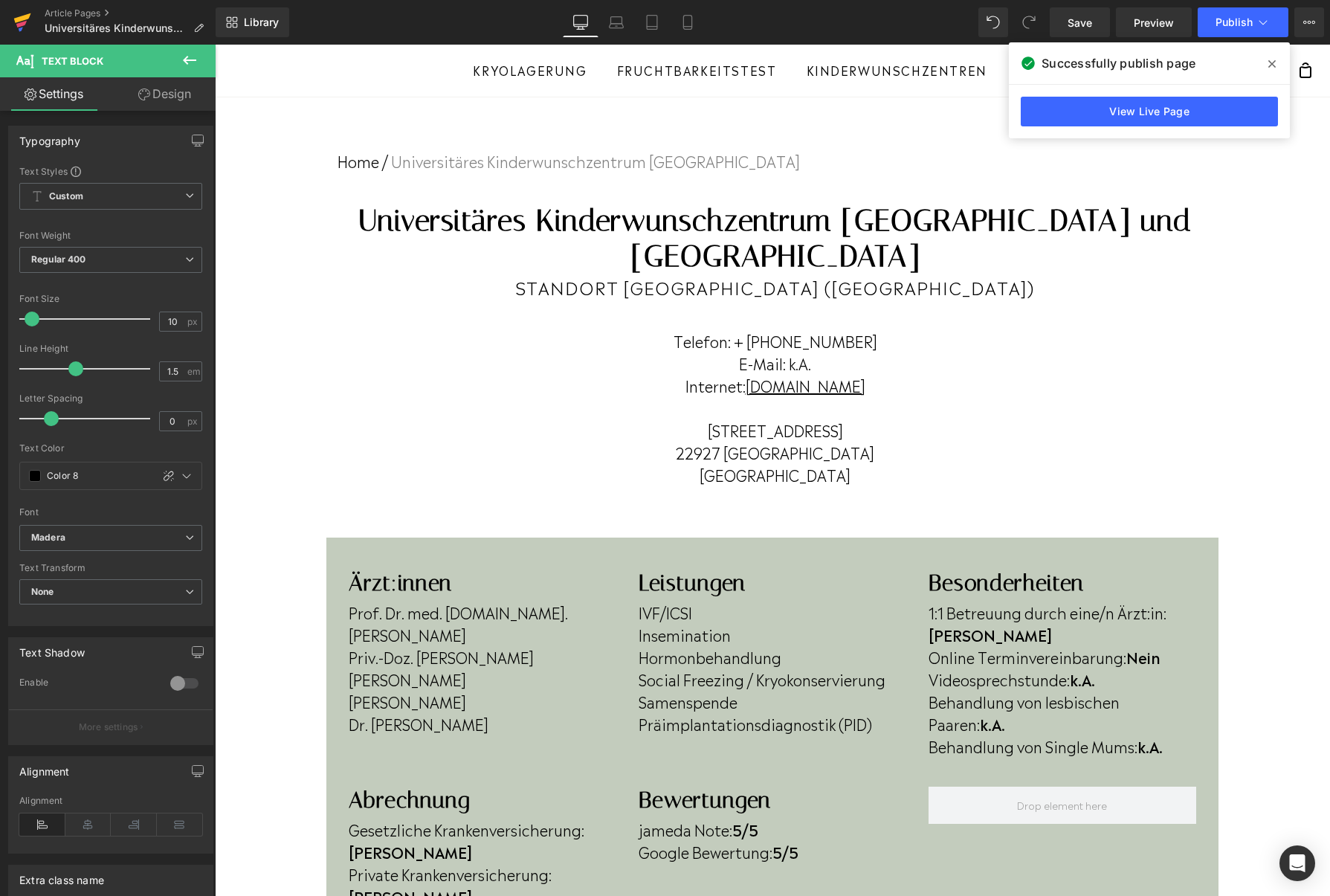
click at [8, 18] on link at bounding box center [22, 22] width 45 height 44
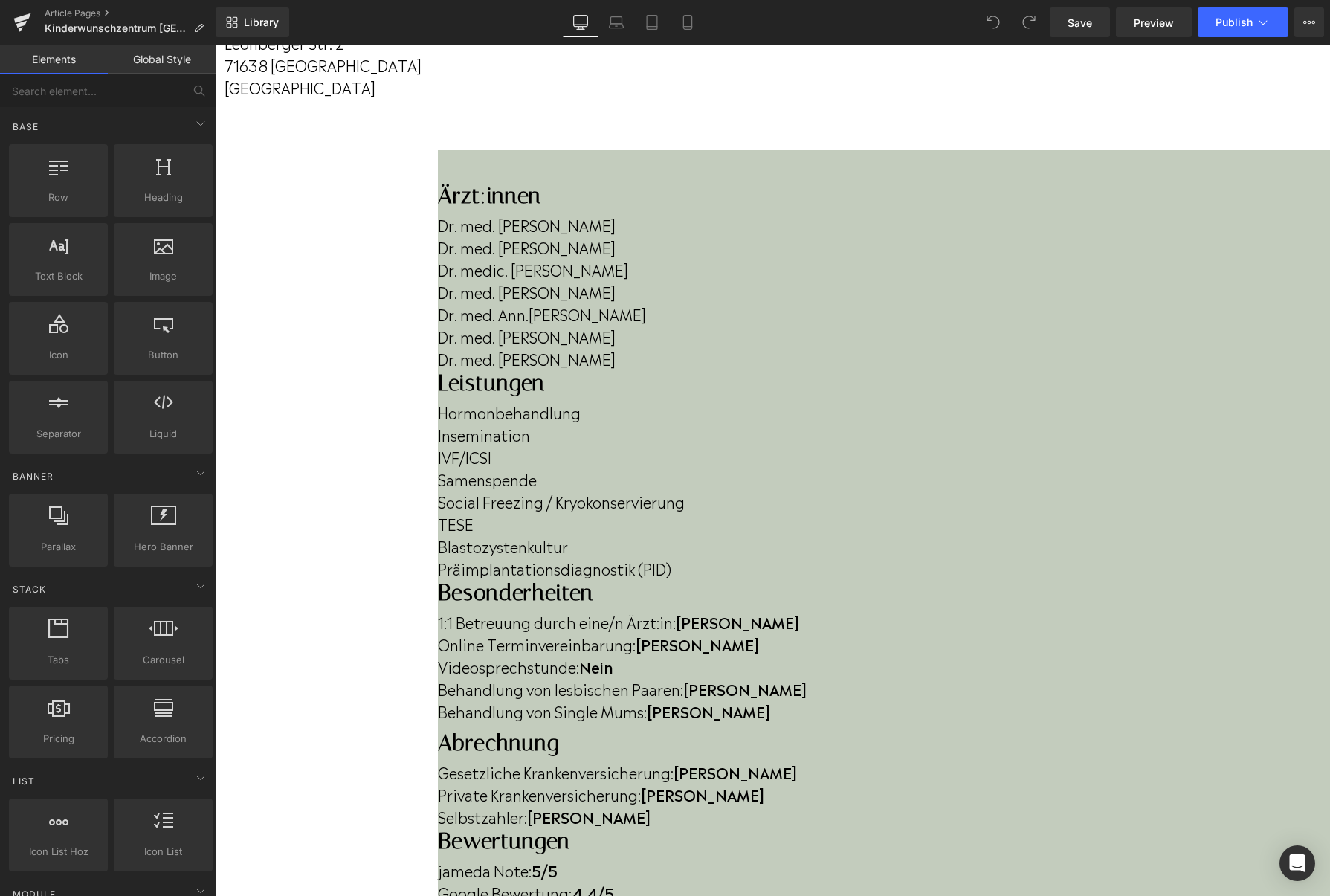
scroll to position [330, 0]
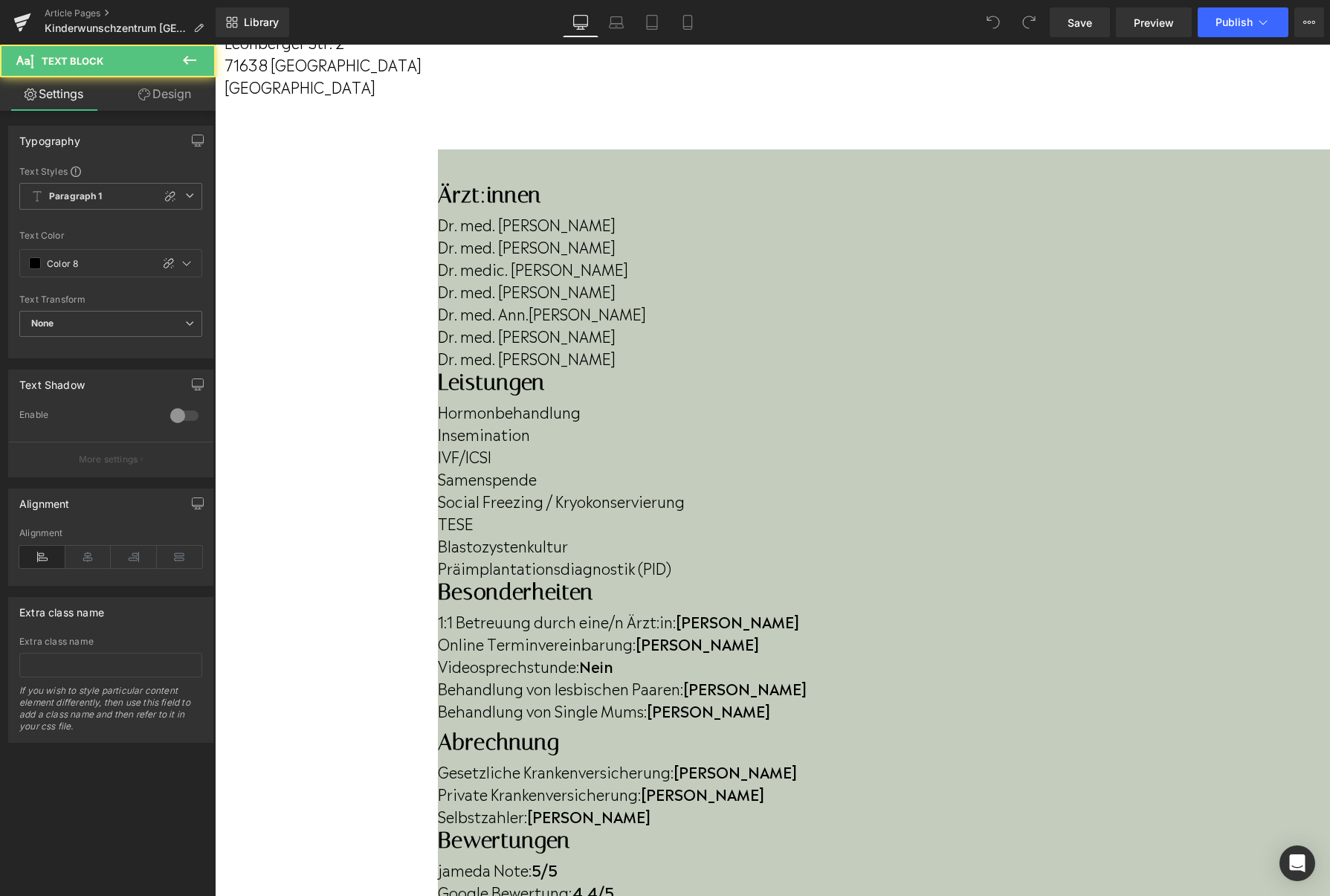
click at [530, 369] on p "Dr. med. [PERSON_NAME]" at bounding box center [884, 357] width 893 height 22
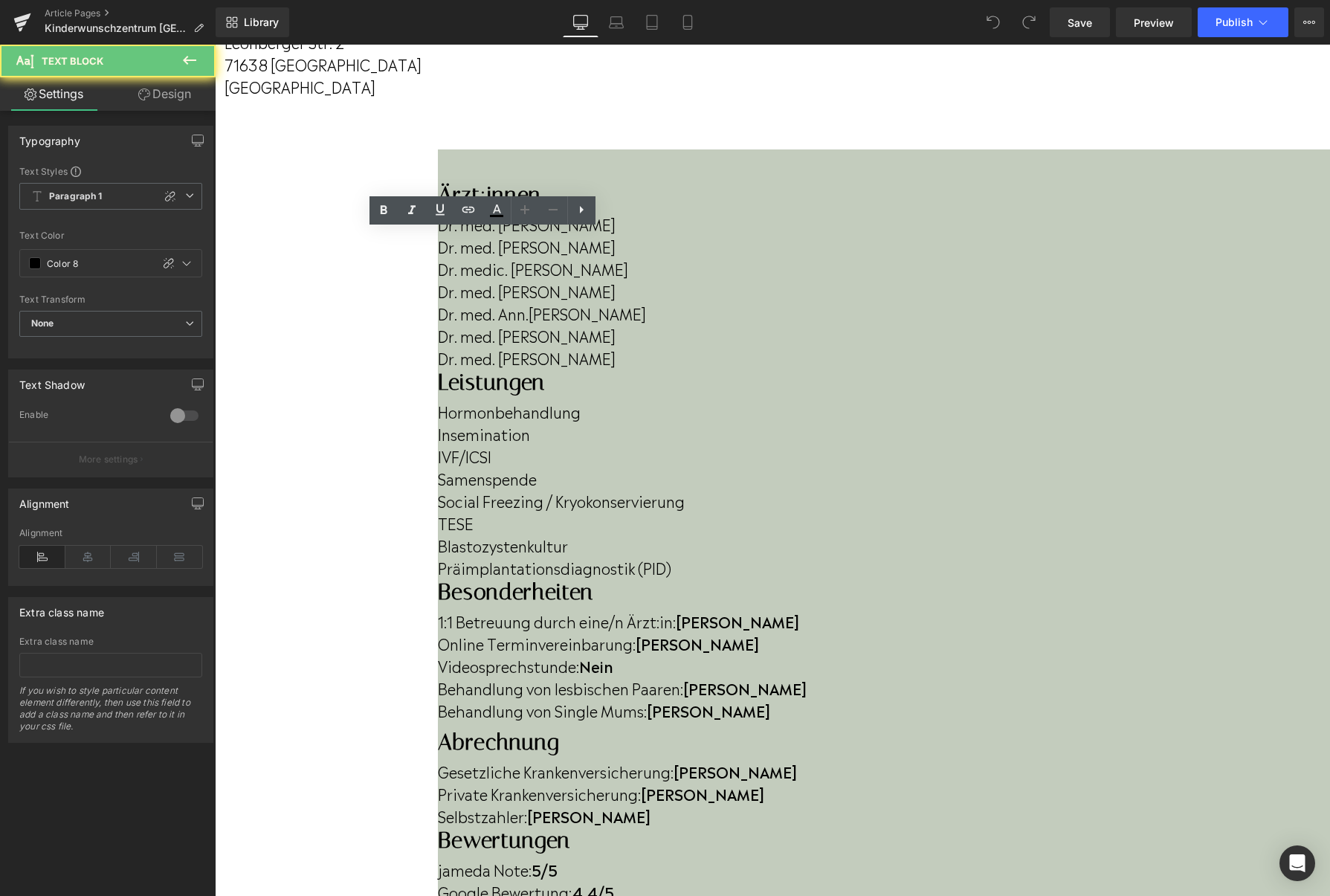
click at [535, 369] on p "Dr. med. [PERSON_NAME]" at bounding box center [884, 357] width 893 height 22
drag, startPoint x: 535, startPoint y: 380, endPoint x: 344, endPoint y: 385, distance: 191.1
click at [438, 369] on div "Ärzt:innen Heading Dr. med. Andreas Ott Dr. med. Annette Schmid Dr. medic. Irin…" at bounding box center [884, 275] width 893 height 187
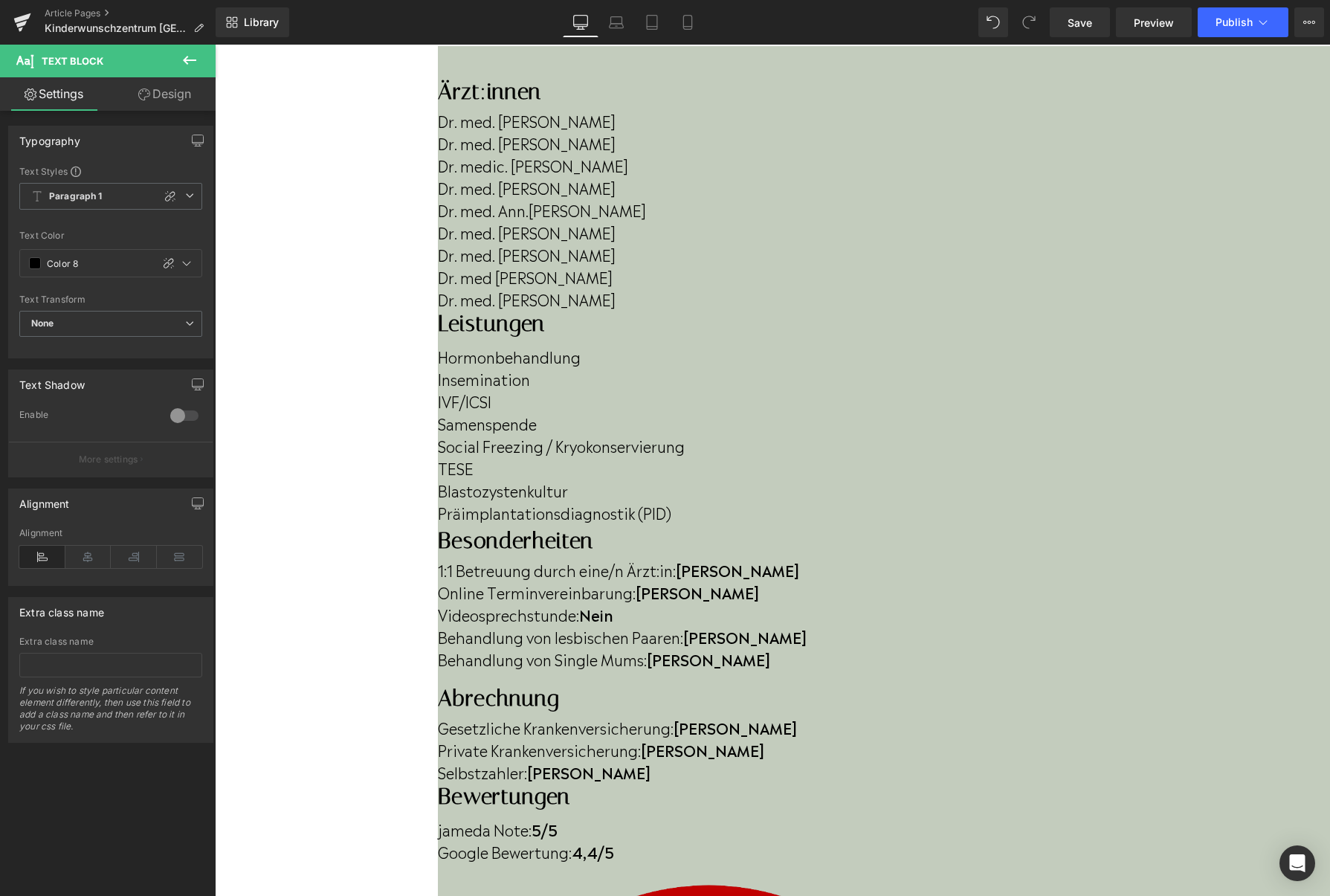
scroll to position [431, 0]
click at [215, 44] on span "Image" at bounding box center [215, 44] width 0 height 0
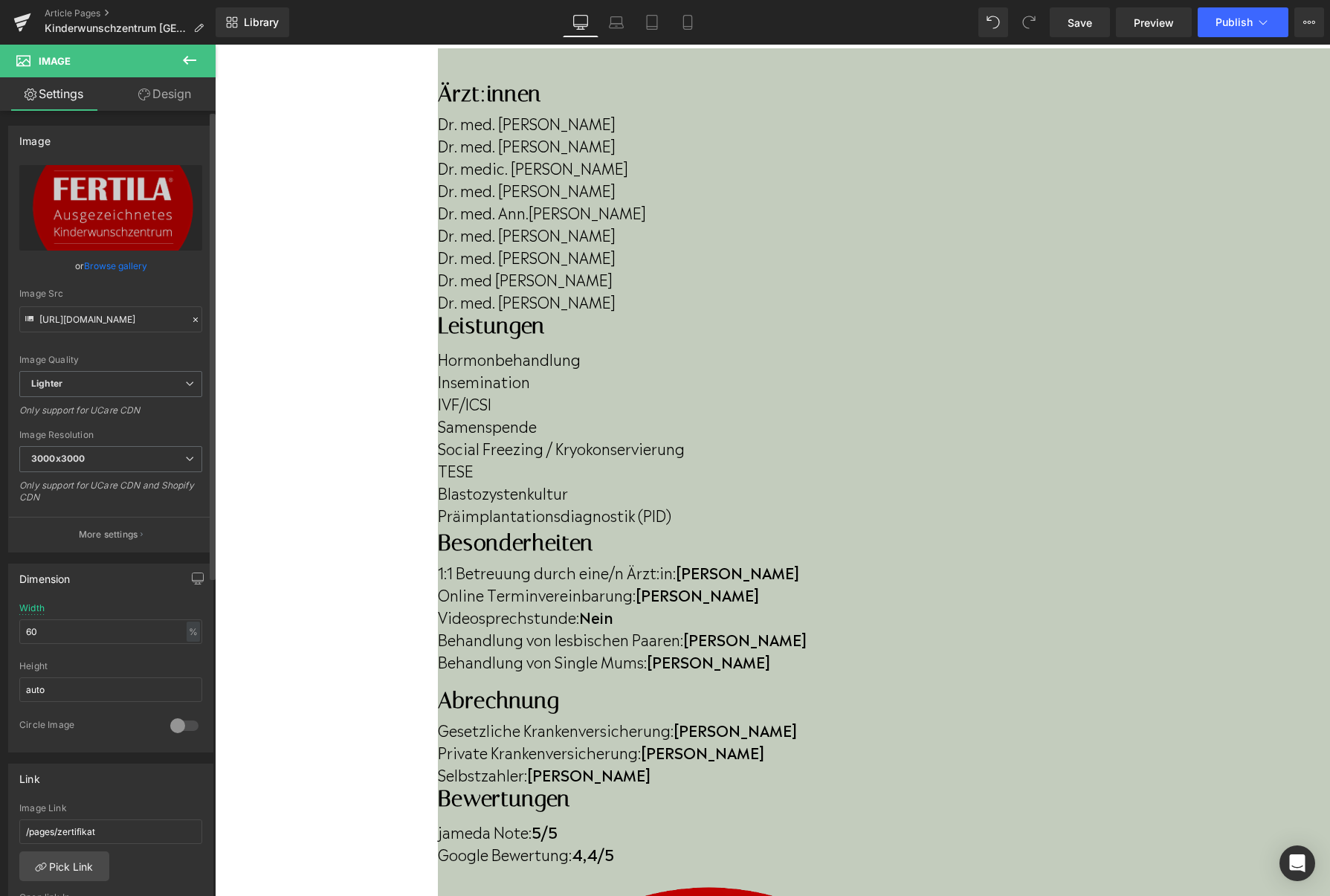
click at [105, 266] on link "Browse gallery" at bounding box center [115, 265] width 63 height 26
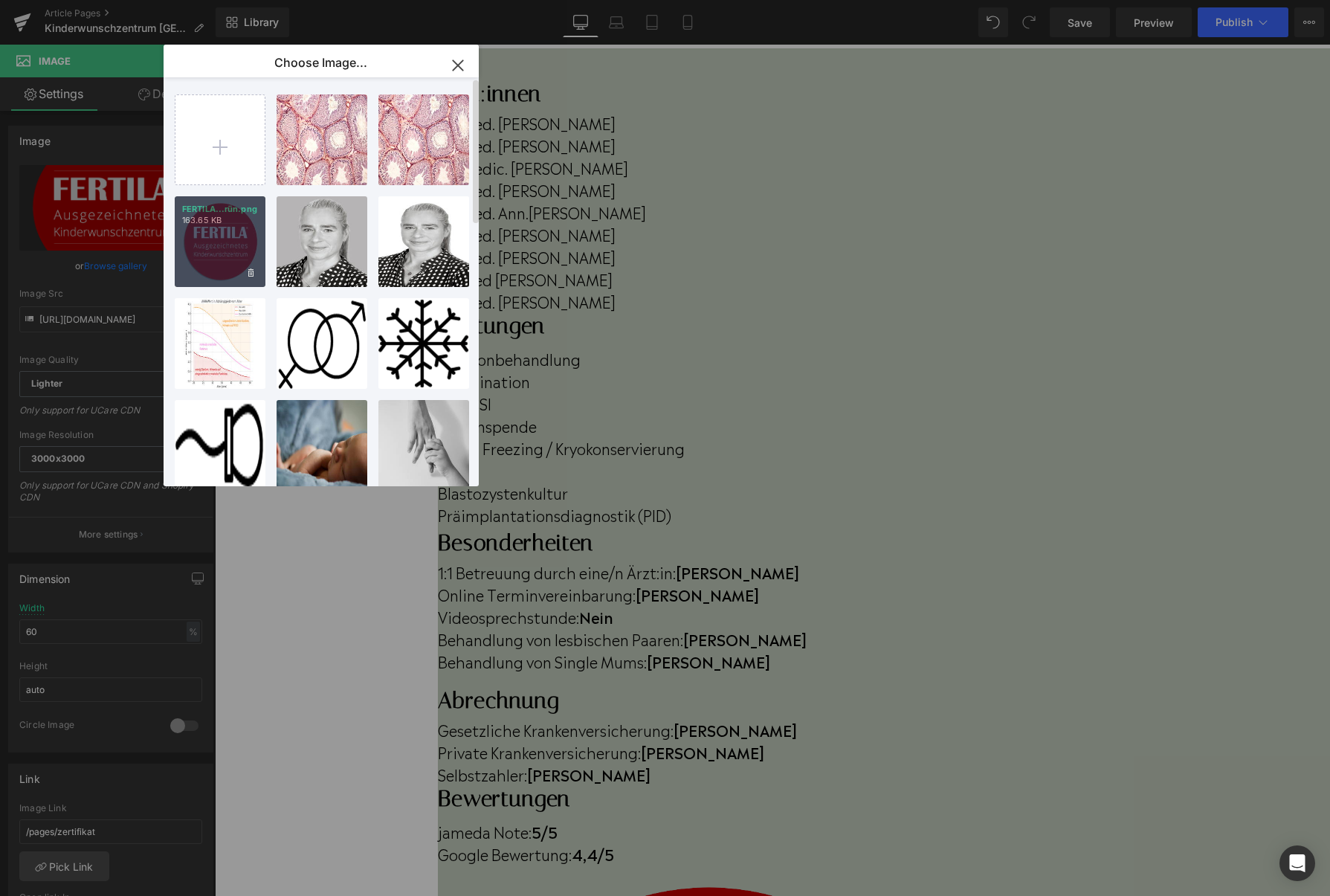
click at [217, 225] on p "163.65 KB" at bounding box center [219, 220] width 76 height 12
type input "[URL][DOMAIN_NAME]"
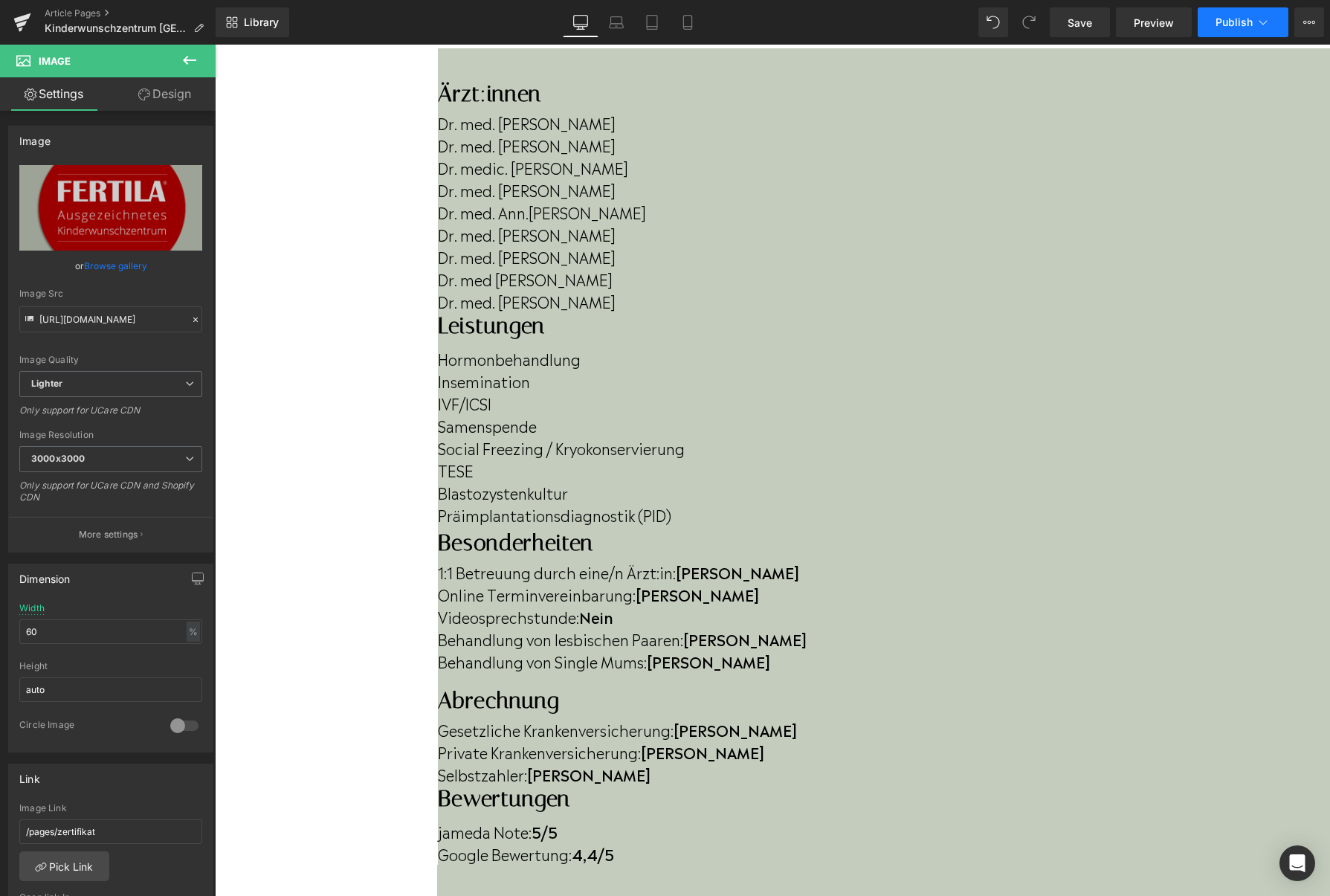
click at [1213, 35] on button "Publish" at bounding box center [1243, 22] width 91 height 30
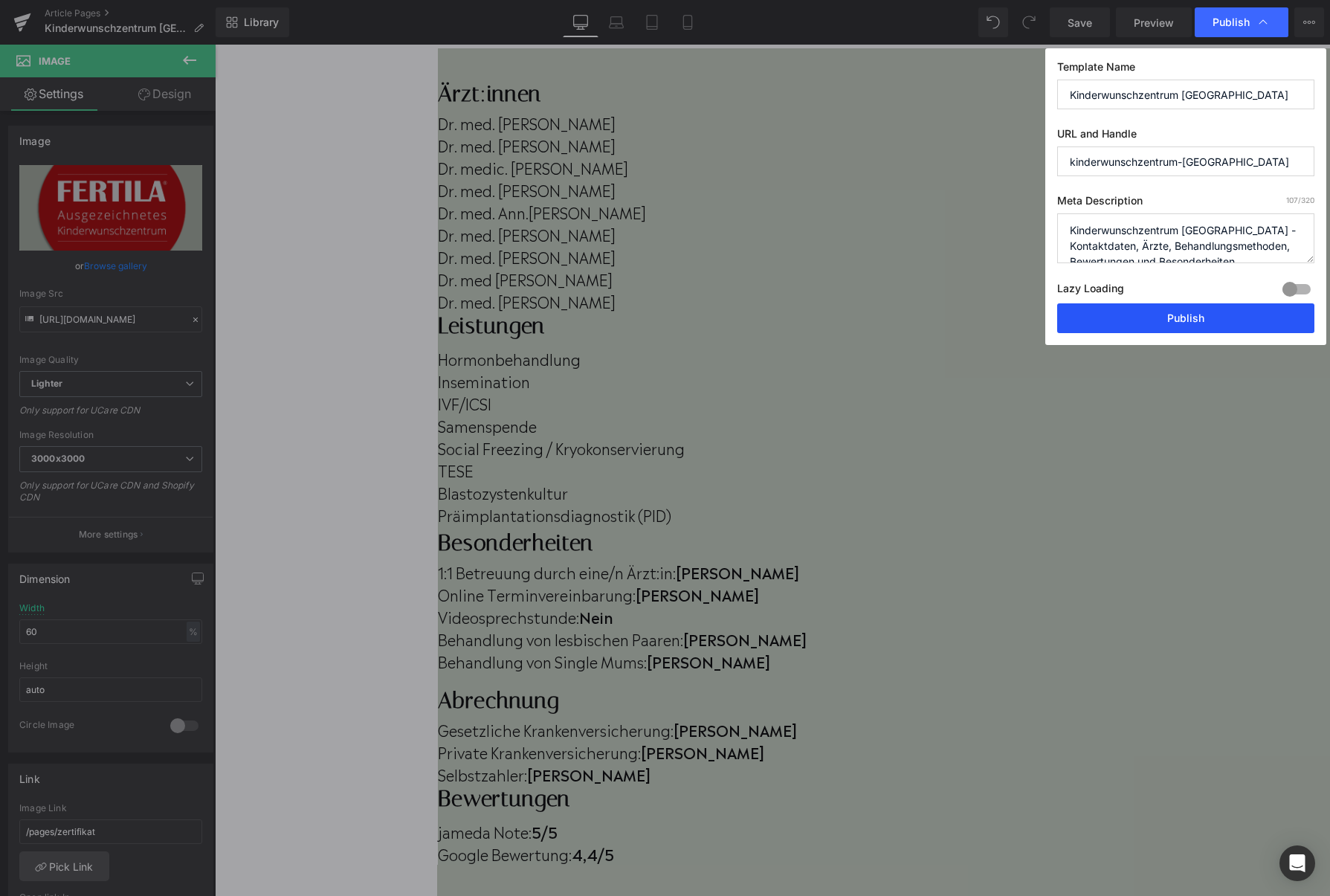
click at [1263, 311] on button "Publish" at bounding box center [1186, 318] width 257 height 30
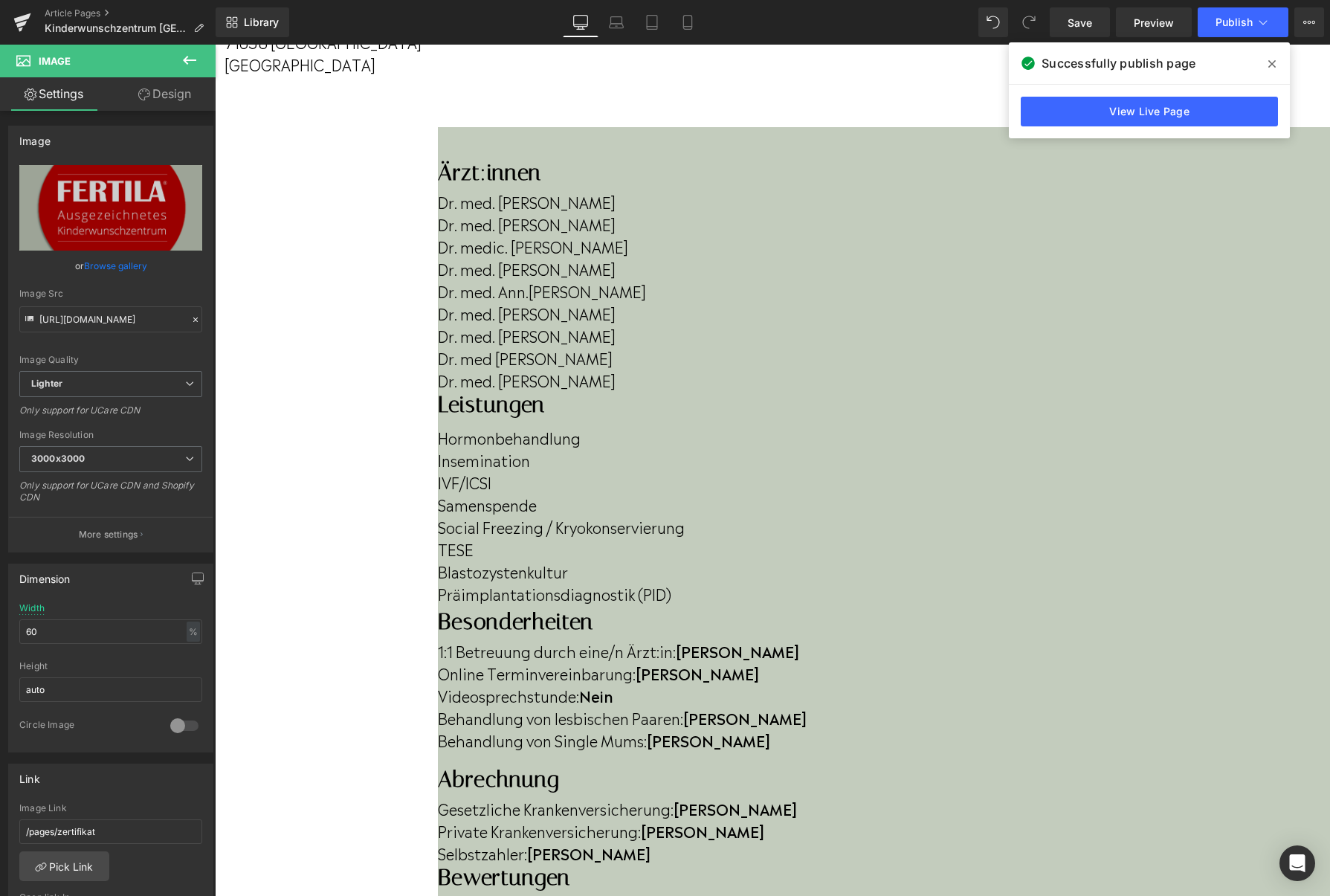
scroll to position [342, 0]
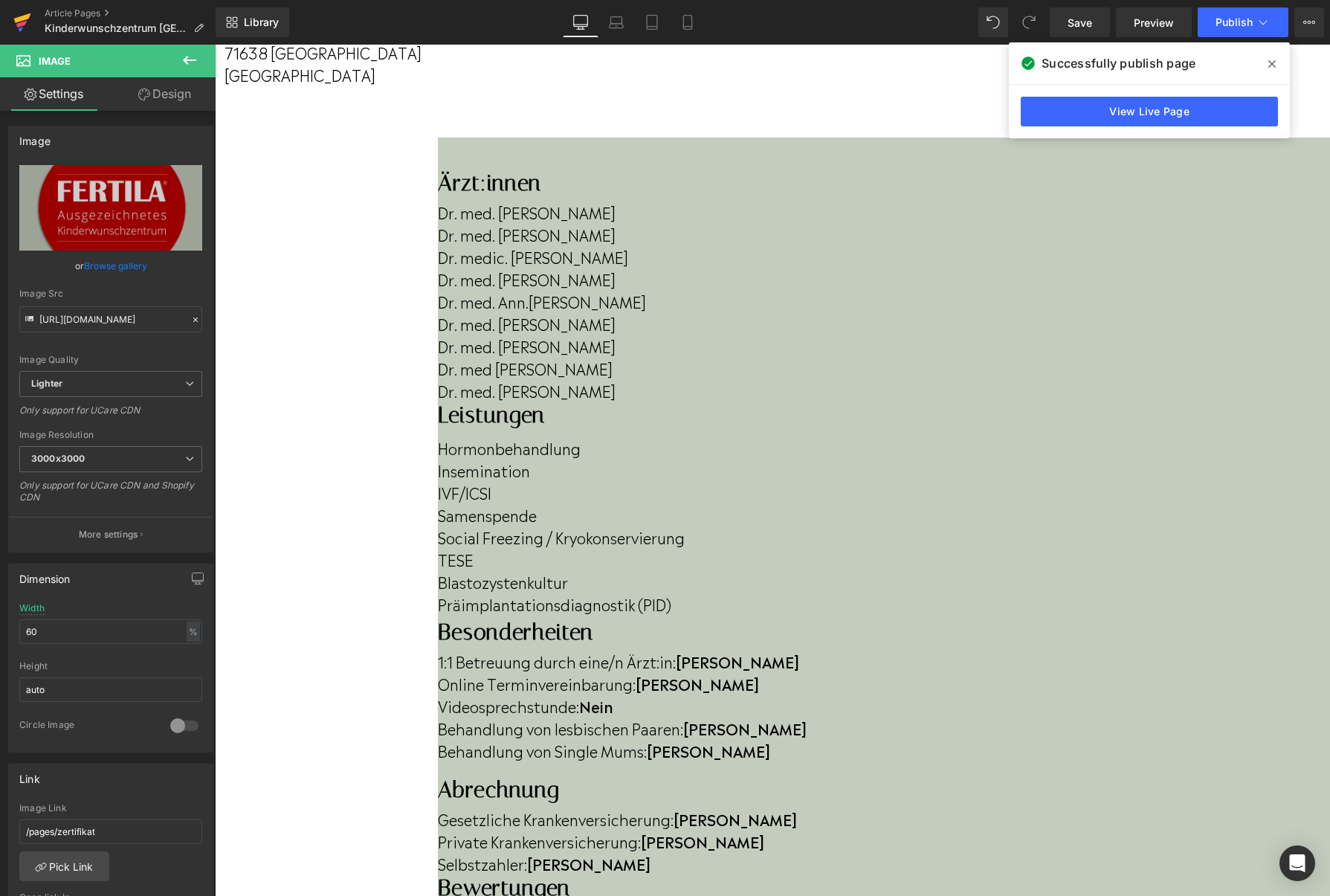
click at [28, 30] on icon at bounding box center [21, 22] width 18 height 37
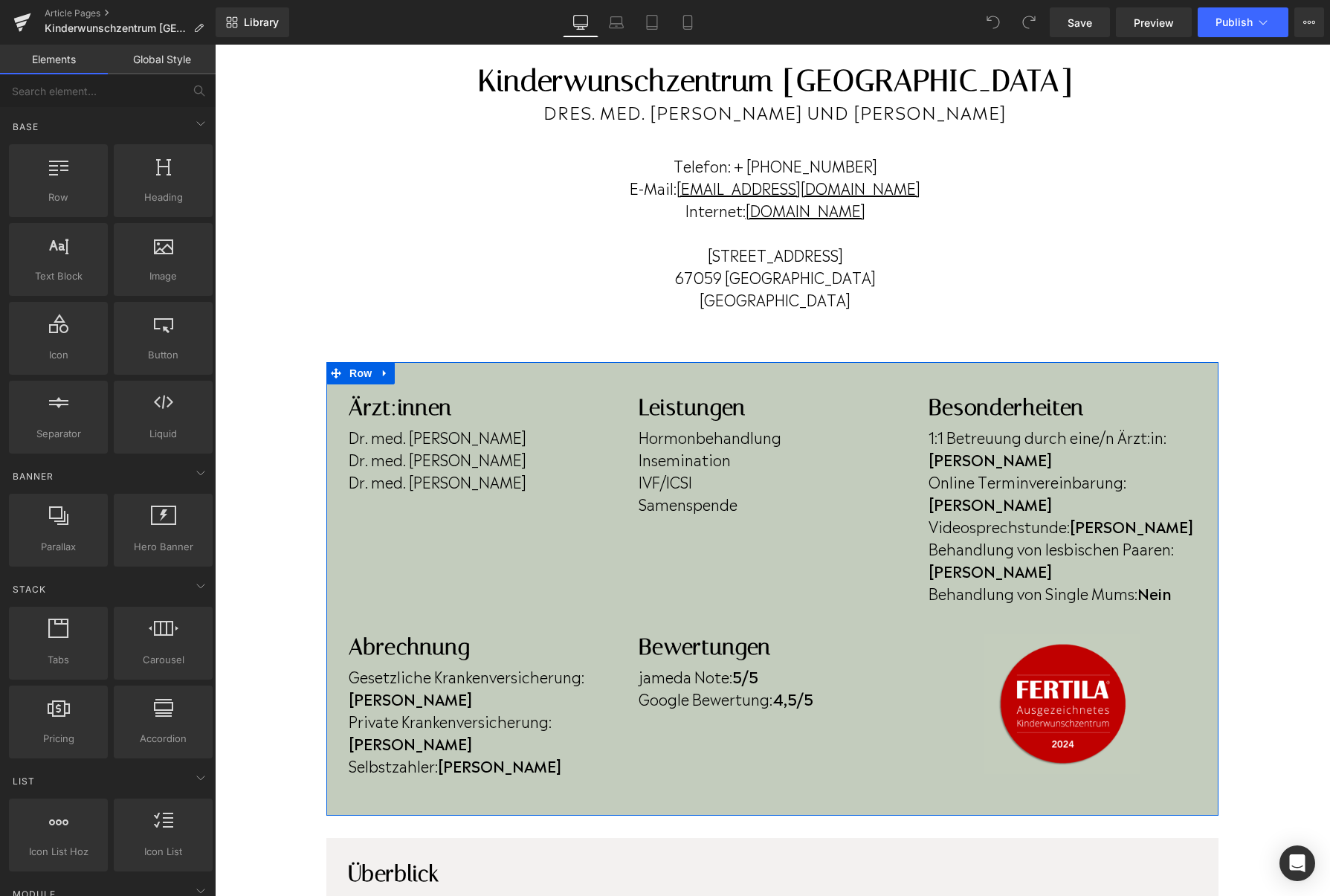
scroll to position [141, 0]
click at [523, 477] on p "Dr. med. Ulrike Maier" at bounding box center [482, 479] width 268 height 22
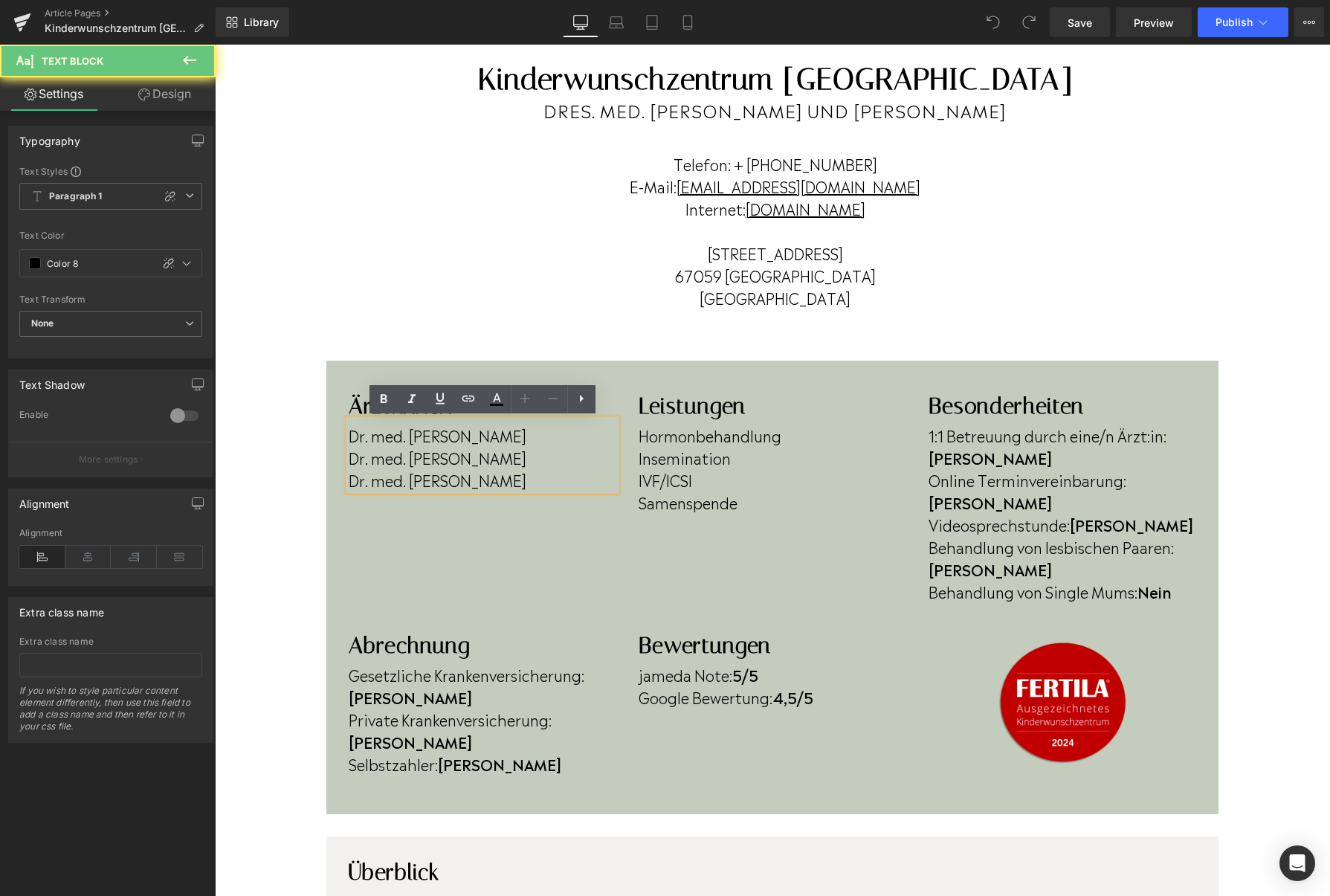
click at [523, 477] on p "Dr. med. Ulrike Maier" at bounding box center [482, 479] width 268 height 22
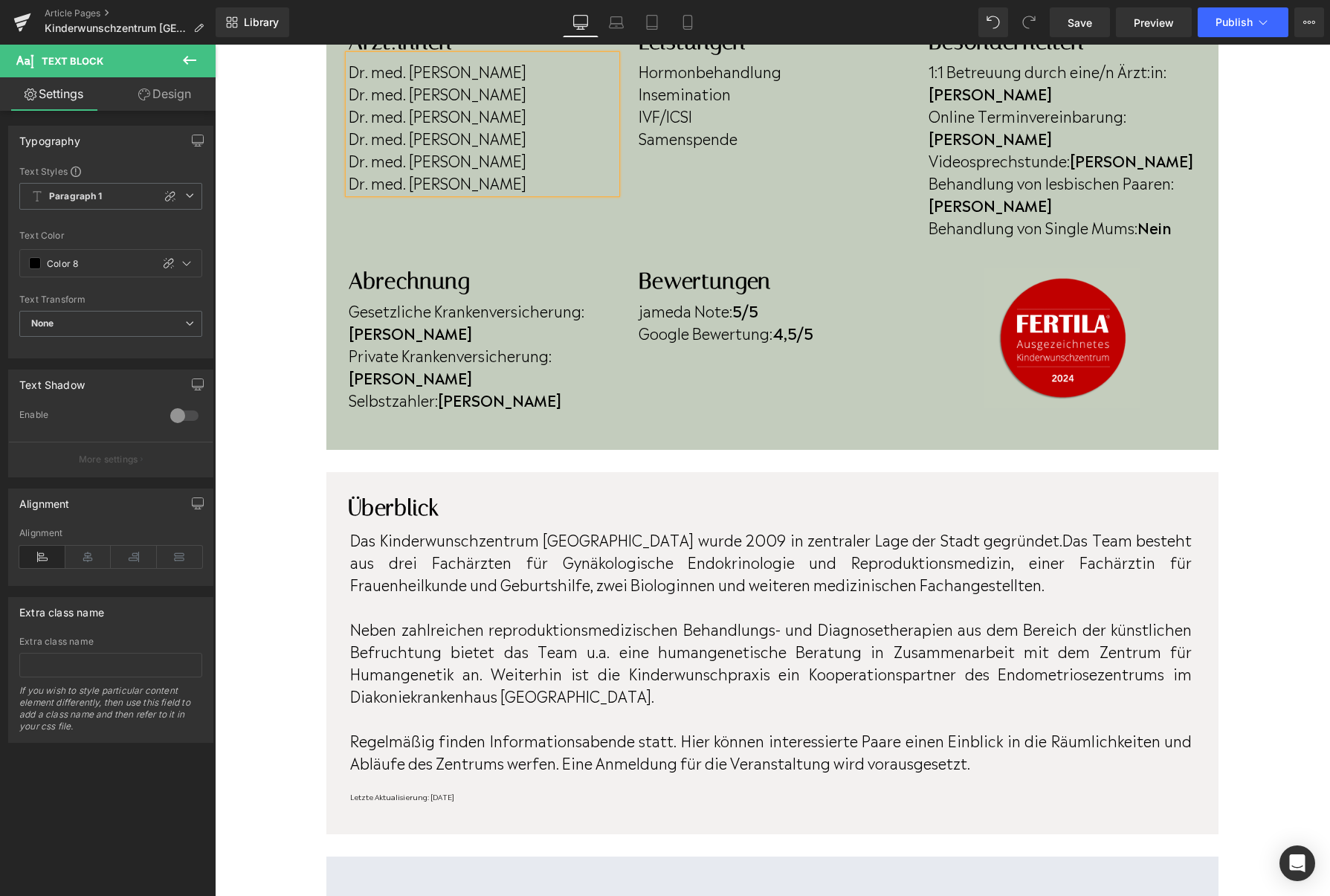
scroll to position [491, 0]
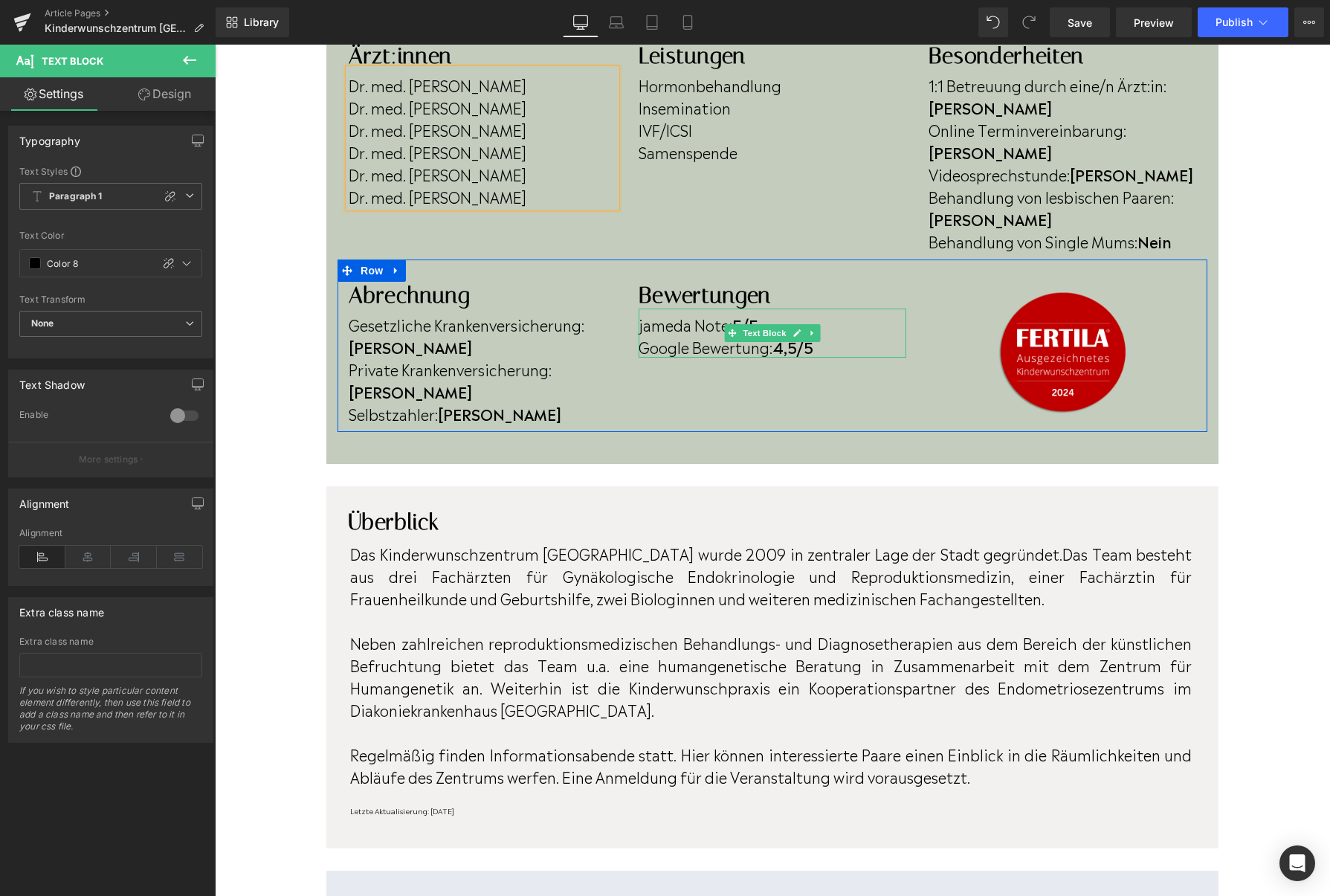
click at [797, 335] on strong "4,5/5" at bounding box center [793, 346] width 41 height 22
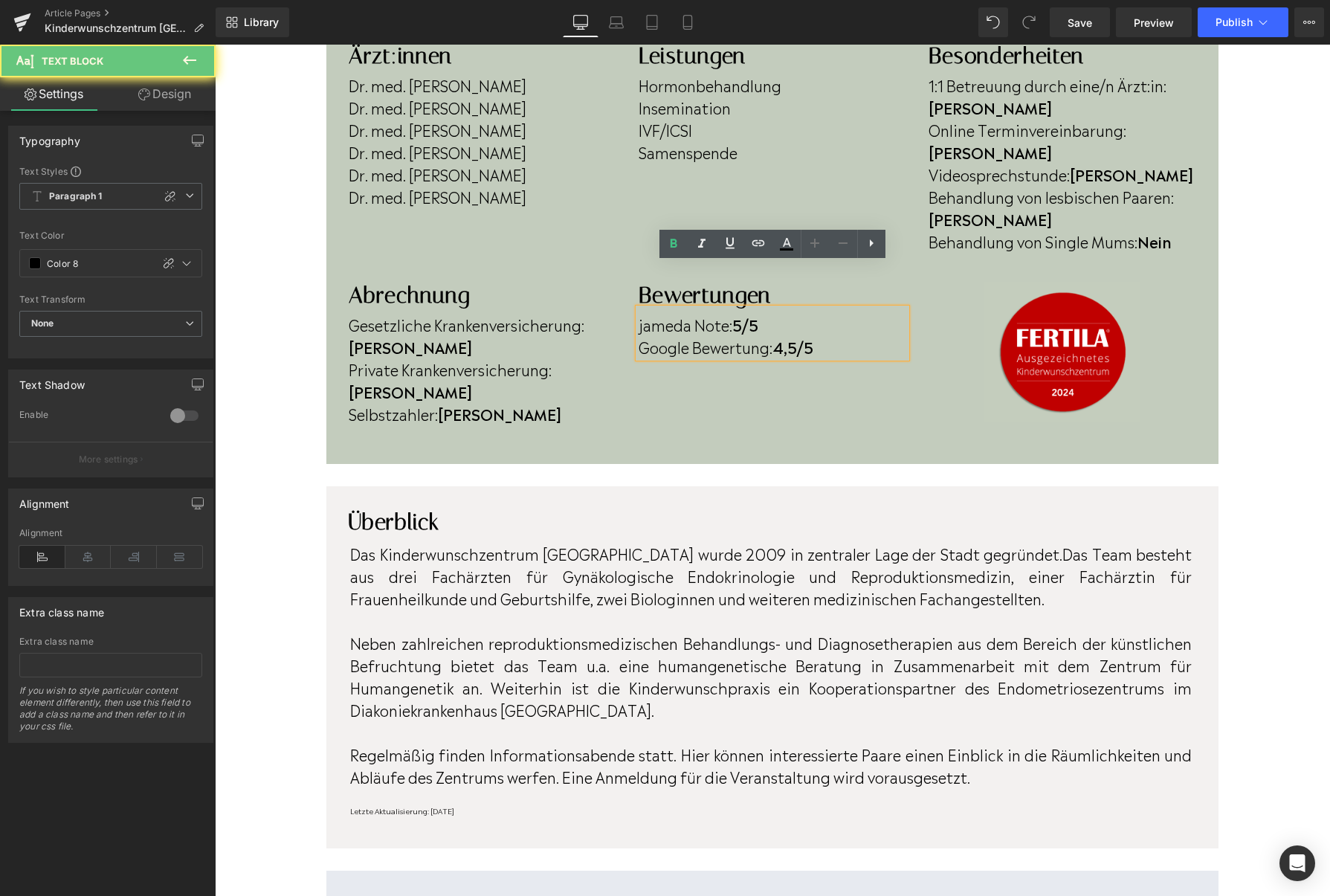
click at [797, 335] on strong "4,5/5" at bounding box center [793, 346] width 41 height 22
click at [804, 335] on strong "4,5/5" at bounding box center [793, 346] width 41 height 22
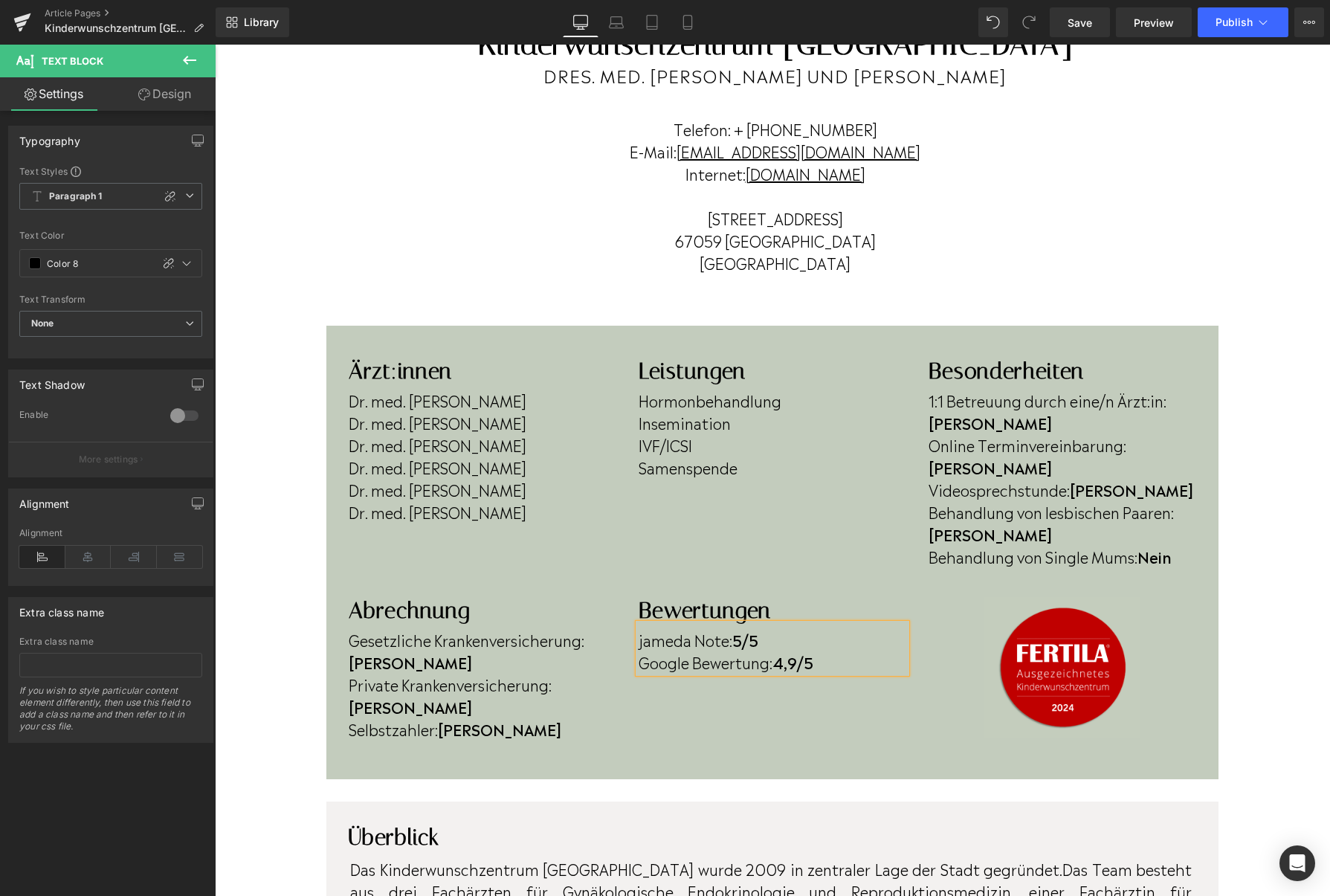
scroll to position [153, 0]
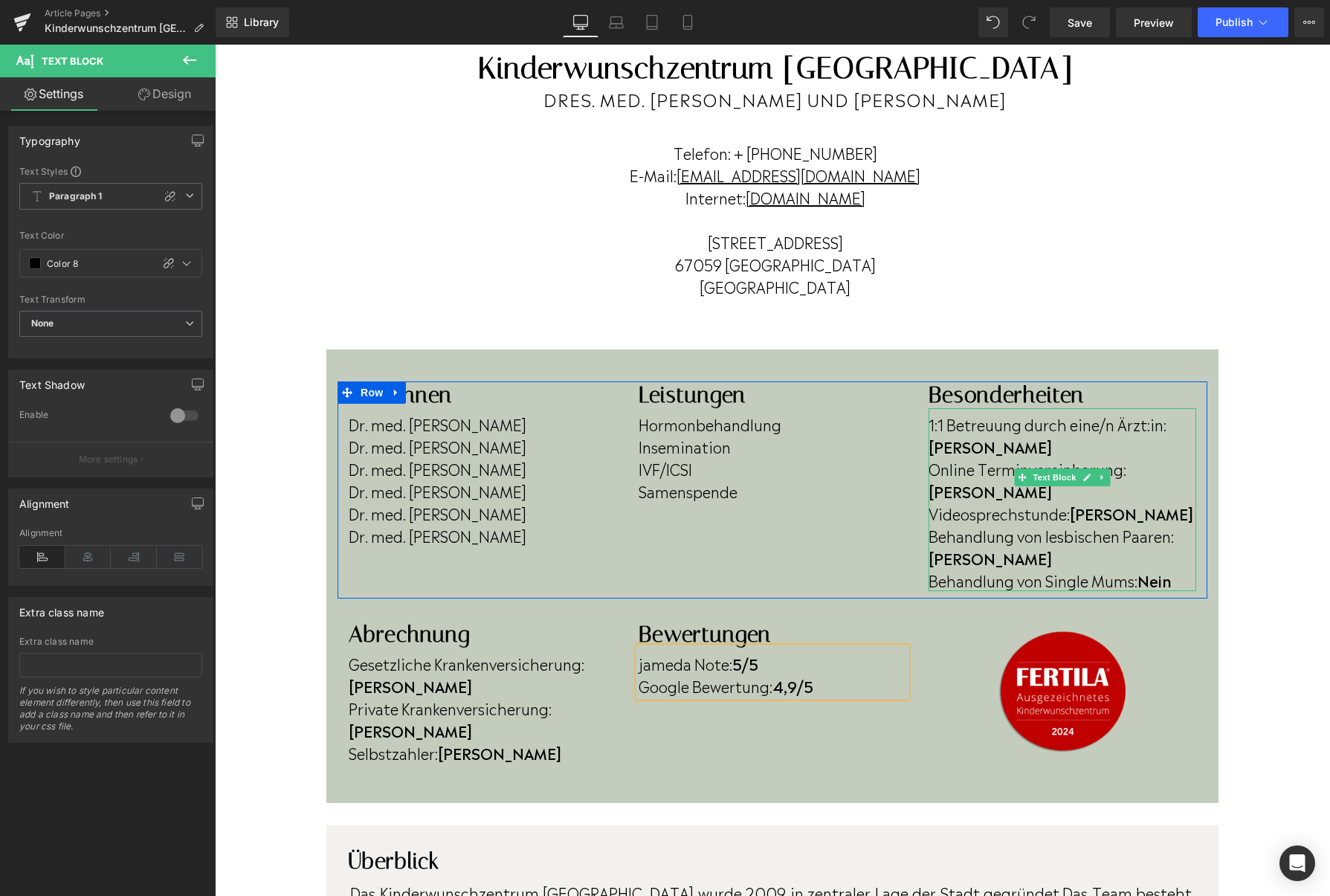
drag, startPoint x: 1174, startPoint y: 529, endPoint x: 1182, endPoint y: 538, distance: 12.0
click at [1179, 568] on p "Behandlung von Single Mums: Nein" at bounding box center [1062, 579] width 268 height 22
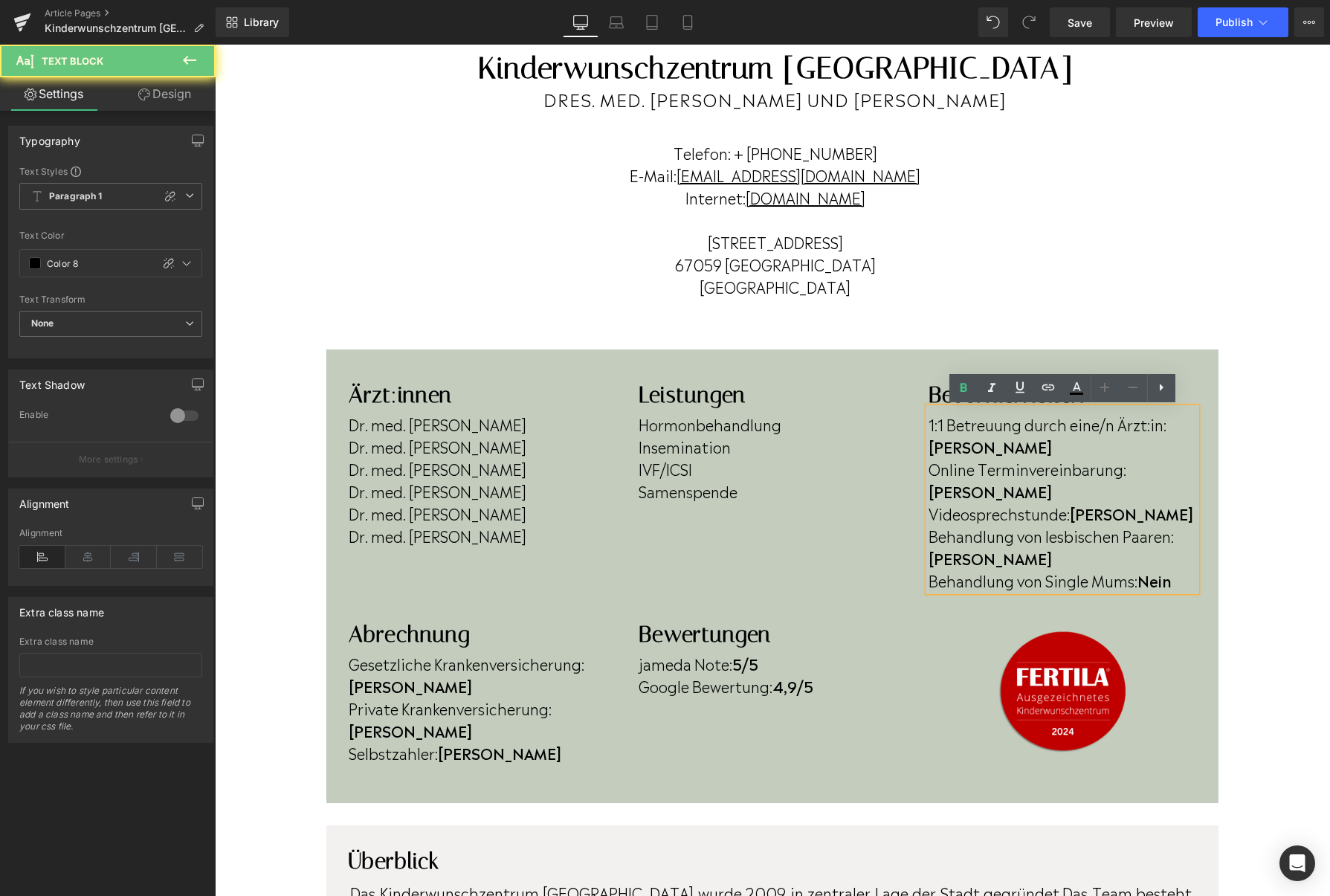
click at [1182, 568] on p "Behandlung von Single Mums: Nein" at bounding box center [1062, 579] width 268 height 22
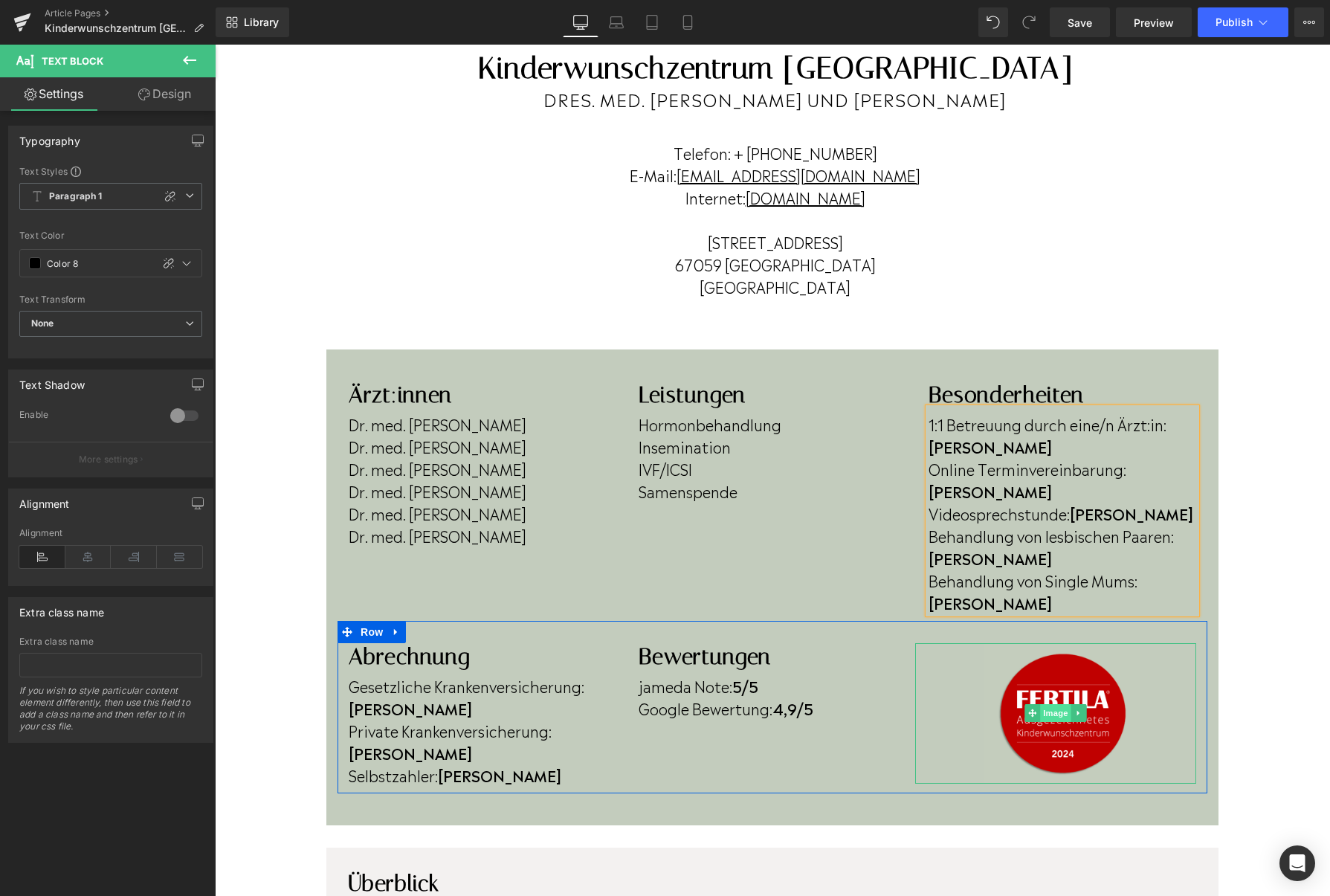
click at [1053, 704] on span "Image" at bounding box center [1056, 713] width 31 height 18
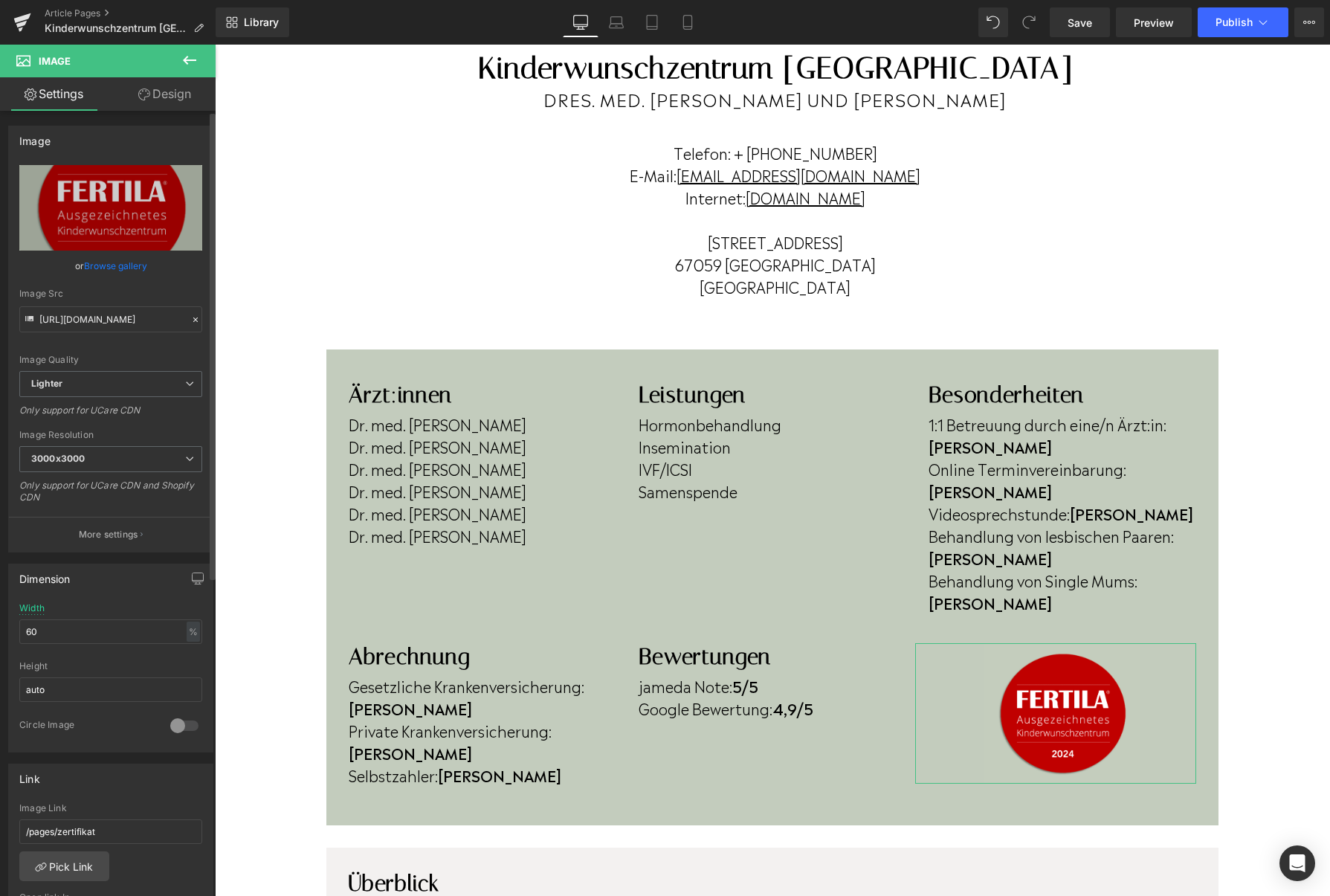
click at [121, 268] on link "Browse gallery" at bounding box center [115, 265] width 63 height 26
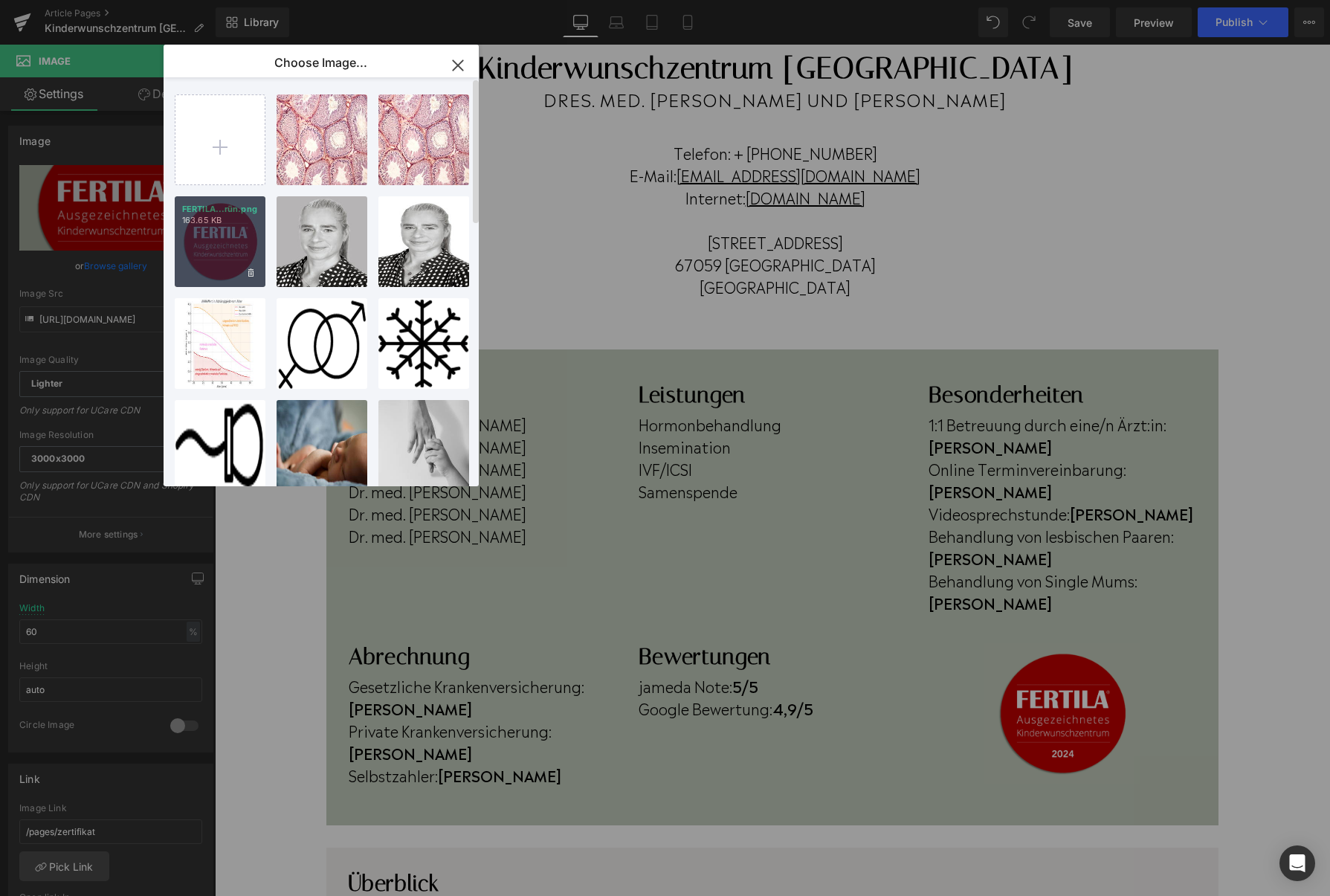
drag, startPoint x: 246, startPoint y: 241, endPoint x: 46, endPoint y: 241, distance: 200.0
click at [246, 241] on div "FERTILA...rün.png 163.65 KB" at bounding box center [220, 242] width 91 height 91
type input "https://ucarecdn.com/c5ab98f0-74d3-4773-8121-07b005a17799/-/format/auto/-/previ…"
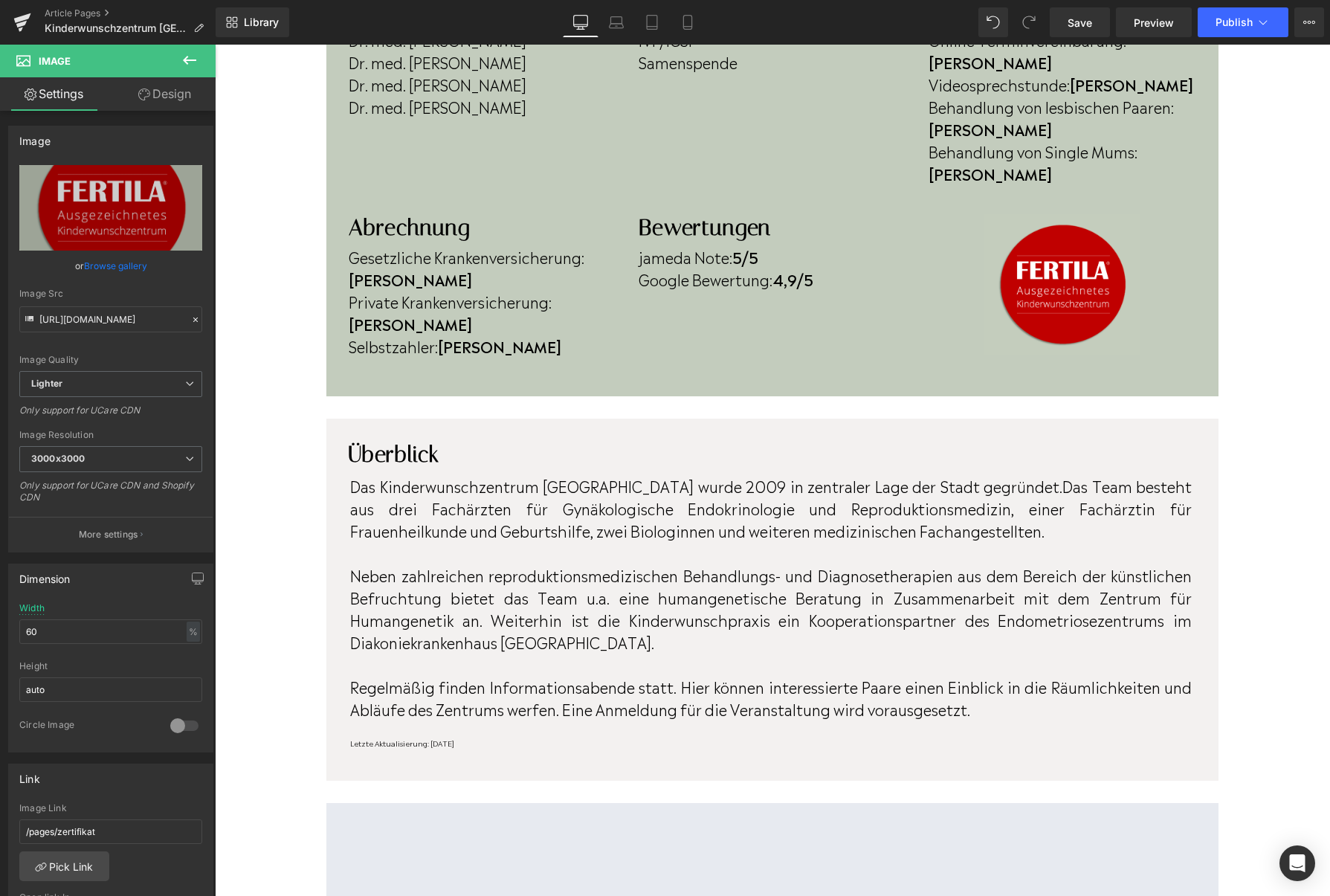
scroll to position [587, 0]
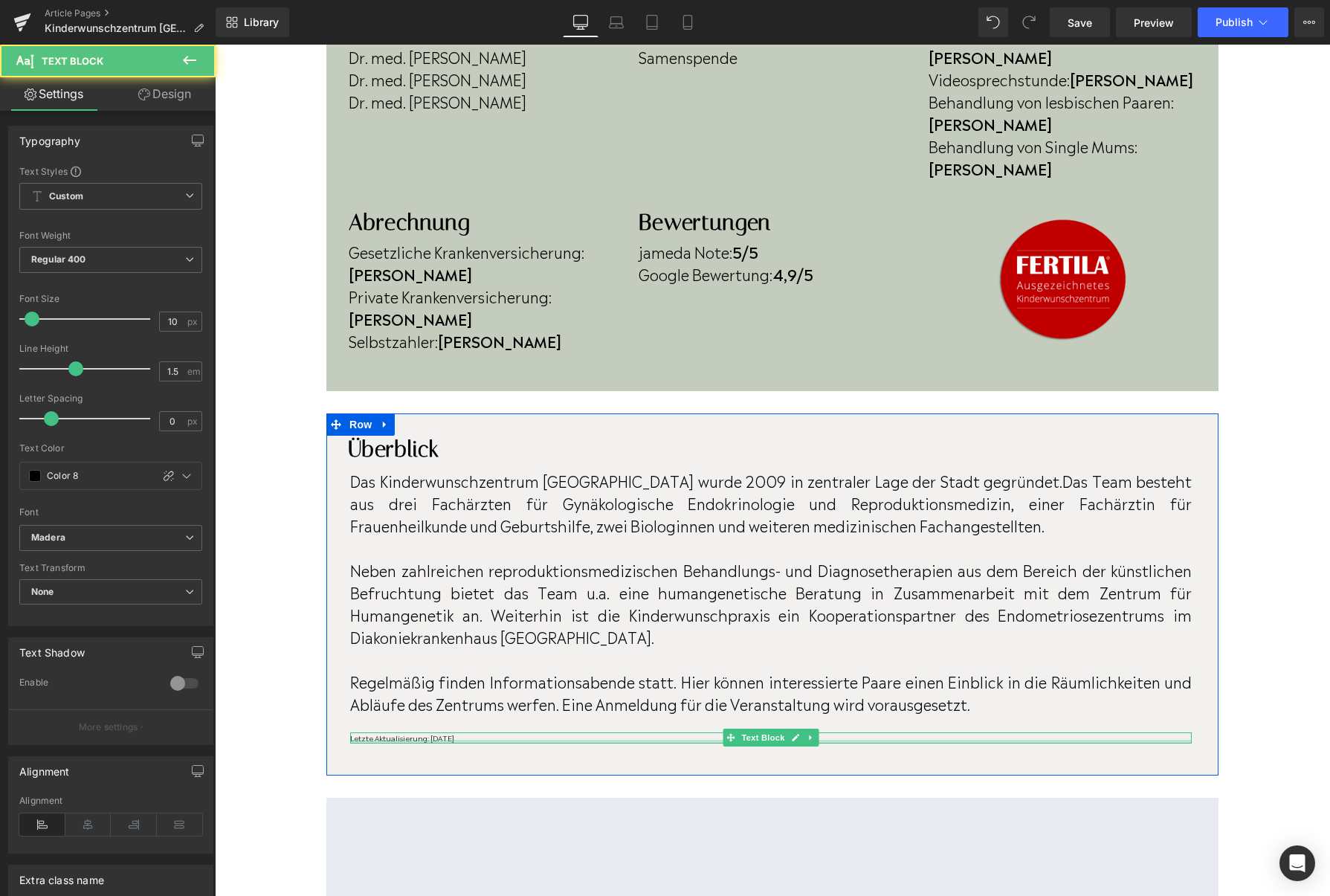
click at [491, 732] on div "Letzte Aktualisierung: Juli 2024 Text Block" at bounding box center [771, 737] width 842 height 12
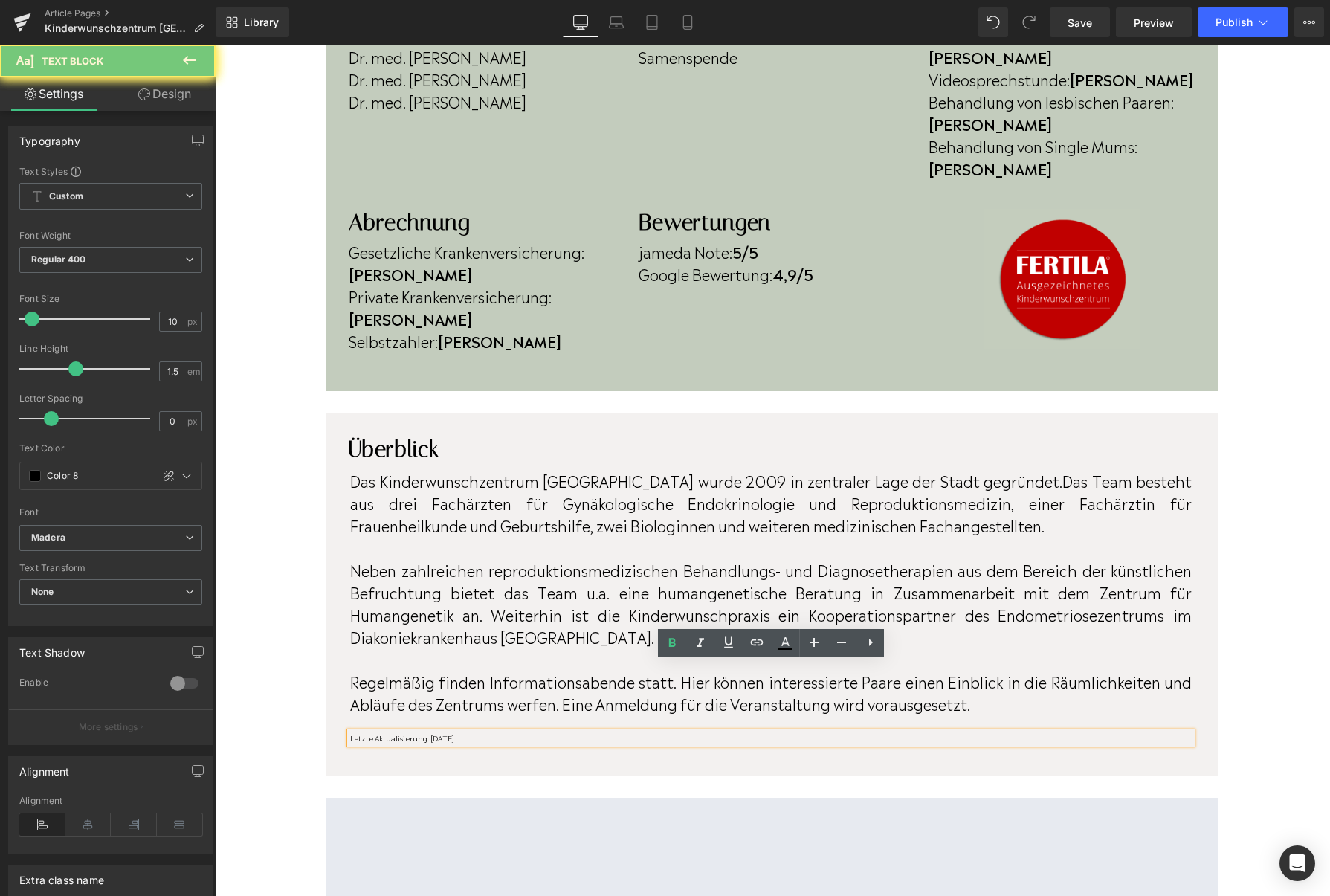
click at [493, 732] on p "Letzte Aktualisierung: Juli 2024" at bounding box center [771, 737] width 842 height 12
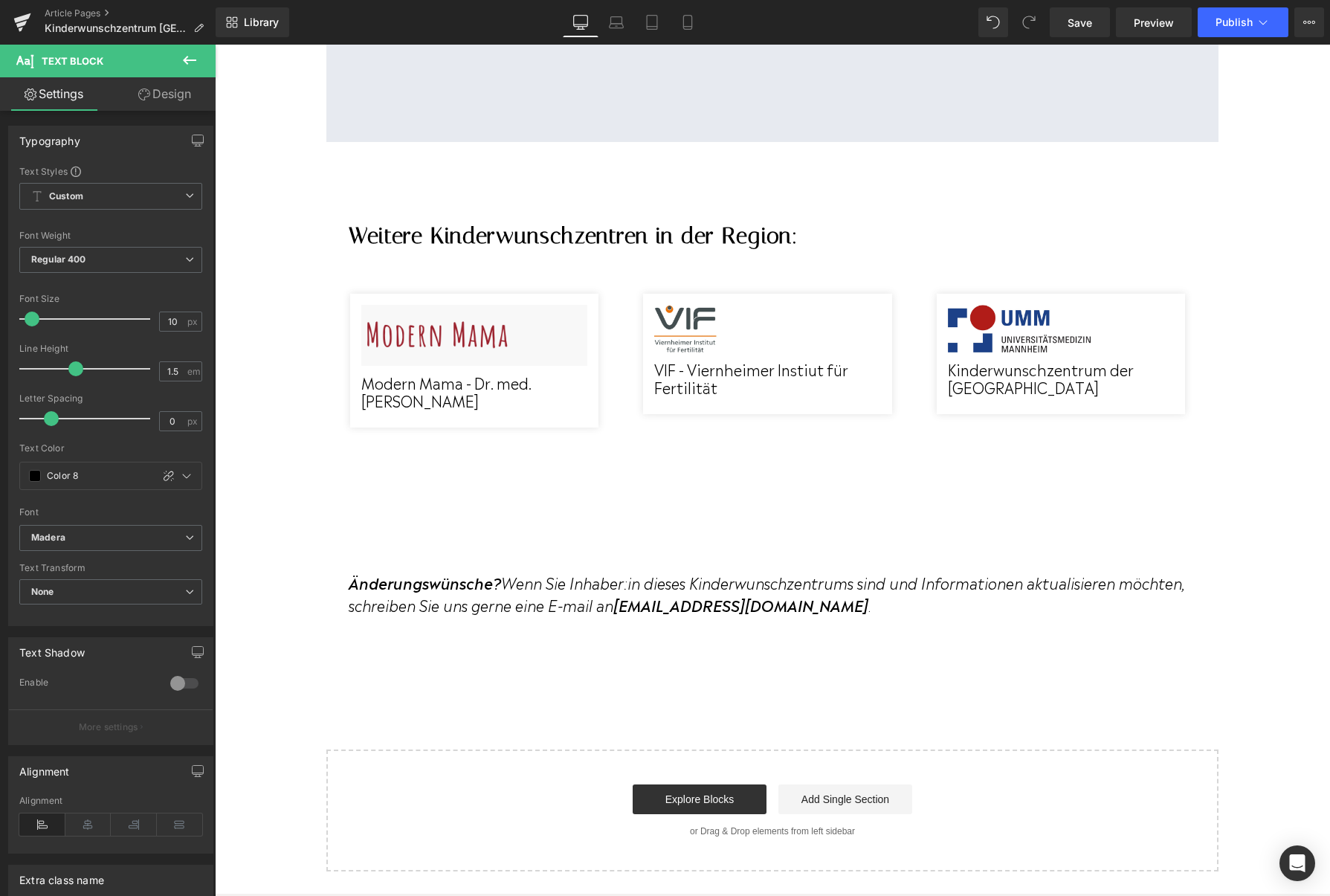
scroll to position [1544, 0]
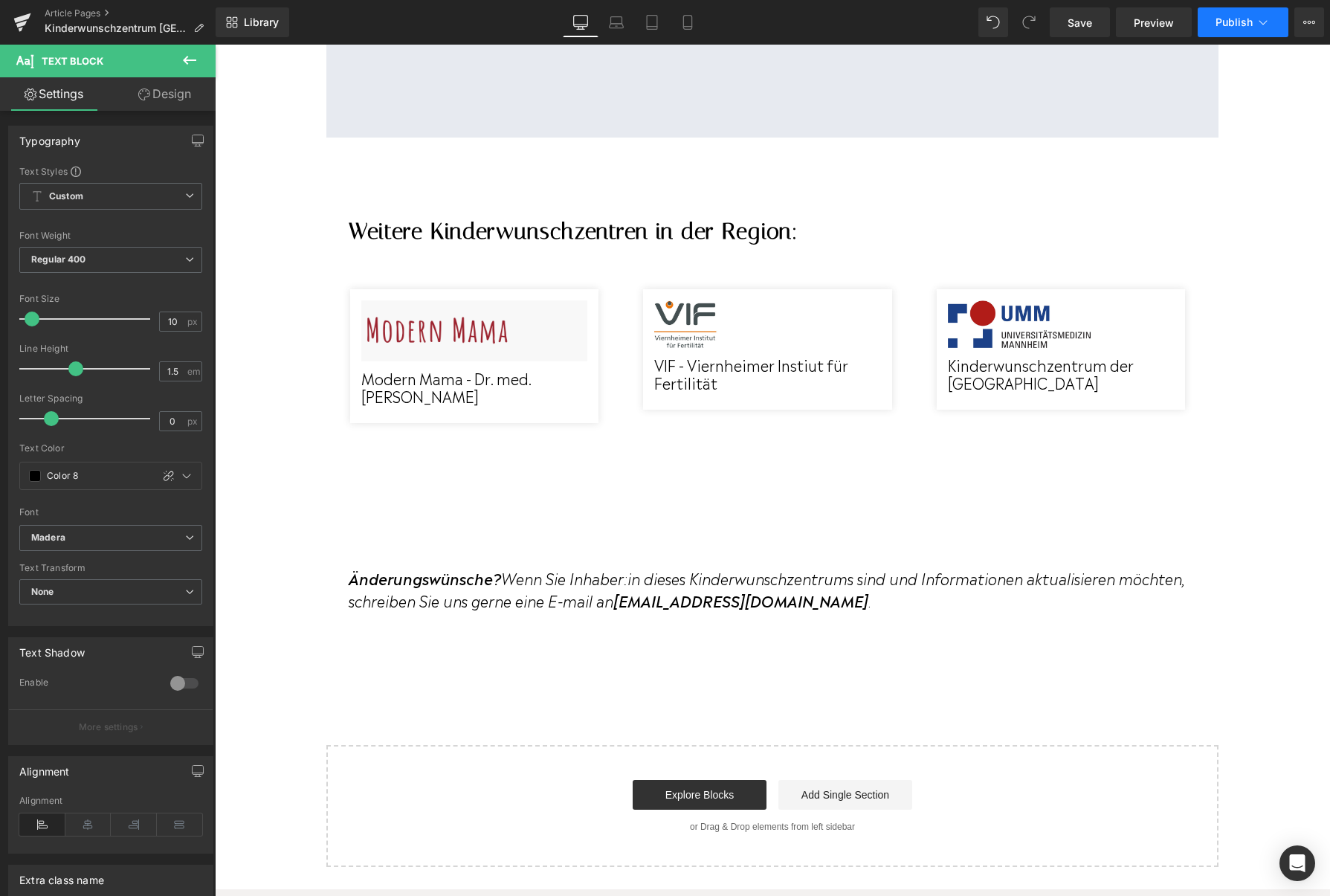
click at [1212, 15] on button "Publish" at bounding box center [1243, 22] width 91 height 30
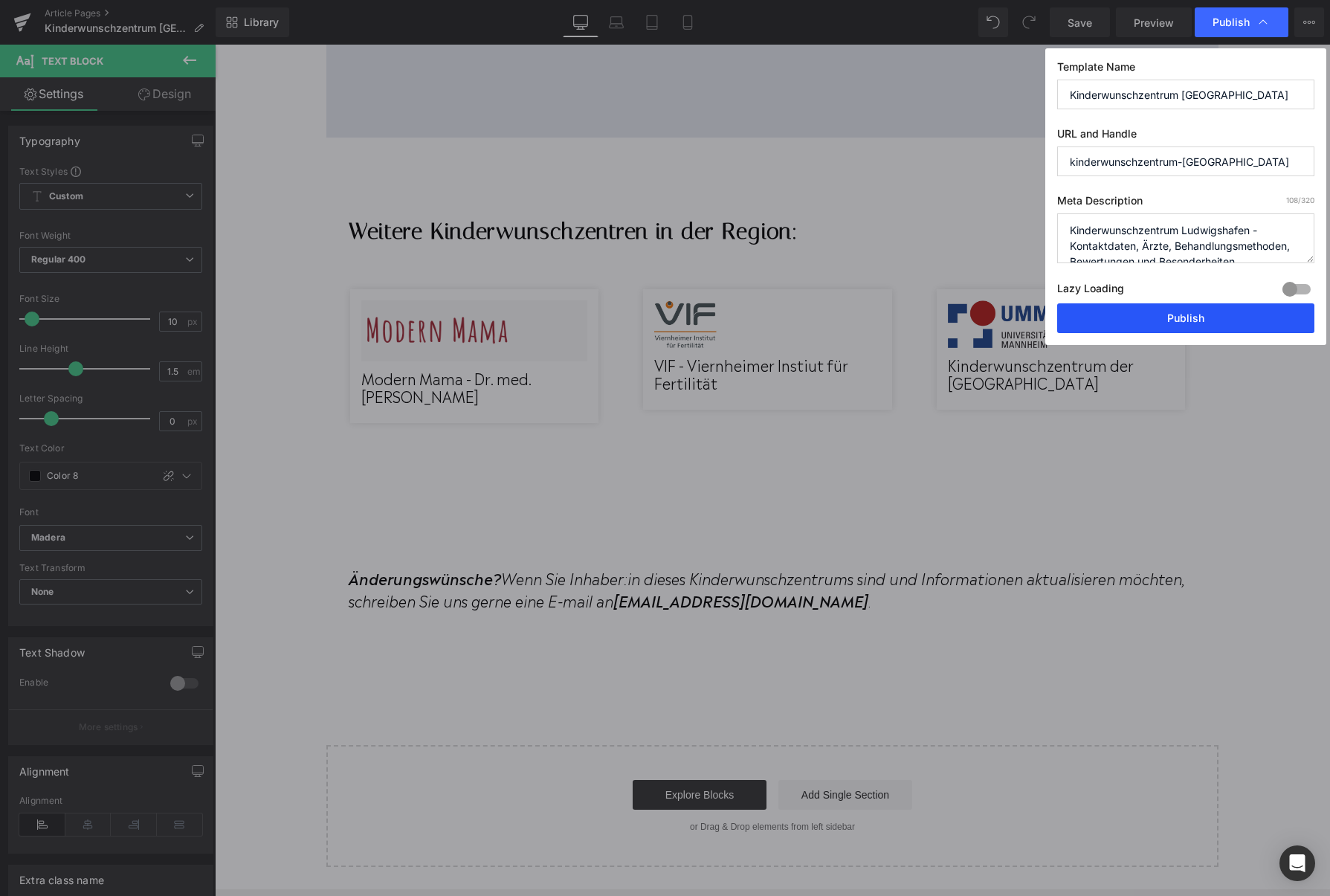
click at [1187, 321] on button "Publish" at bounding box center [1186, 318] width 257 height 30
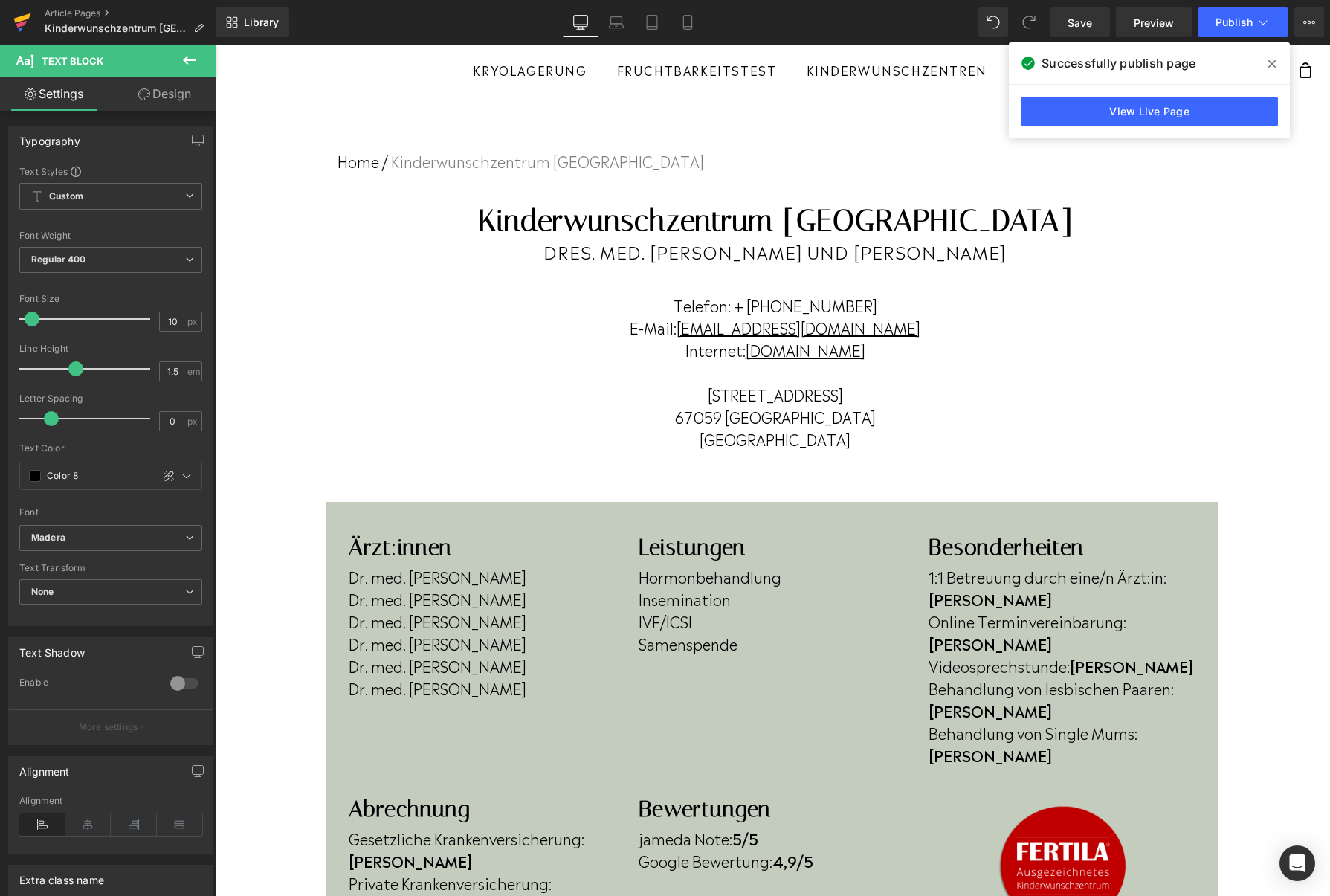
click at [15, 13] on icon at bounding box center [21, 22] width 18 height 37
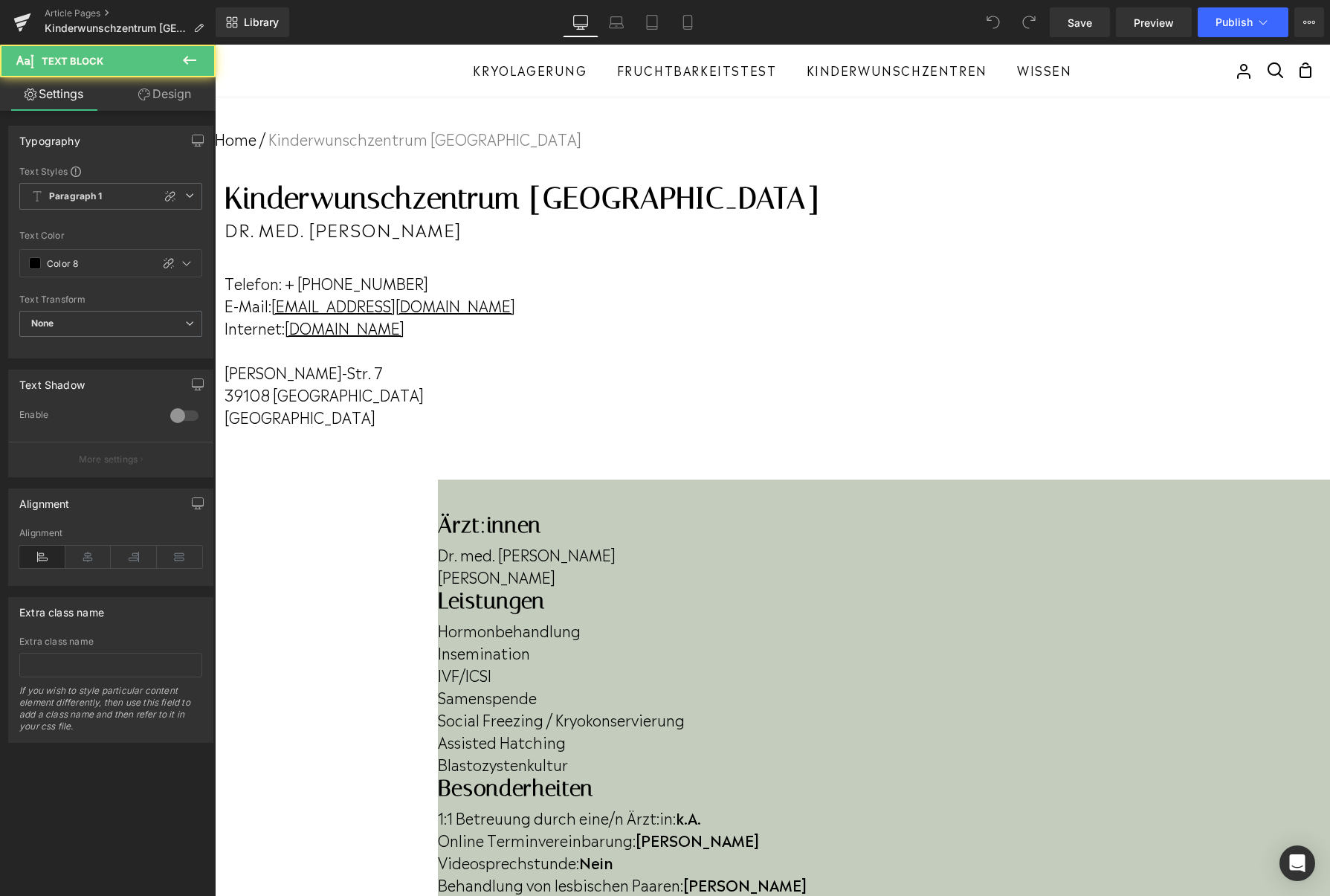
click at [467, 587] on p "[PERSON_NAME]" at bounding box center [884, 575] width 893 height 22
click at [1196, 775] on div "Besonderheiten Heading 1:1 Betreuung durch eine/n Ärzt:in: k.A. Online Terminve…" at bounding box center [884, 846] width 893 height 143
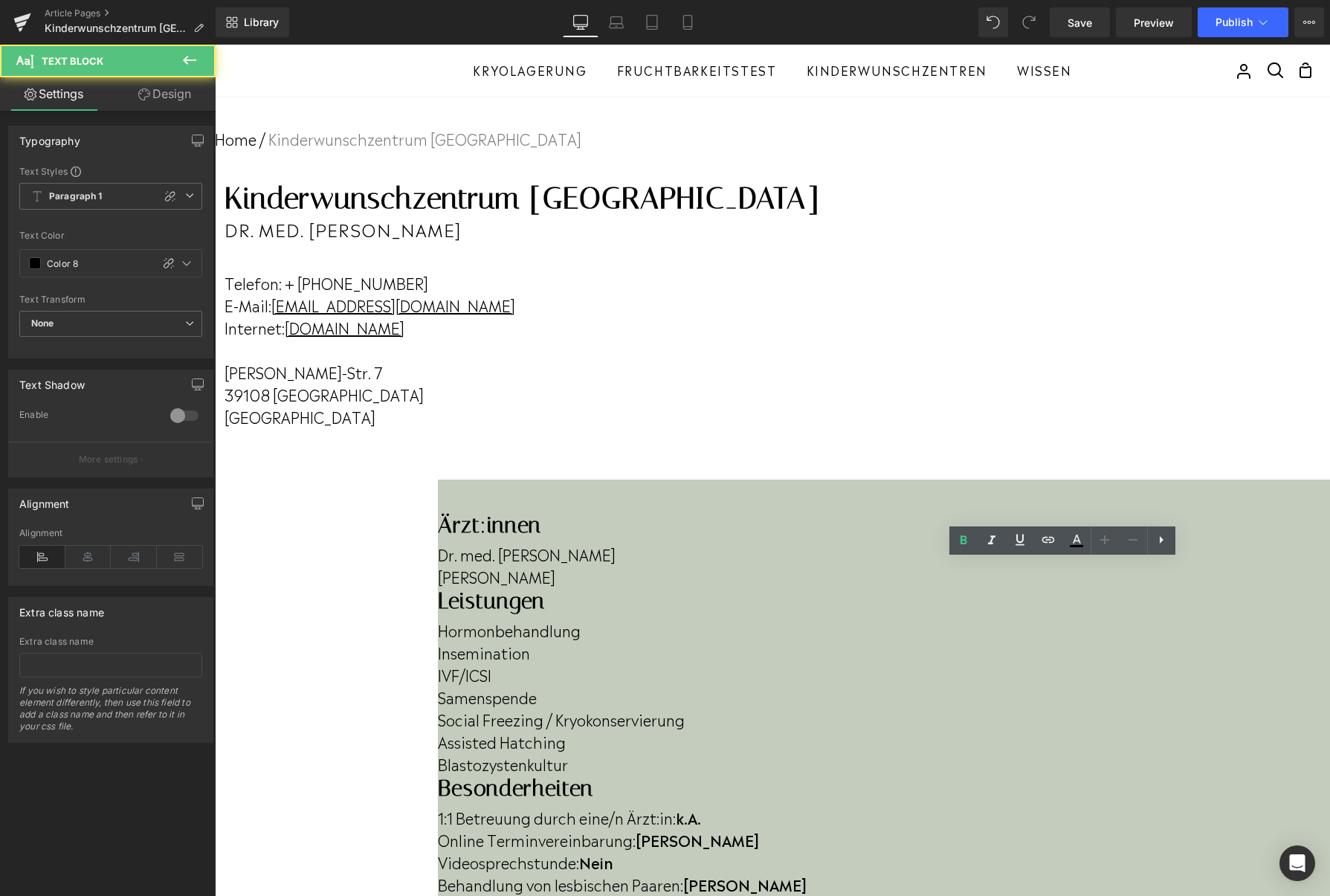
click at [701, 805] on b "k.A." at bounding box center [688, 816] width 25 height 22
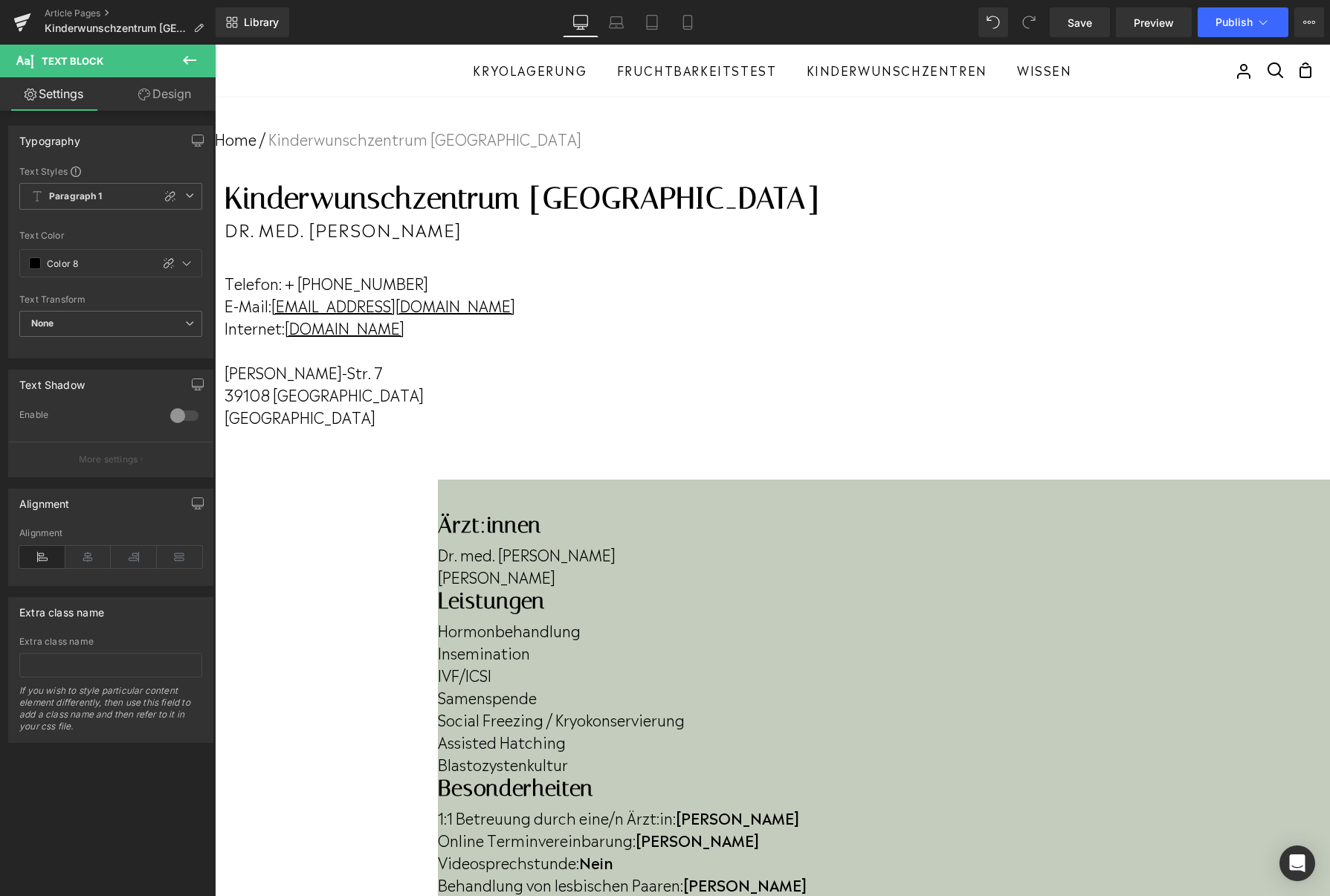
click at [682, 895] on b "Nein" at bounding box center [664, 906] width 35 height 22
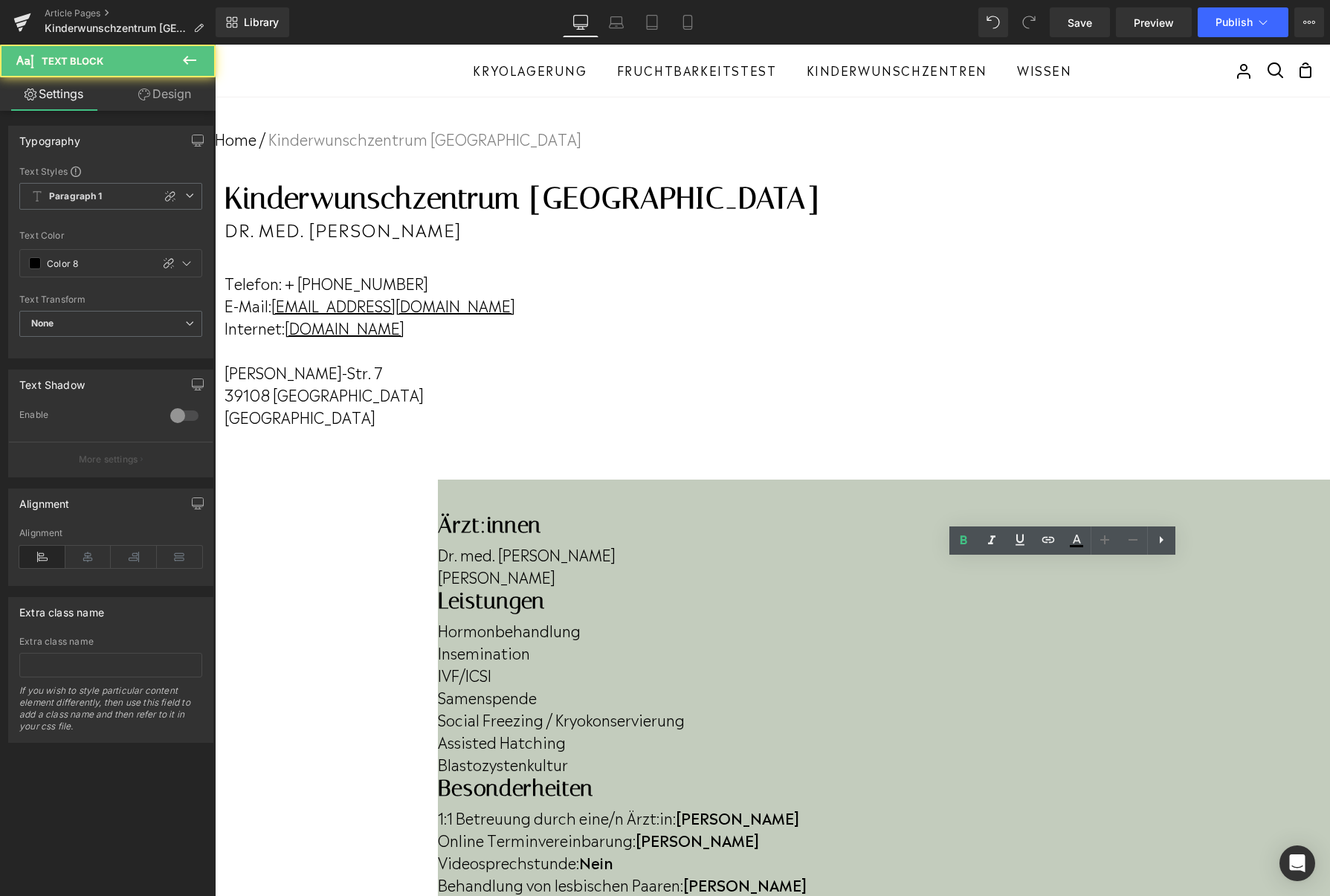
click at [682, 895] on b "Nein" at bounding box center [664, 906] width 35 height 22
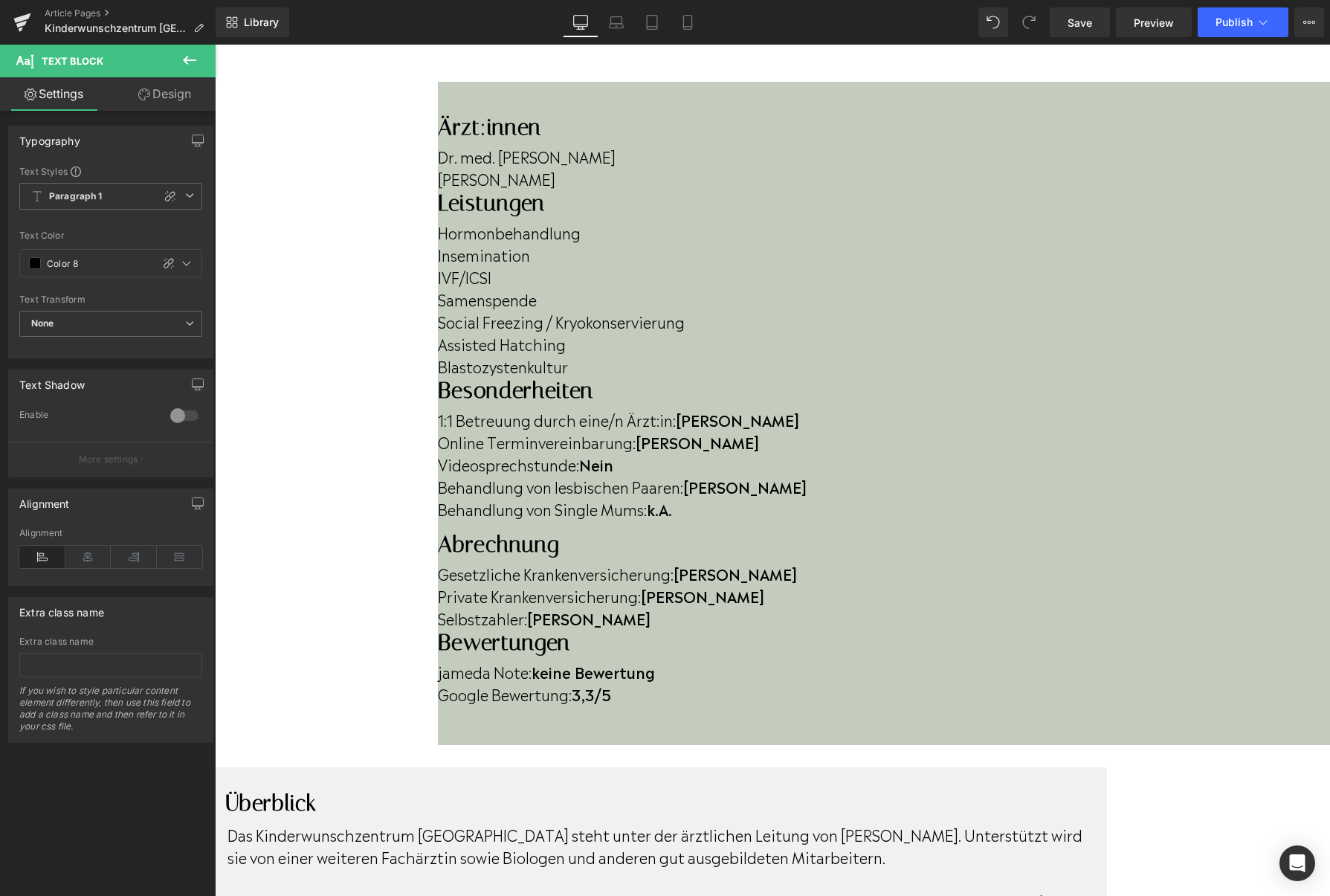
scroll to position [367, 0]
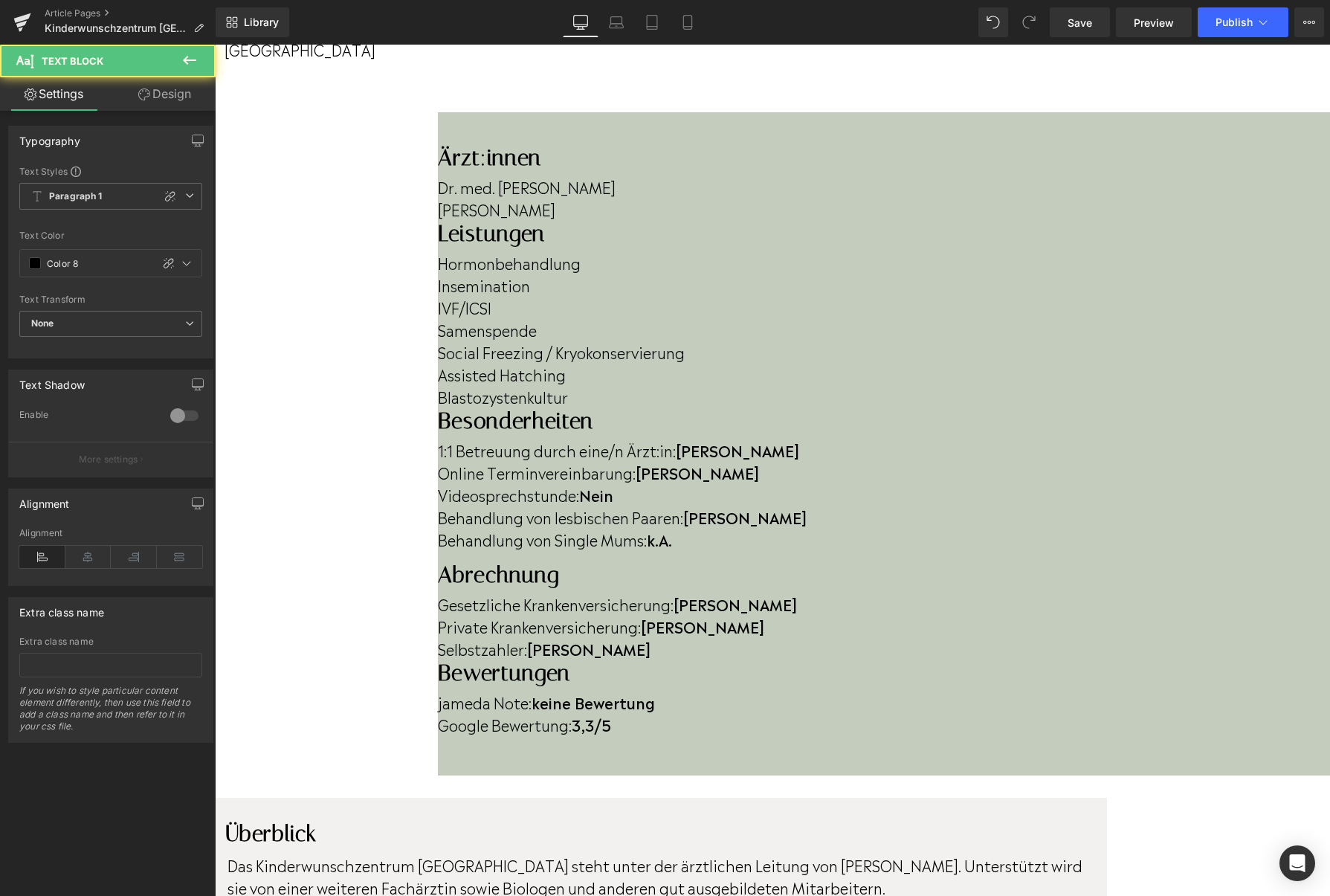
click at [611, 713] on strong "3,3/5" at bounding box center [591, 723] width 39 height 22
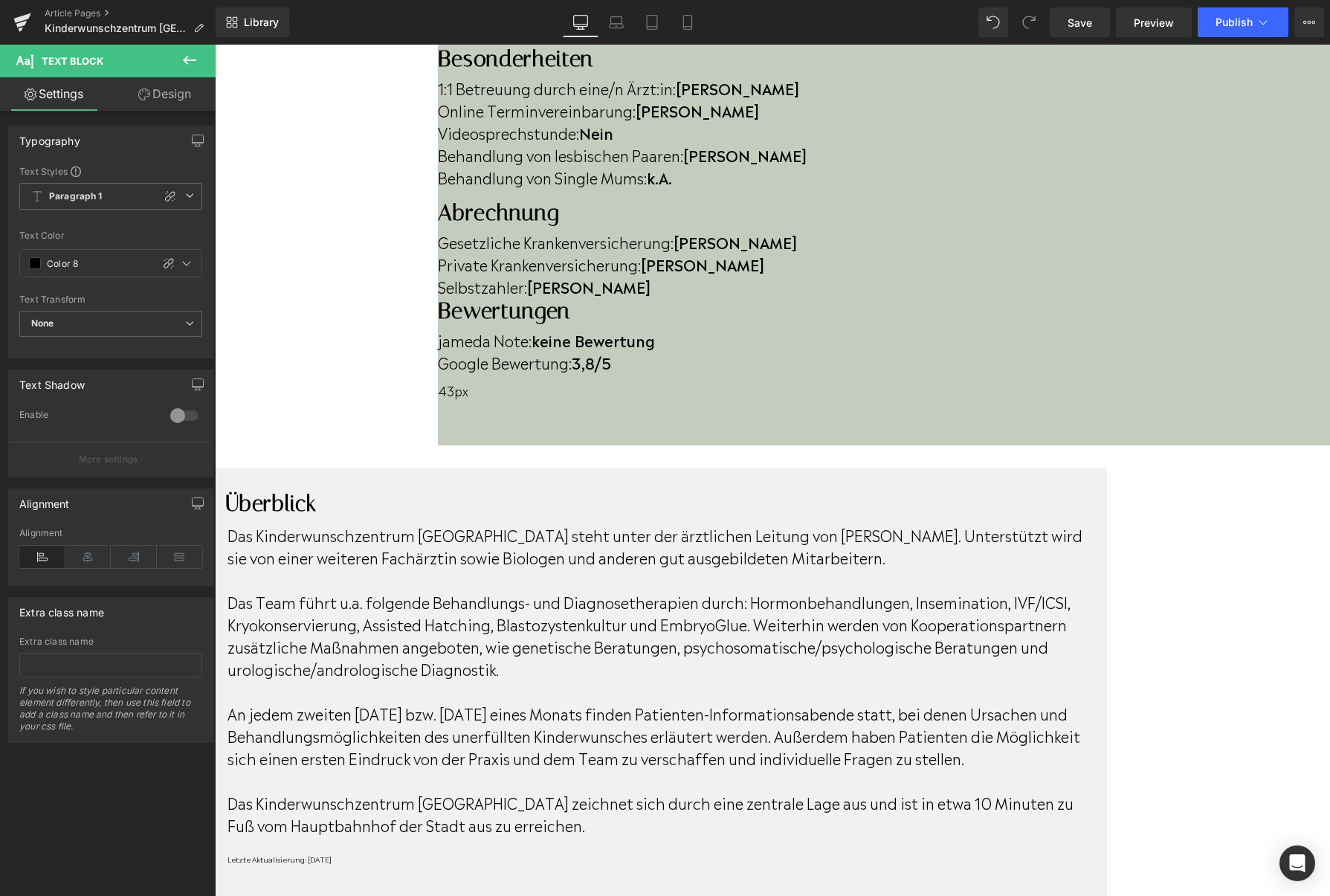
scroll to position [733, 0]
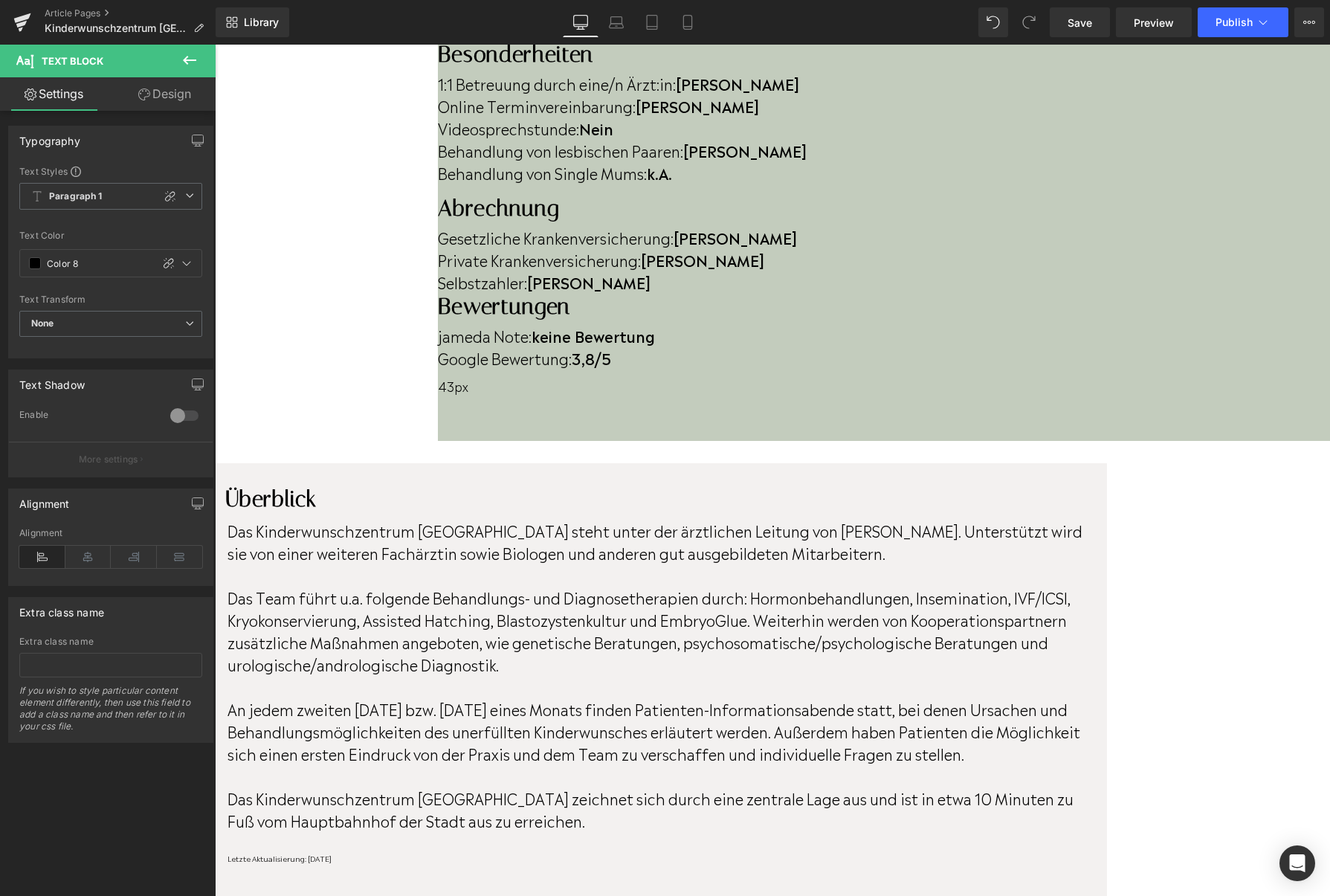
click at [480, 864] on div at bounding box center [659, 865] width 864 height 4
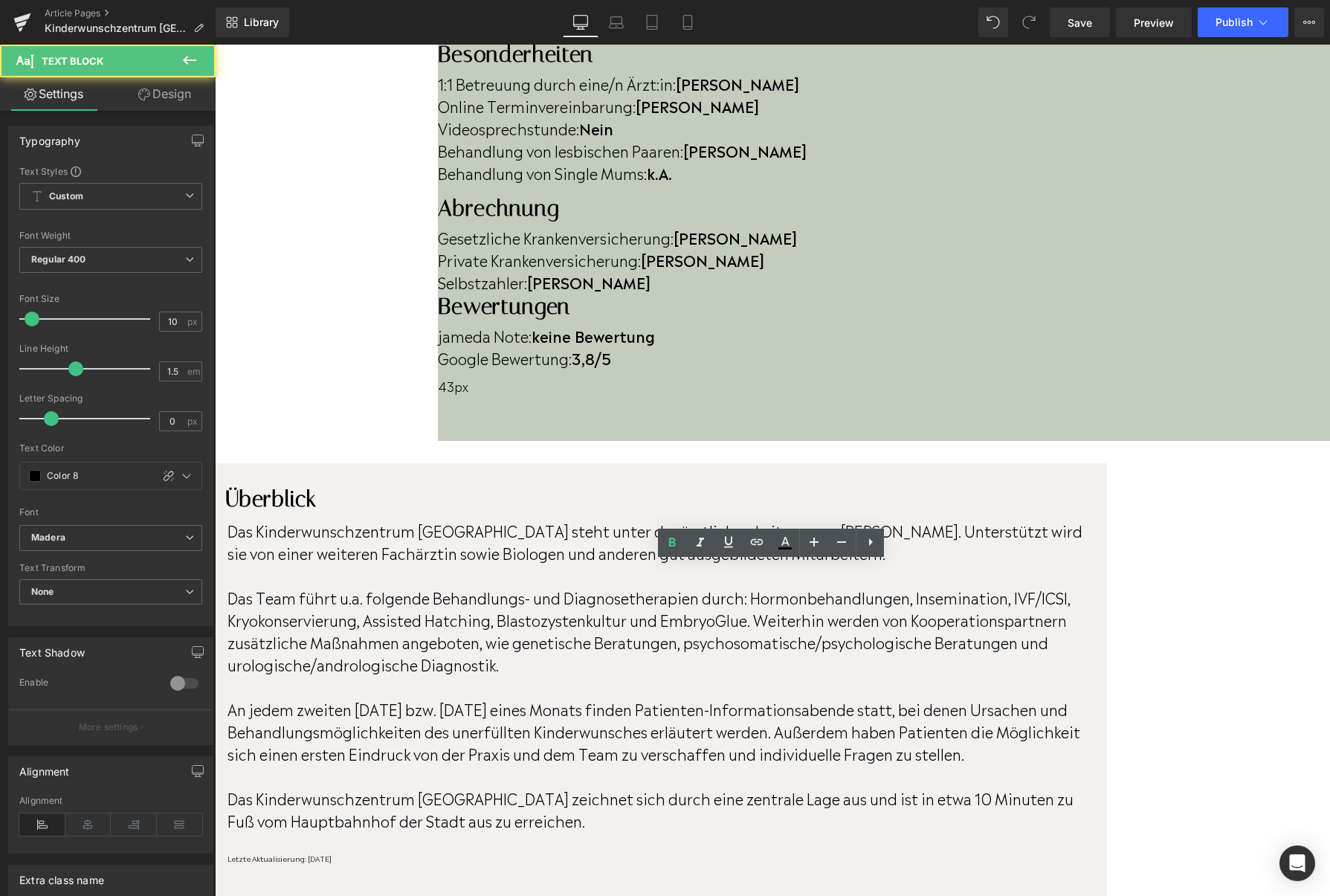
click at [480, 852] on p "Letzte Aktualisierung: [DATE]" at bounding box center [659, 858] width 864 height 12
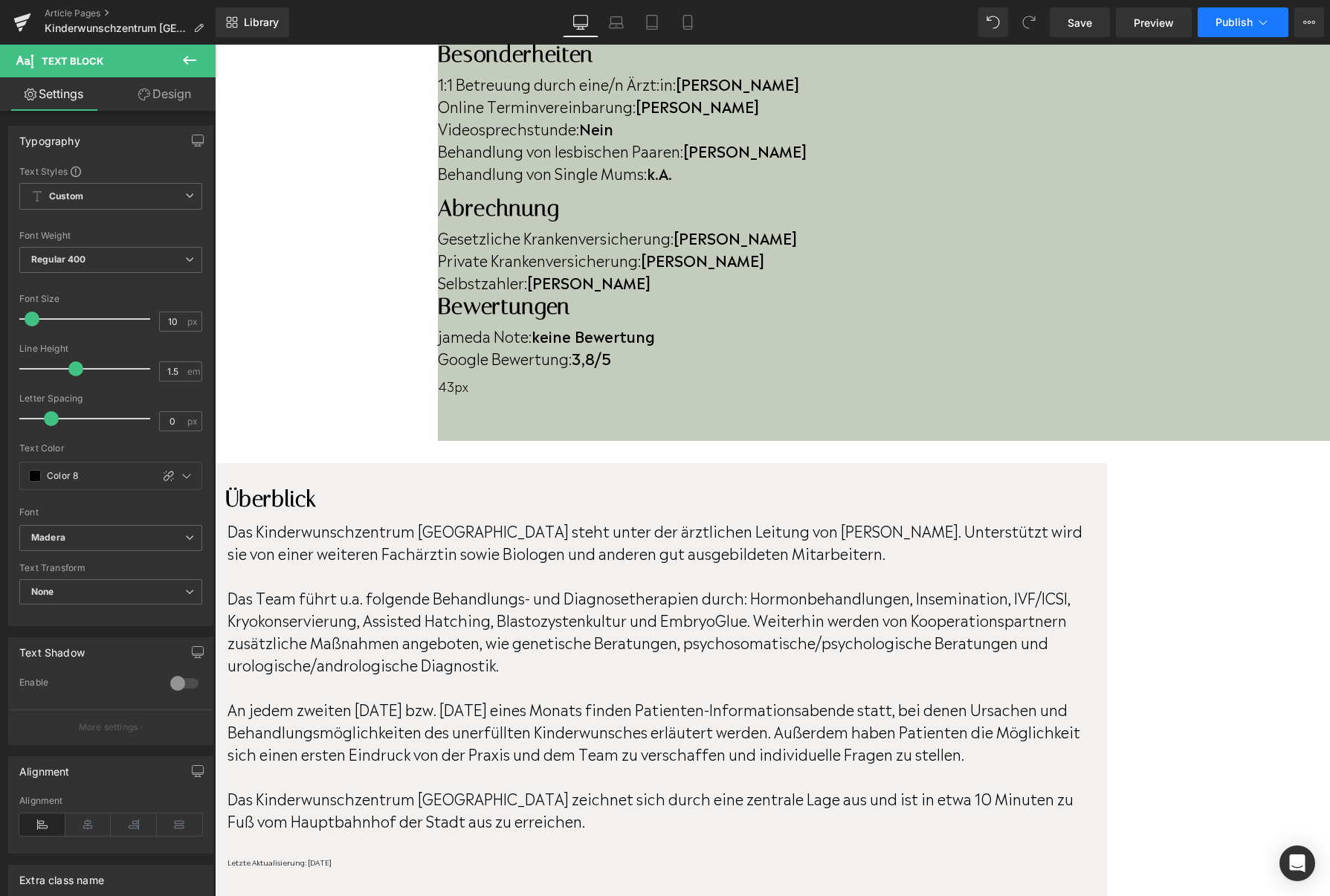
click at [1203, 31] on button "Publish" at bounding box center [1243, 22] width 91 height 30
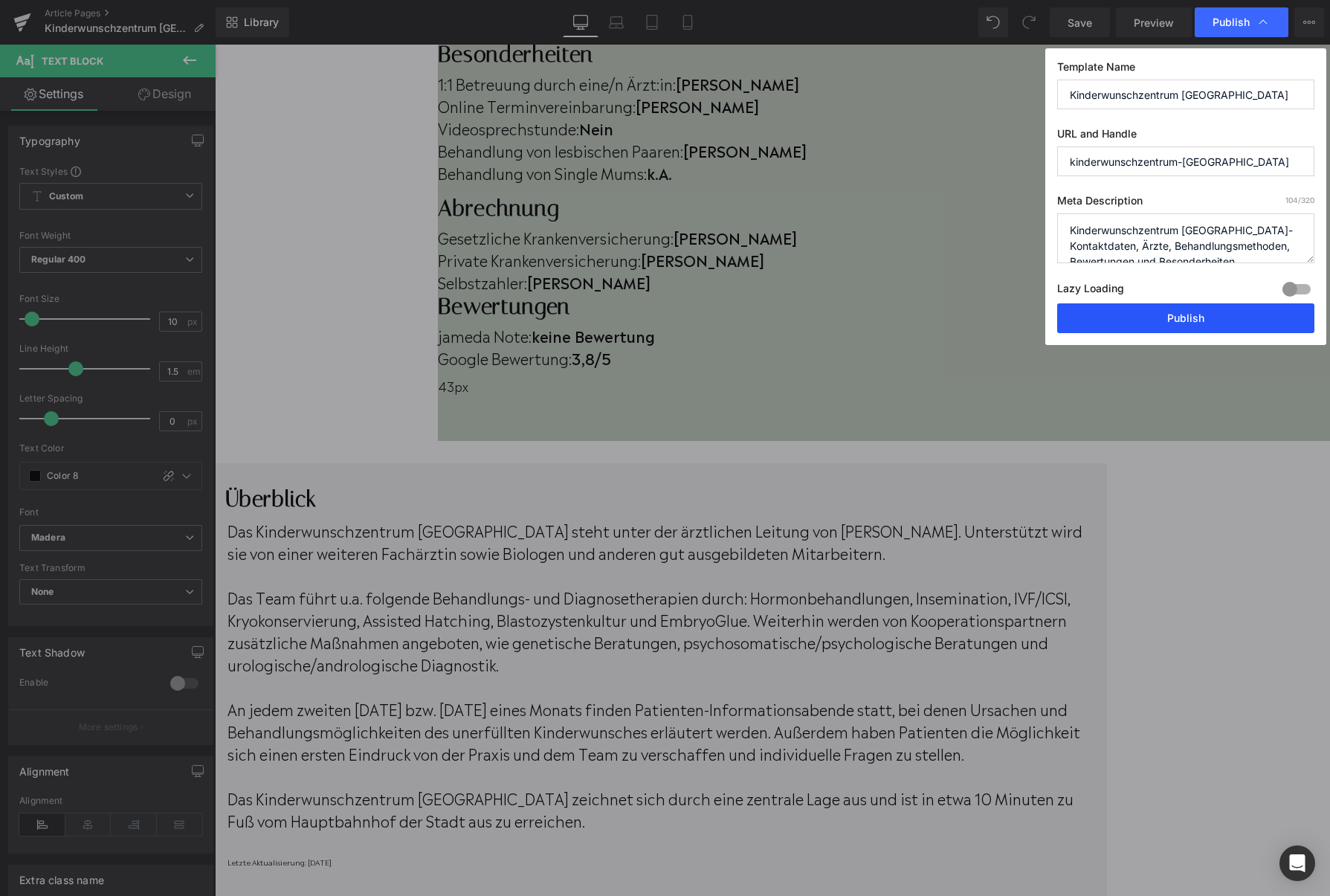
click at [1117, 325] on button "Publish" at bounding box center [1186, 318] width 257 height 30
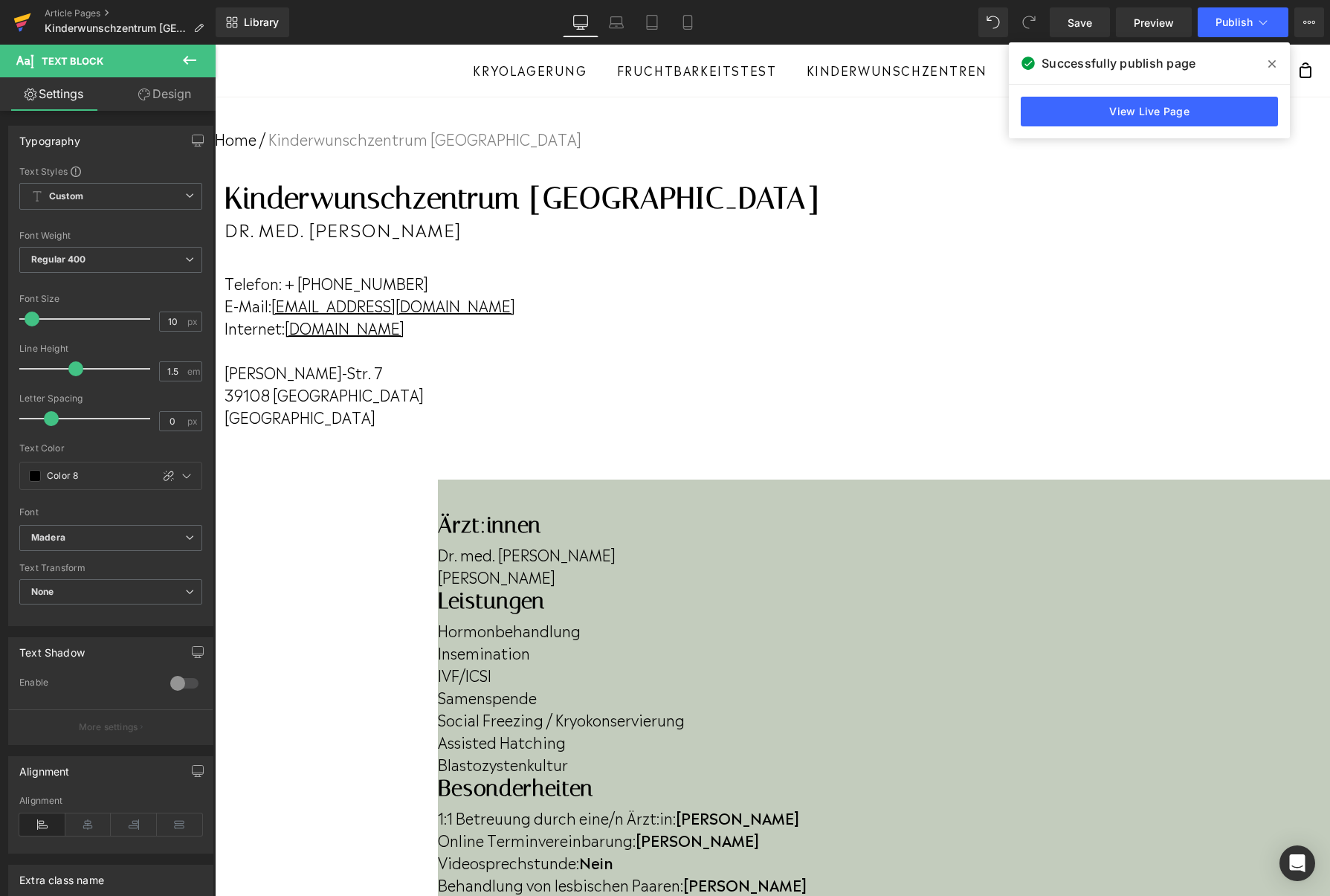
click at [26, 21] on icon at bounding box center [21, 24] width 11 height 7
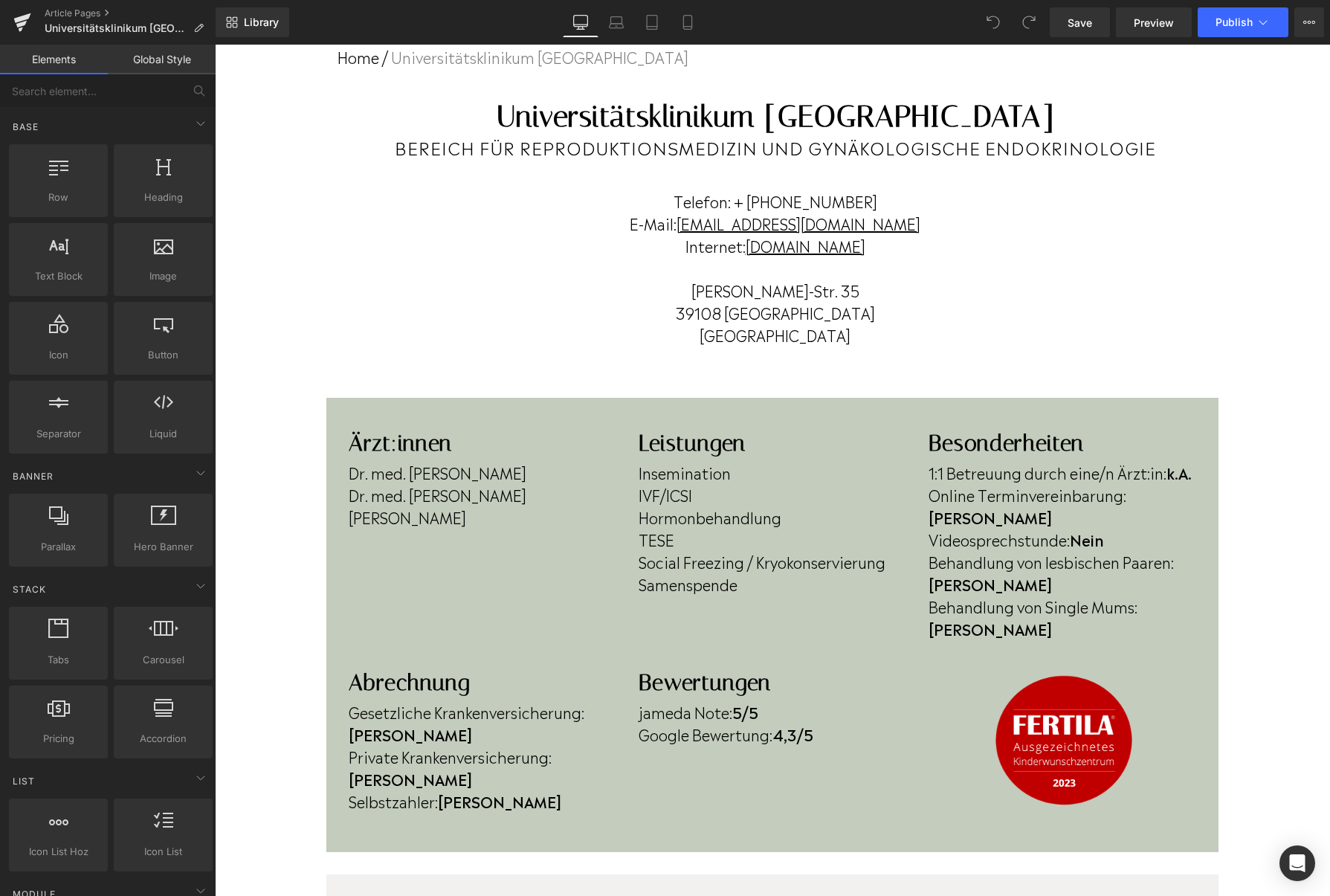
scroll to position [117, 0]
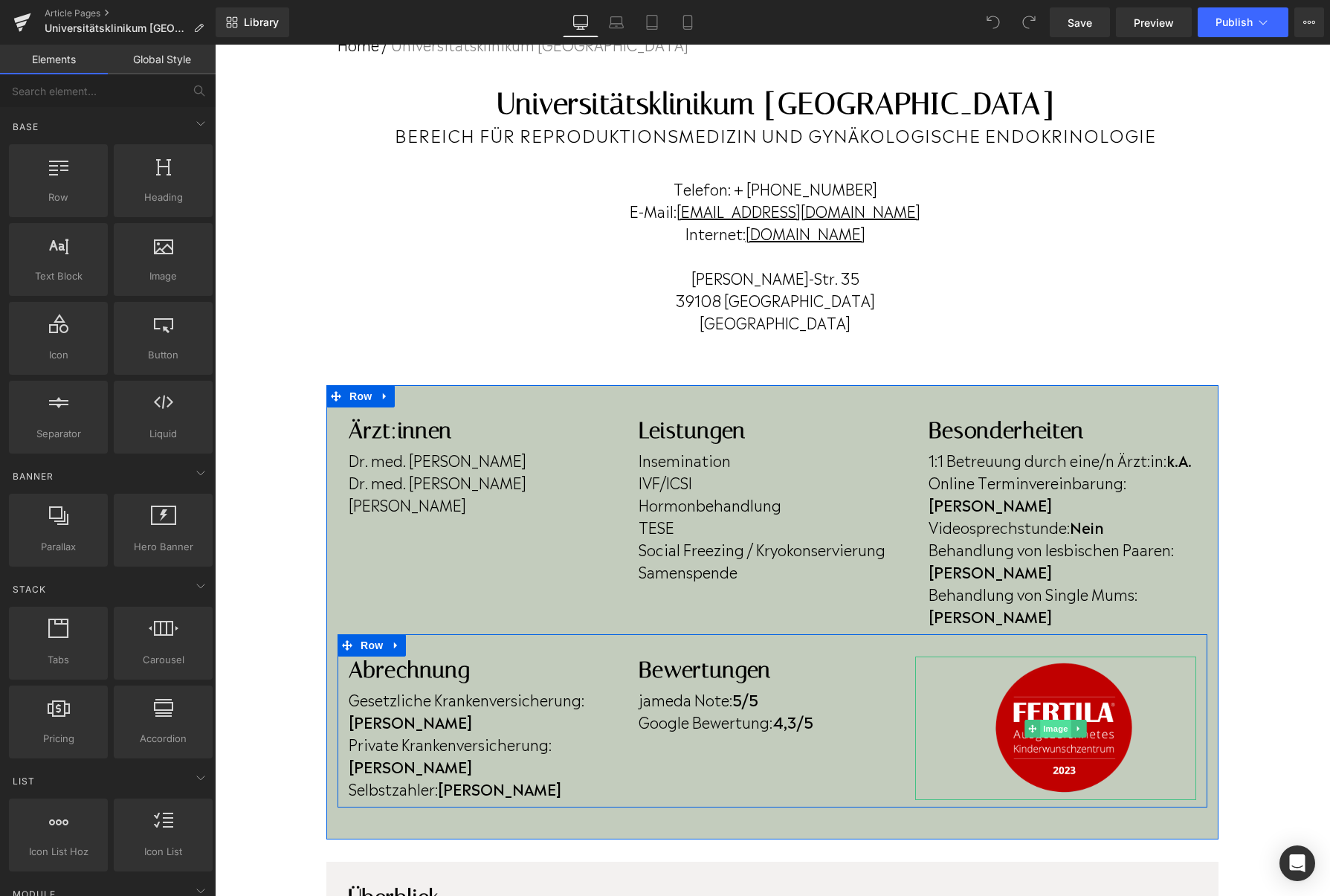
click at [1057, 720] on span "Image" at bounding box center [1056, 728] width 31 height 18
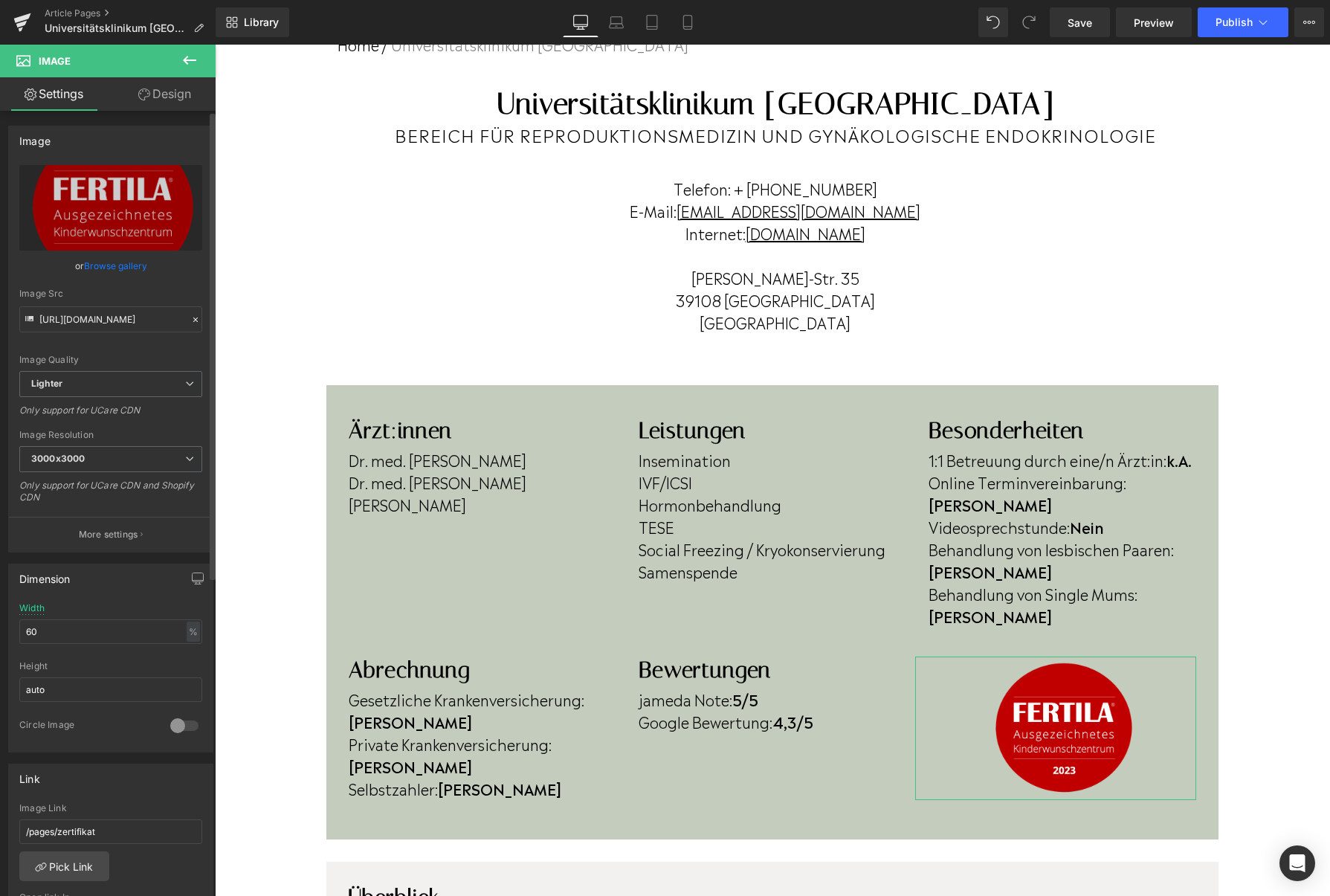
click at [127, 269] on link "Browse gallery" at bounding box center [115, 265] width 63 height 26
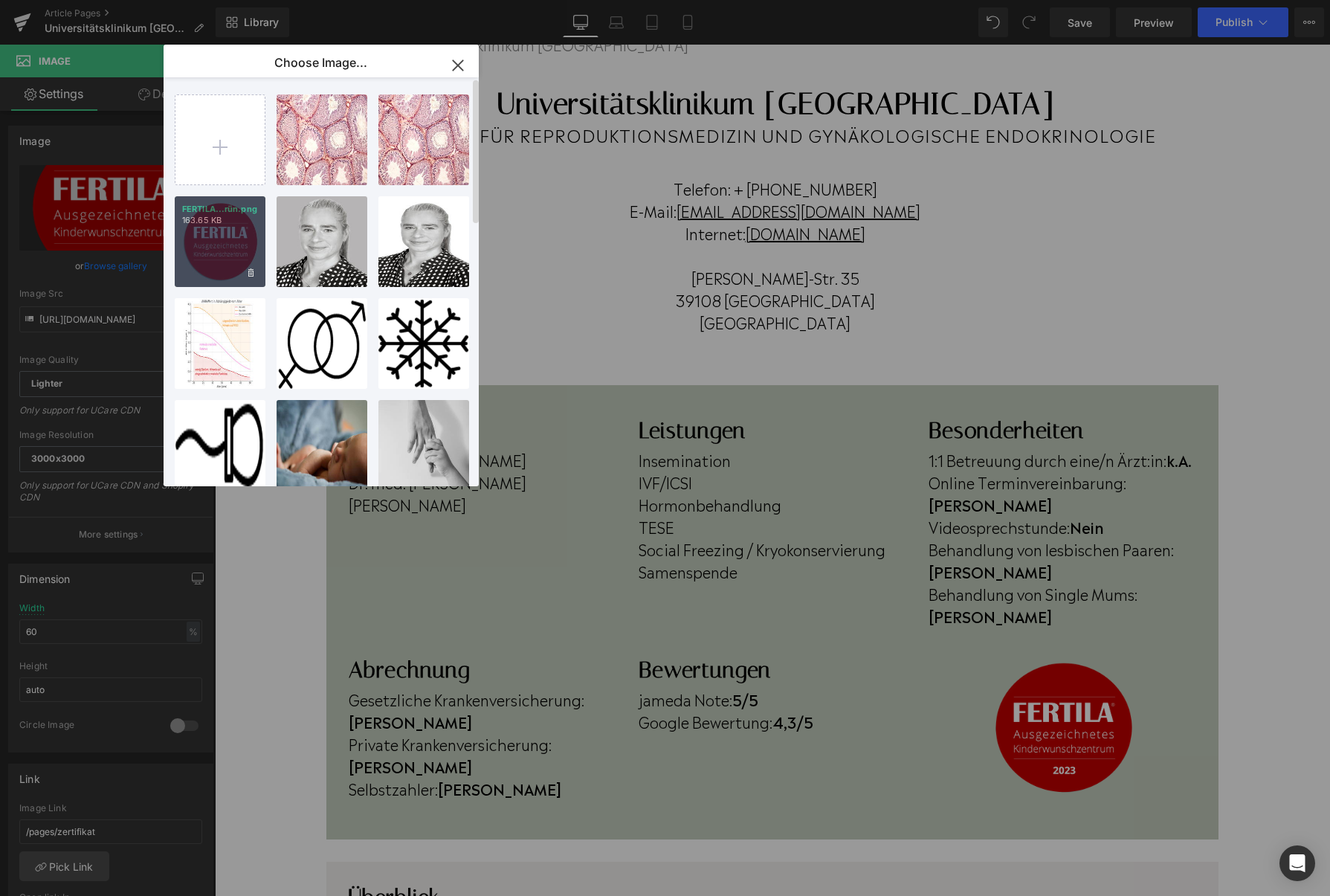
click at [216, 259] on div "FERTILA...rün.png 163.65 KB" at bounding box center [220, 242] width 91 height 91
type input "https://ucarecdn.com/c5ab98f0-74d3-4773-8121-07b005a17799/-/format/auto/-/previ…"
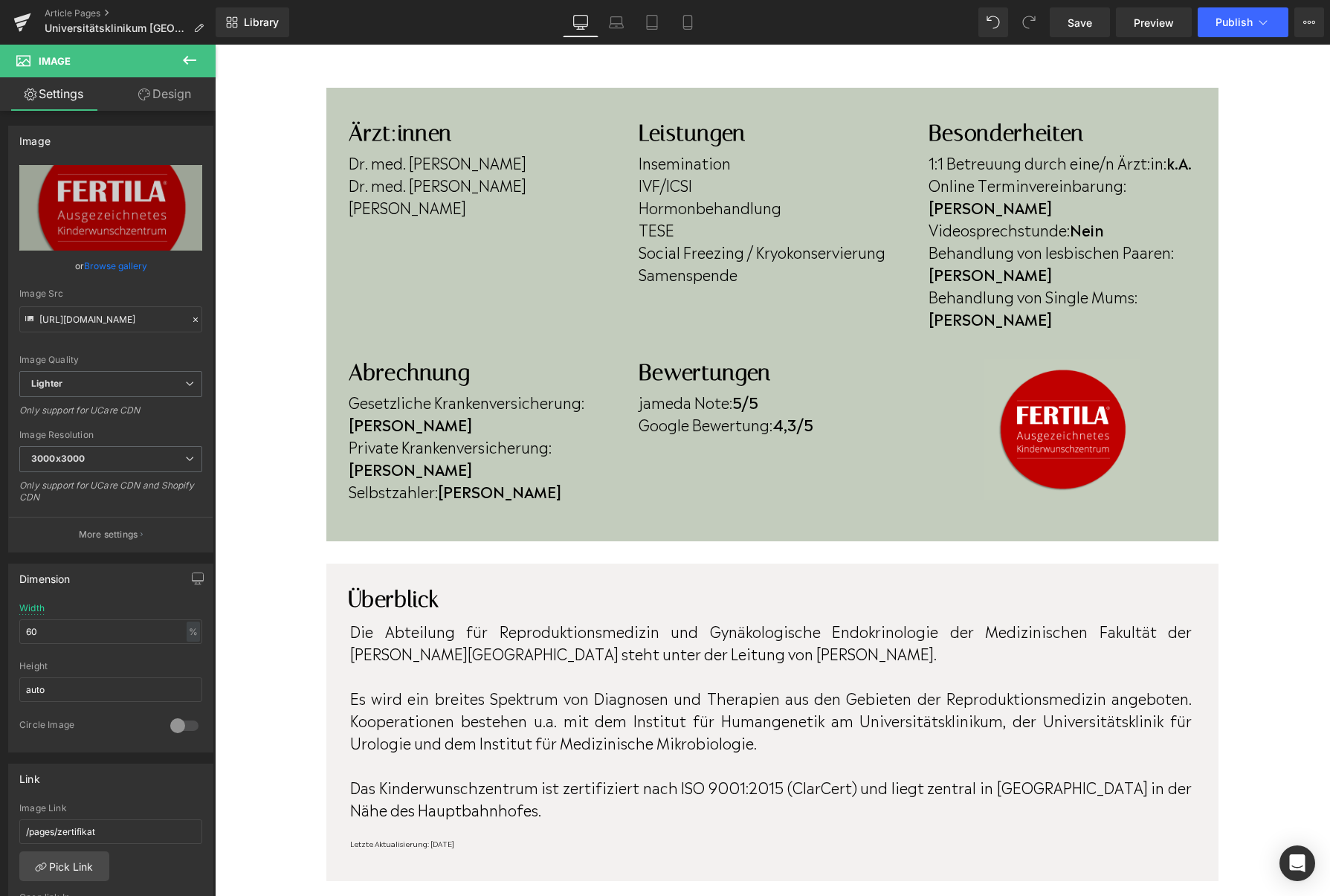
scroll to position [427, 0]
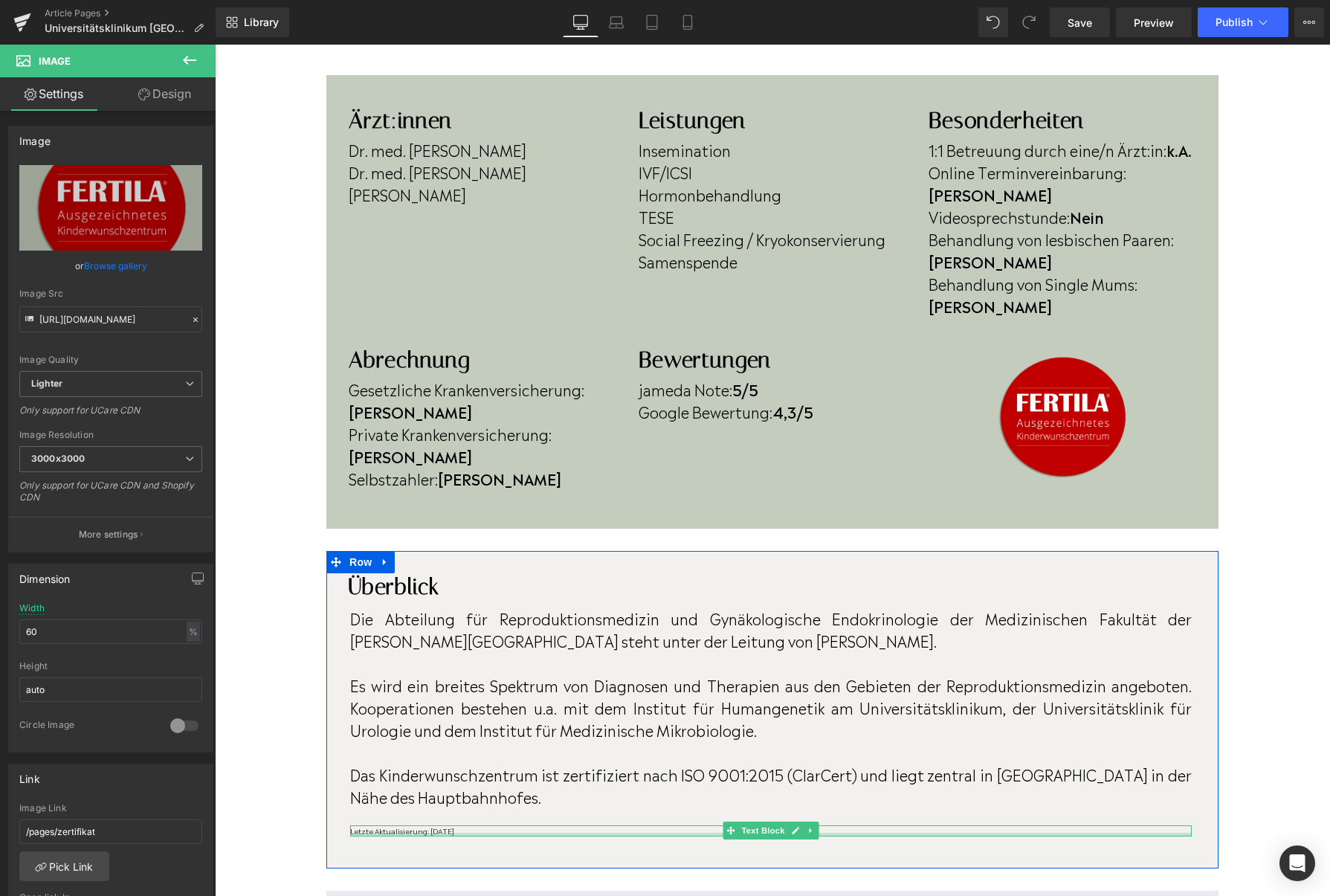
click at [497, 832] on div at bounding box center [771, 834] width 842 height 4
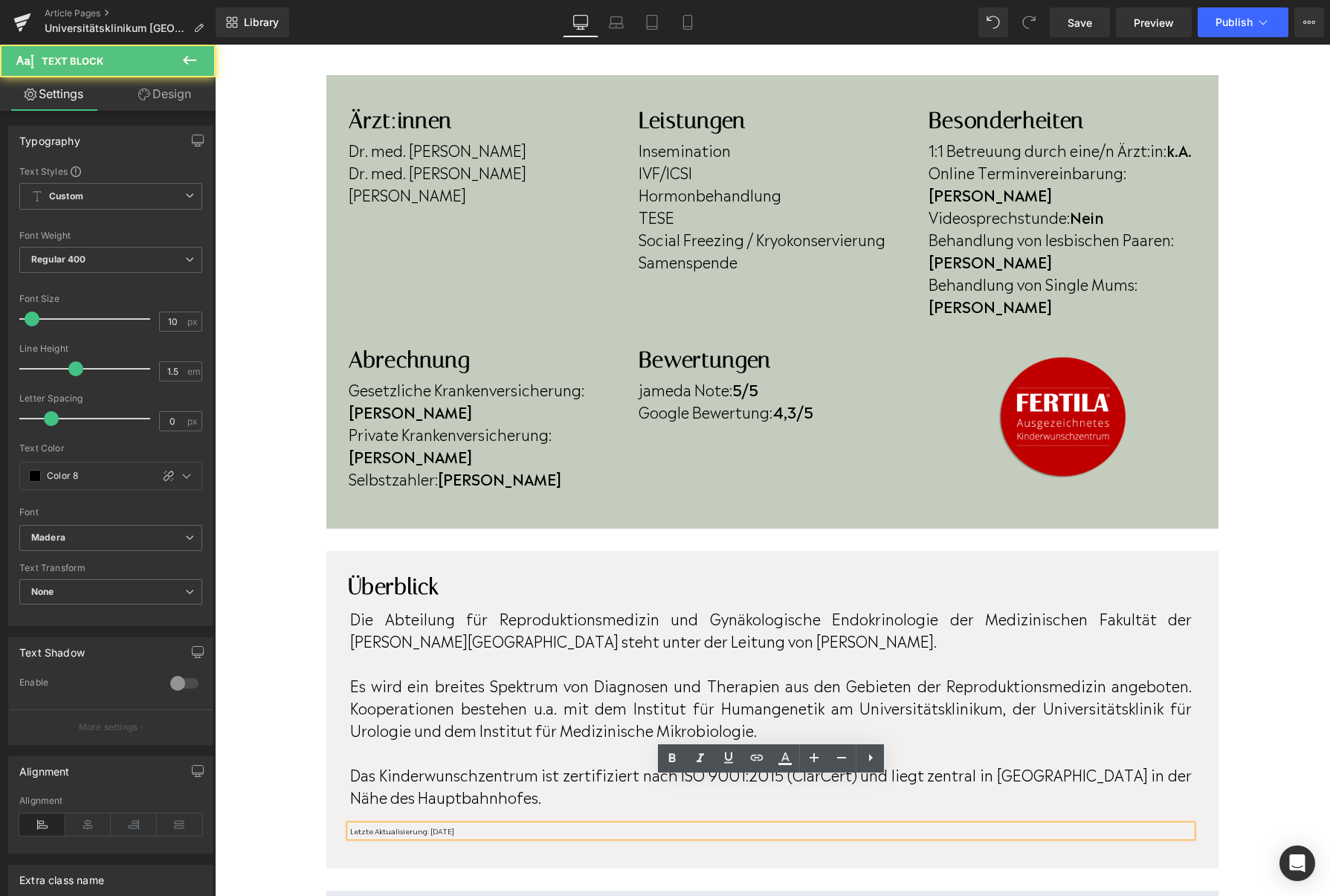
click at [497, 825] on p "Letzte Aktualisierung: [DATE]" at bounding box center [771, 831] width 842 height 12
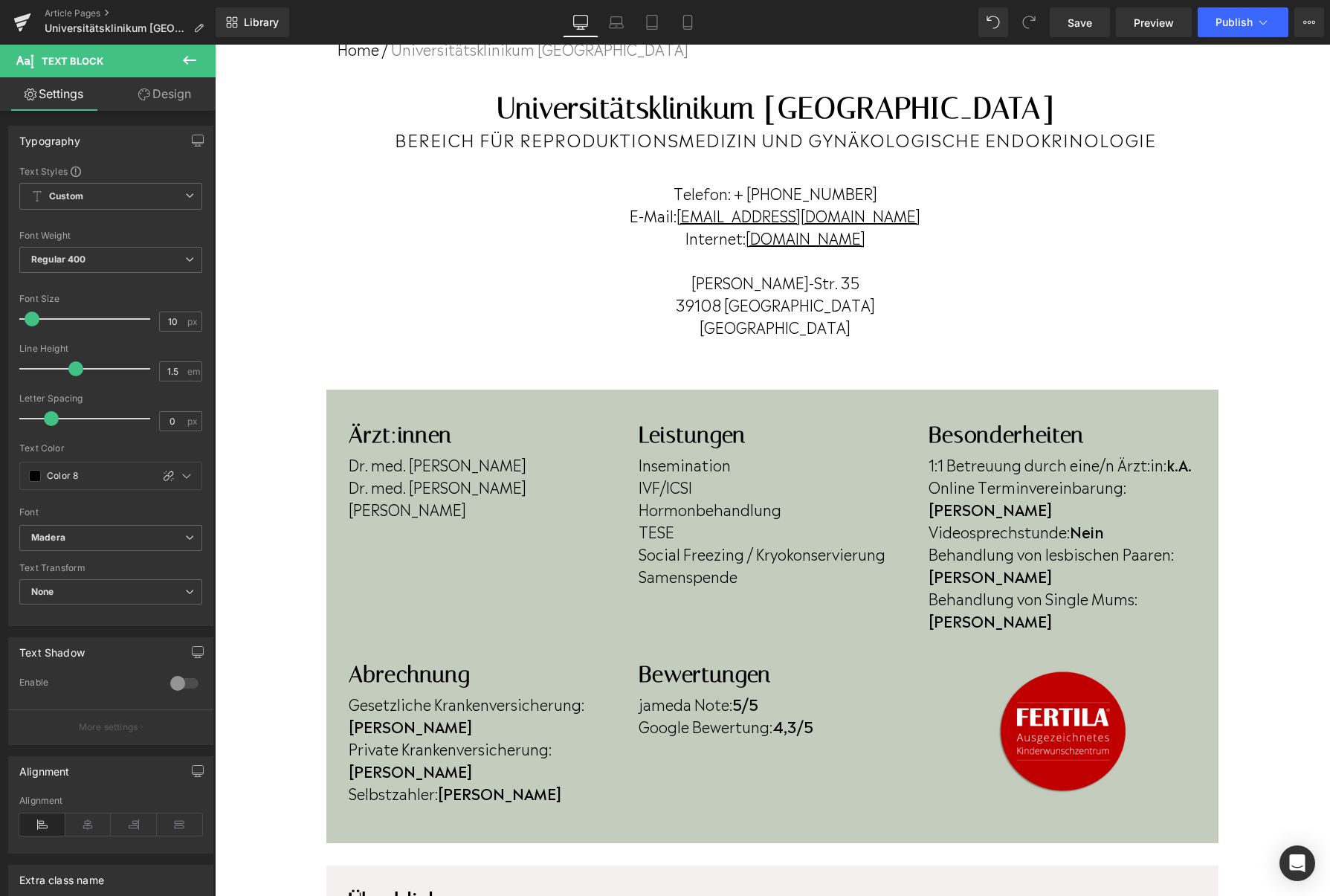
scroll to position [111, 0]
click at [1230, 25] on span "Publish" at bounding box center [1234, 22] width 37 height 12
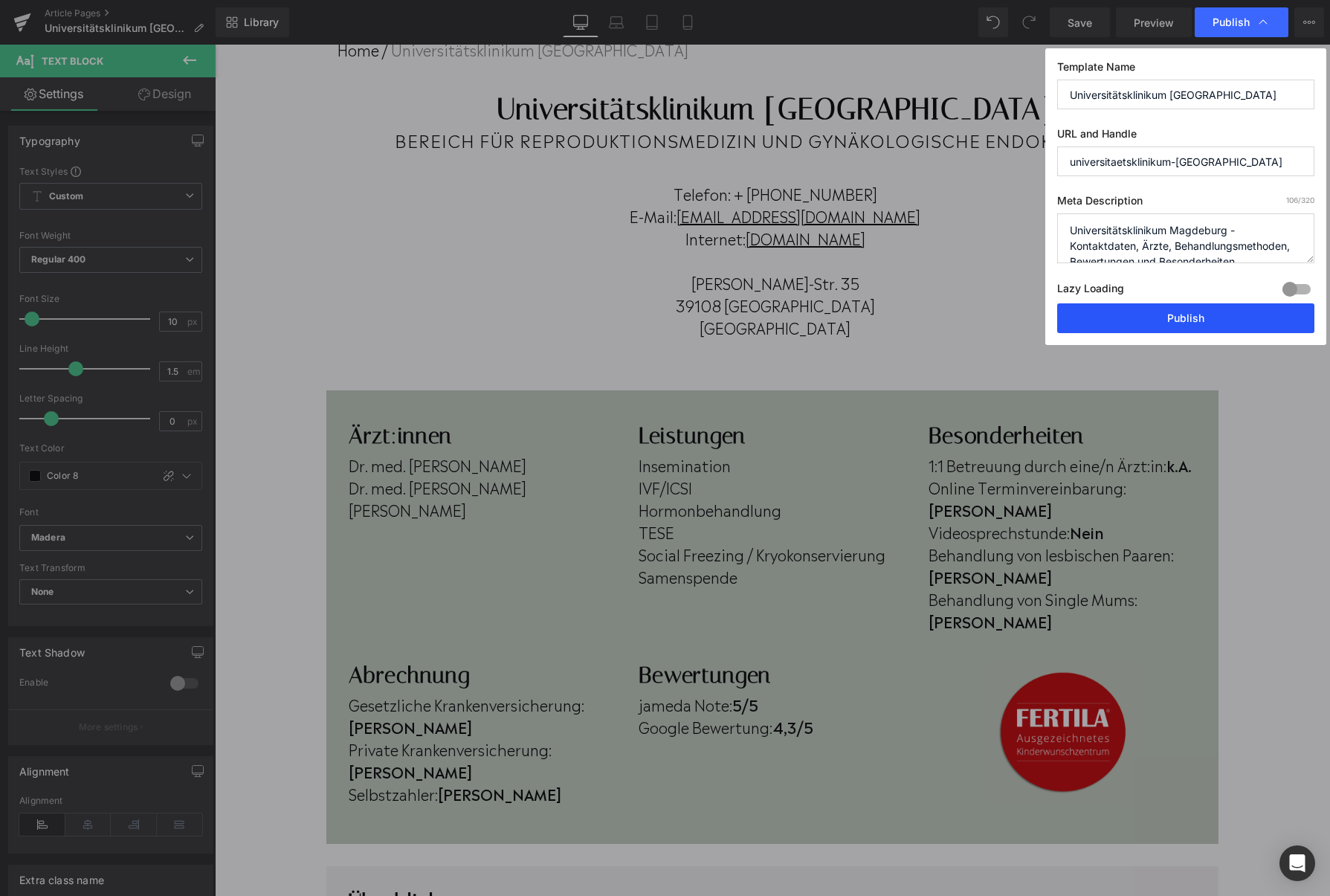
click at [0, 0] on button "Publish" at bounding box center [0, 0] width 0 height 0
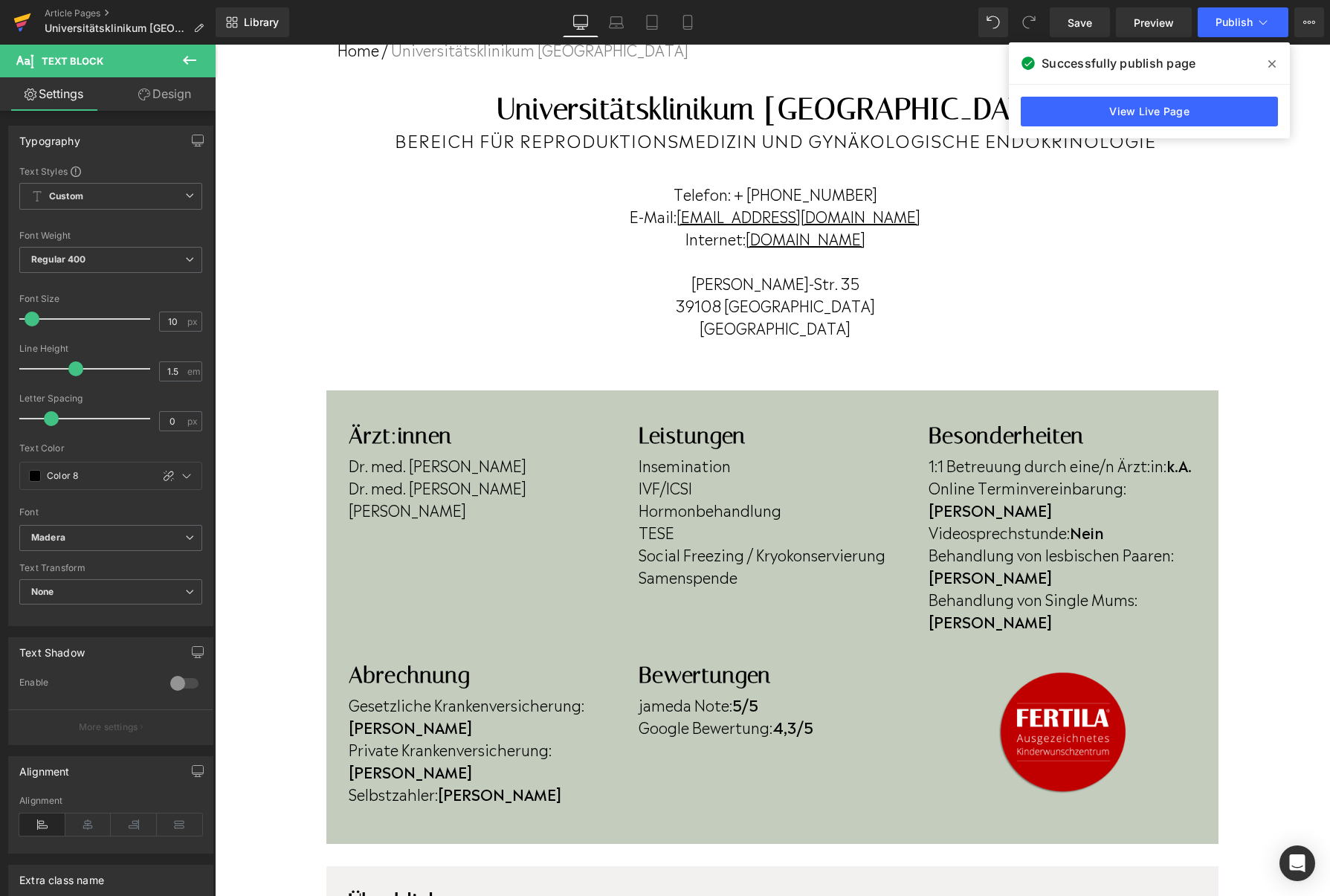
click at [28, 23] on icon at bounding box center [21, 22] width 18 height 37
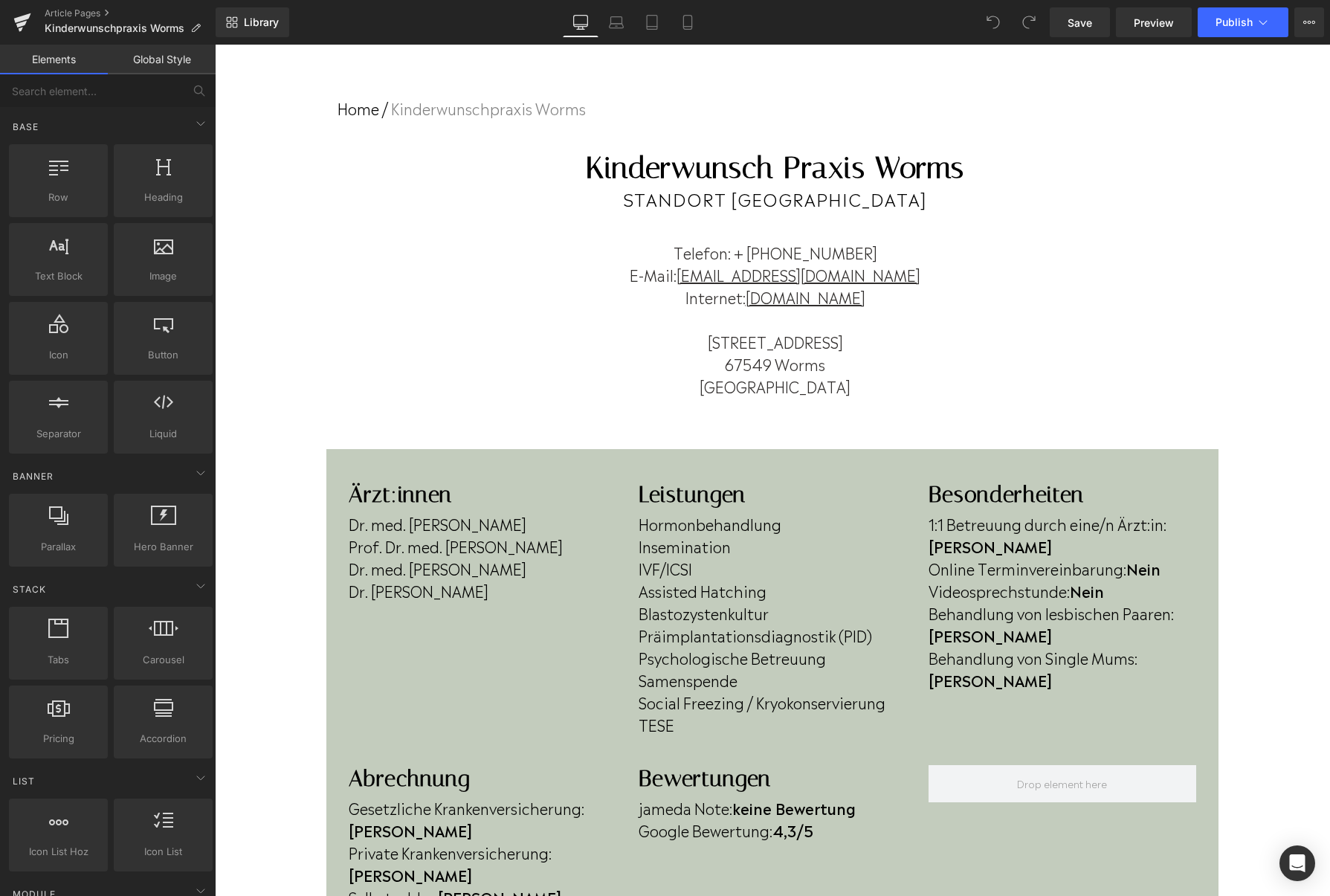
scroll to position [54, 0]
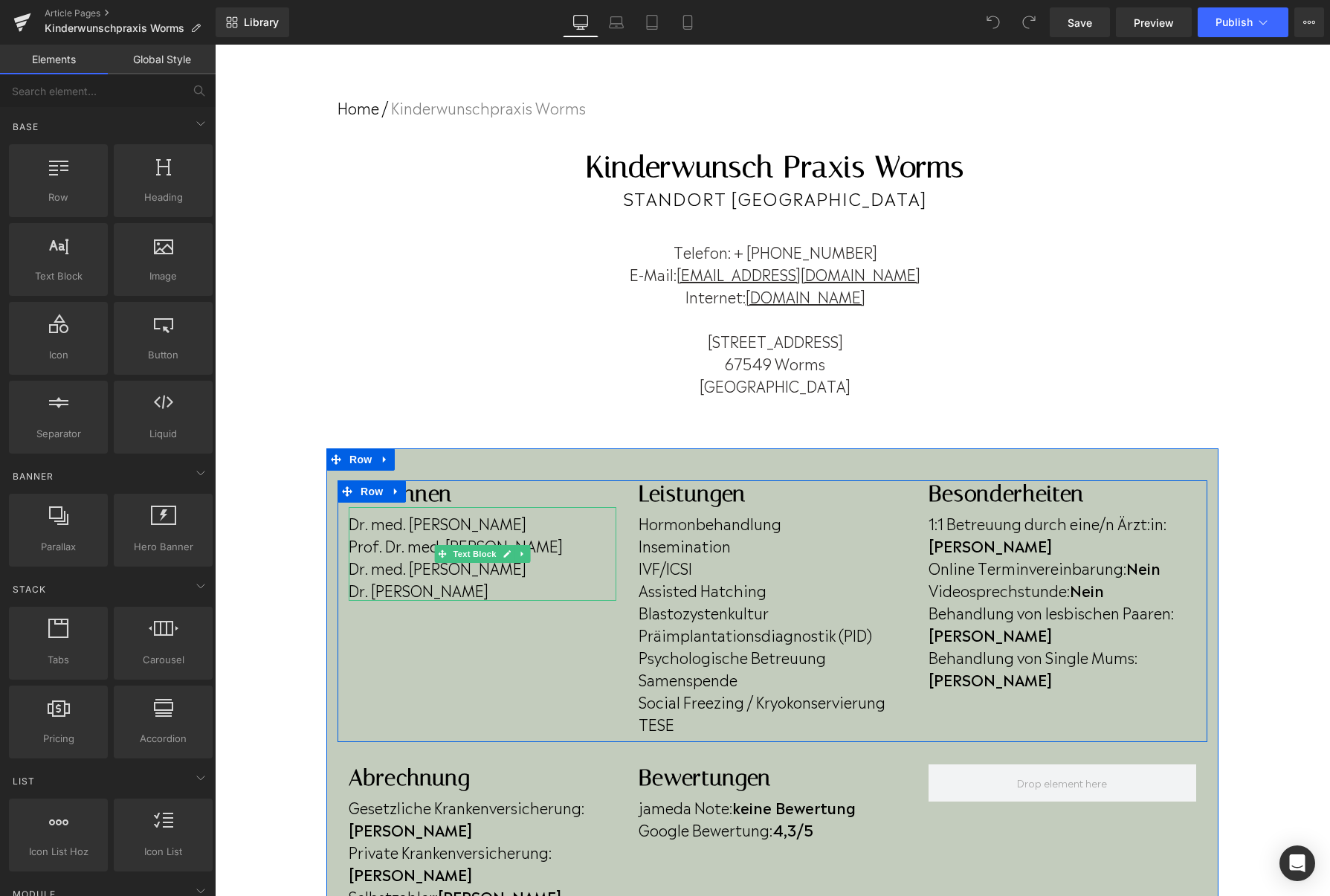
click at [541, 588] on p "Dr. Marie-Theres Swayze" at bounding box center [482, 589] width 268 height 22
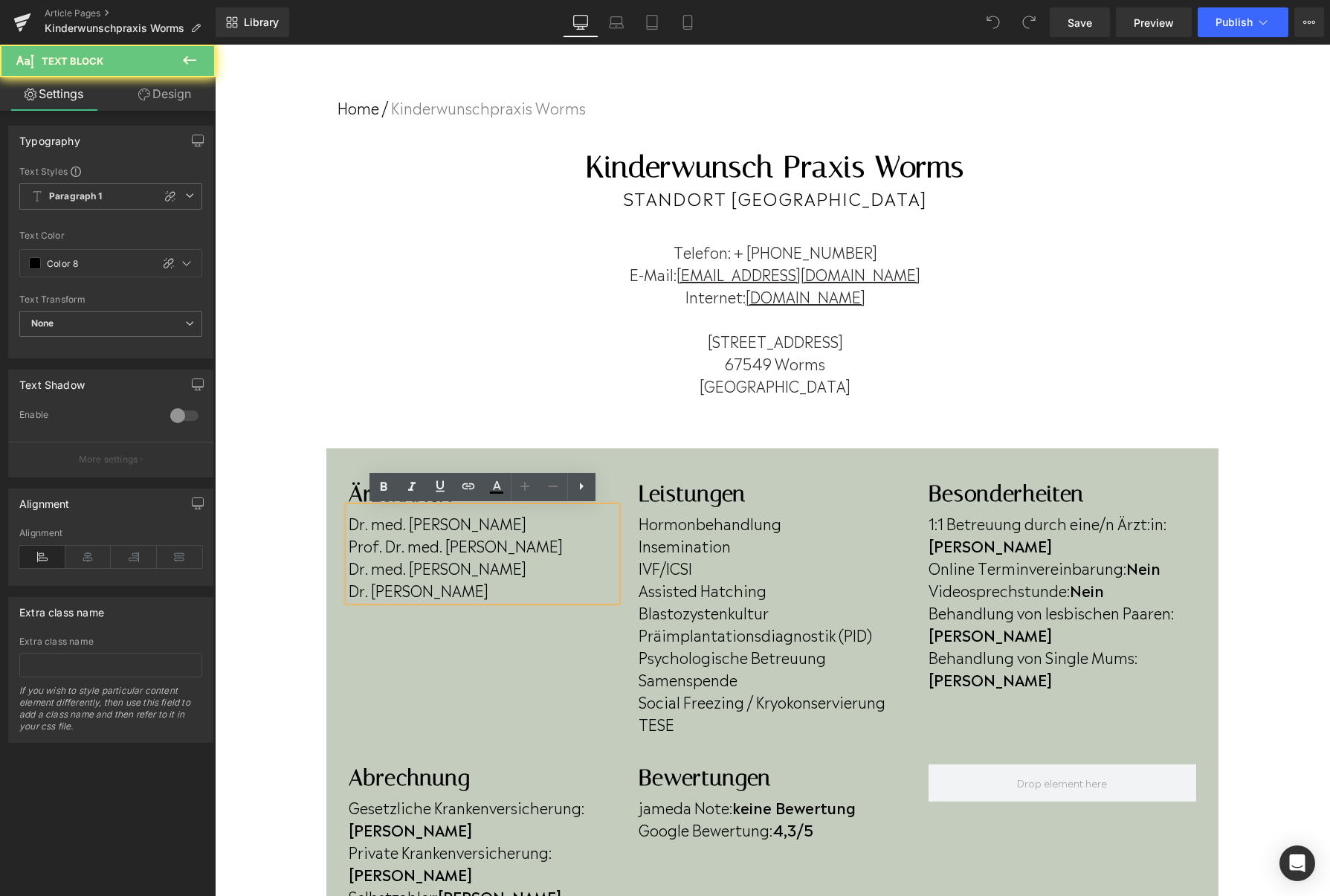
click at [541, 588] on p "Dr. Marie-Theres Swayze" at bounding box center [482, 589] width 268 height 22
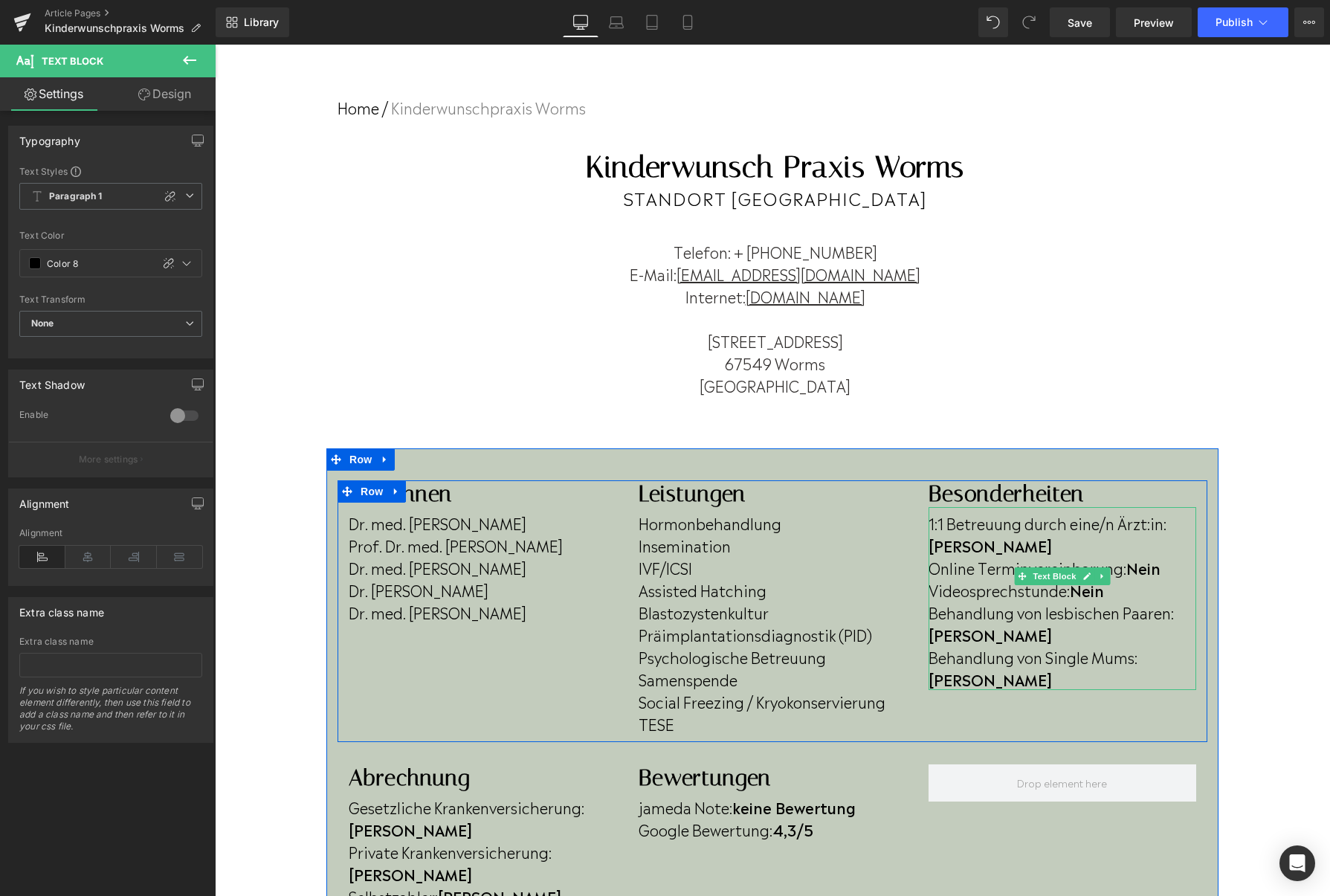
click at [1163, 556] on p "Online Terminvereinbarung: Nein" at bounding box center [1062, 567] width 268 height 22
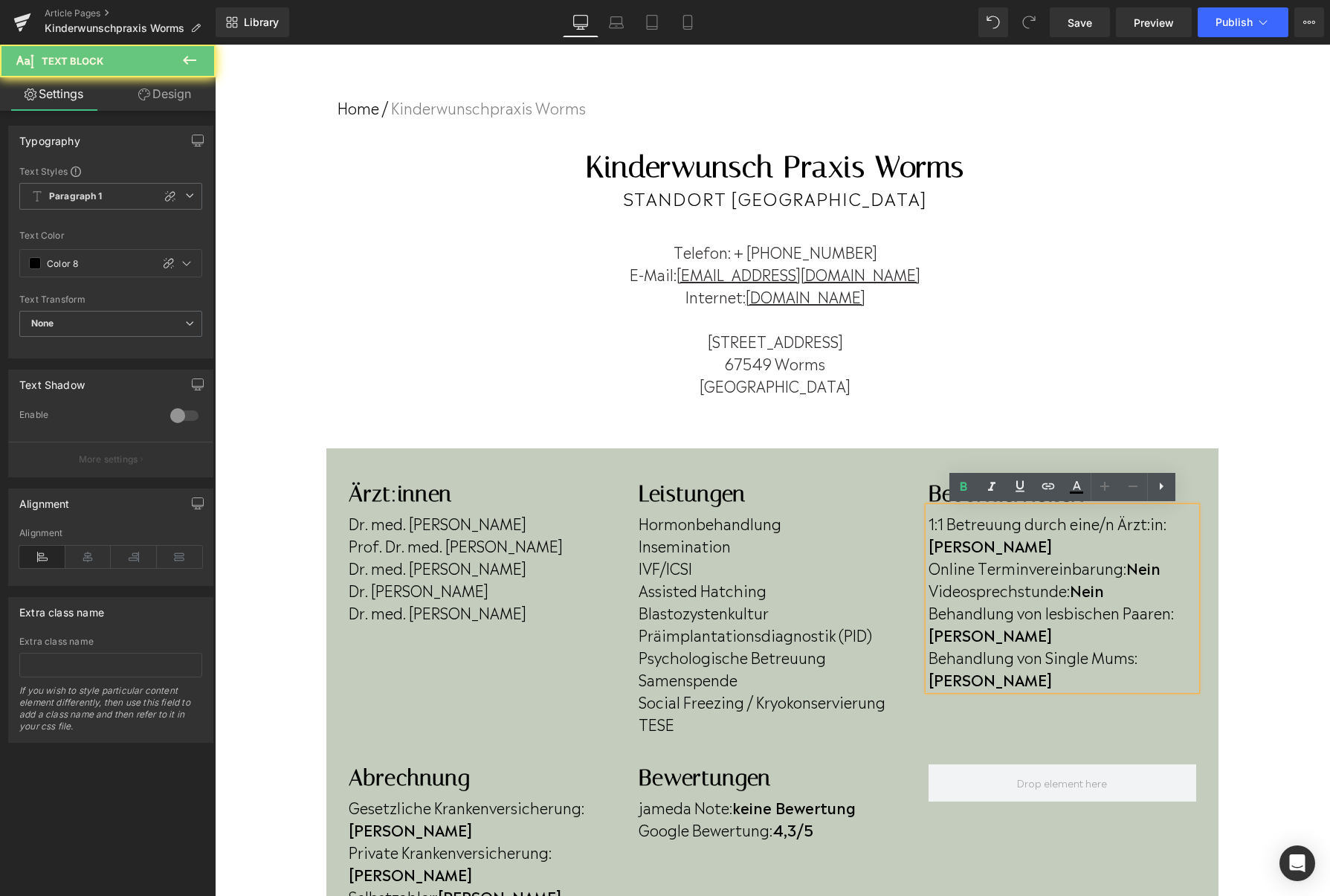
click at [1165, 556] on p "Online Terminvereinbarung: Nein" at bounding box center [1062, 567] width 268 height 22
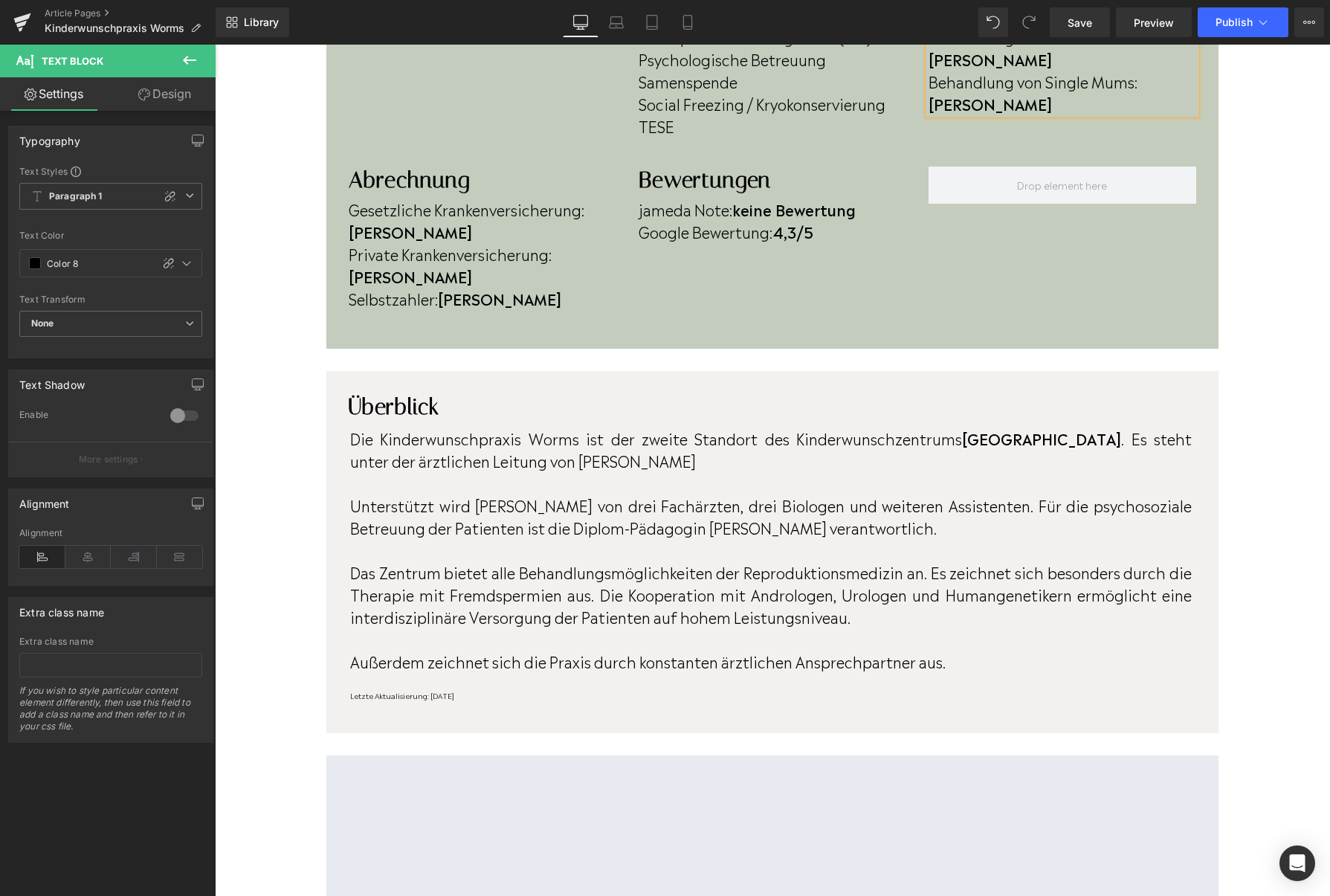
scroll to position [654, 0]
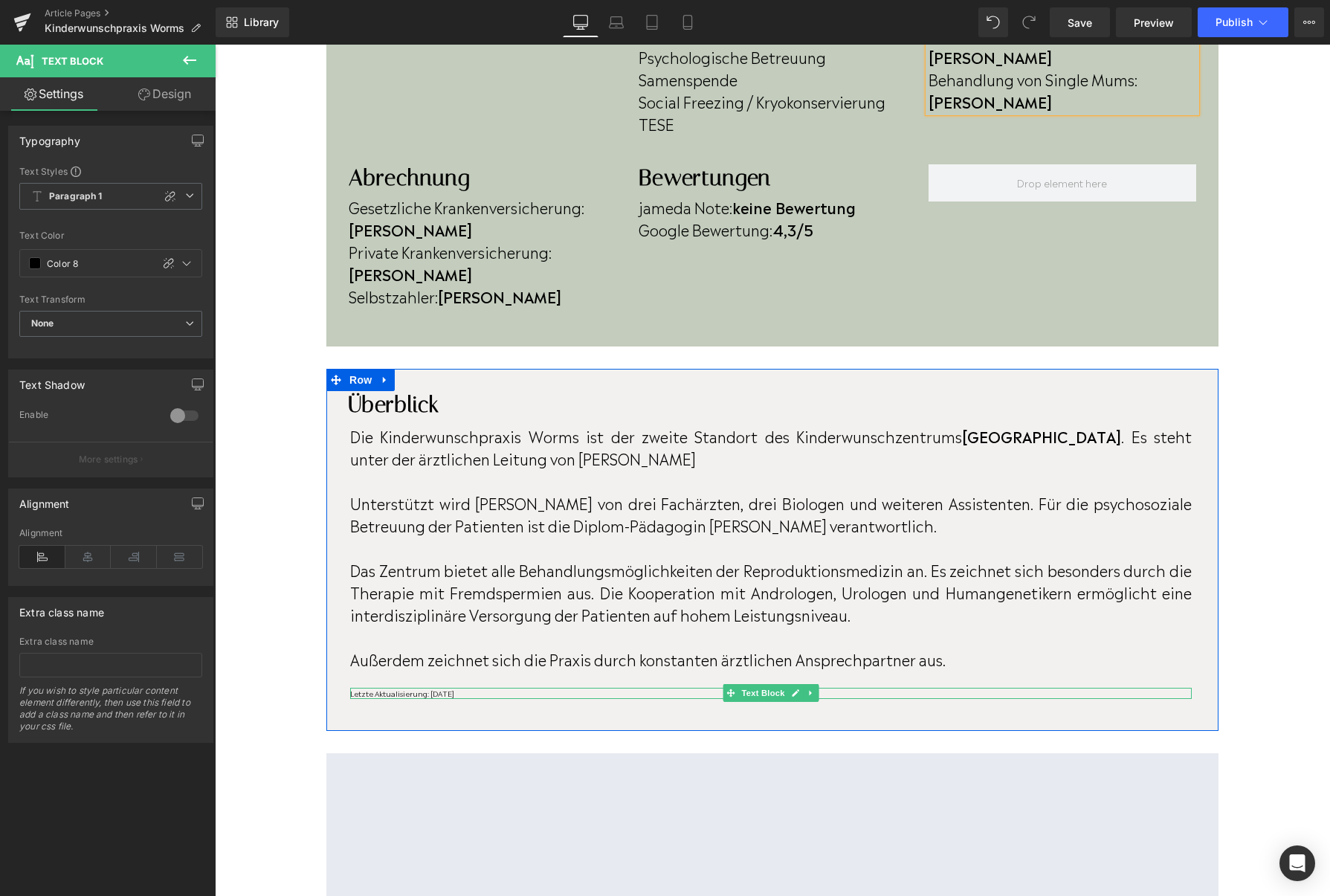
click at [478, 687] on p "Letzte Aktualisierung: [DATE]" at bounding box center [771, 693] width 842 height 12
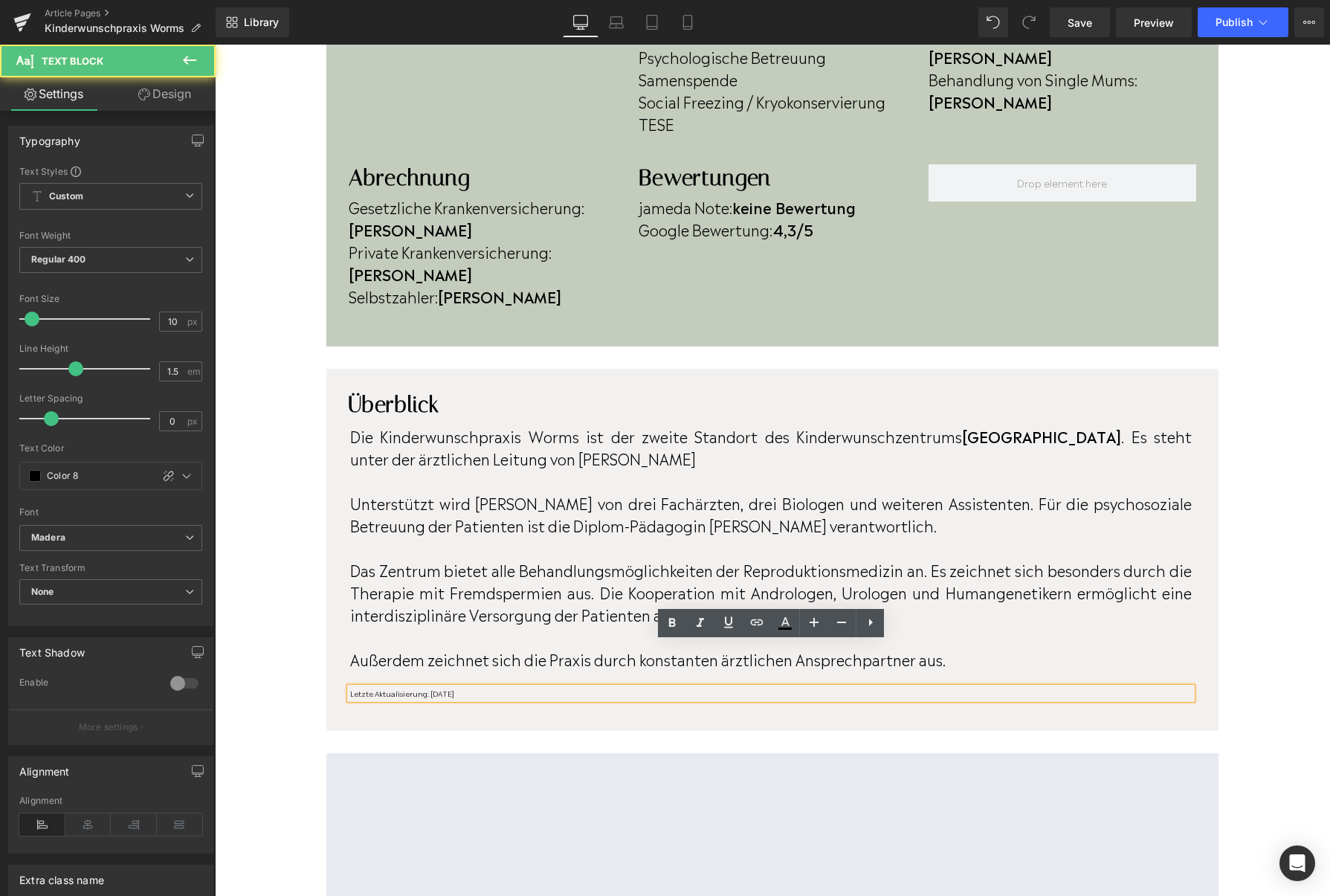
click at [478, 687] on p "Letzte Aktualisierung: [DATE]" at bounding box center [771, 693] width 842 height 12
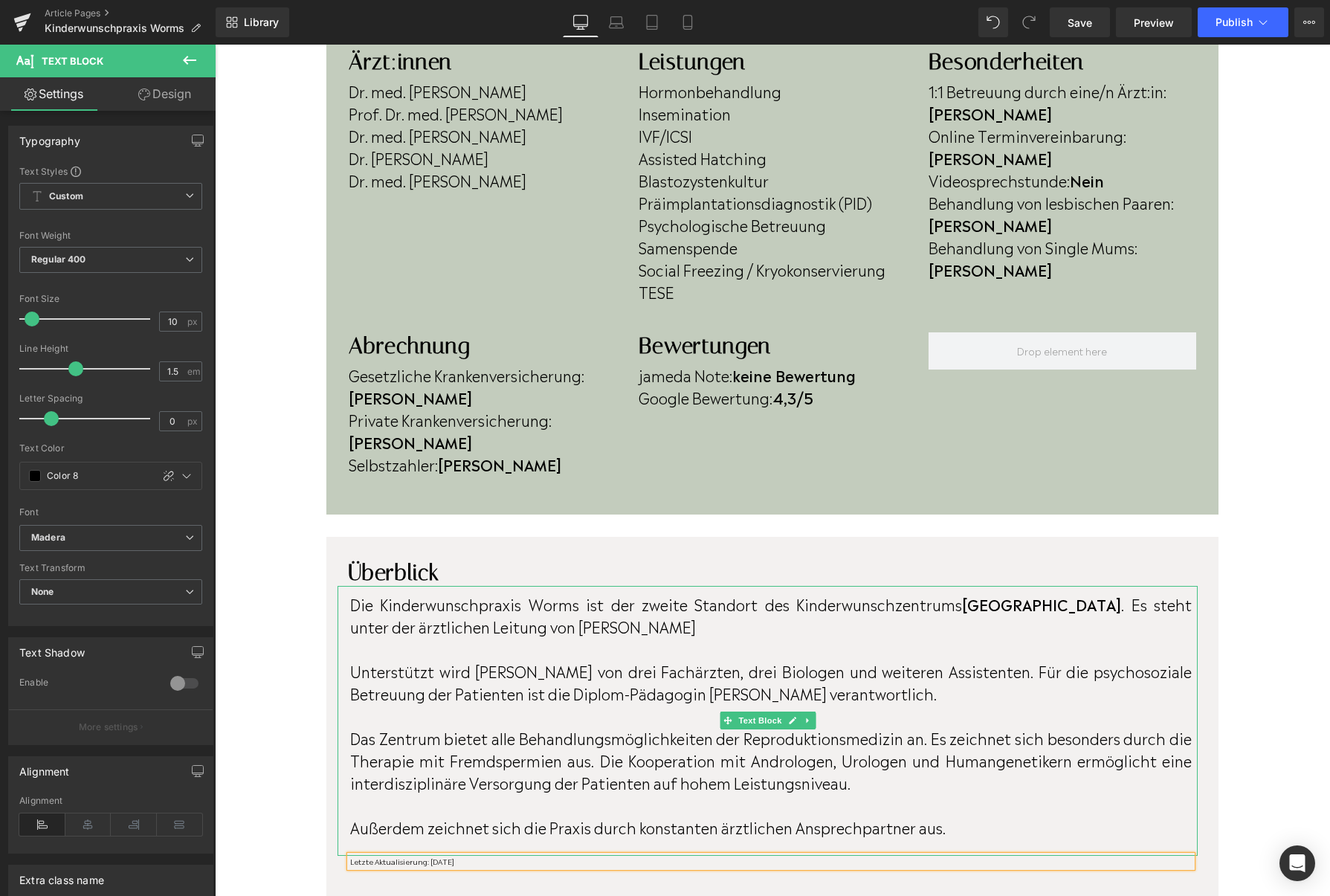
scroll to position [485, 0]
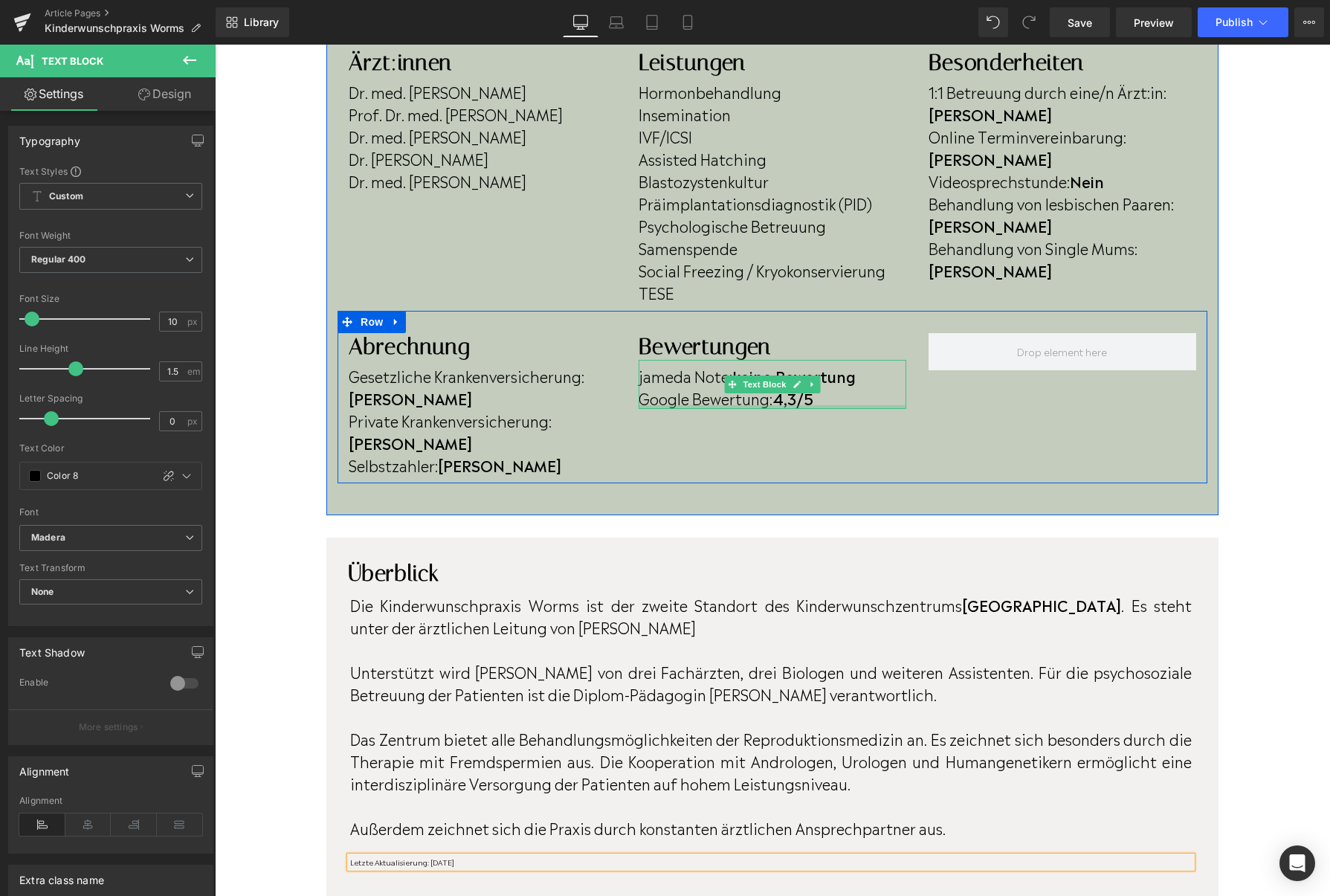
click at [794, 405] on div at bounding box center [772, 407] width 268 height 4
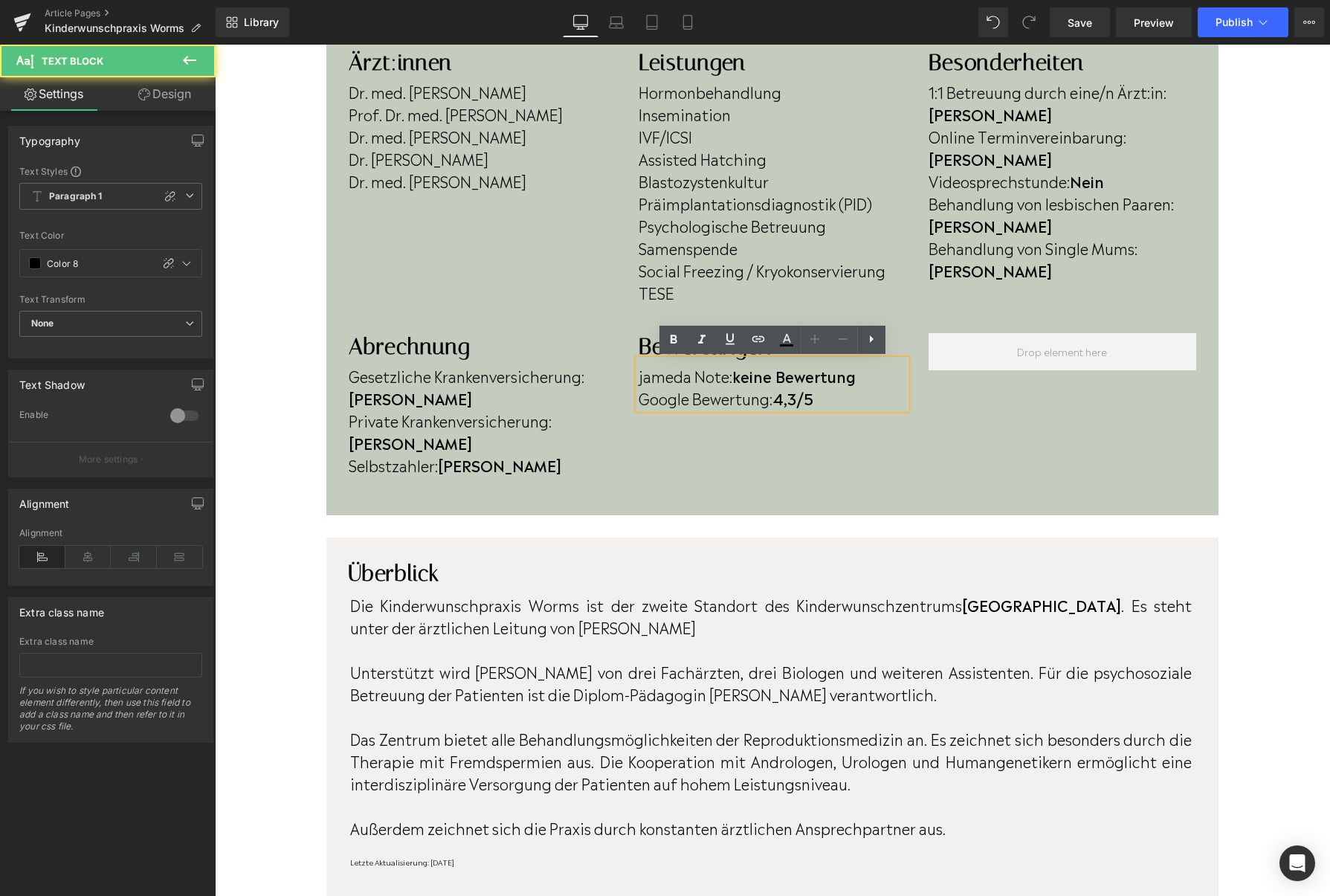
click at [804, 402] on strong "4,3/5" at bounding box center [793, 397] width 41 height 22
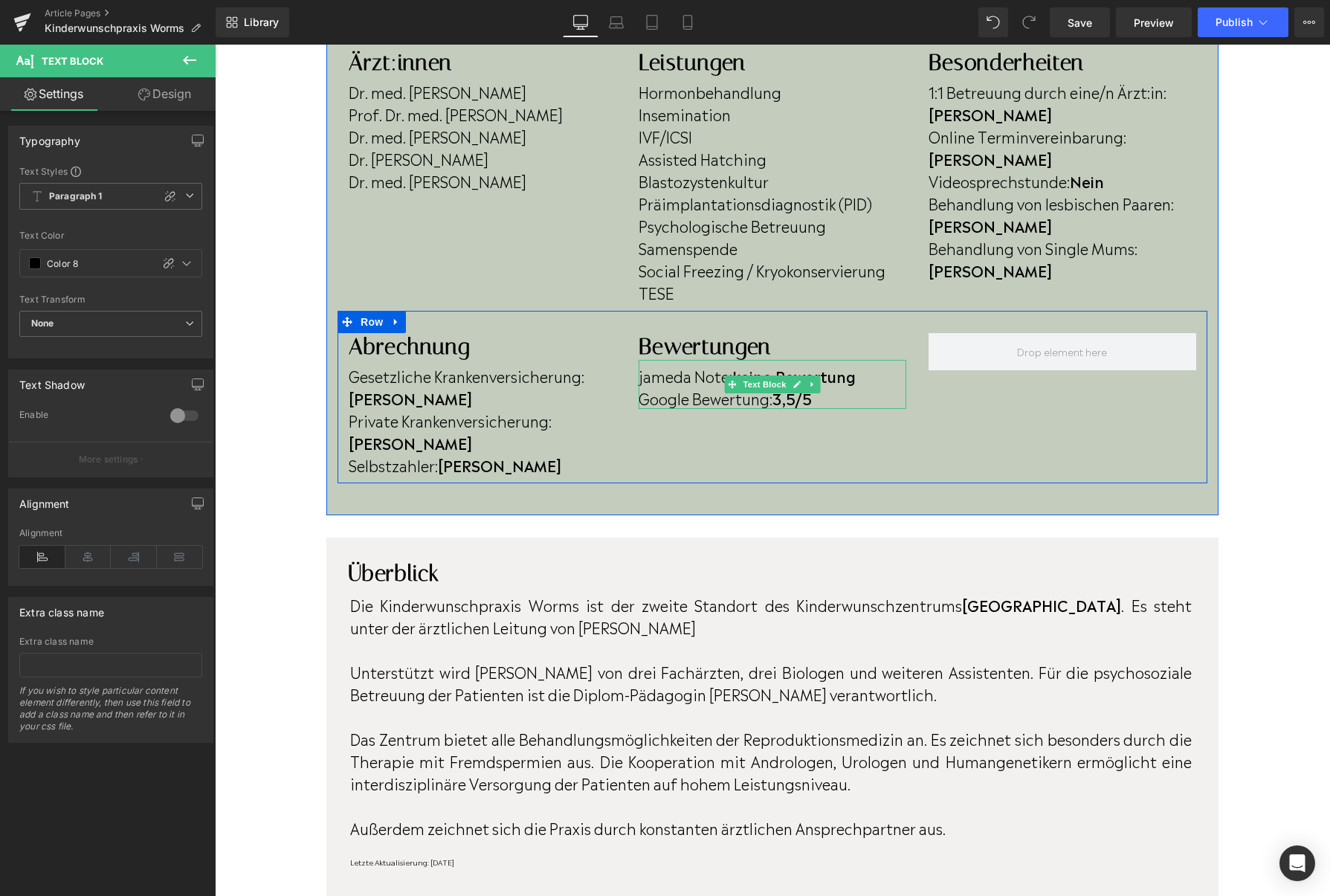
click at [856, 380] on b "keine Bewertung" at bounding box center [794, 375] width 124 height 22
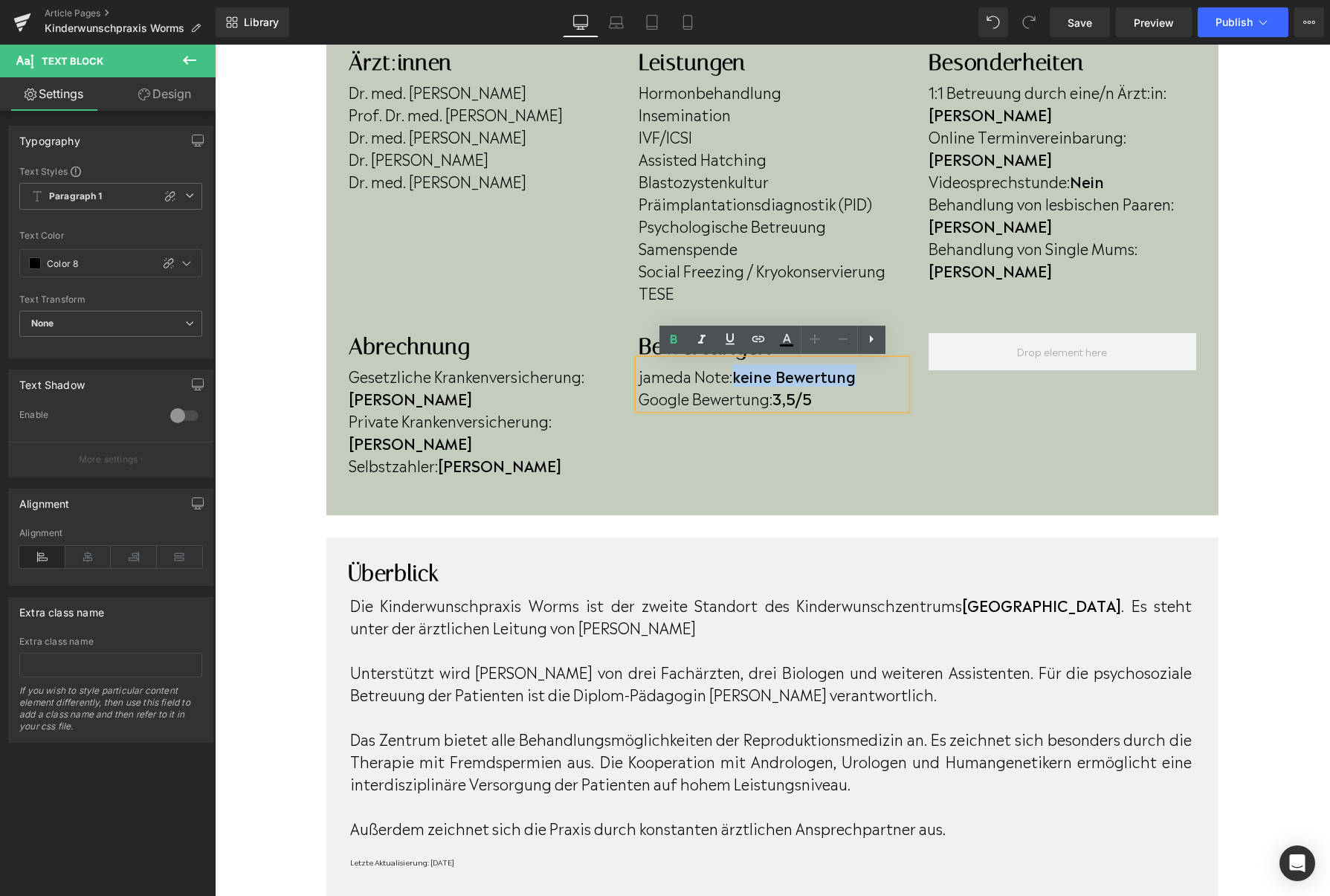
drag, startPoint x: 858, startPoint y: 380, endPoint x: 738, endPoint y: 383, distance: 120.0
click at [738, 383] on b "keine Bewertung" at bounding box center [794, 375] width 124 height 22
click at [1249, 29] on button "Publish" at bounding box center [1243, 22] width 91 height 30
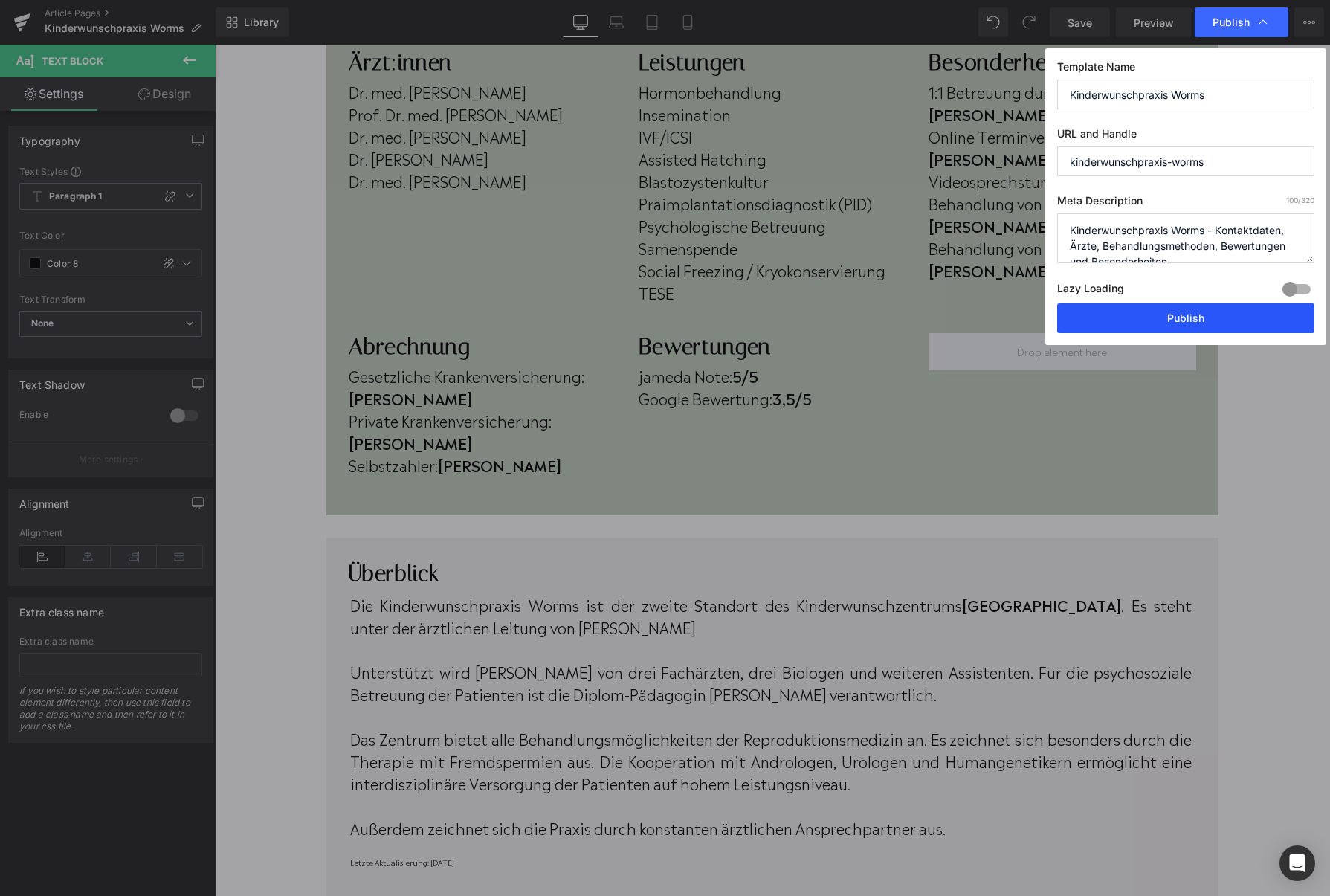
click at [1173, 308] on button "Publish" at bounding box center [1186, 318] width 257 height 30
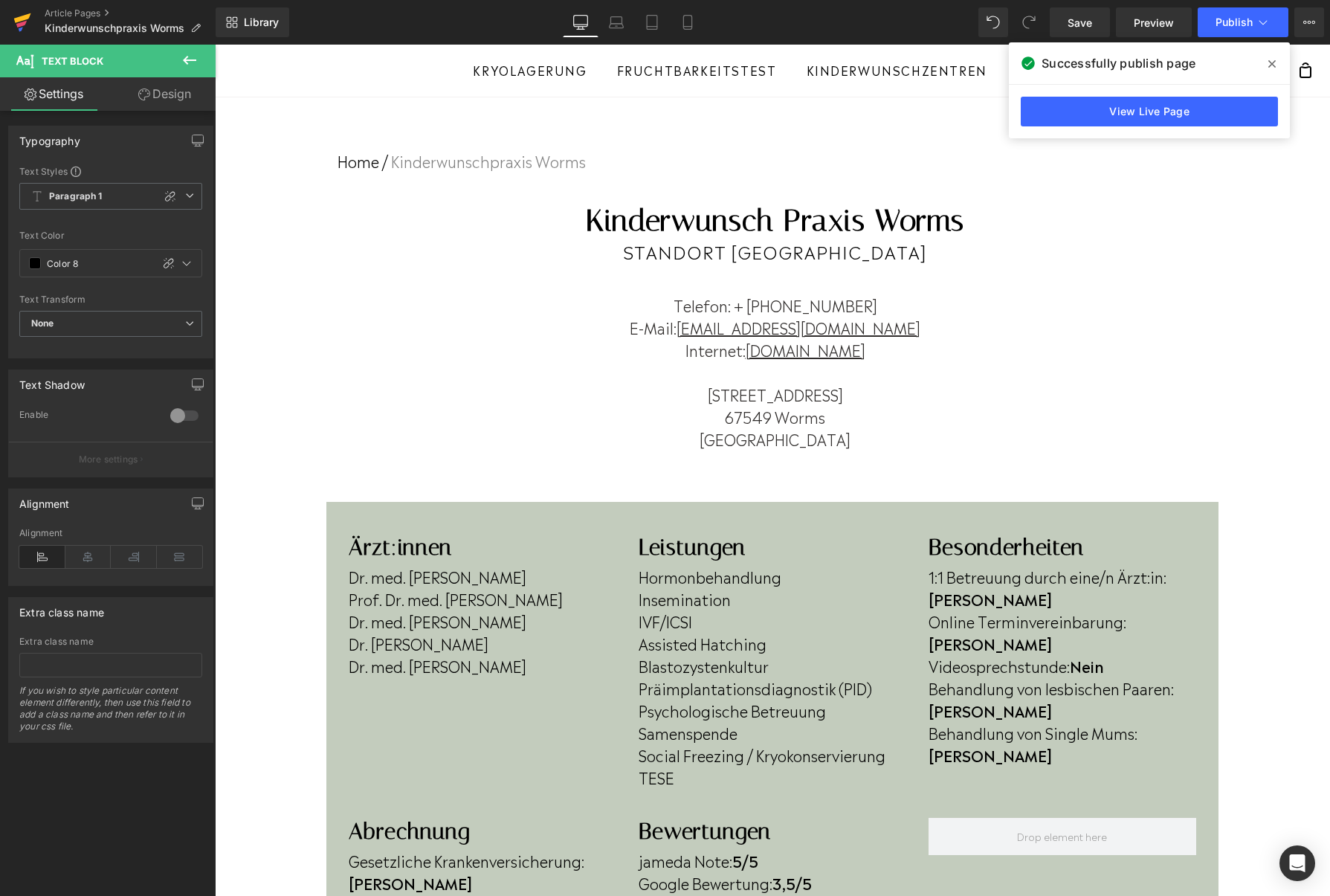
click at [12, 21] on link at bounding box center [22, 22] width 45 height 44
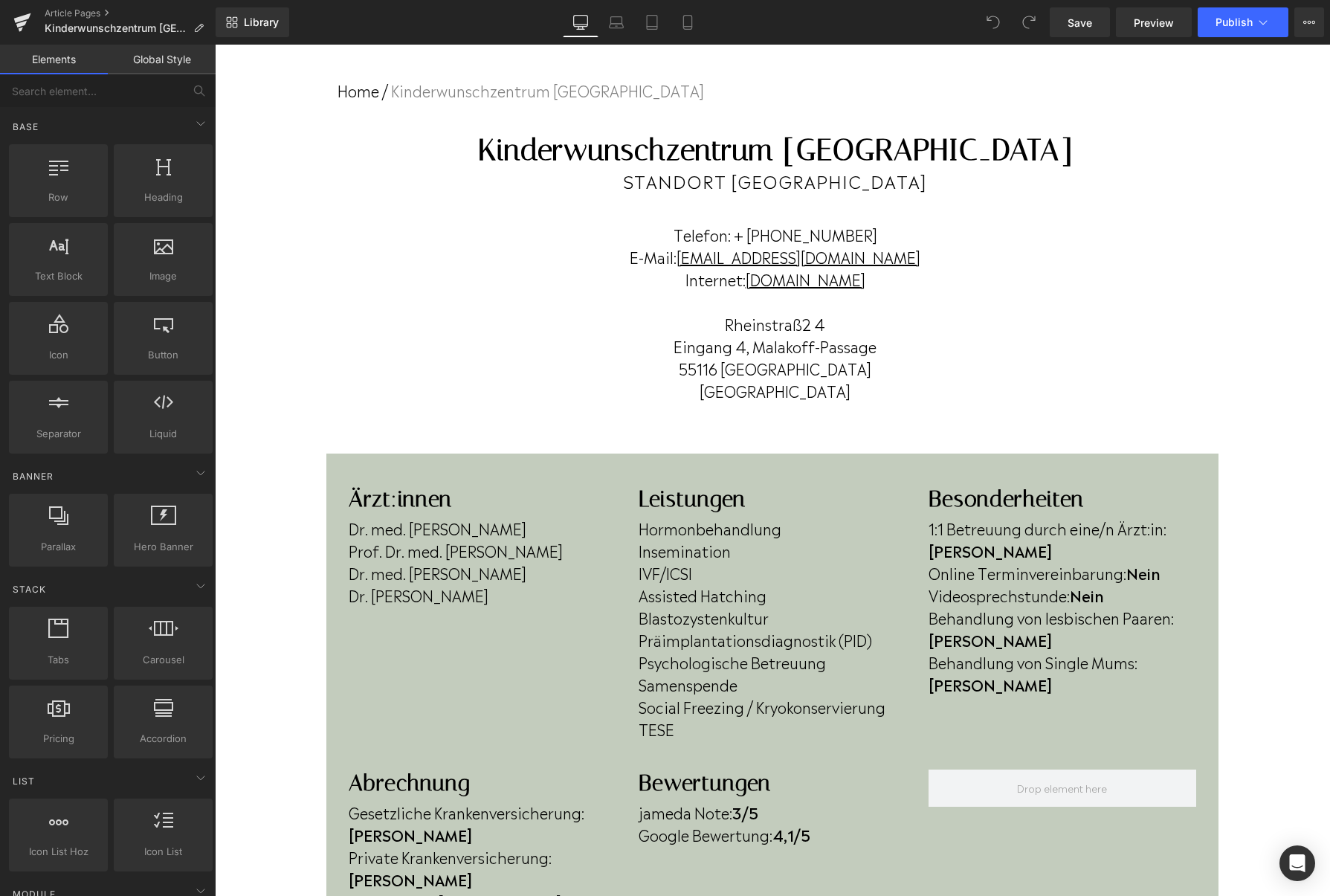
scroll to position [77, 0]
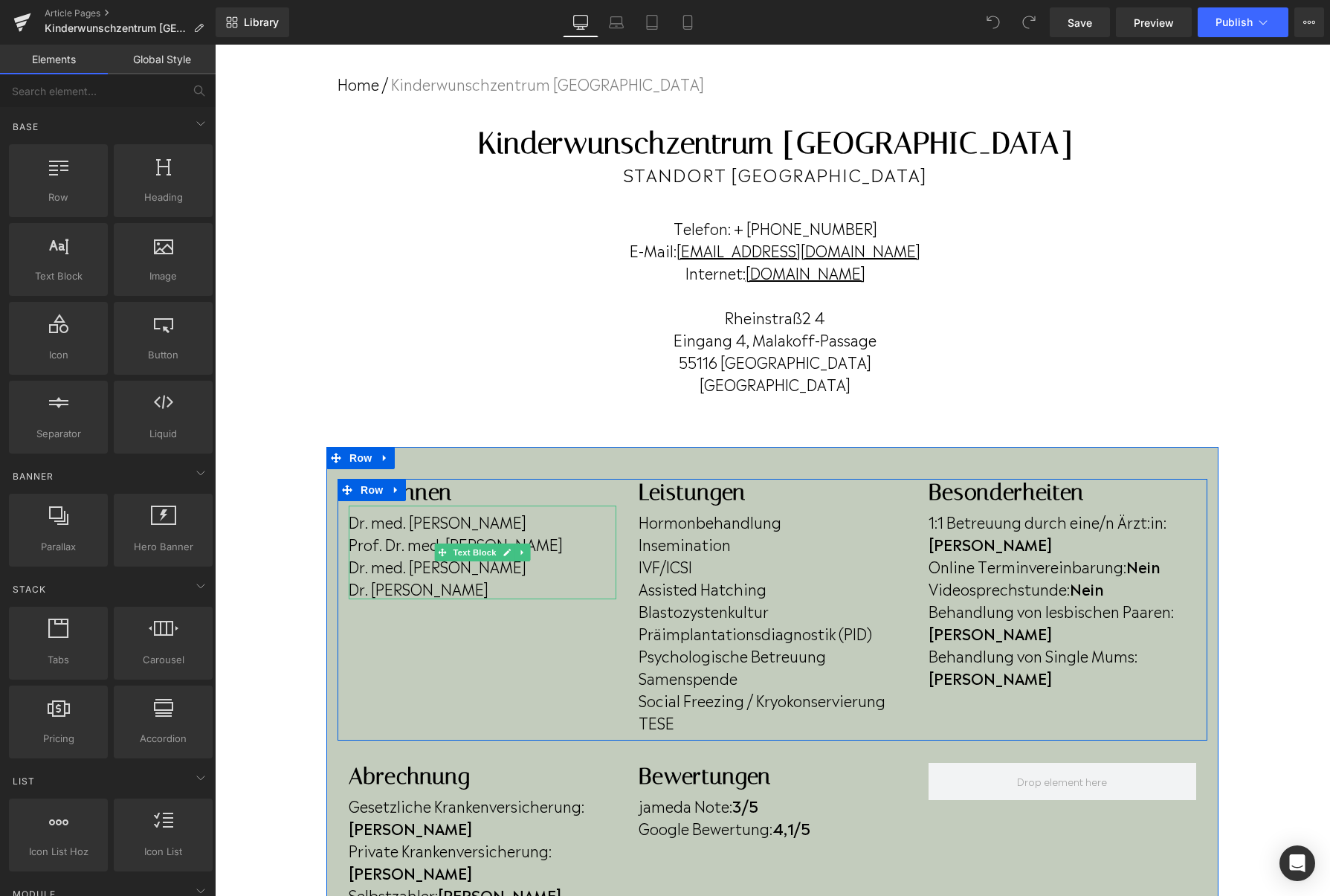
click at [543, 582] on p "Dr. Marie-Theres Swayze" at bounding box center [482, 588] width 268 height 22
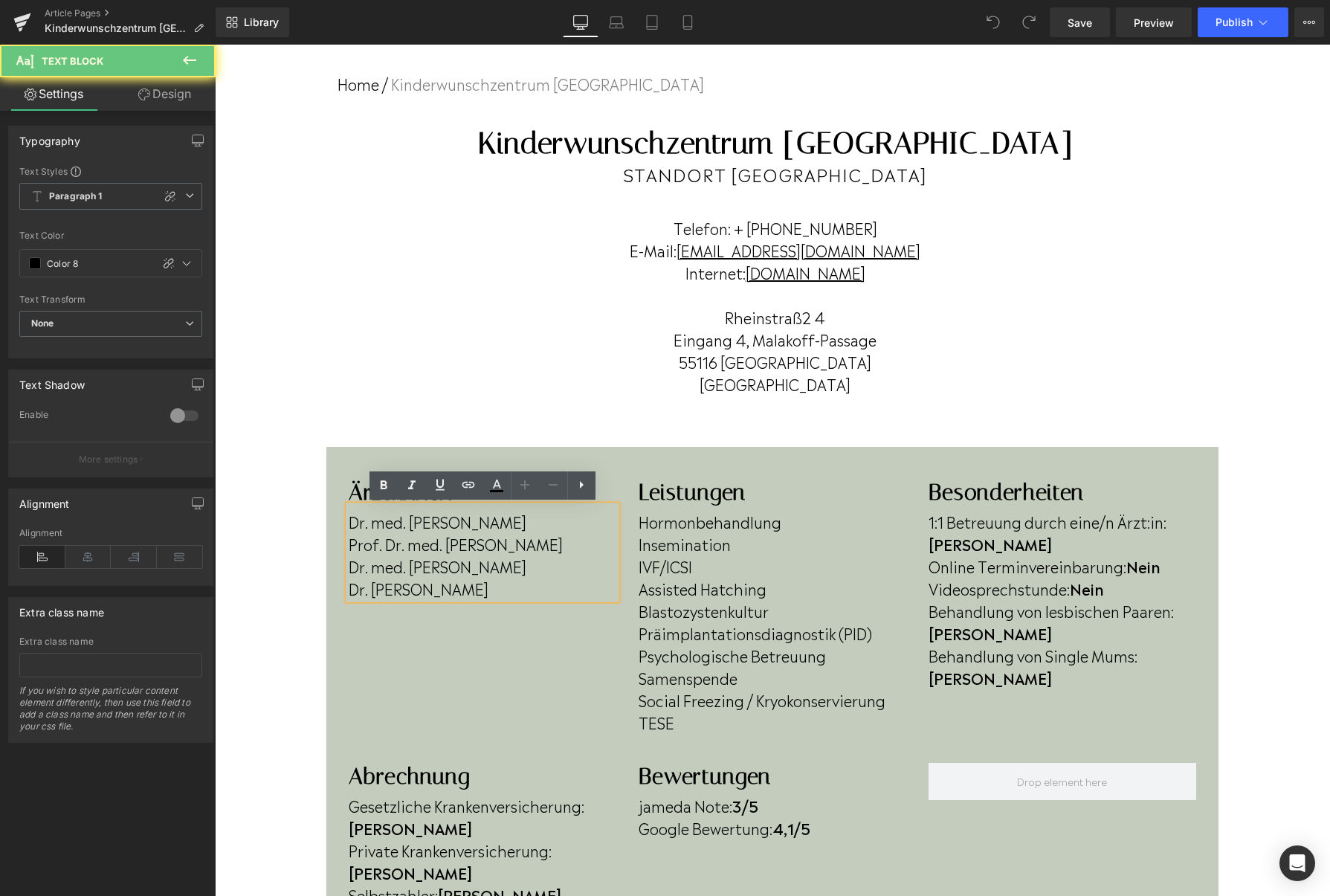
click at [542, 590] on p "Dr. Marie-Theres Swayze" at bounding box center [482, 588] width 268 height 22
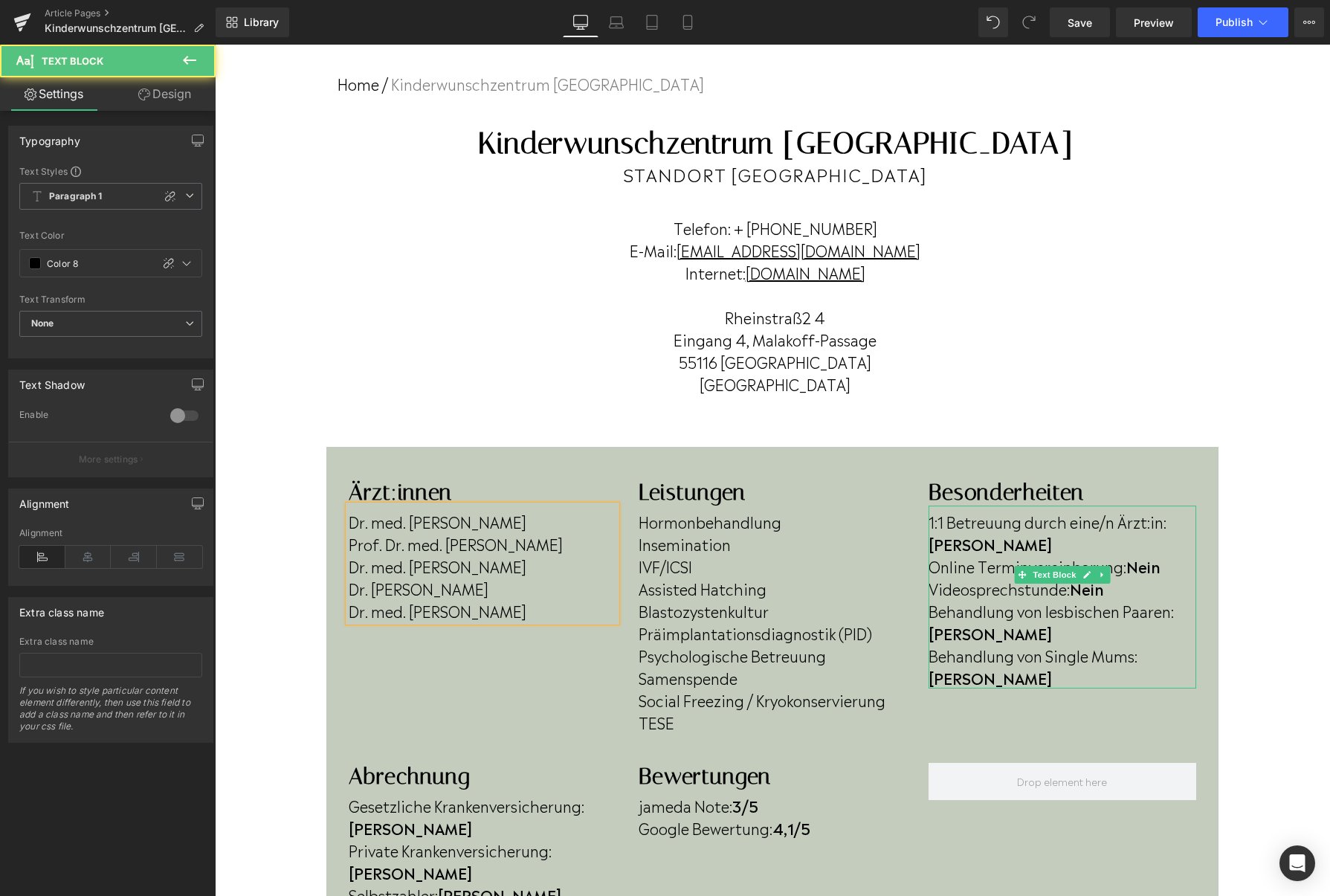
click at [1160, 555] on b "Nein" at bounding box center [1144, 565] width 35 height 22
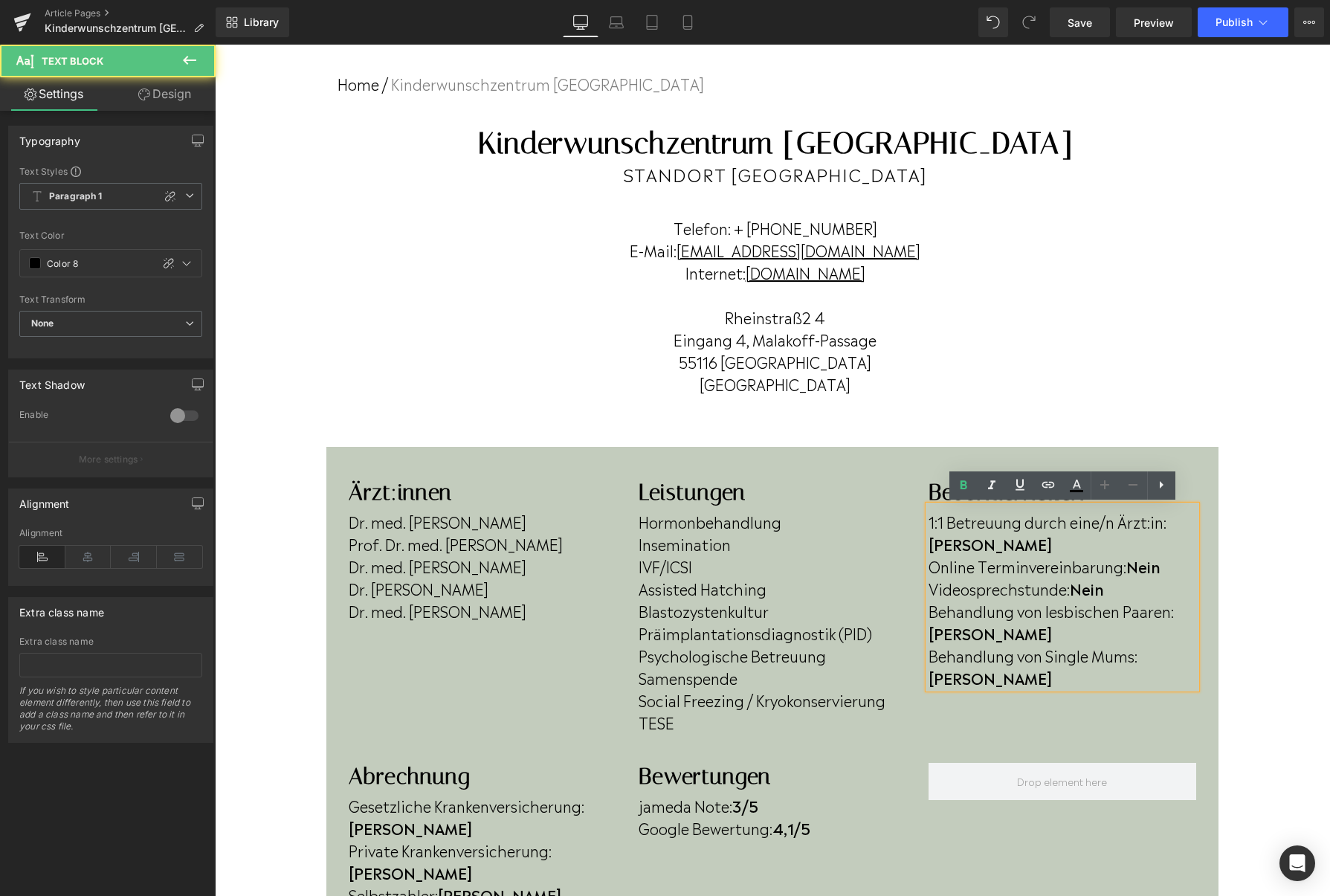
click at [1173, 555] on p "Online Terminvereinbarung: Nein" at bounding box center [1062, 565] width 268 height 22
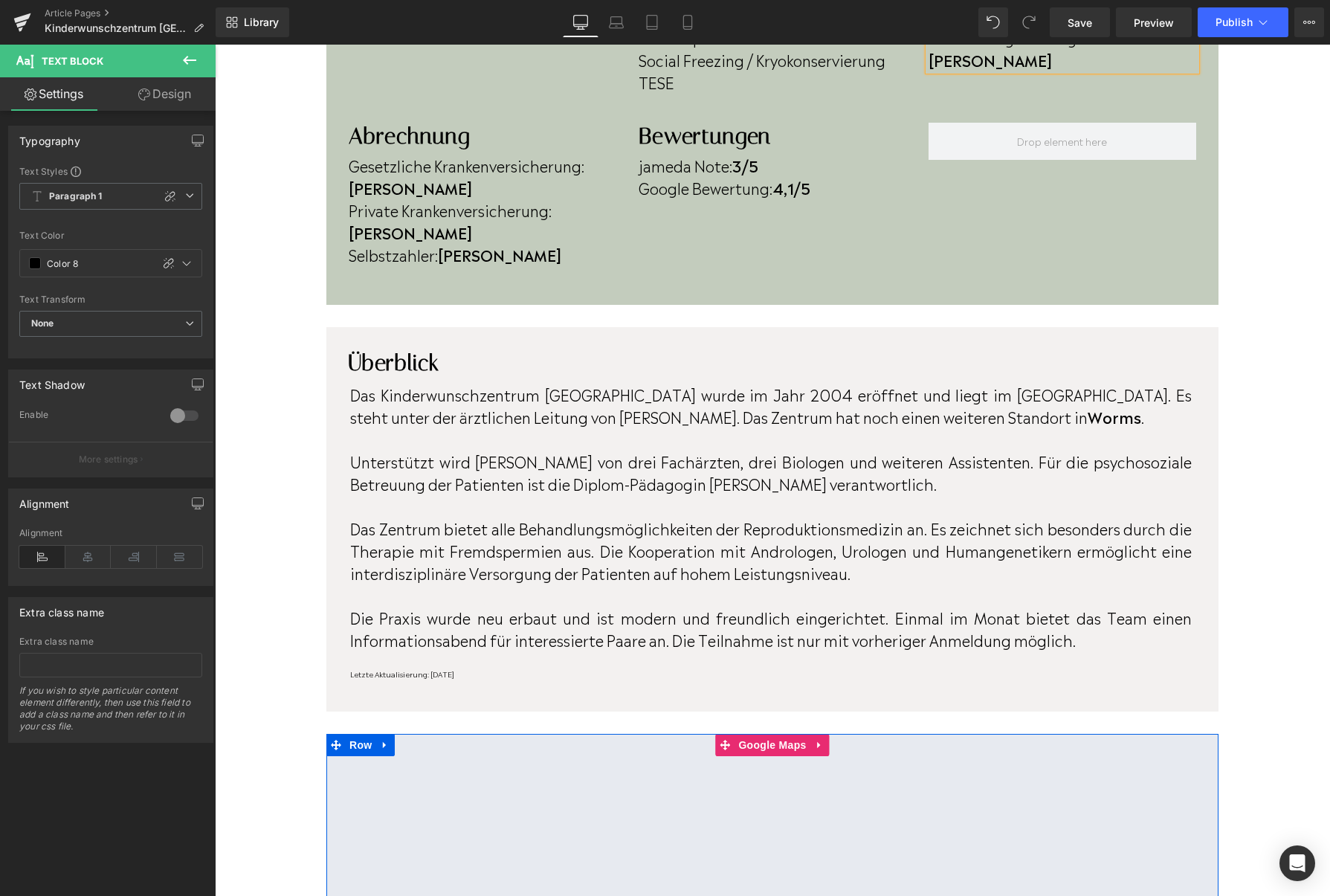
scroll to position [715, 0]
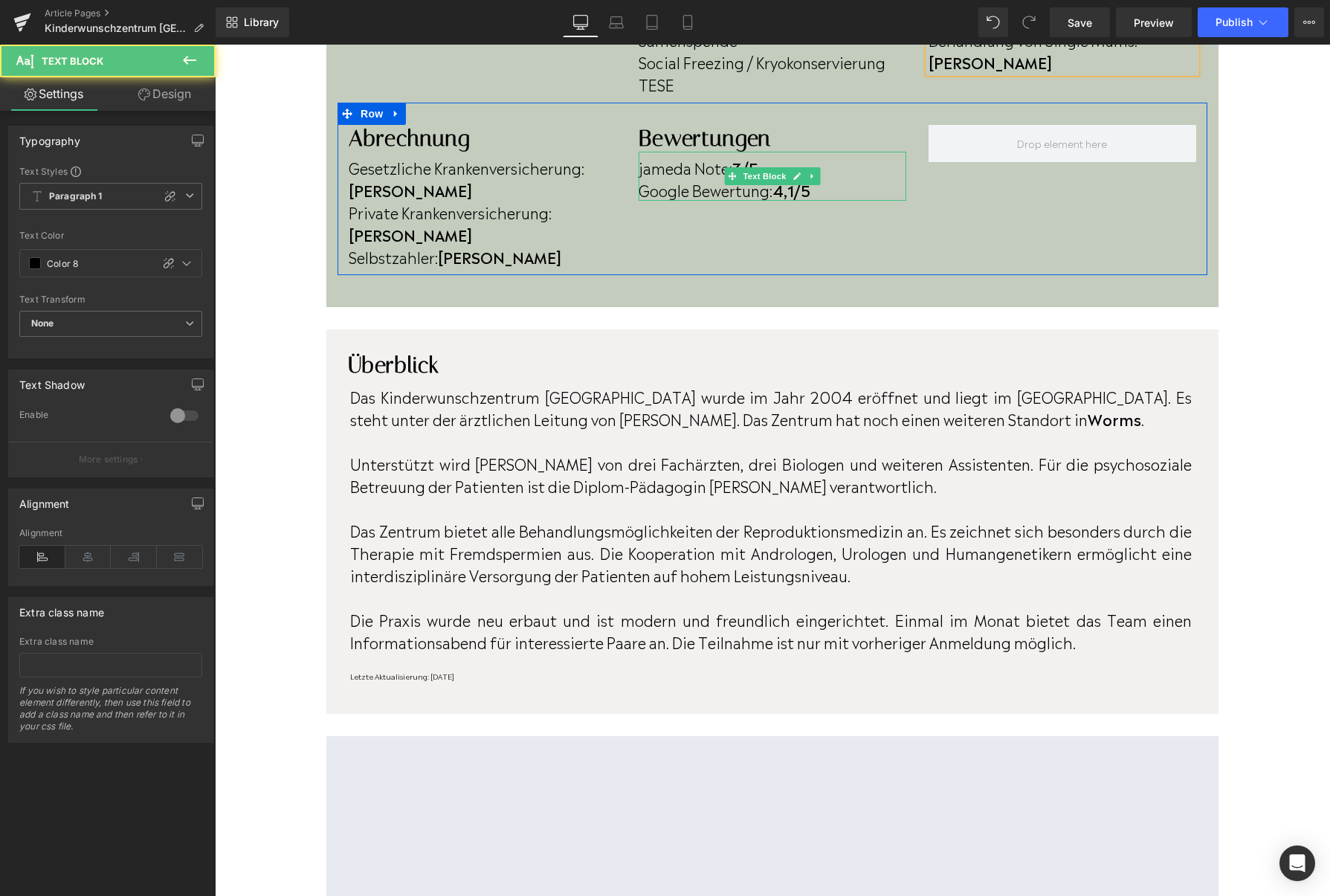
click at [748, 163] on strong "3/5" at bounding box center [745, 166] width 26 height 22
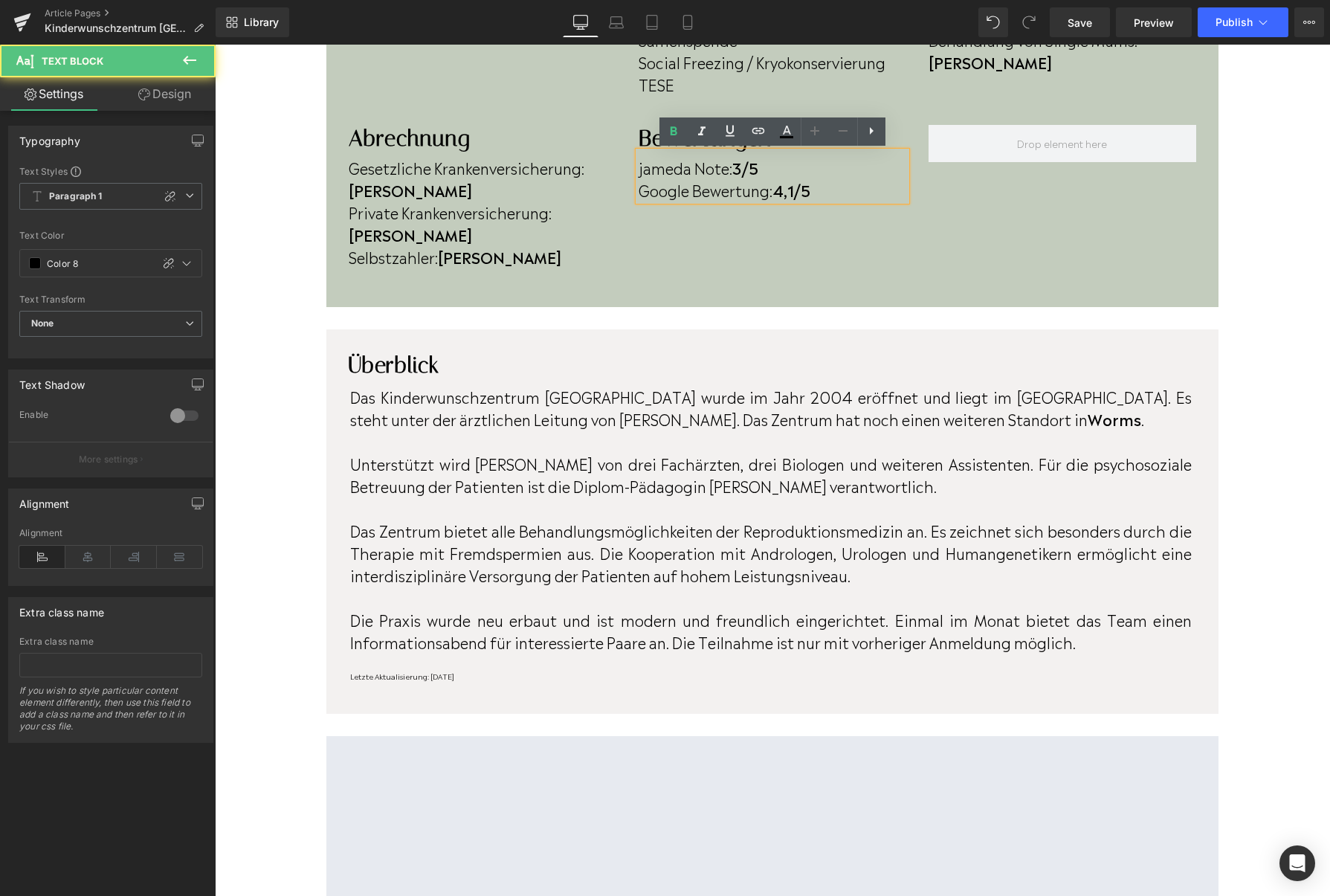
click at [747, 166] on strong "3/5" at bounding box center [745, 166] width 26 height 22
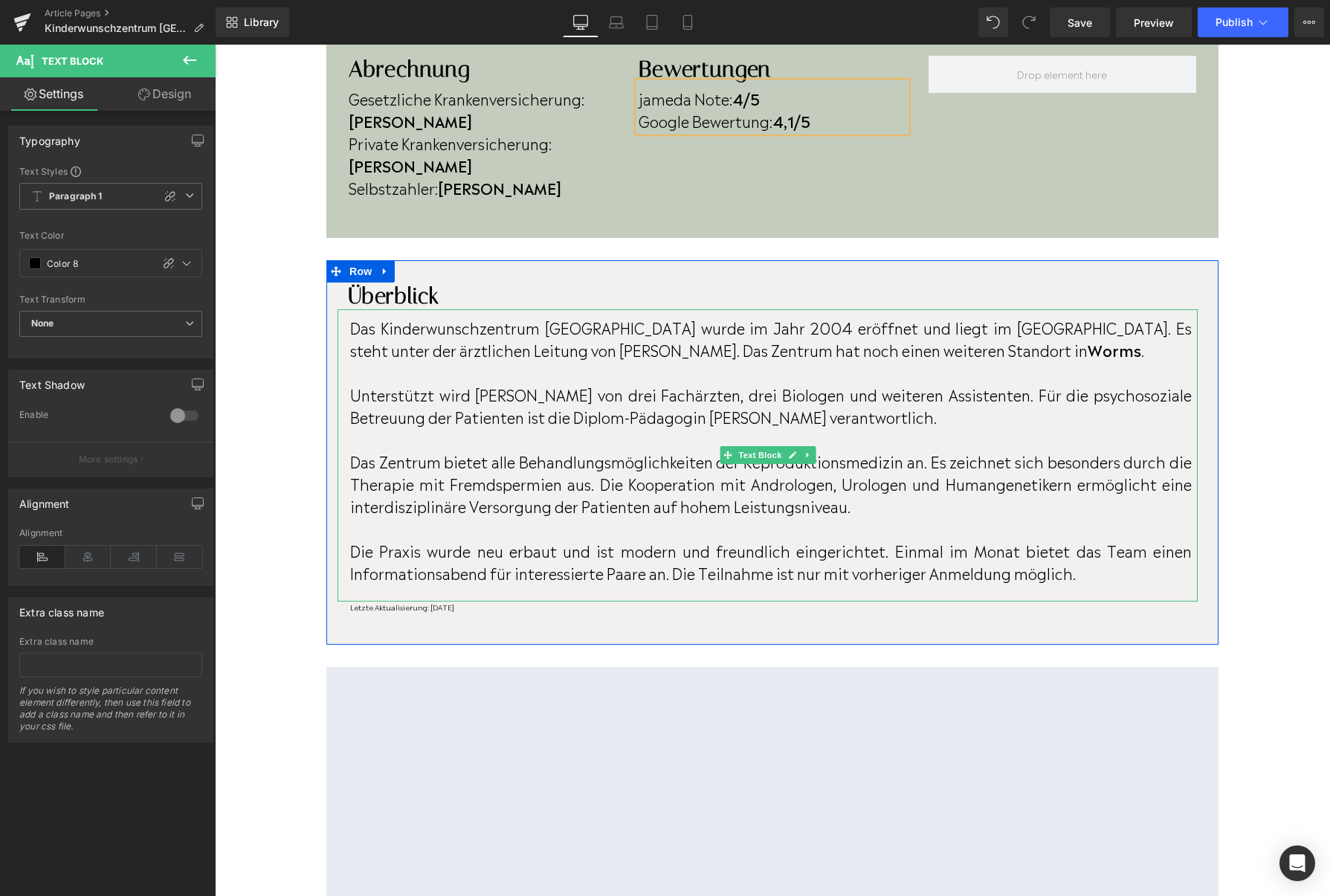
scroll to position [805, 0]
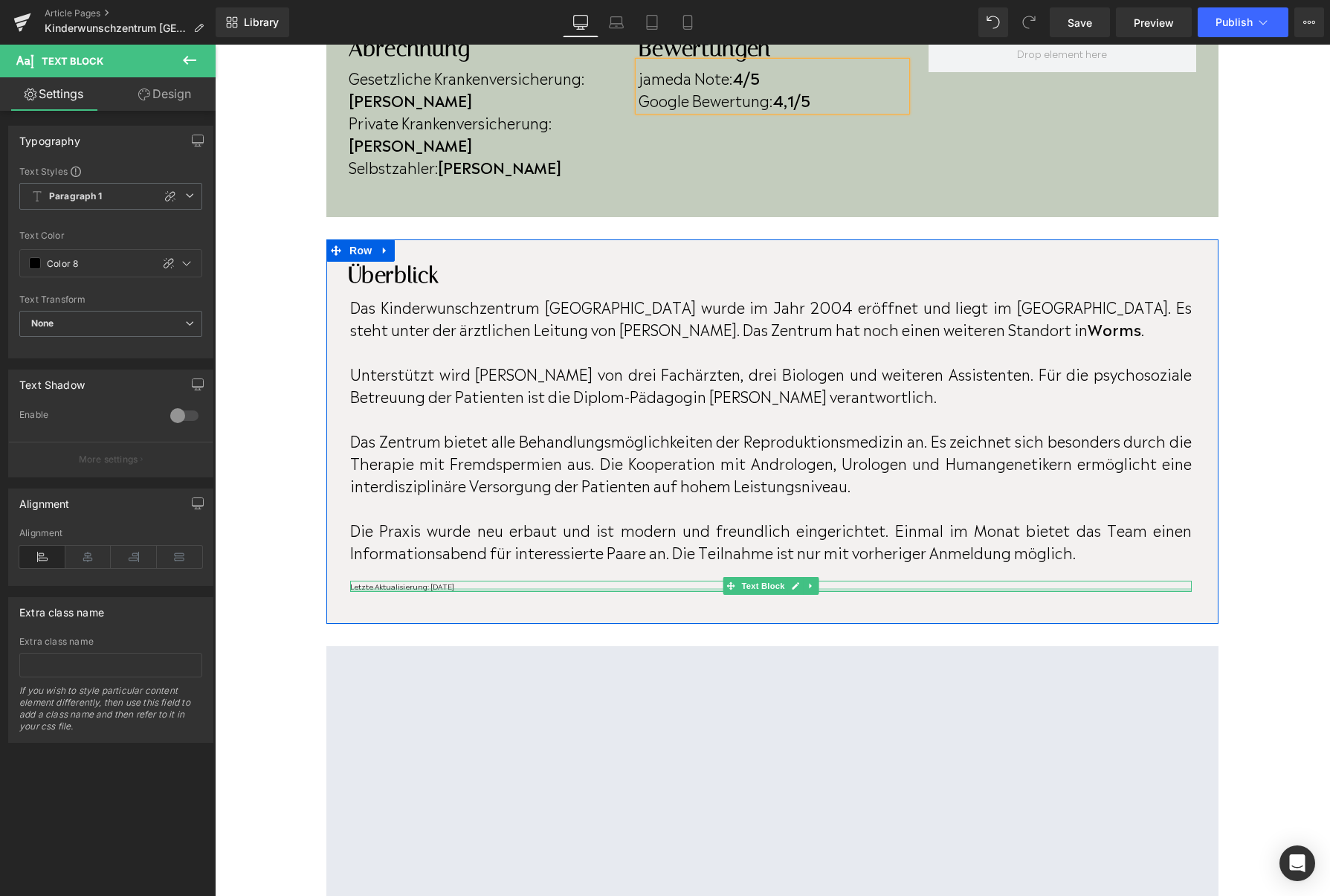
click at [471, 588] on div at bounding box center [771, 589] width 842 height 4
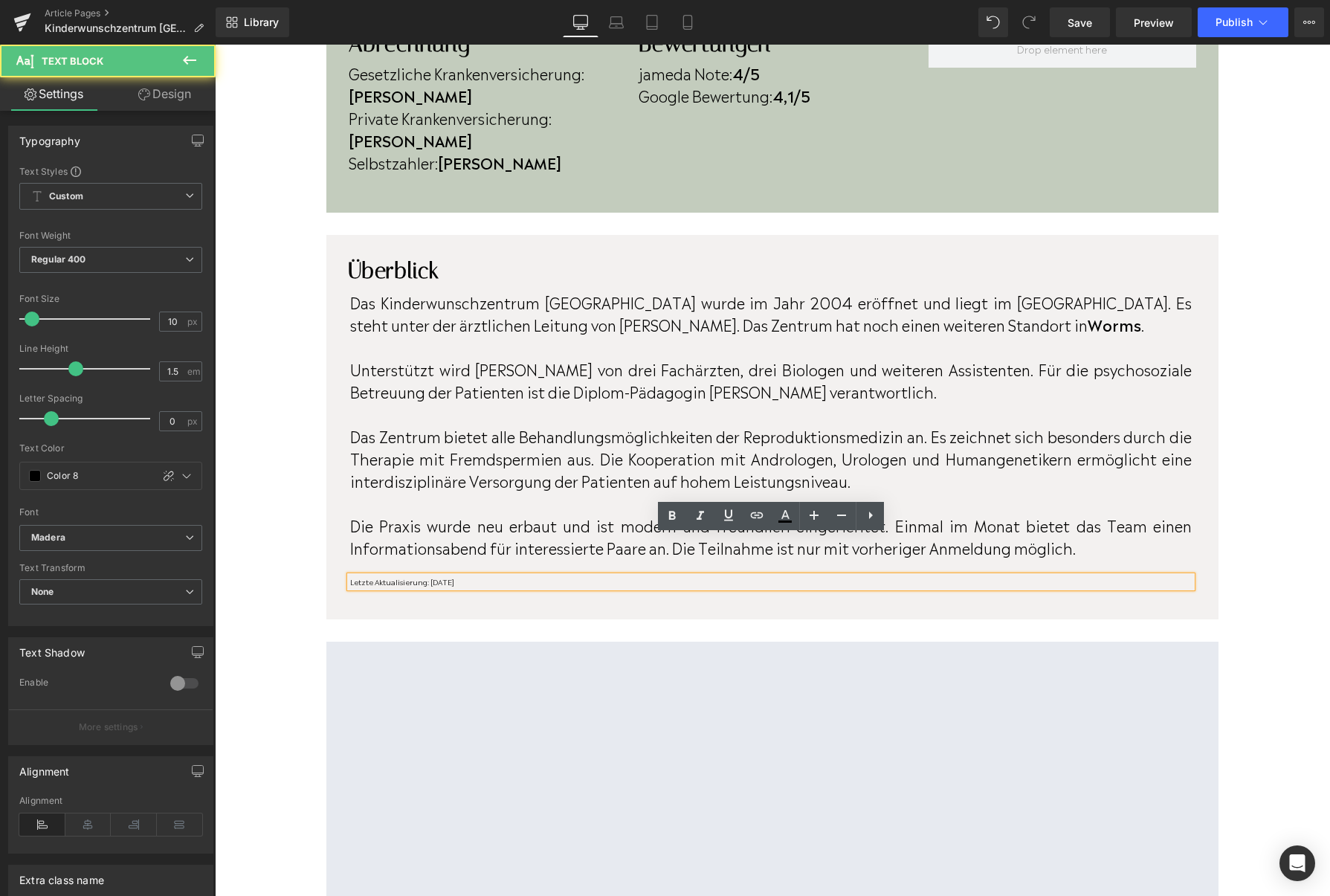
click at [473, 576] on p "Letzte Aktualisierung: [DATE]" at bounding box center [771, 581] width 842 height 12
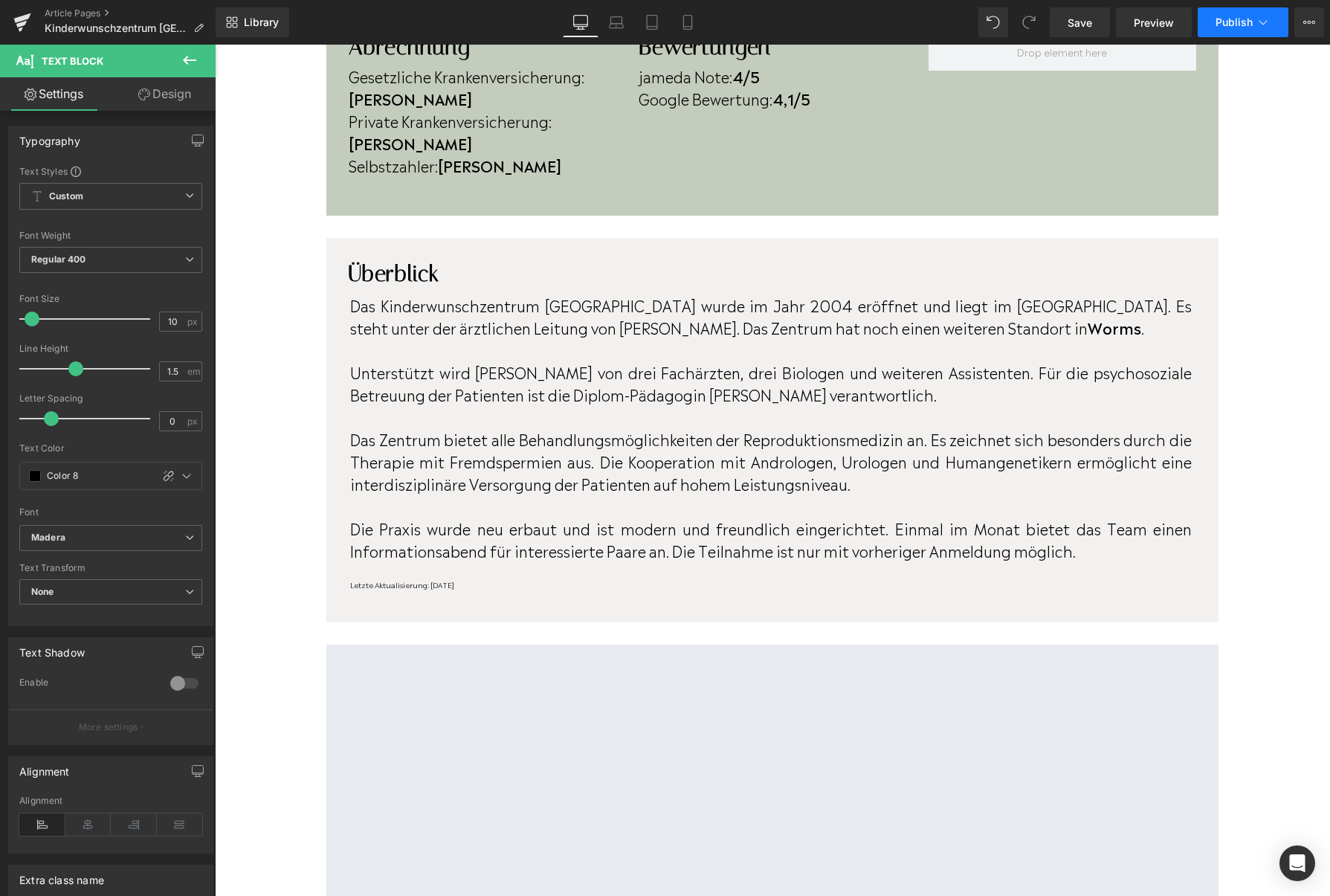
click at [1213, 28] on button "Publish" at bounding box center [1243, 22] width 91 height 30
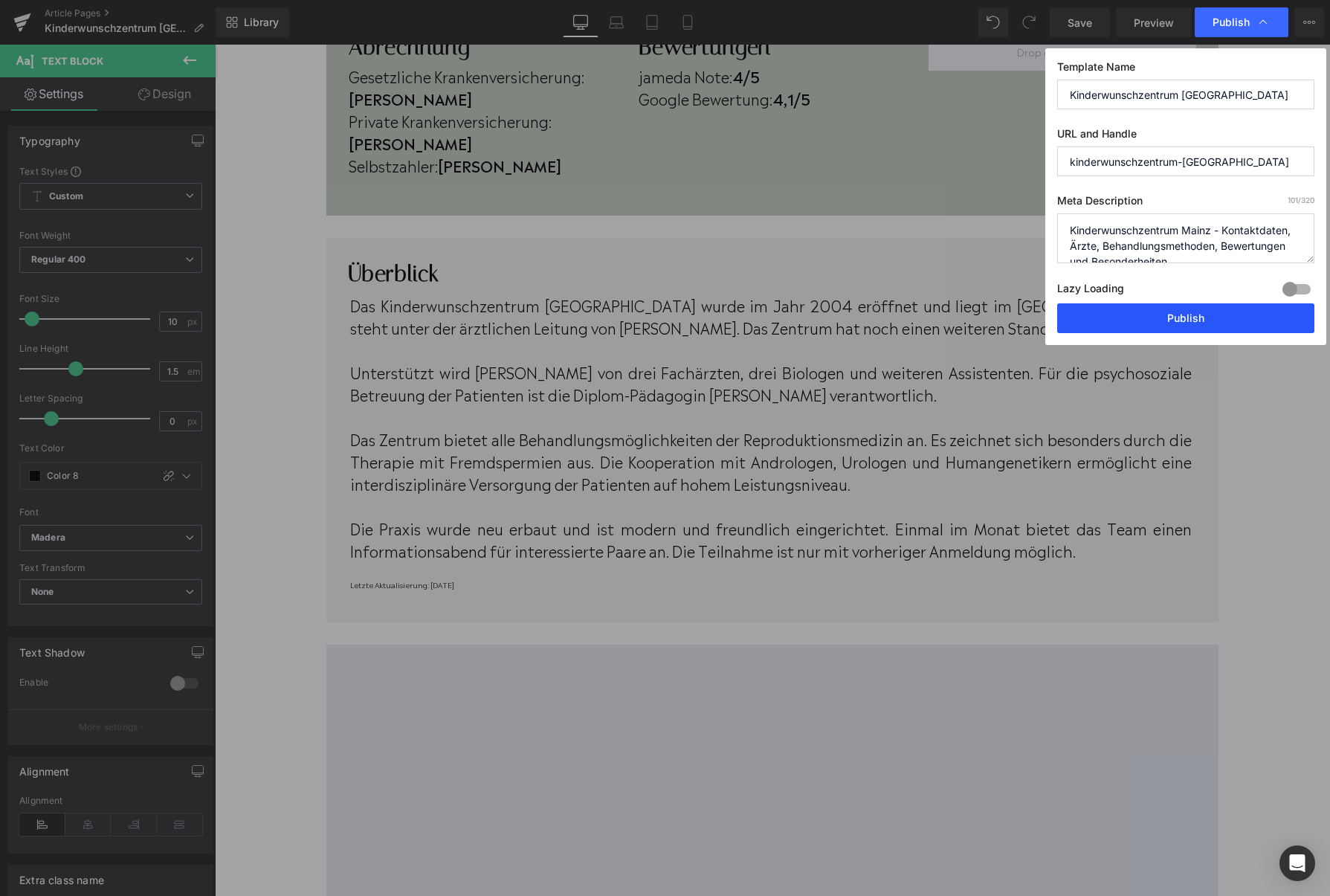
drag, startPoint x: 1206, startPoint y: 325, endPoint x: 939, endPoint y: 334, distance: 267.2
click at [1206, 325] on button "Publish" at bounding box center [1186, 318] width 257 height 30
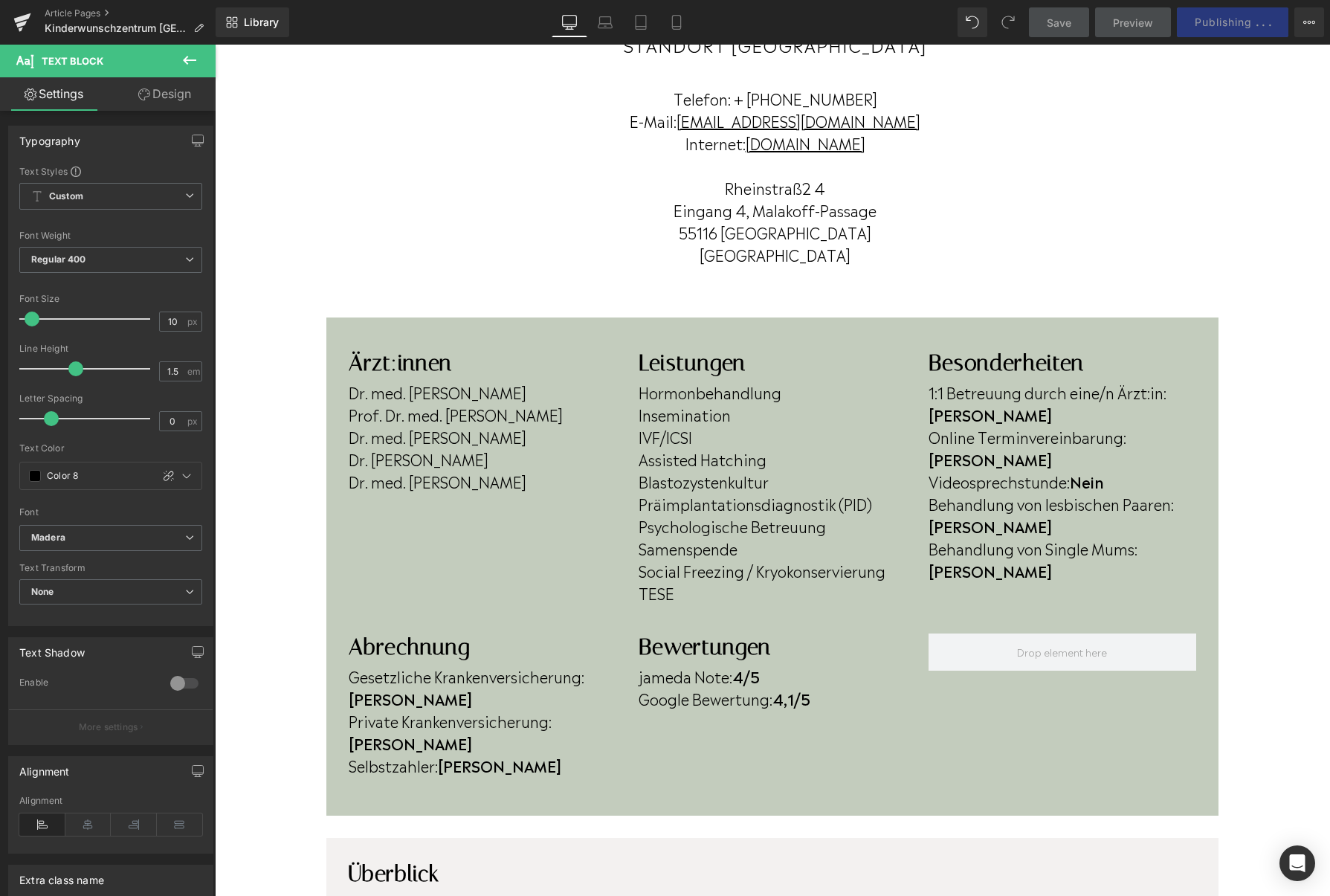
scroll to position [240, 0]
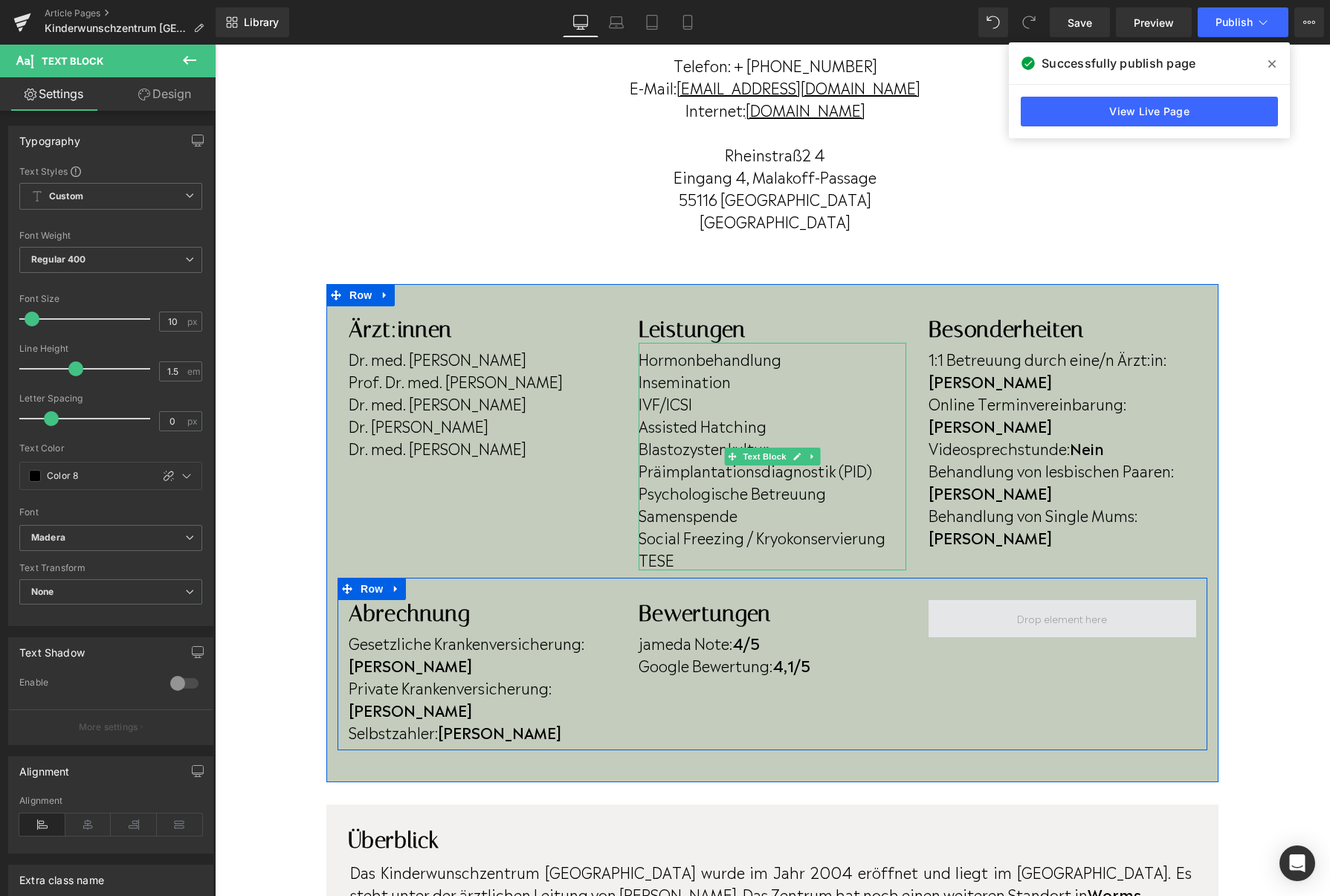
click at [1064, 614] on span at bounding box center [1062, 618] width 101 height 23
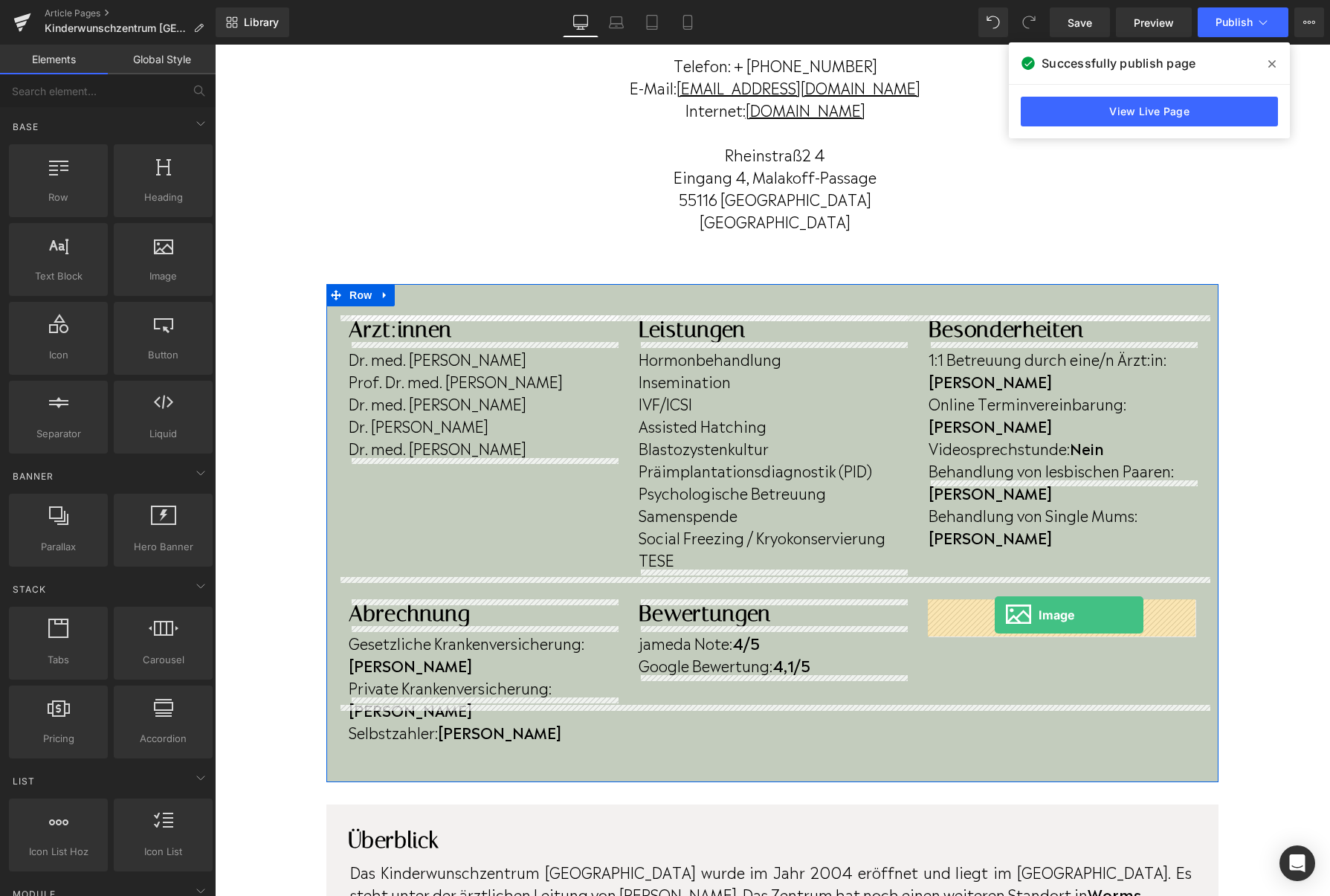
drag, startPoint x: 388, startPoint y: 290, endPoint x: 995, endPoint y: 614, distance: 688.1
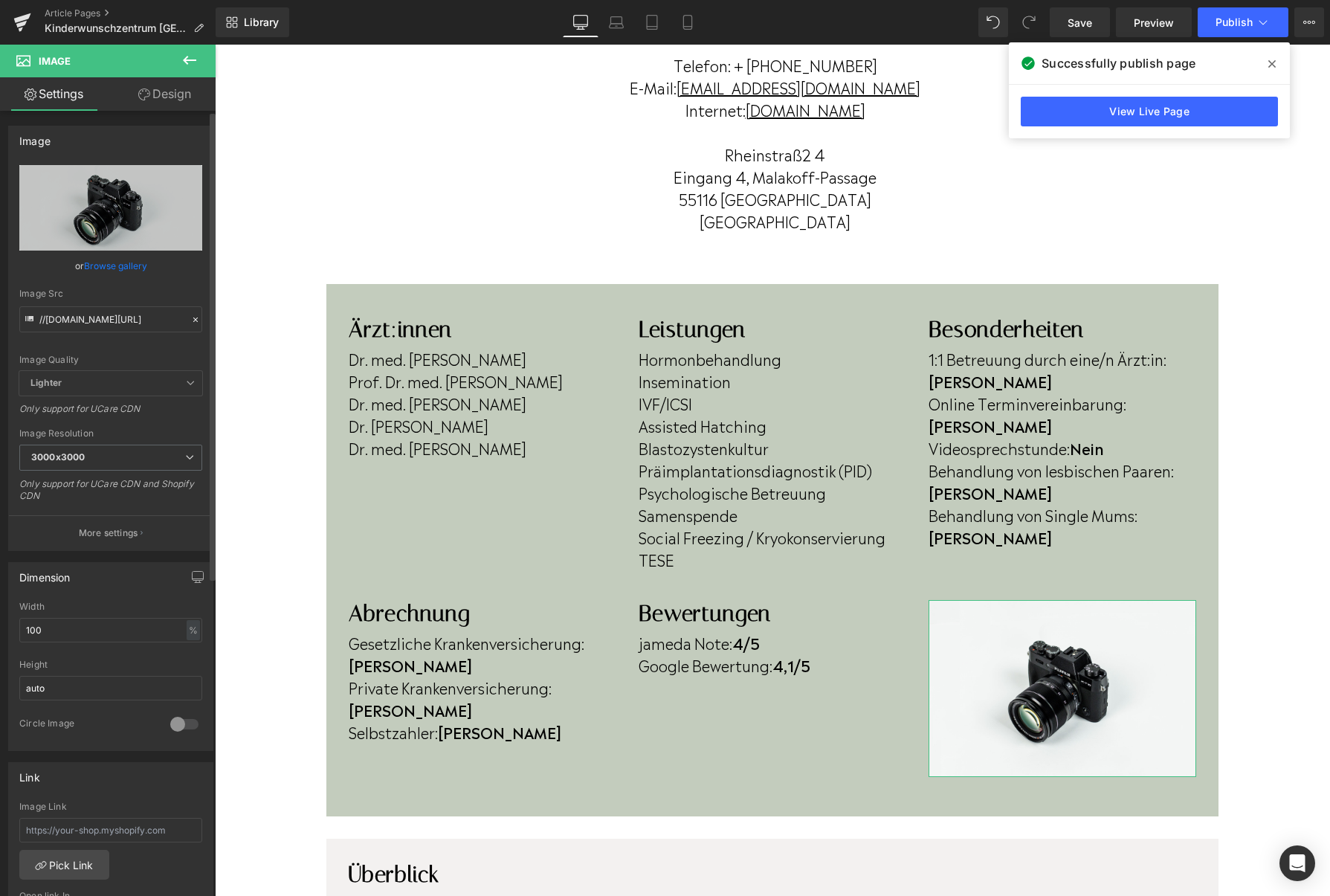
click at [108, 262] on link "Browse gallery" at bounding box center [115, 265] width 63 height 26
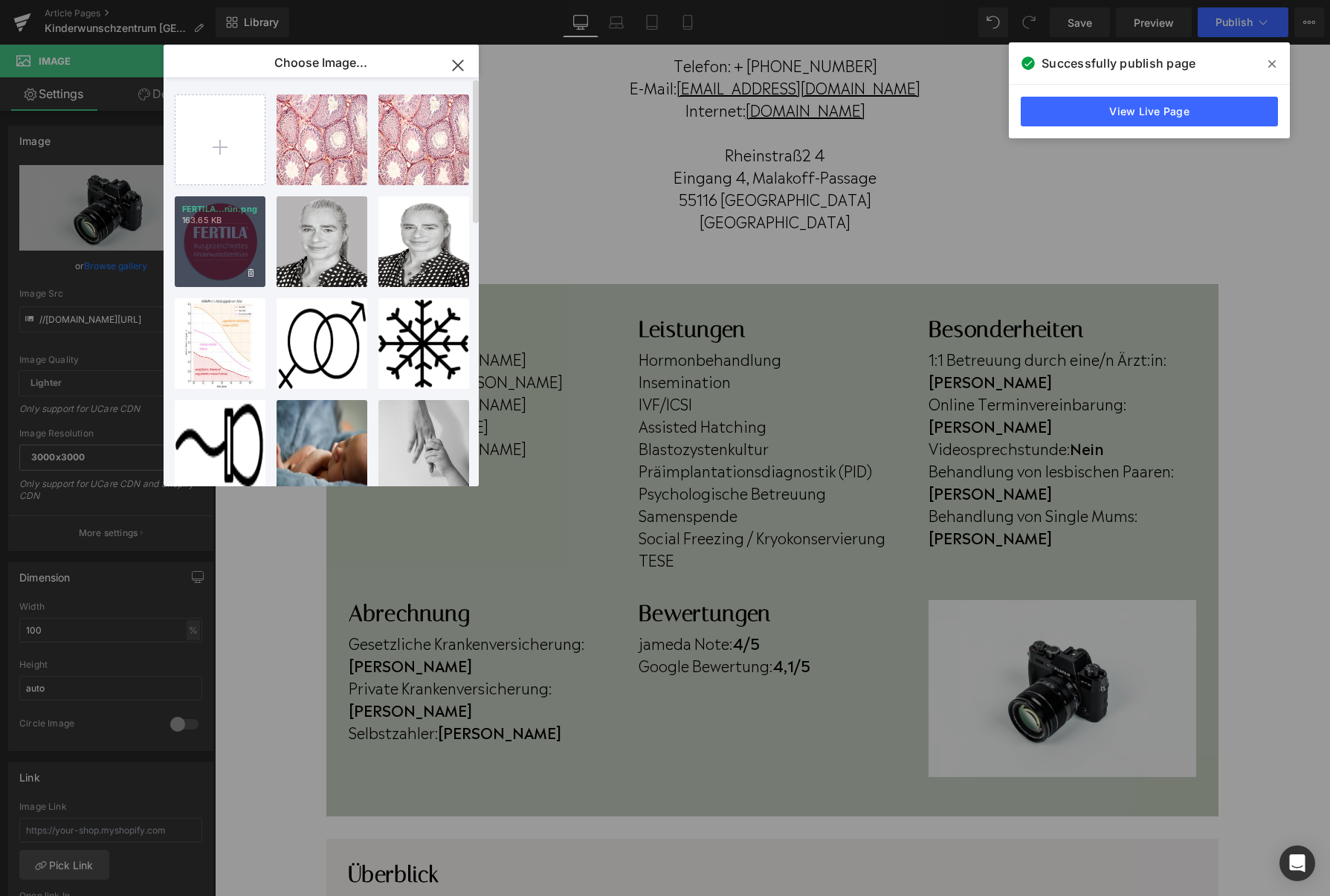
drag, startPoint x: 203, startPoint y: 262, endPoint x: 81, endPoint y: 328, distance: 138.7
click at [203, 262] on div "FERTILA...rün.png 163.65 KB" at bounding box center [220, 242] width 91 height 91
type input "https://ucarecdn.com/c5ab98f0-74d3-4773-8121-07b005a17799/-/format/auto/-/previ…"
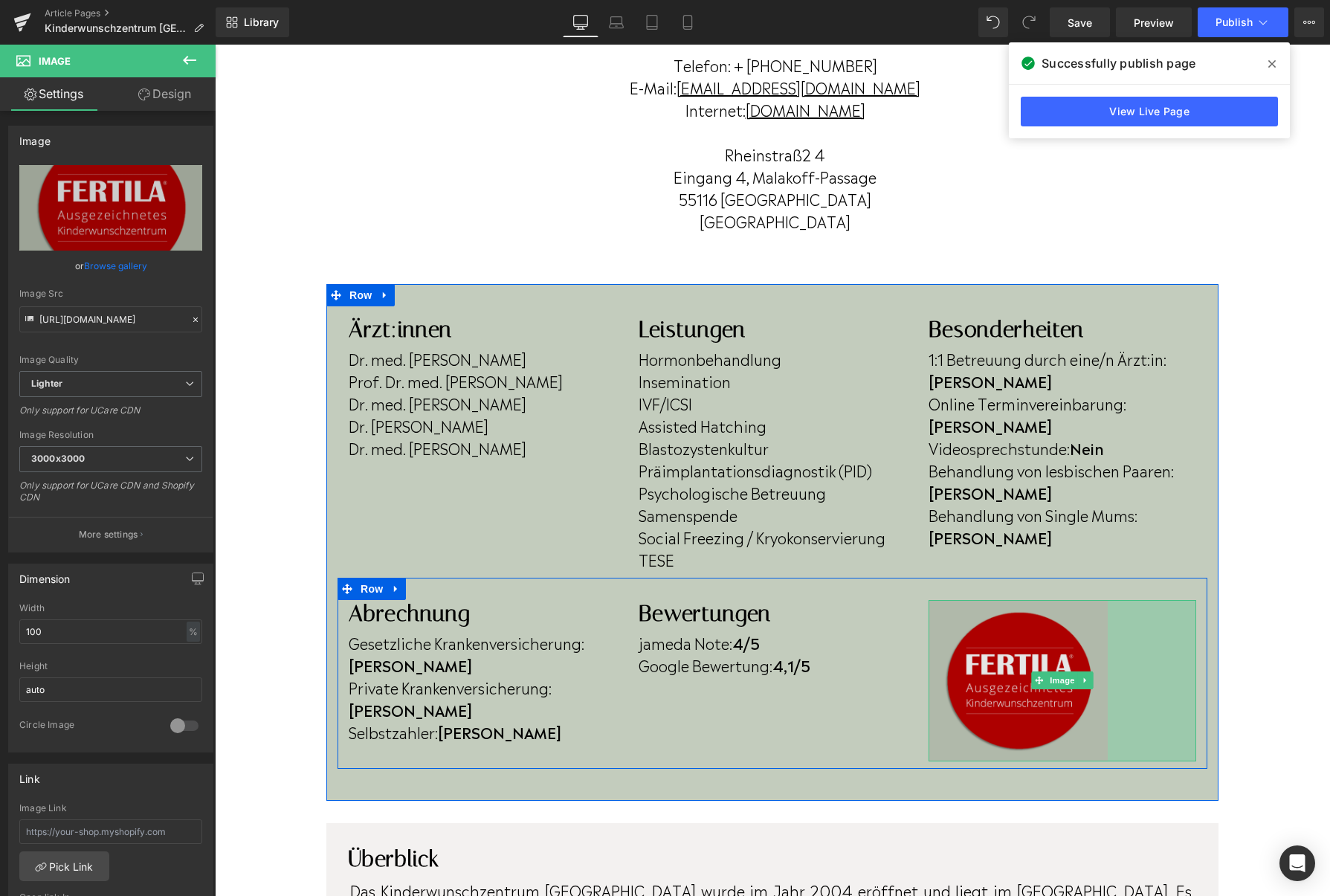
drag, startPoint x: 1193, startPoint y: 835, endPoint x: 1105, endPoint y: 714, distance: 149.6
click at [1105, 714] on div "Image 119px" at bounding box center [1062, 680] width 268 height 161
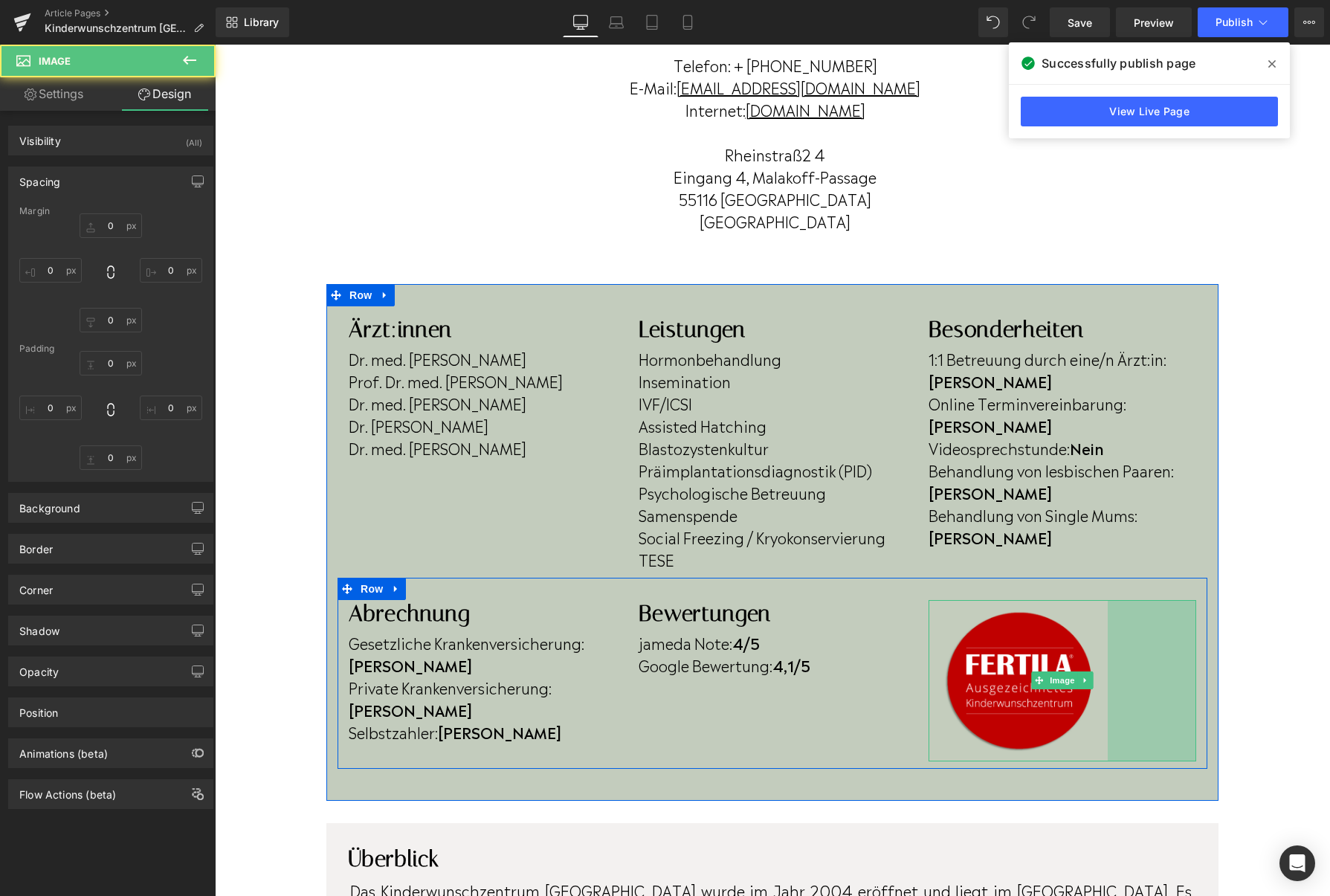
type input "0"
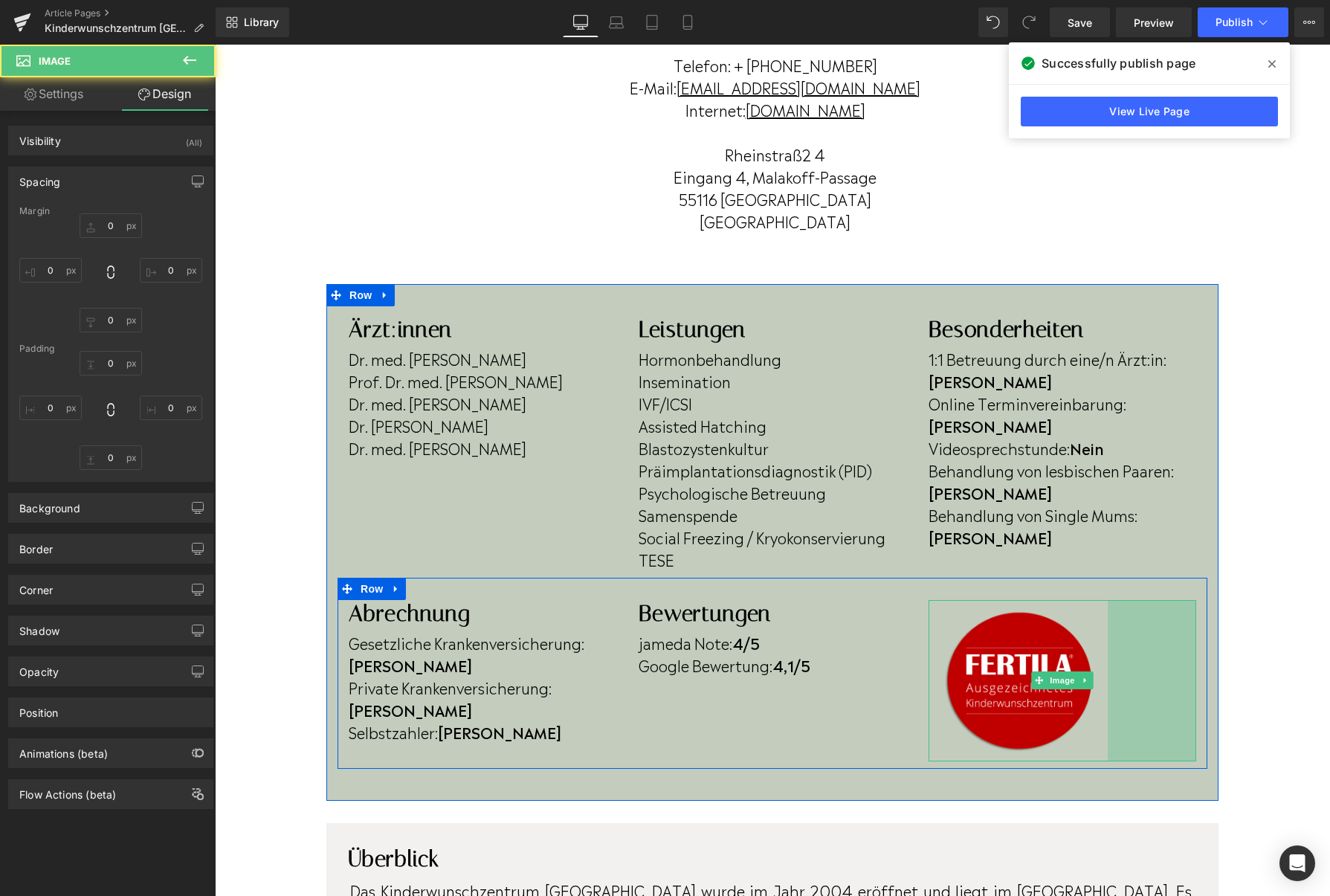
type input "119"
type input "0"
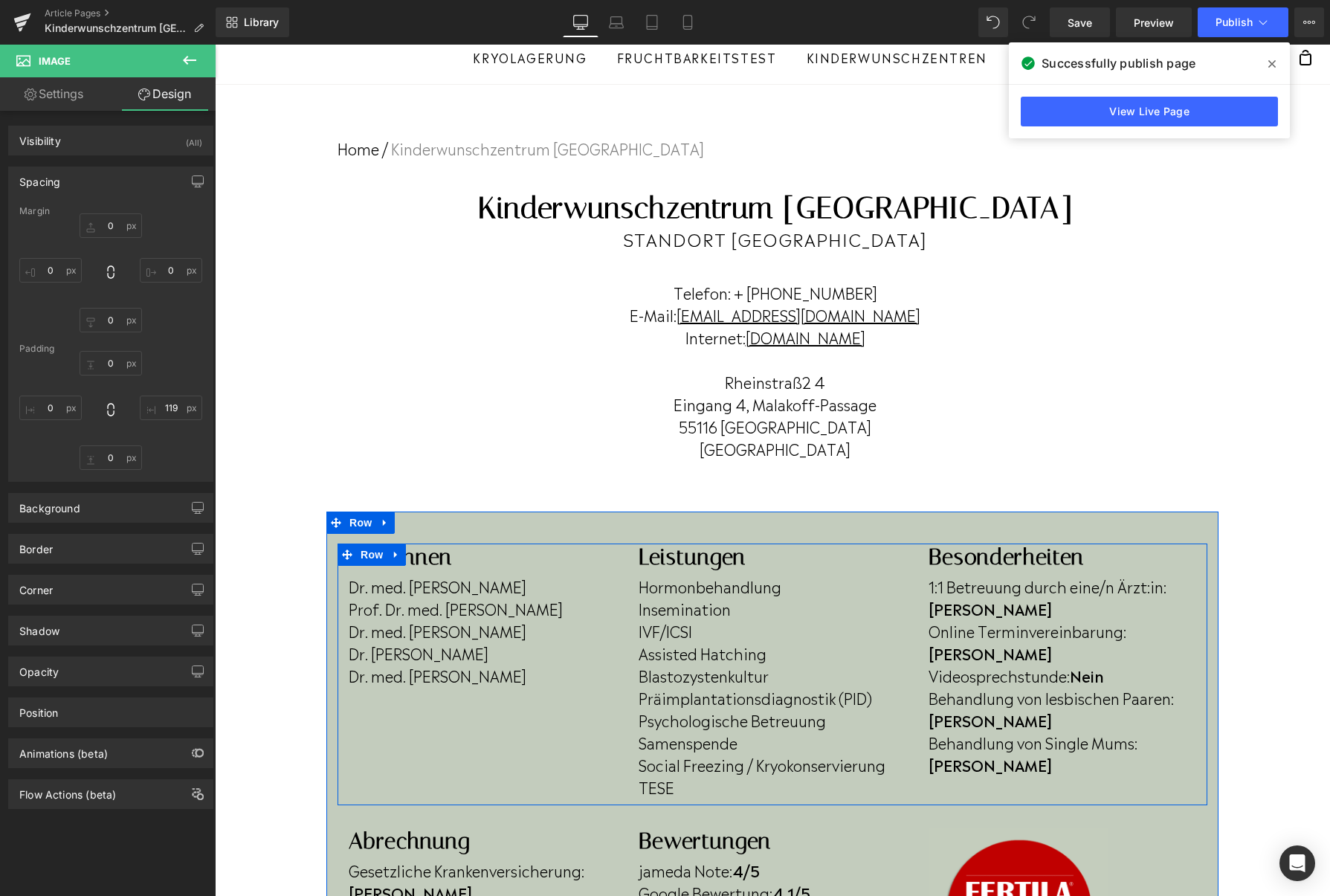
scroll to position [0, 0]
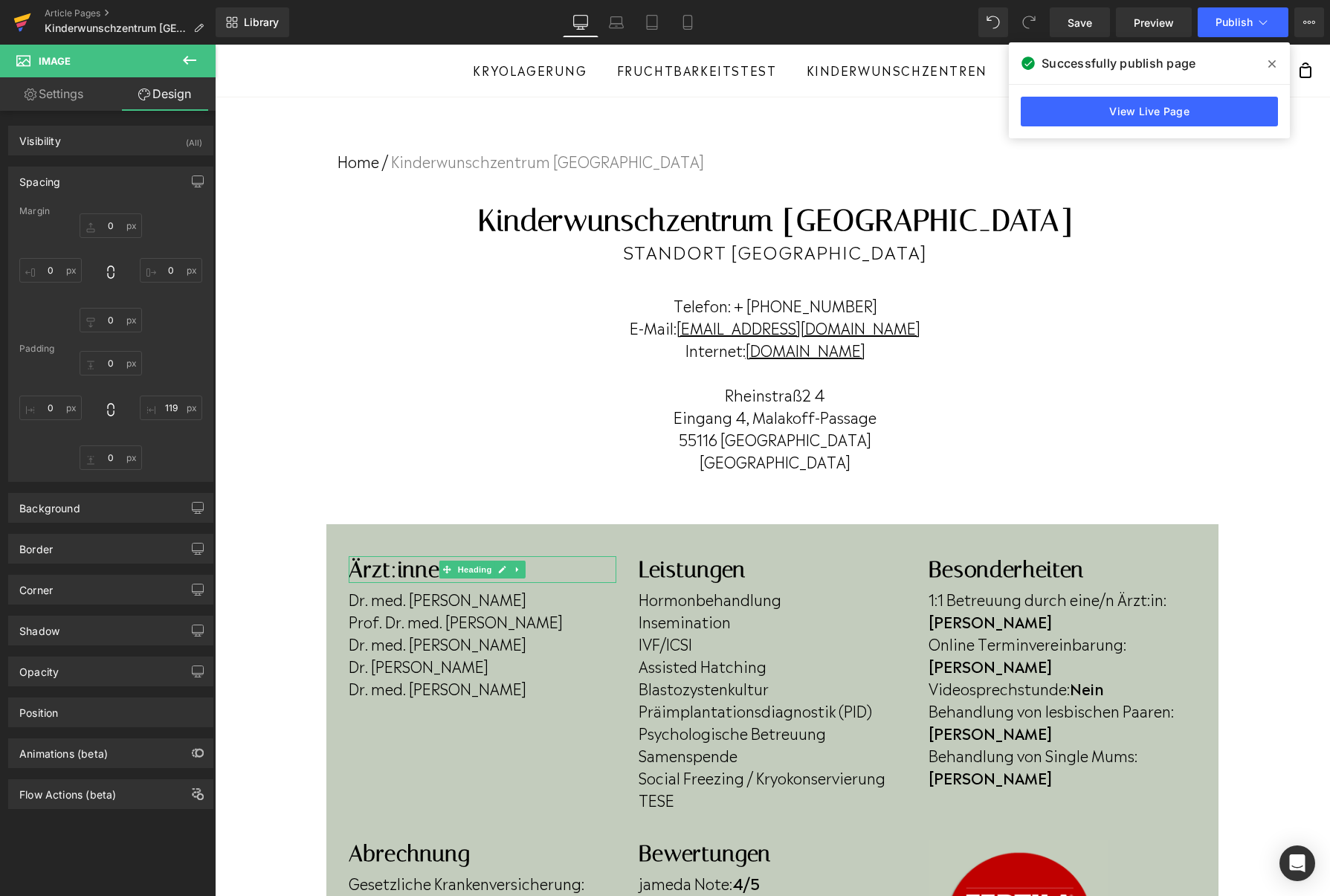
click at [23, 26] on icon at bounding box center [21, 22] width 18 height 37
click at [1226, 21] on span "Publish" at bounding box center [1234, 22] width 37 height 12
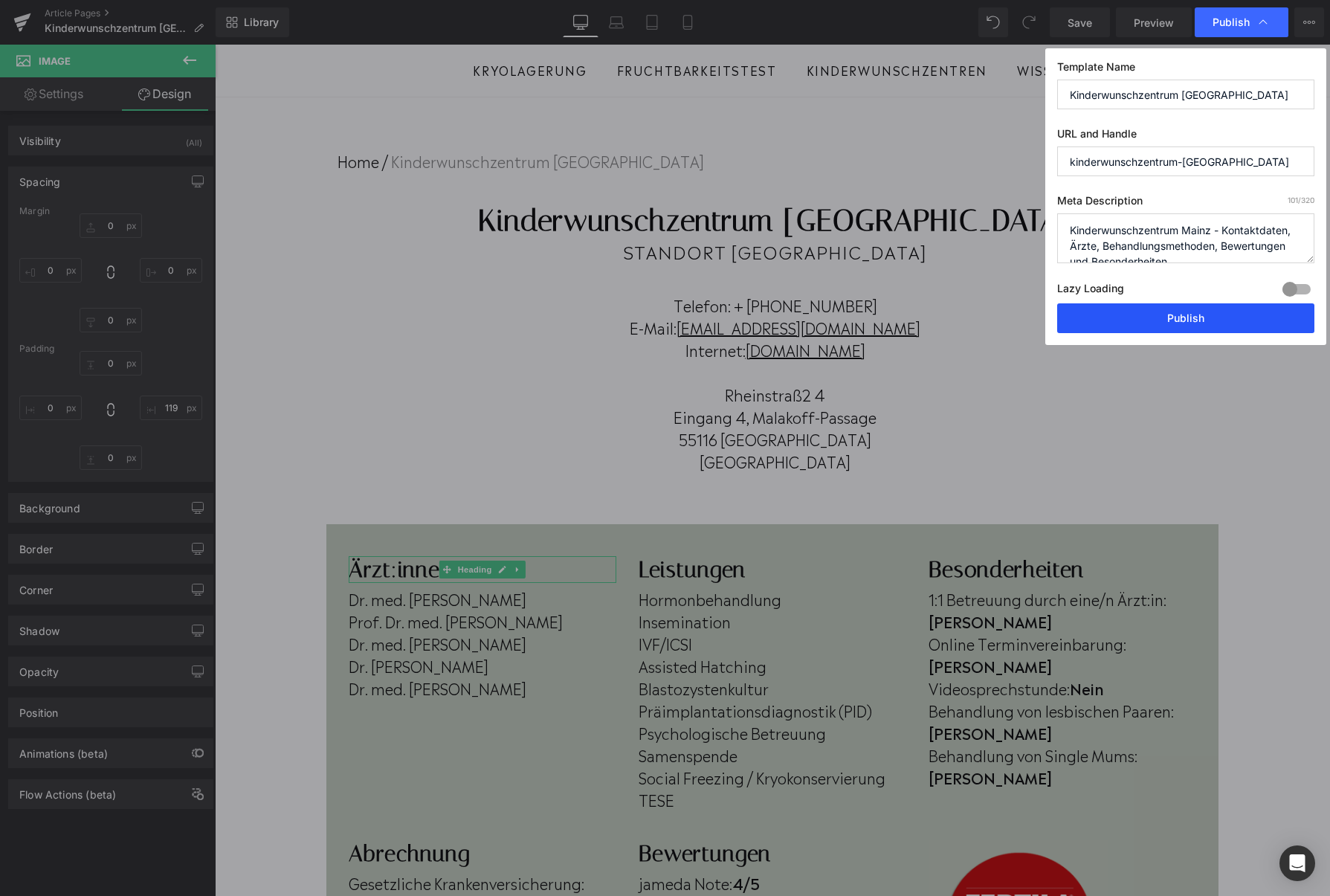
click at [1112, 328] on button "Publish" at bounding box center [1186, 318] width 257 height 30
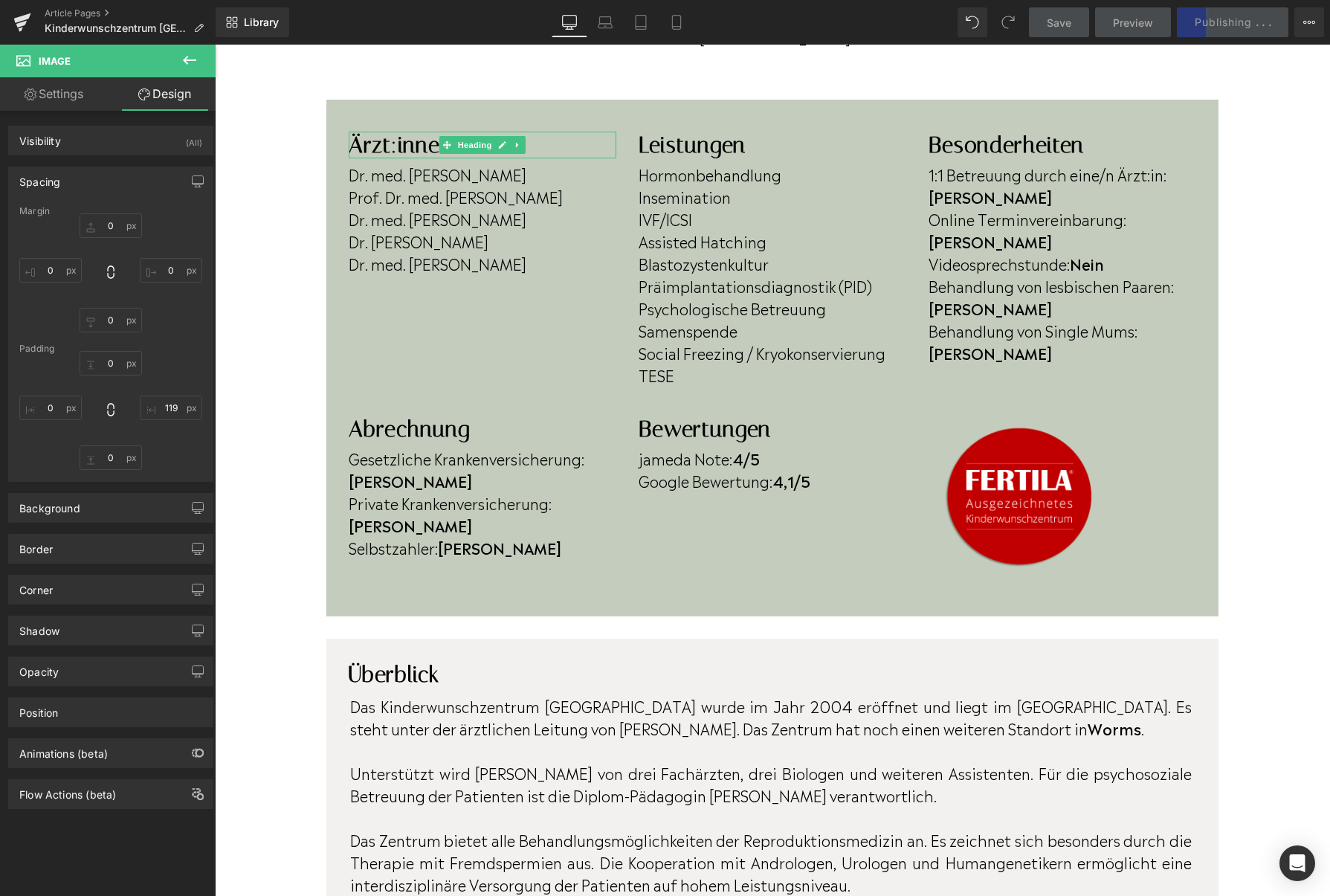
scroll to position [427, 0]
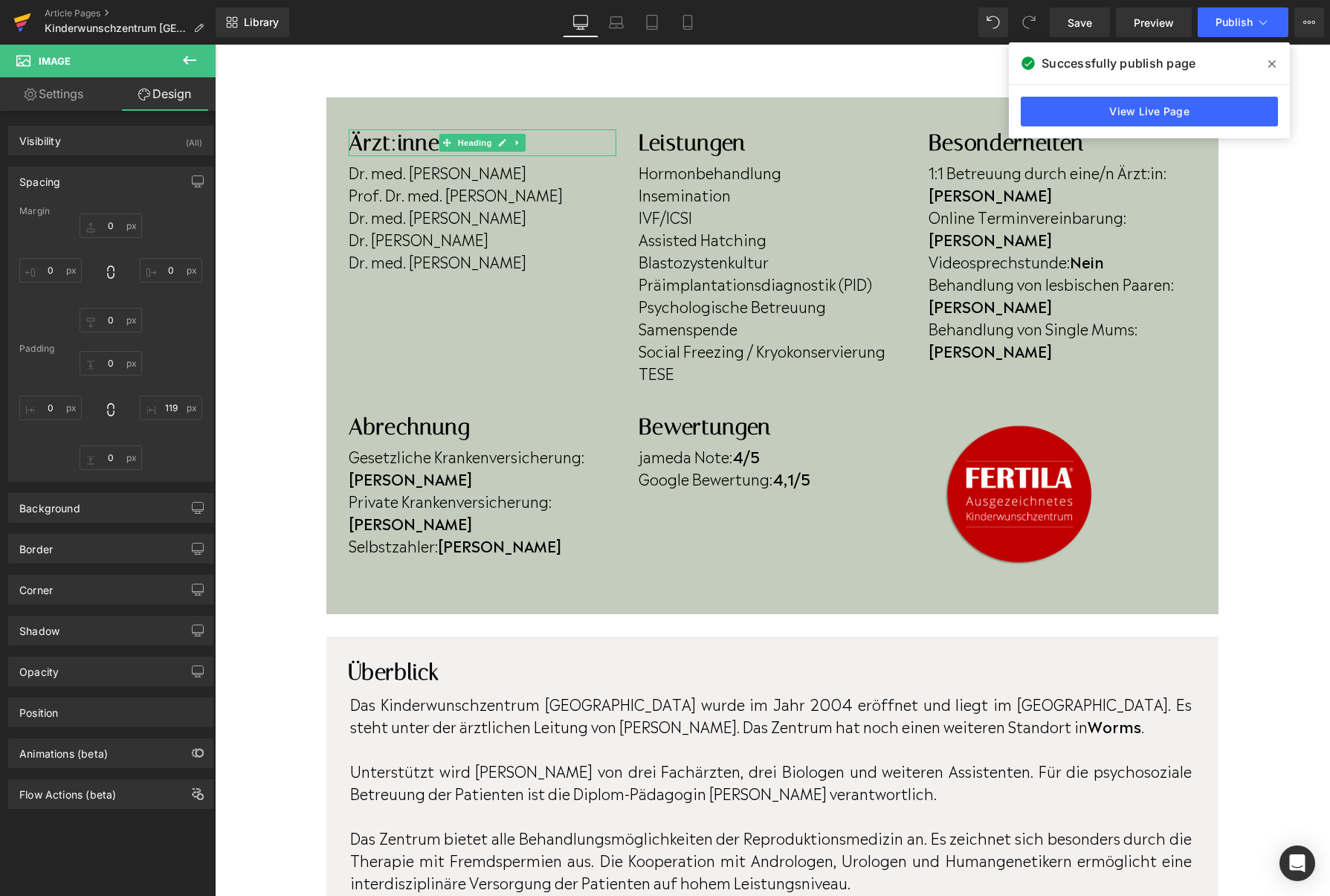
click at [20, 30] on icon at bounding box center [21, 29] width 5 height 5
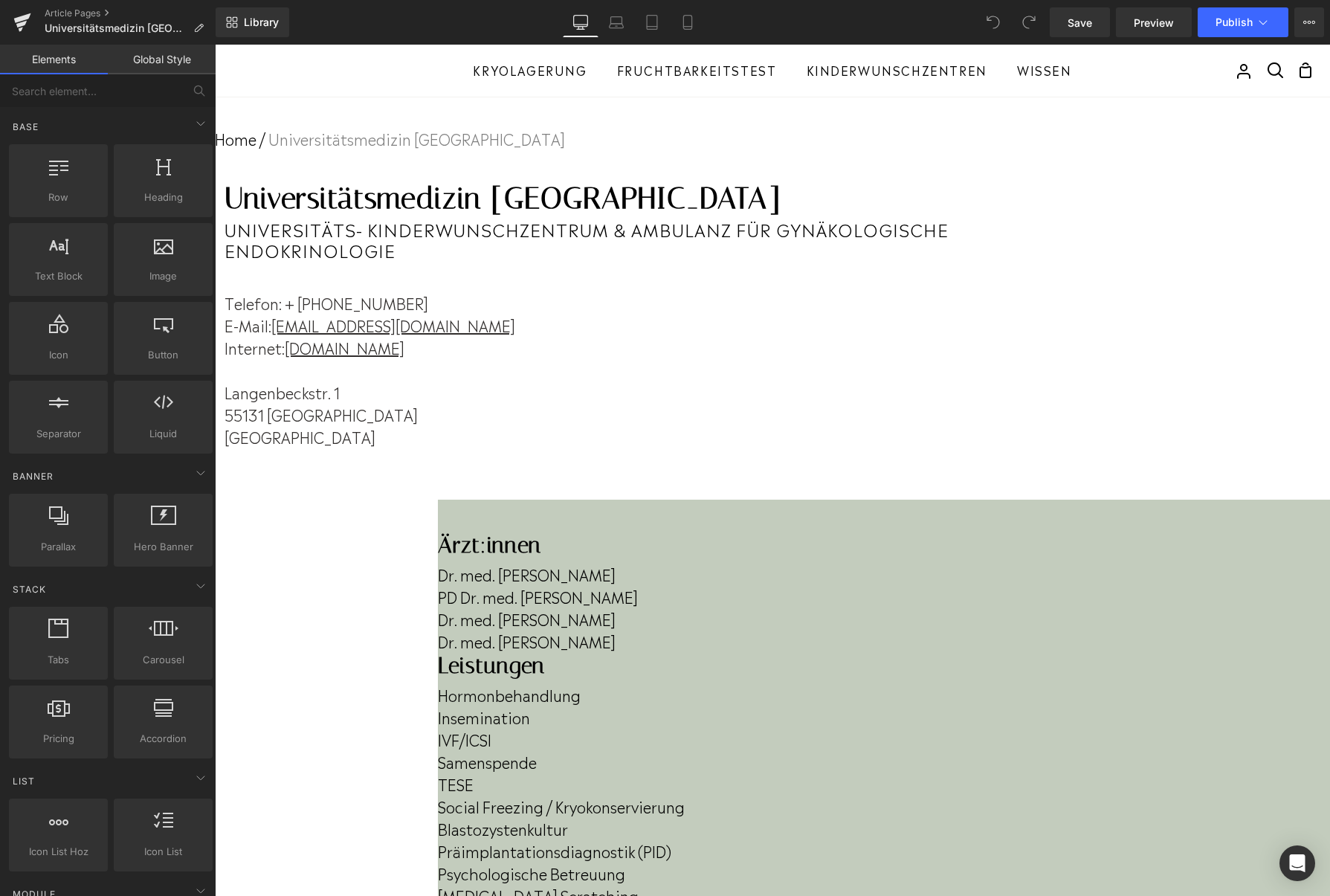
click at [534, 652] on p "Dr. med. [PERSON_NAME]" at bounding box center [884, 641] width 893 height 22
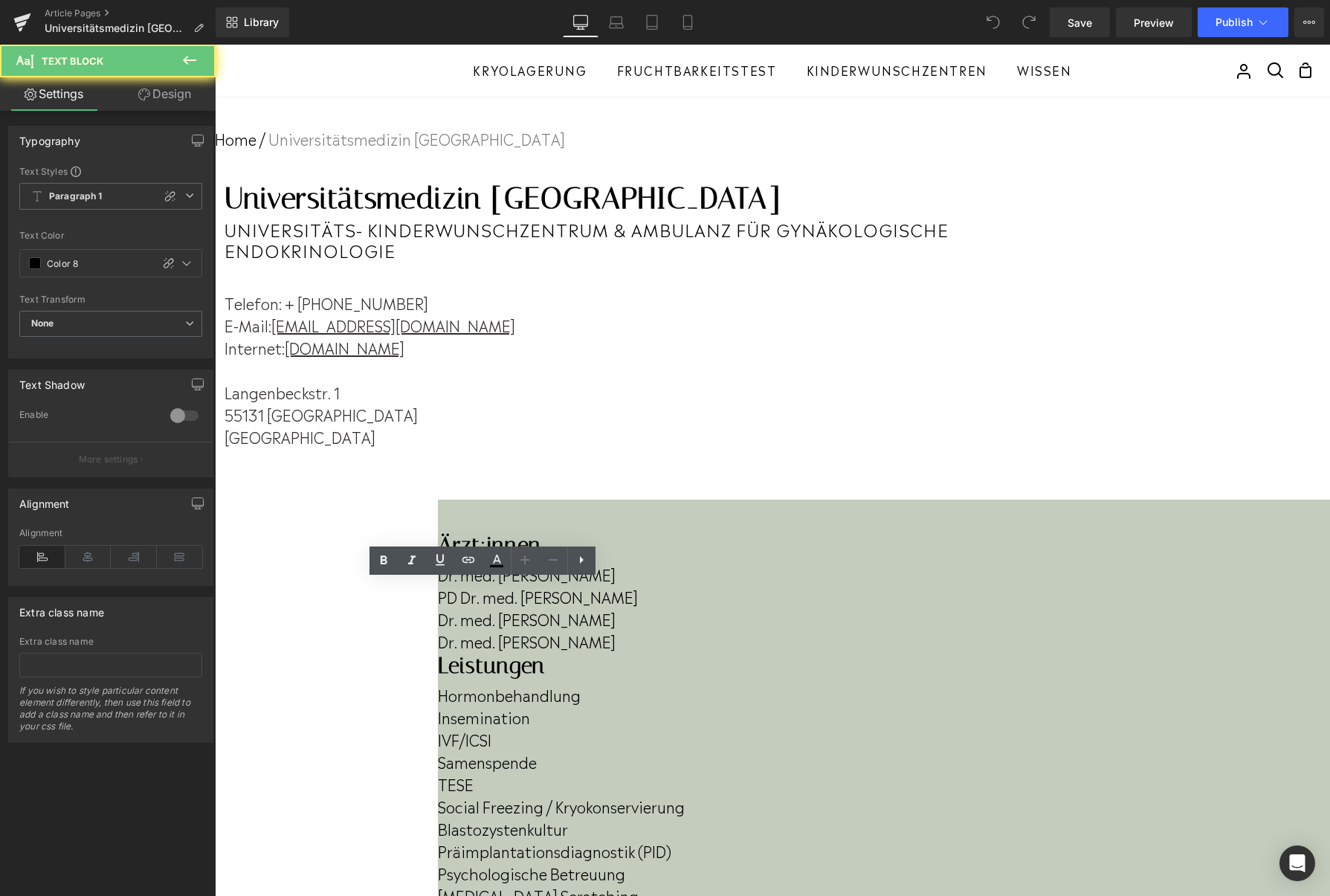
click at [557, 630] on p "Dr. med. [PERSON_NAME]" at bounding box center [884, 618] width 893 height 22
drag, startPoint x: 559, startPoint y: 647, endPoint x: 345, endPoint y: 598, distance: 219.5
click at [438, 598] on div "Dr. med. [PERSON_NAME] PD Dr. med. [PERSON_NAME] Dr. med. [PERSON_NAME] Dr. med…" at bounding box center [884, 605] width 893 height 94
drag, startPoint x: 348, startPoint y: 598, endPoint x: 571, endPoint y: 634, distance: 225.9
click at [571, 634] on div "Dr. med. [PERSON_NAME] PD Dr. med. [PERSON_NAME] Dr. med. [PERSON_NAME] Dr. med…" at bounding box center [884, 605] width 893 height 94
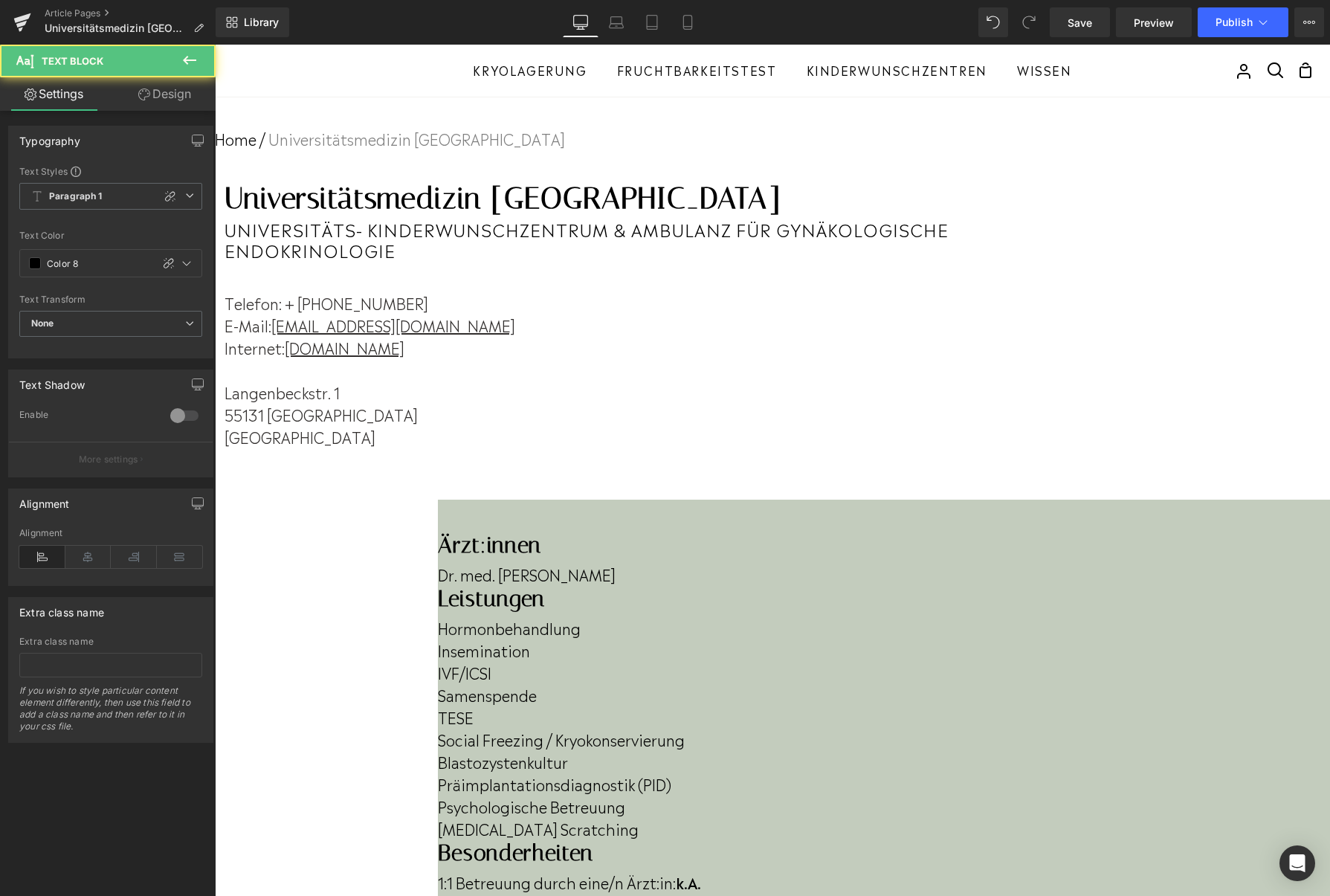
click at [548, 585] on p "Dr. med. [PERSON_NAME]" at bounding box center [884, 573] width 893 height 22
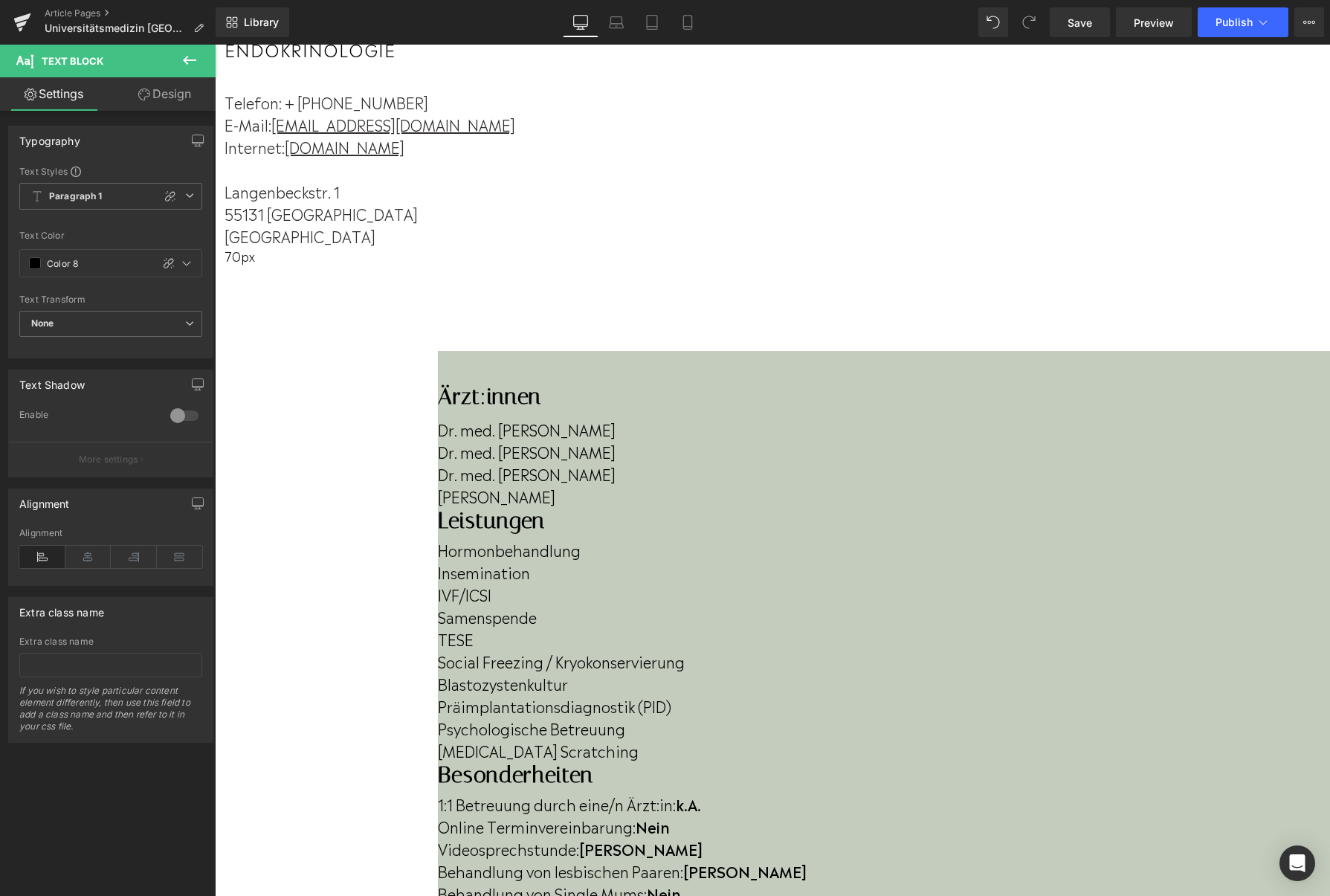
scroll to position [203, 0]
click at [1186, 895] on div at bounding box center [884, 902] width 893 height 0
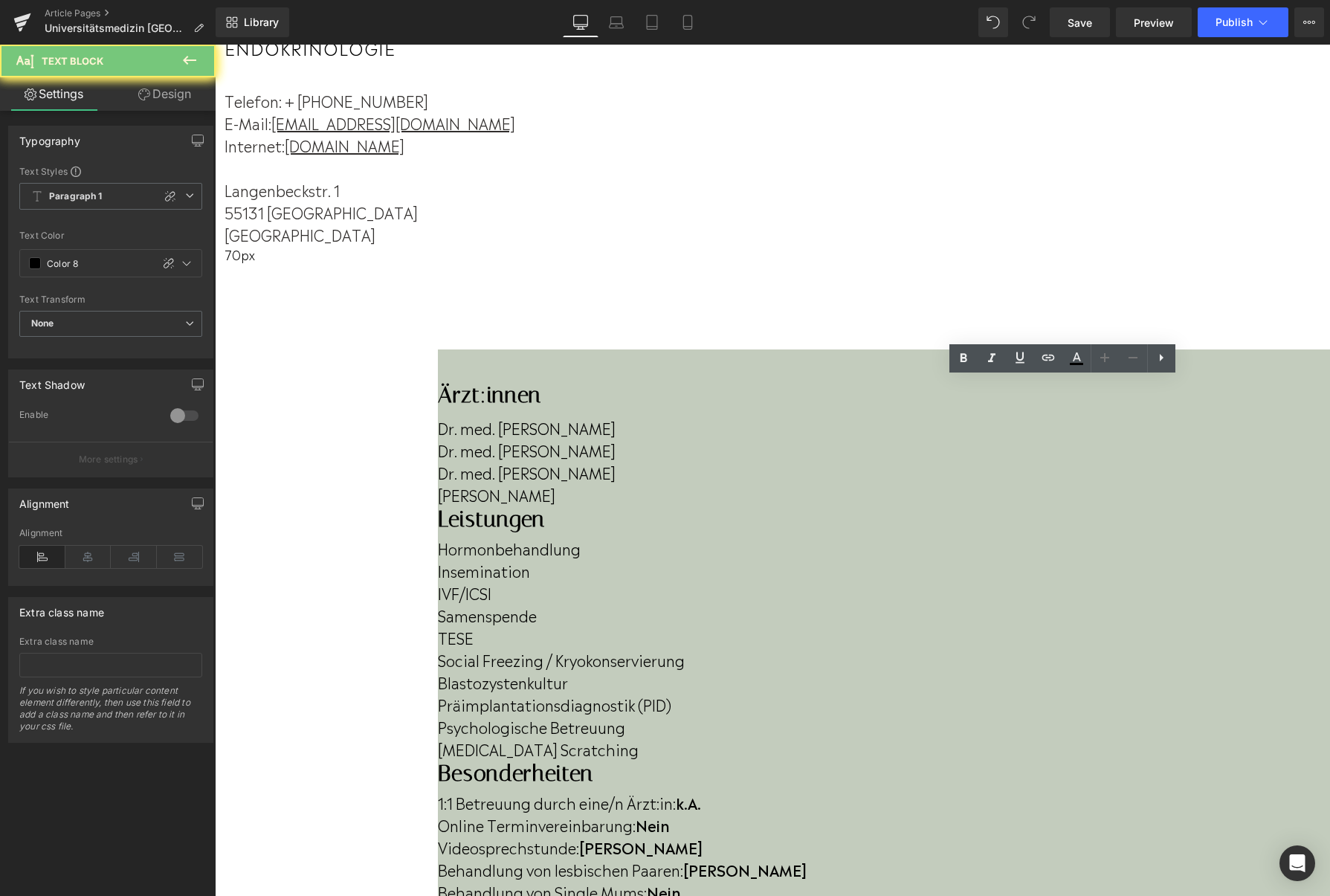
click at [1180, 880] on p "Behandlung von Single Mums: Nein" at bounding box center [884, 891] width 893 height 22
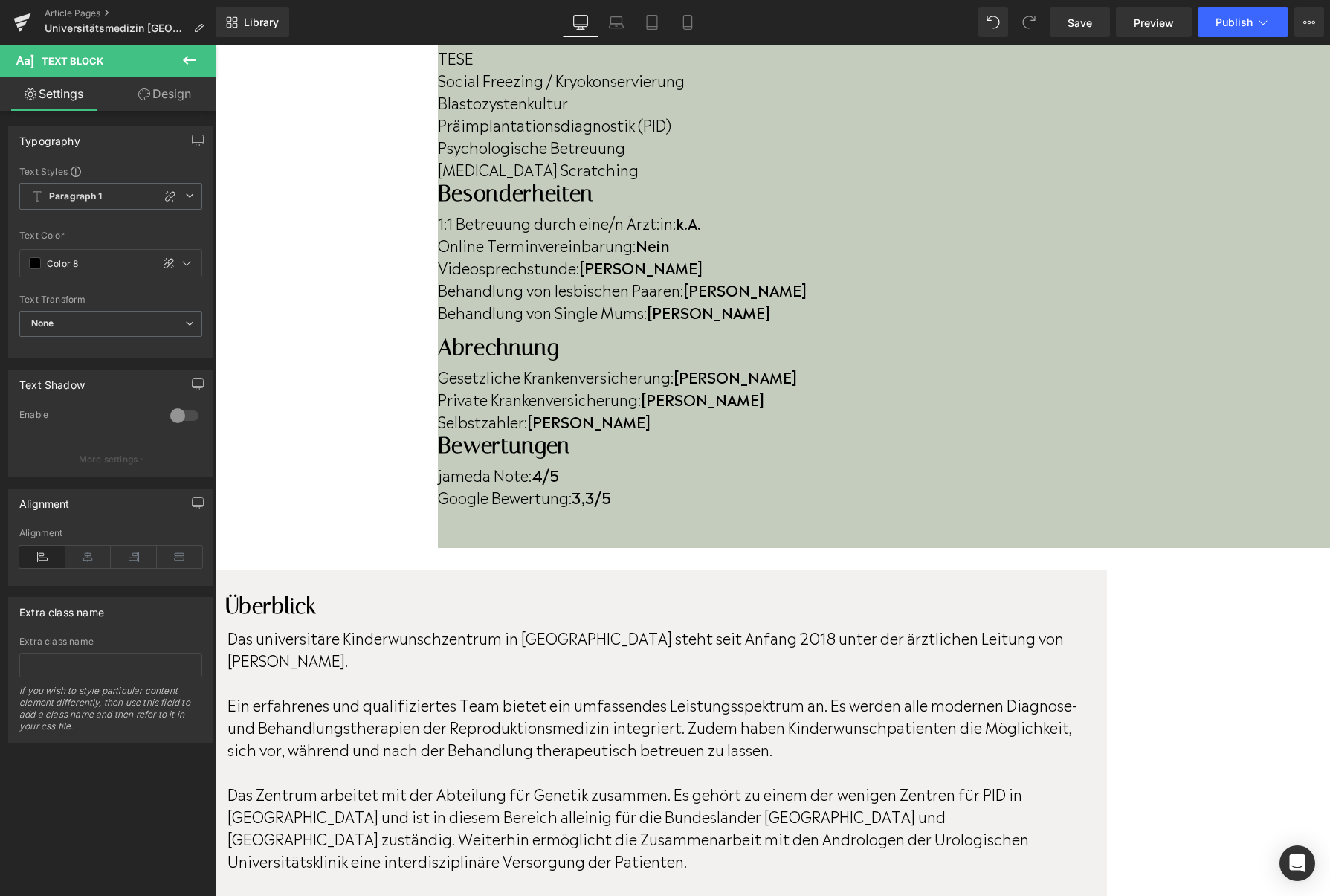
scroll to position [777, 0]
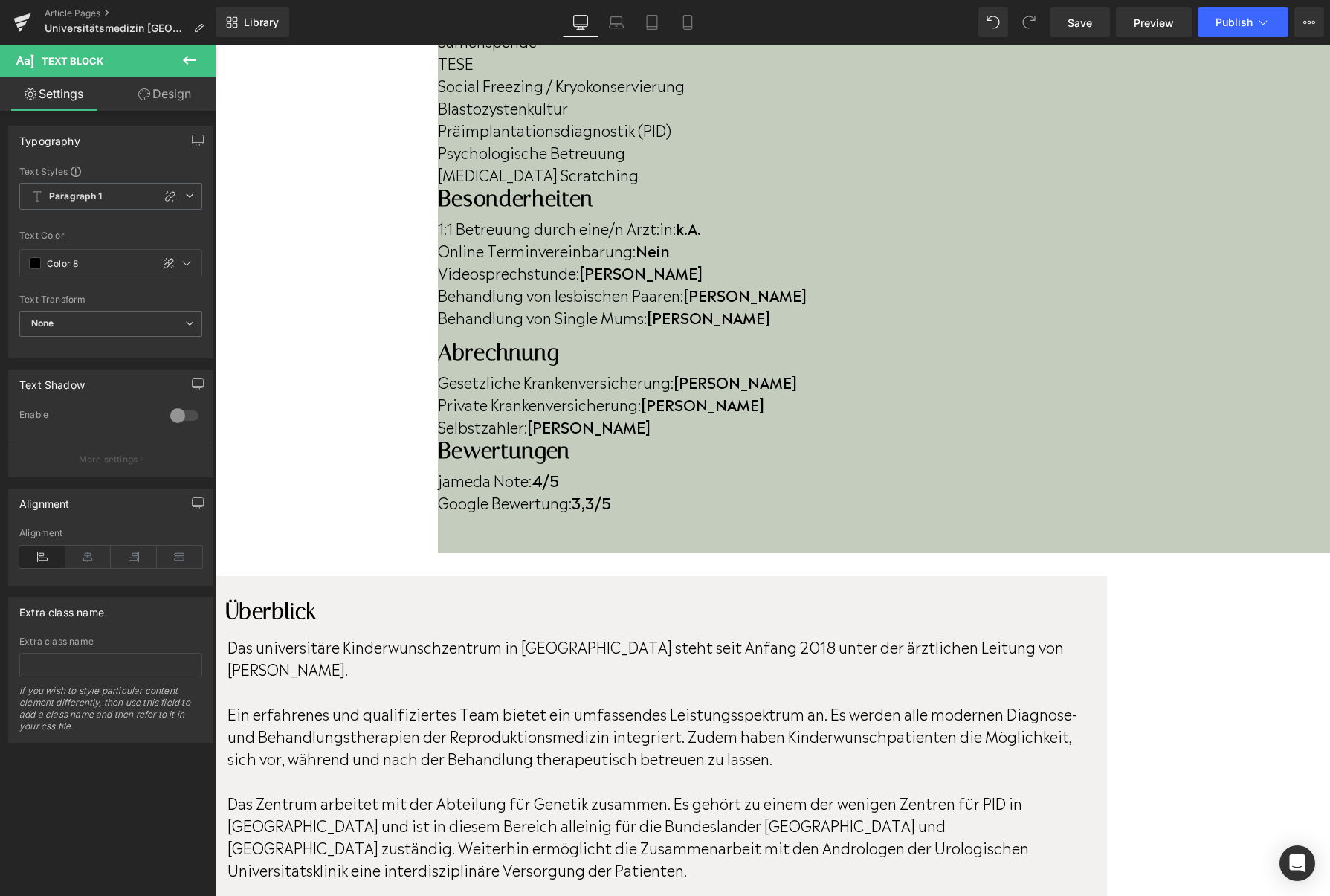
click at [611, 491] on strong "3,3/5" at bounding box center [591, 502] width 39 height 22
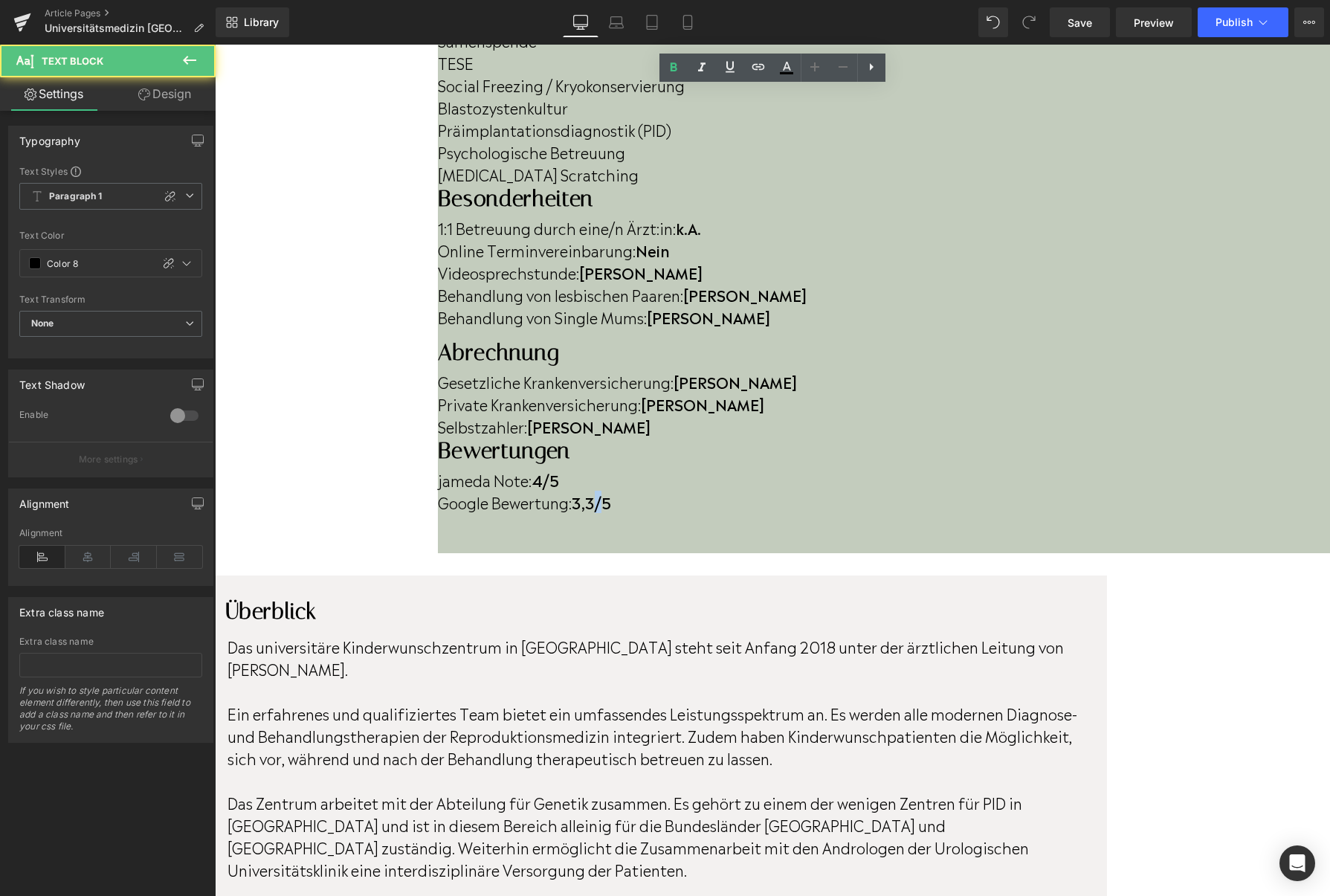
click at [611, 491] on strong "3,3/5" at bounding box center [591, 502] width 39 height 22
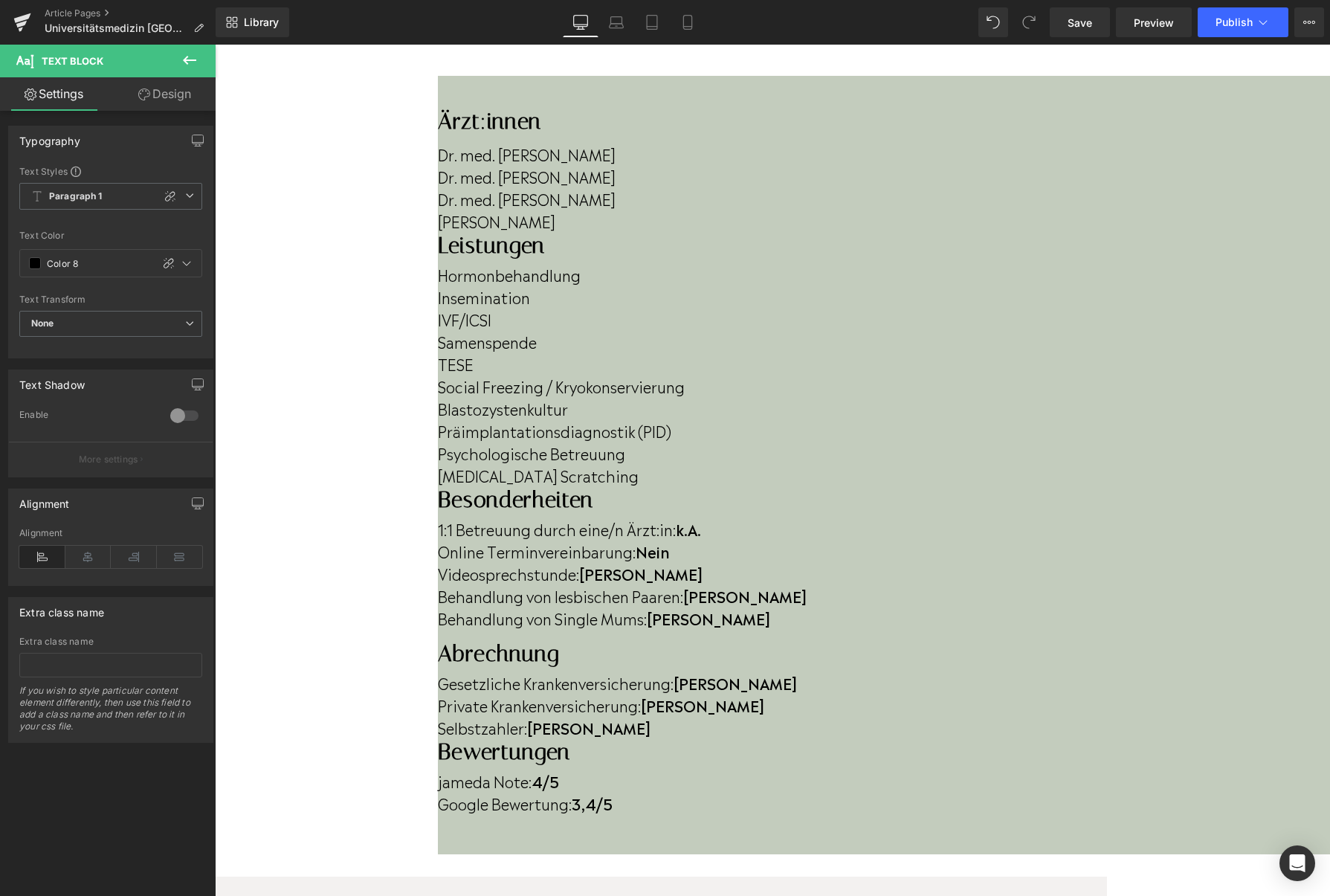
scroll to position [522, 0]
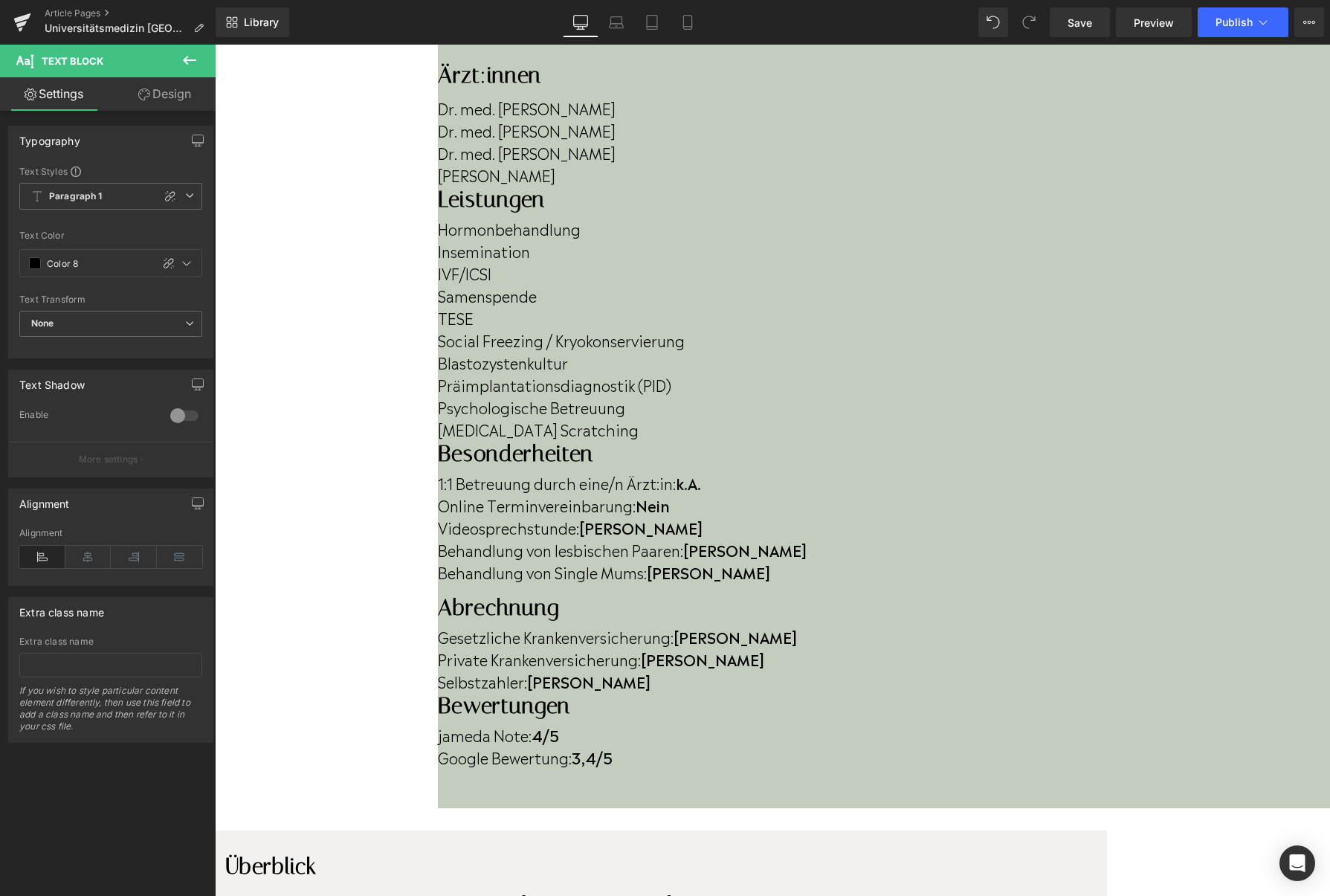
click at [395, 890] on p "Das universitäre Kinderwunschzentrum in Mainz steht seit Anfang 2018 unter der …" at bounding box center [659, 912] width 864 height 44
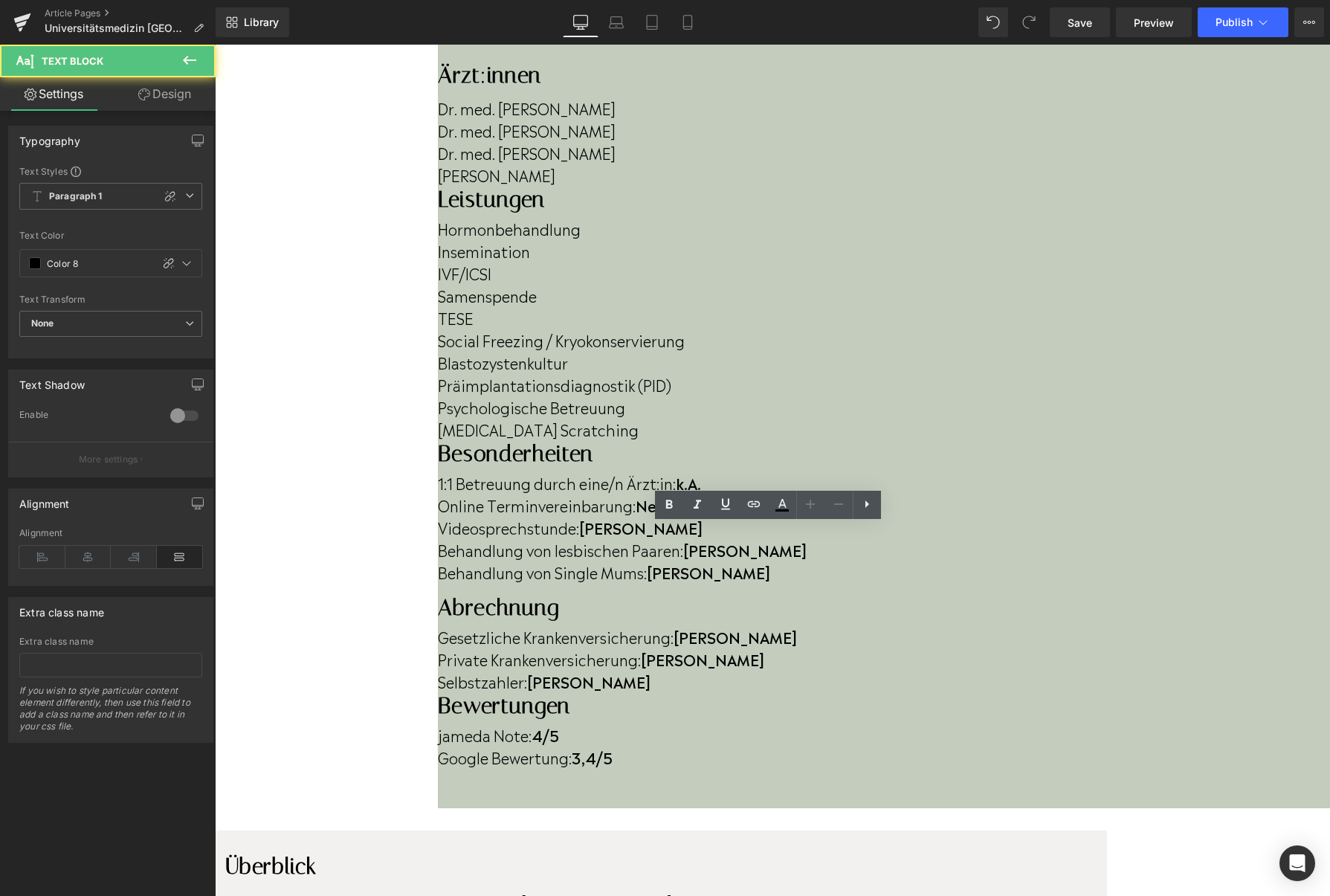
click at [401, 890] on p "Das universitäre Kinderwunschzentrum in Mainz steht seit Anfang 2018 unter der …" at bounding box center [659, 912] width 864 height 44
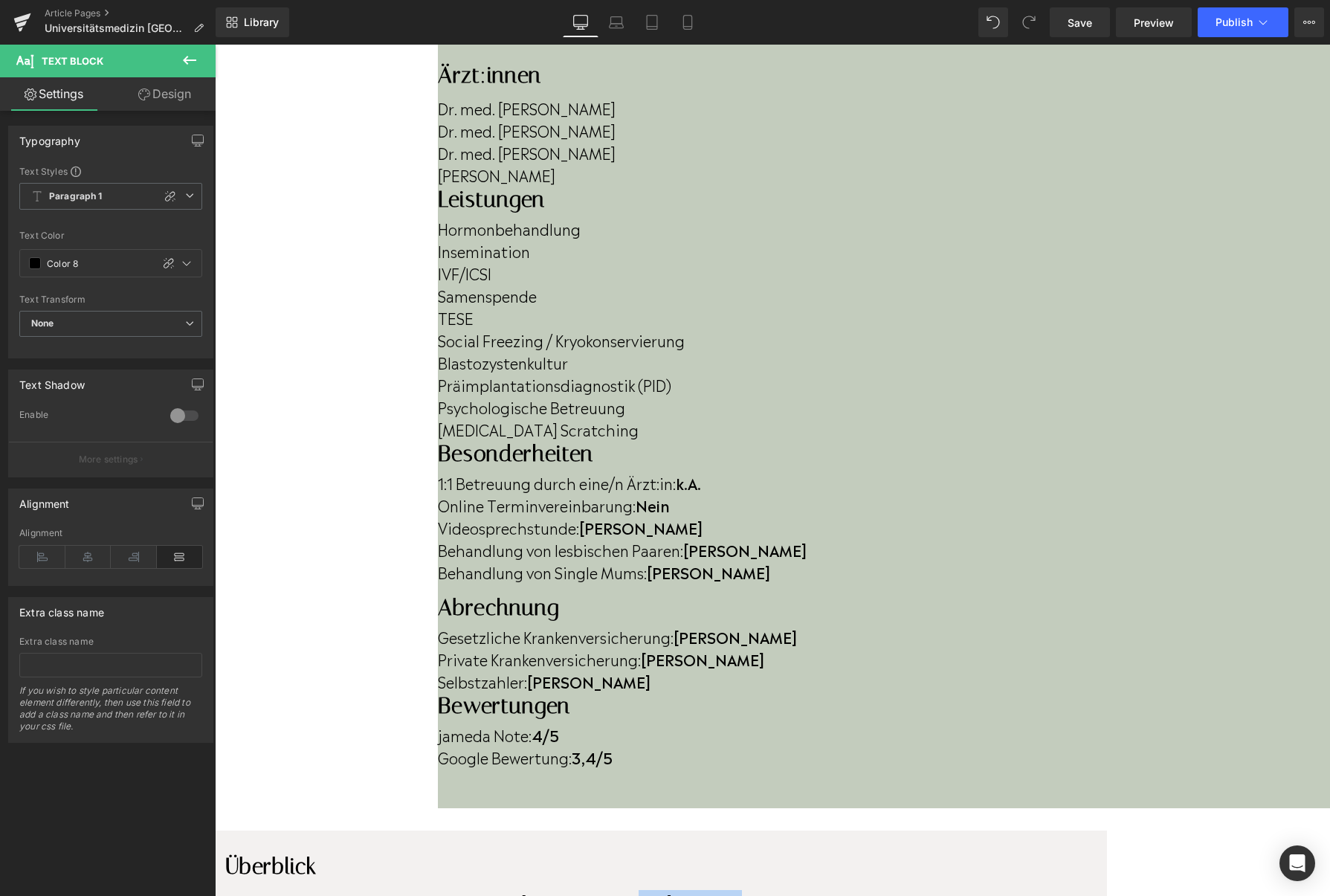
drag, startPoint x: 734, startPoint y: 545, endPoint x: 847, endPoint y: 545, distance: 113.0
click at [847, 890] on p "Das universitäre Kinderwunschzentrum in Mainz steht seit Anfang 2018 unter der …" at bounding box center [659, 901] width 864 height 22
click at [971, 890] on p "Das universitäre Kinderwunschzentrum in Mainz steht unter der ärztlichen Leitun…" at bounding box center [659, 901] width 864 height 22
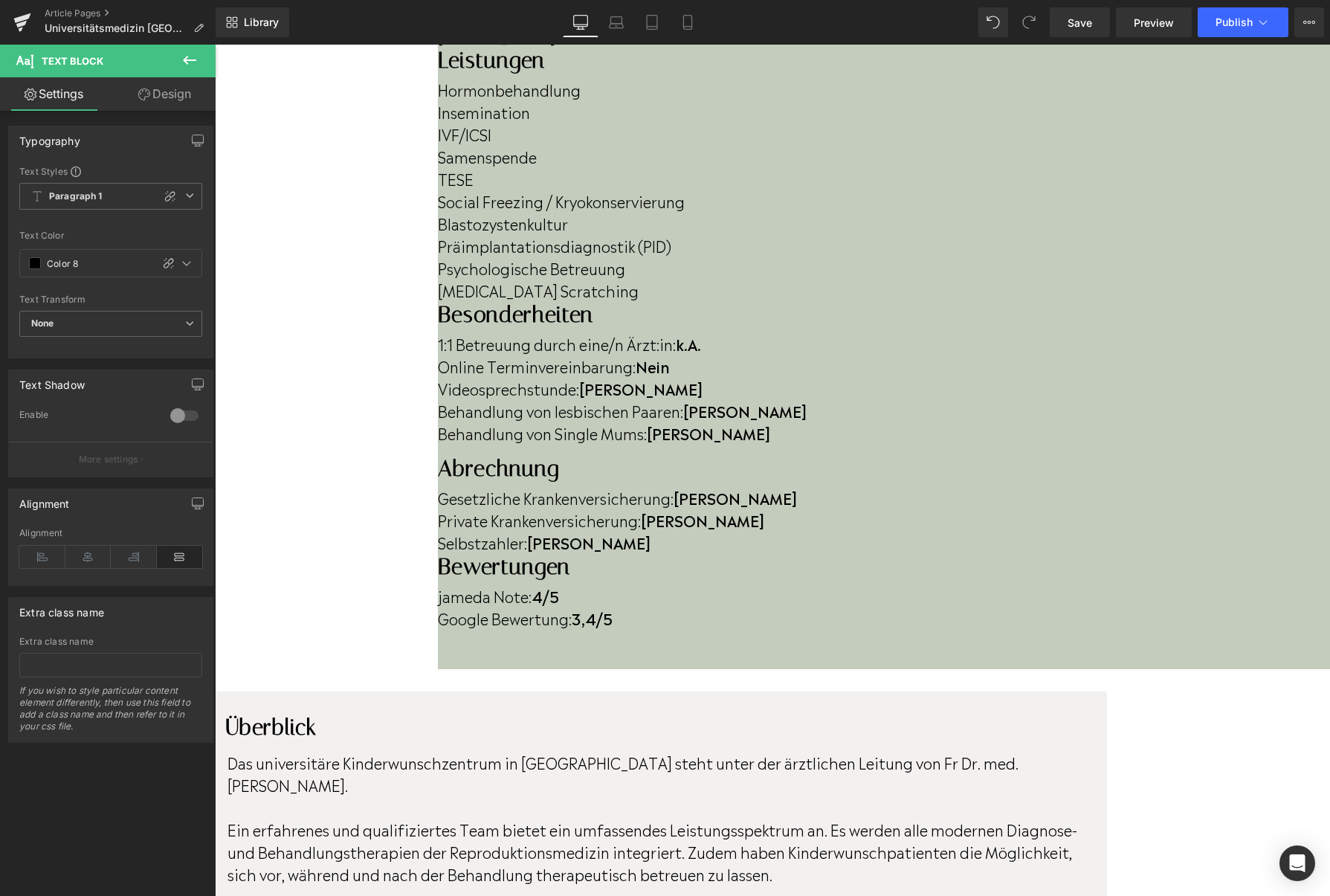
scroll to position [722, 0]
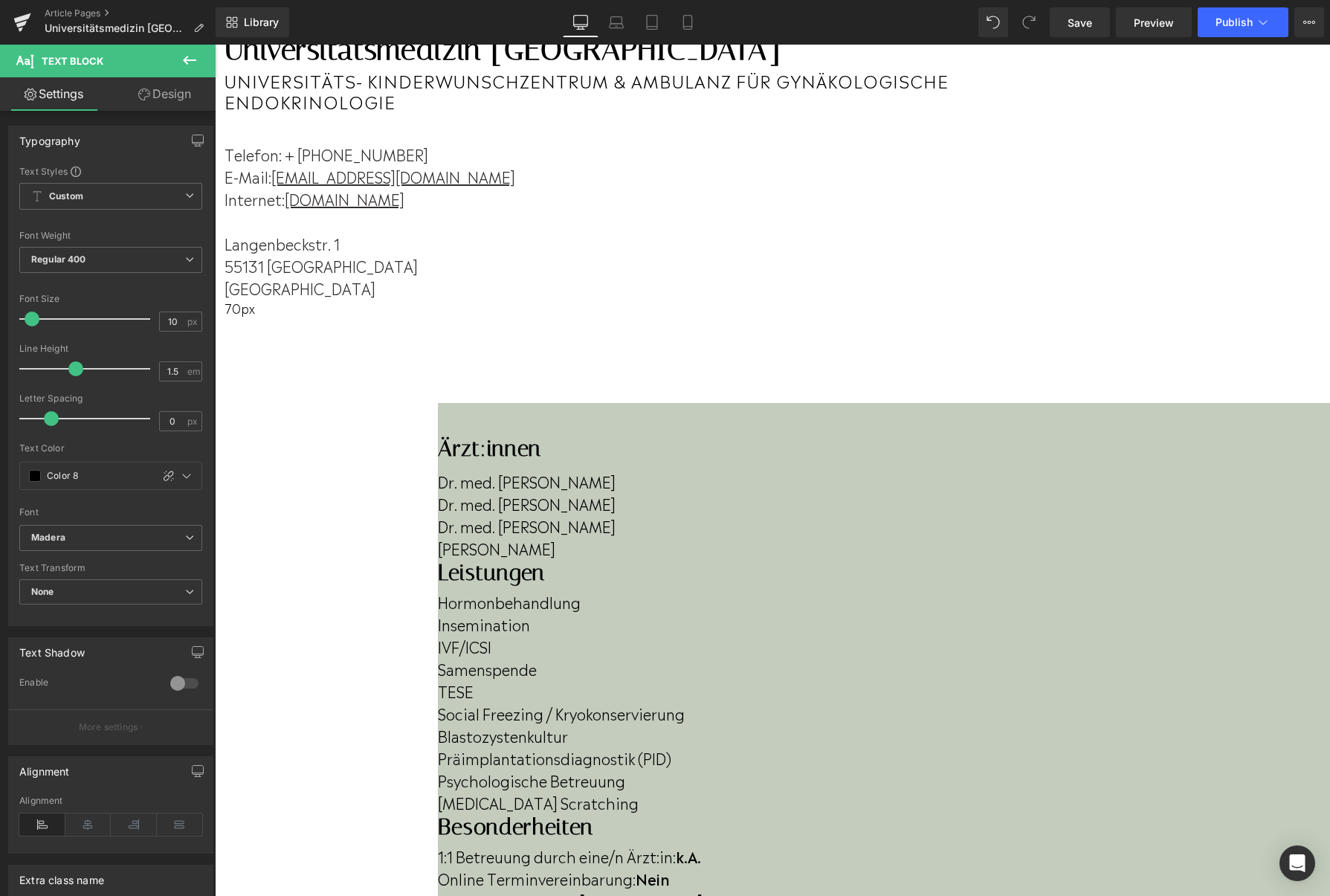
scroll to position [0, 0]
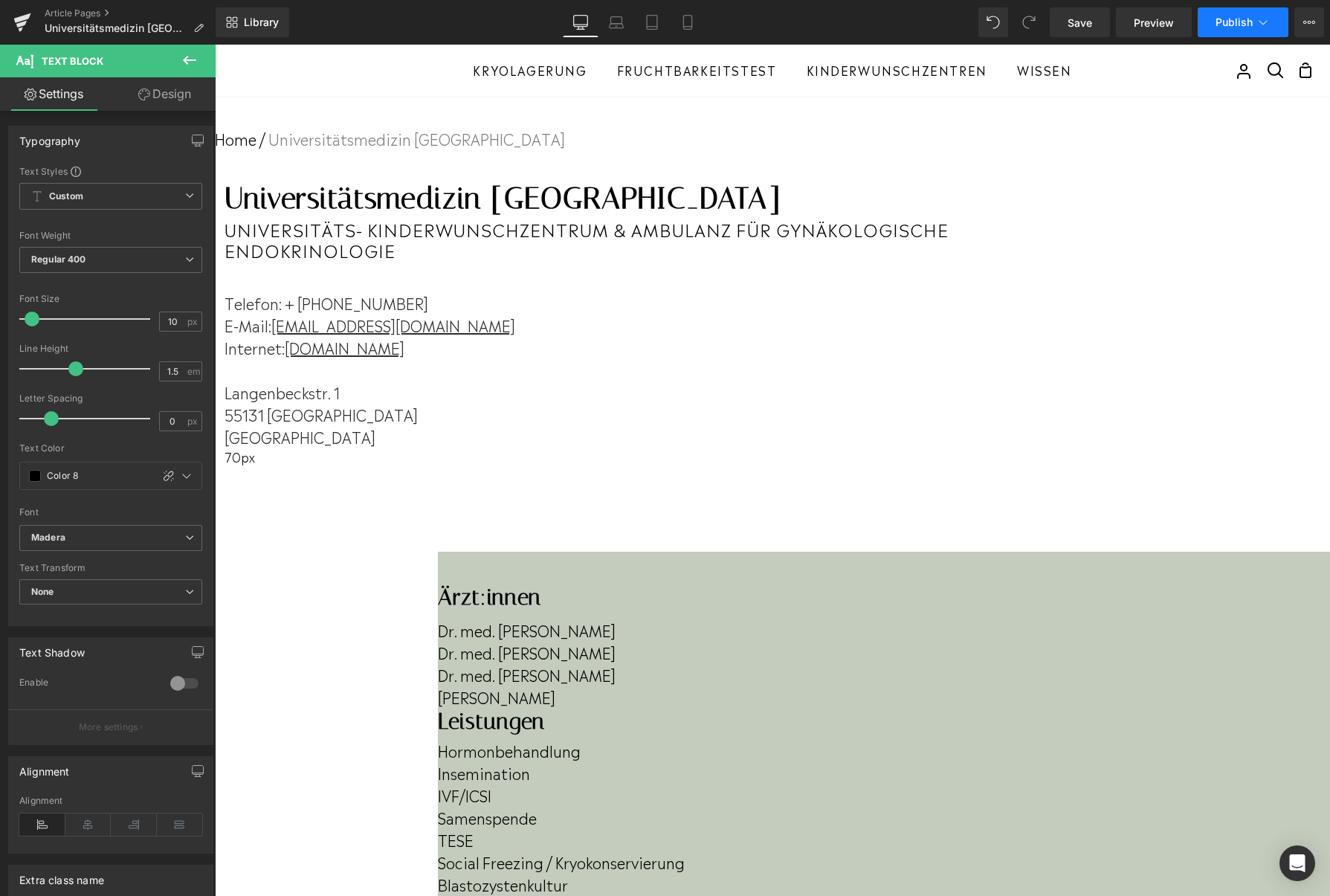
click at [1215, 27] on button "Publish" at bounding box center [1243, 22] width 91 height 30
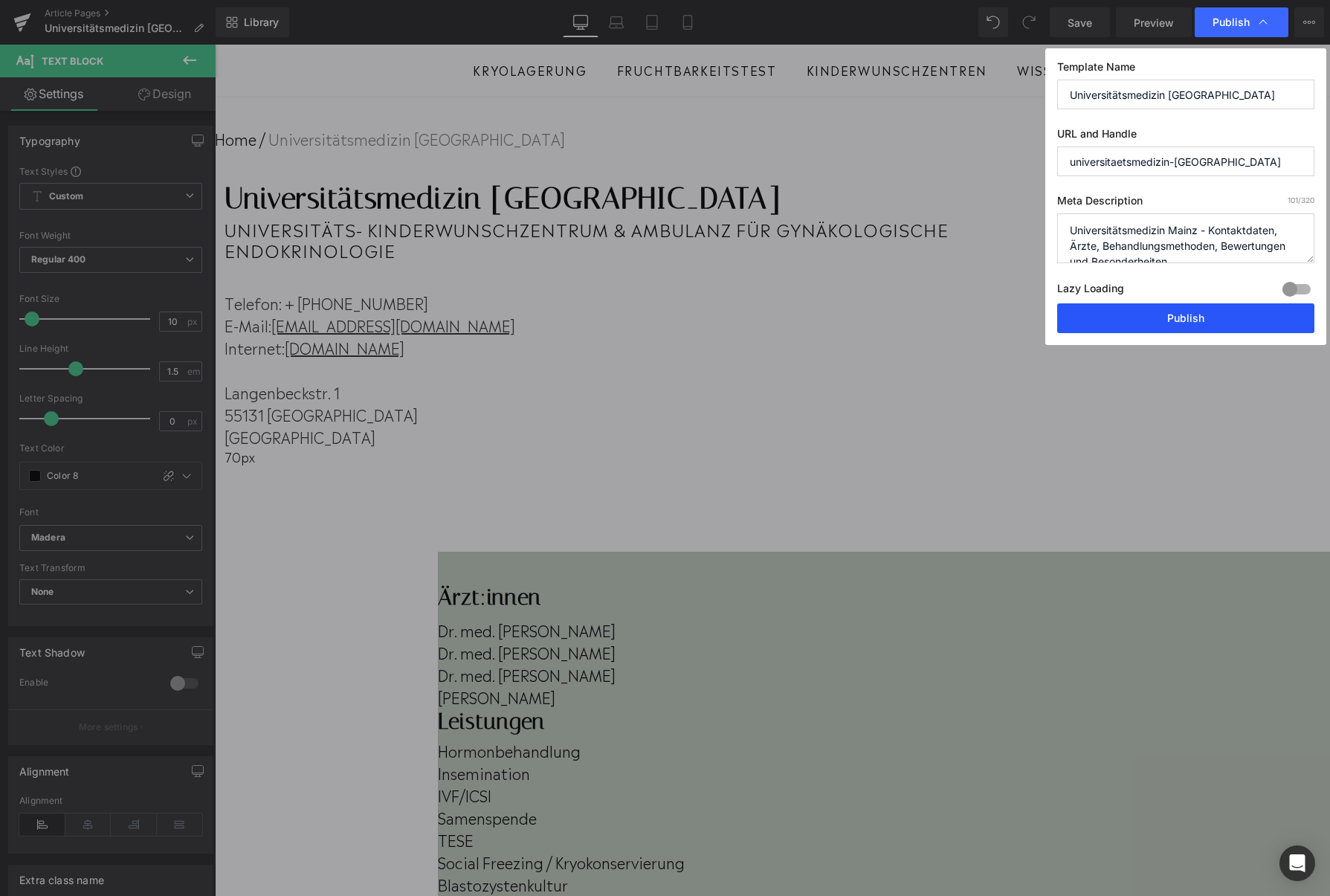
click at [1131, 314] on button "Publish" at bounding box center [1186, 318] width 257 height 30
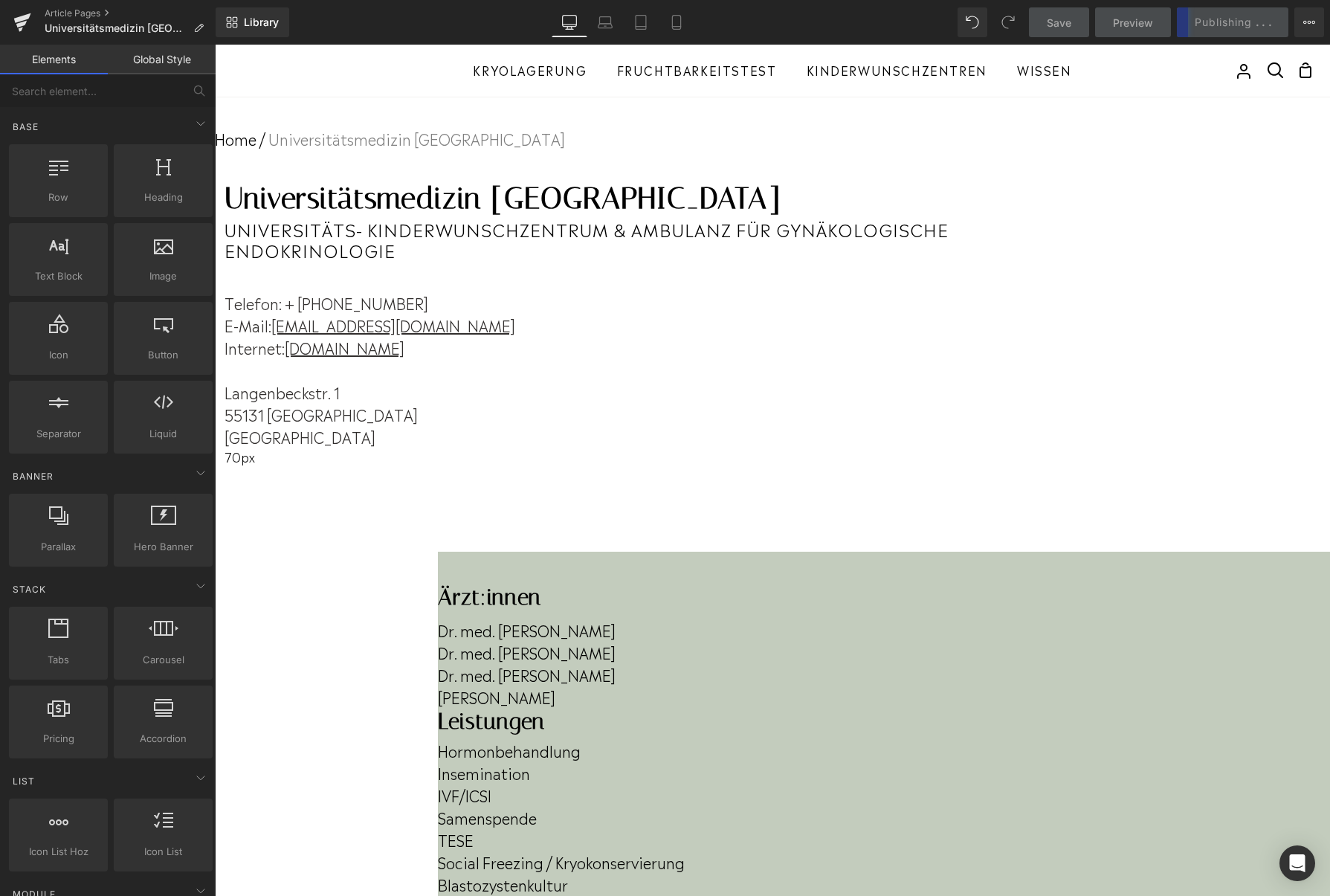
click at [1320, 76] on div "Kryolagerung Fruchtbarkeitstest Kinderwunschzentren Städte Berlin Hamburg Münch…" at bounding box center [772, 71] width 1115 height 52
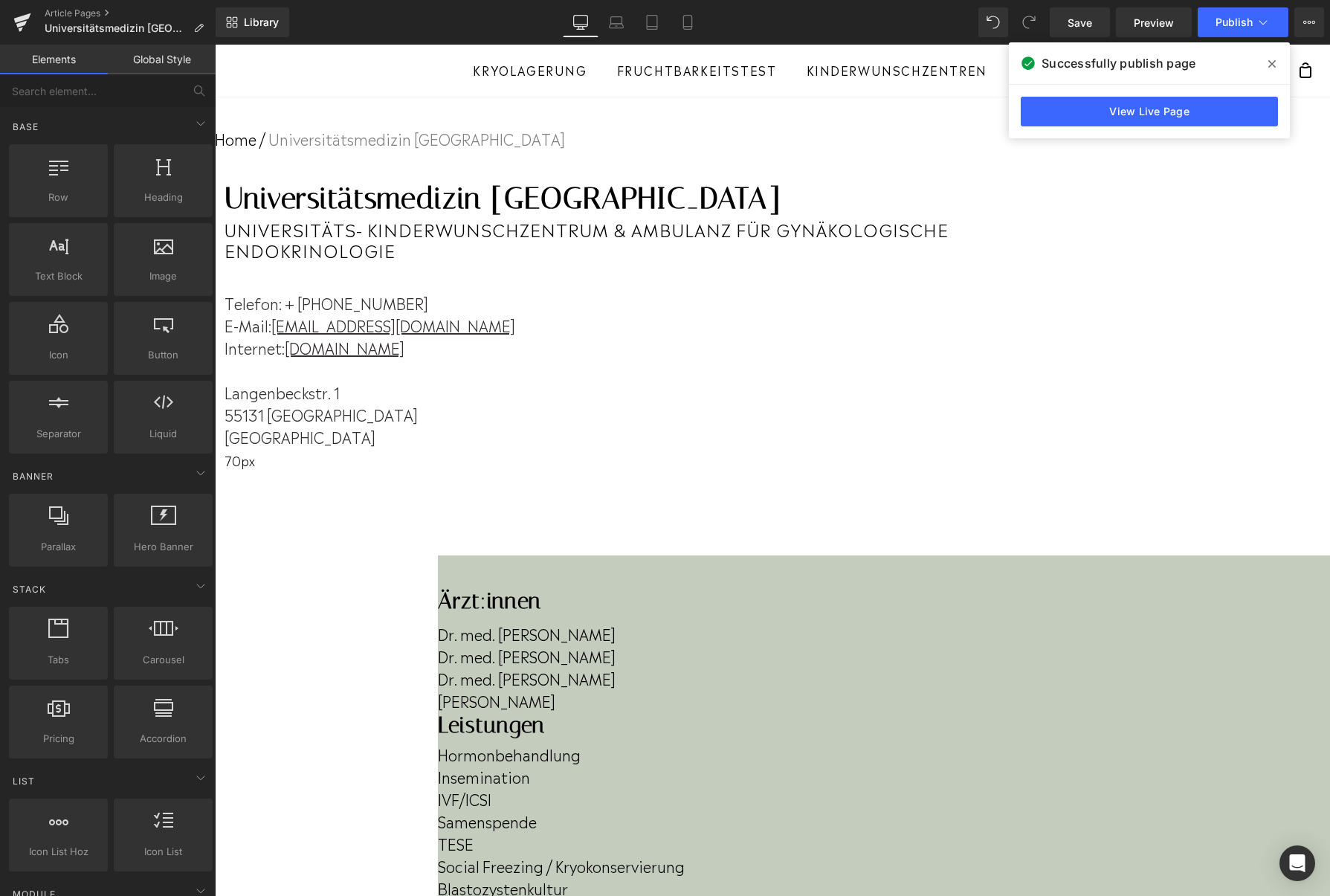
scroll to position [2, 0]
click at [20, 30] on icon at bounding box center [21, 29] width 5 height 5
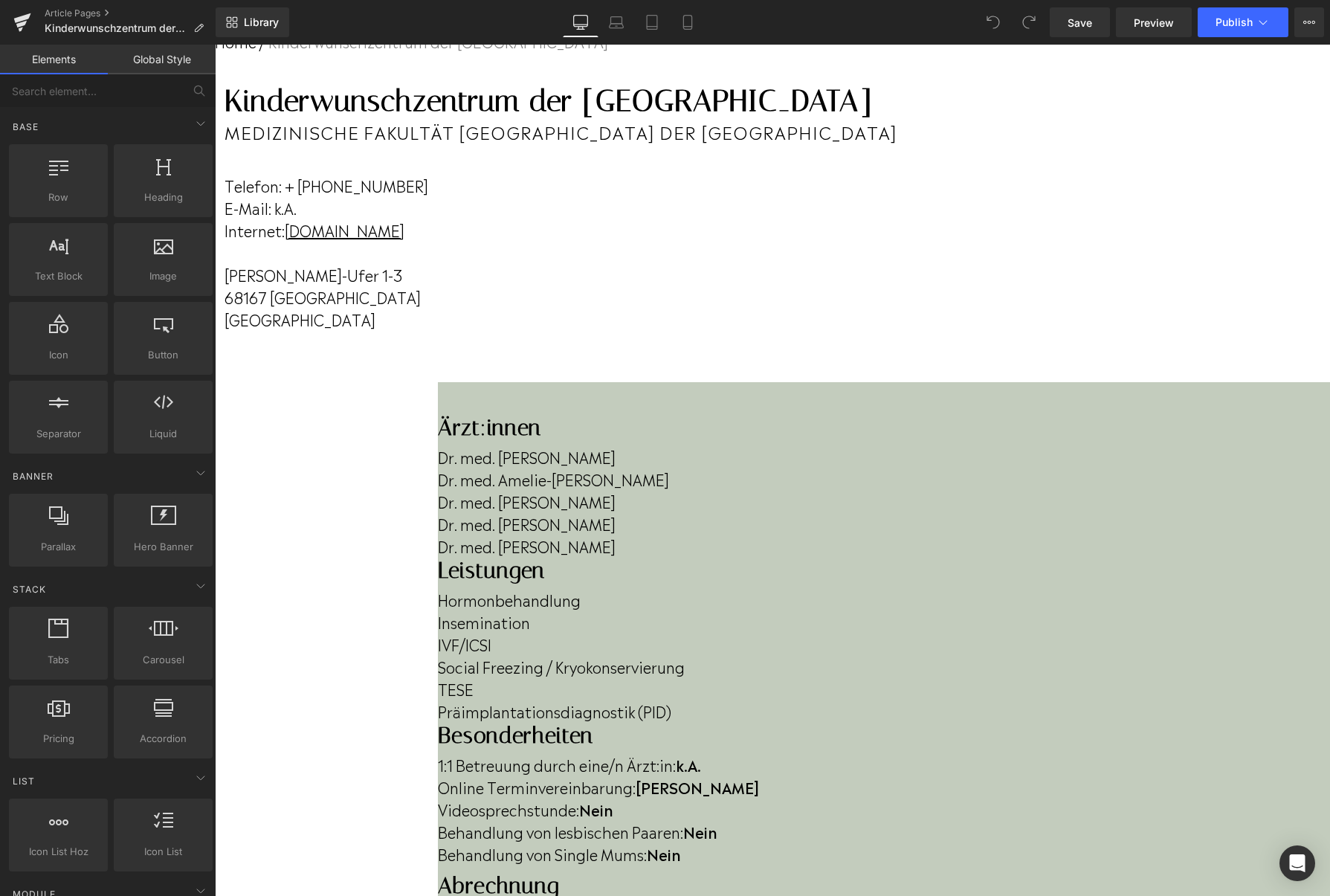
scroll to position [112, 0]
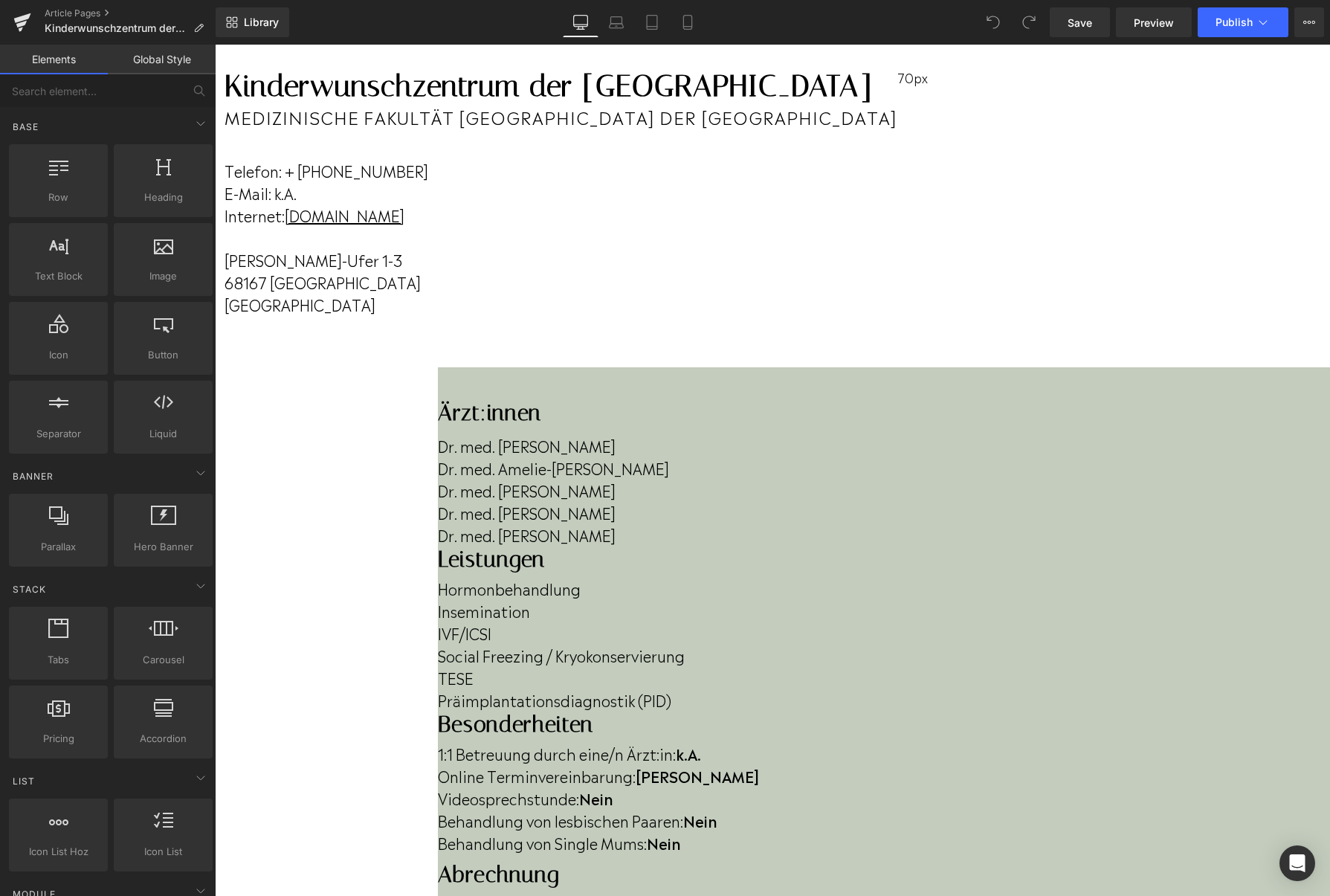
click at [530, 545] on p "Dr. med. Laura Häusler" at bounding box center [884, 534] width 893 height 22
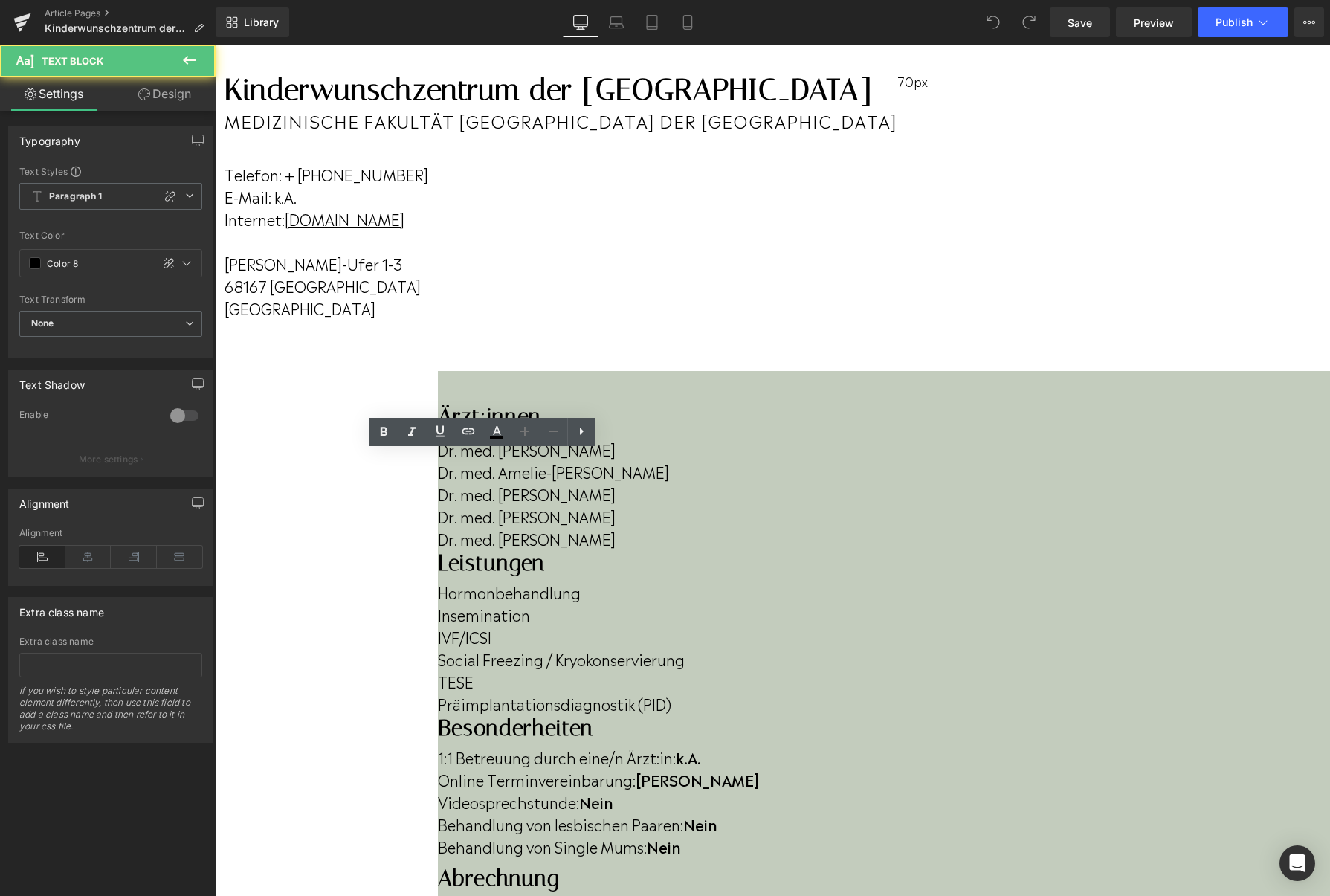
click at [530, 549] on p "Dr. med. Laura Häusler" at bounding box center [884, 538] width 893 height 22
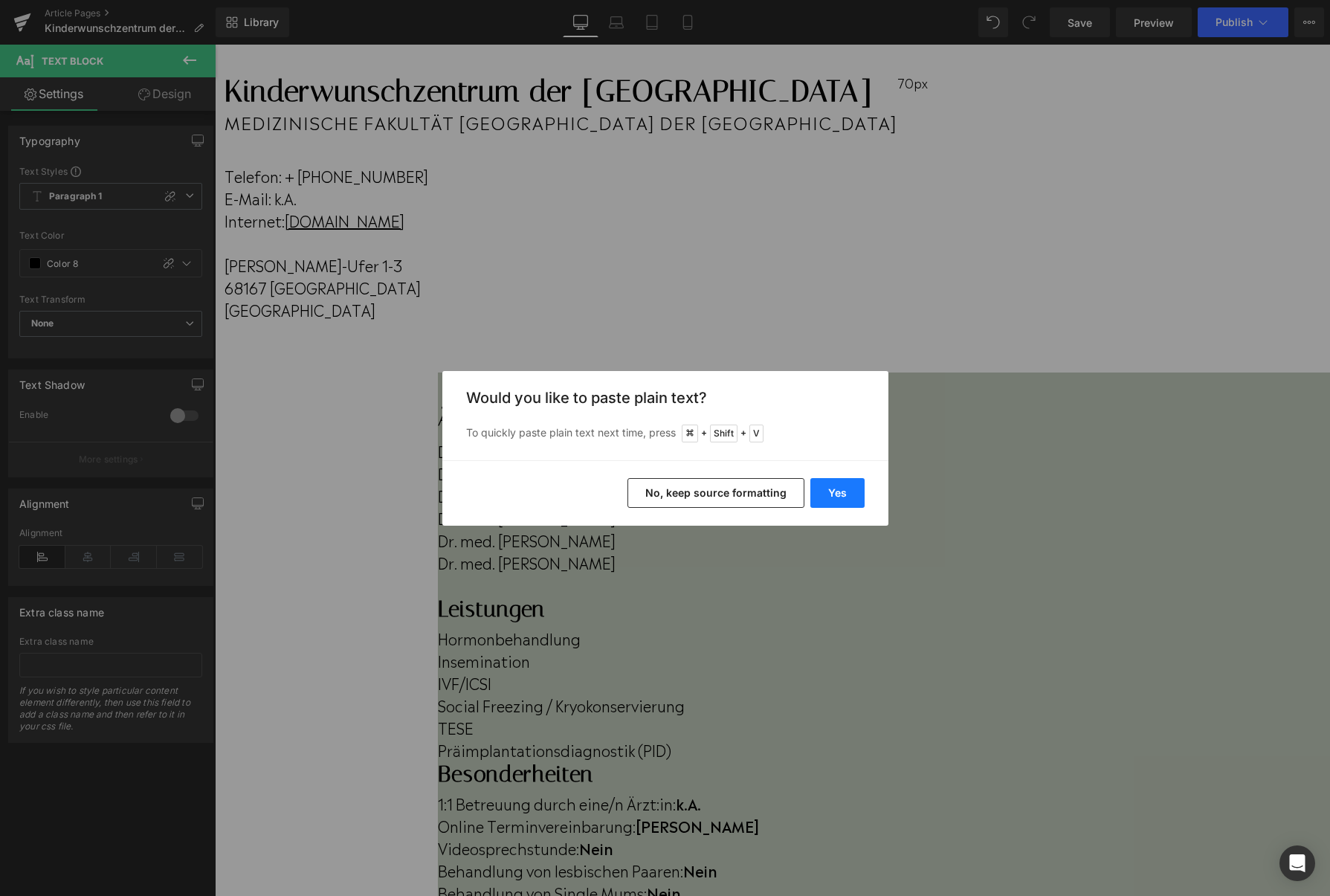
click at [821, 489] on button "Yes" at bounding box center [837, 492] width 54 height 30
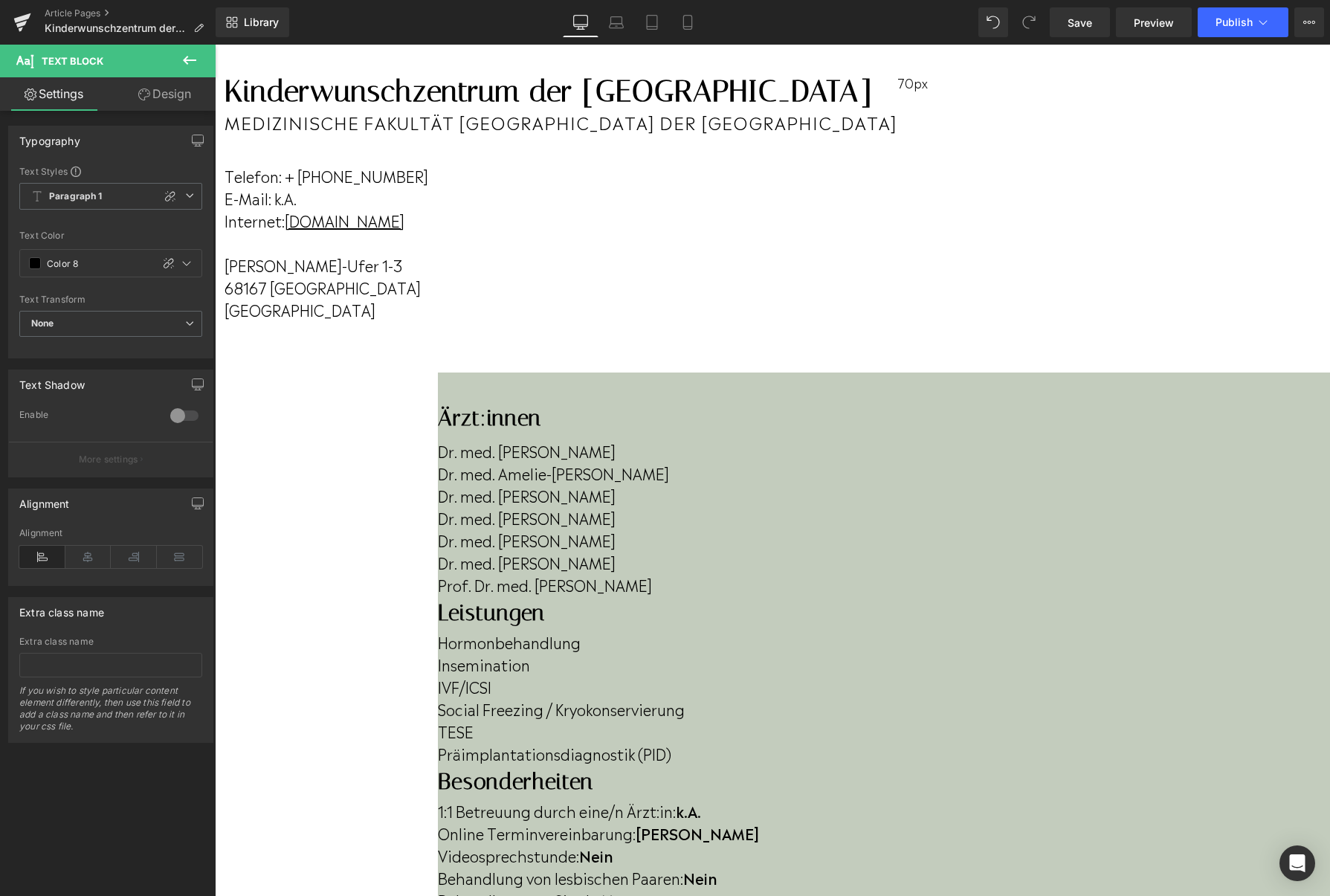
click at [592, 595] on p "Prof. Dr. med. Stefan Stefanovic" at bounding box center [884, 584] width 893 height 22
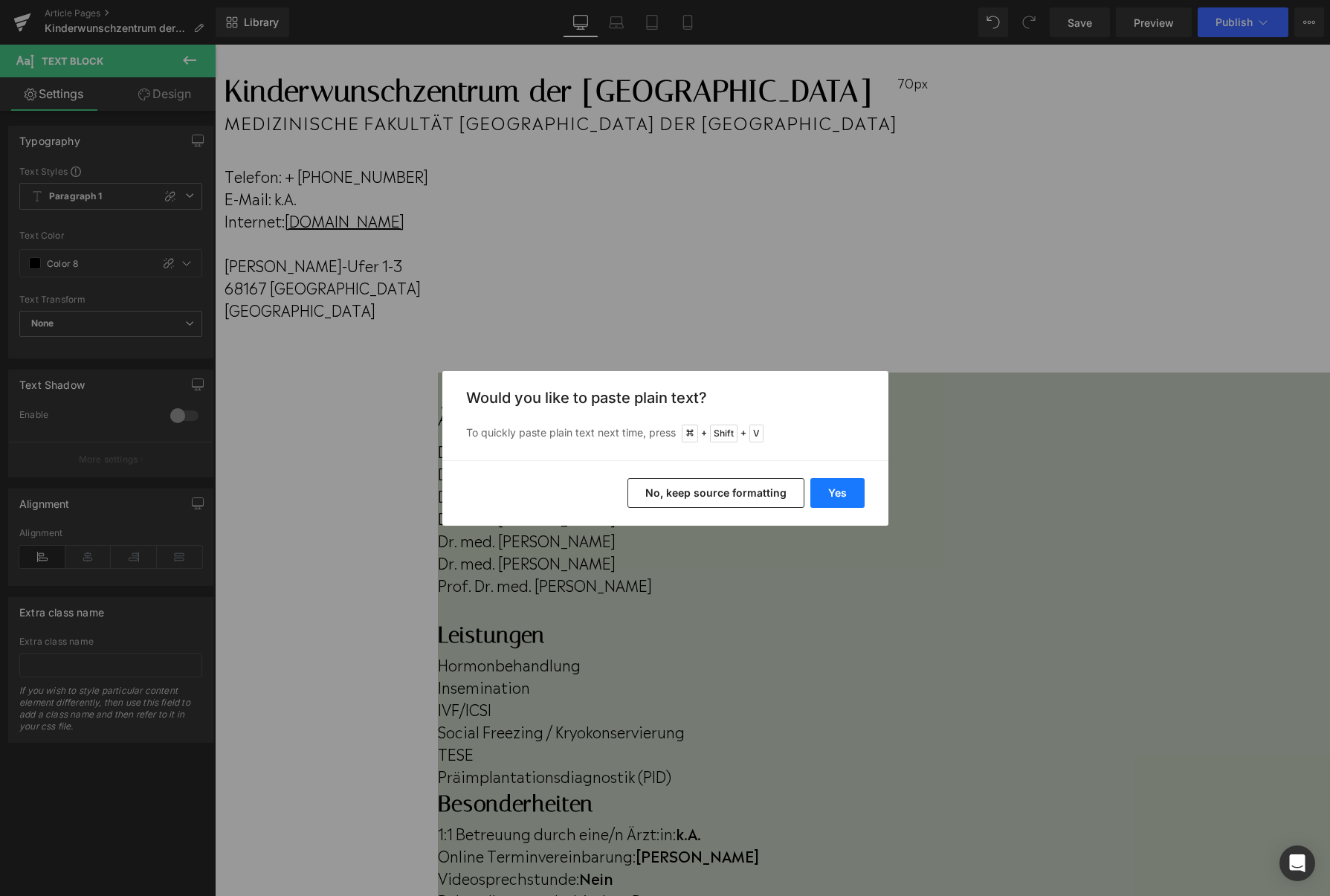
click at [0, 0] on button "Yes" at bounding box center [0, 0] width 0 height 0
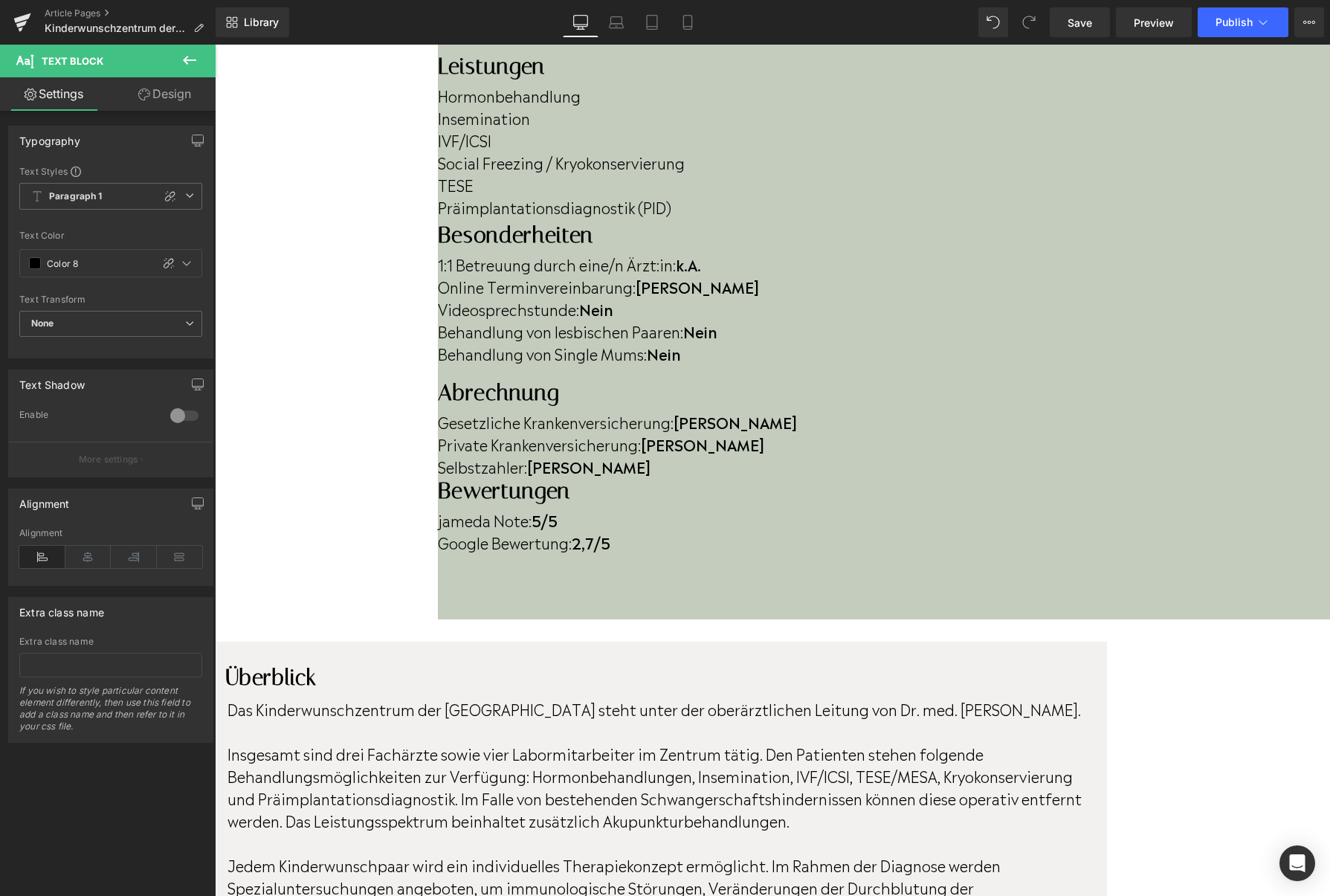
scroll to position [676, 0]
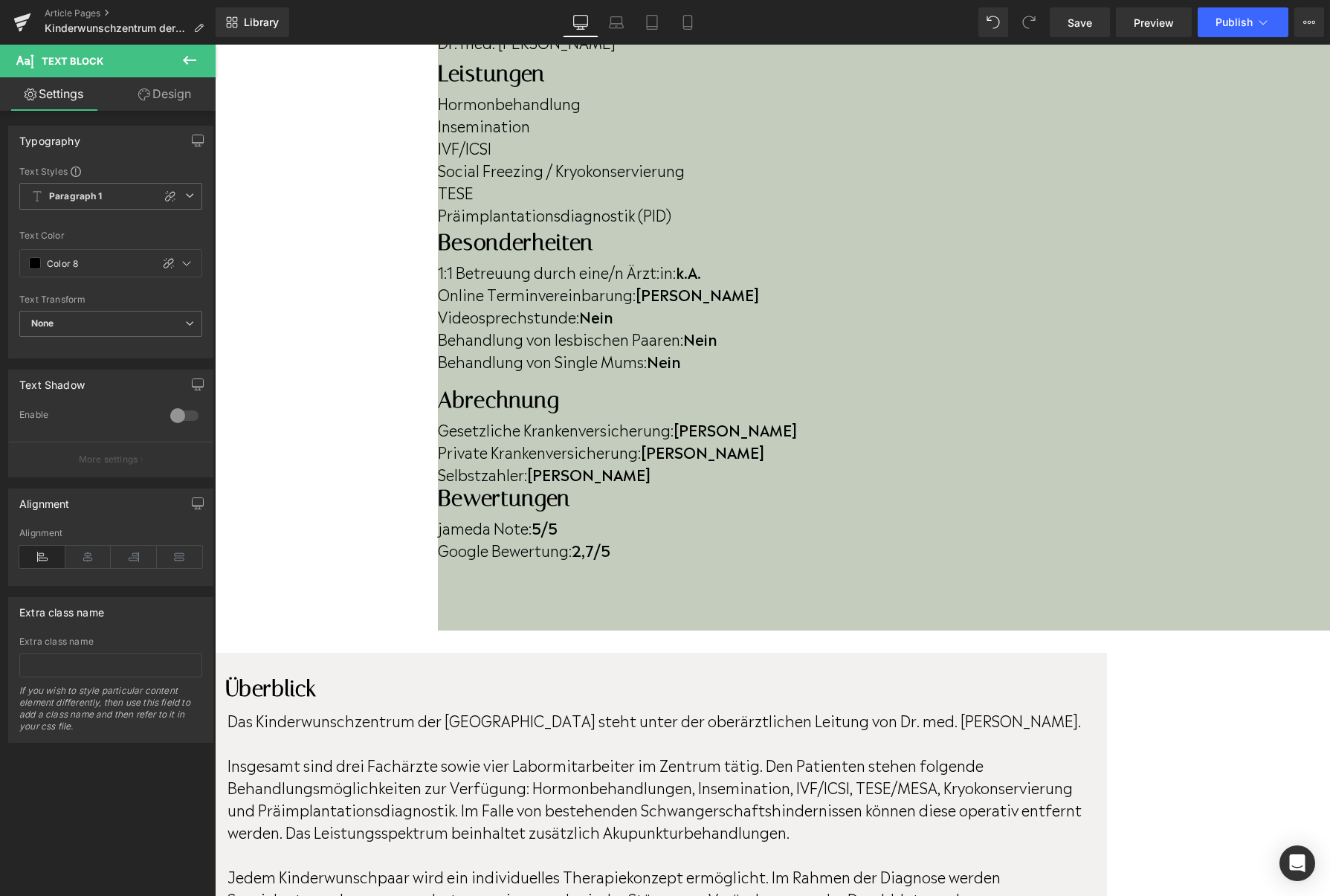
click at [594, 539] on strong "2,7" at bounding box center [582, 549] width 22 height 22
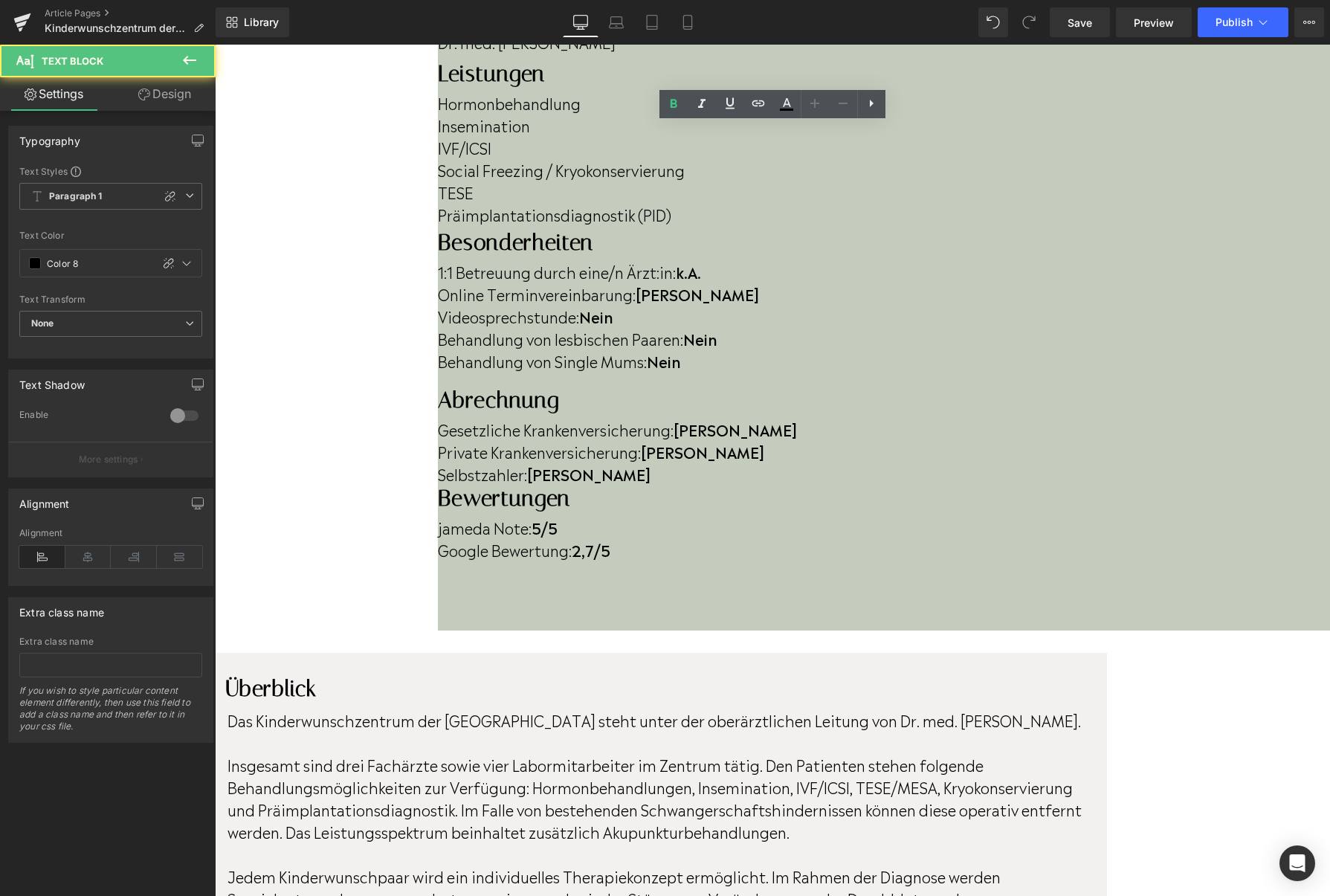
click at [594, 539] on strong "2,7" at bounding box center [582, 549] width 22 height 22
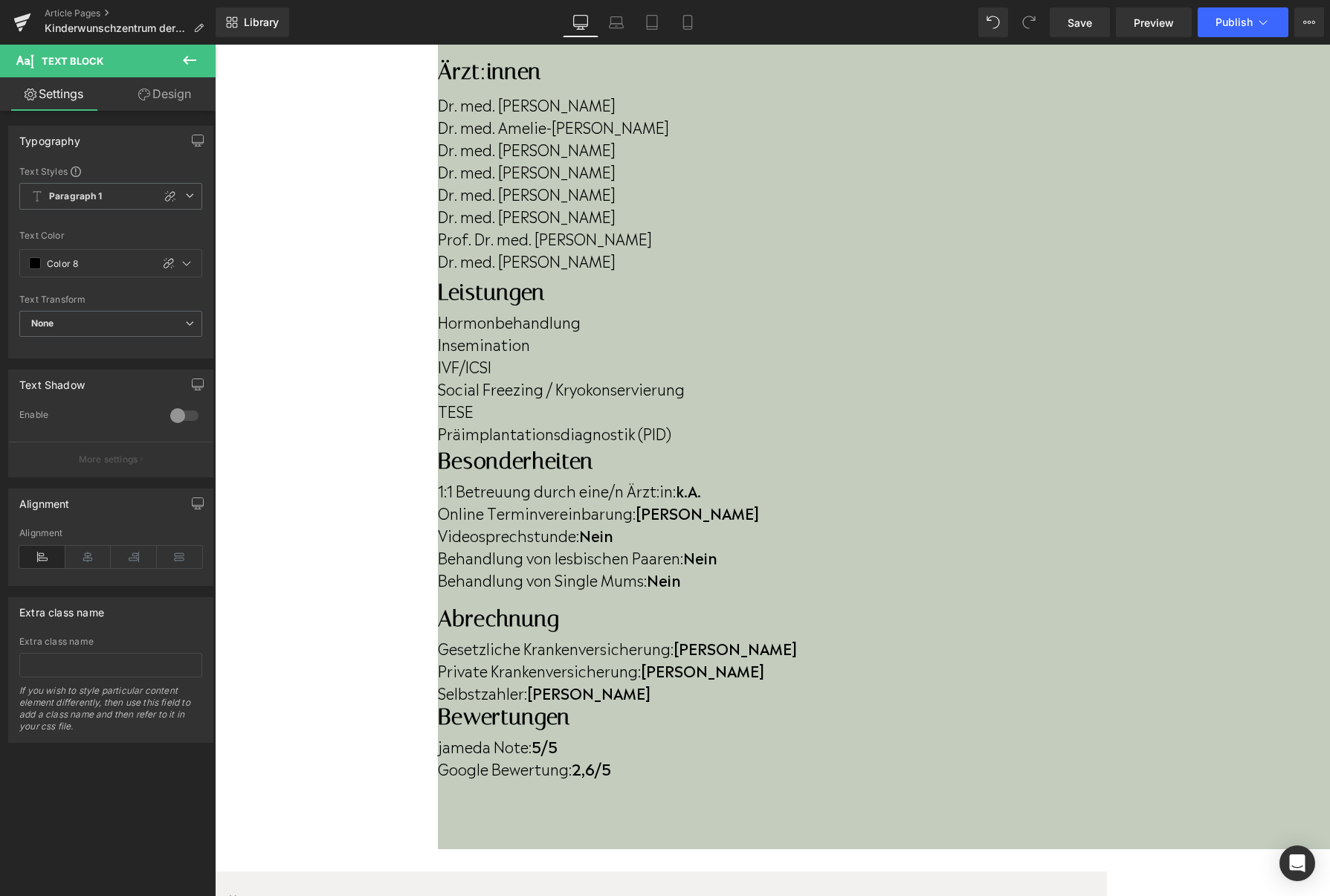
scroll to position [462, 0]
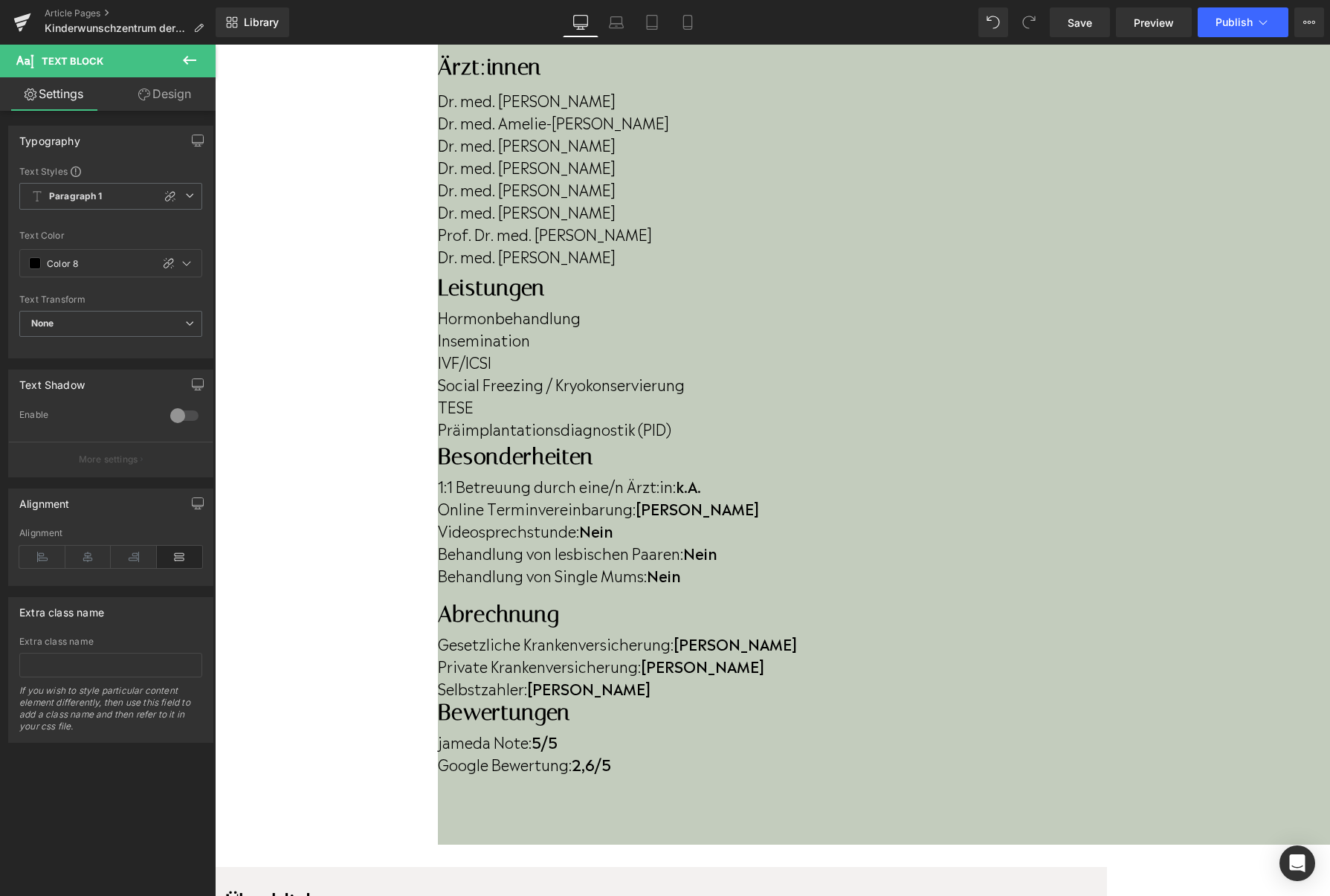
drag, startPoint x: 936, startPoint y: 608, endPoint x: 346, endPoint y: 601, distance: 590.0
drag, startPoint x: 352, startPoint y: 607, endPoint x: 928, endPoint y: 598, distance: 576.1
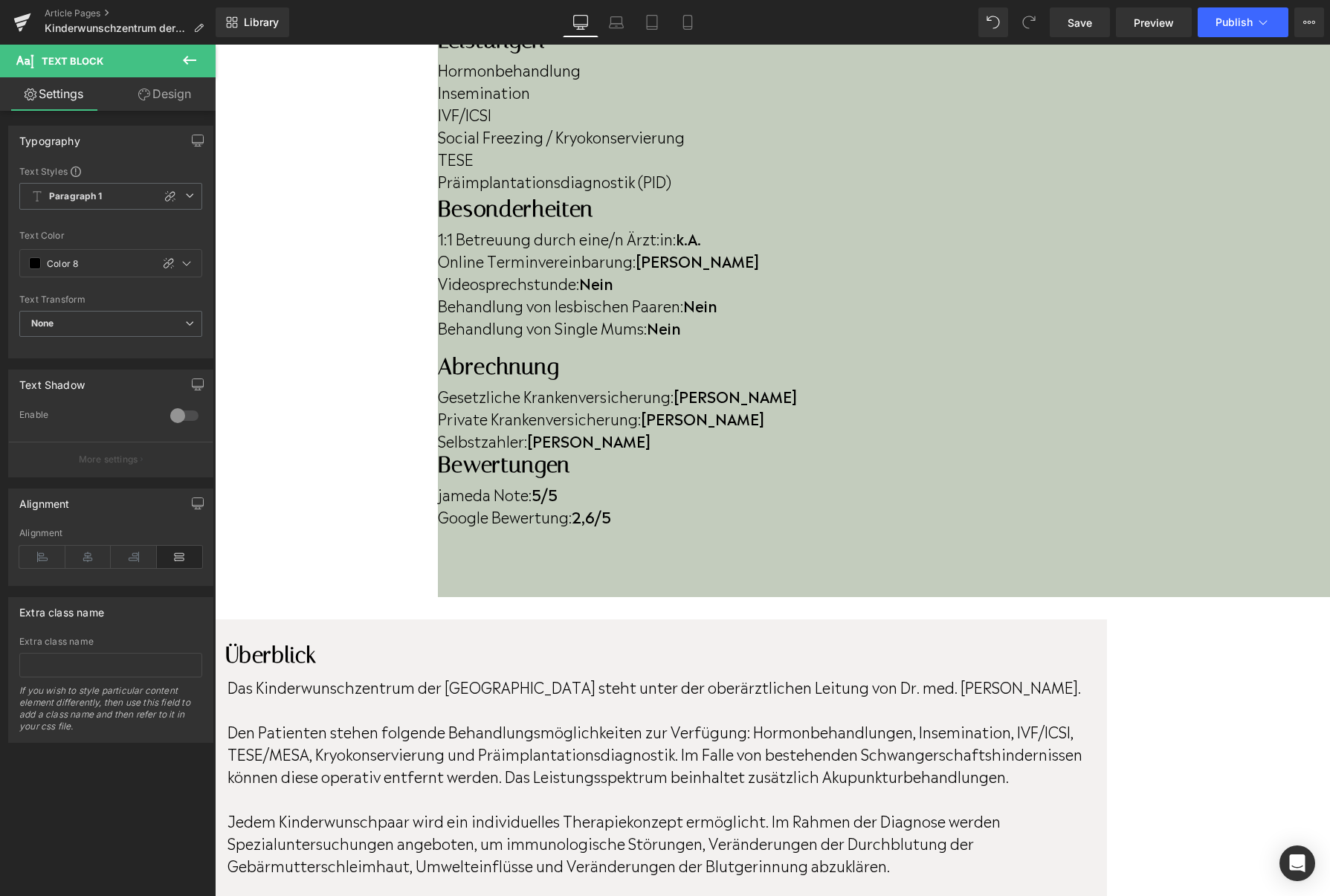
scroll to position [710, 0]
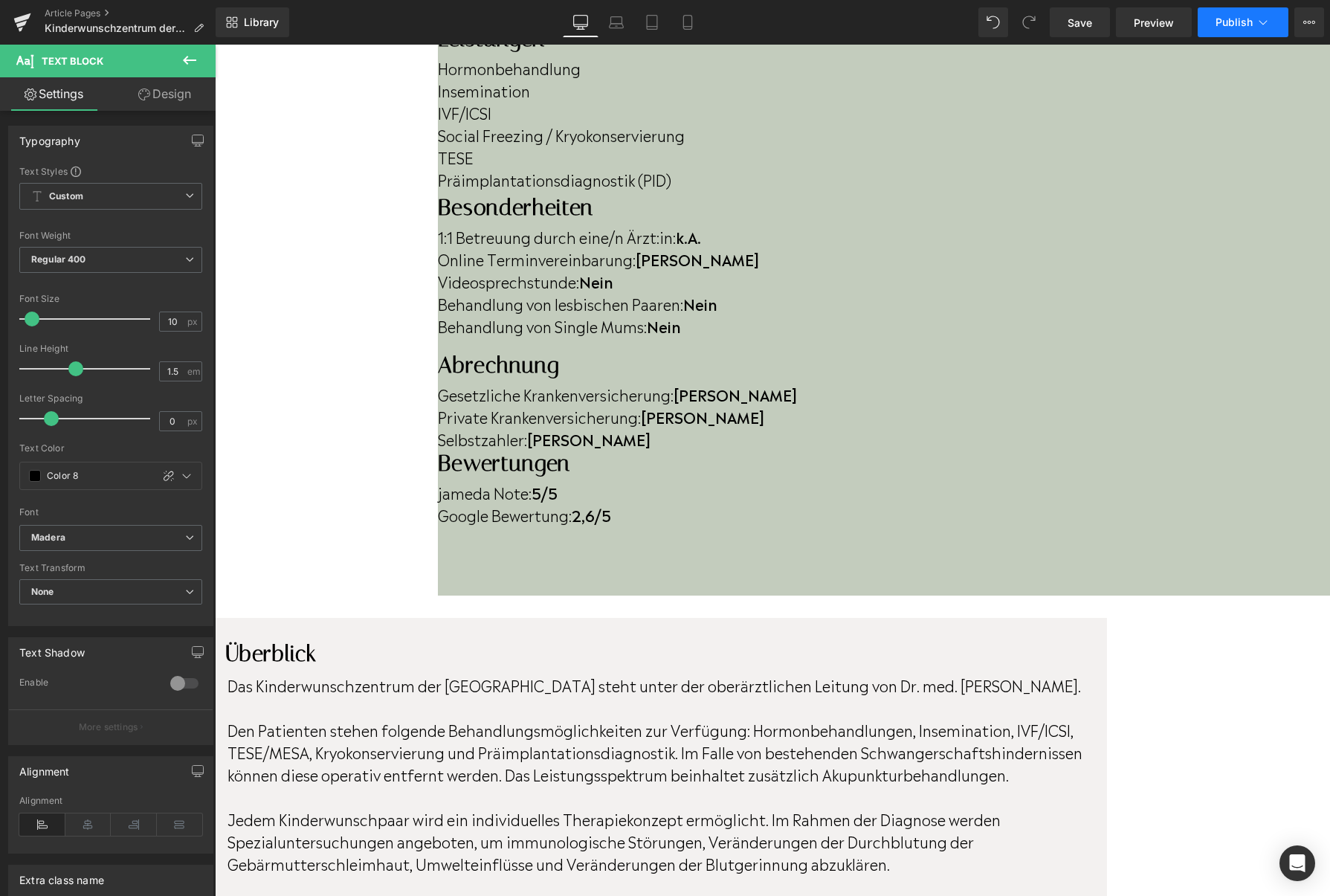
click at [1211, 21] on button "Publish" at bounding box center [1243, 22] width 91 height 30
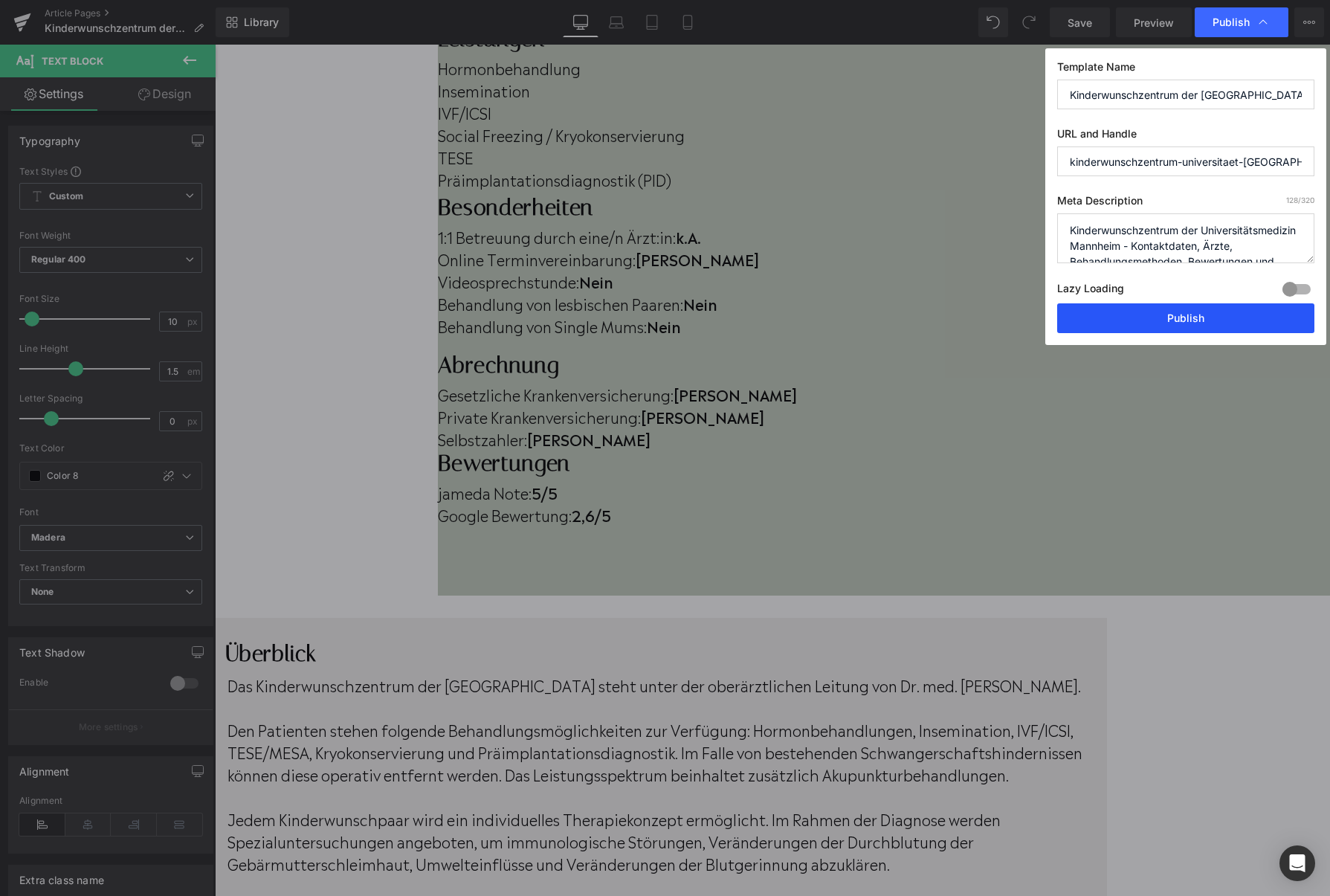
drag, startPoint x: 1170, startPoint y: 317, endPoint x: 958, endPoint y: 270, distance: 217.1
click at [1170, 317] on button "Publish" at bounding box center [1186, 318] width 257 height 30
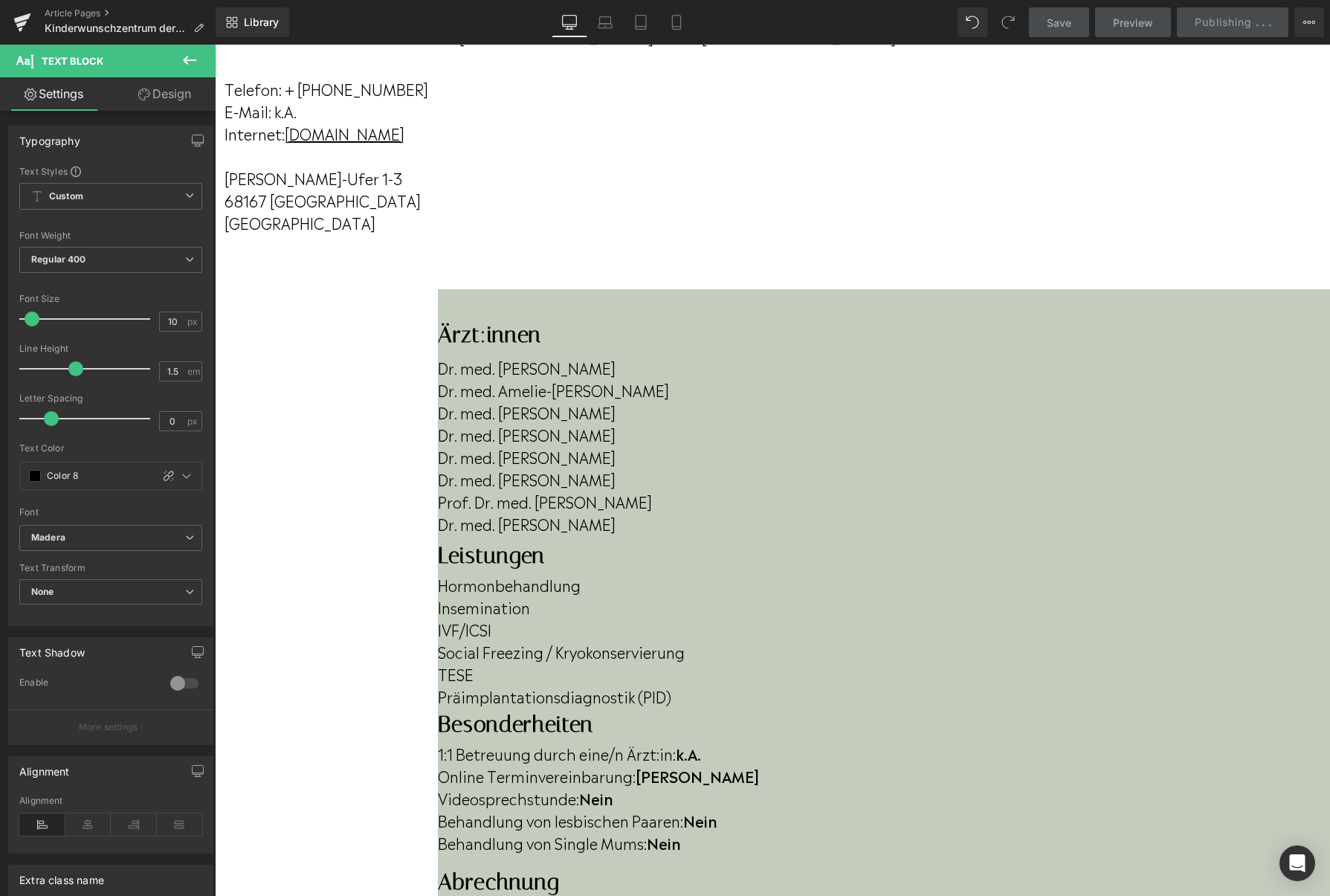
scroll to position [51, 0]
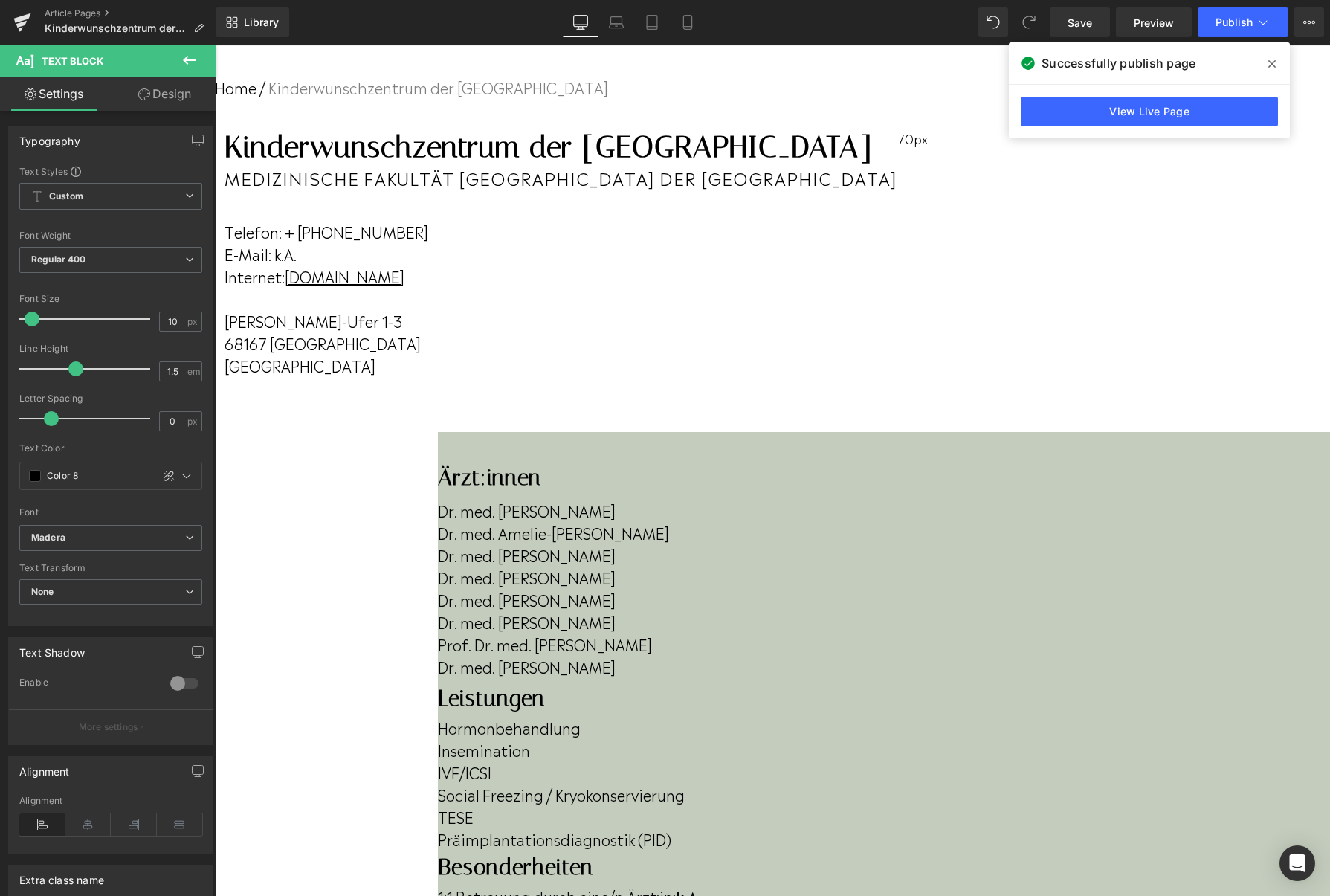
scroll to position [51, 0]
click at [25, 21] on icon at bounding box center [21, 24] width 11 height 7
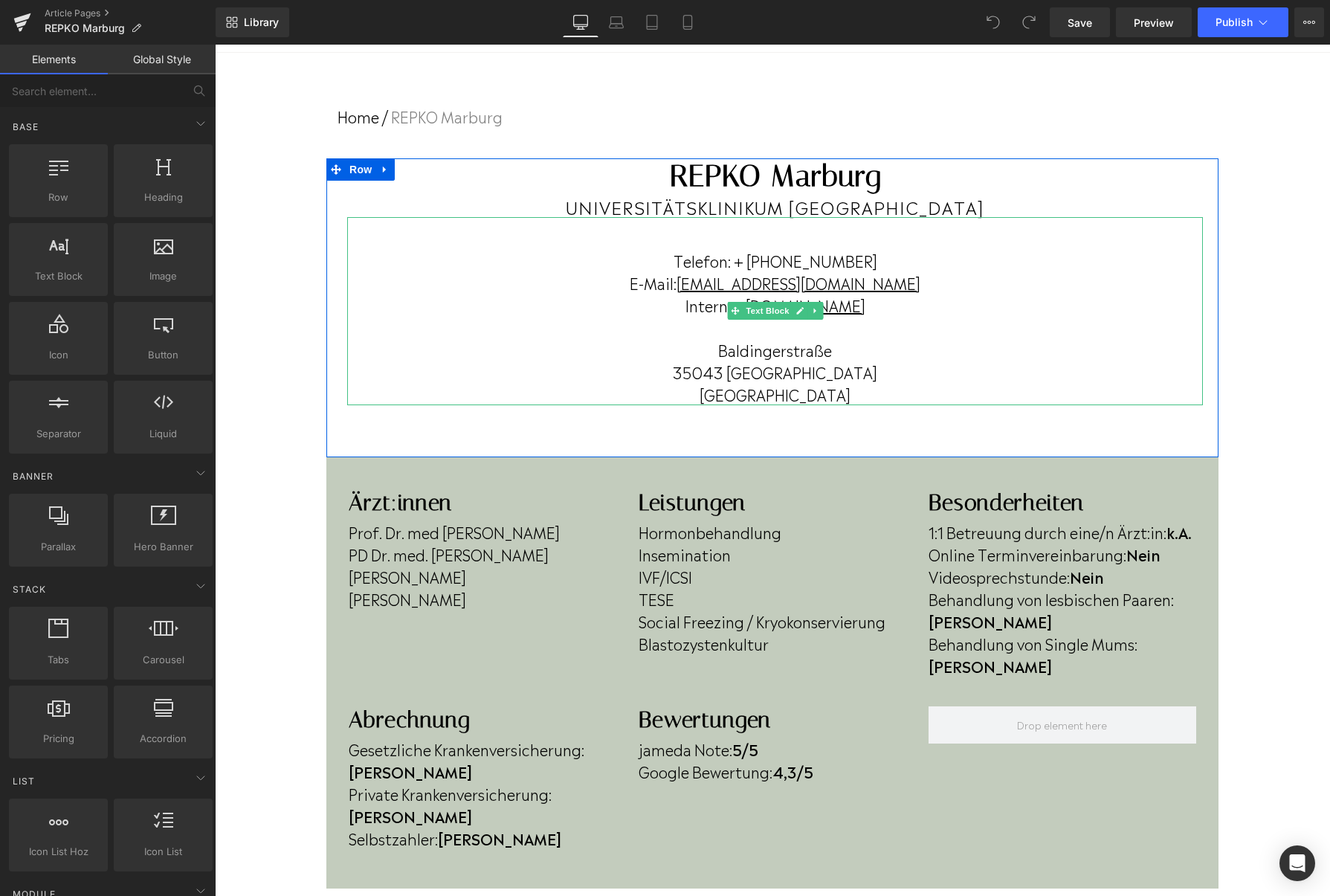
scroll to position [91, 0]
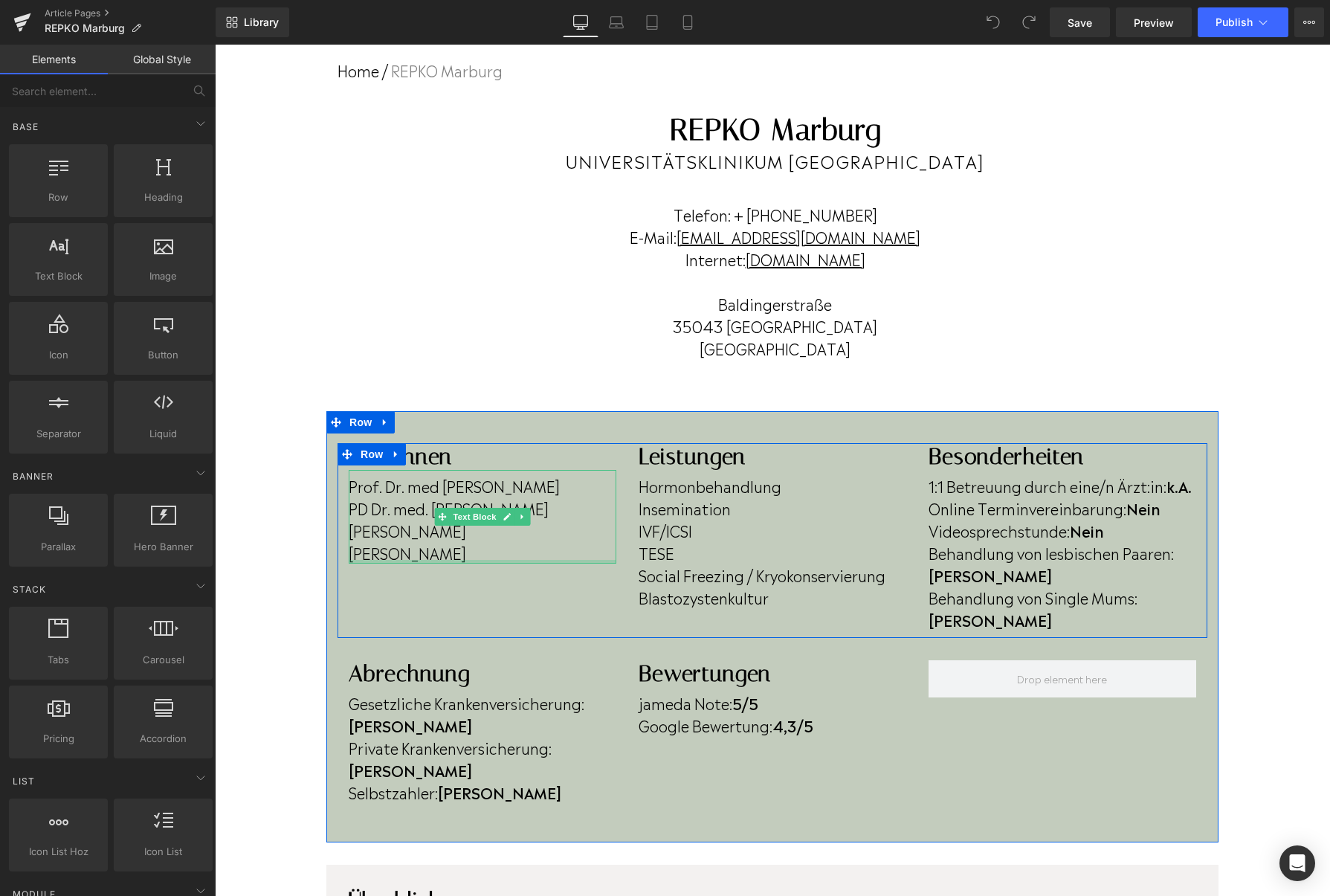
click at [480, 562] on div at bounding box center [482, 562] width 268 height 4
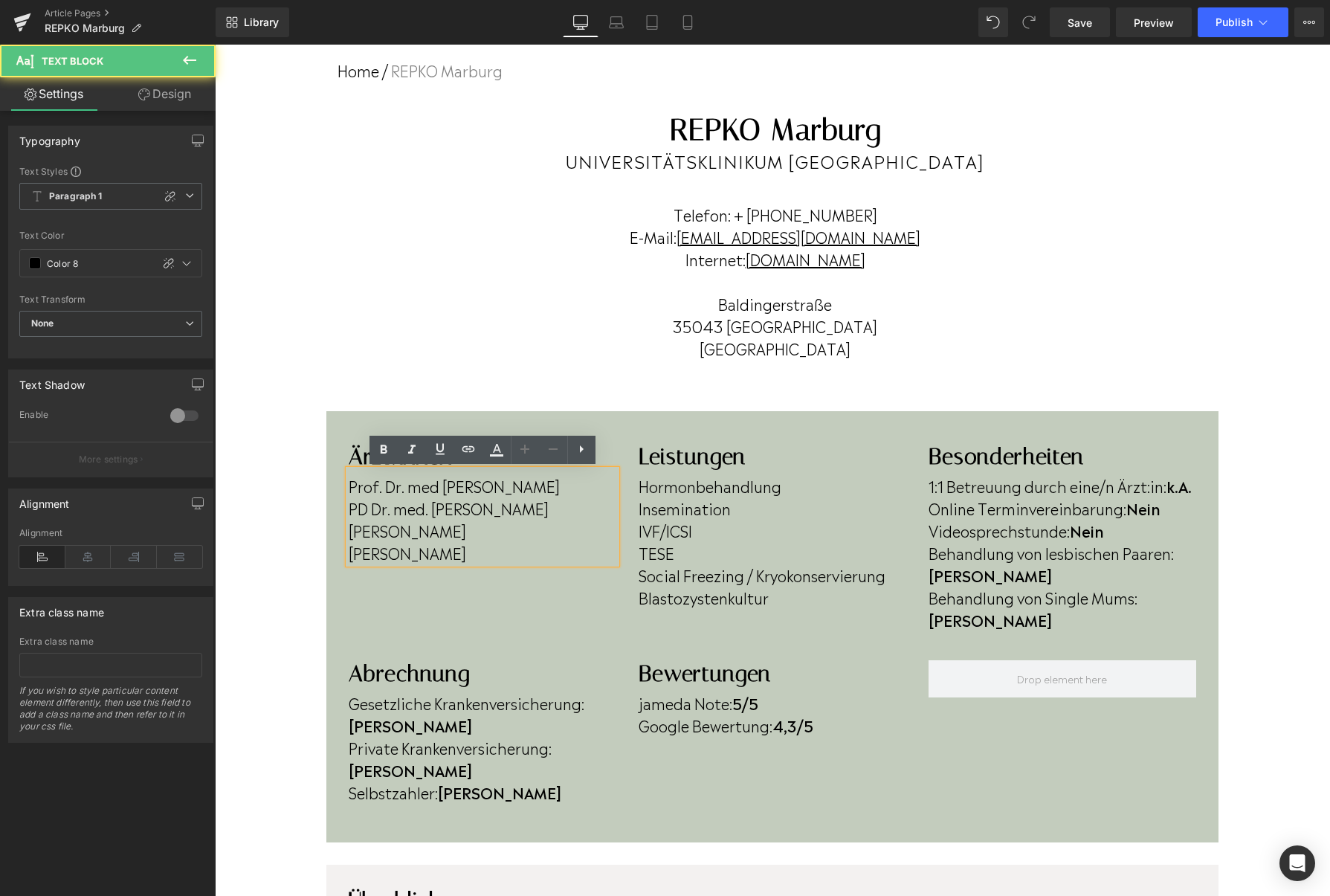
click at [479, 552] on p "Jennifer Muigai" at bounding box center [482, 552] width 268 height 22
drag, startPoint x: 469, startPoint y: 554, endPoint x: 351, endPoint y: 557, distance: 118.0
click at [351, 557] on p "Jennifer Muigai" at bounding box center [482, 552] width 268 height 22
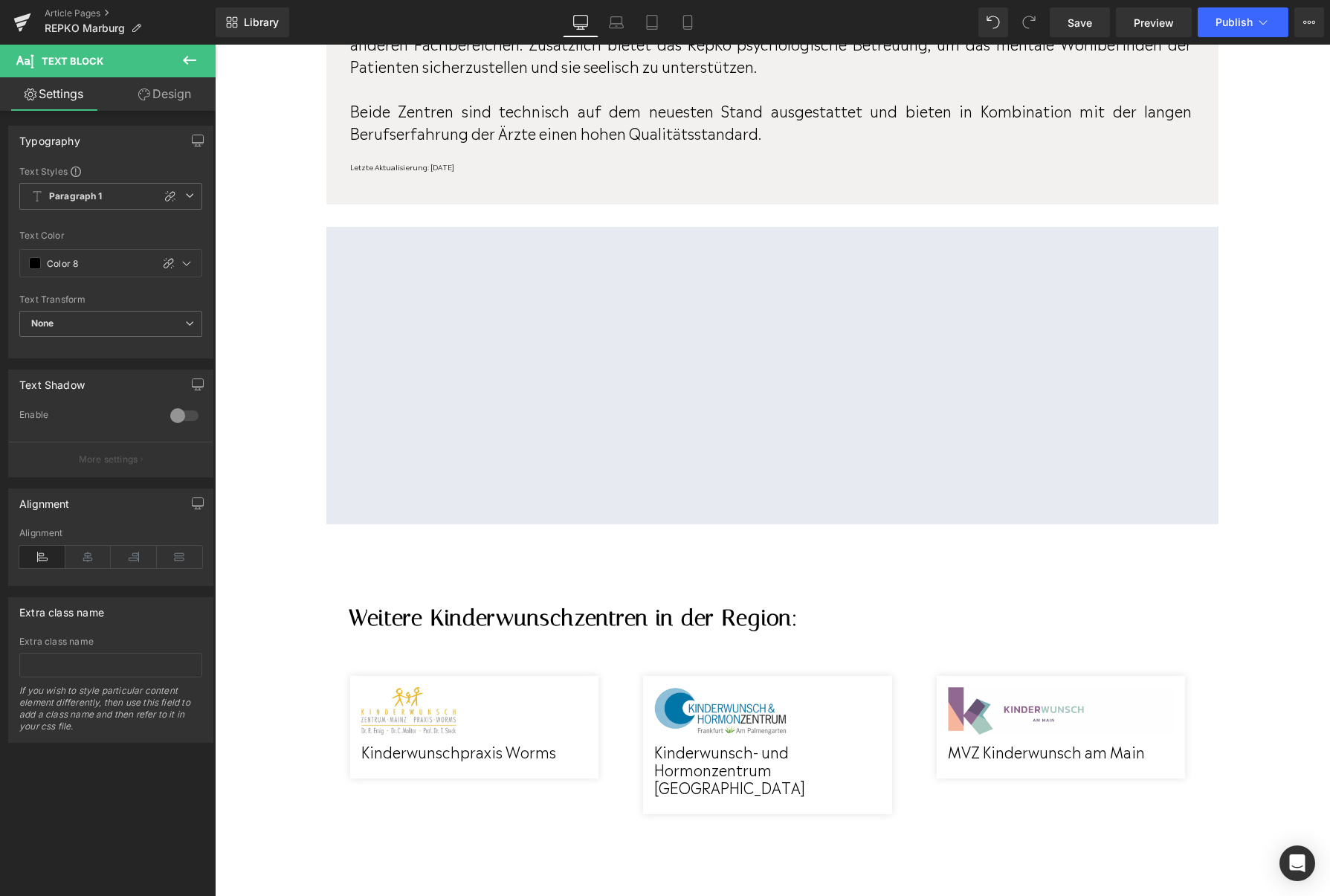
scroll to position [1213, 0]
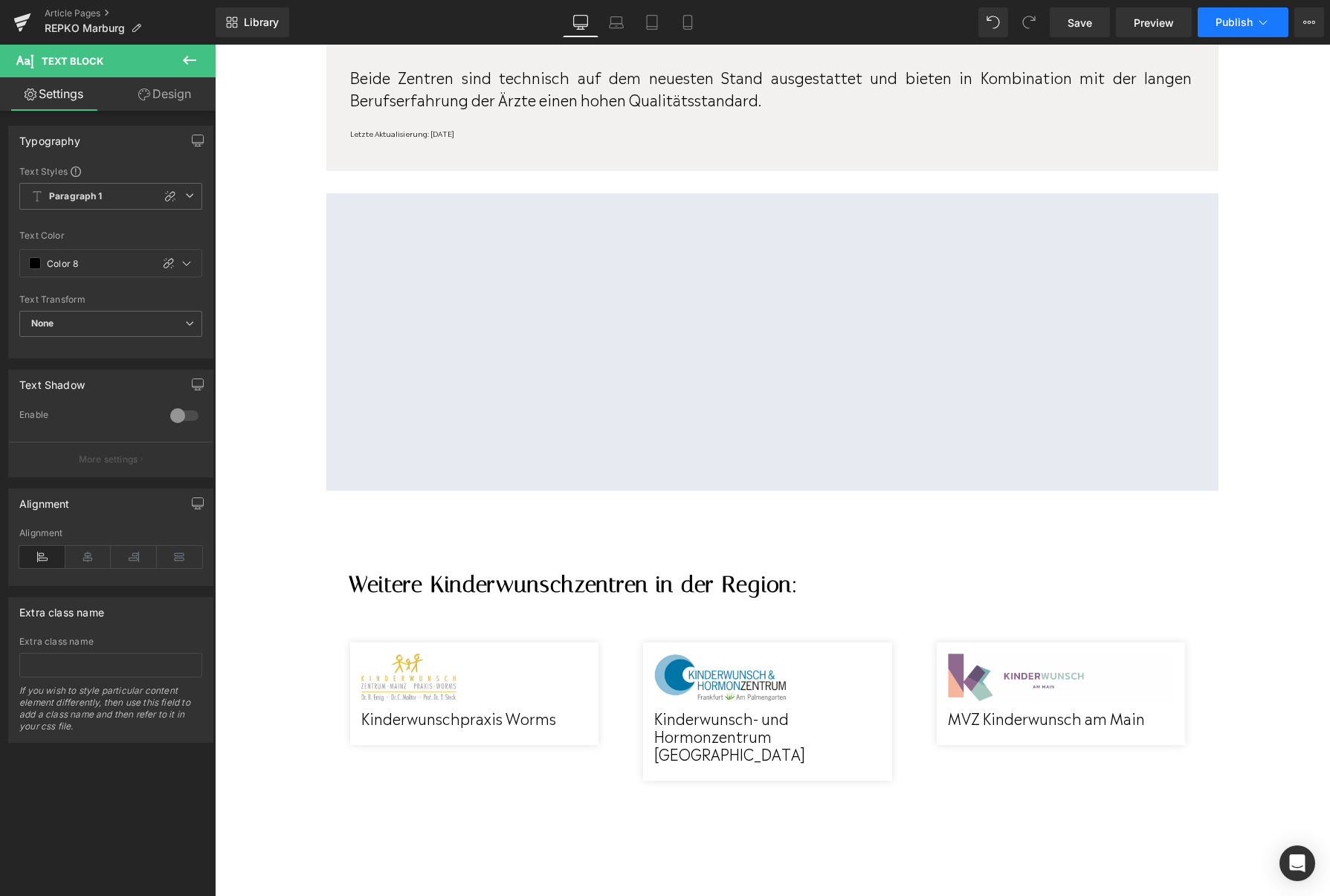
click at [1219, 31] on button "Publish" at bounding box center [1243, 22] width 91 height 30
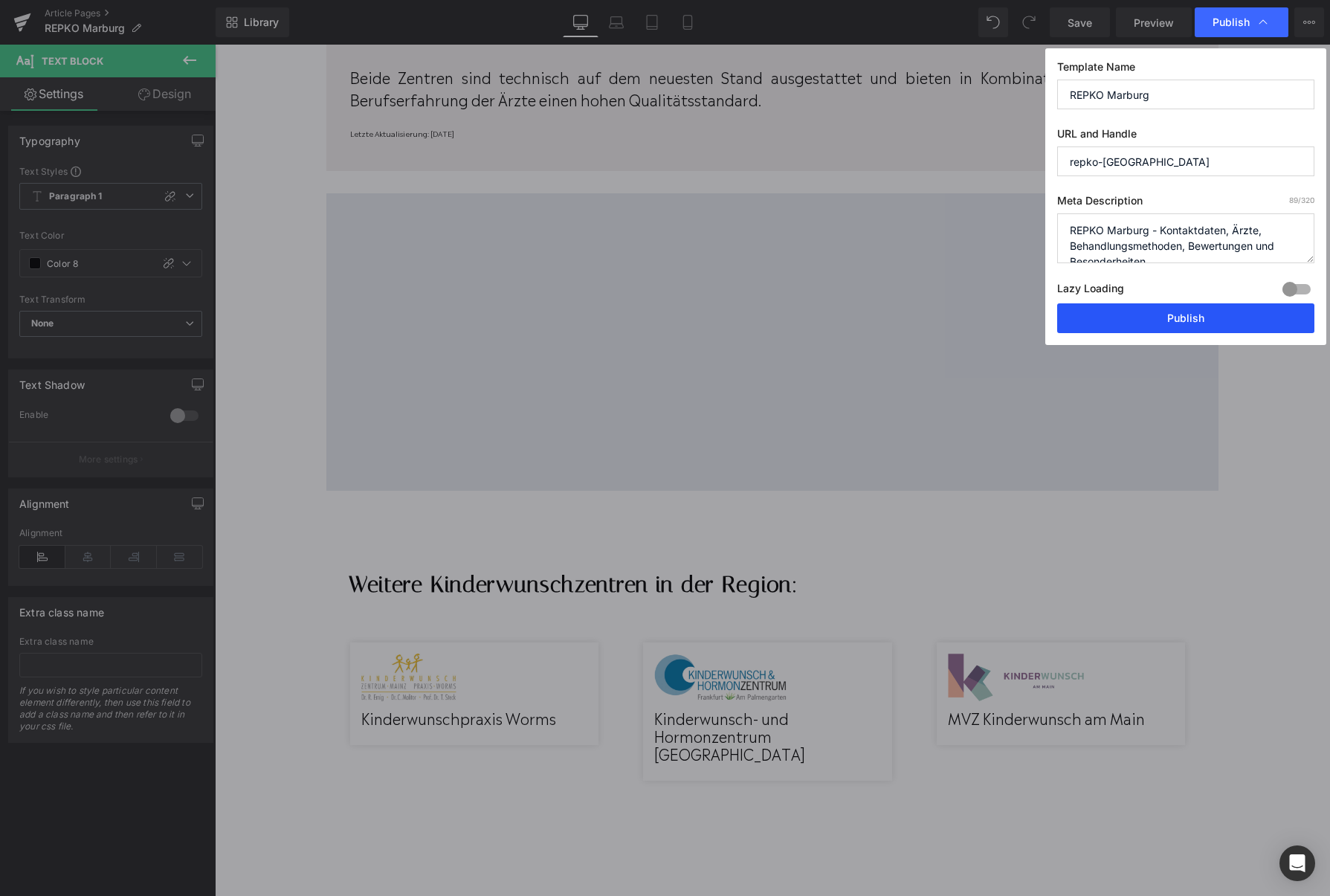
drag, startPoint x: 1163, startPoint y: 324, endPoint x: 691, endPoint y: 189, distance: 490.9
click at [0, 0] on button "Publish" at bounding box center [0, 0] width 0 height 0
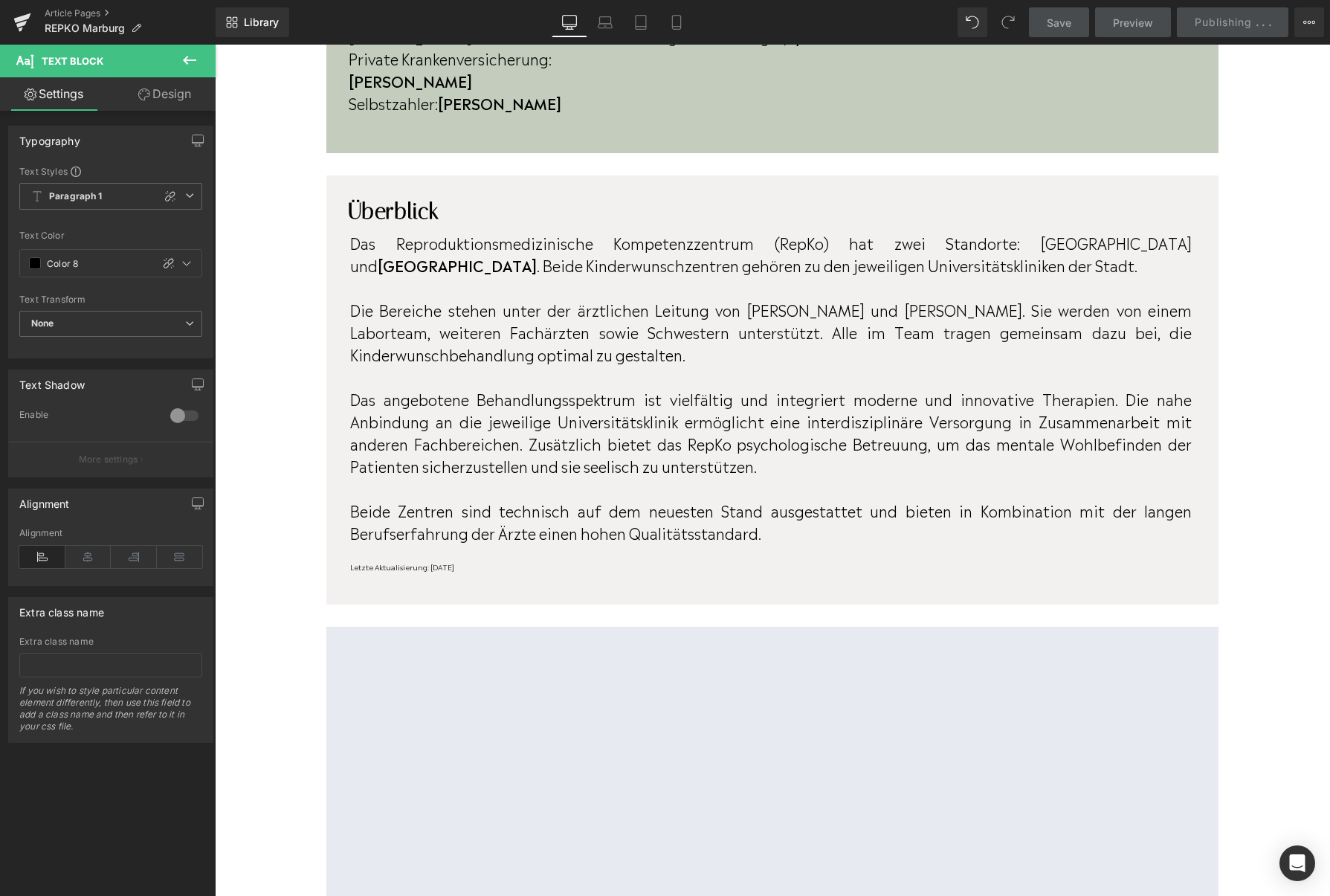
scroll to position [0, 0]
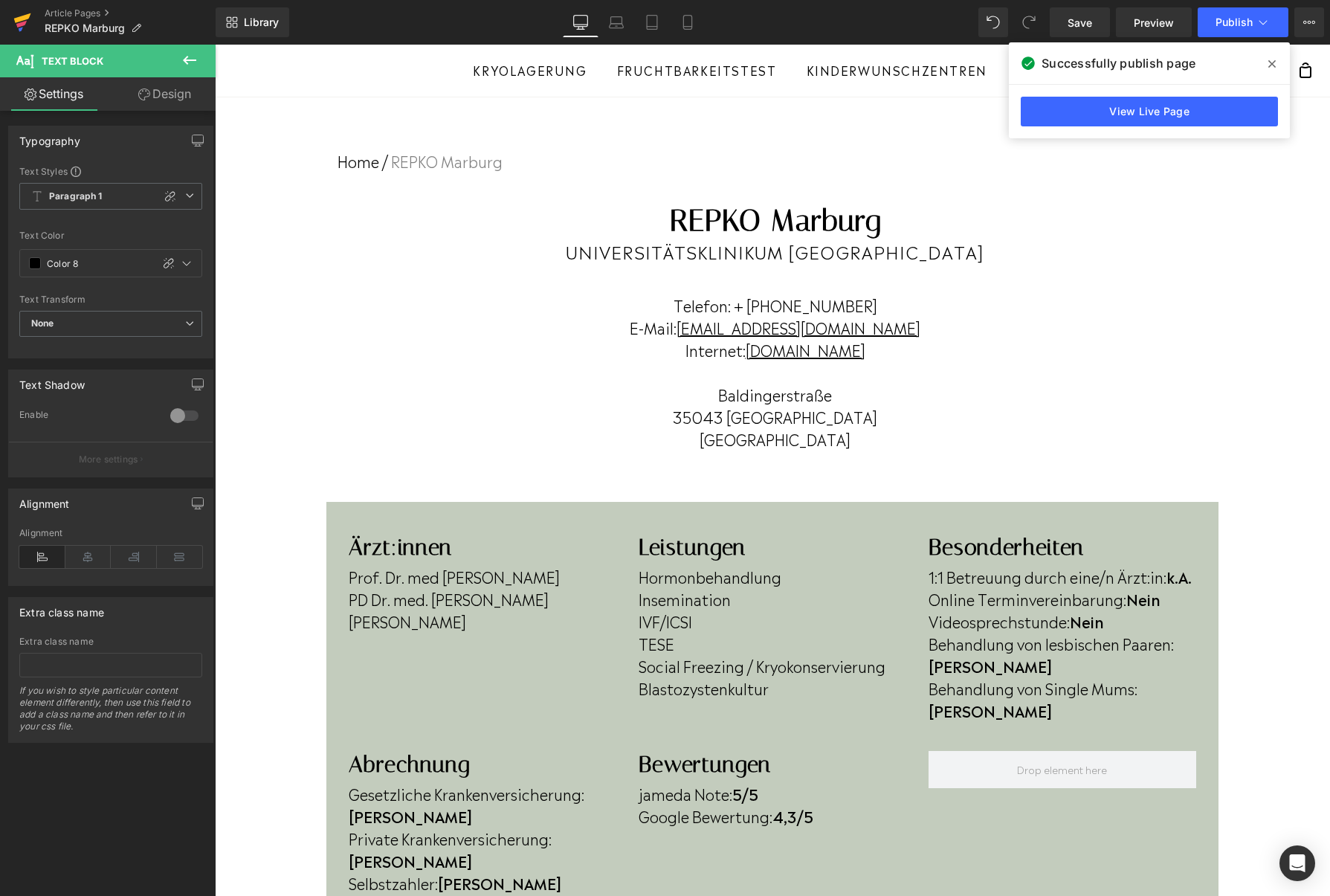
click at [19, 19] on icon at bounding box center [22, 18] width 17 height 10
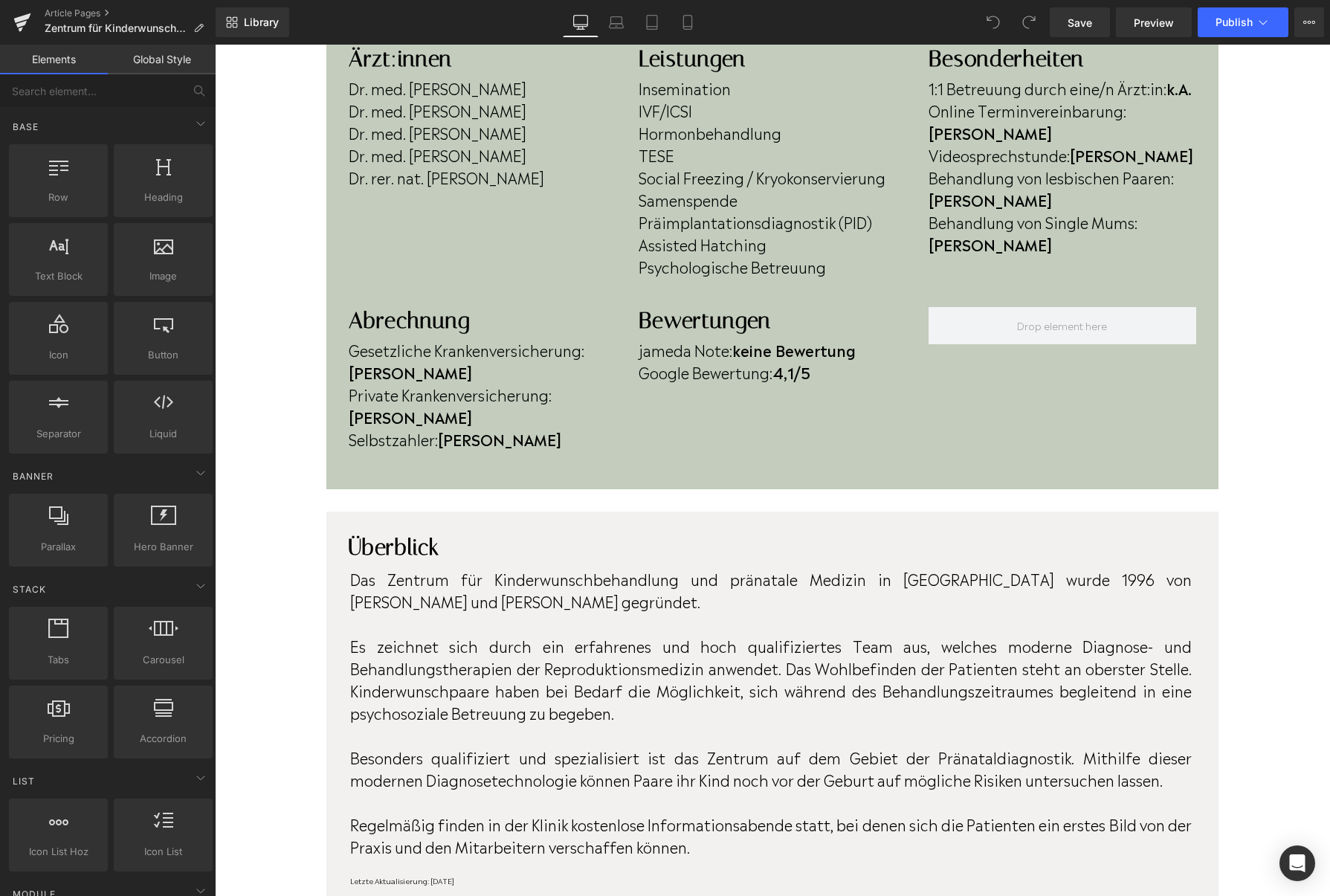
scroll to position [517, 0]
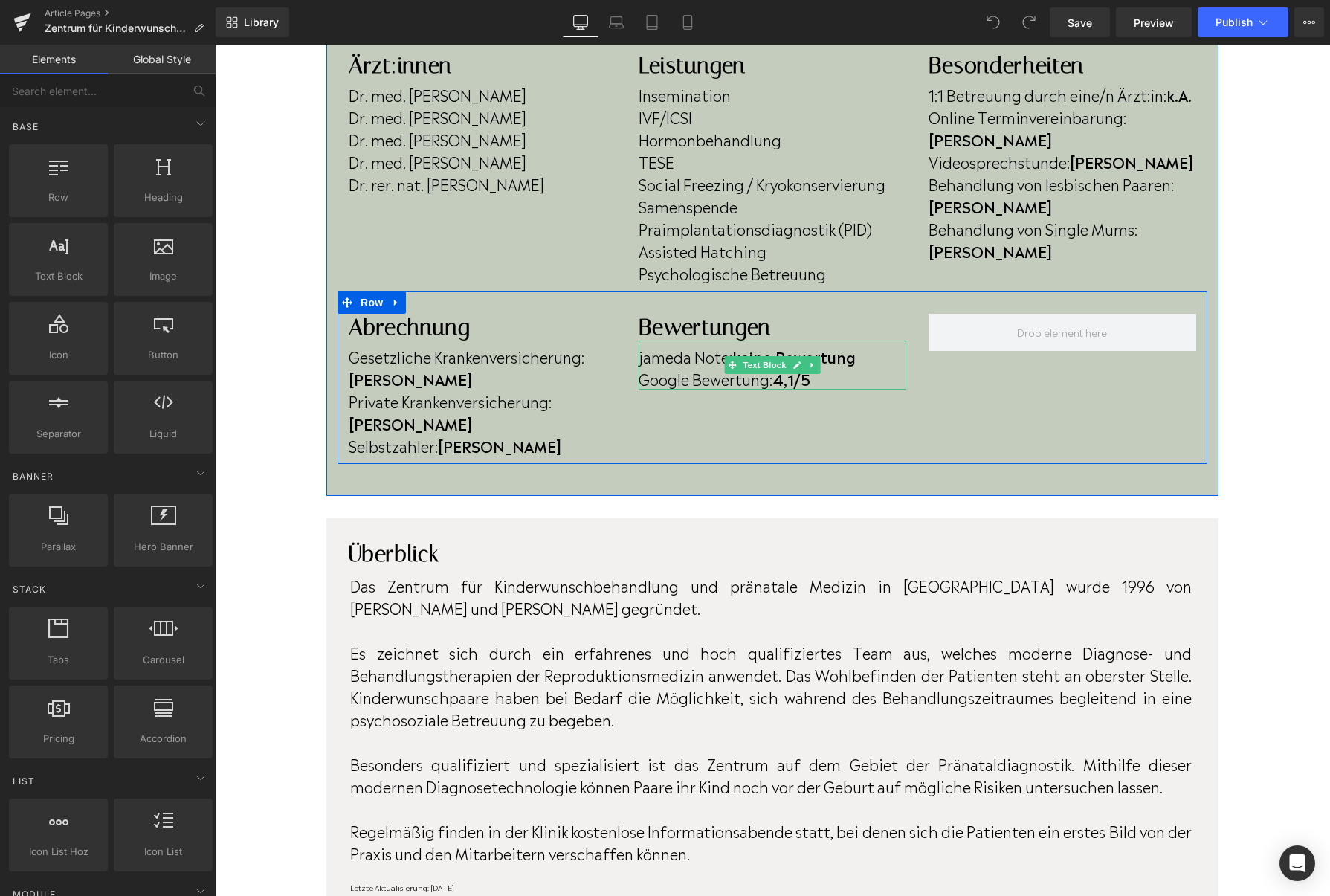
click at [797, 381] on strong "4,1/5" at bounding box center [791, 378] width 38 height 22
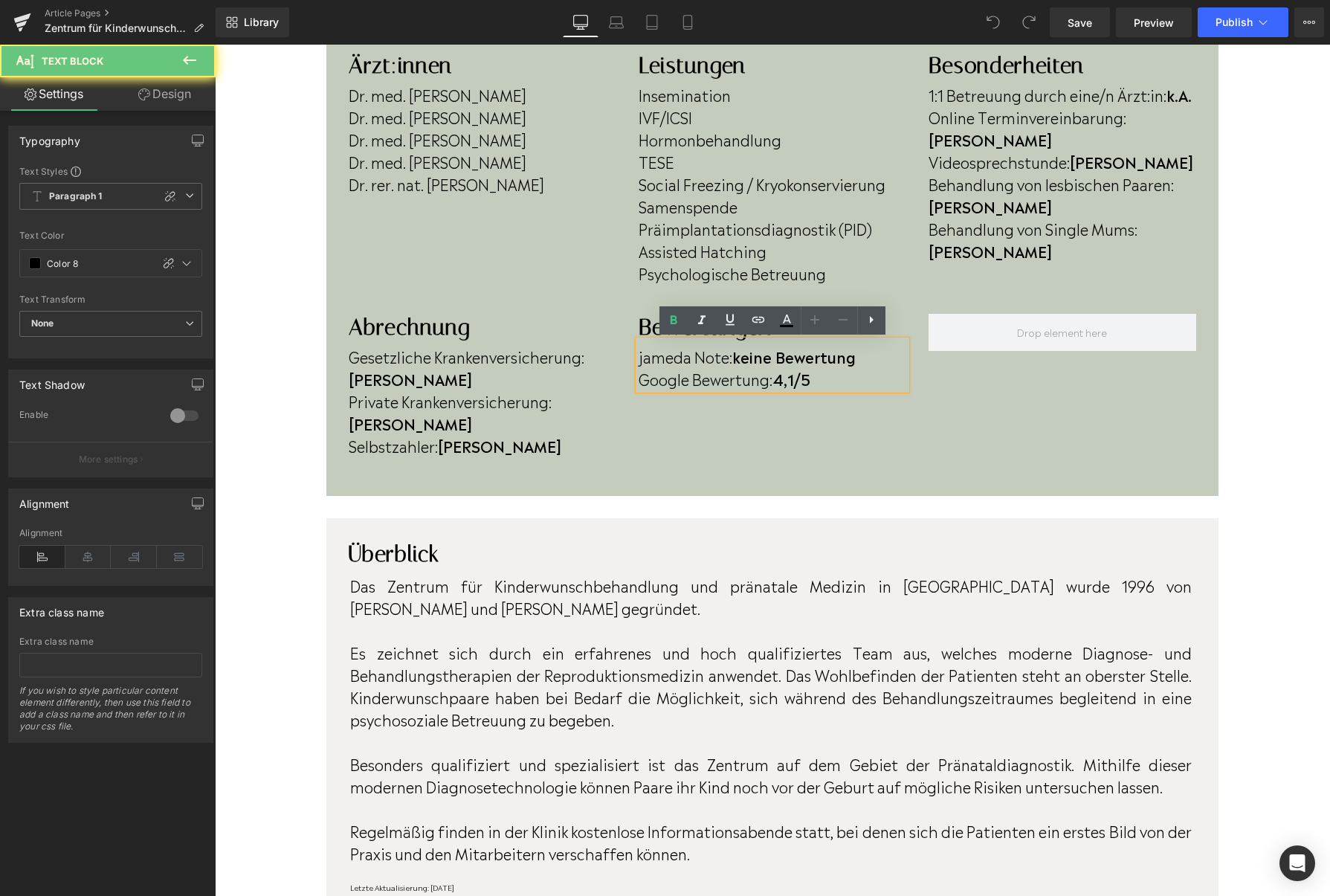
click at [800, 385] on strong "4,1/5" at bounding box center [791, 378] width 38 height 22
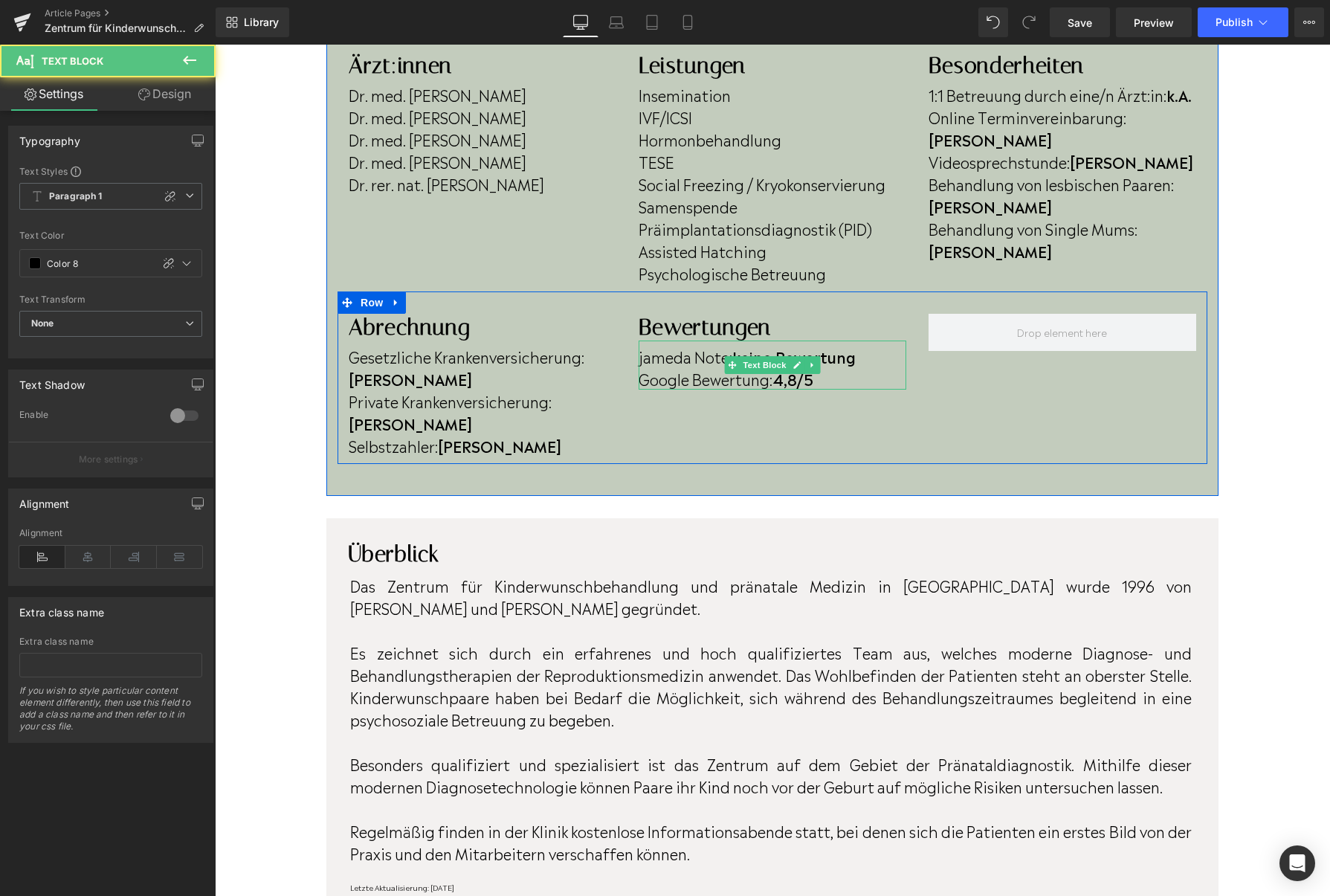
click at [870, 356] on p "jameda Note: keine Bewertung" at bounding box center [772, 356] width 268 height 22
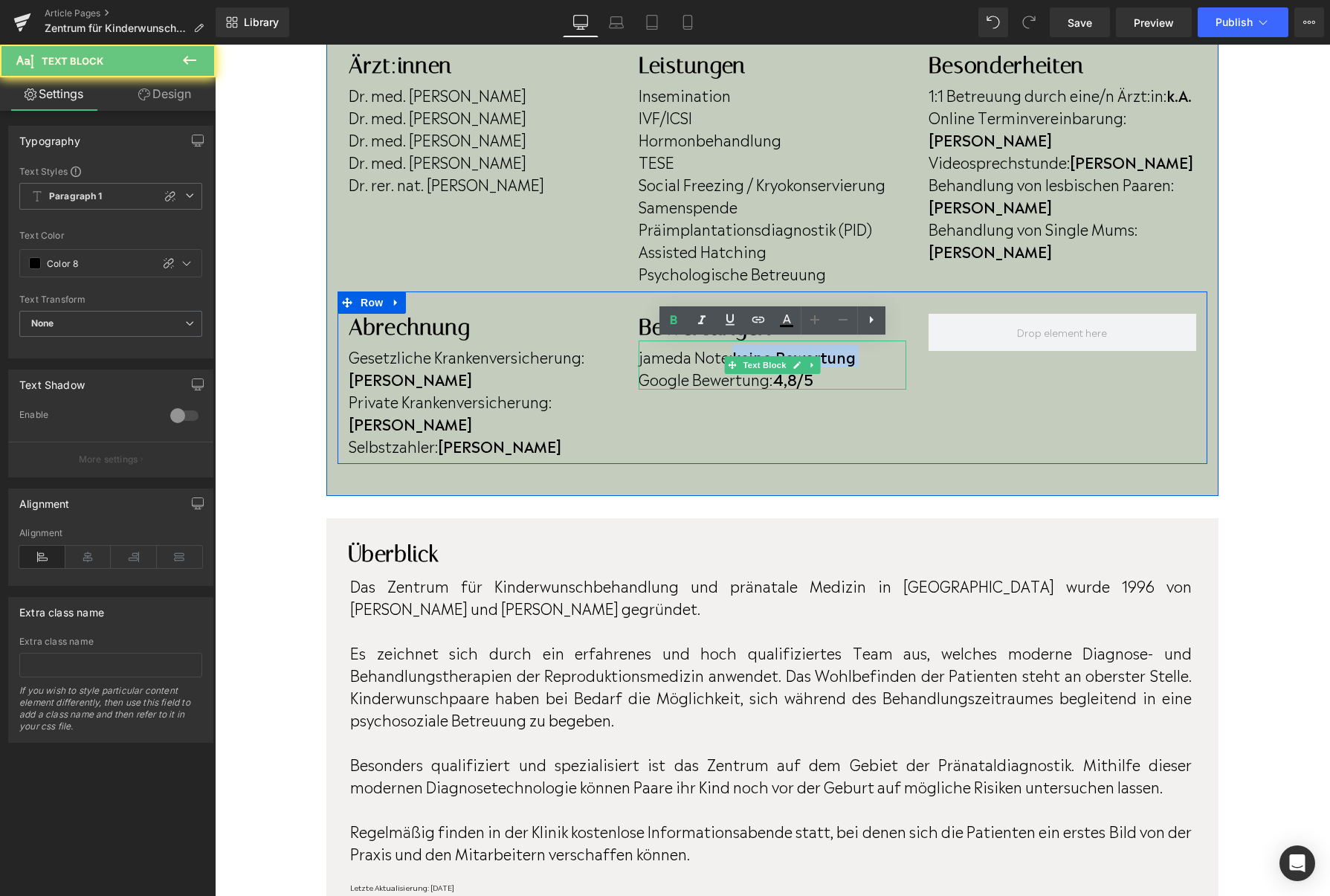
click at [870, 356] on p "jameda Note: keine Bewertung" at bounding box center [772, 356] width 268 height 22
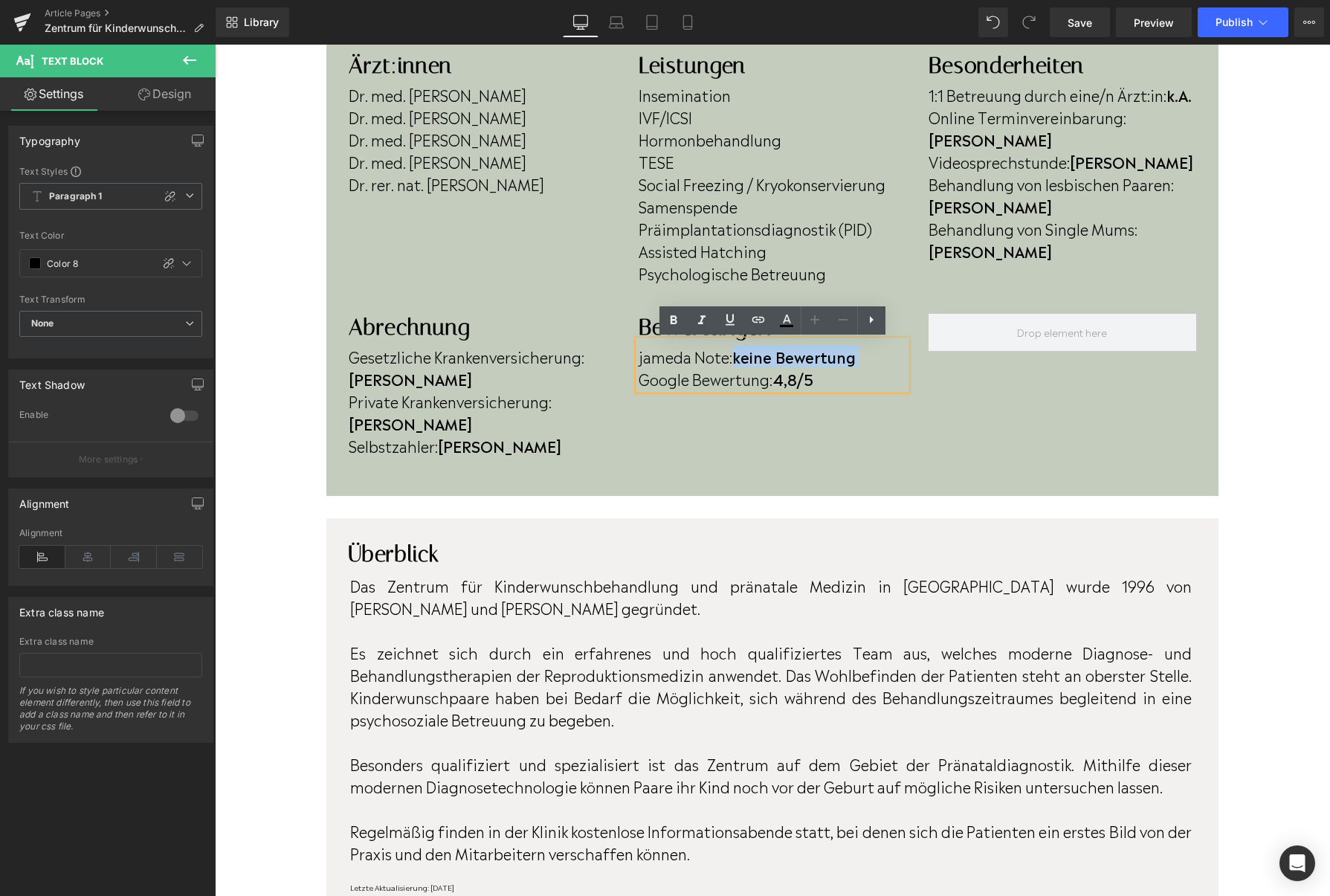
drag, startPoint x: 858, startPoint y: 358, endPoint x: 740, endPoint y: 356, distance: 118.0
click at [740, 356] on p "jameda Note: keine Bewertung" at bounding box center [772, 356] width 268 height 22
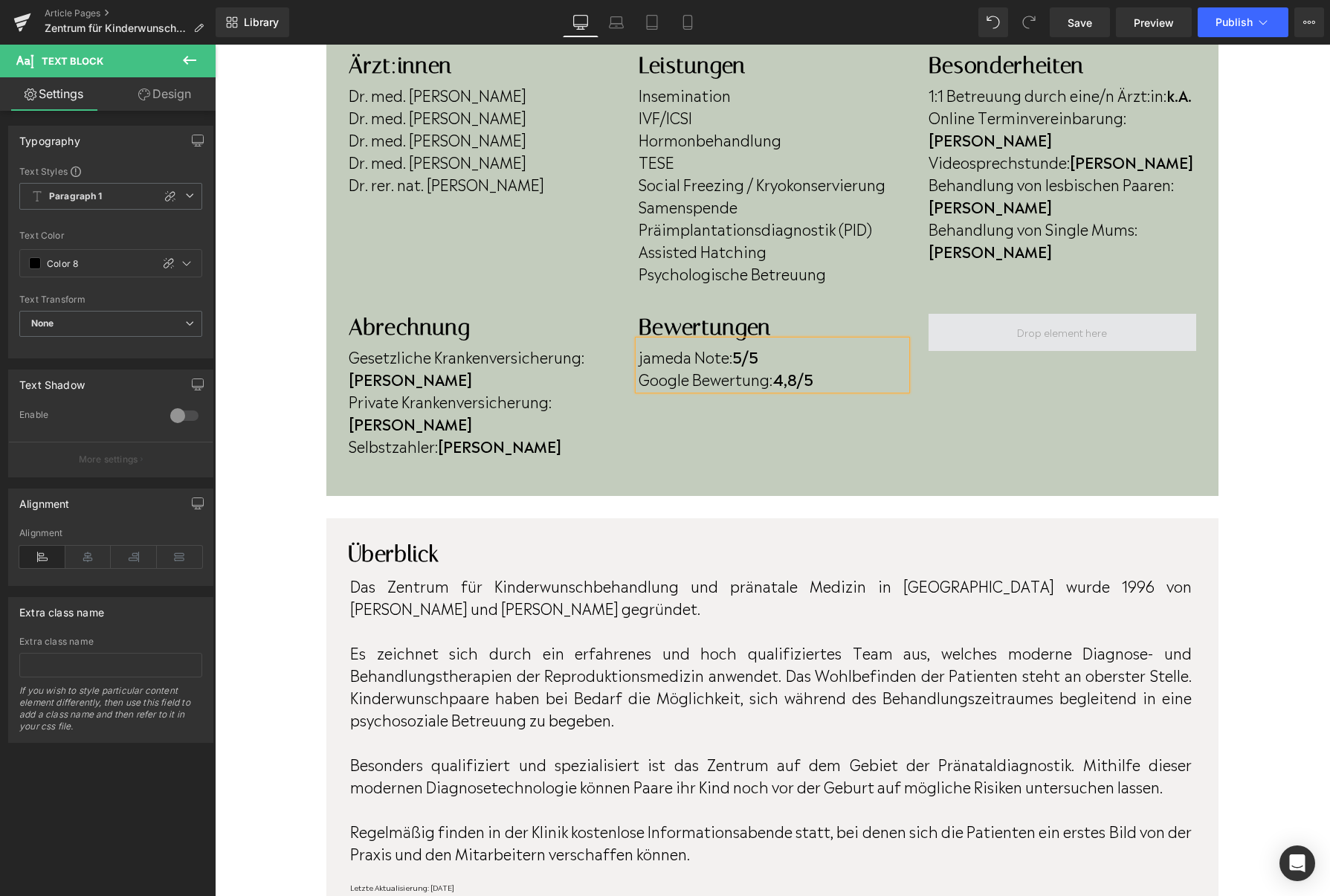
click at [969, 334] on span at bounding box center [1062, 332] width 268 height 37
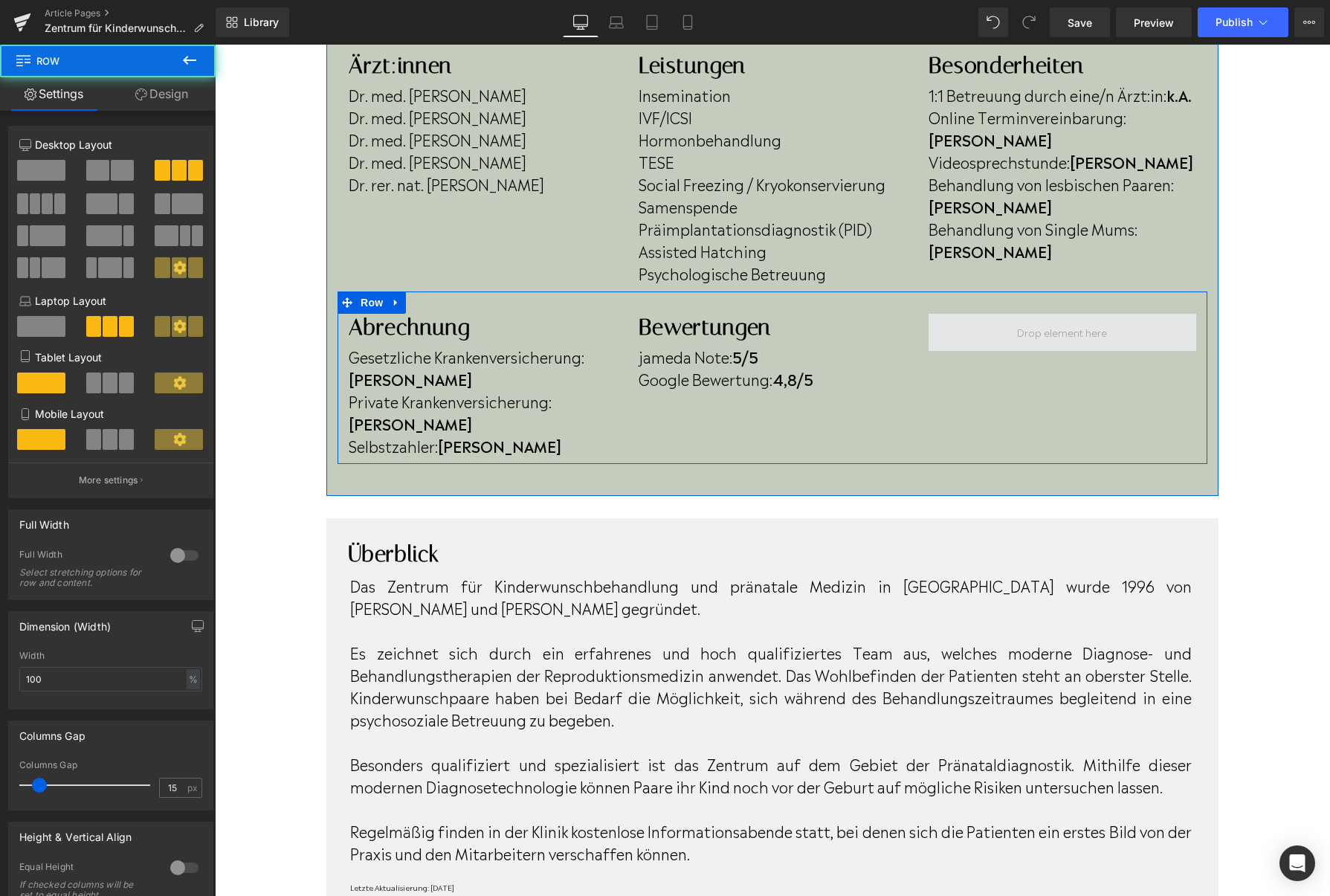
click at [1111, 331] on span at bounding box center [1062, 332] width 268 height 37
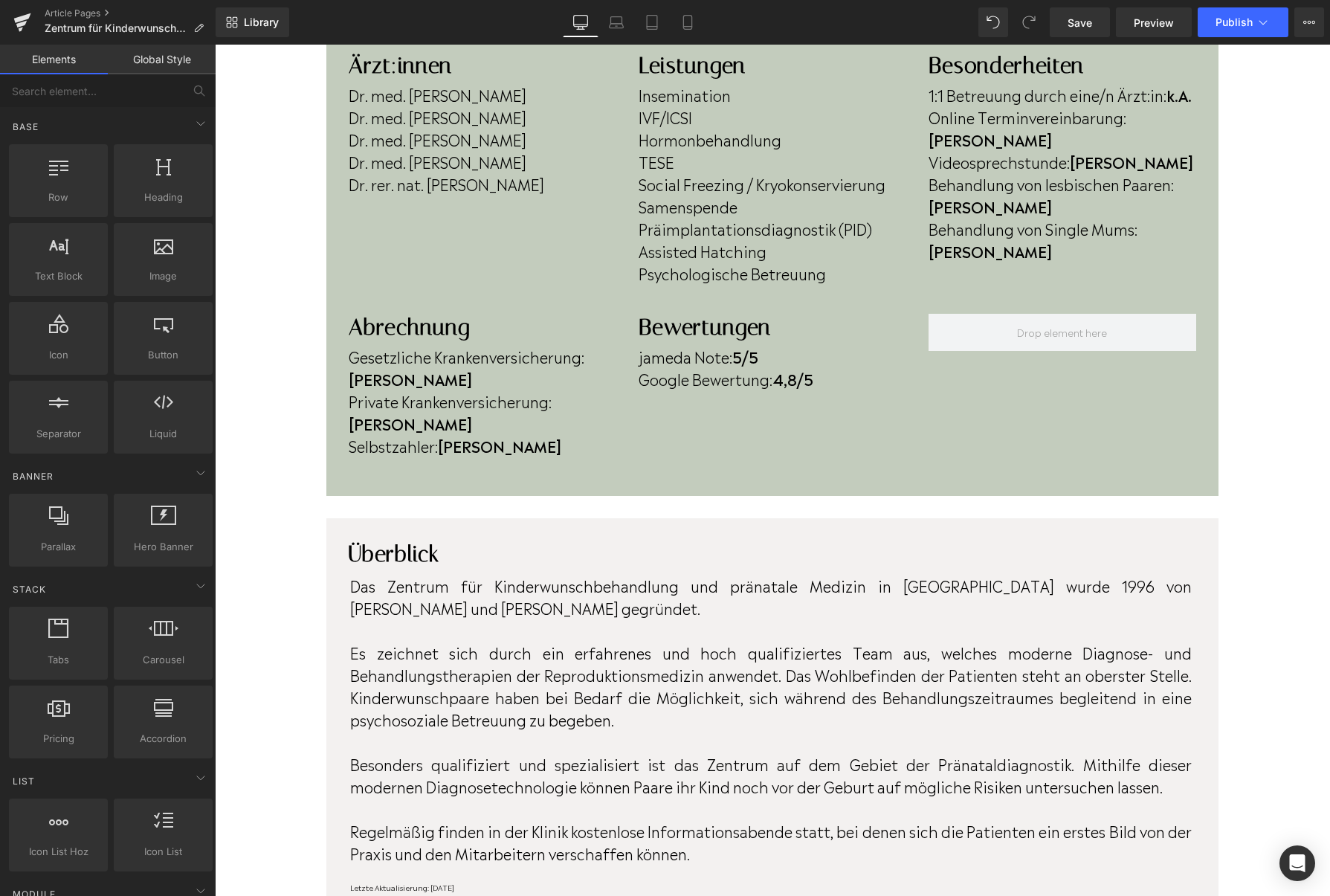
click at [286, 434] on div "Home / Zentrum für Kinderwunschbehandlung und Pränataldiagnostik Minden Breadcr…" at bounding box center [772, 787] width 1115 height 2416
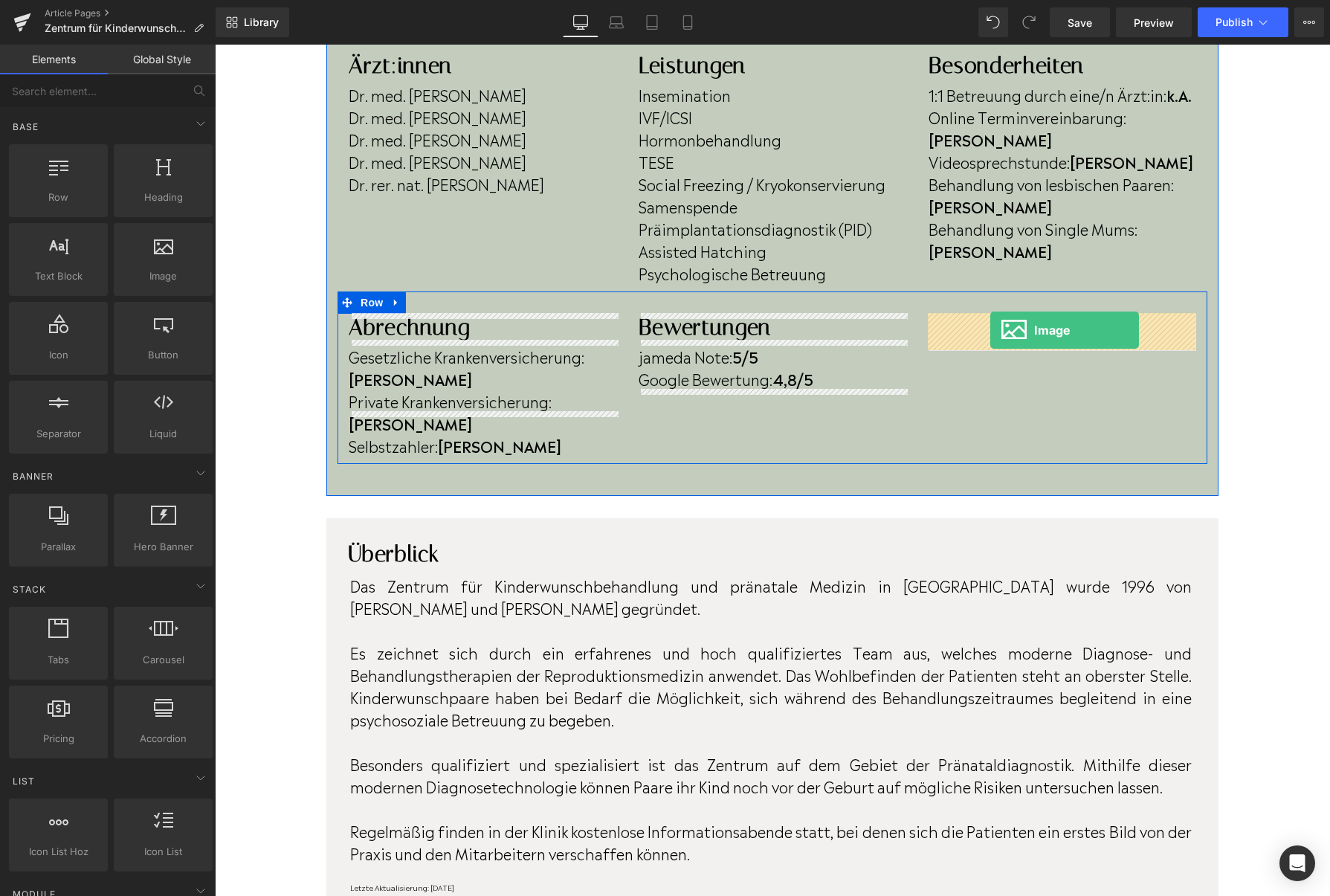
drag, startPoint x: 368, startPoint y: 298, endPoint x: 991, endPoint y: 330, distance: 623.8
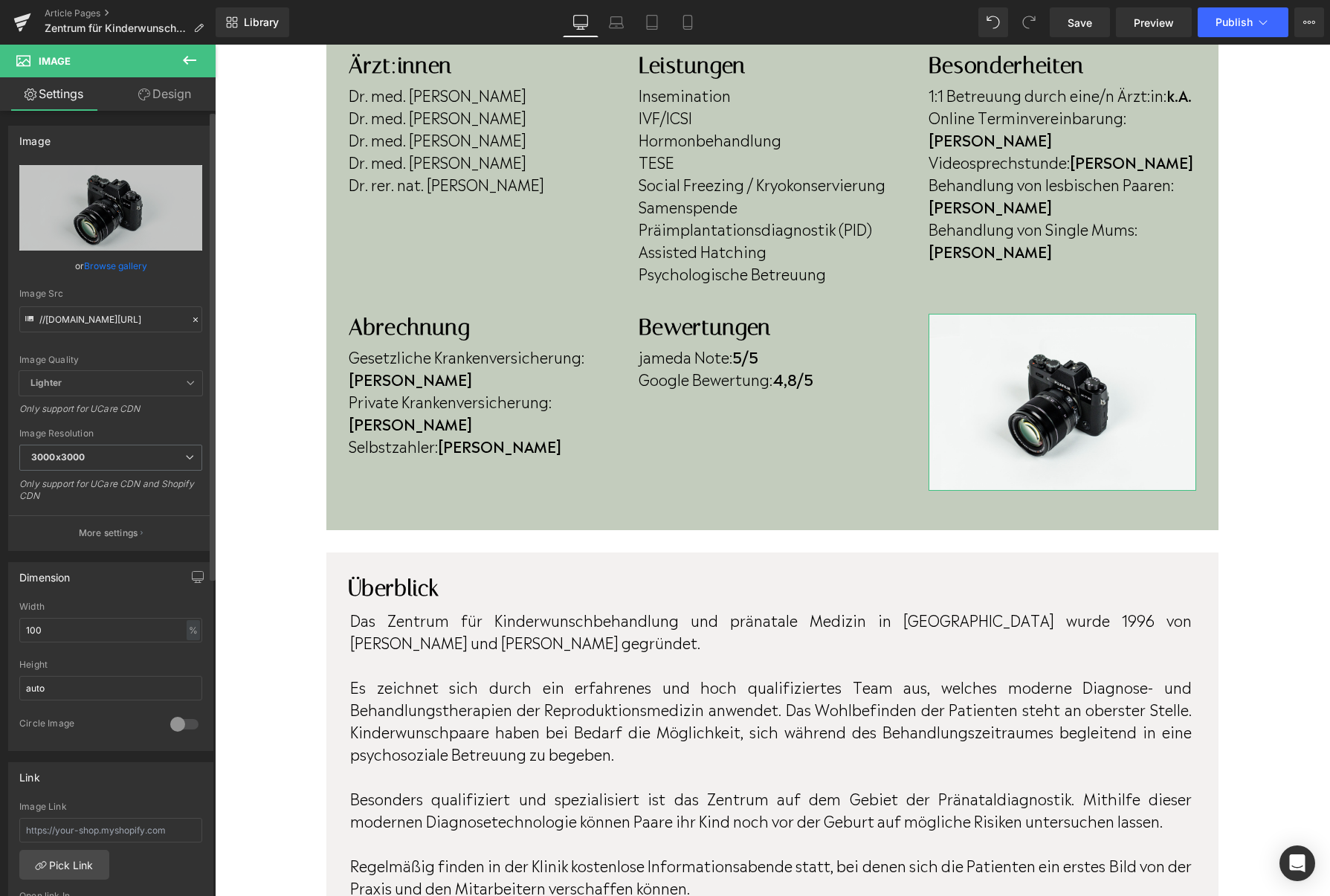
click at [122, 256] on link "Browse gallery" at bounding box center [115, 265] width 63 height 26
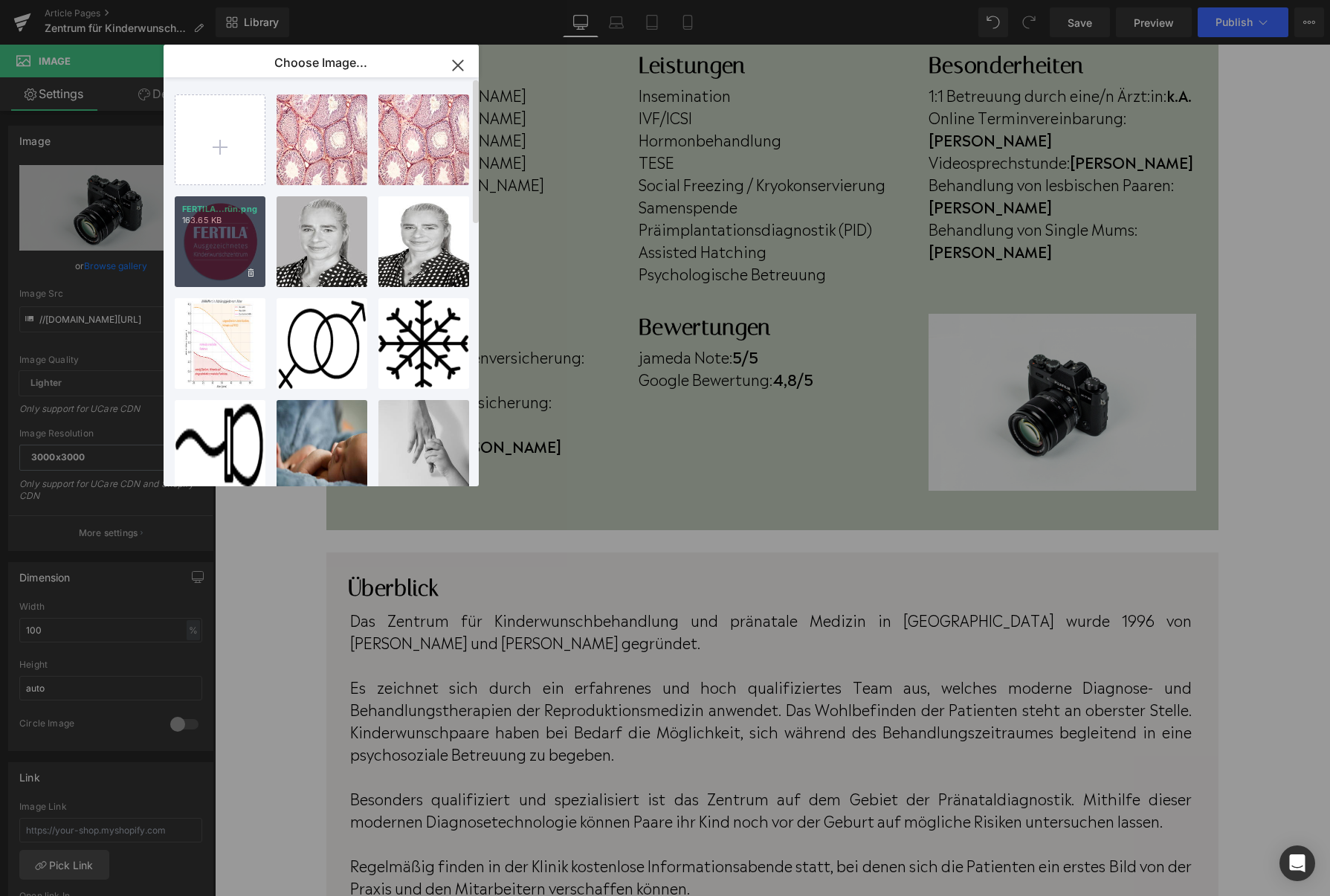
click at [211, 245] on div "FERTILA...rün.png 163.65 KB" at bounding box center [220, 242] width 91 height 91
type input "[URL][DOMAIN_NAME]"
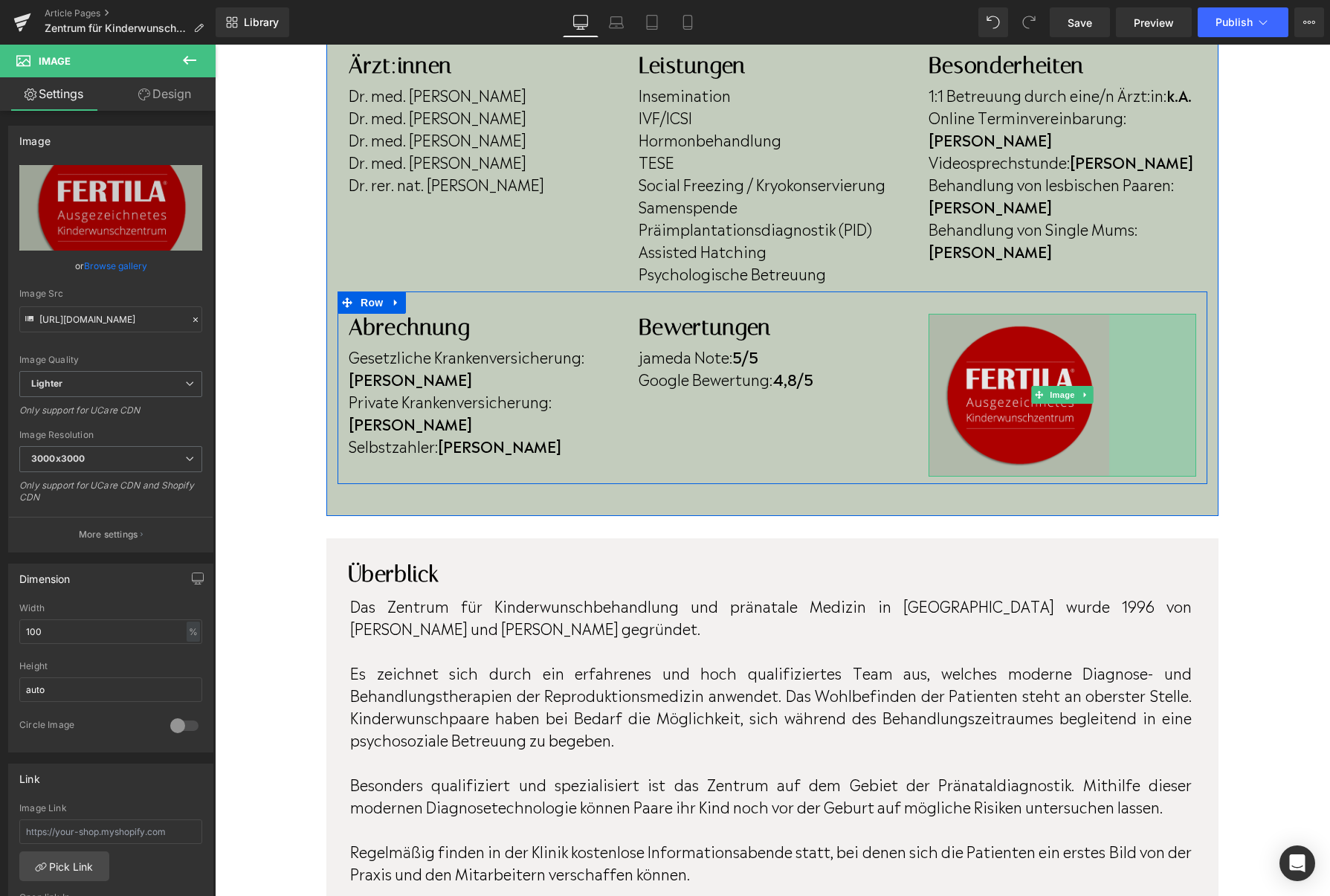
drag, startPoint x: 1194, startPoint y: 550, endPoint x: 1100, endPoint y: 395, distance: 181.3
click at [1104, 394] on div "Image 117px" at bounding box center [1062, 395] width 268 height 163
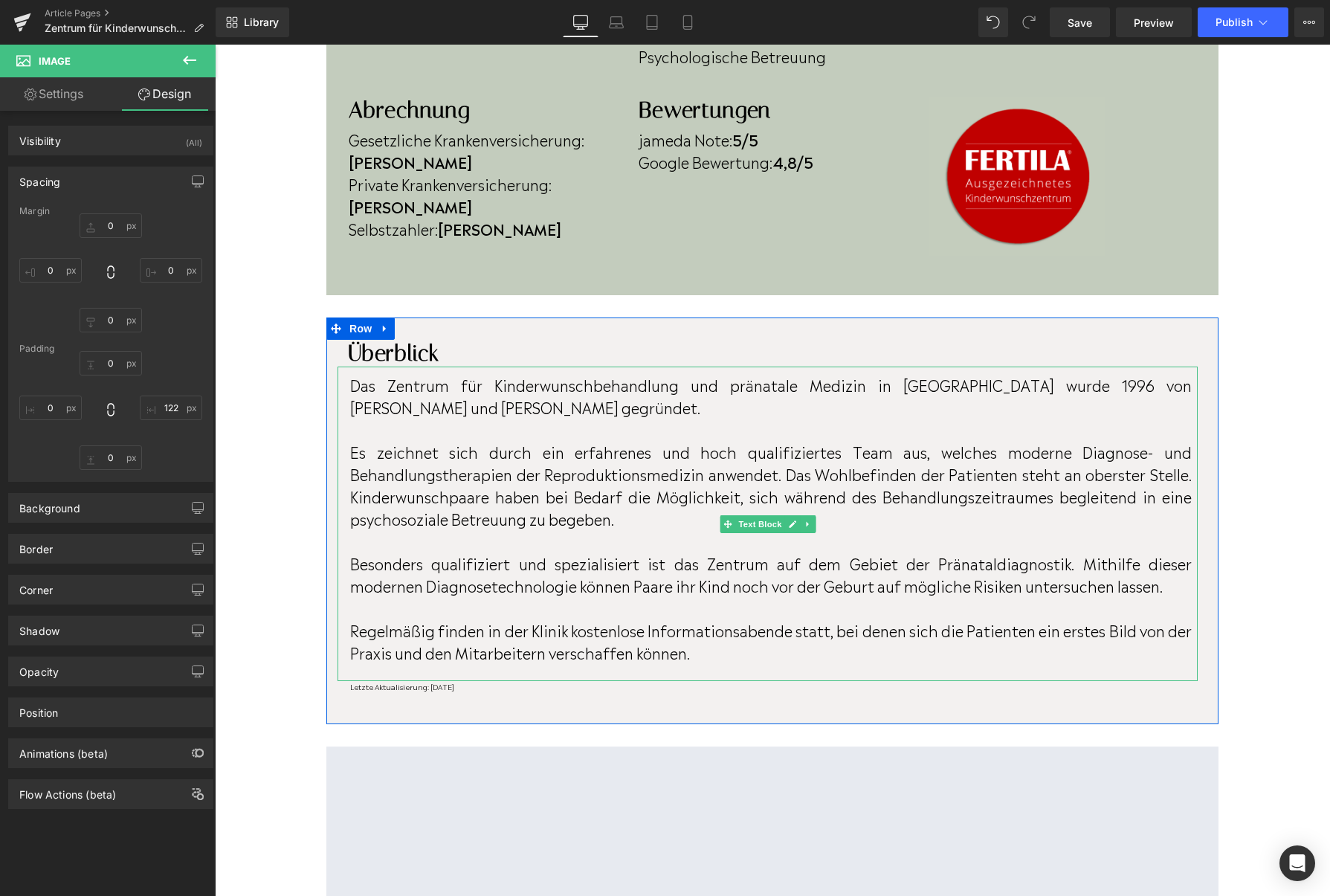
scroll to position [740, 0]
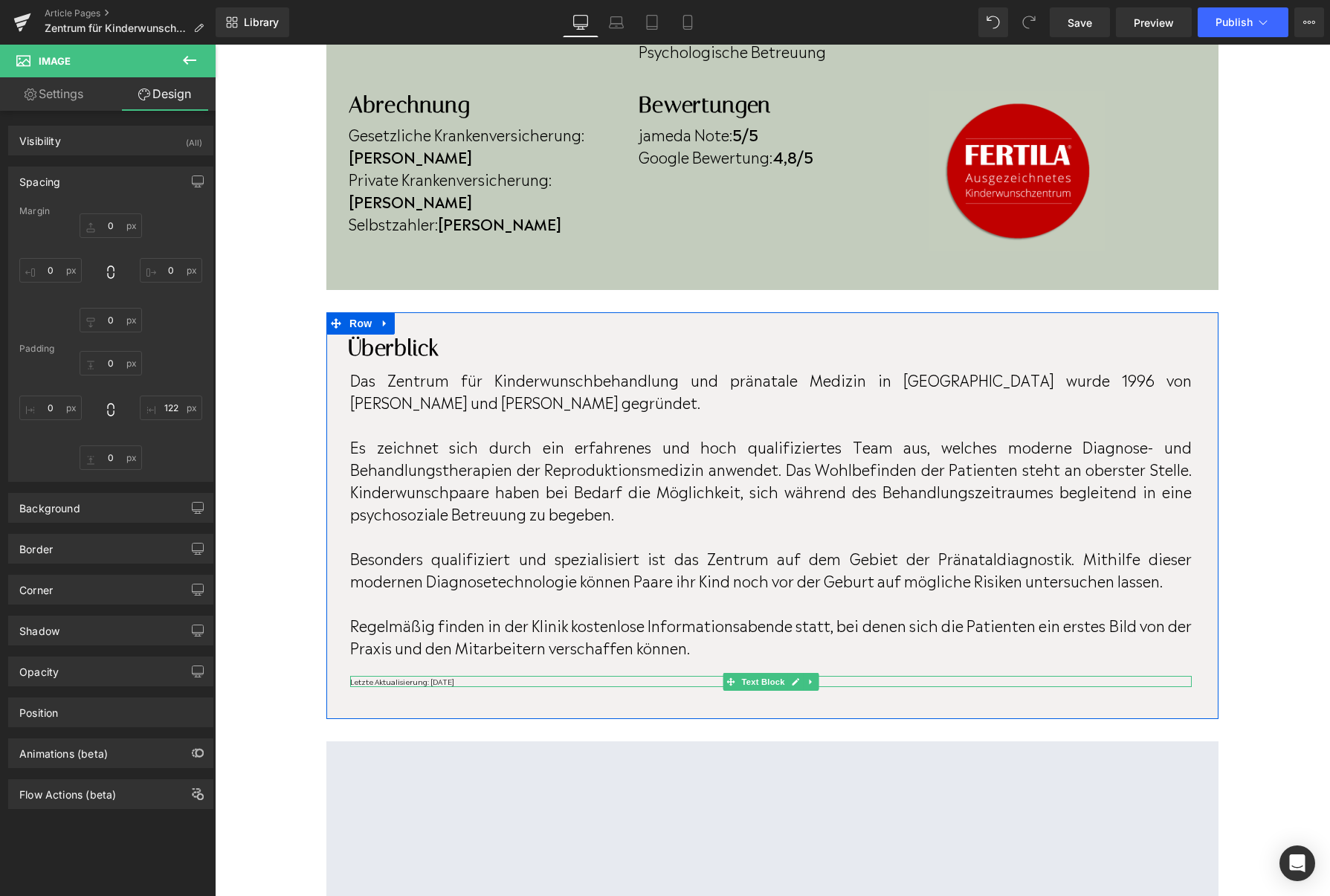
click at [494, 680] on p "Letzte Aktualisierung: [DATE]" at bounding box center [771, 681] width 842 height 12
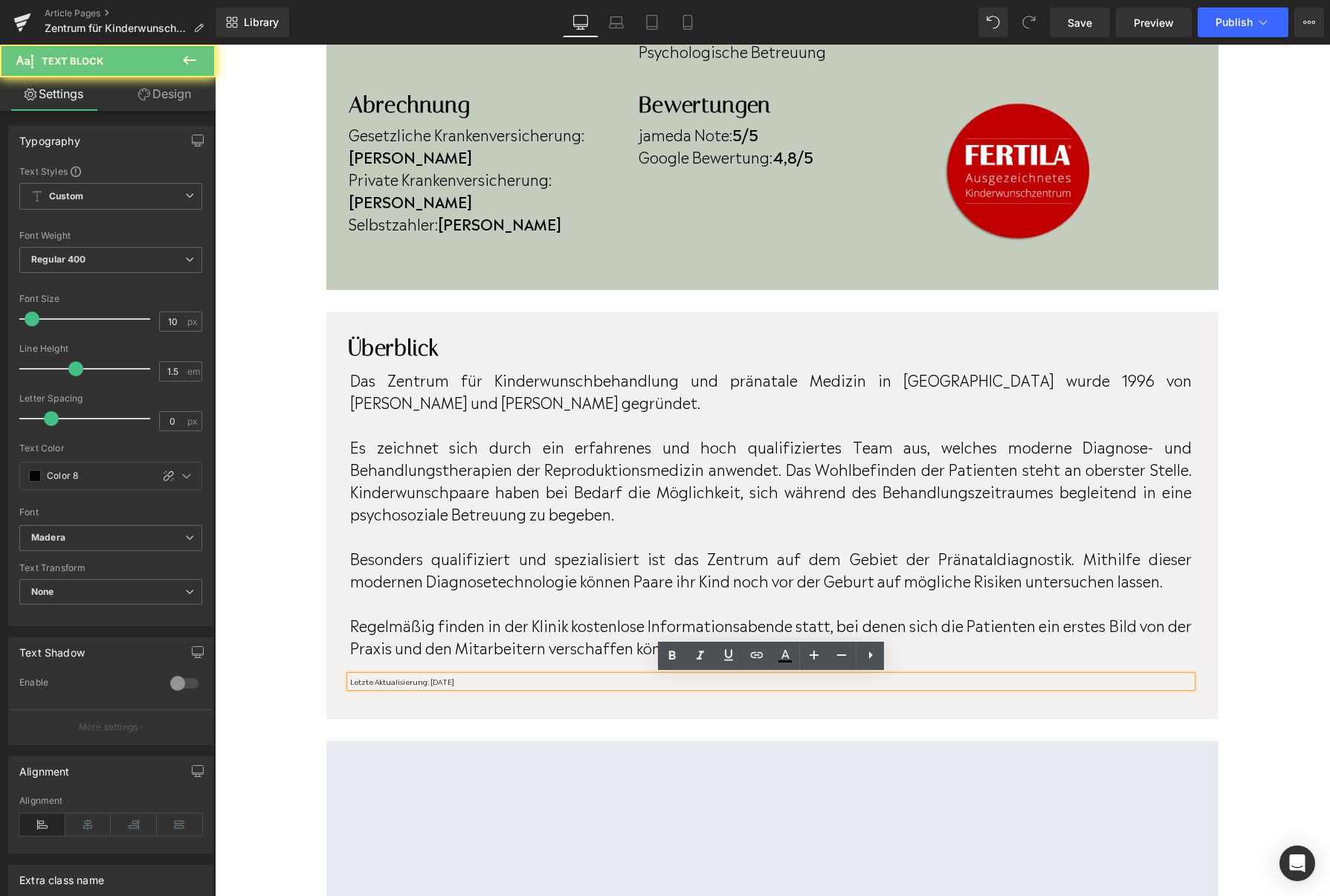
click at [494, 680] on p "Letzte Aktualisierung: [DATE]" at bounding box center [771, 681] width 842 height 12
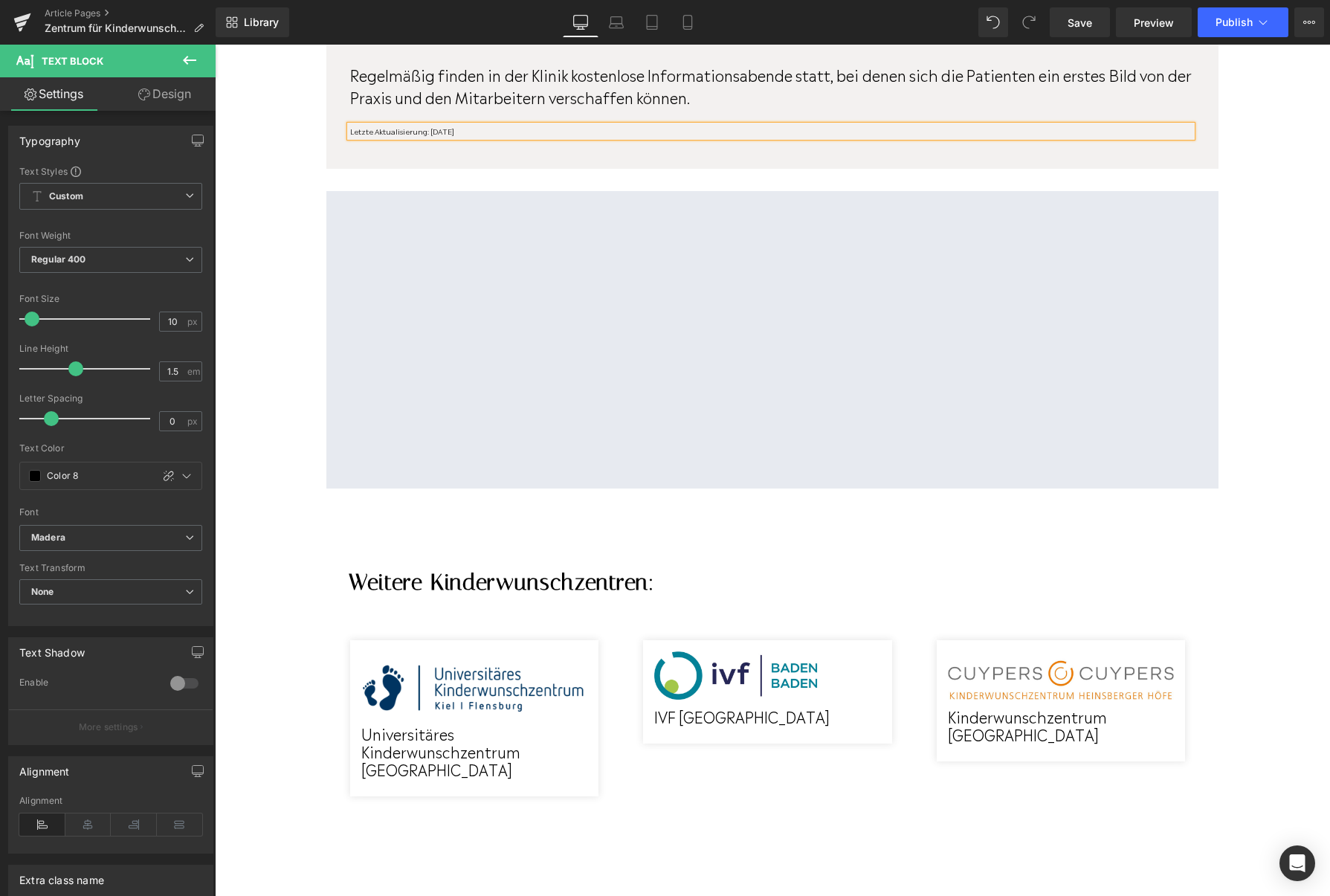
scroll to position [0, 0]
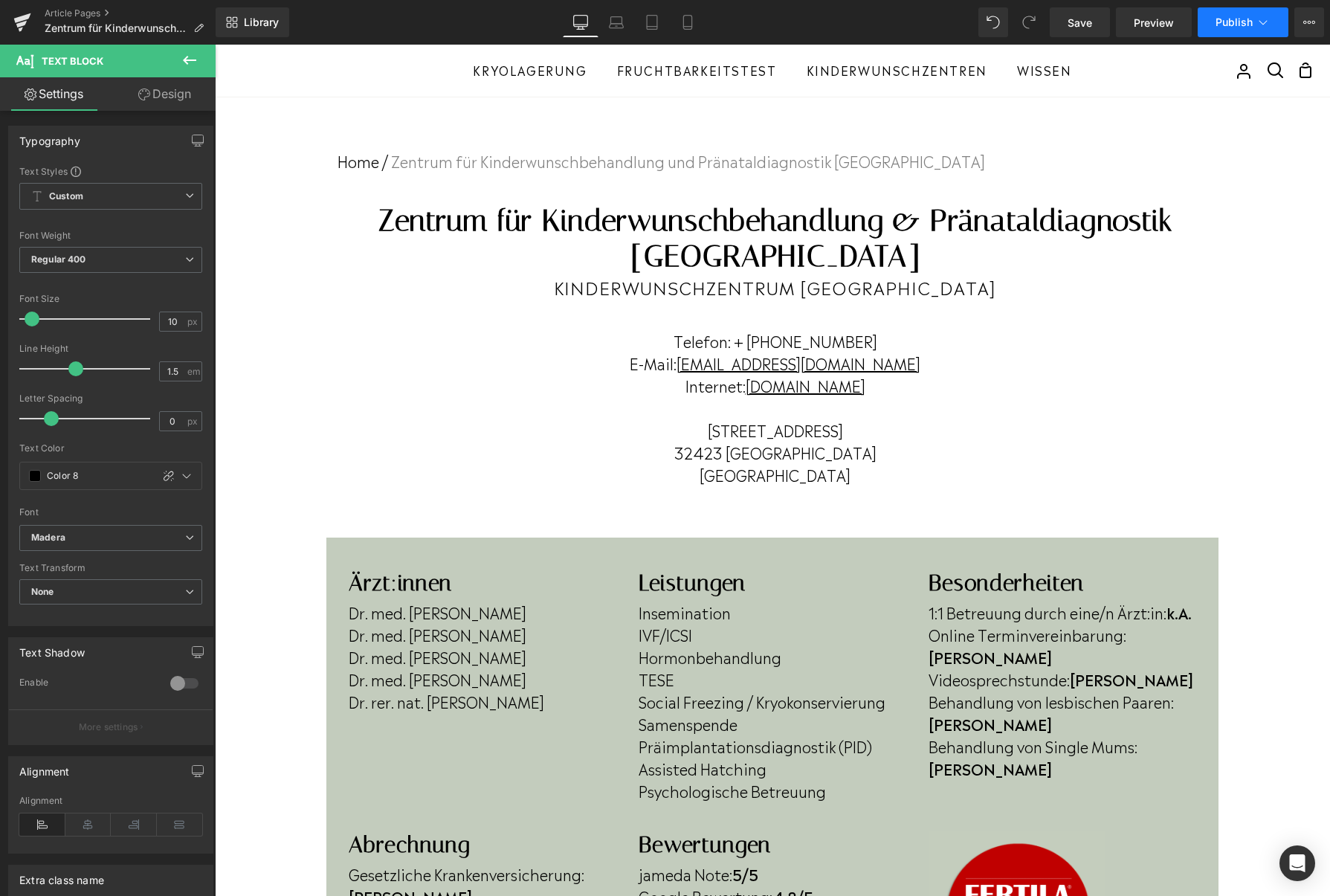
click at [1210, 31] on button "Publish" at bounding box center [1243, 22] width 91 height 30
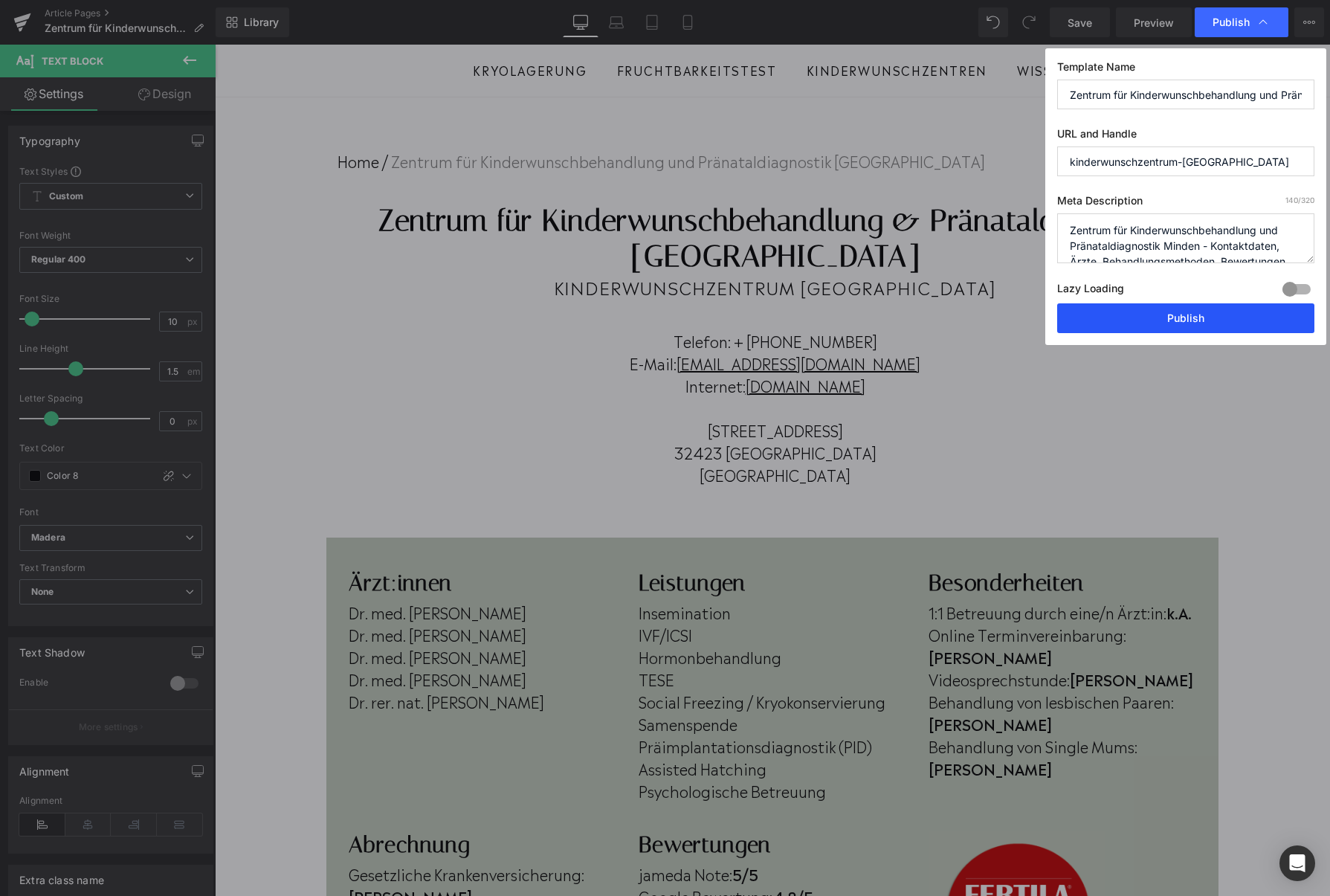
drag, startPoint x: 1108, startPoint y: 316, endPoint x: 1083, endPoint y: 179, distance: 139.3
click at [1108, 316] on button "Publish" at bounding box center [1186, 318] width 257 height 30
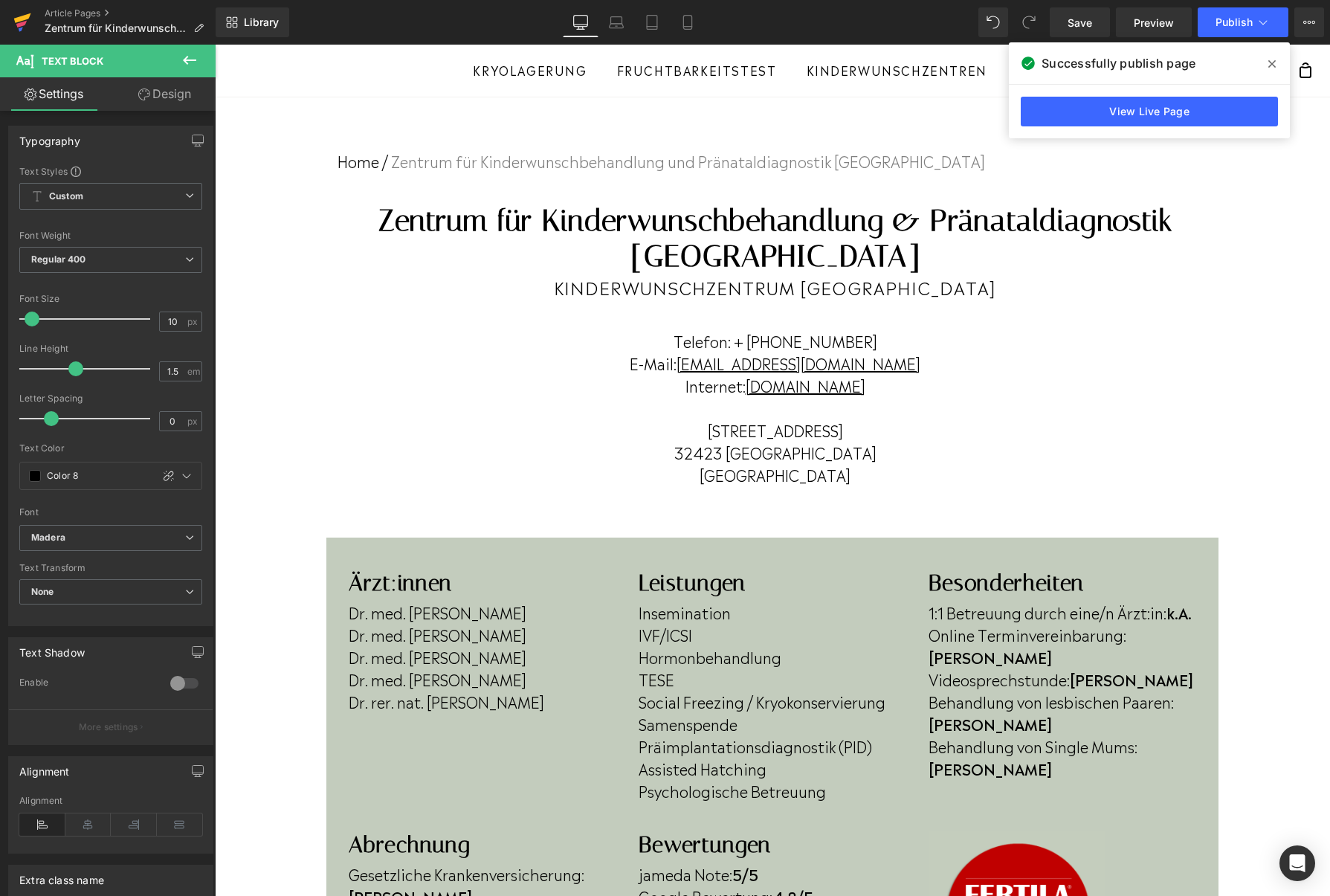
click at [23, 23] on icon at bounding box center [21, 24] width 11 height 7
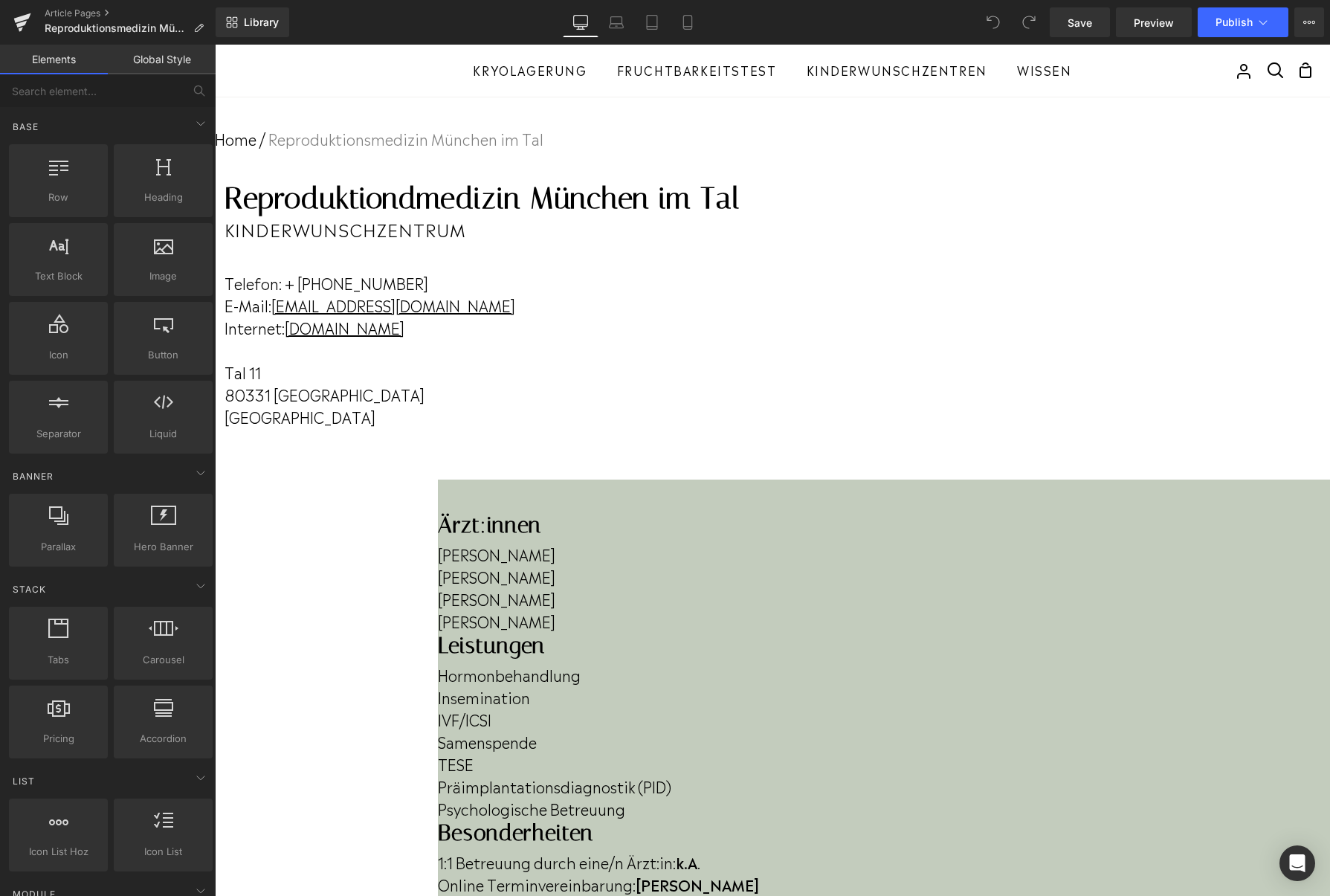
drag, startPoint x: 215, startPoint y: 44, endPoint x: 447, endPoint y: 602, distance: 604.3
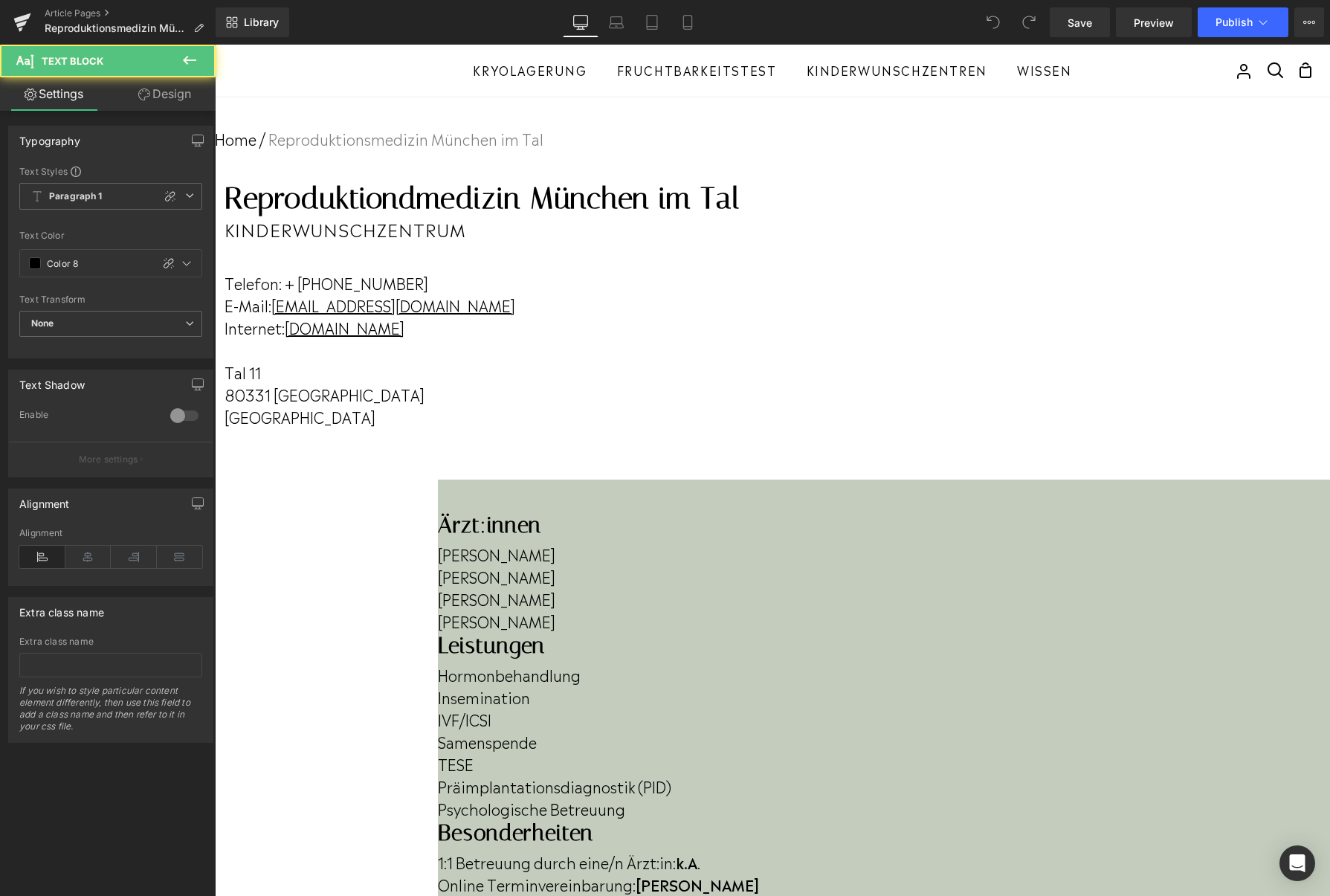
scroll to position [154, 0]
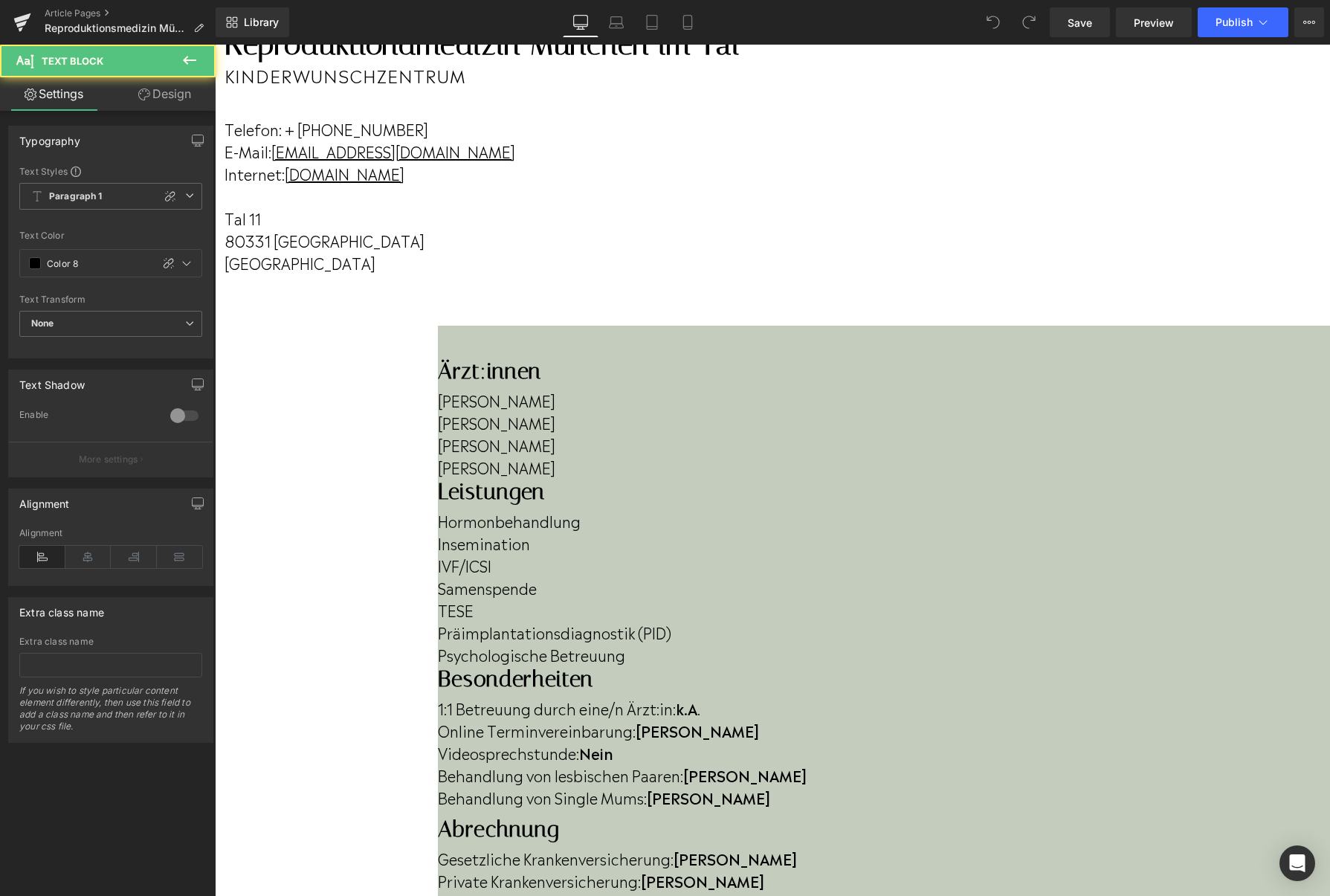
click at [459, 433] on p "Dr. Isabel Stoll" at bounding box center [884, 422] width 893 height 22
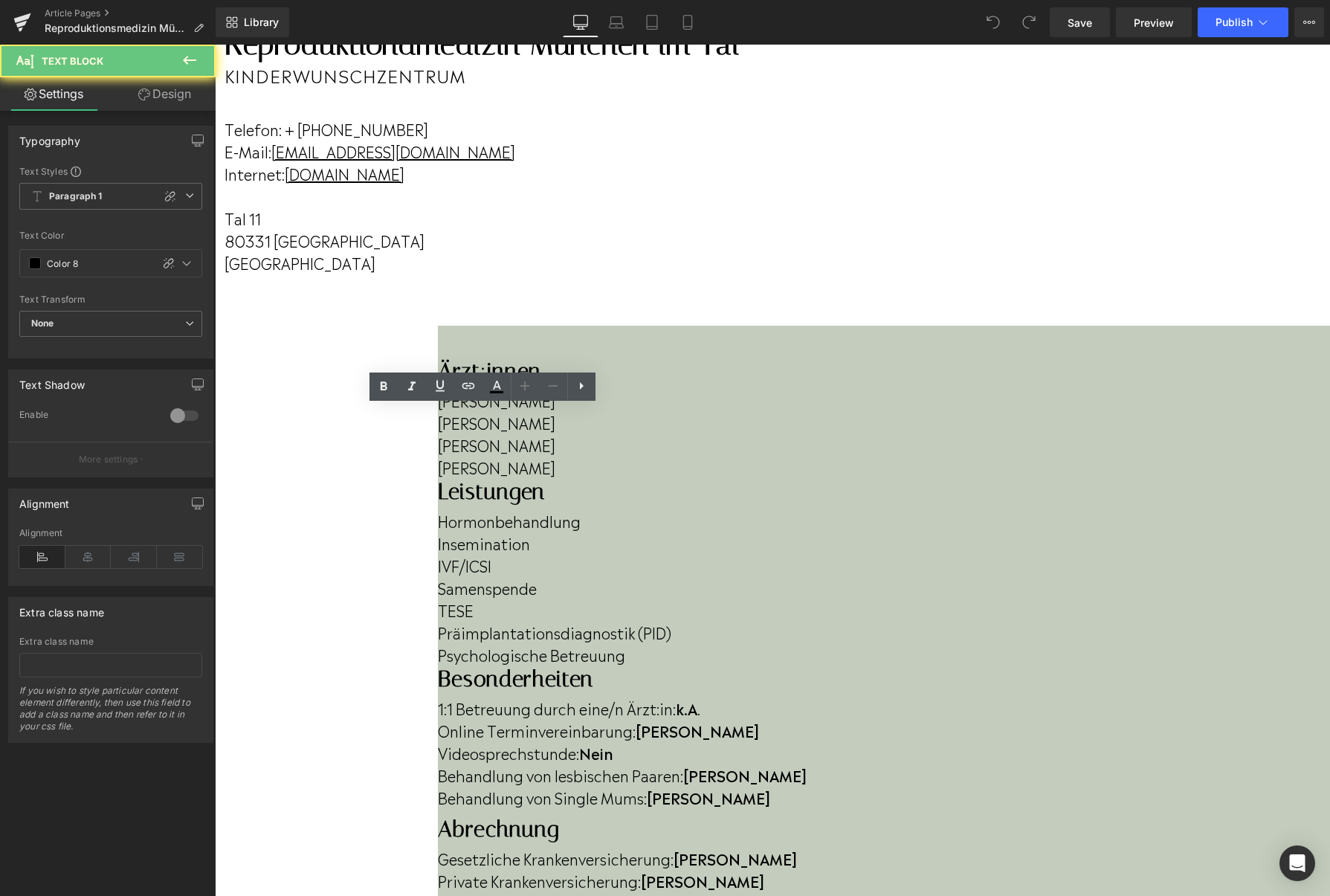
click at [453, 433] on p "Dr. Isabel Stoll" at bounding box center [884, 422] width 893 height 22
drag, startPoint x: 351, startPoint y: 450, endPoint x: 486, endPoint y: 512, distance: 148.6
click at [486, 512] on div "Ärzt:innen Heading Dr. Daniel Noss Dr. Isabel Stoll Dr. Patrick Mehrle Dr. Kath…" at bounding box center [884, 586] width 893 height 458
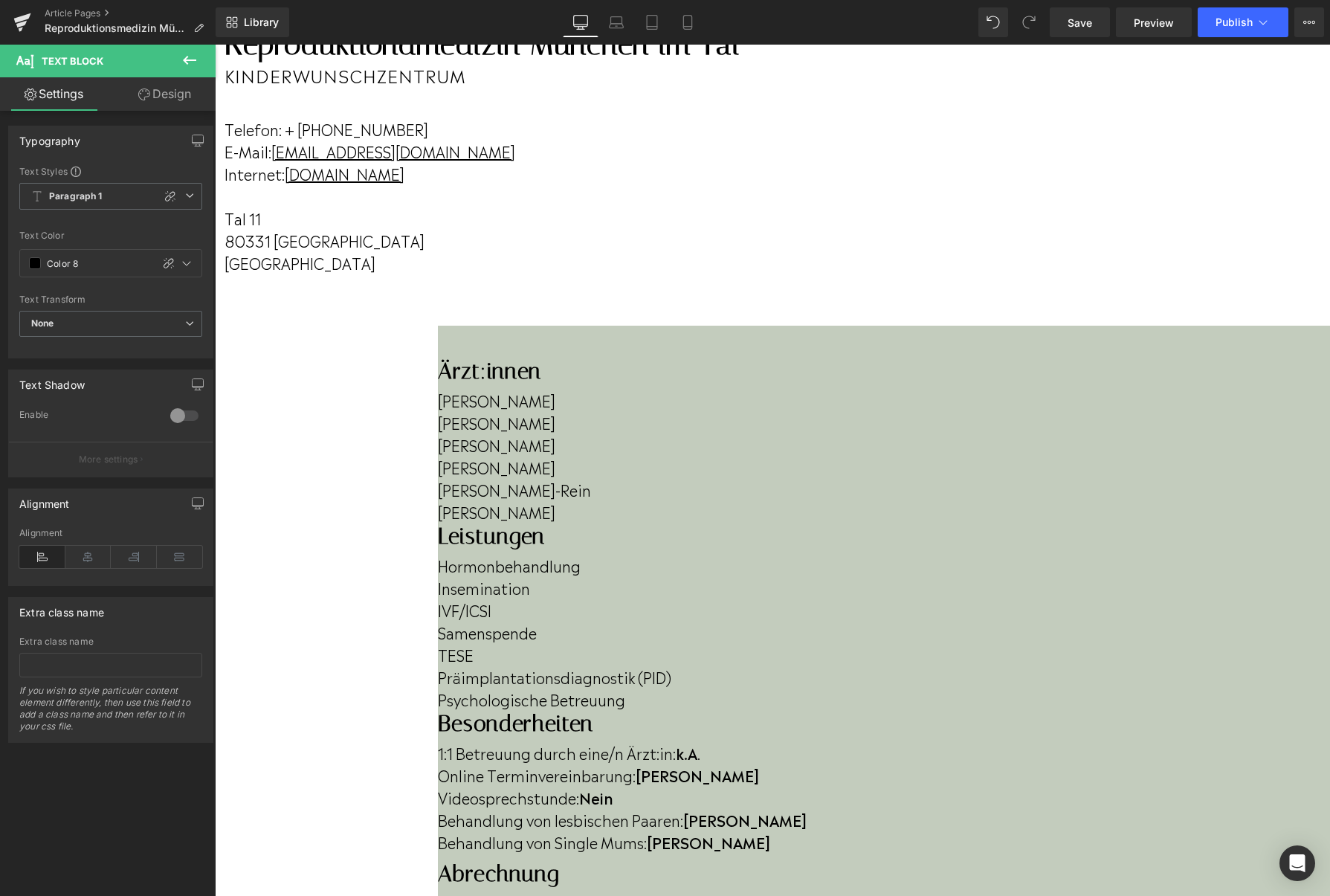
click at [438, 411] on p "Dr. Daniel Noss" at bounding box center [884, 400] width 893 height 22
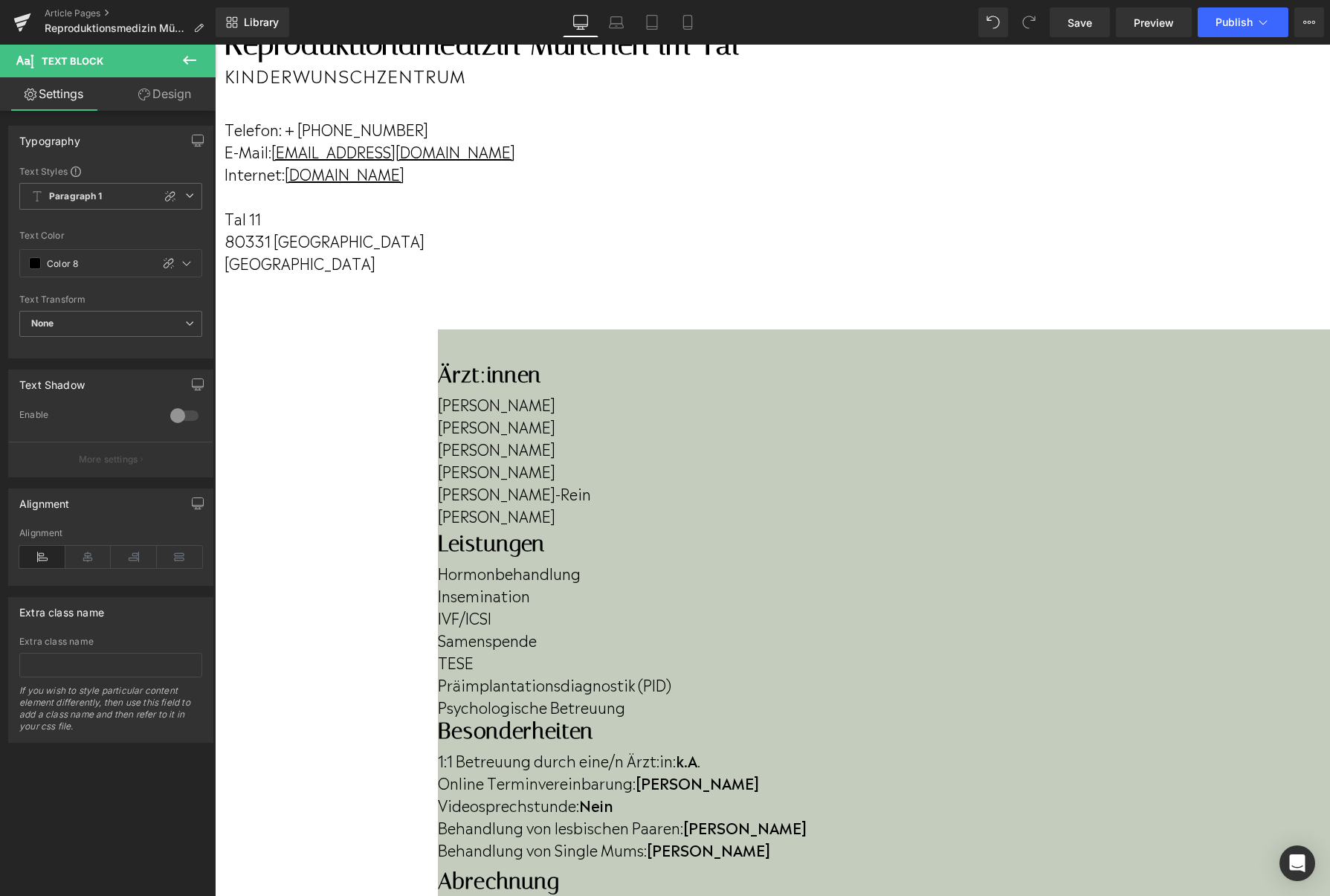
click at [438, 415] on p "Dr. U. Noss" at bounding box center [884, 404] width 893 height 22
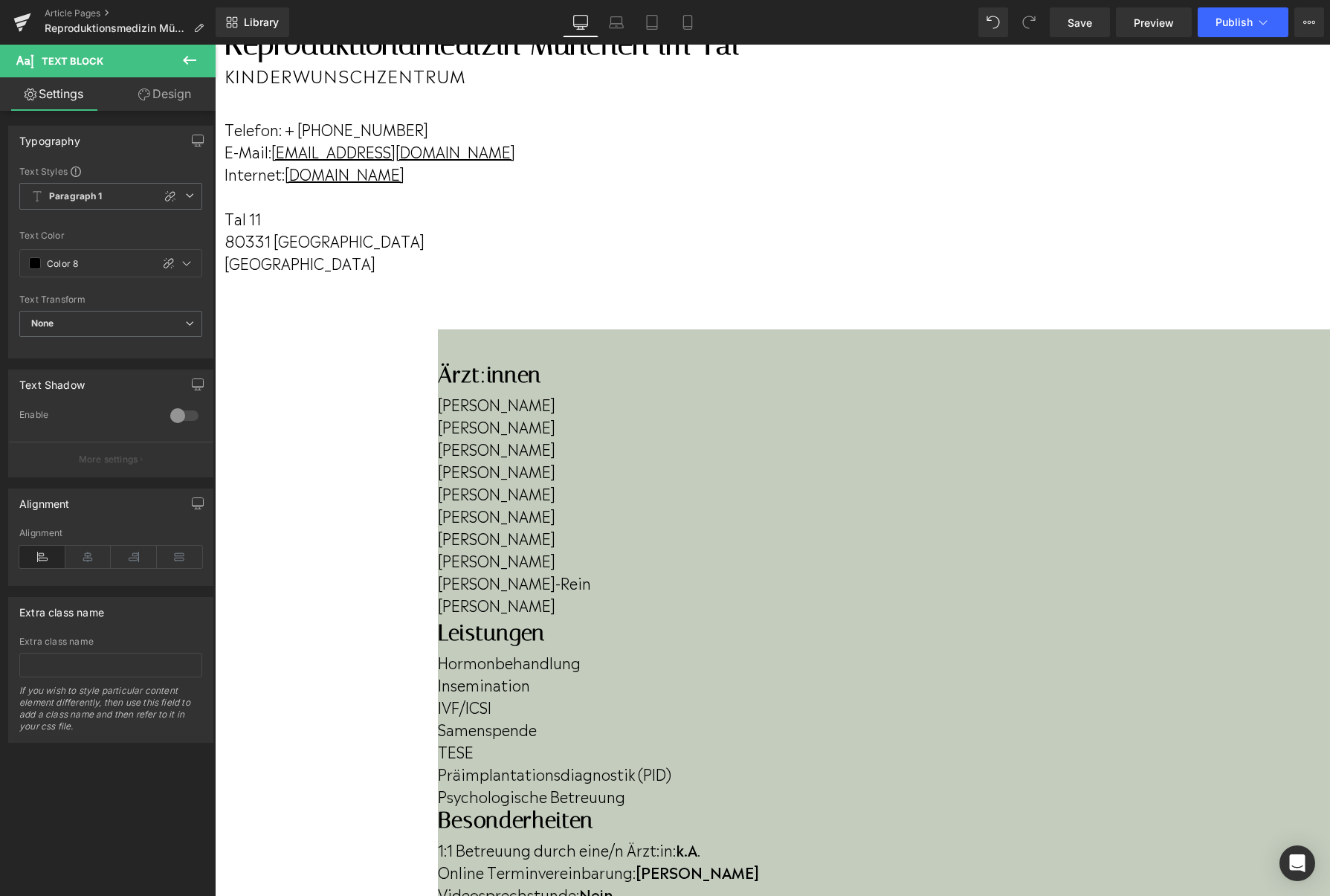
click at [1120, 882] on p "Videosprechstunde: Nein" at bounding box center [884, 893] width 893 height 22
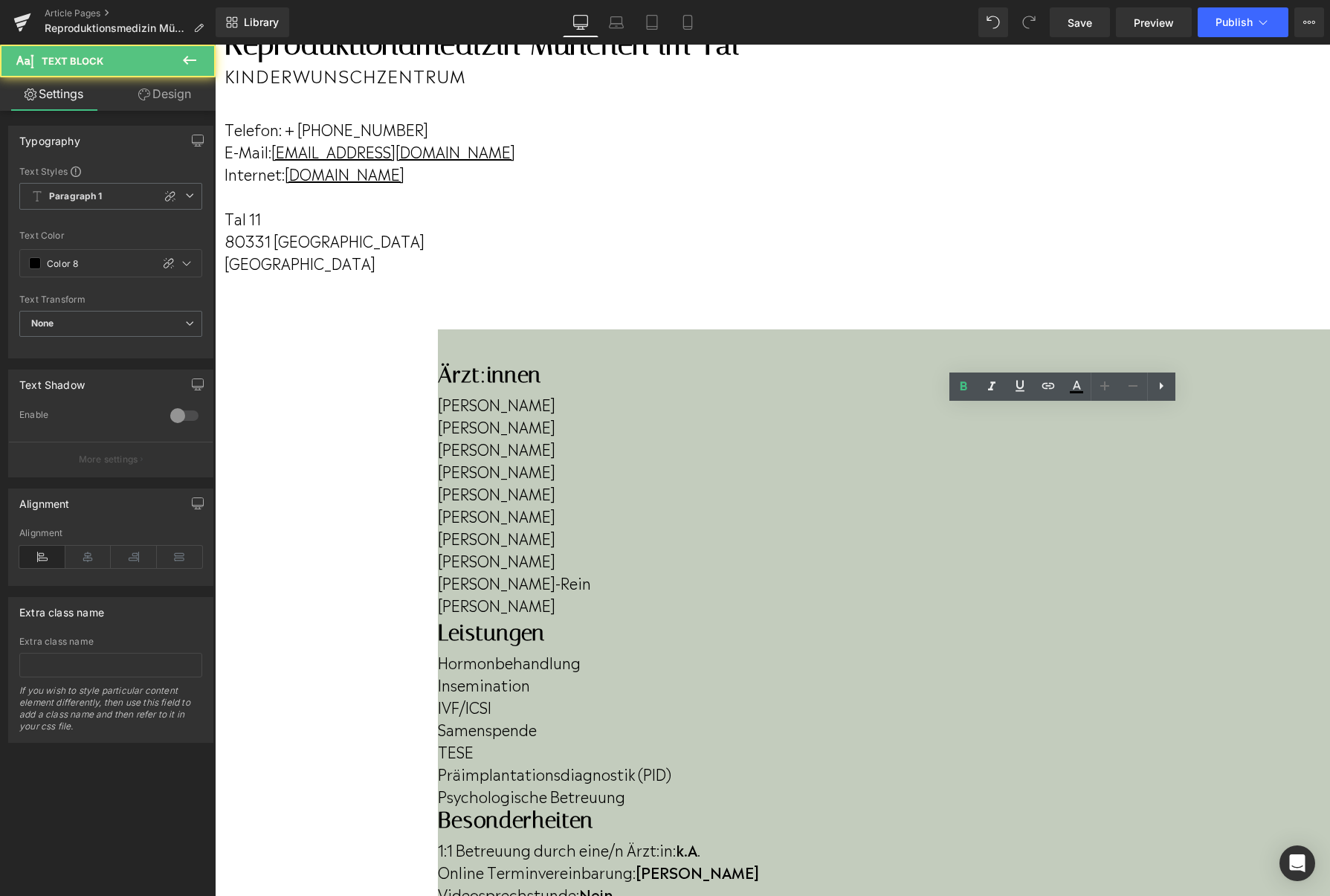
click at [1117, 882] on p "Videosprechstunde: Nein" at bounding box center [884, 893] width 893 height 22
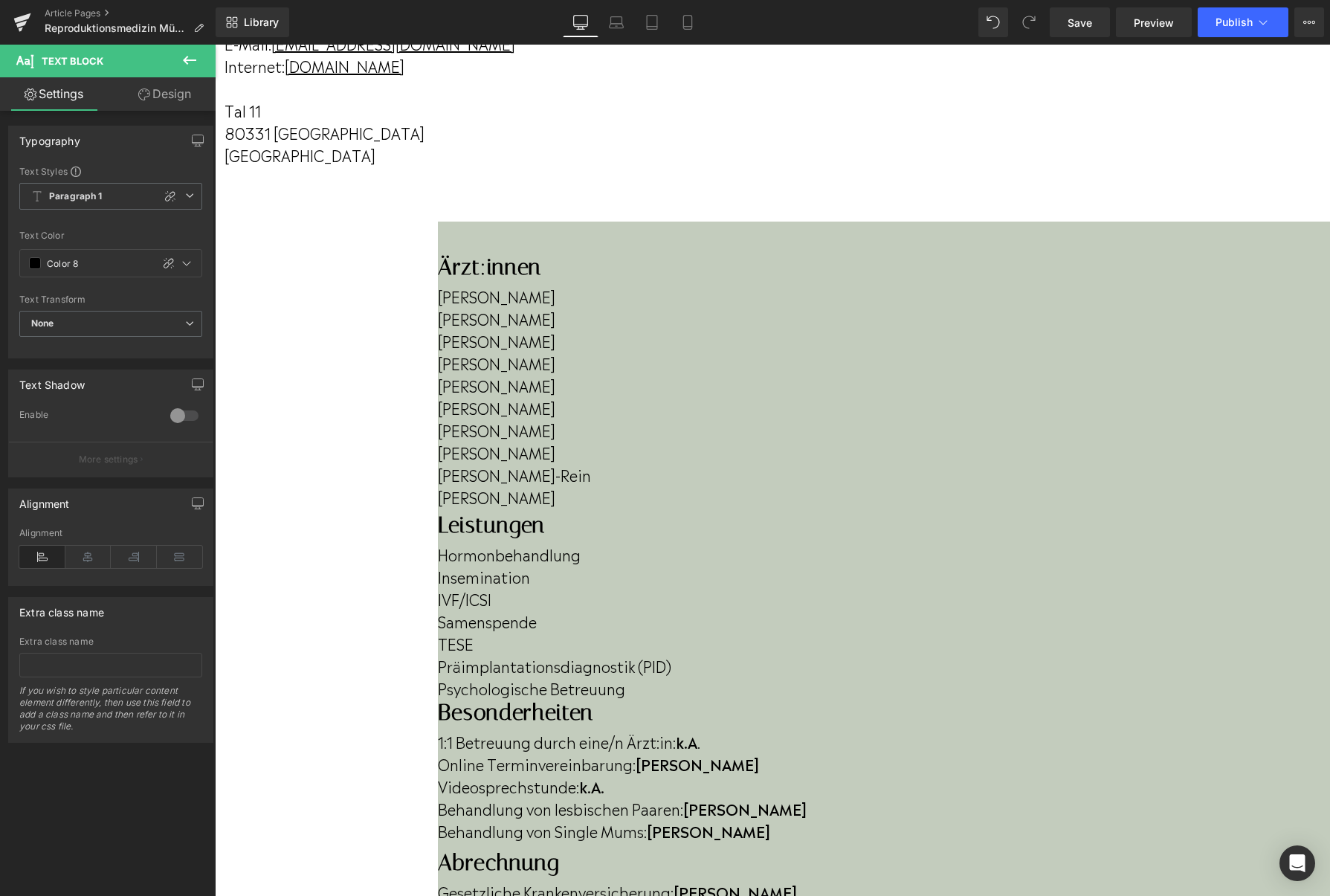
scroll to position [254, 0]
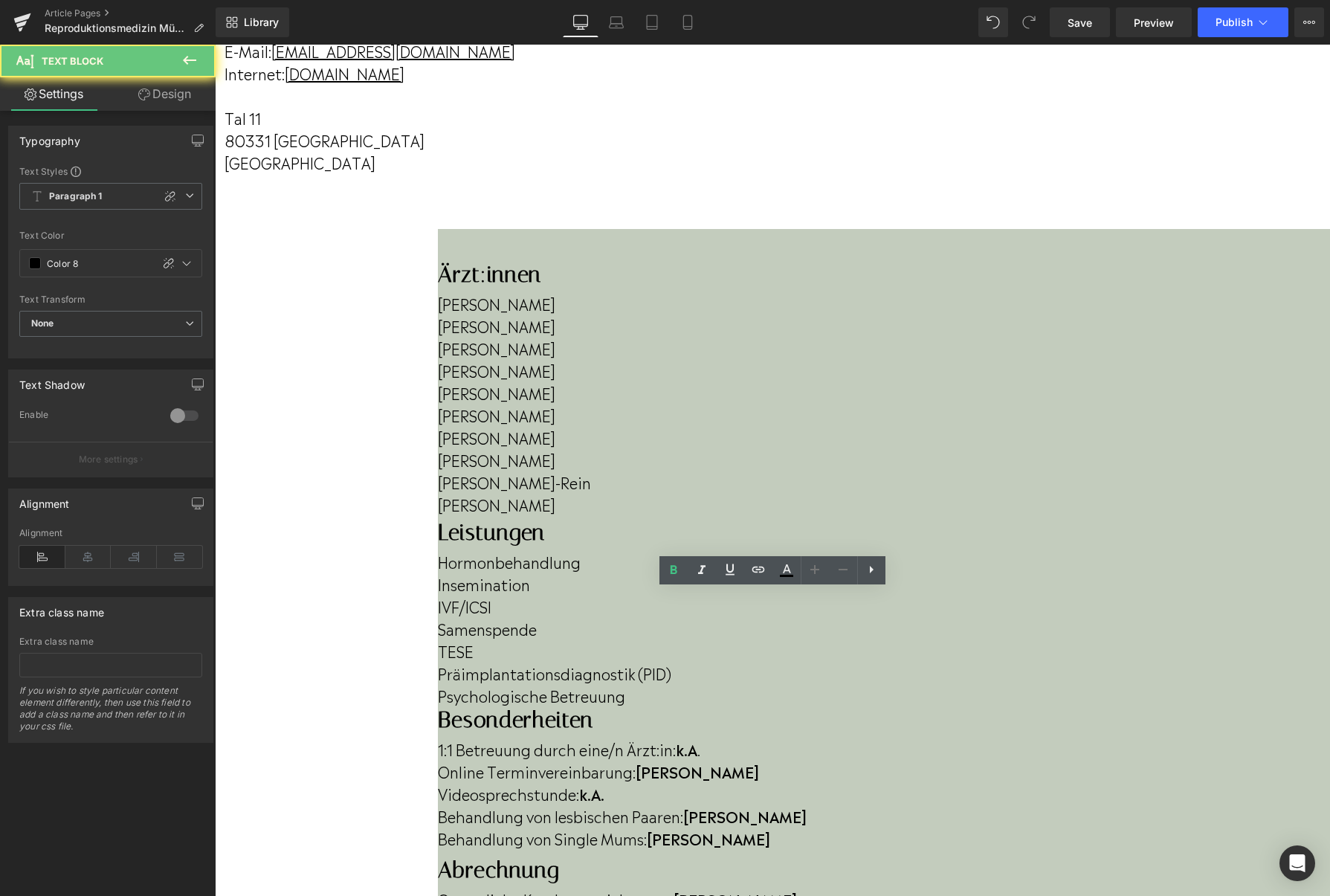
drag, startPoint x: 791, startPoint y: 629, endPoint x: 781, endPoint y: 659, distance: 31.6
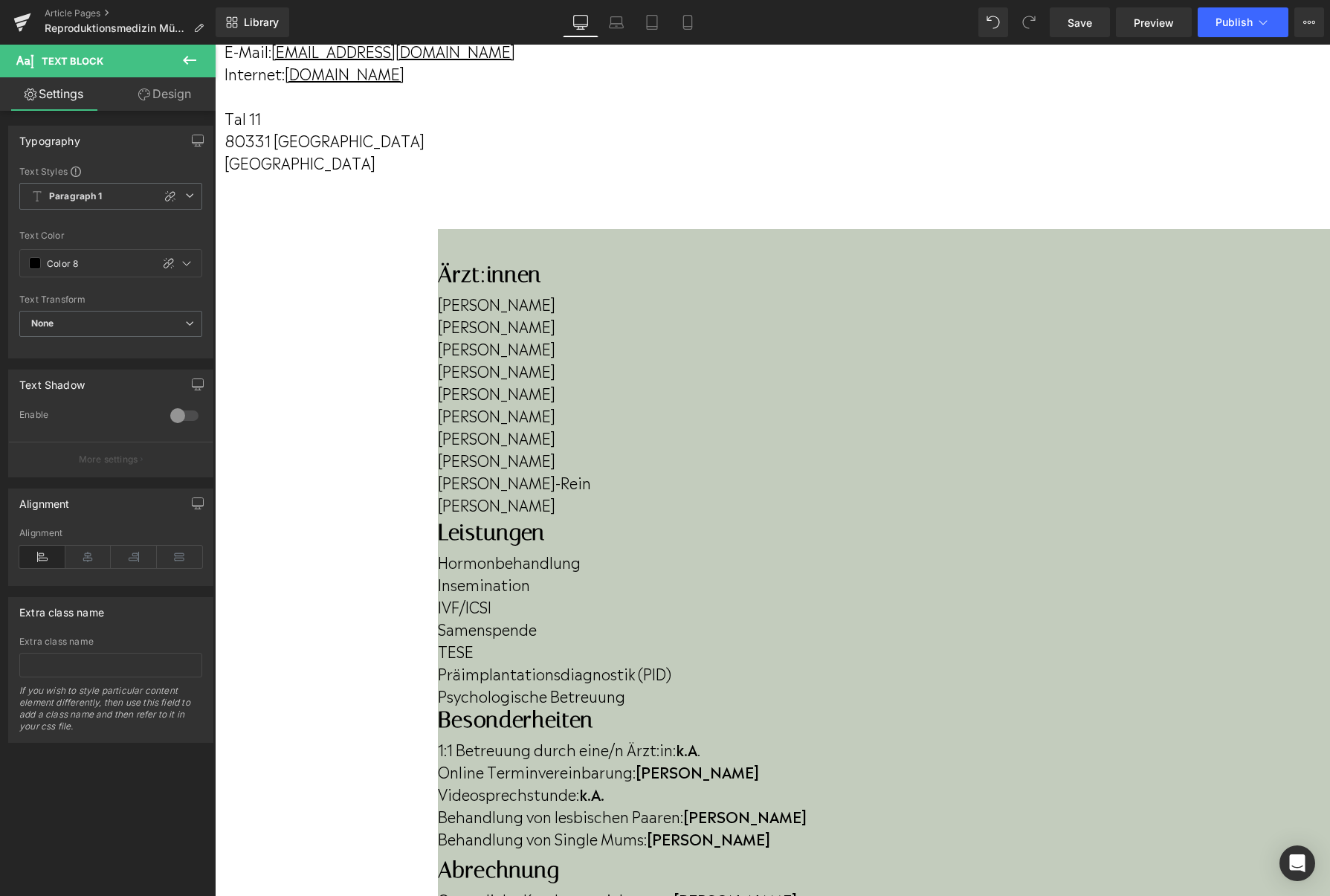
click at [215, 44] on icon at bounding box center [215, 44] width 0 height 0
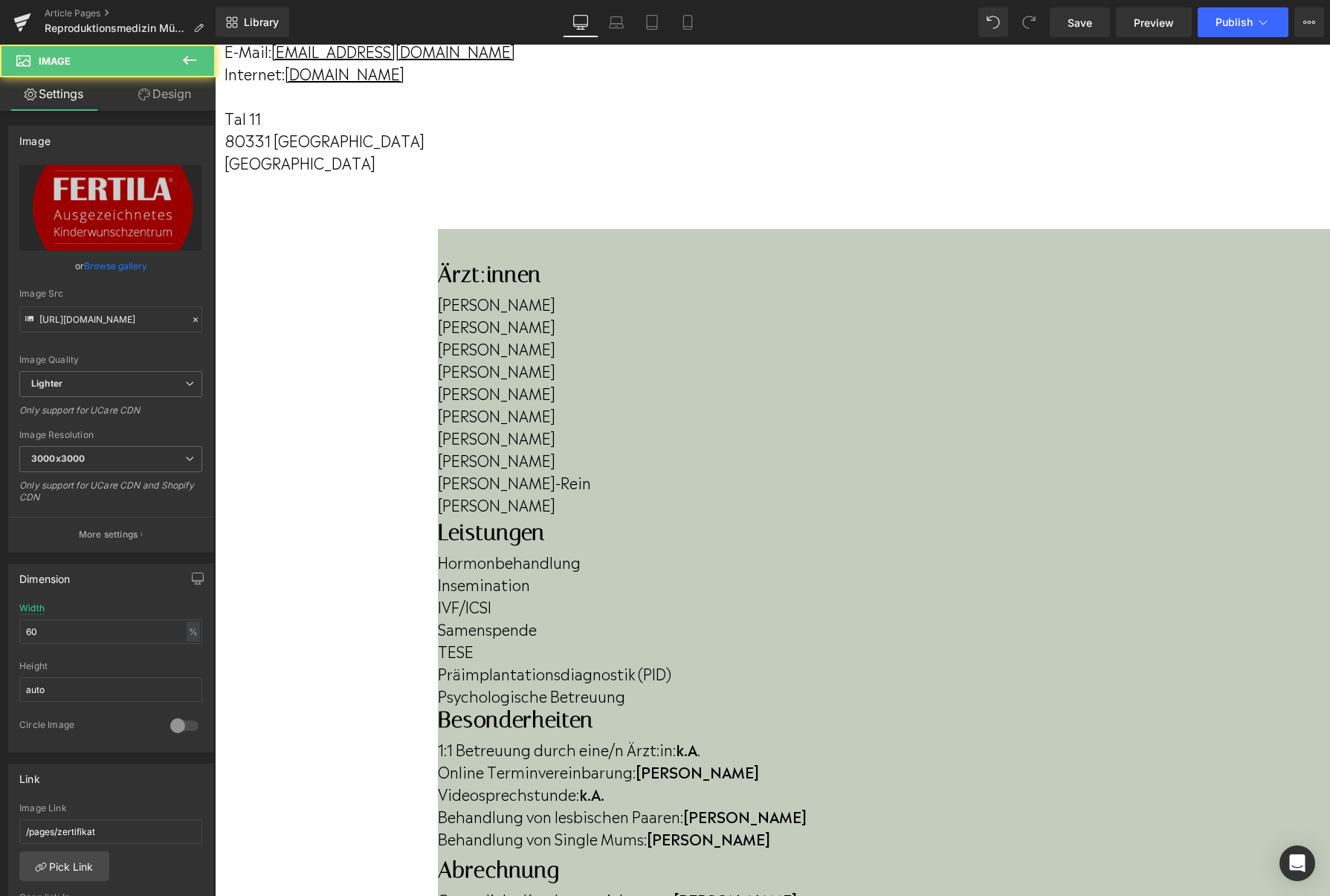
click at [215, 44] on span "Image" at bounding box center [215, 44] width 0 height 0
click at [124, 265] on link "Browse gallery" at bounding box center [115, 265] width 63 height 26
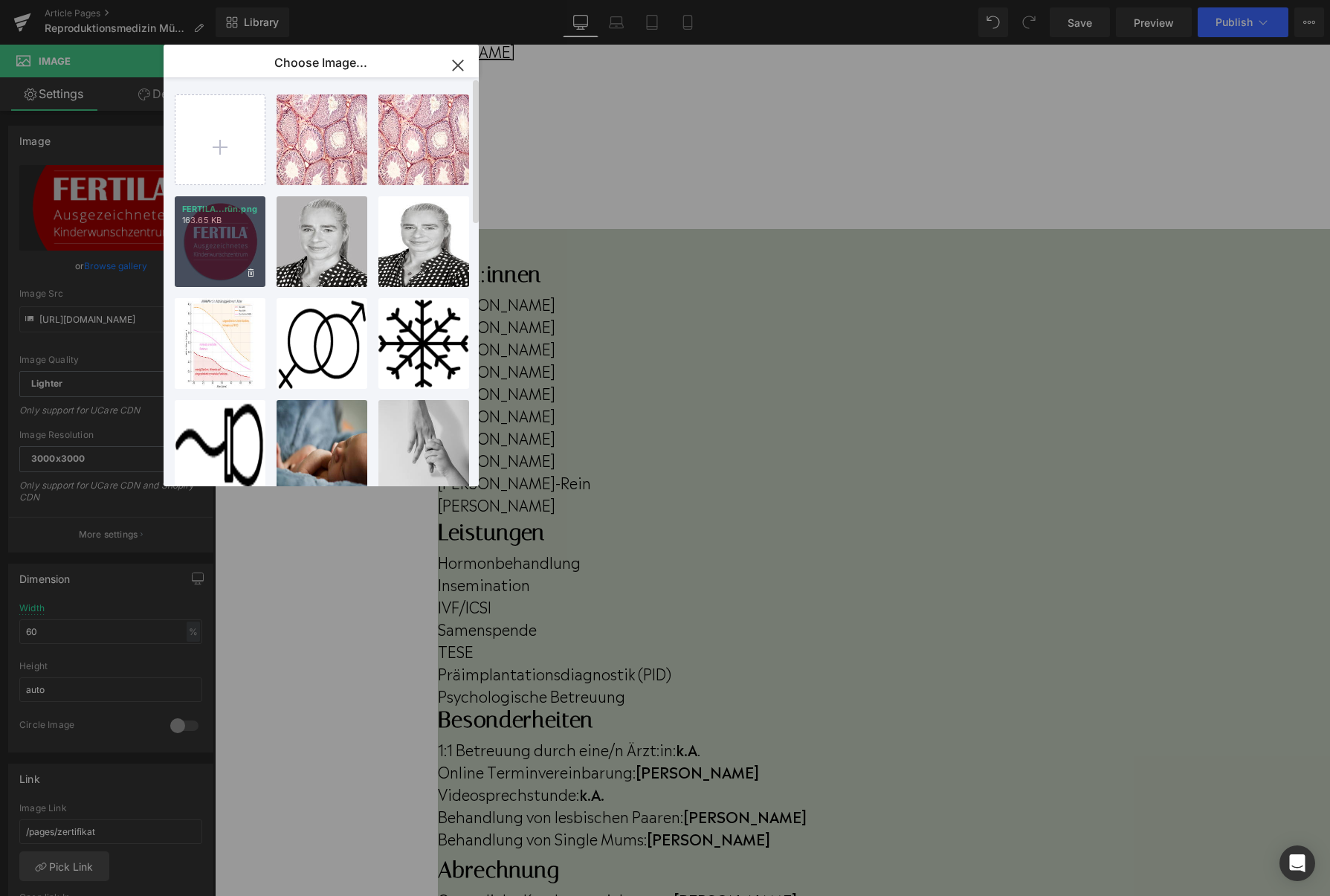
drag, startPoint x: 235, startPoint y: 252, endPoint x: 280, endPoint y: 425, distance: 178.8
click at [235, 252] on div "FERTILA...rün.png 163.65 KB" at bounding box center [220, 242] width 91 height 91
type input "[URL][DOMAIN_NAME]"
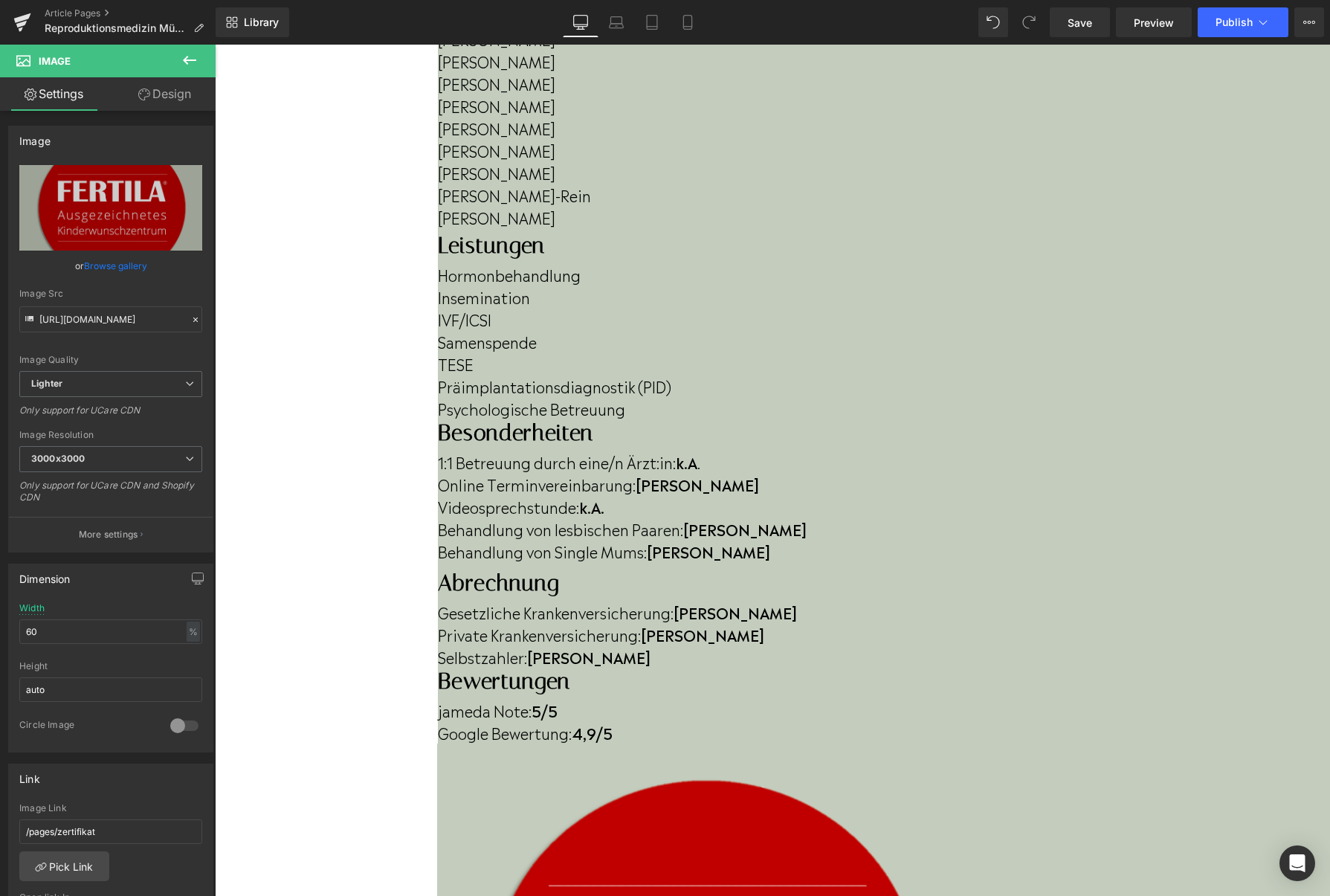
scroll to position [542, 0]
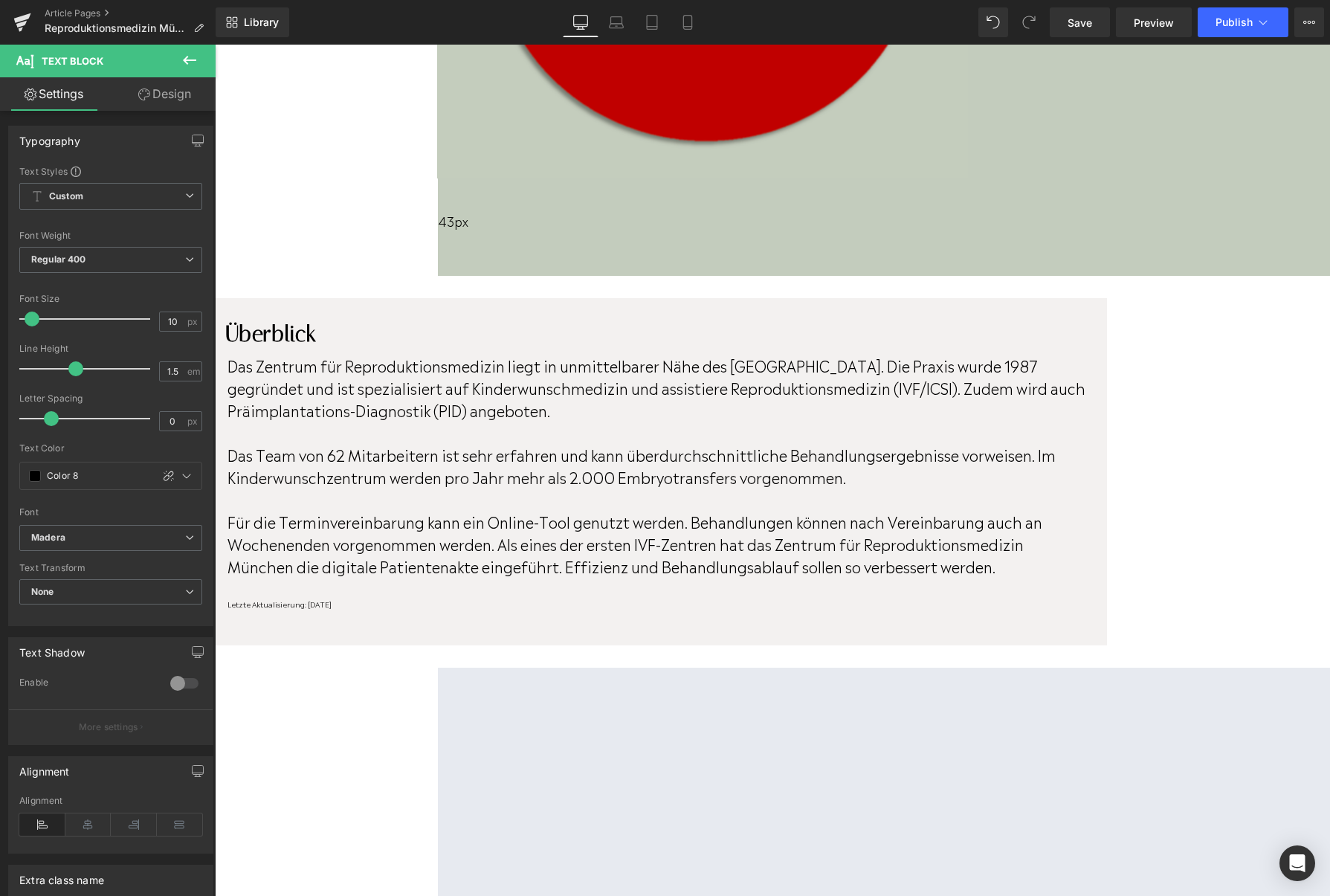
scroll to position [1570, 0]
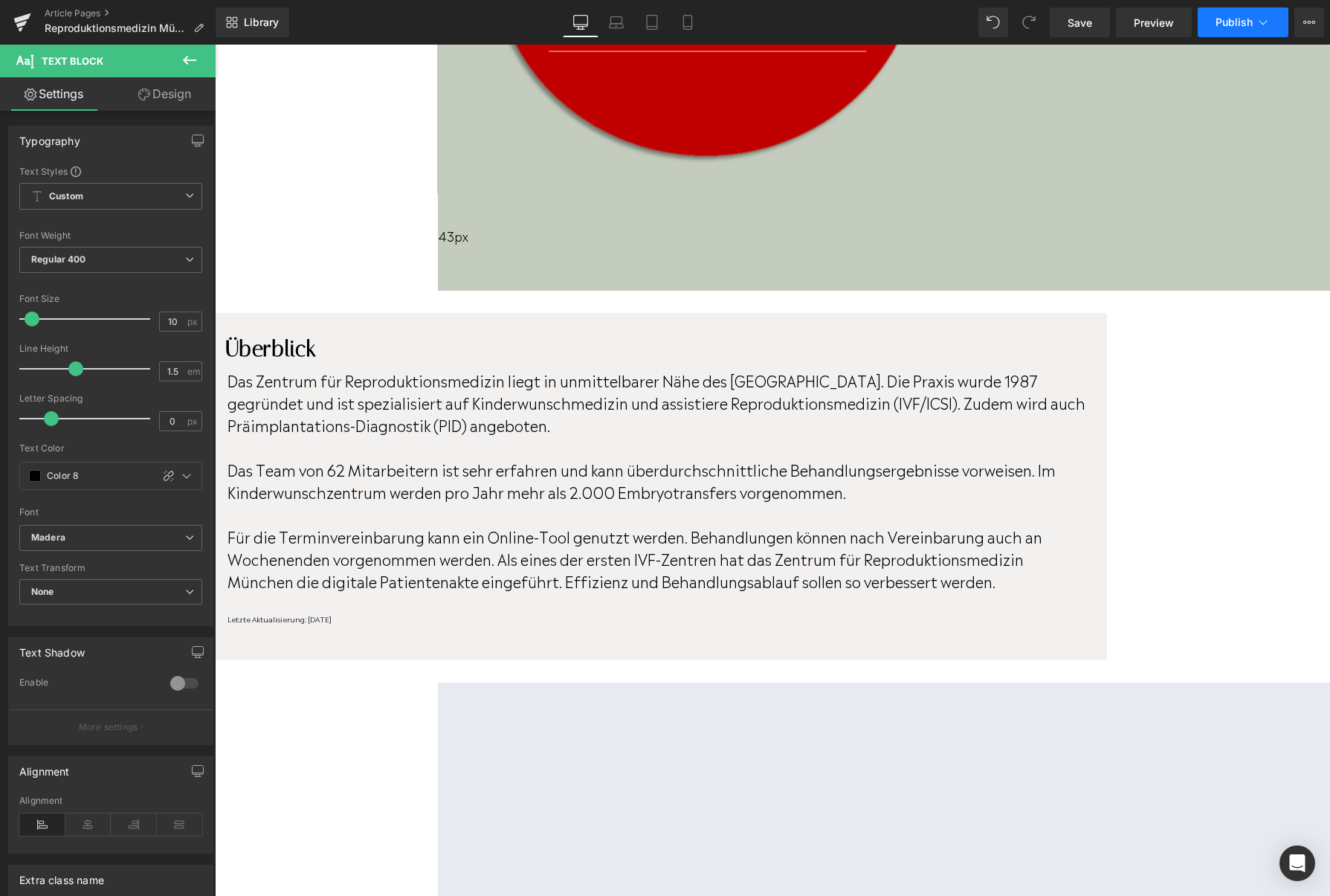
click at [1233, 31] on button "Publish" at bounding box center [1243, 22] width 91 height 30
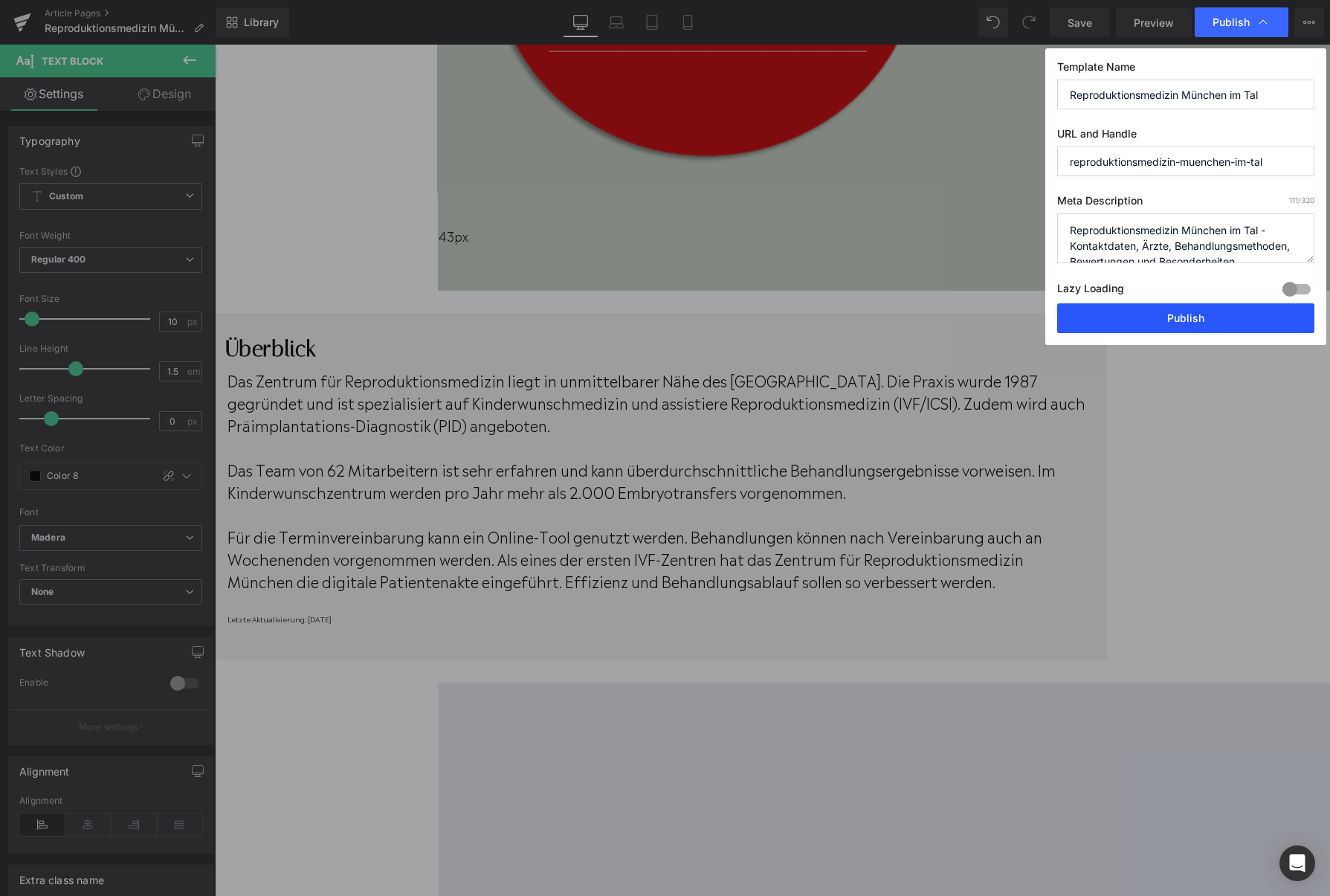
drag, startPoint x: 1170, startPoint y: 331, endPoint x: 955, endPoint y: 287, distance: 219.5
click at [1170, 331] on button "Publish" at bounding box center [1186, 318] width 257 height 30
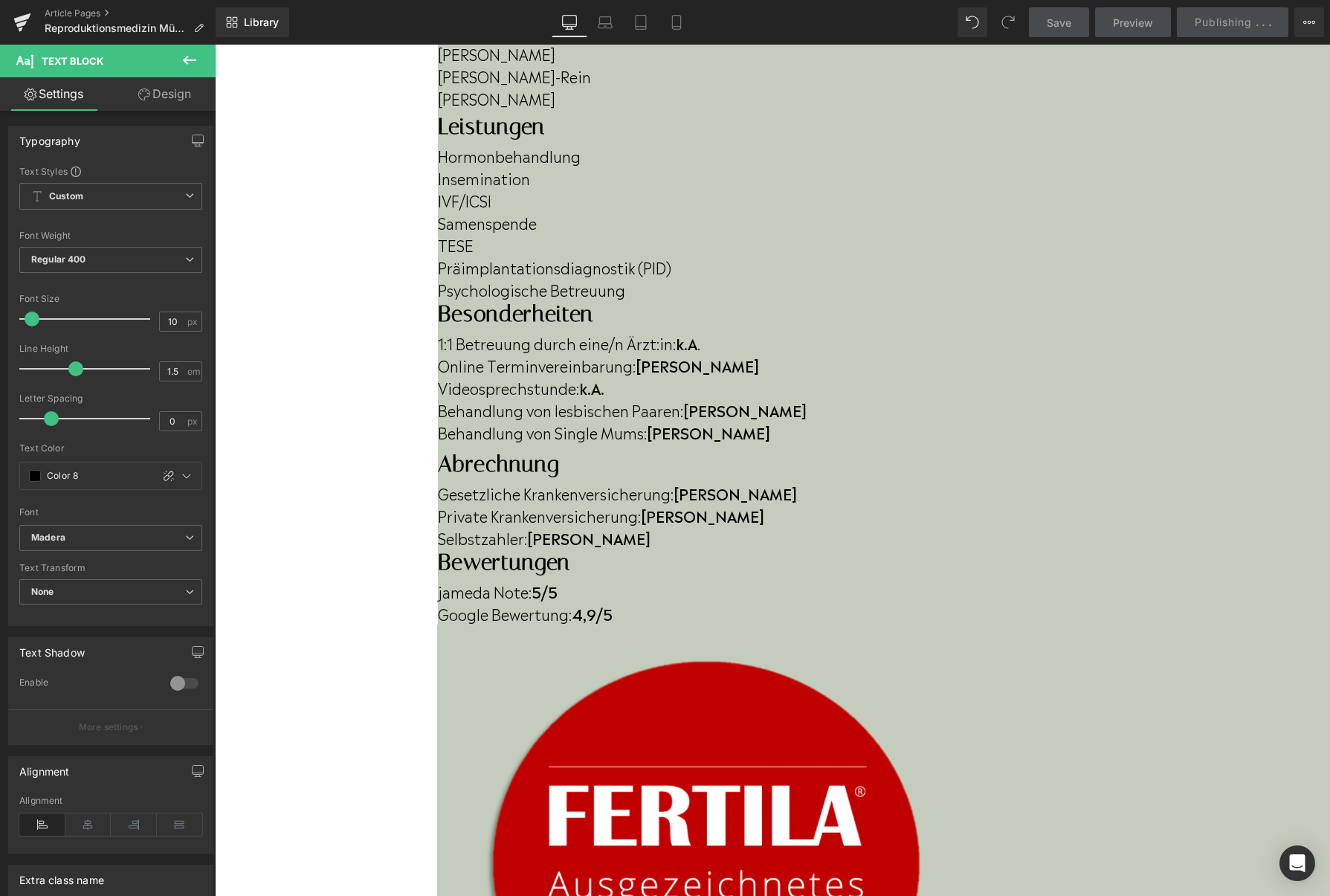
scroll to position [21, 0]
